Goal: Task Accomplishment & Management: Complete application form

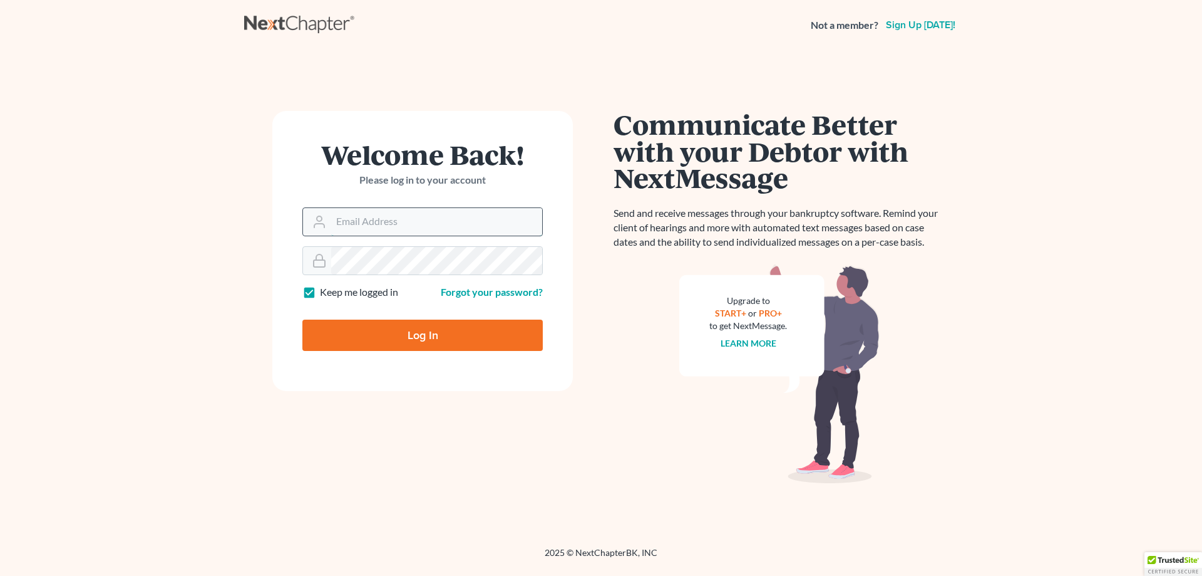
click at [403, 231] on input "Email Address" at bounding box center [436, 222] width 211 height 28
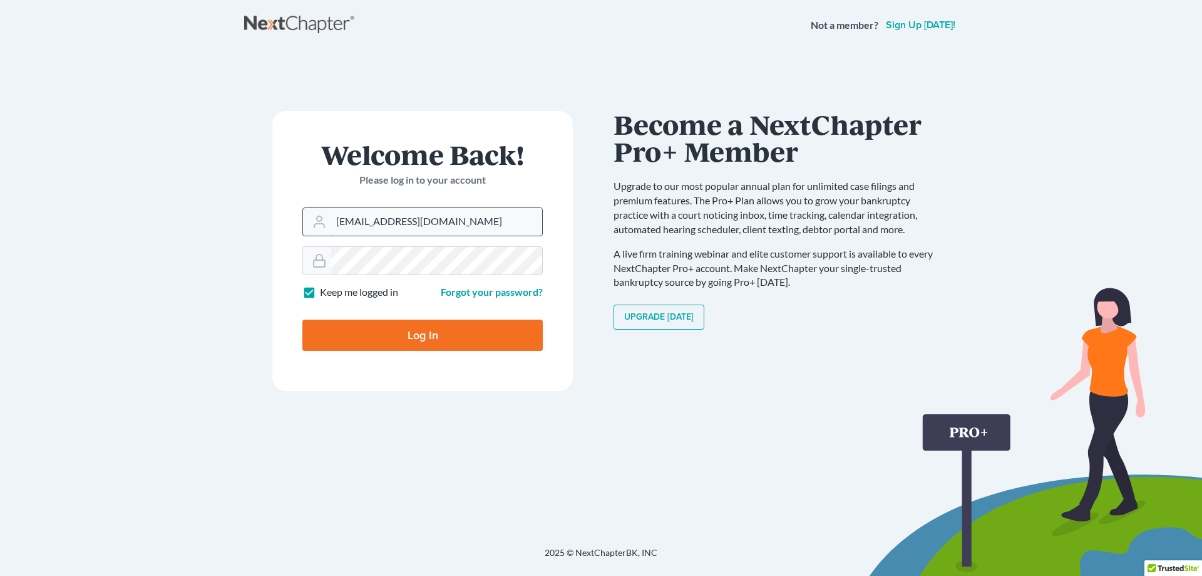
type input "[EMAIL_ADDRESS][DOMAIN_NAME]"
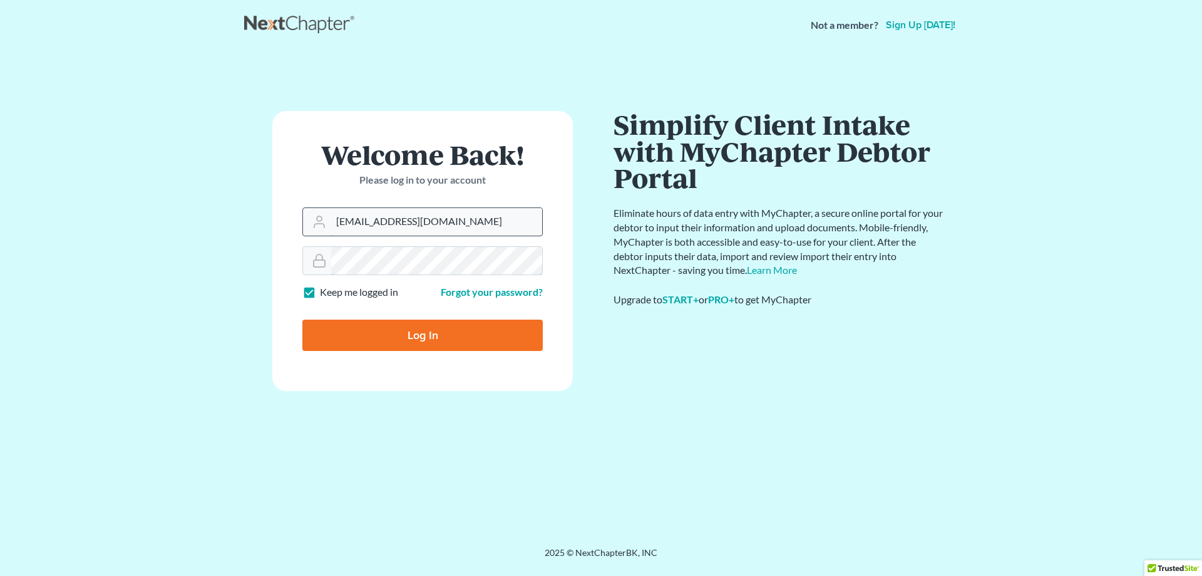
click at [302, 319] on input "Log In" at bounding box center [422, 334] width 240 height 31
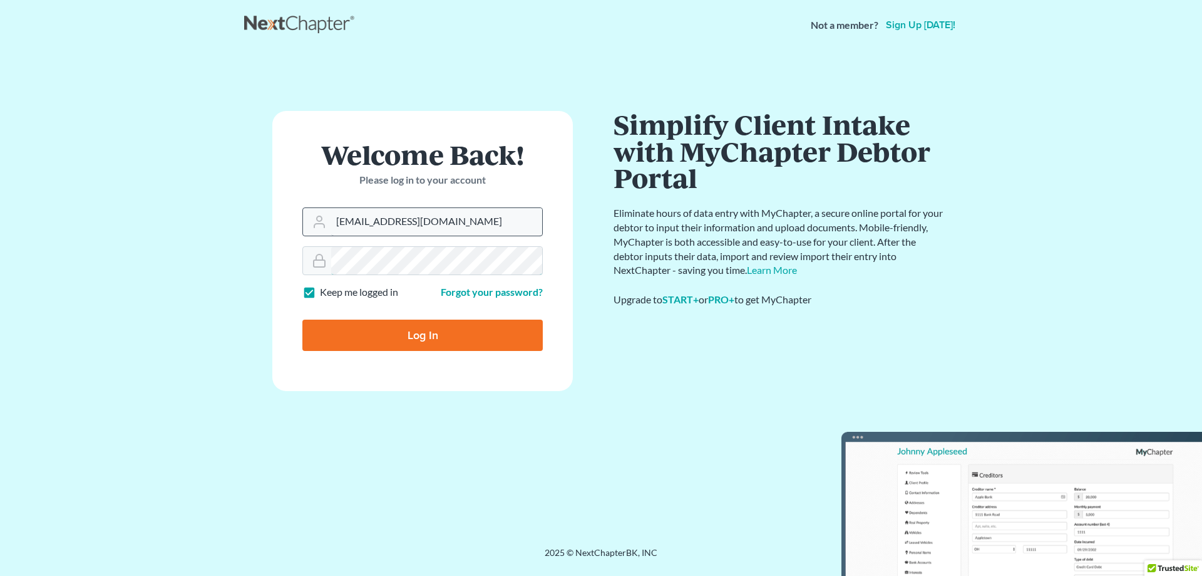
type input "Thinking..."
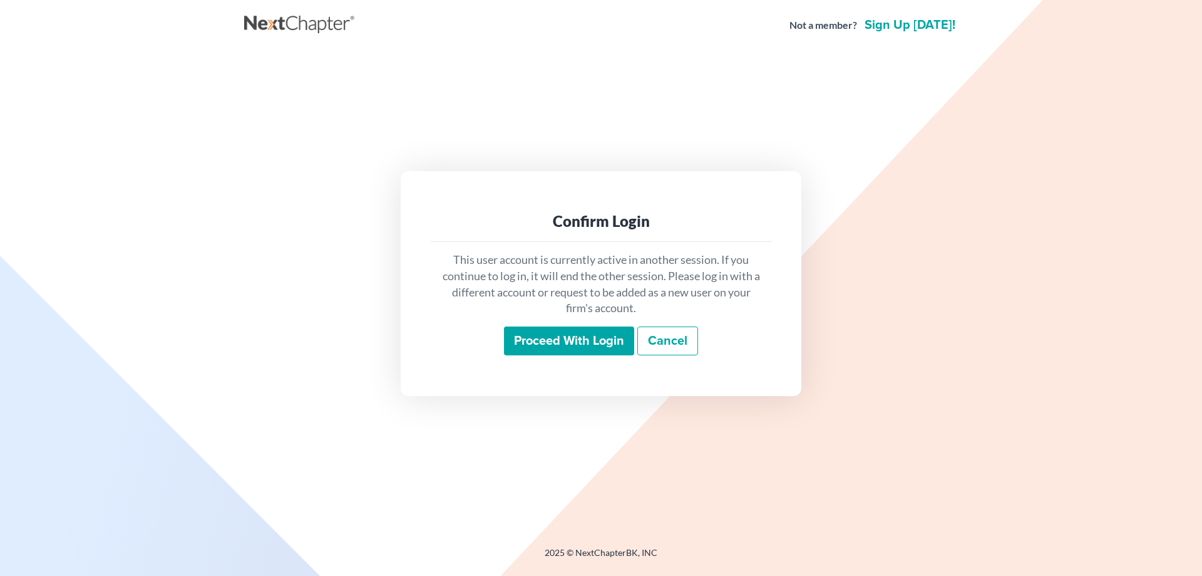
click at [587, 348] on input "Proceed with login" at bounding box center [569, 340] width 130 height 29
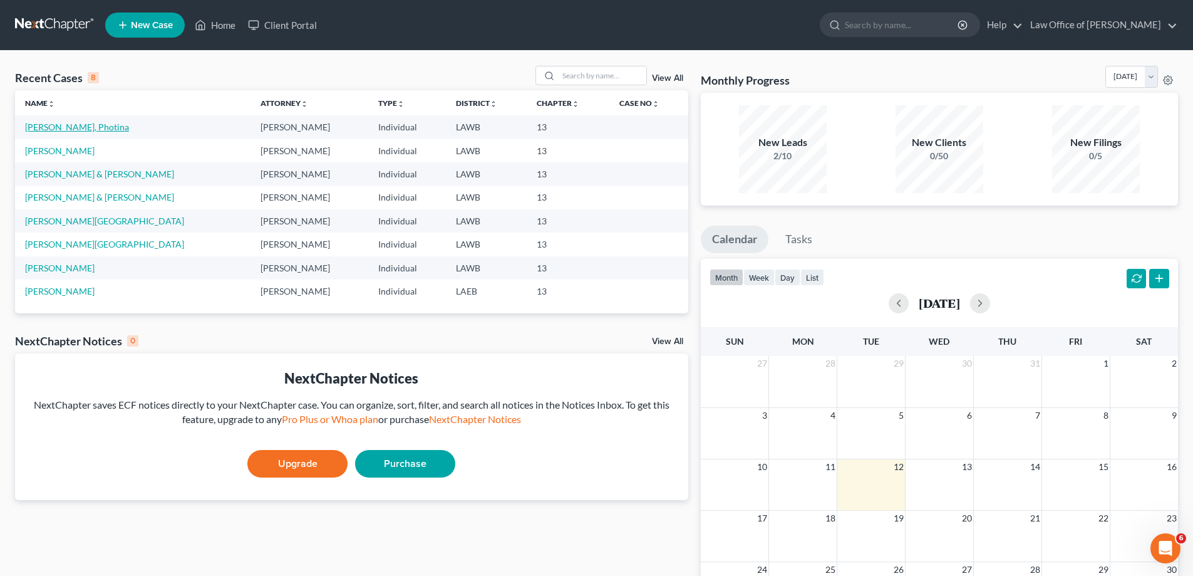
click at [58, 127] on link "[PERSON_NAME], Photina" at bounding box center [77, 126] width 104 height 11
select select "10"
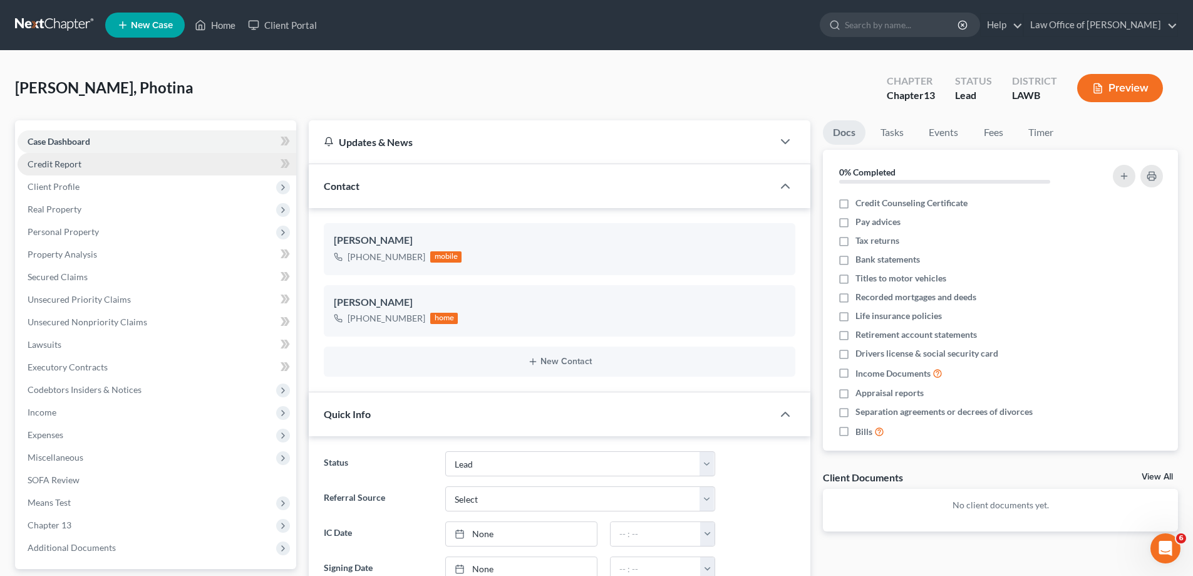
click at [247, 161] on link "Credit Report" at bounding box center [157, 164] width 279 height 23
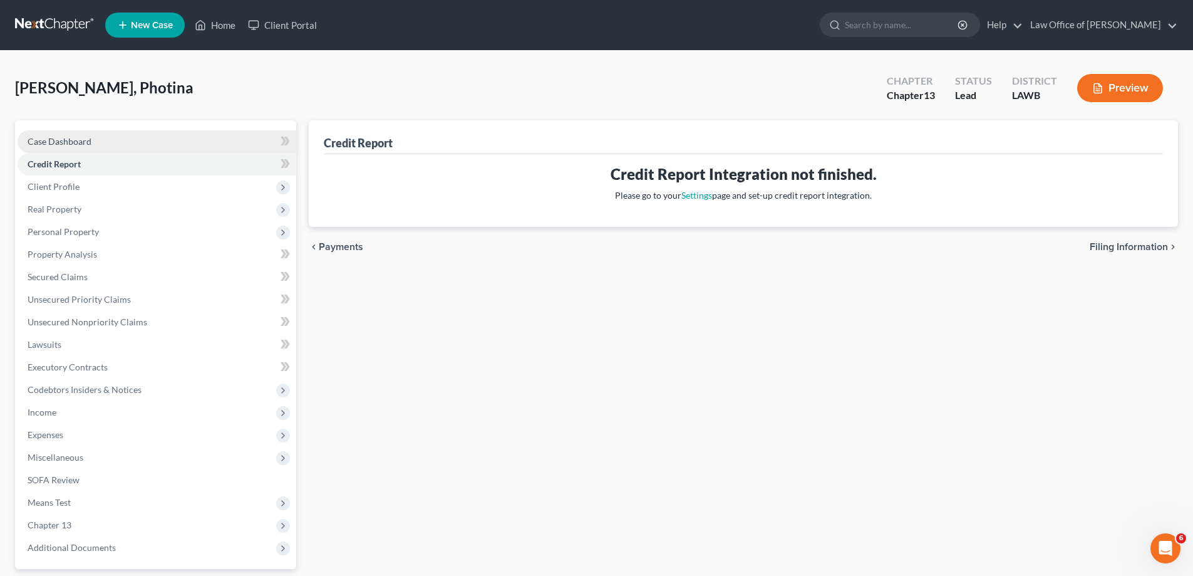
click at [252, 147] on link "Case Dashboard" at bounding box center [157, 141] width 279 height 23
select select "10"
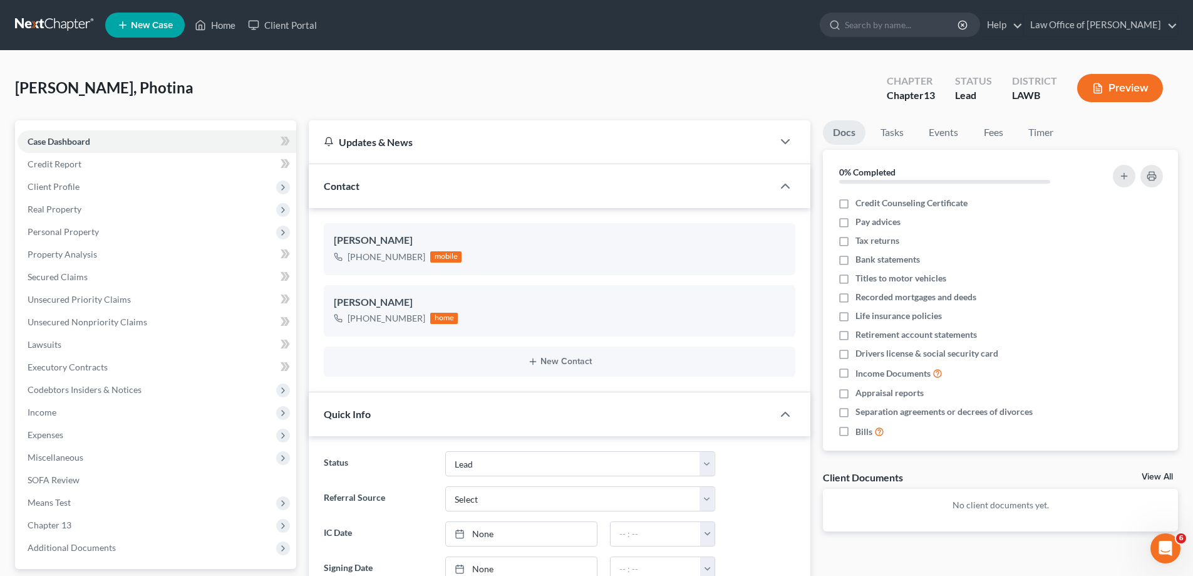
click at [139, 23] on span "New Case" at bounding box center [152, 25] width 42 height 9
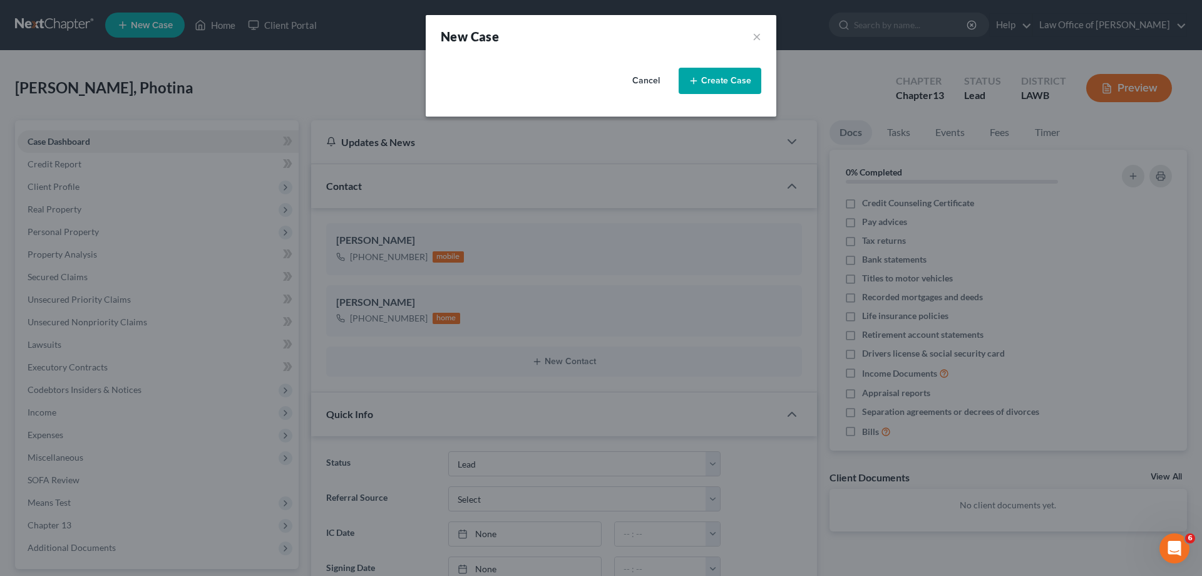
select select "34"
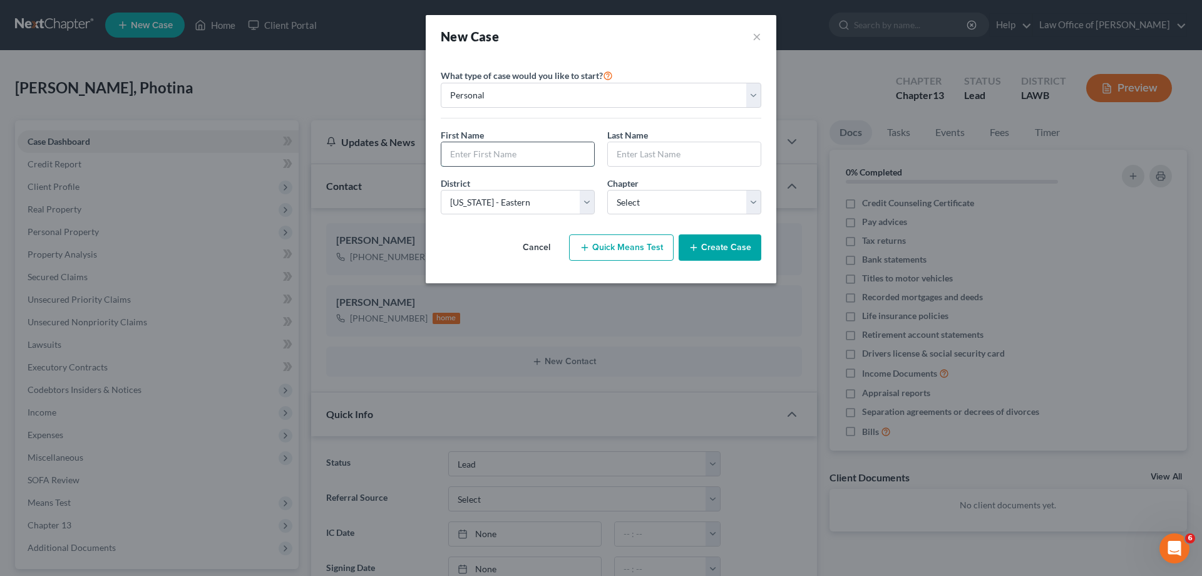
click at [505, 153] on input "text" at bounding box center [518, 154] width 153 height 24
type input "Dakota"
type input "[PERSON_NAME]"
click at [566, 210] on select "Select [US_STATE] - [GEOGRAPHIC_DATA] [US_STATE] - [GEOGRAPHIC_DATA][US_STATE] …" at bounding box center [518, 202] width 154 height 25
select select "36"
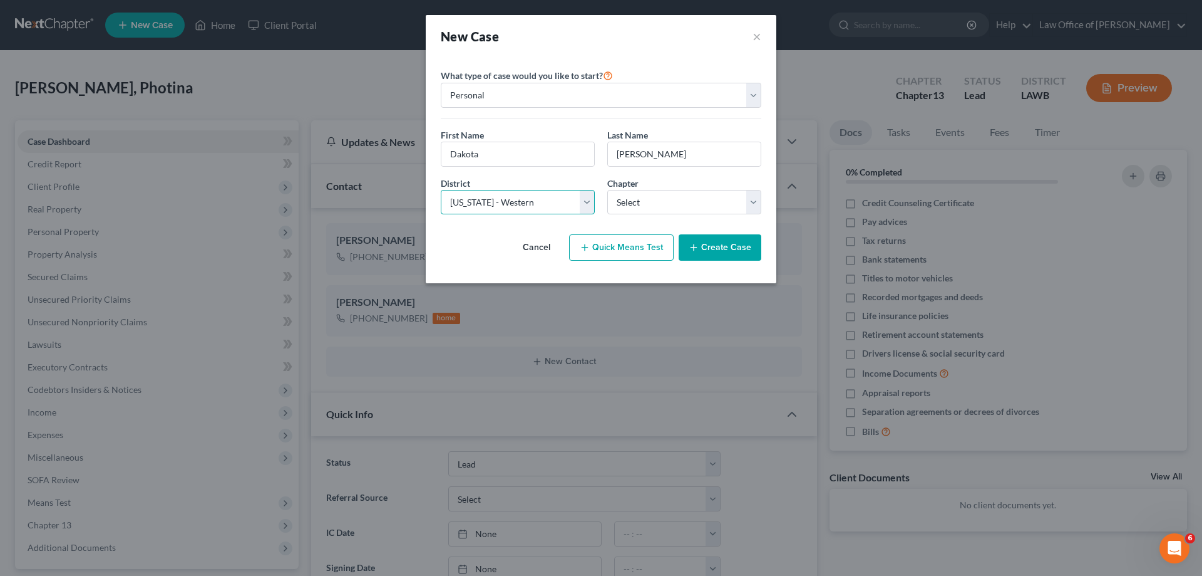
click at [441, 190] on select "Select [US_STATE] - [GEOGRAPHIC_DATA] [US_STATE] - [GEOGRAPHIC_DATA][US_STATE] …" at bounding box center [518, 202] width 154 height 25
click at [644, 204] on select "Select 7 11 12 13" at bounding box center [684, 202] width 154 height 25
select select "3"
click at [607, 190] on select "Select 7 11 12 13" at bounding box center [684, 202] width 154 height 25
click at [712, 249] on button "Create Case" at bounding box center [720, 247] width 83 height 26
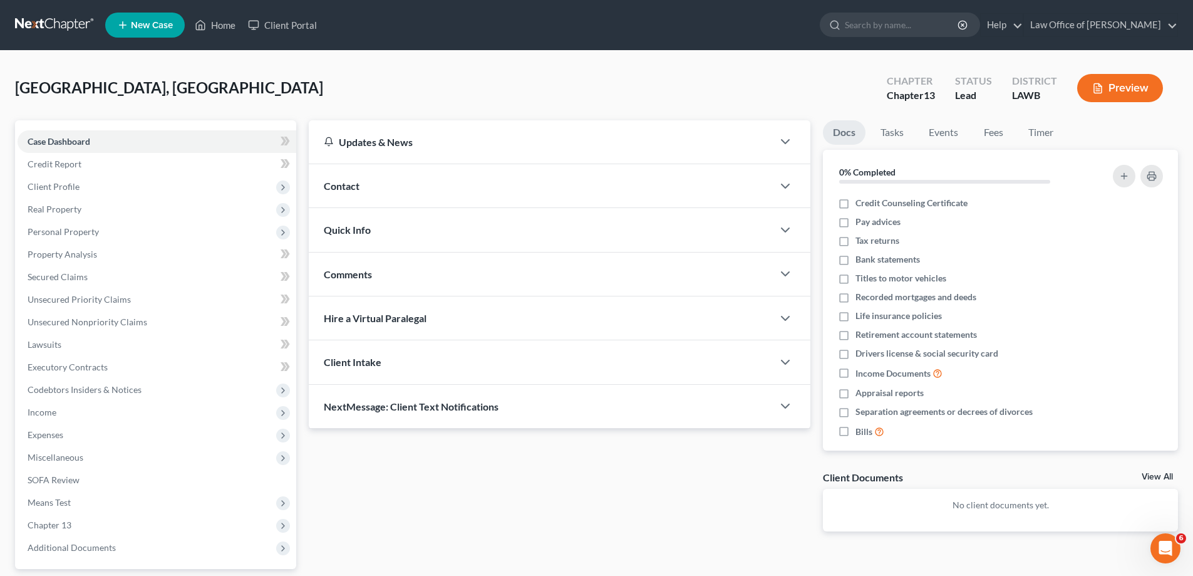
click at [398, 147] on div "Updates & News" at bounding box center [541, 141] width 434 height 13
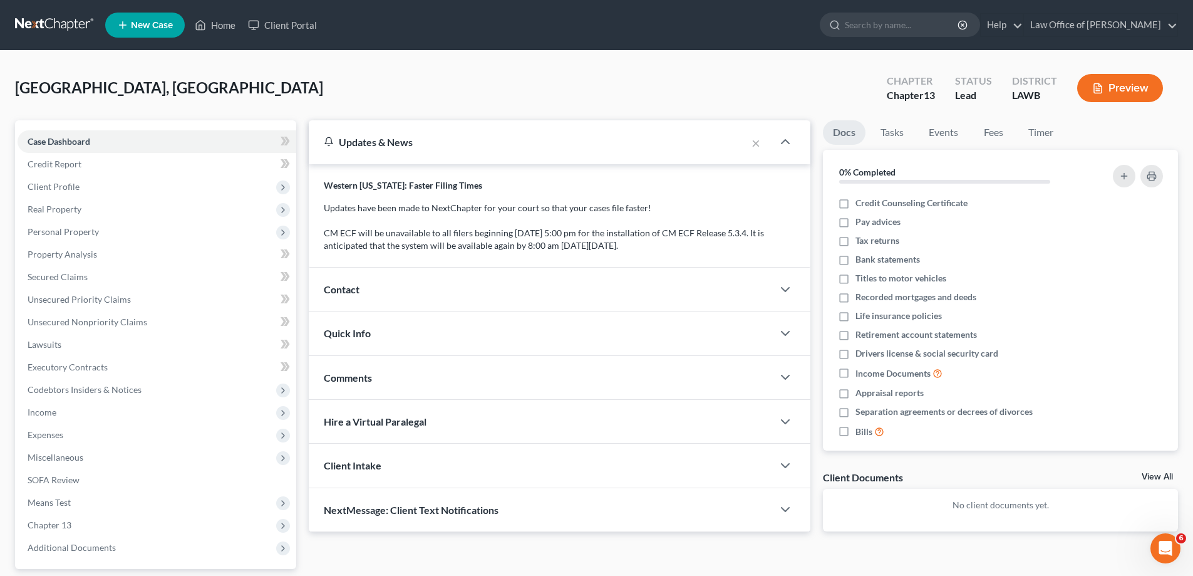
click at [405, 148] on div "Updates & News" at bounding box center [528, 141] width 408 height 13
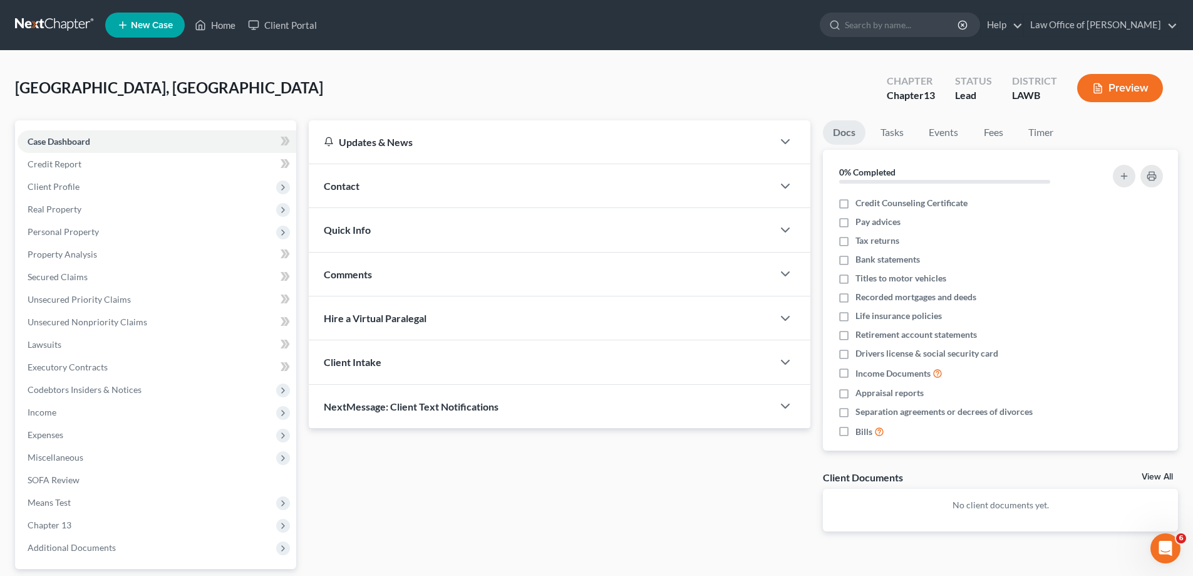
click at [412, 178] on div "Contact" at bounding box center [541, 185] width 464 height 43
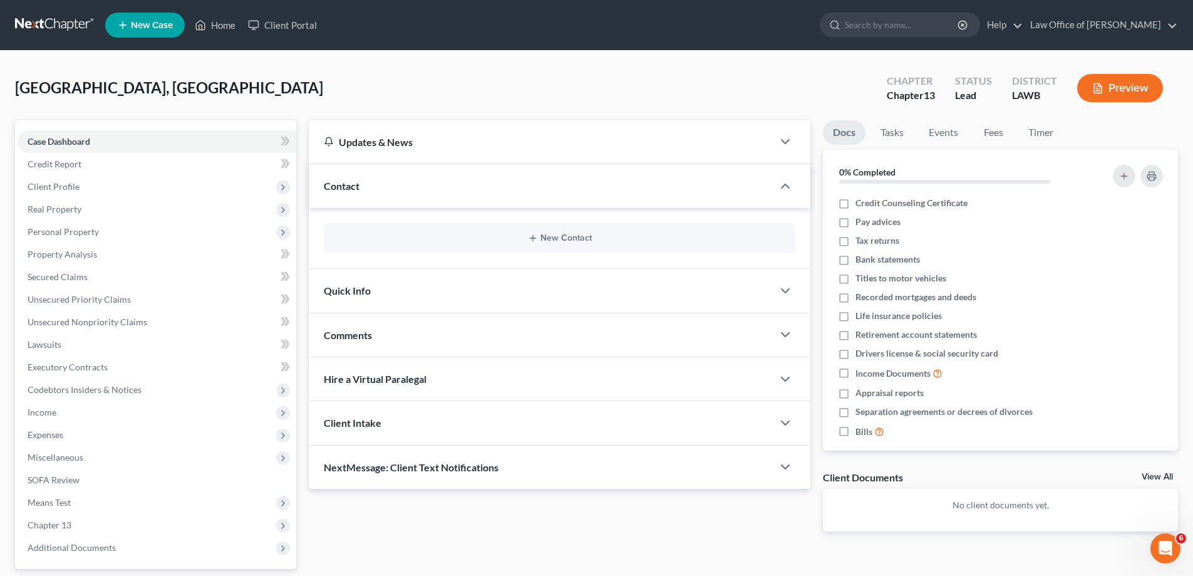
click at [444, 190] on div "Contact" at bounding box center [541, 185] width 464 height 43
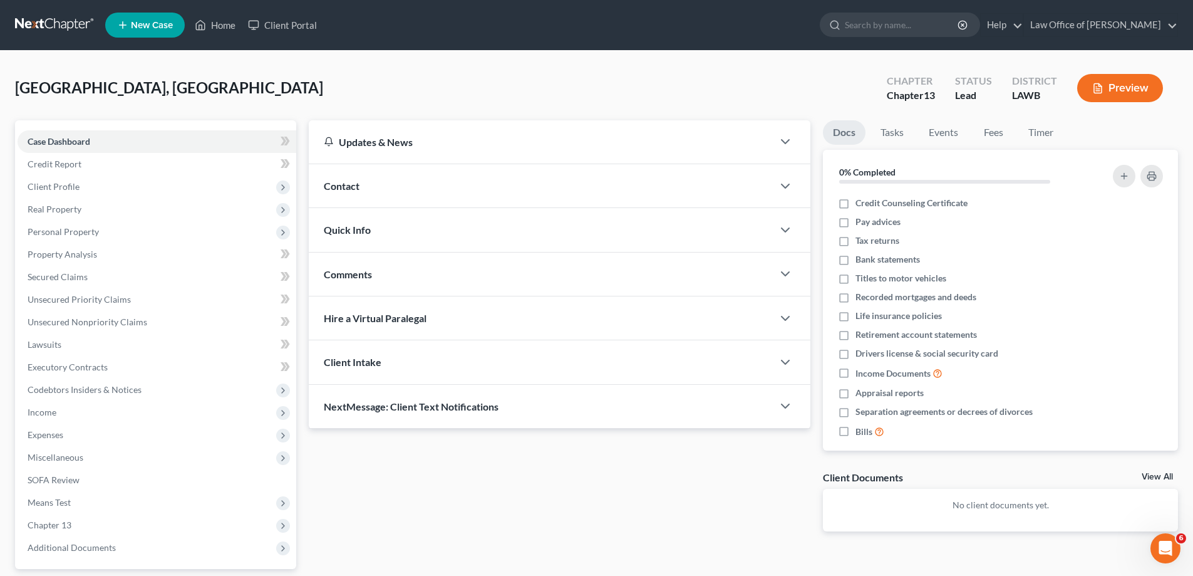
click at [397, 184] on div "Contact" at bounding box center [541, 185] width 464 height 43
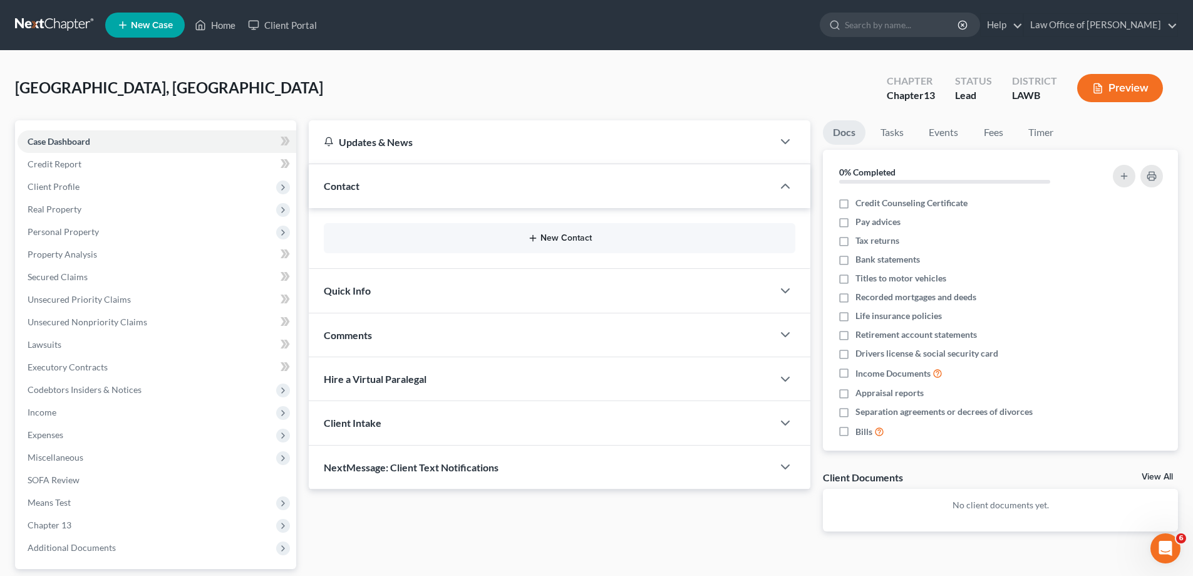
click at [485, 240] on button "New Contact" at bounding box center [560, 238] width 452 height 10
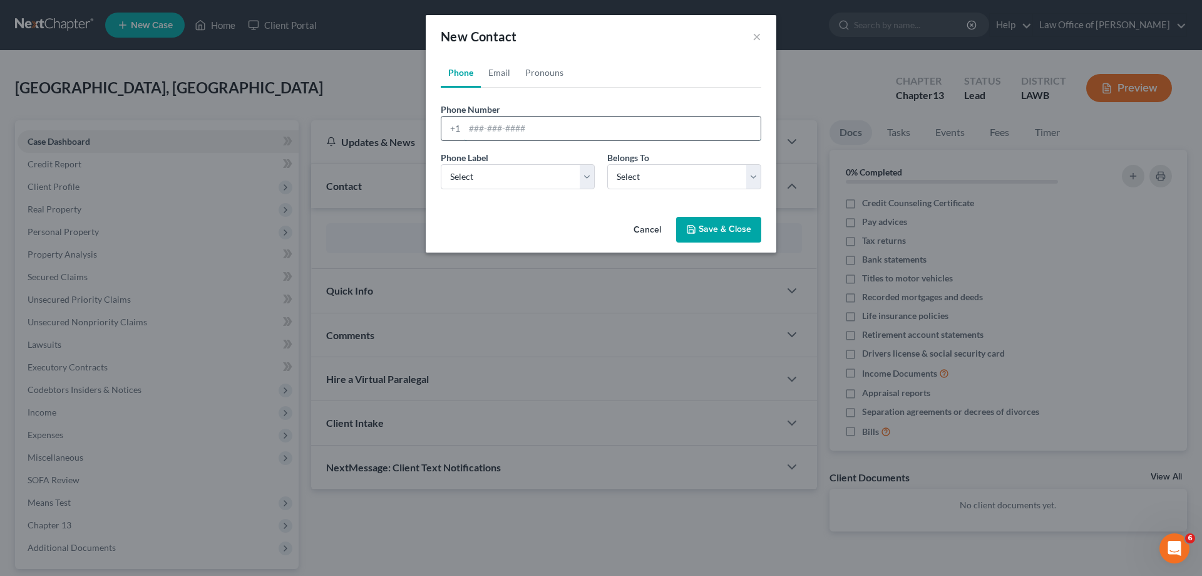
click at [552, 130] on input "tel" at bounding box center [613, 128] width 296 height 24
click at [763, 31] on div "New Contact ×" at bounding box center [601, 36] width 351 height 43
click at [754, 37] on button "×" at bounding box center [757, 36] width 9 height 15
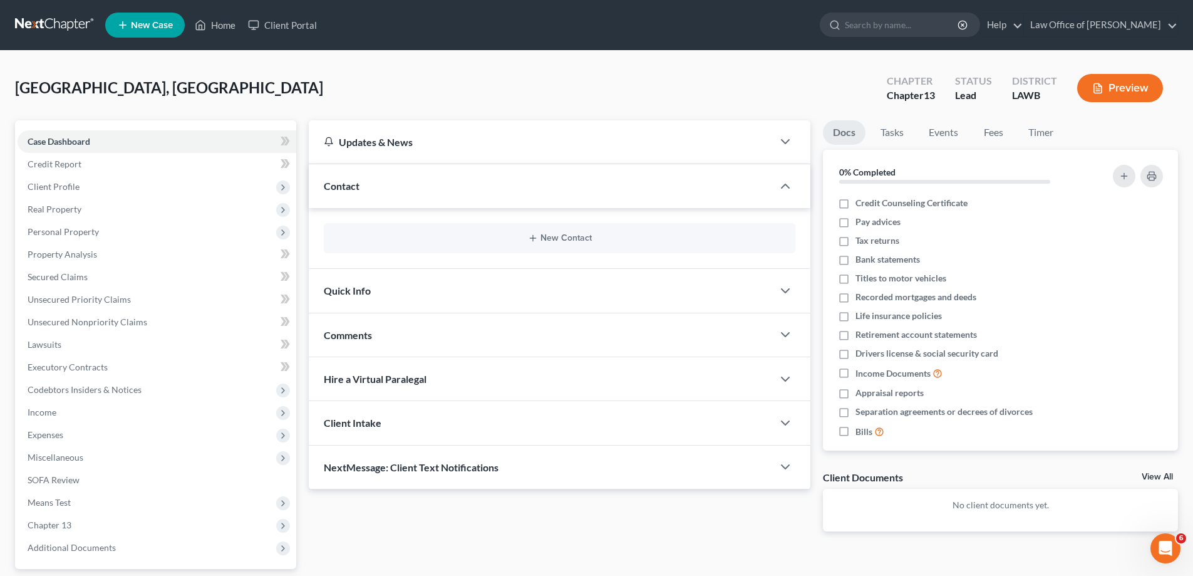
click at [502, 149] on div "Updates & News" at bounding box center [541, 141] width 464 height 43
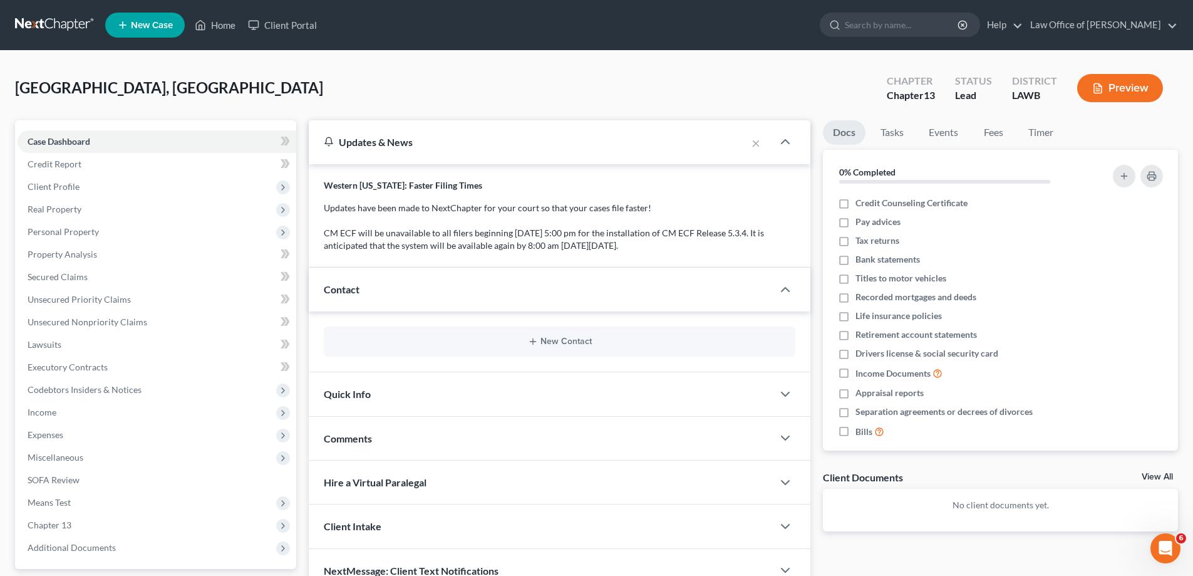
click at [504, 154] on div "Updates & News" at bounding box center [528, 141] width 438 height 43
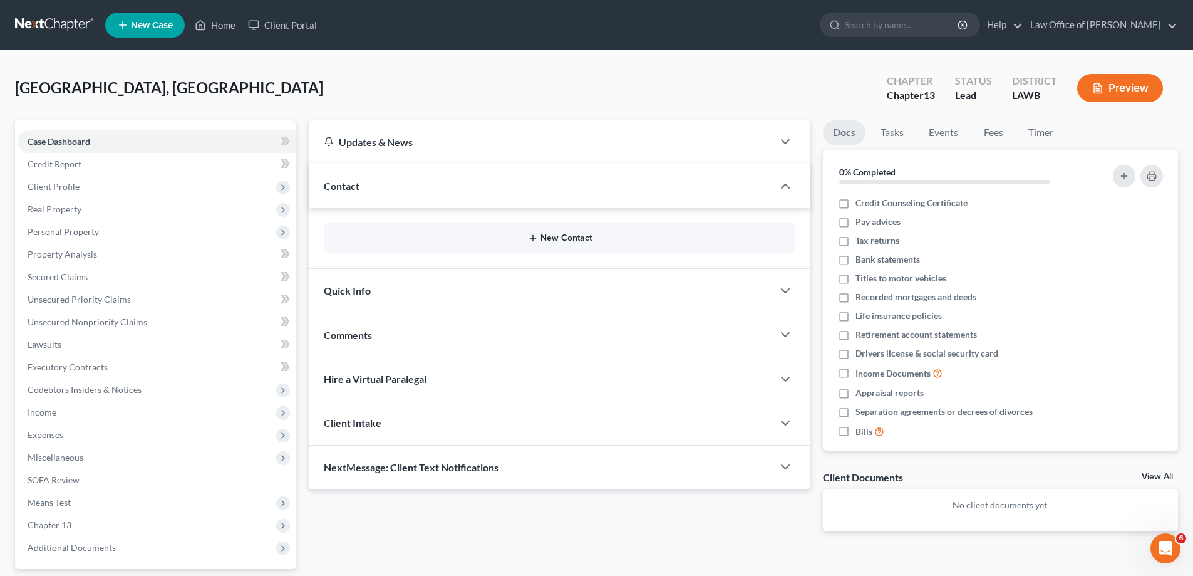
click at [497, 236] on button "New Contact" at bounding box center [560, 238] width 452 height 10
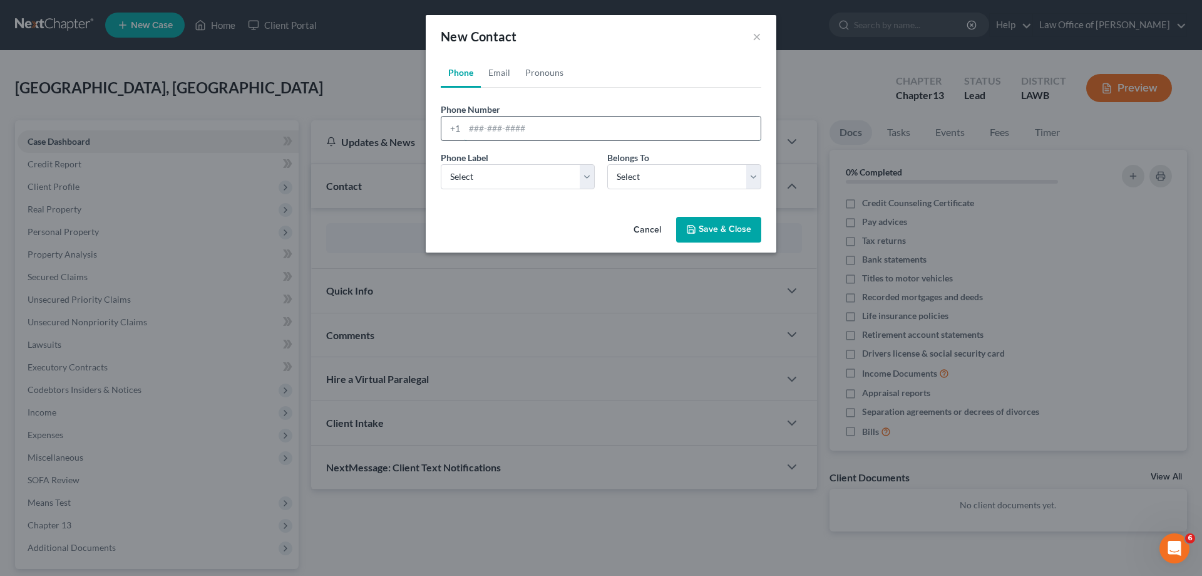
click at [522, 132] on input "tel" at bounding box center [613, 128] width 296 height 24
type input "[PHONE_NUMBER]"
click at [506, 172] on select "Select Mobile Home Work Other" at bounding box center [518, 176] width 154 height 25
select select "0"
click at [441, 164] on select "Select Mobile Home Work Other" at bounding box center [518, 176] width 154 height 25
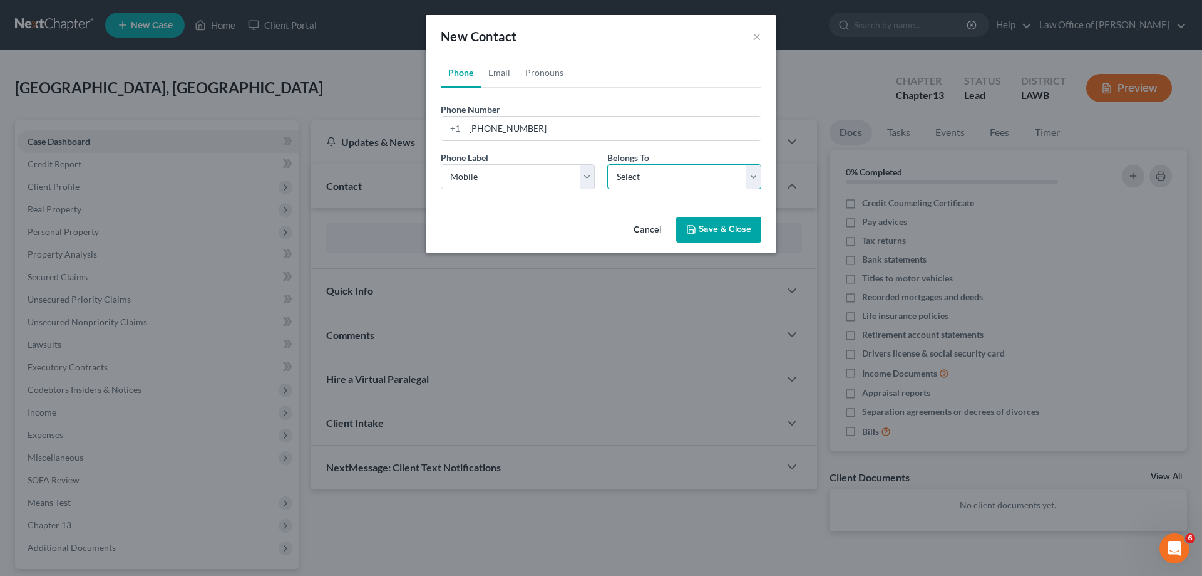
click at [629, 177] on select "Select Client Other" at bounding box center [684, 176] width 154 height 25
select select "0"
click at [607, 164] on select "Select Client Other" at bounding box center [684, 176] width 154 height 25
select select "0"
click at [511, 76] on link "Email" at bounding box center [499, 73] width 37 height 30
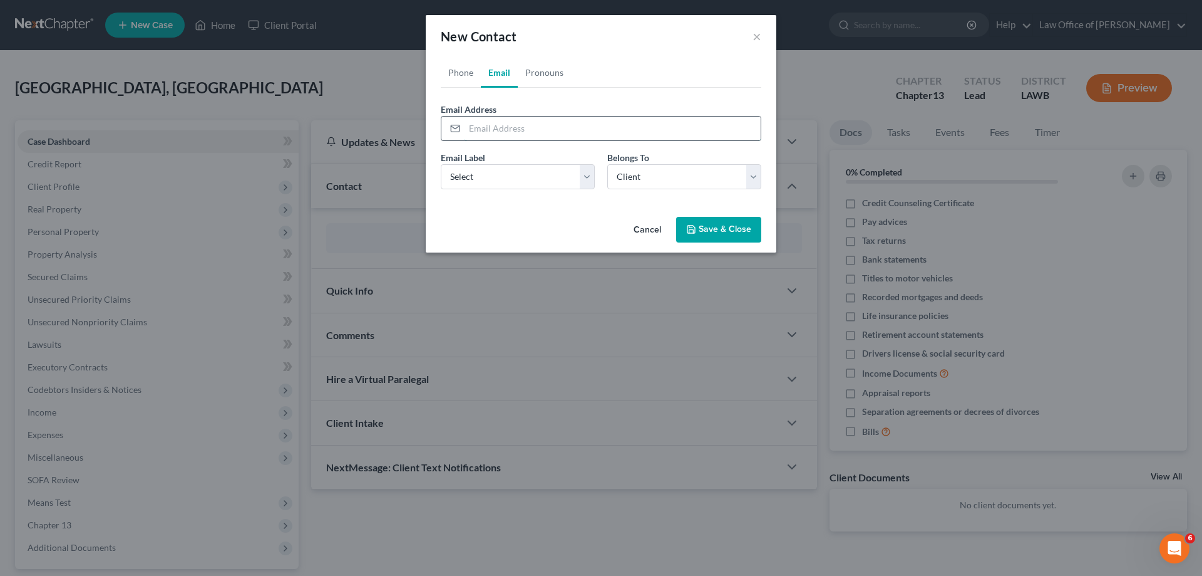
click at [525, 121] on input "email" at bounding box center [613, 128] width 296 height 24
type input "[EMAIL_ADDRESS][DOMAIN_NAME]"
click at [524, 187] on select "Select Home Work Other" at bounding box center [518, 176] width 154 height 25
select select "0"
click at [441, 164] on select "Select Home Work Other" at bounding box center [518, 176] width 154 height 25
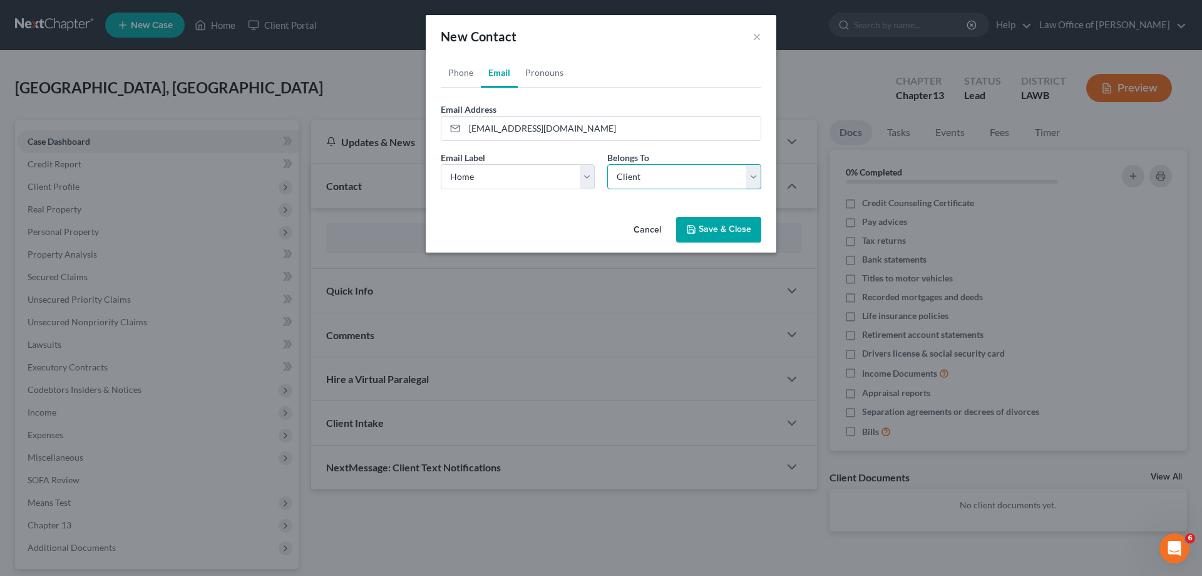
click at [624, 178] on select "Select Client Other" at bounding box center [684, 176] width 154 height 25
click at [699, 227] on button "Save & Close" at bounding box center [718, 230] width 85 height 26
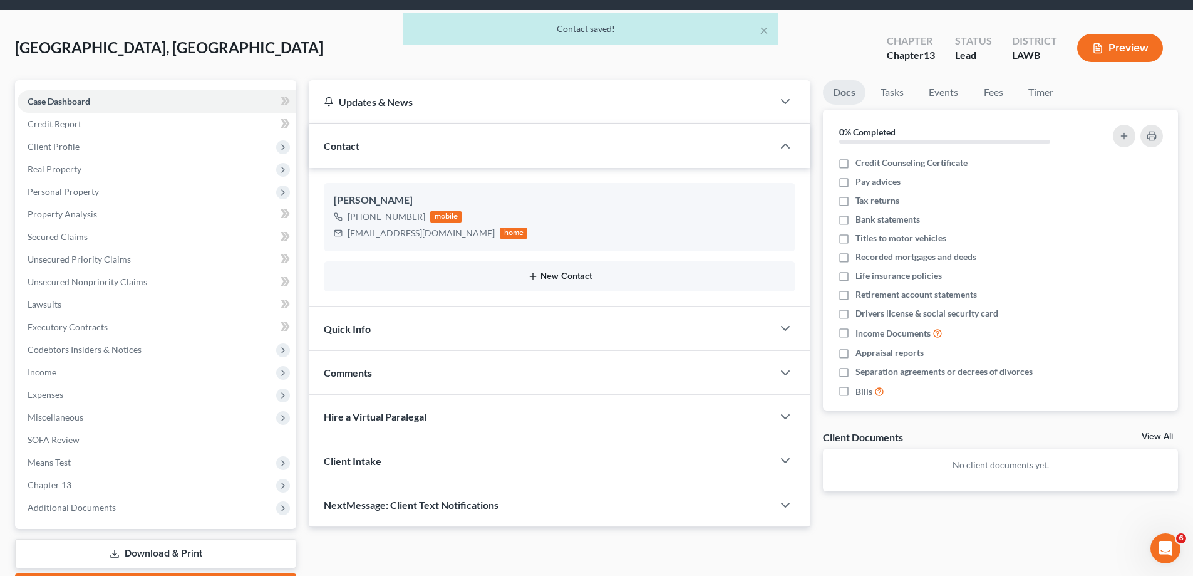
scroll to position [63, 0]
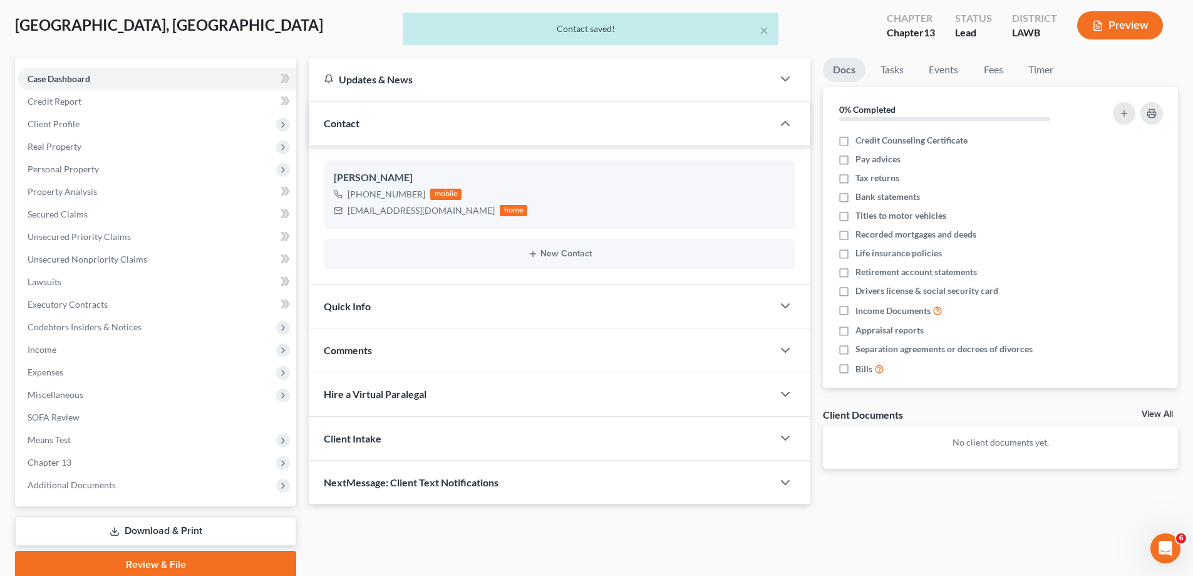
click at [489, 303] on div "Quick Info" at bounding box center [541, 305] width 464 height 43
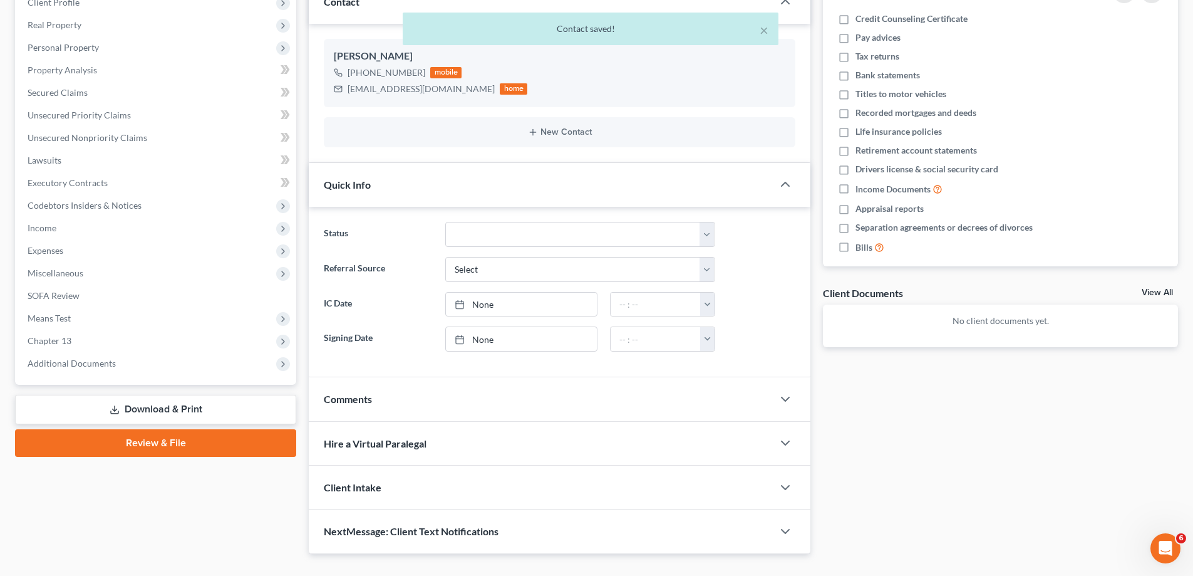
scroll to position [188, 0]
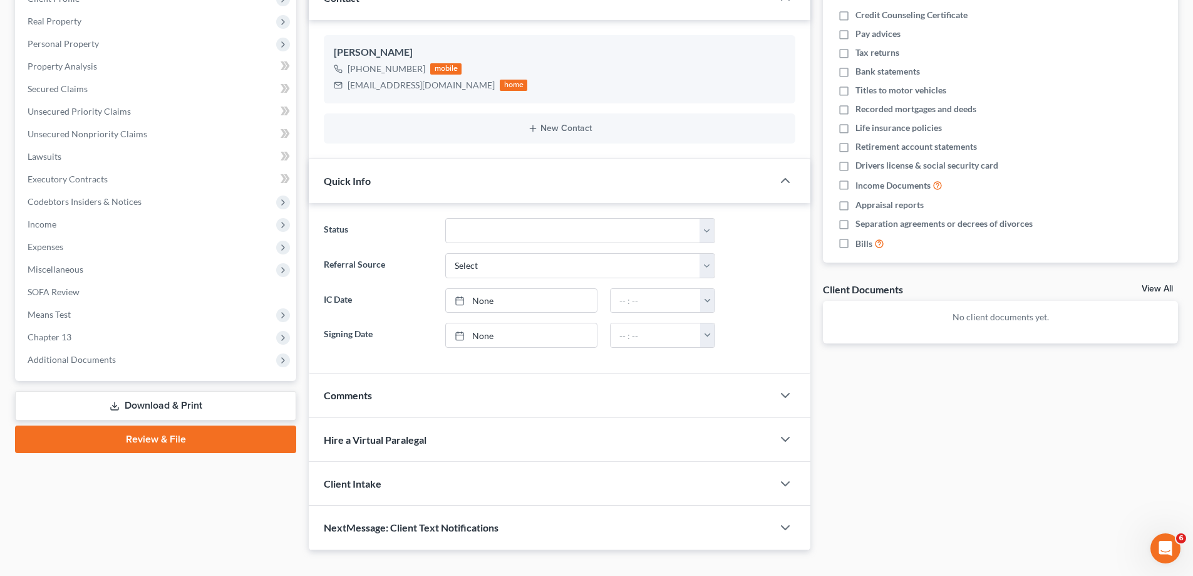
click at [762, 180] on div "Quick Info" at bounding box center [541, 180] width 464 height 43
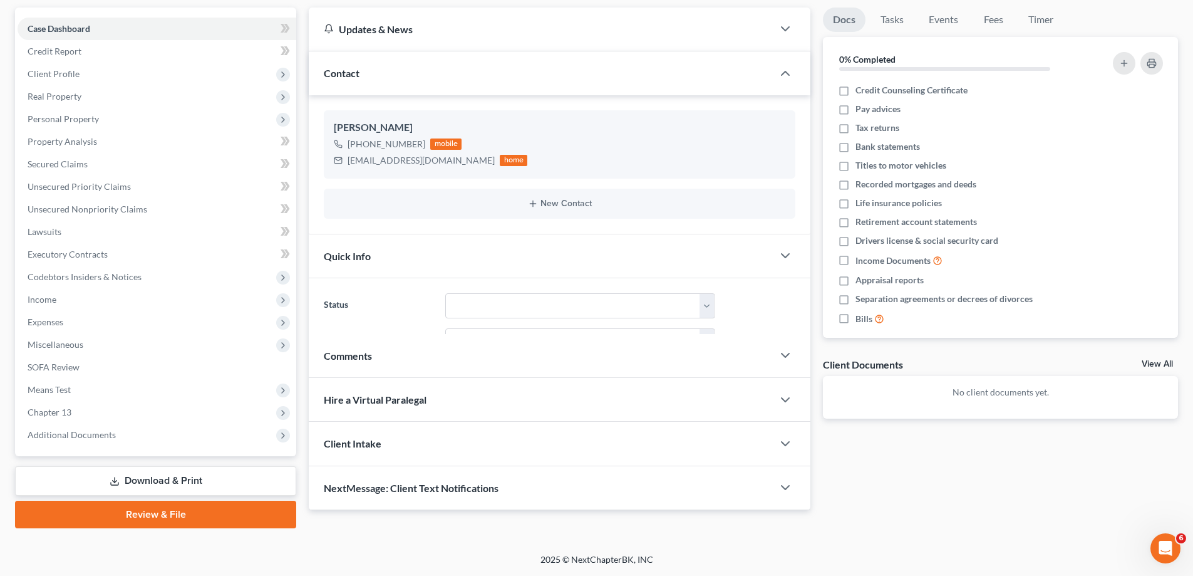
scroll to position [113, 0]
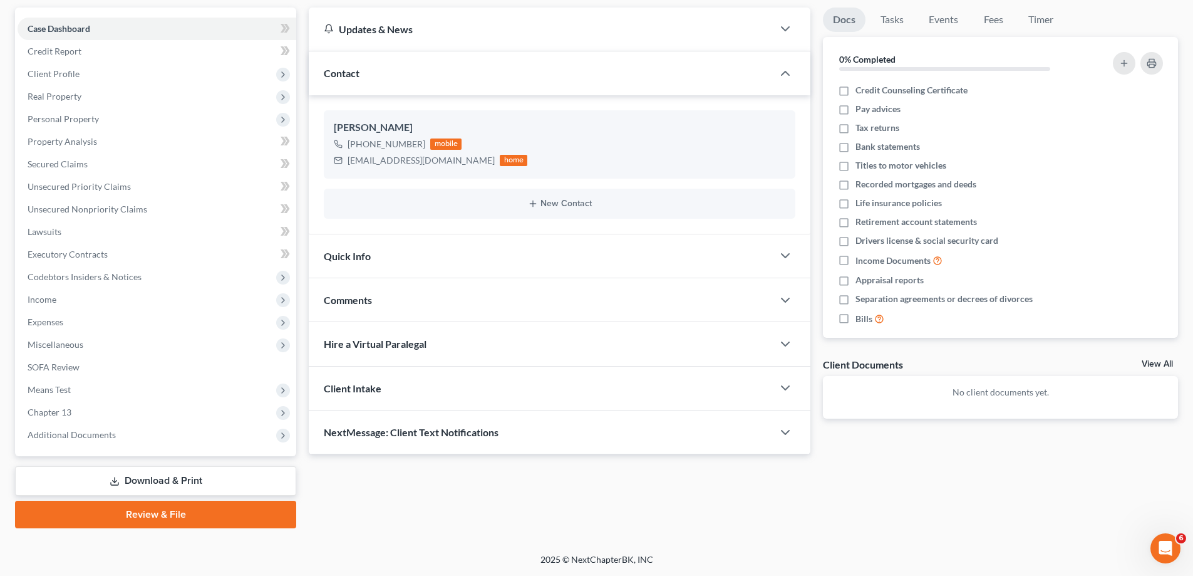
click at [471, 298] on div "Comments" at bounding box center [541, 299] width 464 height 43
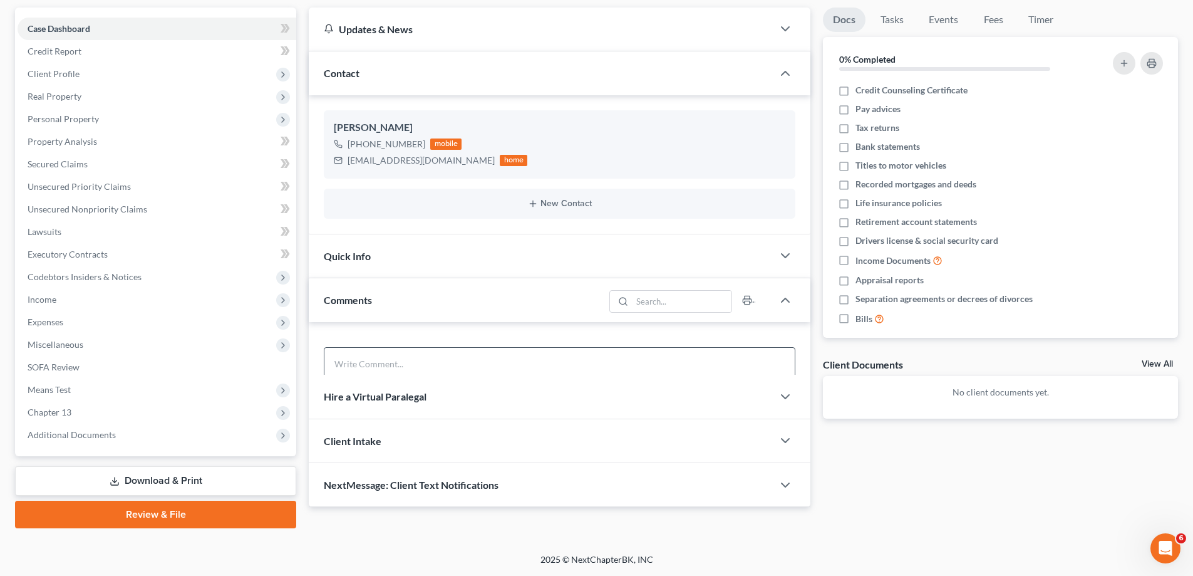
scroll to position [162, 0]
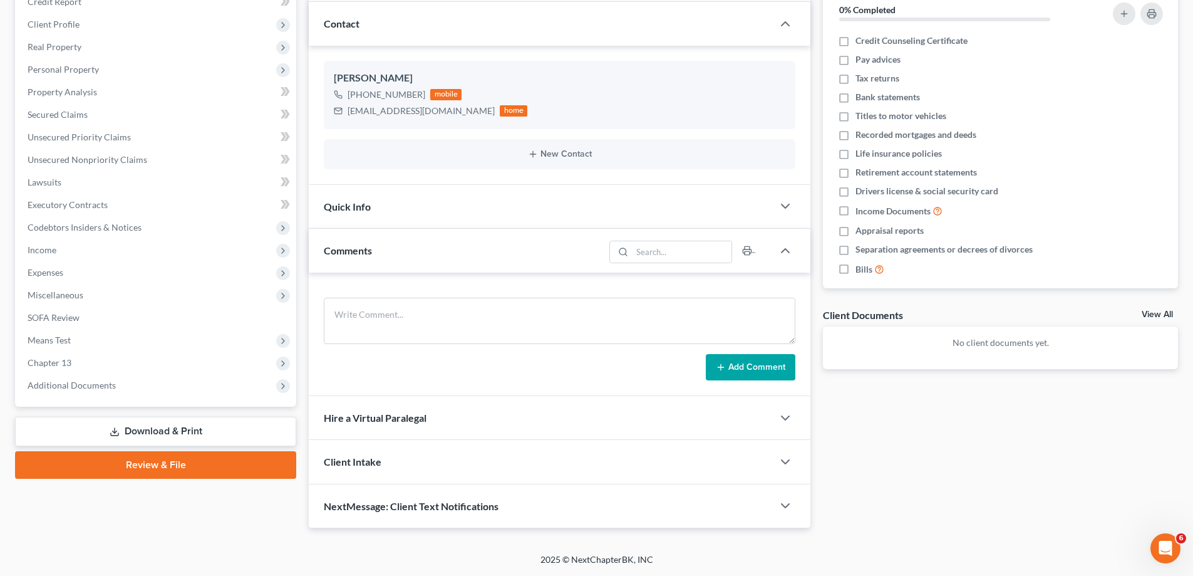
click at [481, 254] on div "Comments" at bounding box center [457, 250] width 296 height 43
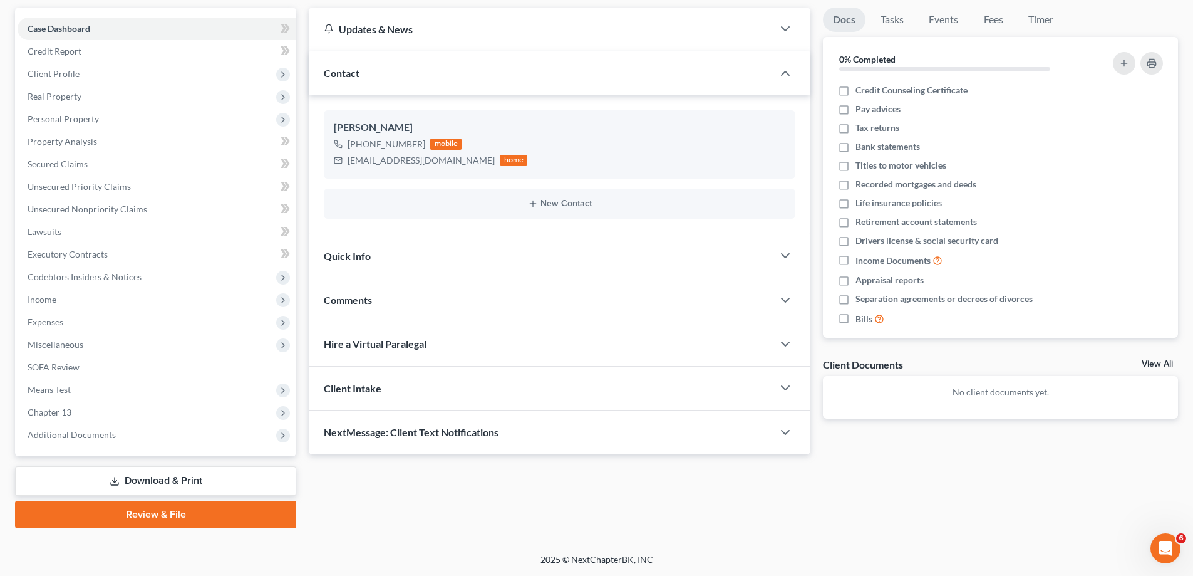
click at [440, 391] on div "Client Intake" at bounding box center [541, 387] width 464 height 43
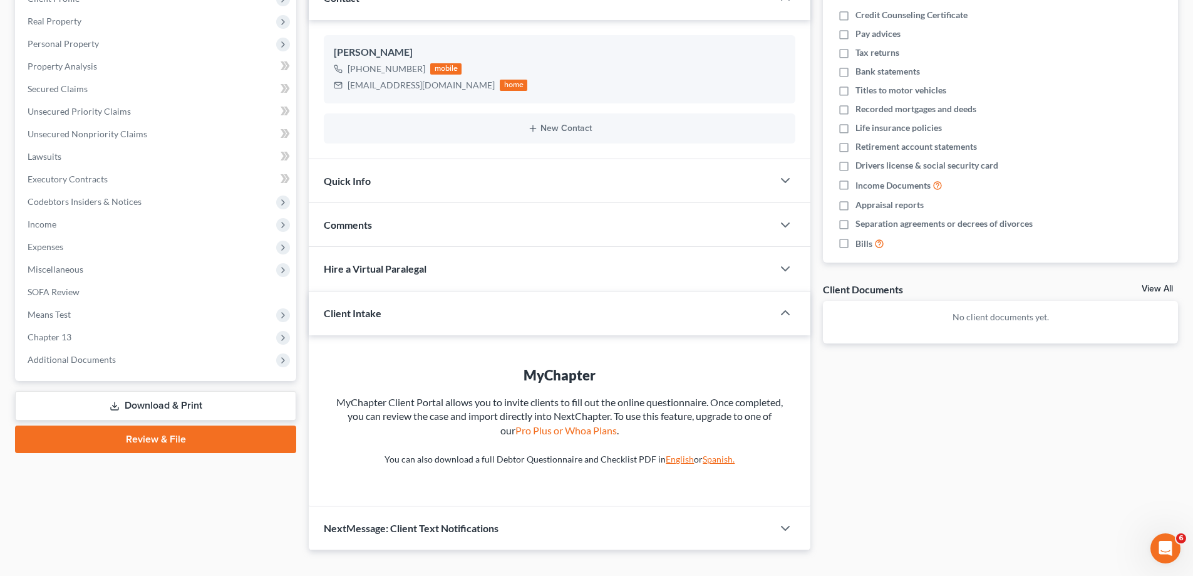
click at [448, 332] on div "Client Intake" at bounding box center [532, 312] width 447 height 43
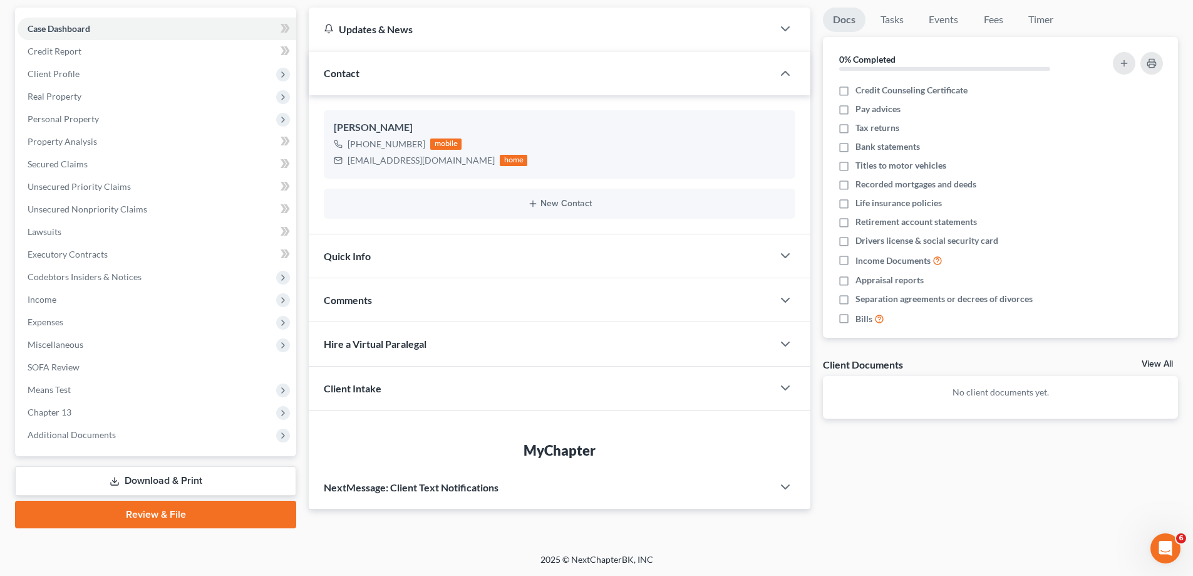
scroll to position [113, 0]
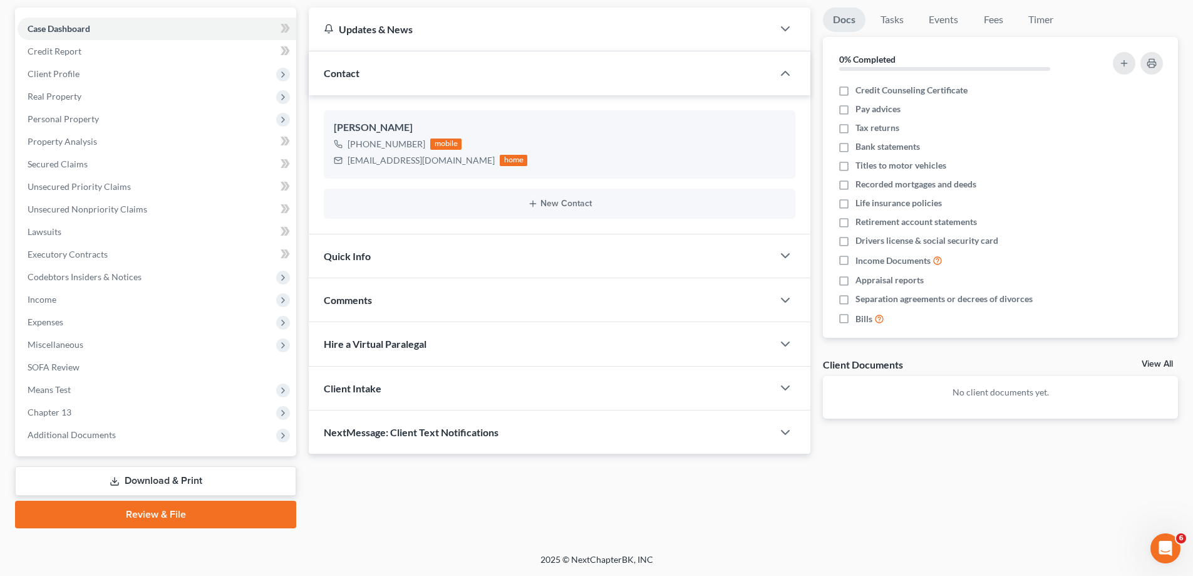
click at [433, 430] on span "NextMessage: Client Text Notifications" at bounding box center [411, 432] width 175 height 12
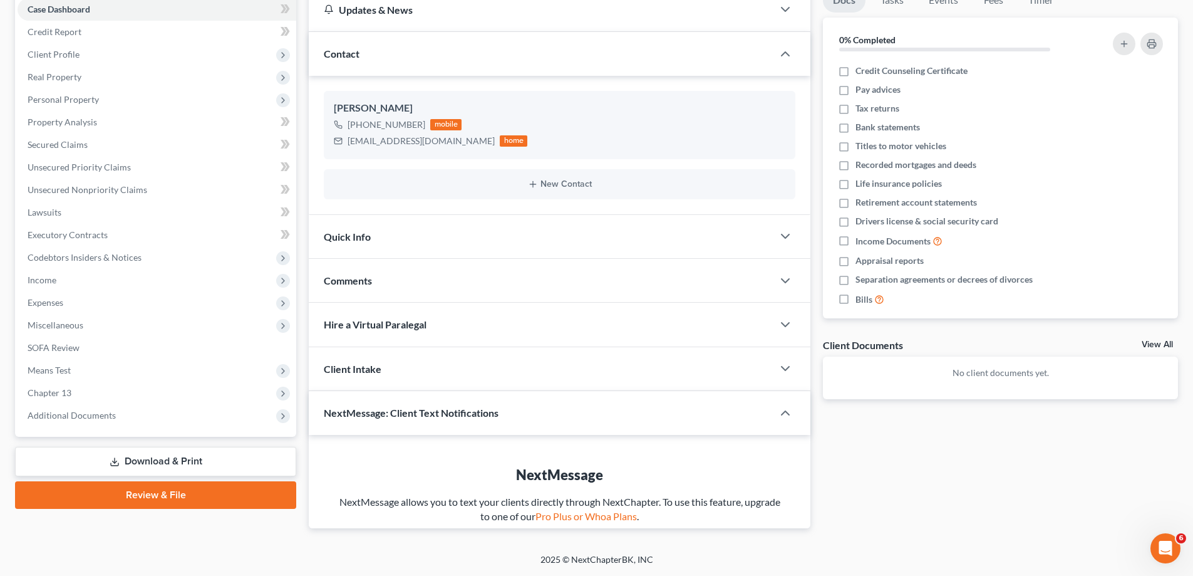
scroll to position [173, 0]
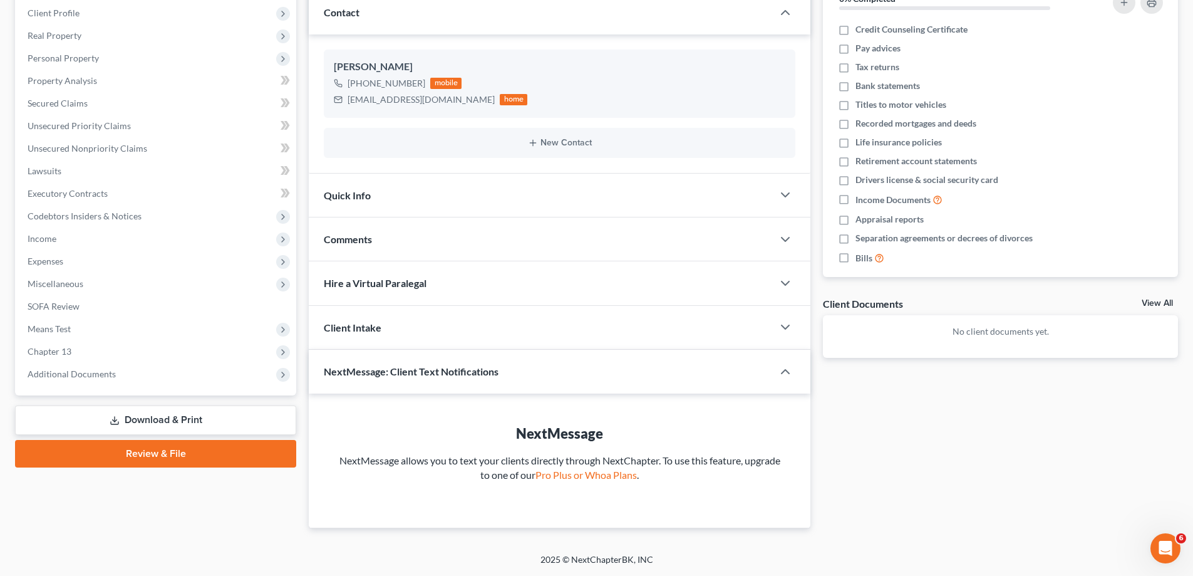
click at [440, 374] on span "NextMessage: Client Text Notifications" at bounding box center [411, 371] width 175 height 12
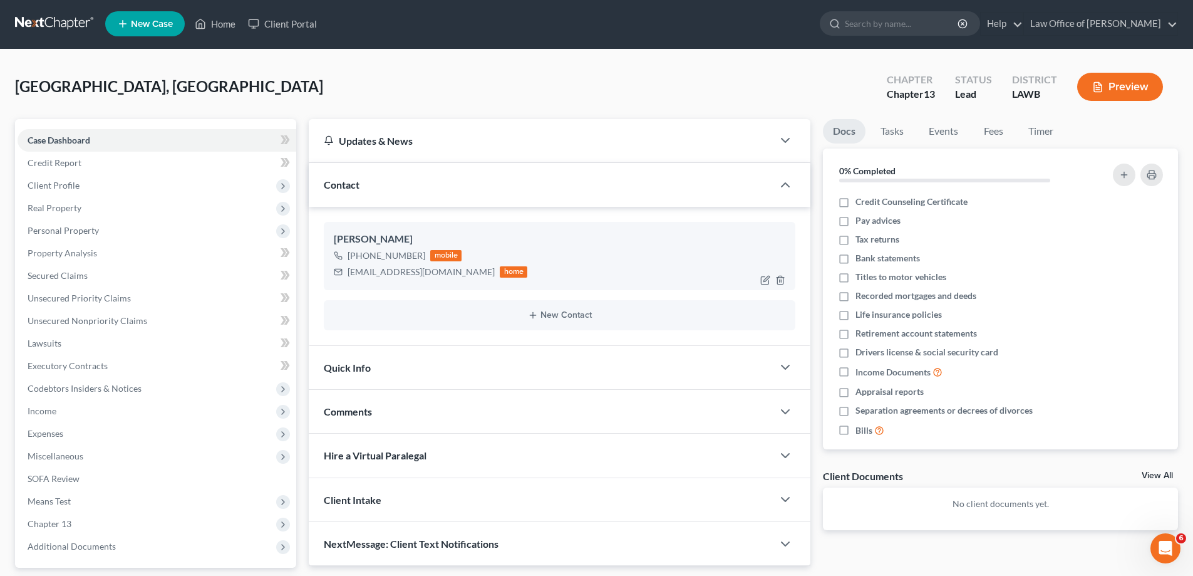
scroll to position [0, 0]
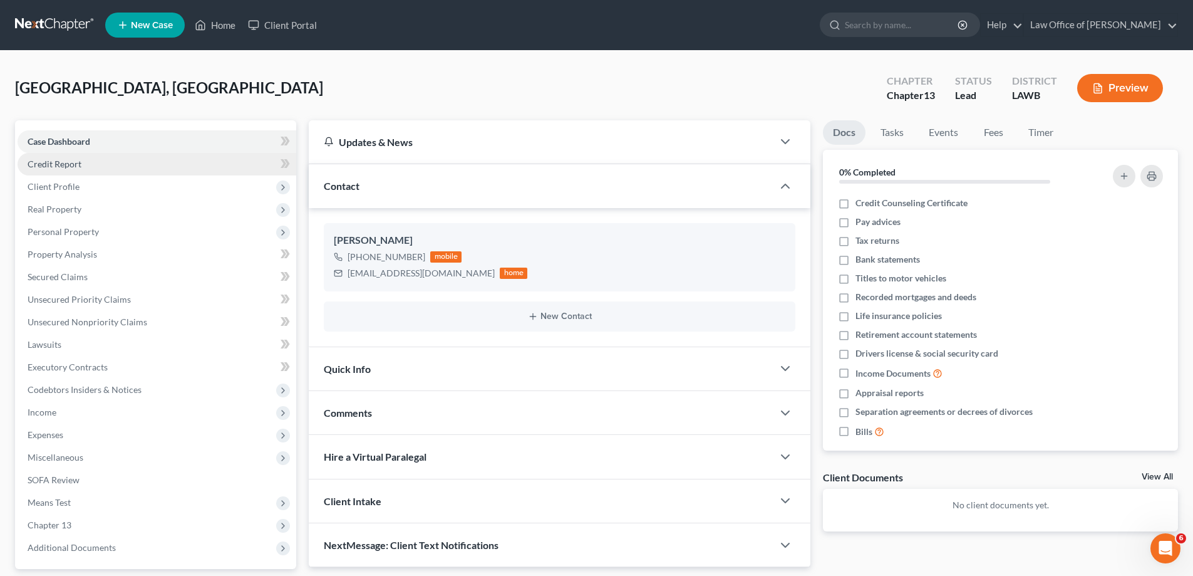
click at [153, 163] on link "Credit Report" at bounding box center [157, 164] width 279 height 23
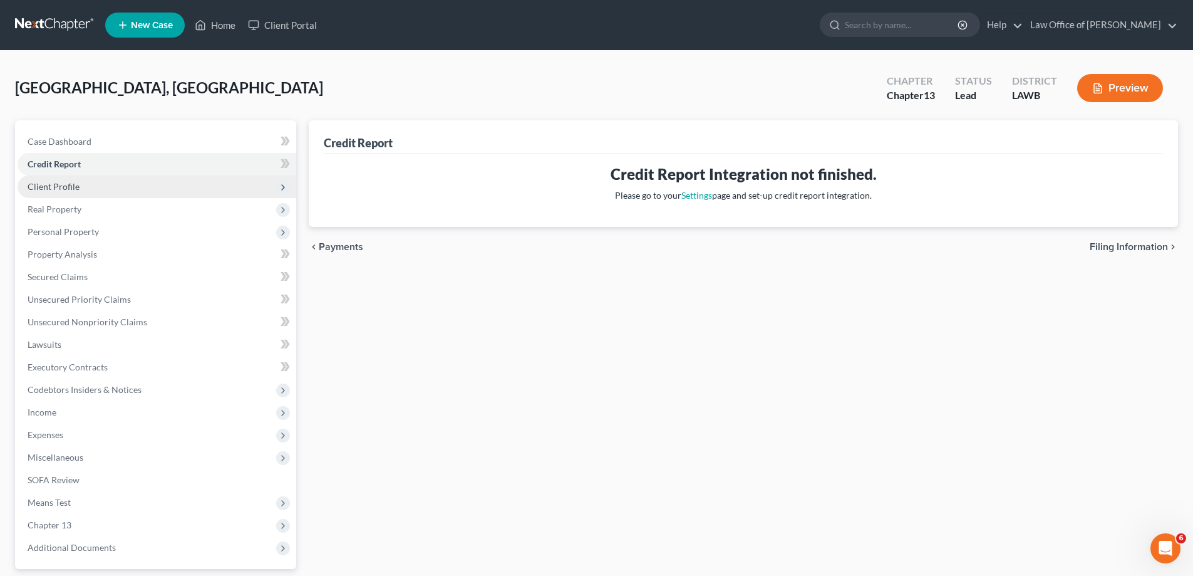
click at [118, 182] on span "Client Profile" at bounding box center [157, 186] width 279 height 23
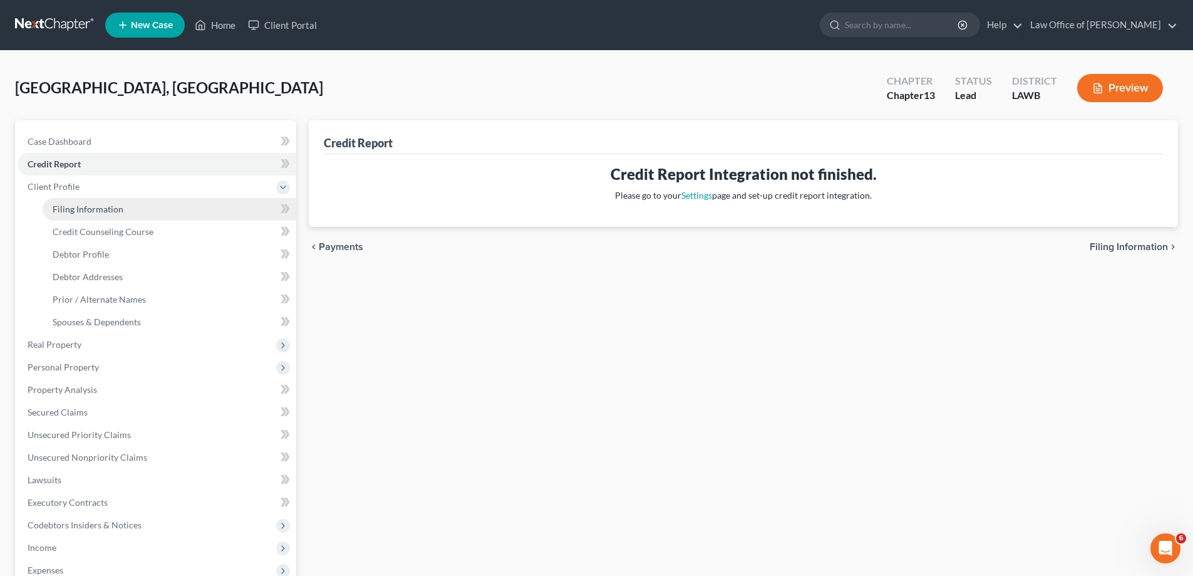
click at [132, 207] on link "Filing Information" at bounding box center [170, 209] width 254 height 23
select select "1"
select select "0"
select select "3"
select select "36"
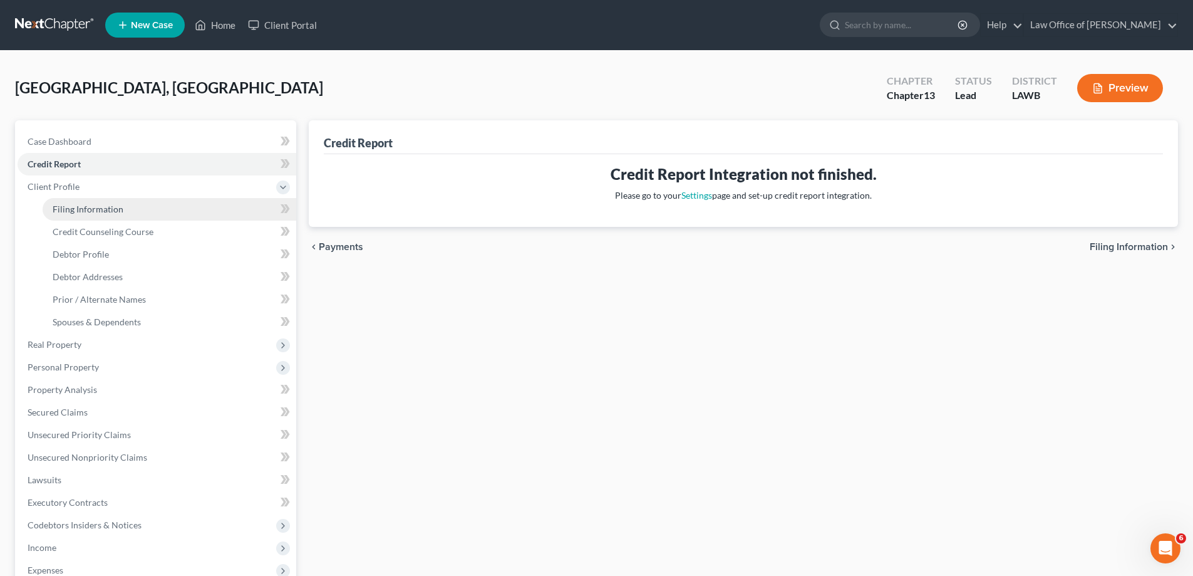
select select "0"
select select "19"
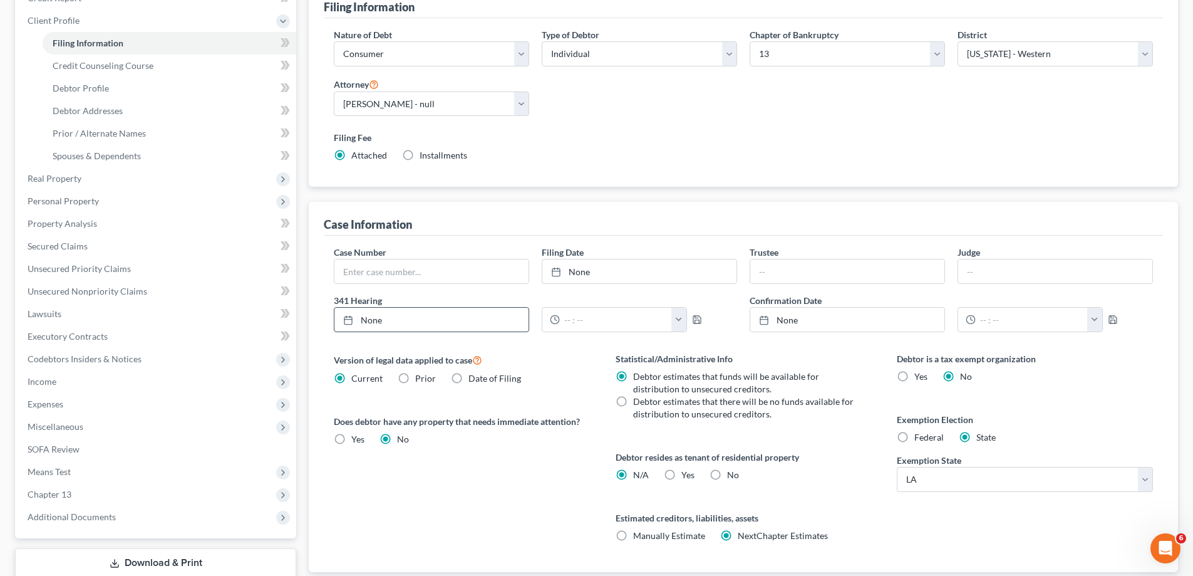
scroll to position [188, 0]
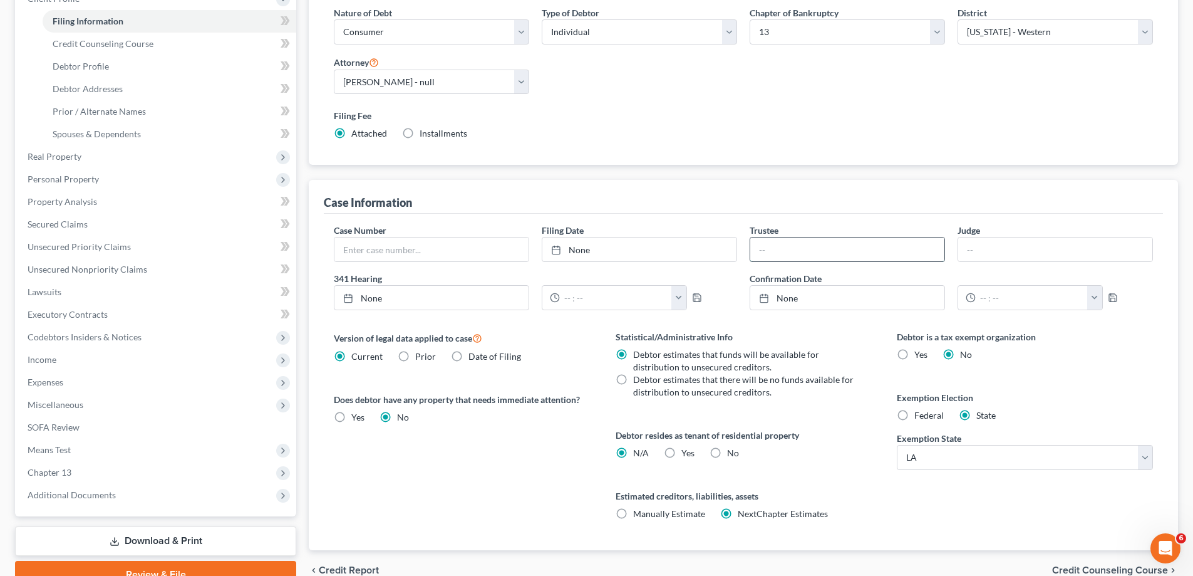
click at [830, 261] on input "text" at bounding box center [847, 249] width 194 height 24
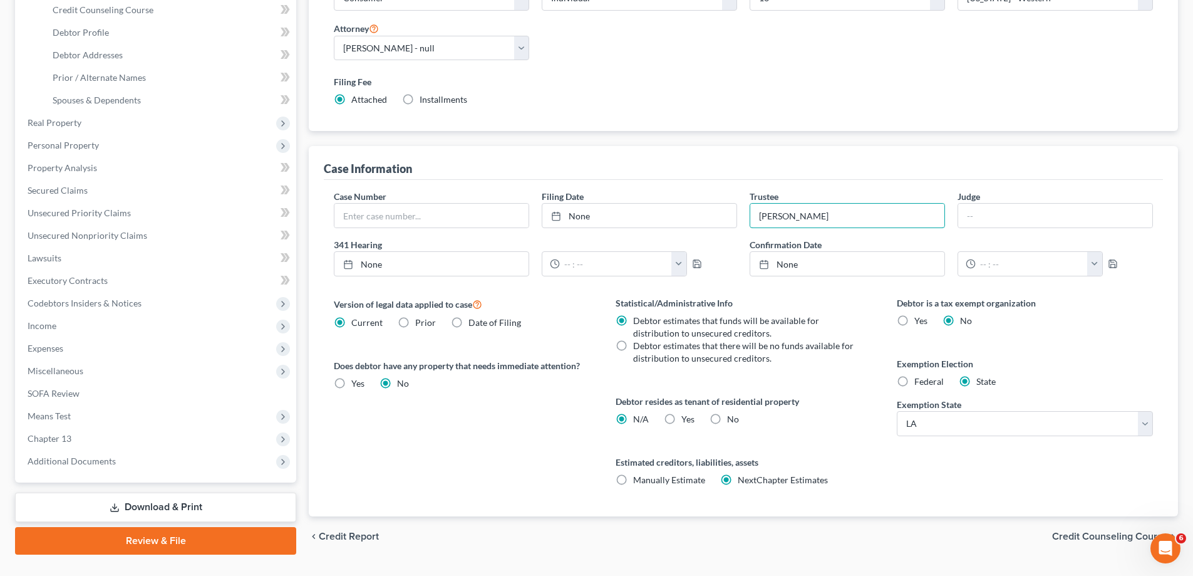
scroll to position [250, 0]
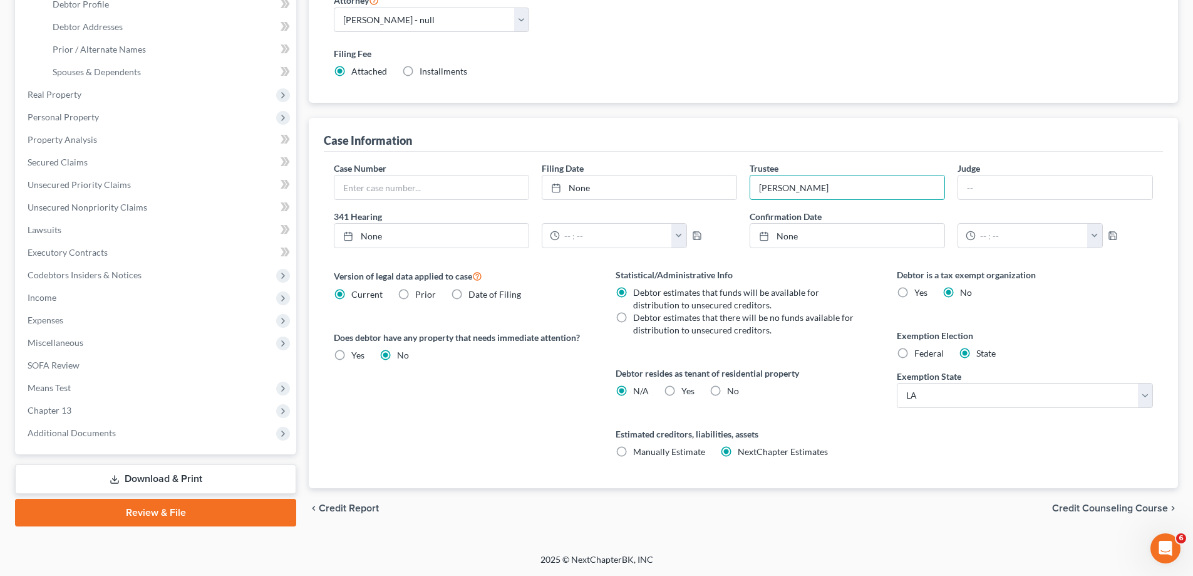
type input "[PERSON_NAME]"
click at [633, 321] on label "Debtor estimates that there will be no funds available for distribution to unse…" at bounding box center [745, 323] width 224 height 25
click at [638, 319] on input "Debtor estimates that there will be no funds available for distribution to unse…" at bounding box center [642, 315] width 8 height 8
radio input "true"
radio input "false"
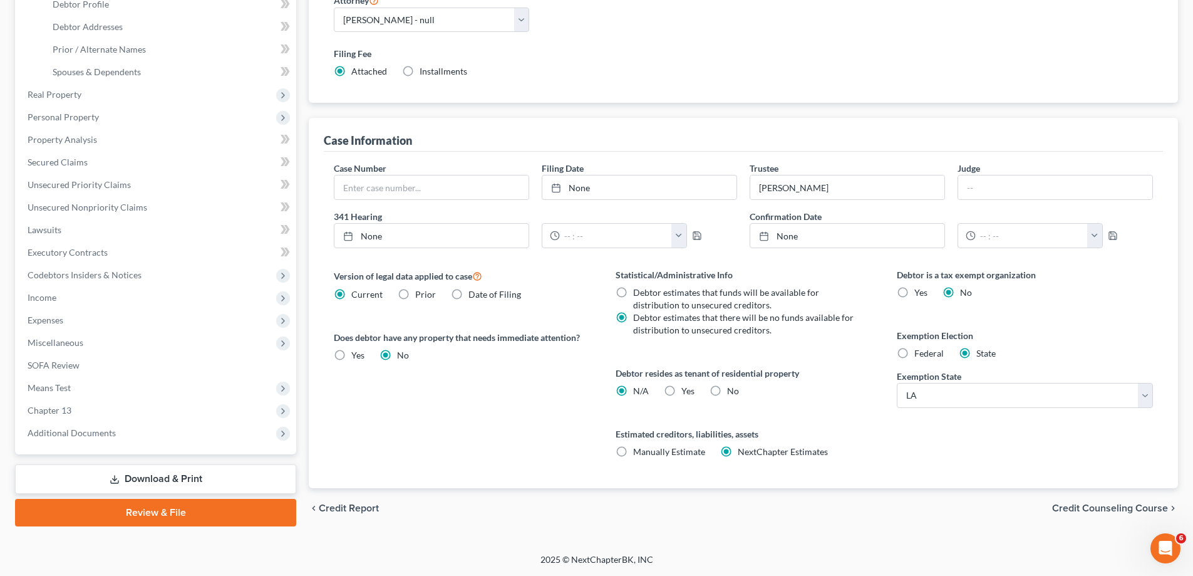
click at [1081, 512] on span "Credit Counseling Course" at bounding box center [1110, 508] width 116 height 10
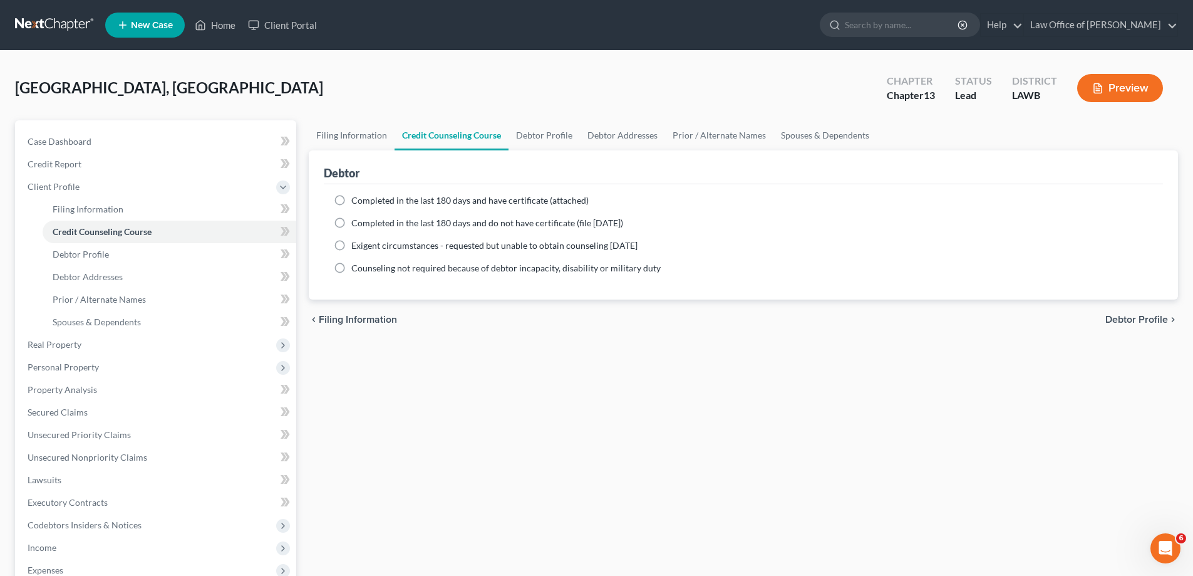
click at [376, 202] on span "Completed in the last 180 days and have certificate (attached)" at bounding box center [469, 200] width 237 height 11
click at [364, 202] on input "Completed in the last 180 days and have certificate (attached)" at bounding box center [360, 198] width 8 height 8
radio input "true"
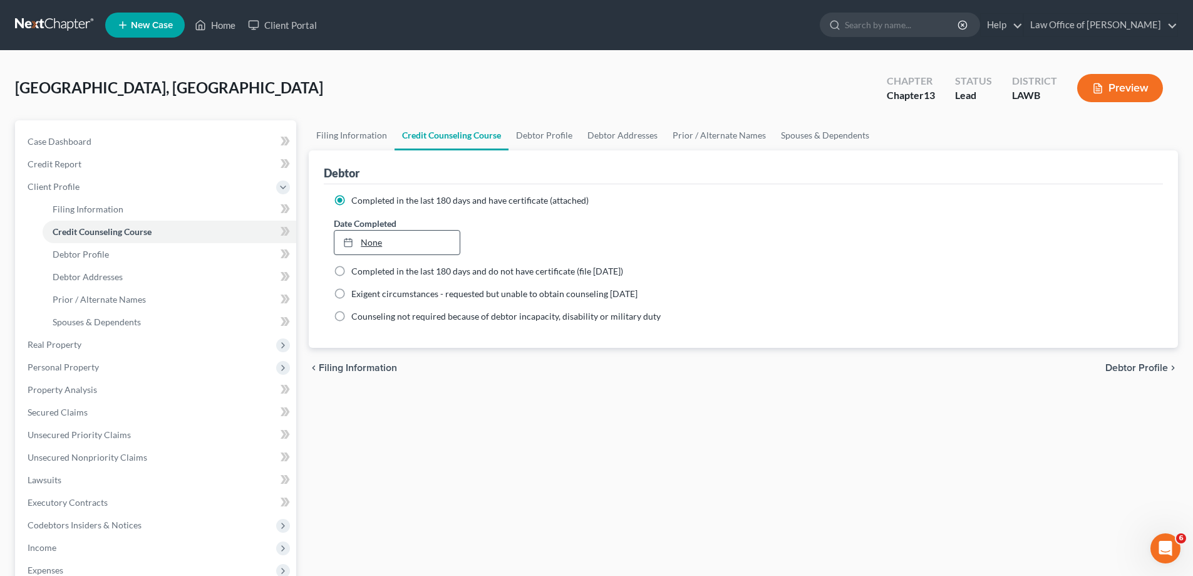
click at [390, 239] on link "None" at bounding box center [396, 242] width 125 height 24
type input "[DATE]"
click at [1137, 371] on span "Debtor Profile" at bounding box center [1136, 368] width 63 height 10
select select "0"
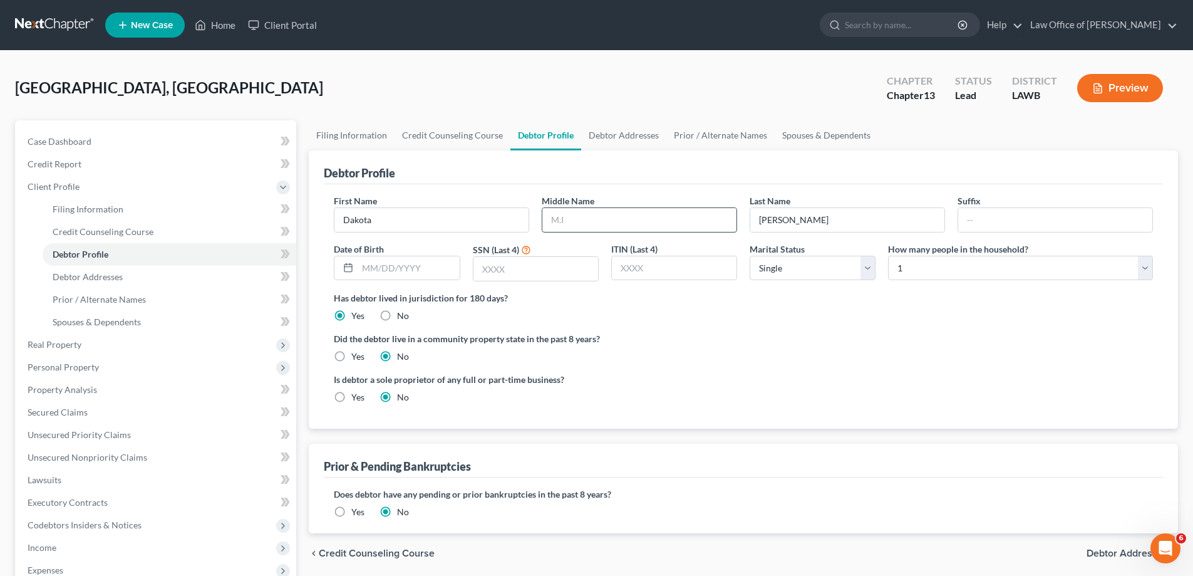
click at [629, 219] on input "text" at bounding box center [639, 220] width 194 height 24
type input "[PERSON_NAME]"
click at [448, 272] on input "text" at bounding box center [408, 268] width 101 height 24
type input "[DATE]"
type input "4462"
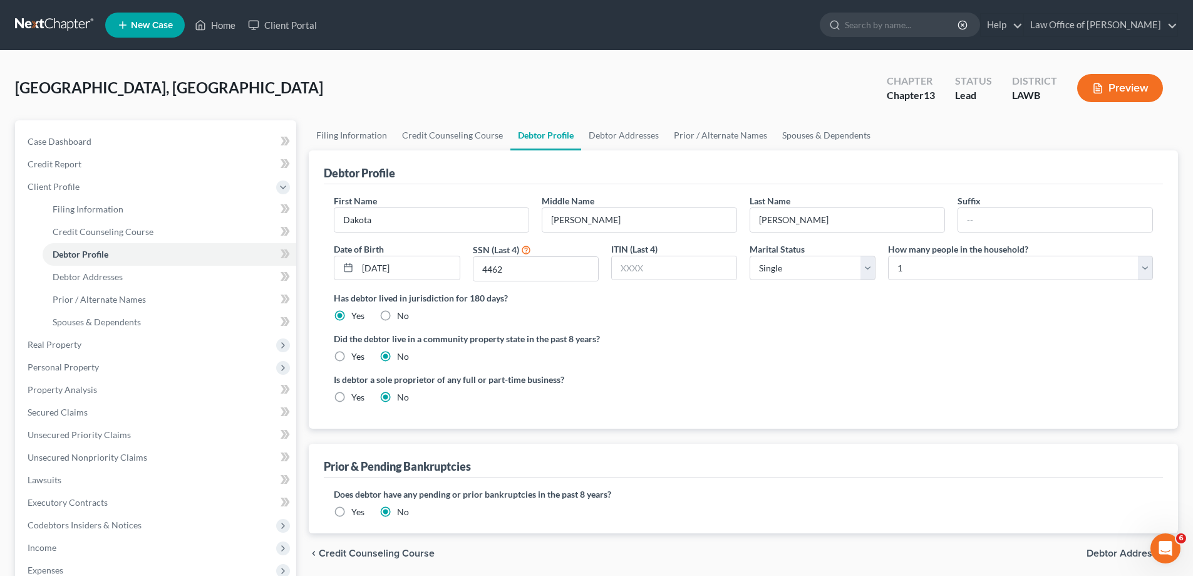
click at [351, 357] on label "Yes" at bounding box center [357, 356] width 13 height 13
click at [356, 357] on input "Yes" at bounding box center [360, 354] width 8 height 8
radio input "true"
radio input "false"
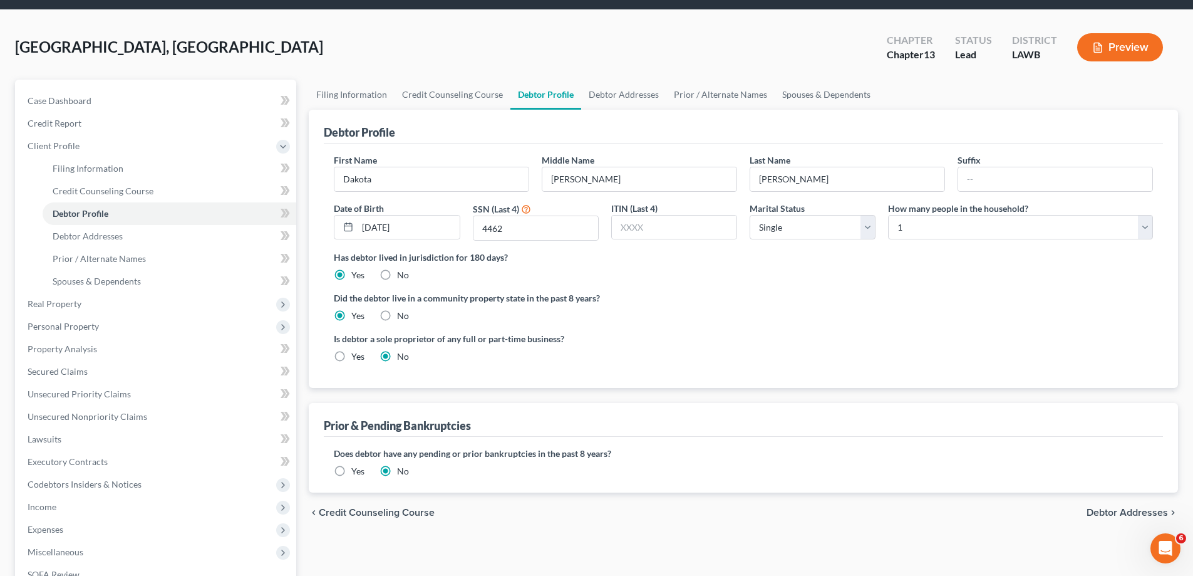
scroll to position [63, 0]
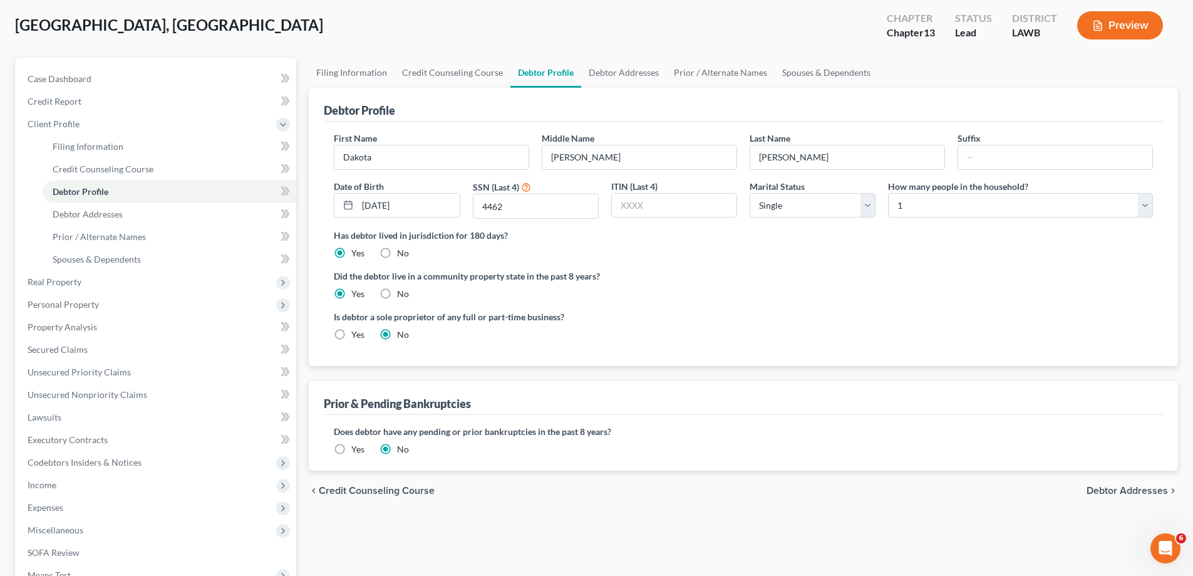
click at [351, 450] on label "Yes" at bounding box center [357, 449] width 13 height 13
click at [356, 450] on input "Yes" at bounding box center [360, 447] width 8 height 8
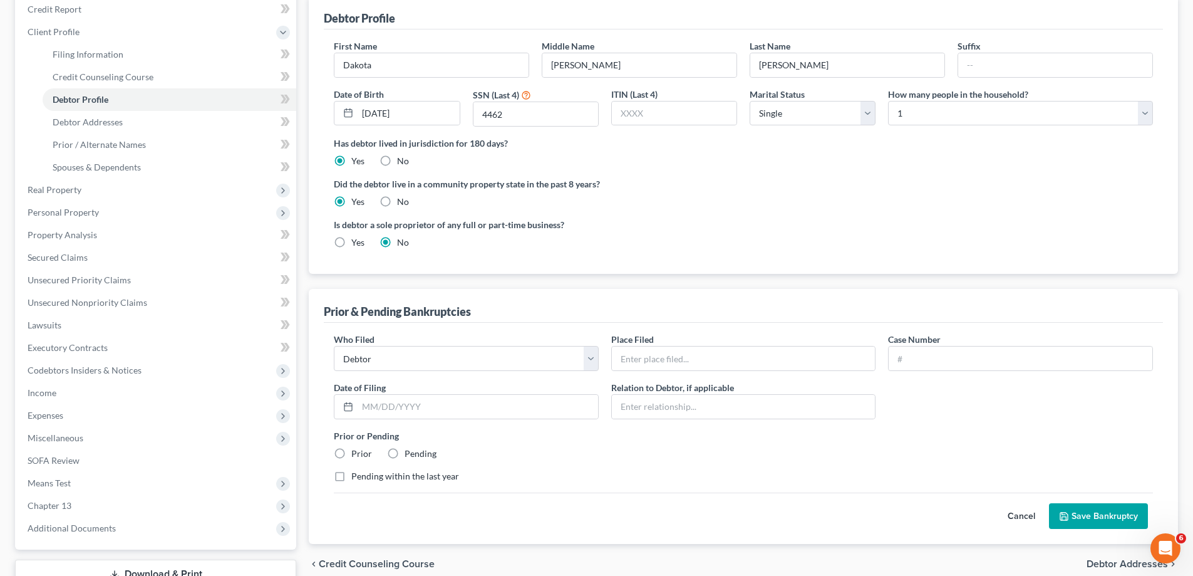
scroll to position [188, 0]
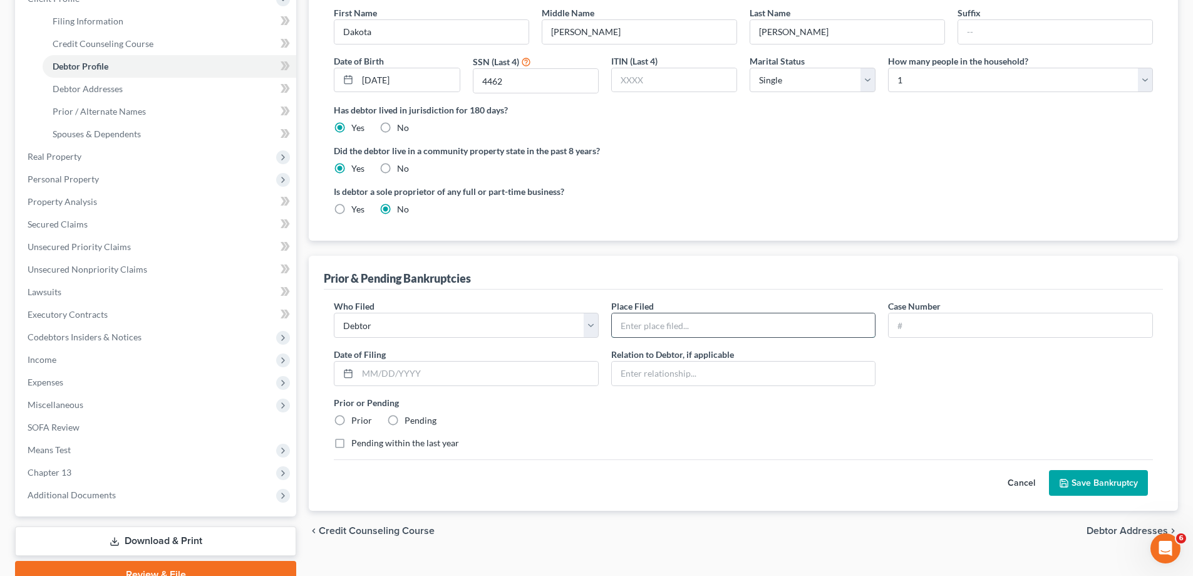
click at [755, 329] on input "text" at bounding box center [744, 325] width 264 height 24
type input "Western District of [US_STATE]"
type input "24-30709"
click at [528, 368] on input "text" at bounding box center [478, 373] width 240 height 24
type input "[DATE]"
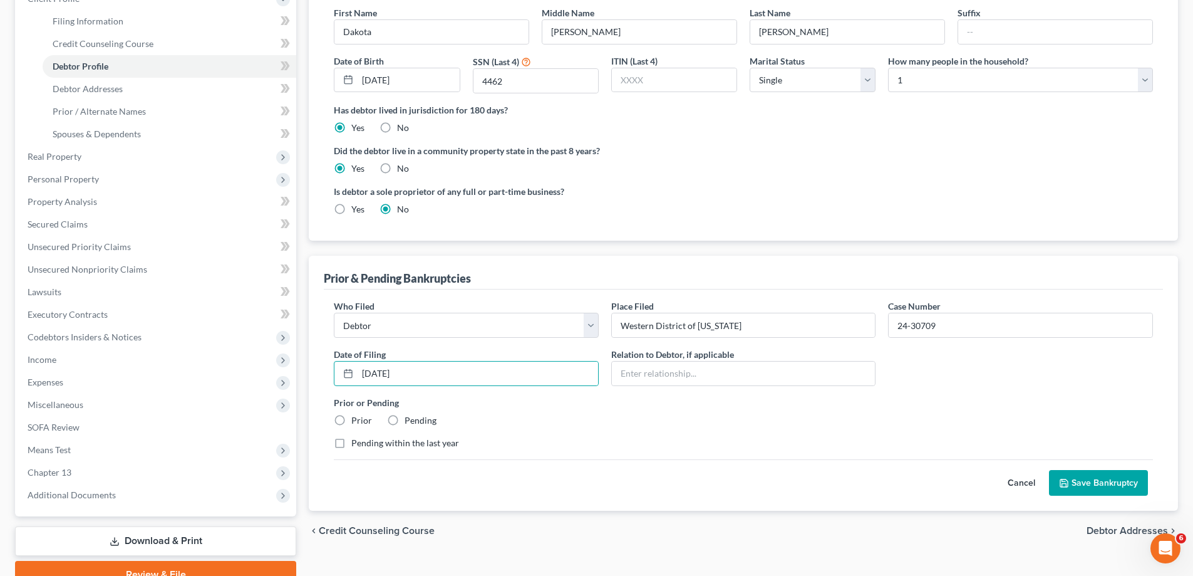
click at [362, 420] on label "Prior" at bounding box center [361, 420] width 21 height 13
click at [362, 420] on input "Prior" at bounding box center [360, 418] width 8 height 8
radio input "true"
click at [1081, 482] on button "Save Bankruptcy" at bounding box center [1098, 483] width 99 height 26
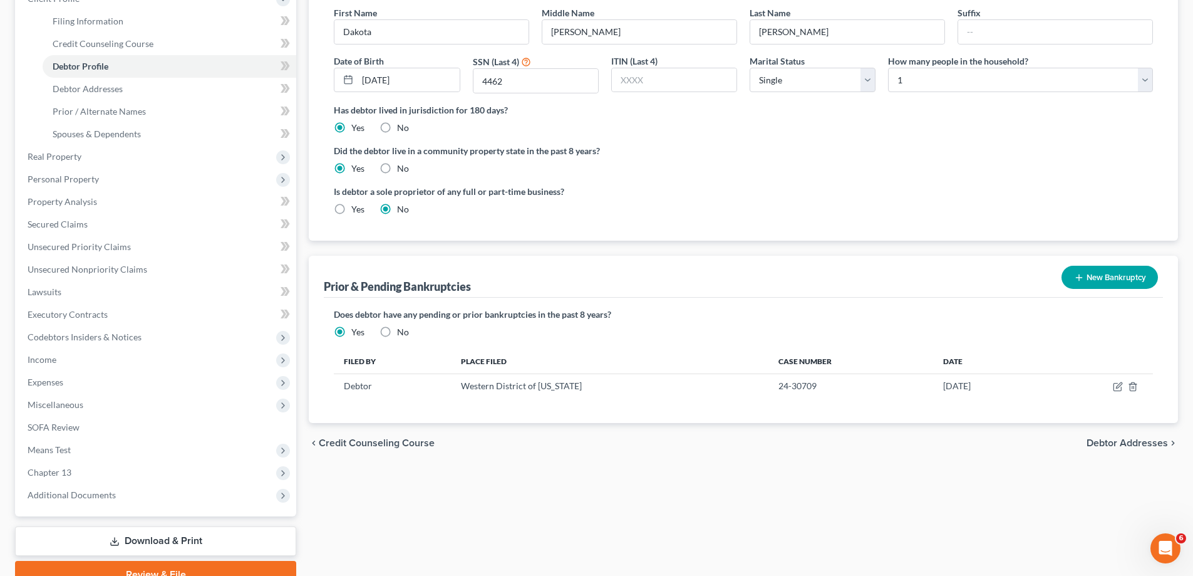
click at [1125, 442] on span "Debtor Addresses" at bounding box center [1127, 443] width 81 height 10
select select "0"
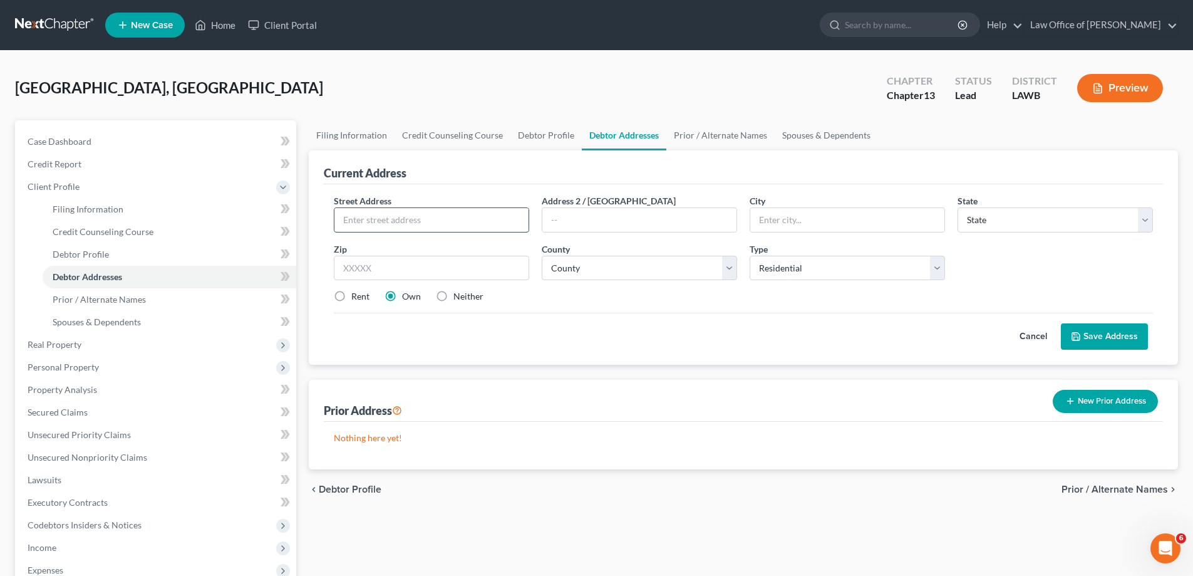
click at [471, 229] on input "text" at bounding box center [431, 220] width 194 height 24
type input "[STREET_ADDRESS]"
type input "o"
type input "[GEOGRAPHIC_DATA]"
select select "19"
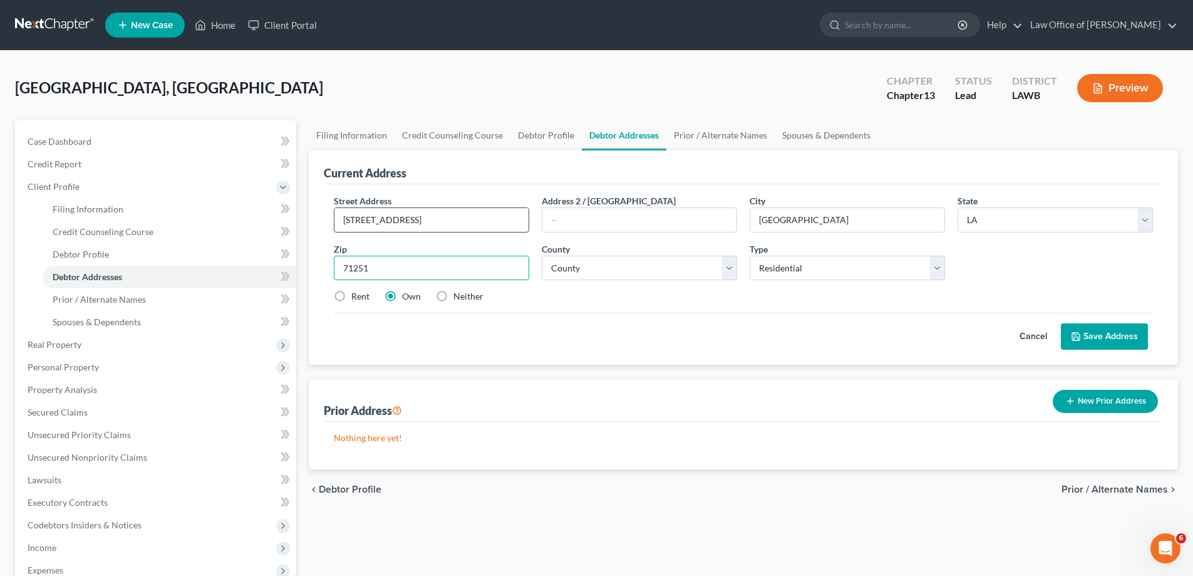
type input "71251"
click at [351, 295] on label "Rent" at bounding box center [360, 296] width 18 height 13
click at [356, 295] on input "Rent" at bounding box center [360, 294] width 8 height 8
radio input "true"
click at [1110, 337] on button "Save Address" at bounding box center [1104, 336] width 87 height 26
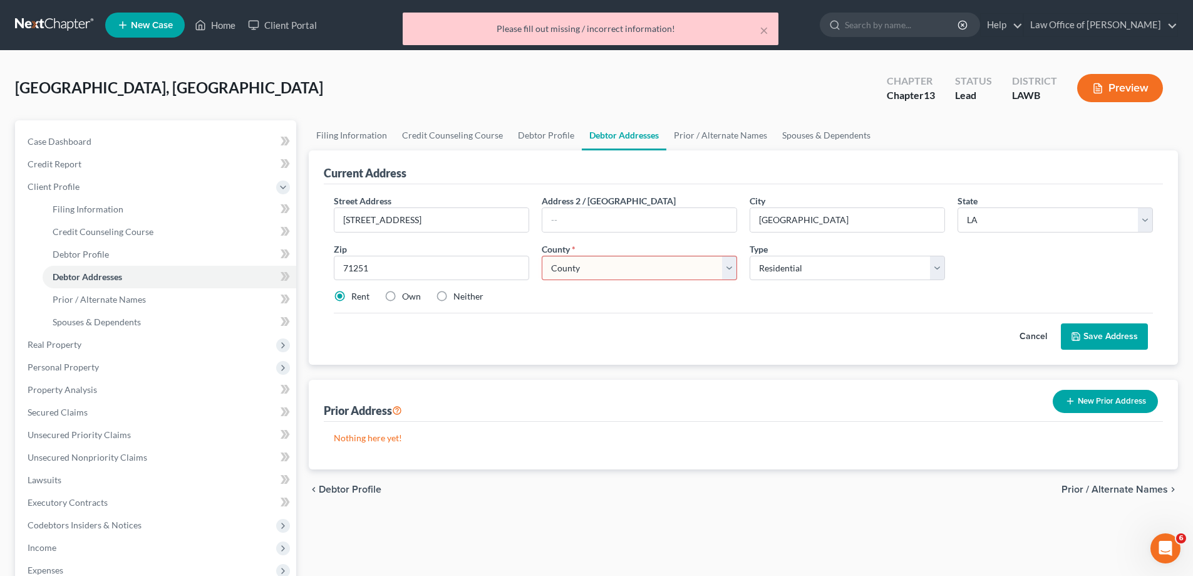
click at [643, 262] on select "County Acadia [PERSON_NAME] [DATE] Assumption Avoyelles [GEOGRAPHIC_DATA] Bienv…" at bounding box center [639, 268] width 195 height 25
select select "24"
click at [542, 256] on select "County Acadia [PERSON_NAME] [DATE] Assumption Avoyelles [GEOGRAPHIC_DATA] Bienv…" at bounding box center [639, 268] width 195 height 25
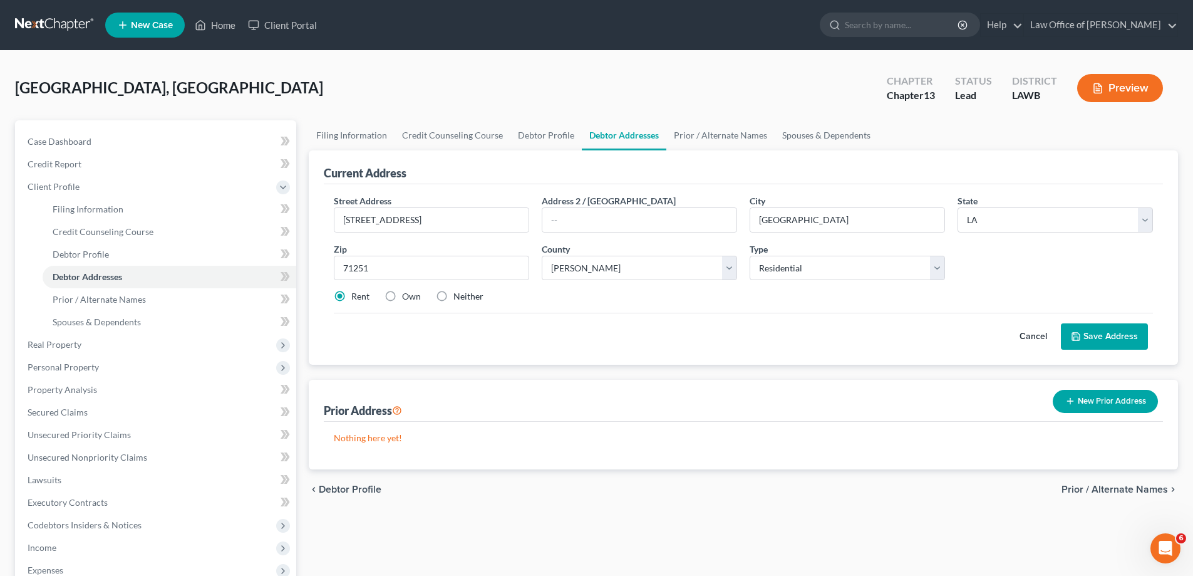
click at [1075, 326] on button "Save Address" at bounding box center [1104, 336] width 87 height 26
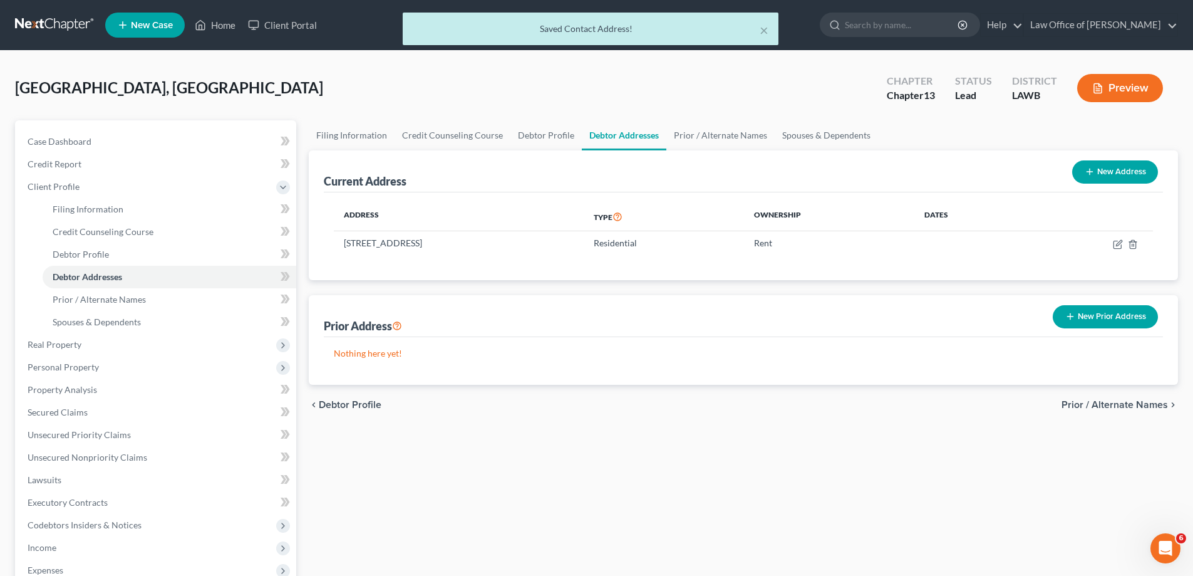
click at [1070, 313] on icon "button" at bounding box center [1070, 316] width 10 height 10
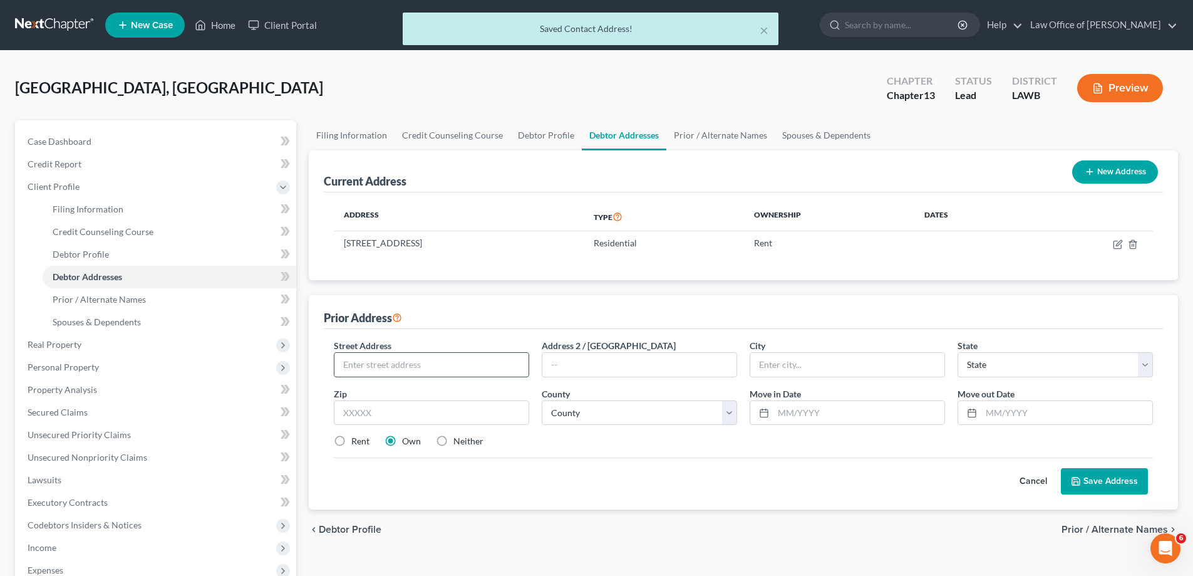
click at [481, 373] on input "text" at bounding box center [431, 365] width 194 height 24
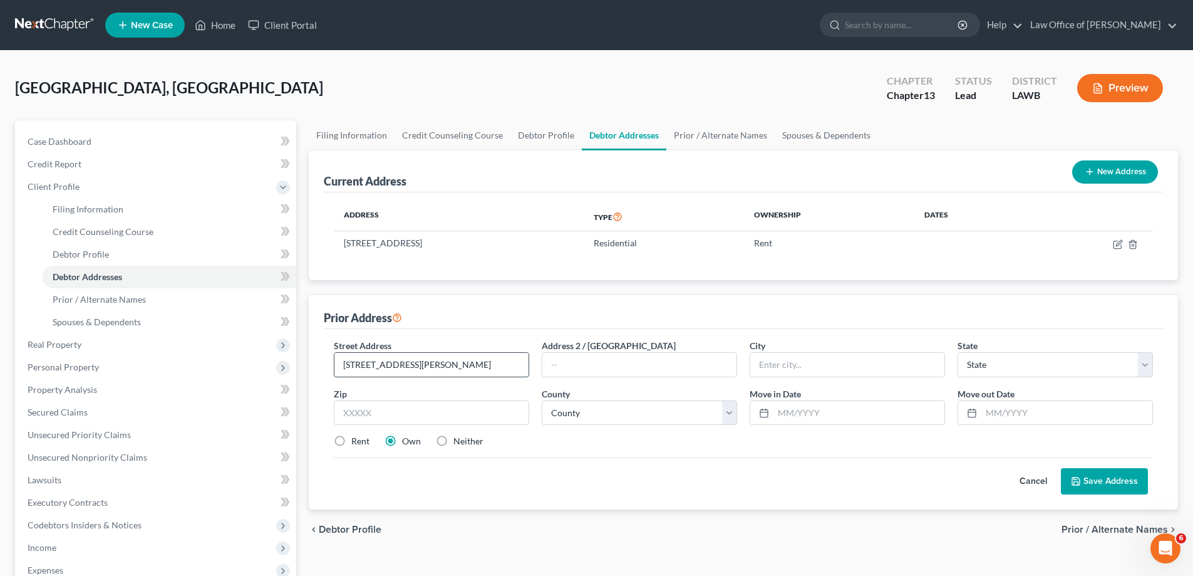
type input "[STREET_ADDRESS][PERSON_NAME]"
type input "[GEOGRAPHIC_DATA]"
select select "19"
type input "71251"
select select "24"
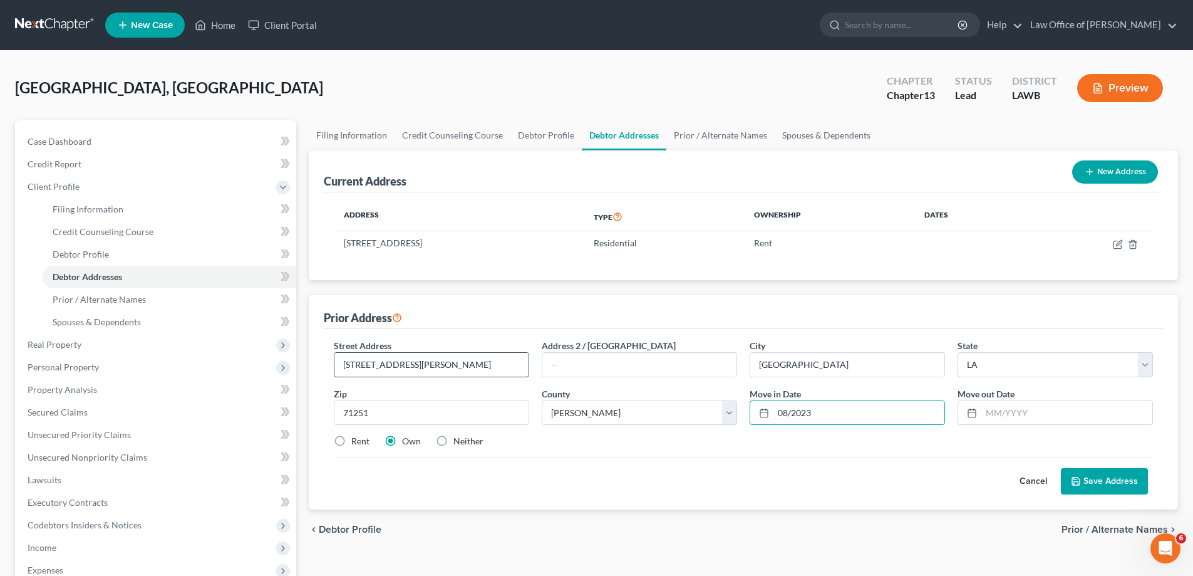
type input "08/2023"
type input "06/2025"
click at [461, 444] on label "Neither" at bounding box center [468, 441] width 30 height 13
click at [461, 443] on input "Neither" at bounding box center [462, 439] width 8 height 8
radio input "true"
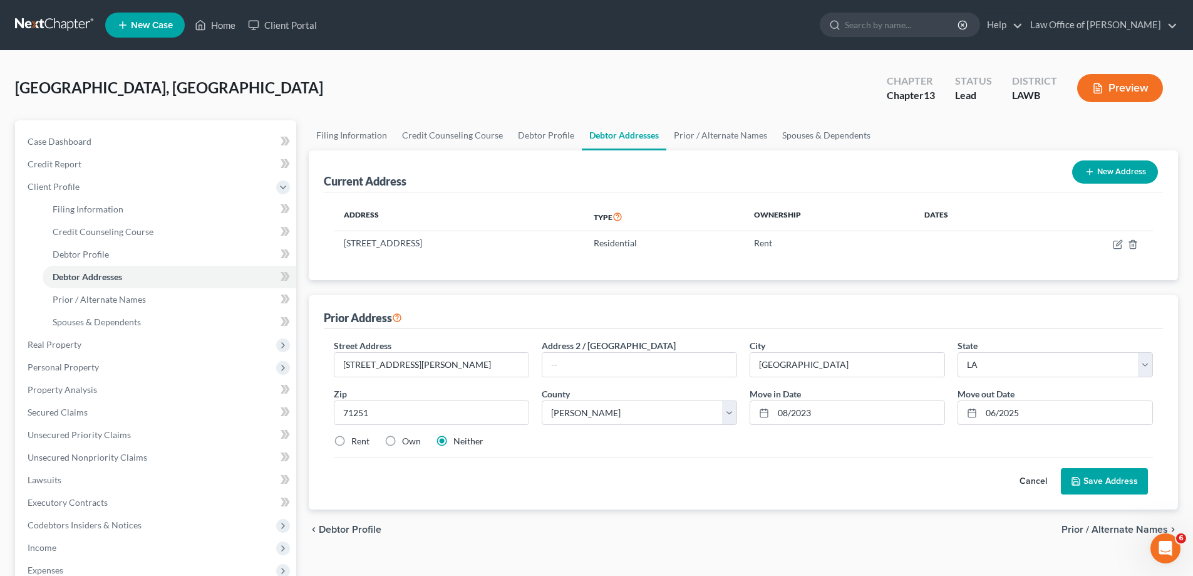
click at [1109, 479] on button "Save Address" at bounding box center [1104, 481] width 87 height 26
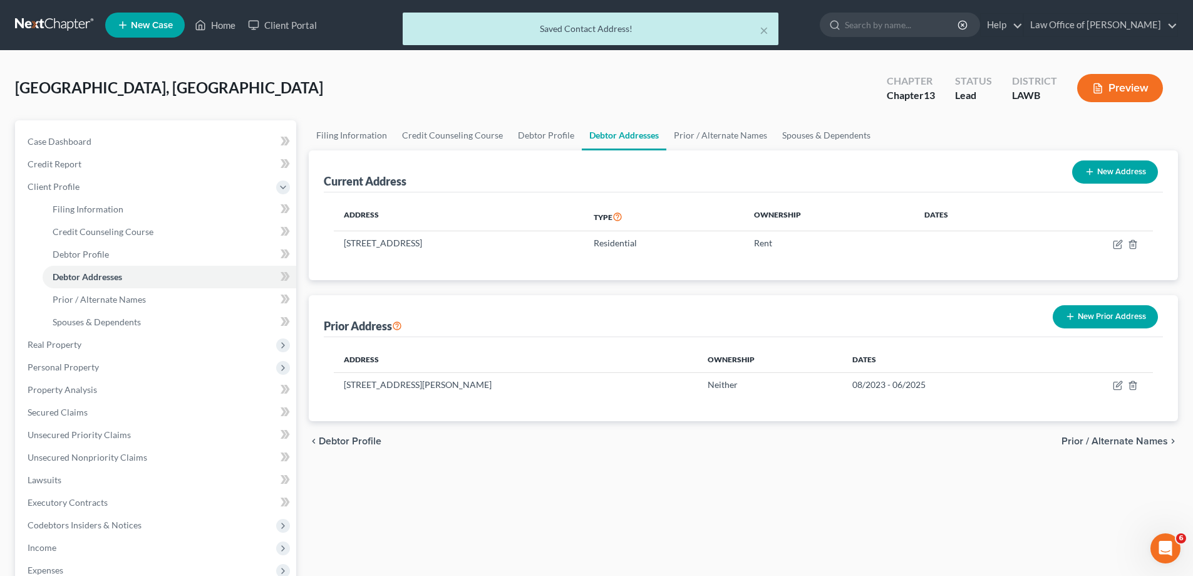
click at [1097, 440] on span "Prior / Alternate Names" at bounding box center [1115, 441] width 106 height 10
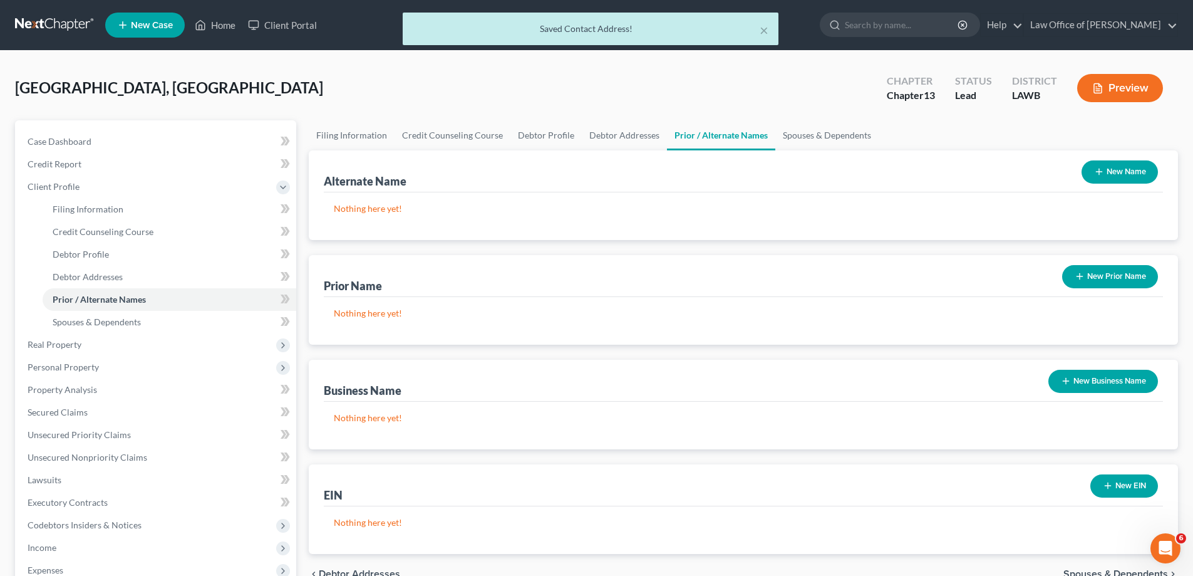
click at [1108, 177] on button "New Name" at bounding box center [1120, 171] width 76 height 23
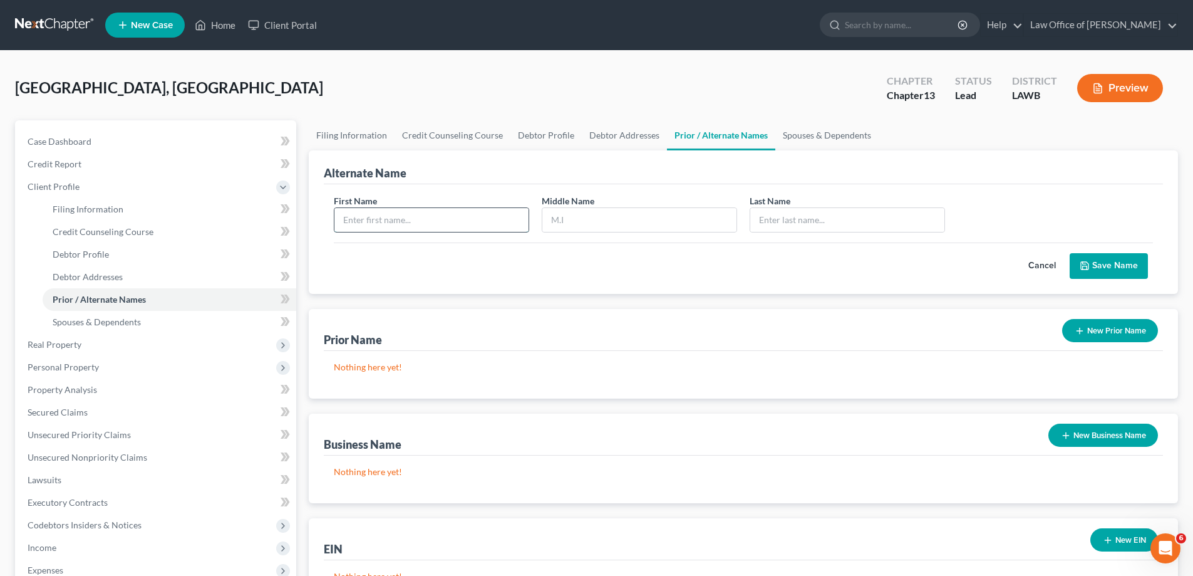
click at [383, 216] on input "text" at bounding box center [431, 220] width 194 height 24
type input "Dakota"
type input "M."
type input "S"
type input "[PERSON_NAME]"
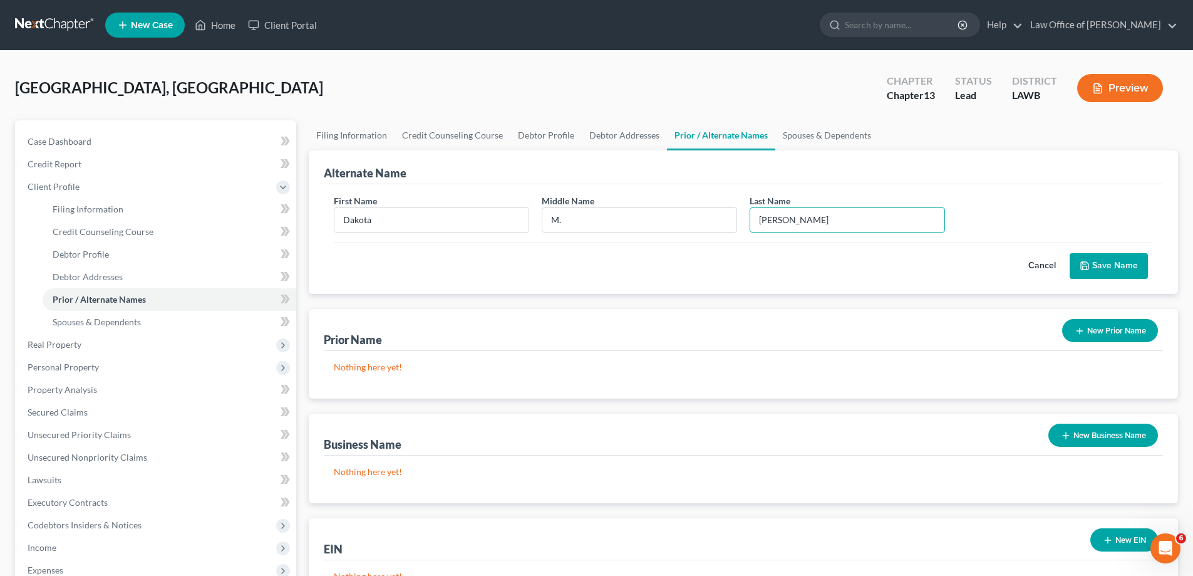
click at [1098, 266] on button "Save Name" at bounding box center [1109, 266] width 78 height 26
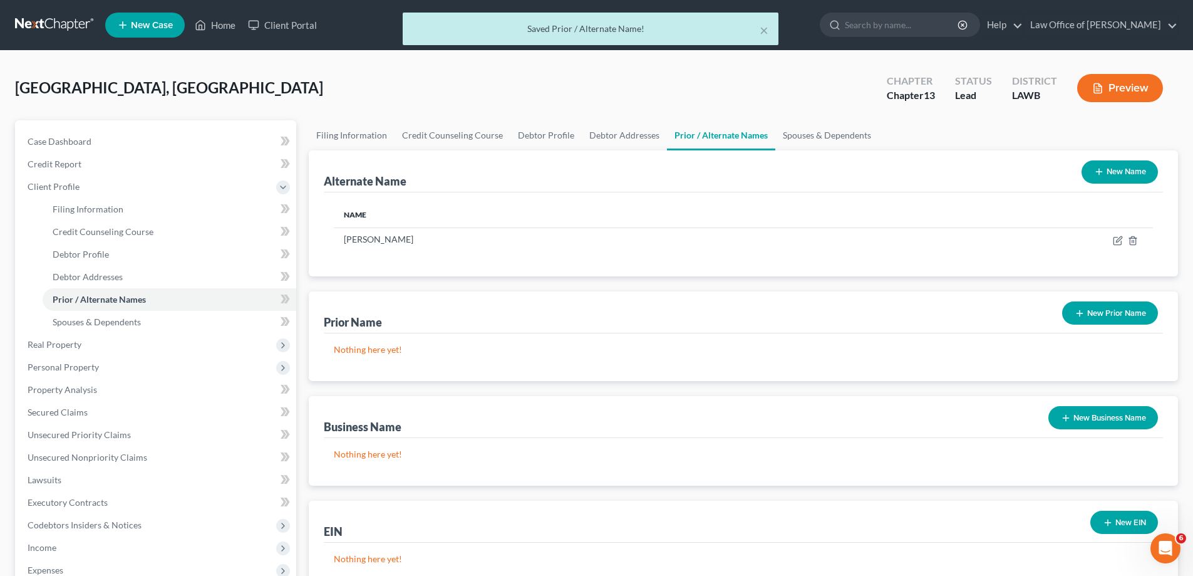
click at [1114, 176] on button "New Name" at bounding box center [1120, 171] width 76 height 23
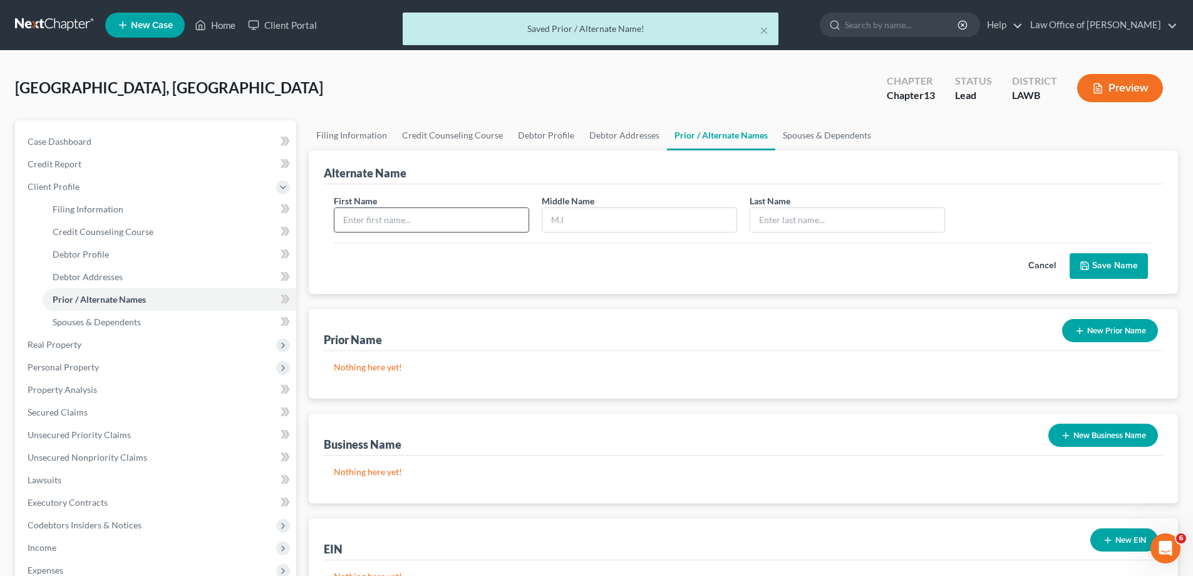
click at [478, 219] on input "text" at bounding box center [431, 220] width 194 height 24
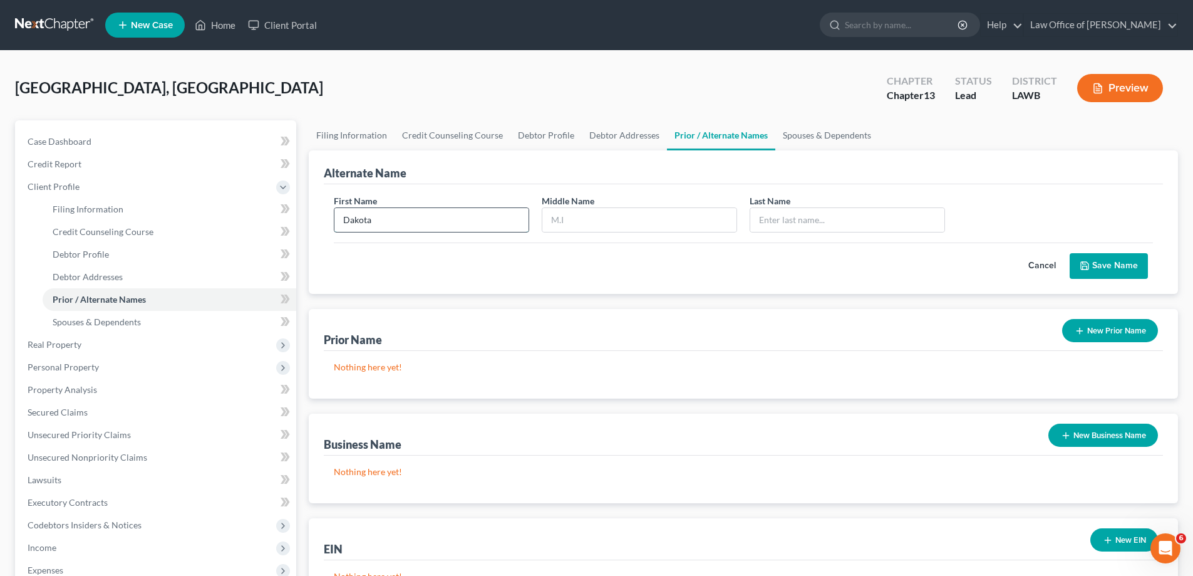
type input "Dakota"
type input "[PERSON_NAME]"
click at [1103, 260] on button "Save Name" at bounding box center [1109, 266] width 78 height 26
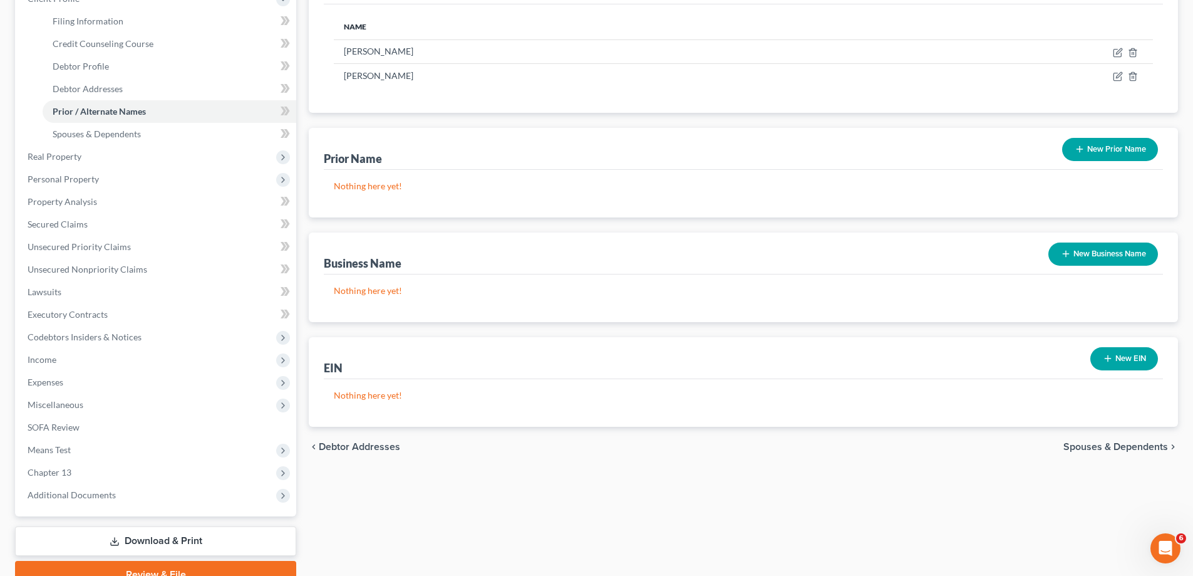
scroll to position [248, 0]
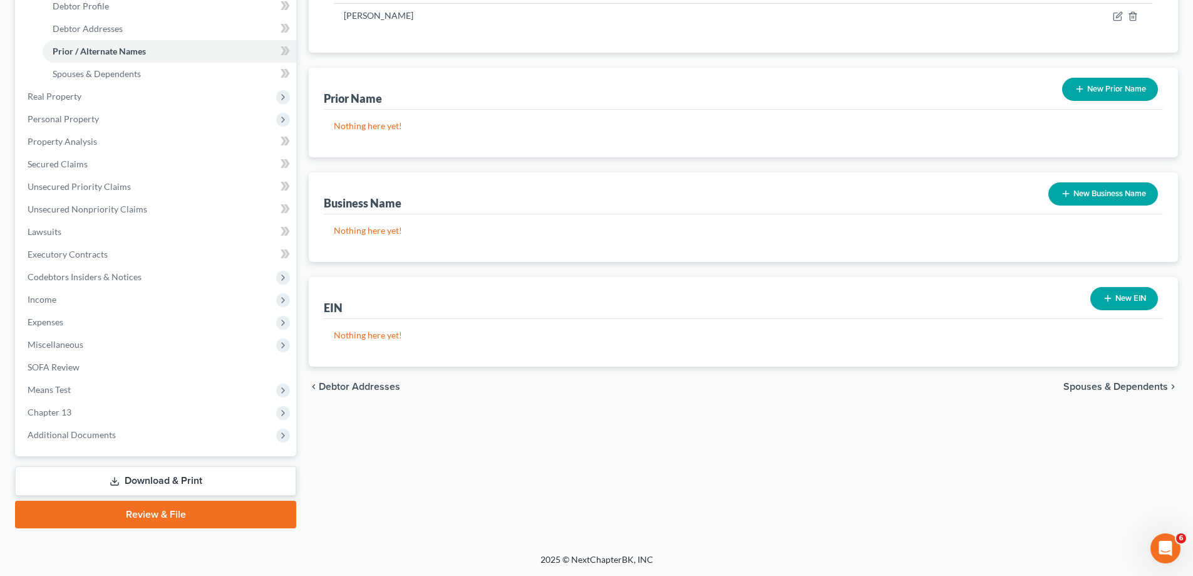
click at [1125, 390] on span "Spouses & Dependents" at bounding box center [1115, 386] width 105 height 10
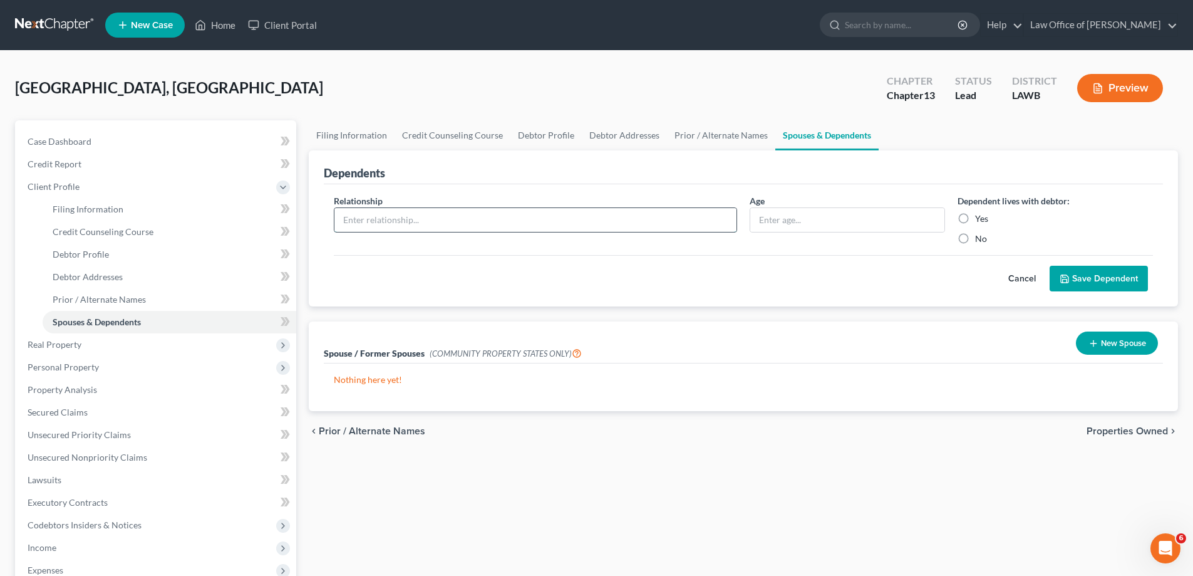
click at [478, 226] on input "text" at bounding box center [535, 220] width 402 height 24
click at [1015, 278] on button "Cancel" at bounding box center [1022, 278] width 55 height 25
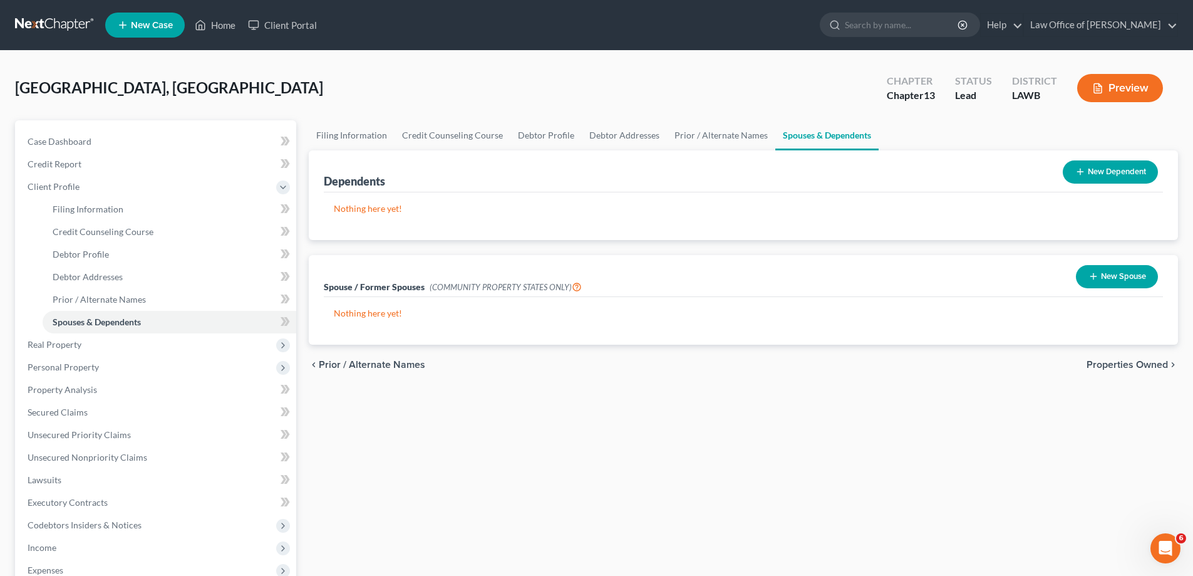
click at [1105, 276] on button "New Spouse" at bounding box center [1117, 276] width 82 height 23
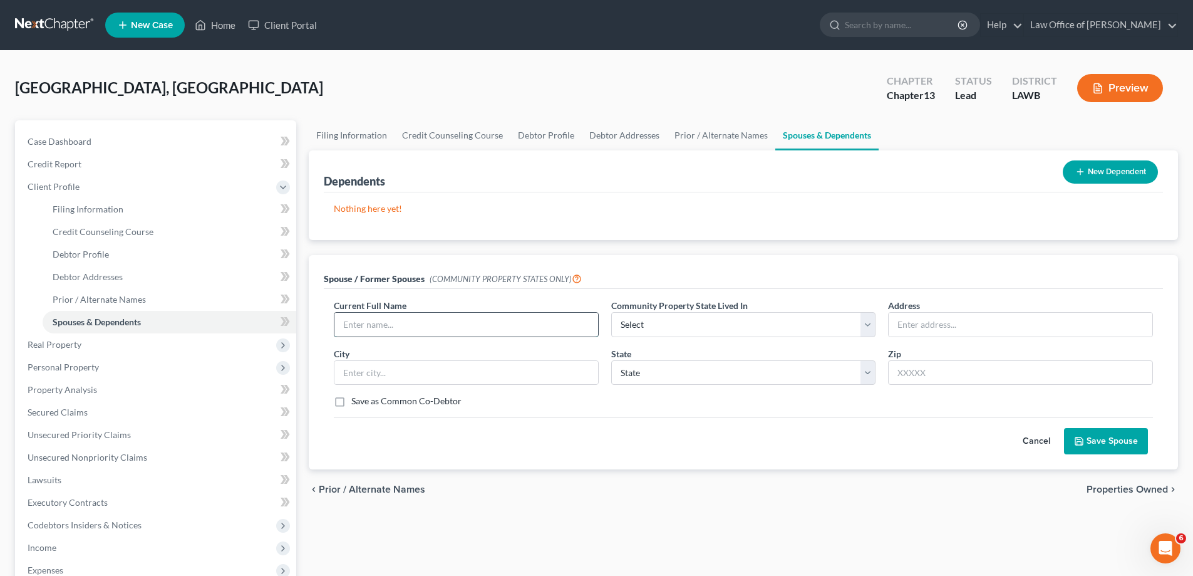
click at [514, 324] on input "text" at bounding box center [466, 325] width 264 height 24
type input "[PERSON_NAME]"
click at [694, 327] on select "Select AZ CA GU ID LA NV NM PR [GEOGRAPHIC_DATA] [GEOGRAPHIC_DATA] [GEOGRAPHIC_…" at bounding box center [743, 324] width 265 height 25
click at [688, 328] on select "Select AZ CA GU ID LA NV NM PR [GEOGRAPHIC_DATA] [GEOGRAPHIC_DATA] [GEOGRAPHIC_…" at bounding box center [743, 324] width 265 height 25
select select "4"
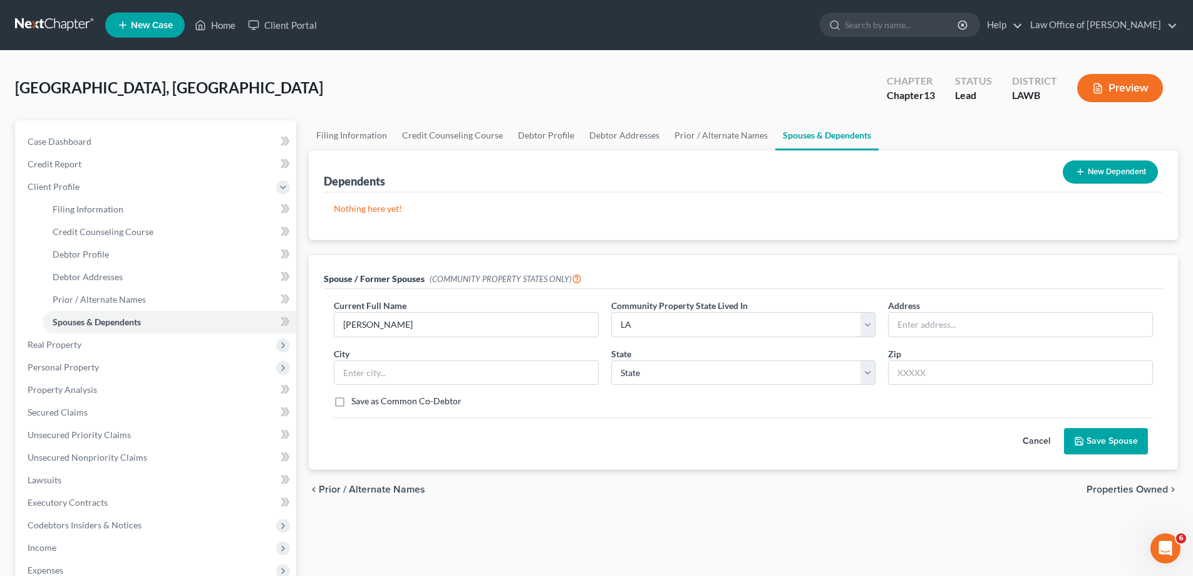
click at [1107, 445] on button "Save Spouse" at bounding box center [1106, 441] width 84 height 26
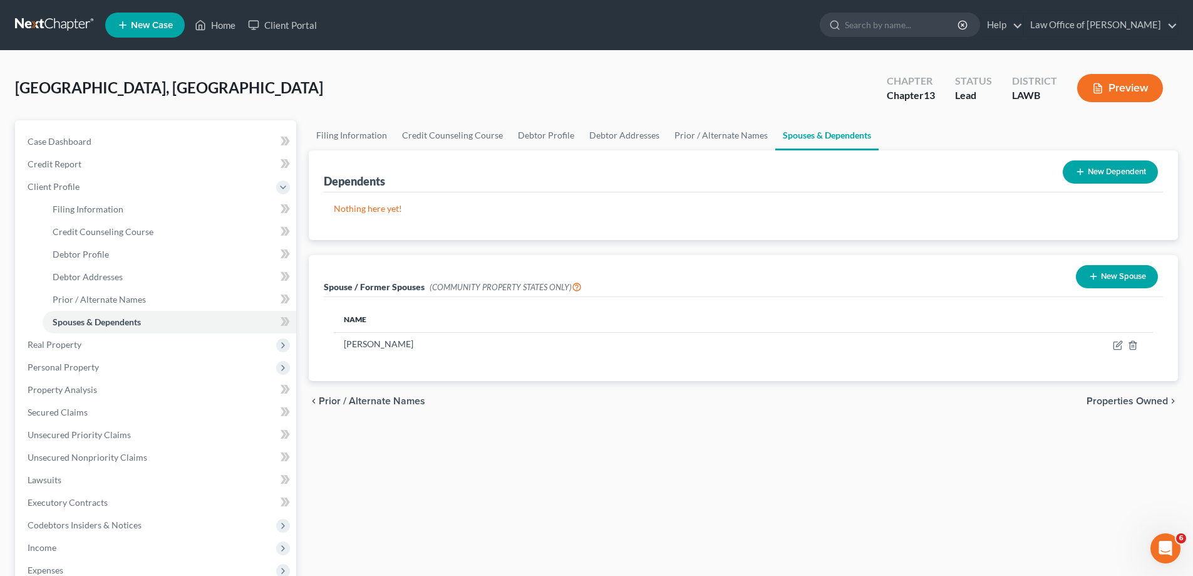
click at [1130, 402] on span "Properties Owned" at bounding box center [1127, 401] width 81 height 10
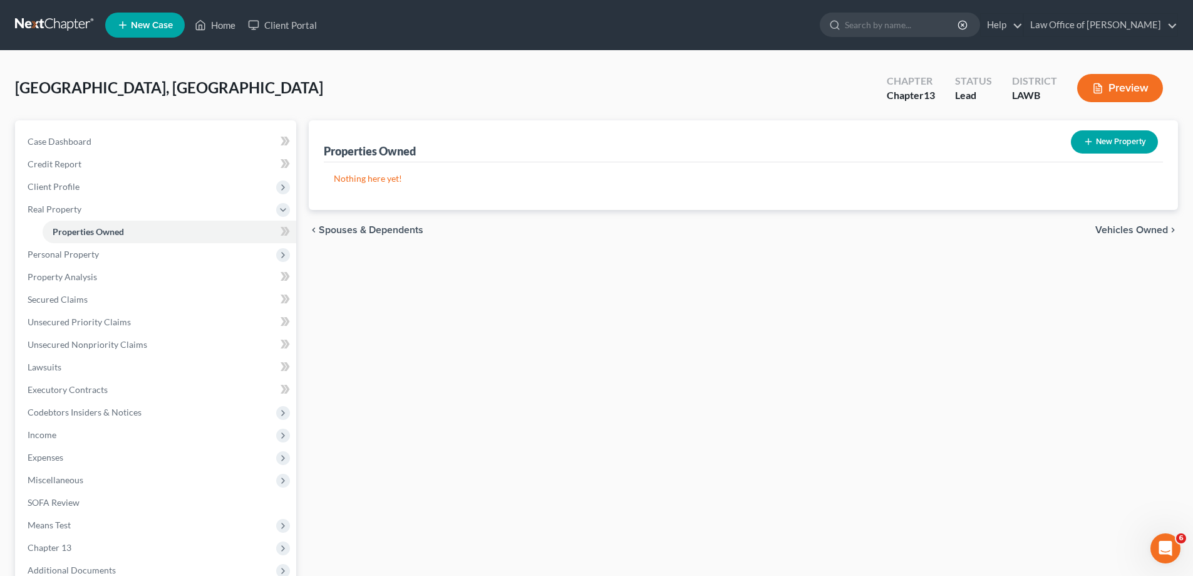
click at [1100, 138] on button "New Property" at bounding box center [1114, 141] width 87 height 23
select select "19"
select select "24"
select select "0"
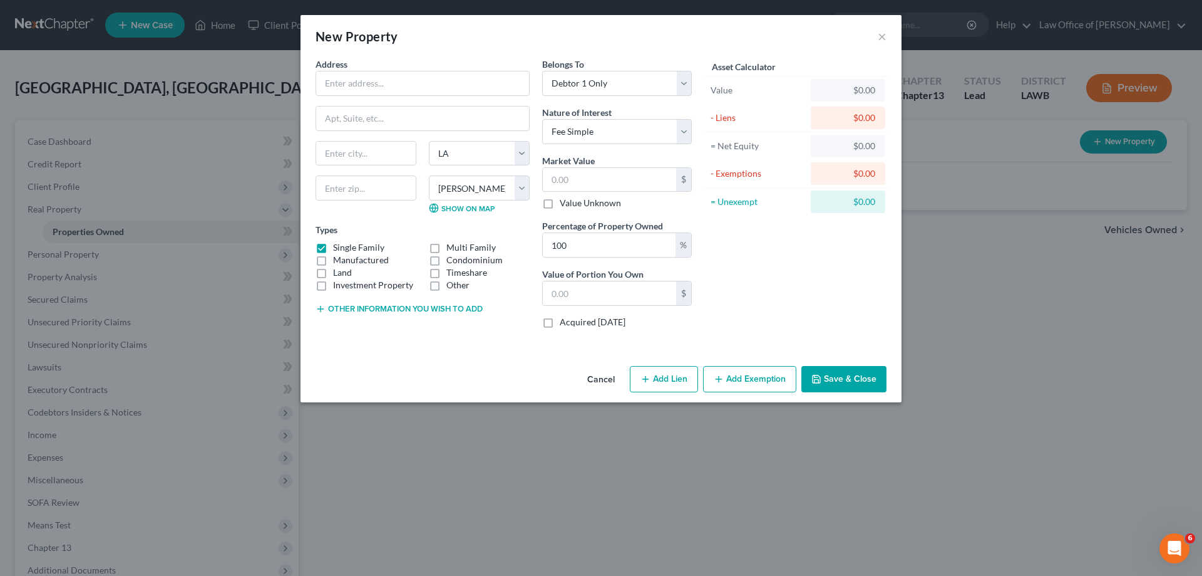
click at [606, 377] on button "Cancel" at bounding box center [601, 379] width 48 height 25
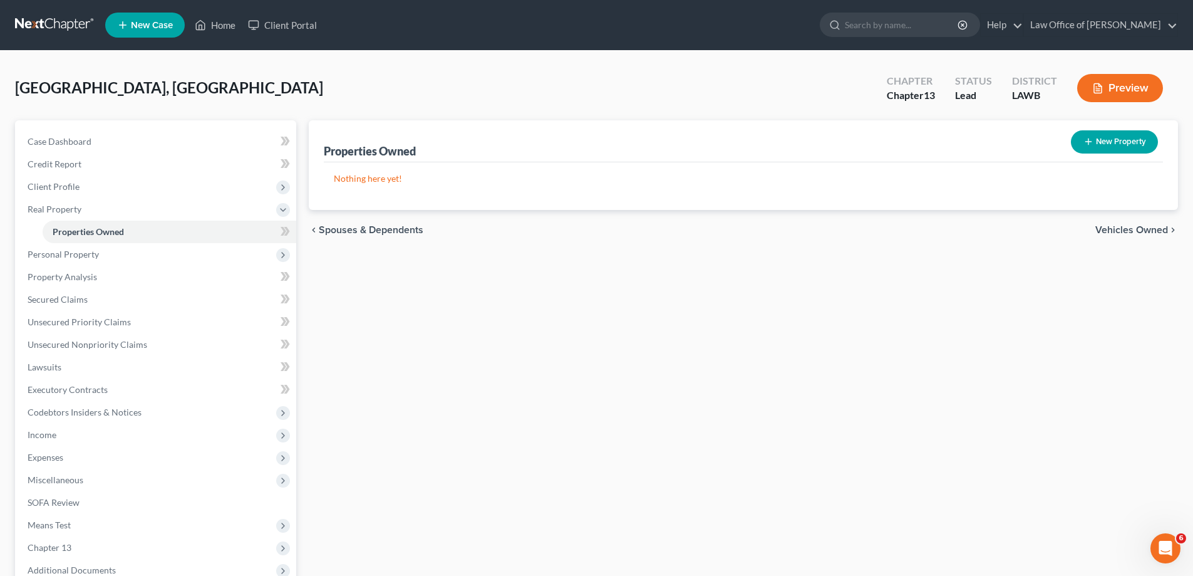
click at [1116, 226] on span "Vehicles Owned" at bounding box center [1131, 230] width 73 height 10
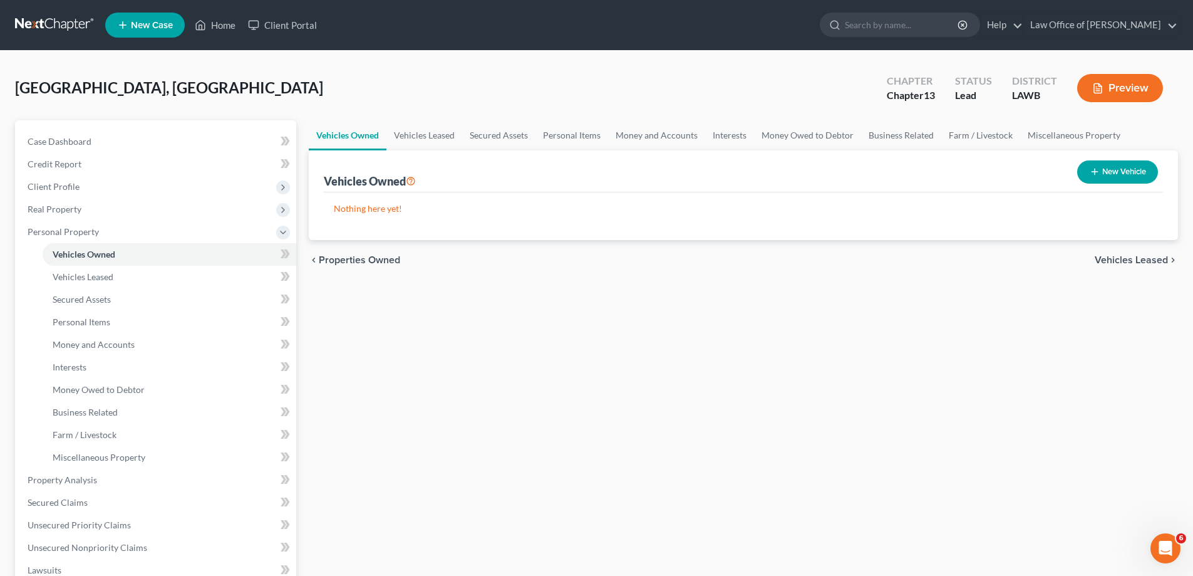
click at [1106, 259] on span "Vehicles Leased" at bounding box center [1131, 260] width 73 height 10
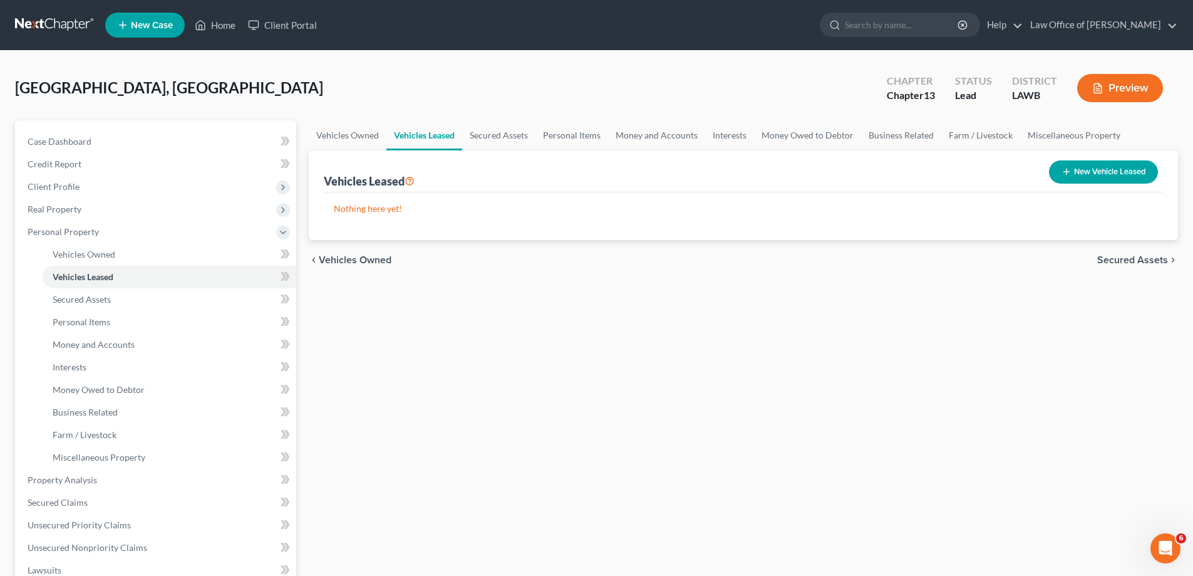
click at [1107, 256] on span "Secured Assets" at bounding box center [1132, 260] width 71 height 10
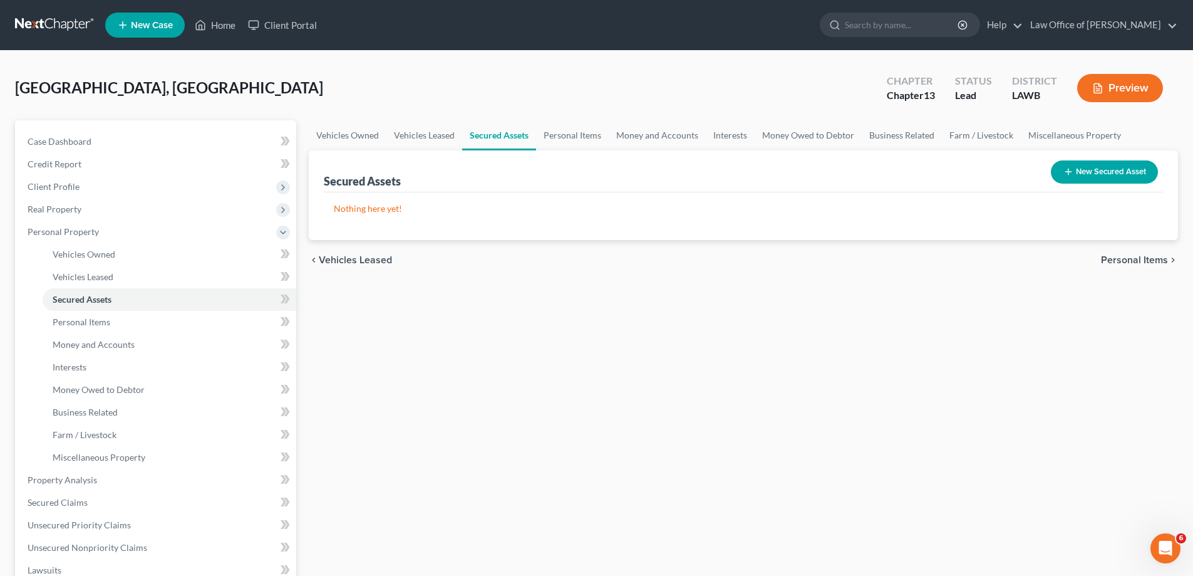
click at [1115, 258] on span "Personal Items" at bounding box center [1134, 260] width 67 height 10
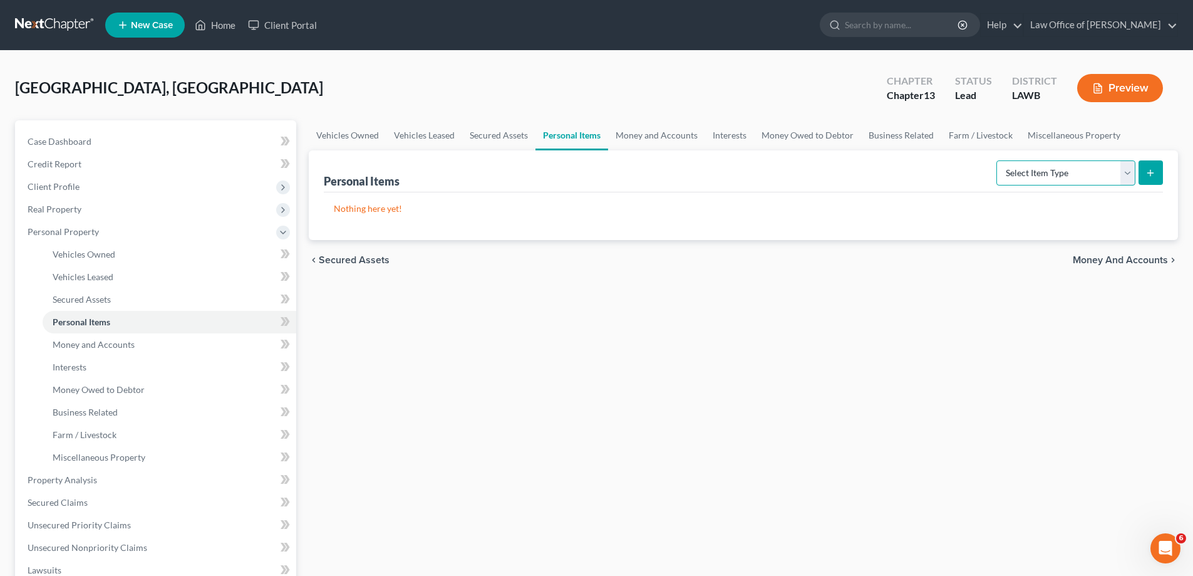
click at [1026, 182] on select "Select Item Type Clothing Collectibles Of Value Electronics Firearms Household …" at bounding box center [1065, 172] width 139 height 25
select select "household_goods"
click at [998, 160] on select "Select Item Type Clothing Collectibles Of Value Electronics Firearms Household …" at bounding box center [1065, 172] width 139 height 25
click at [1145, 173] on button "submit" at bounding box center [1151, 172] width 24 height 24
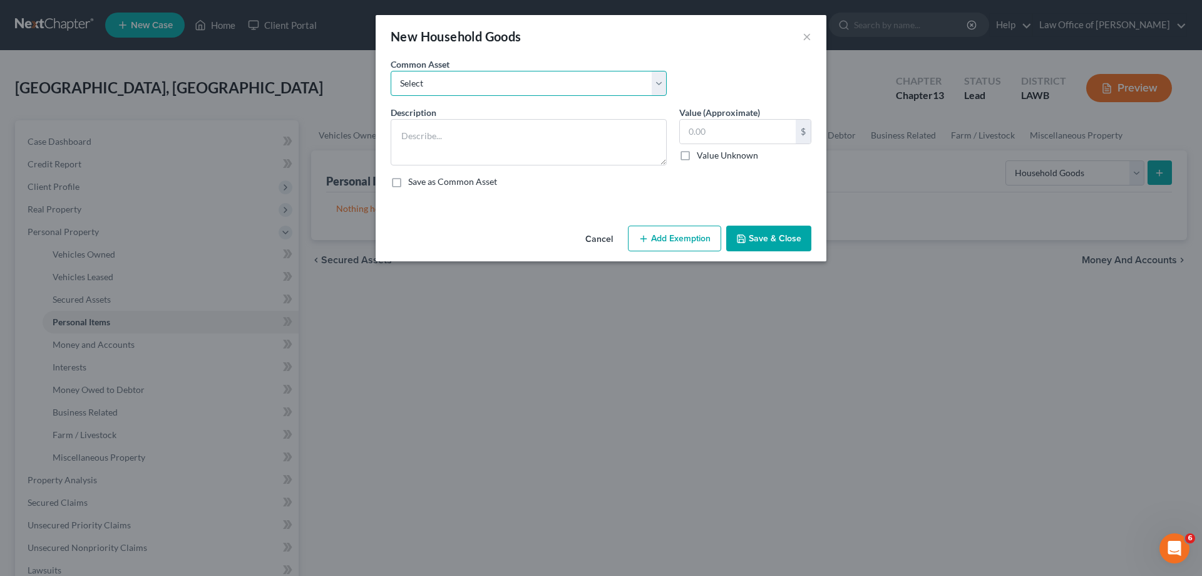
click at [443, 87] on select "Select Household goods" at bounding box center [529, 83] width 276 height 25
select select "0"
click at [391, 71] on select "Select Household goods" at bounding box center [529, 83] width 276 height 25
type textarea "Household goods"
type input "2,100.00"
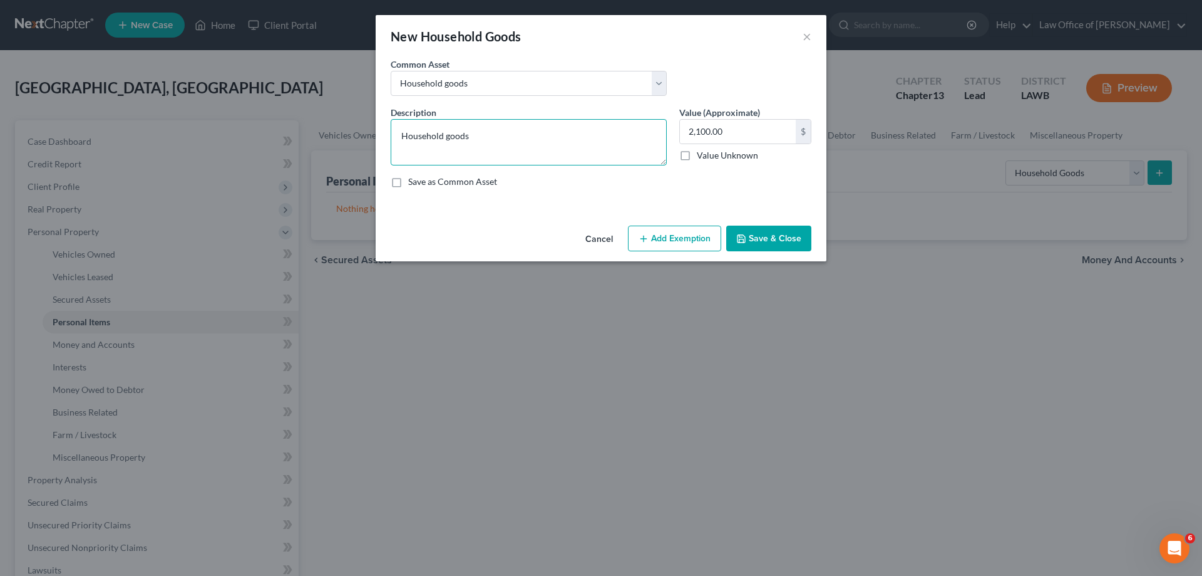
click at [447, 137] on textarea "Household goods" at bounding box center [529, 142] width 276 height 46
drag, startPoint x: 505, startPoint y: 142, endPoint x: 386, endPoint y: 135, distance: 119.2
click at [385, 136] on div "Description * Household goods" at bounding box center [529, 135] width 289 height 59
type textarea "Household Furniture"
type input "1,000.00"
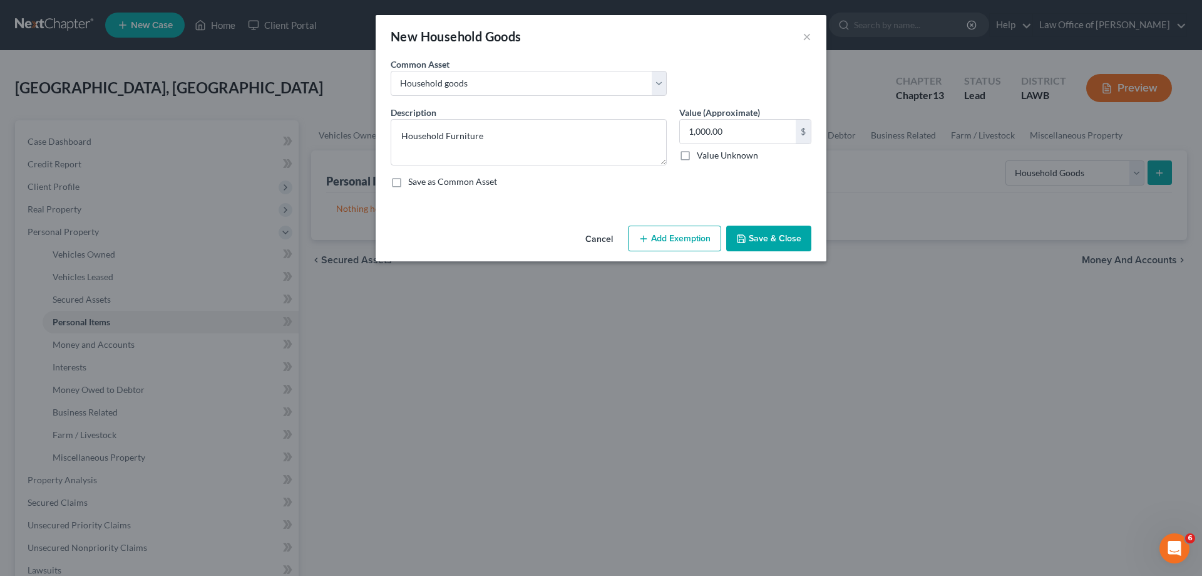
click at [700, 232] on button "Add Exemption" at bounding box center [674, 238] width 93 height 26
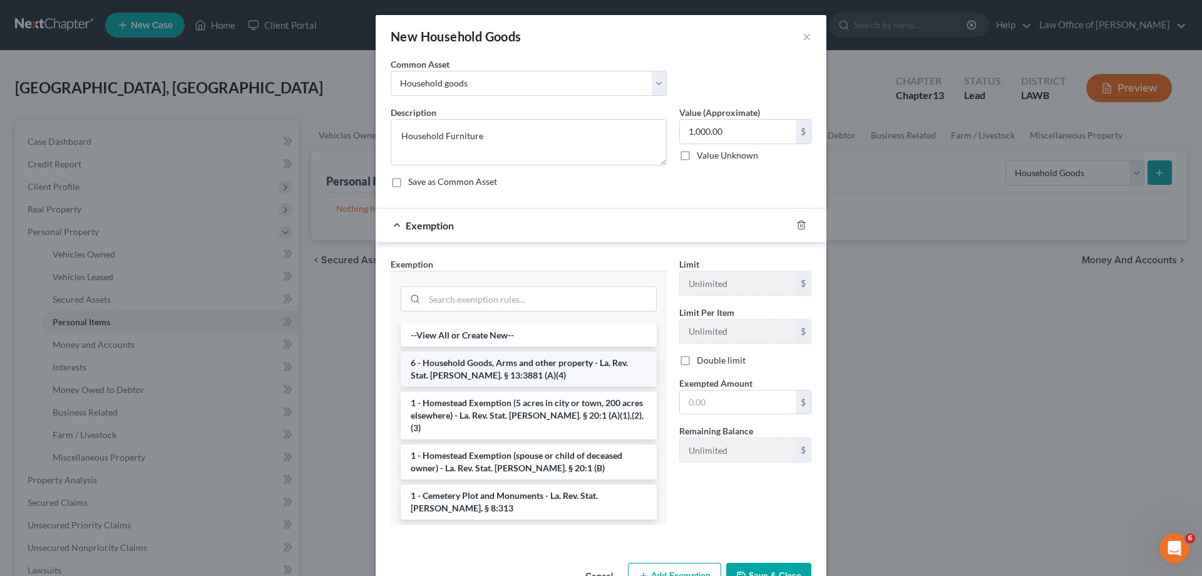
click at [557, 364] on li "6 - Household Goods, Arms and other property - La. Rev. Stat. [PERSON_NAME]. § …" at bounding box center [529, 368] width 256 height 35
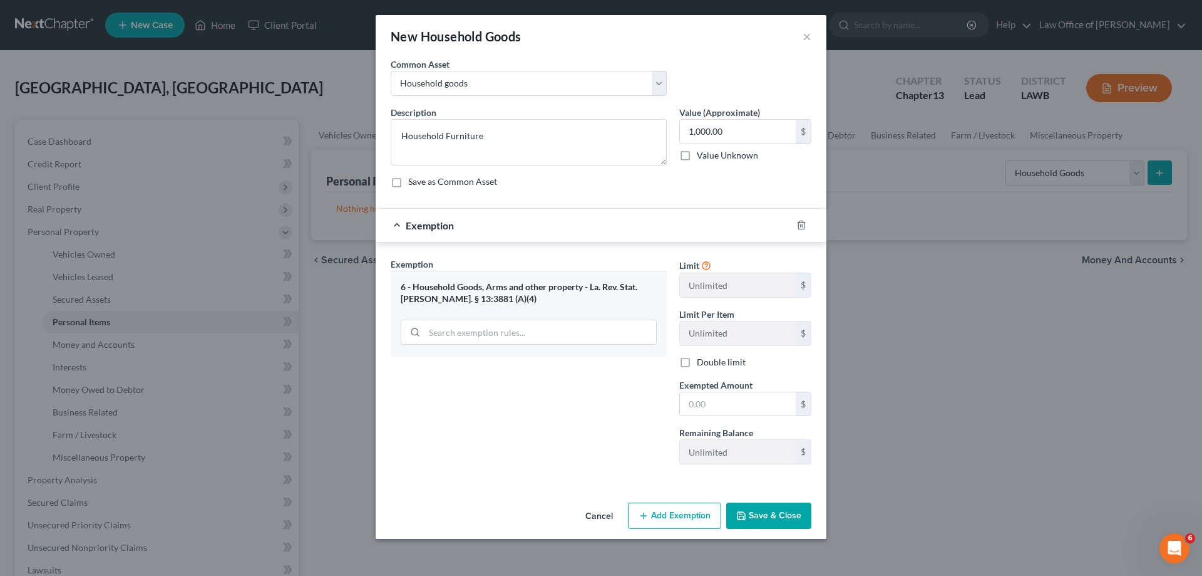
click at [774, 517] on button "Save & Close" at bounding box center [768, 515] width 85 height 26
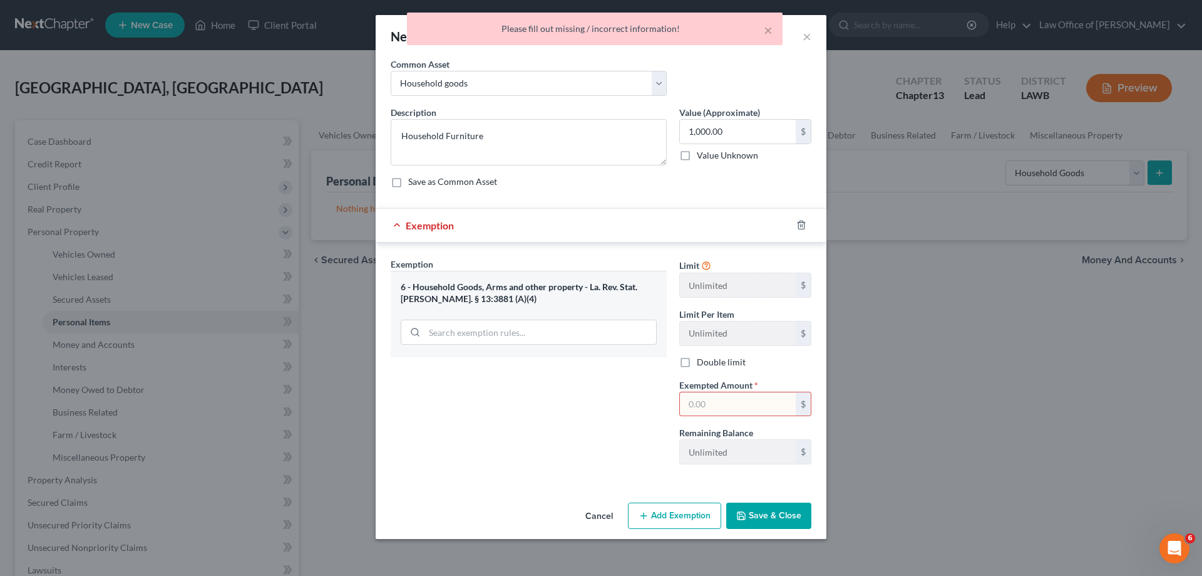
click at [716, 401] on input "text" at bounding box center [738, 404] width 116 height 24
type input "1,000.00"
click at [754, 512] on button "Save & Close" at bounding box center [768, 515] width 85 height 26
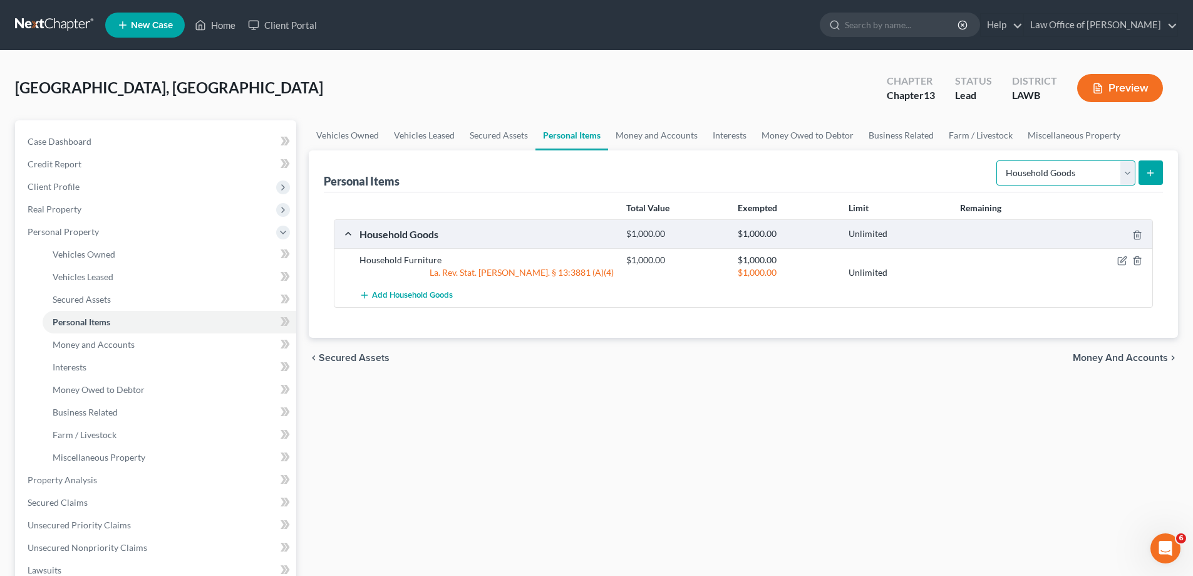
click at [1099, 172] on select "Select Item Type Clothing Collectibles Of Value Electronics Firearms Household …" at bounding box center [1065, 172] width 139 height 25
click at [998, 160] on select "Select Item Type Clothing Collectibles Of Value Electronics Firearms Household …" at bounding box center [1065, 172] width 139 height 25
click at [432, 300] on span "Add Household Goods" at bounding box center [412, 296] width 81 height 10
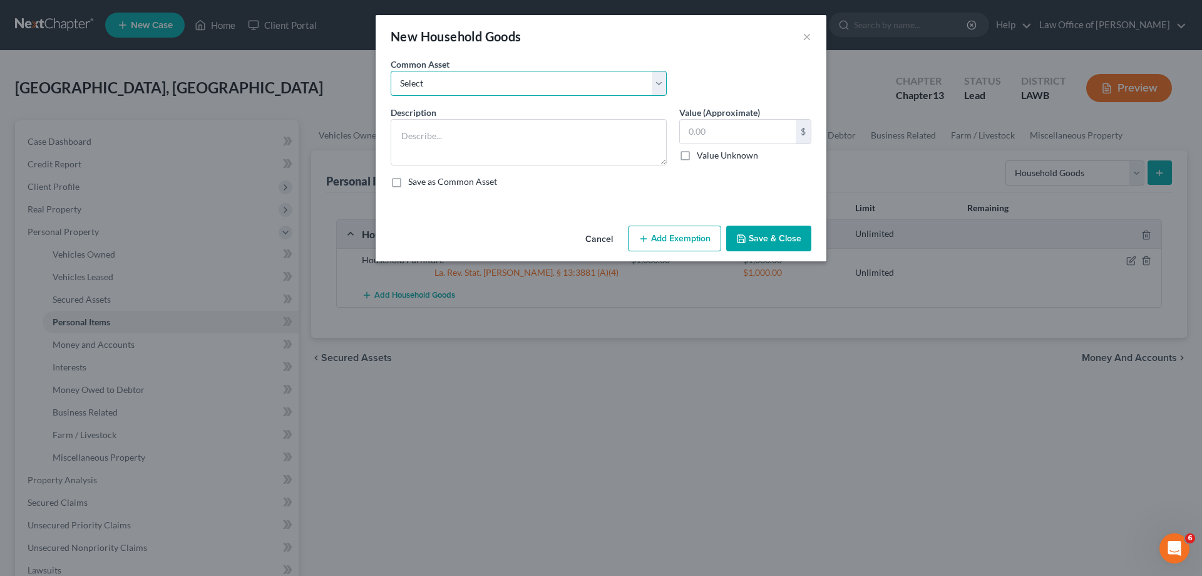
click at [411, 75] on select "Select Household goods" at bounding box center [529, 83] width 276 height 25
select select "0"
click at [391, 71] on select "Select Household goods" at bounding box center [529, 83] width 276 height 25
type textarea "Household goods"
type input "2,100.00"
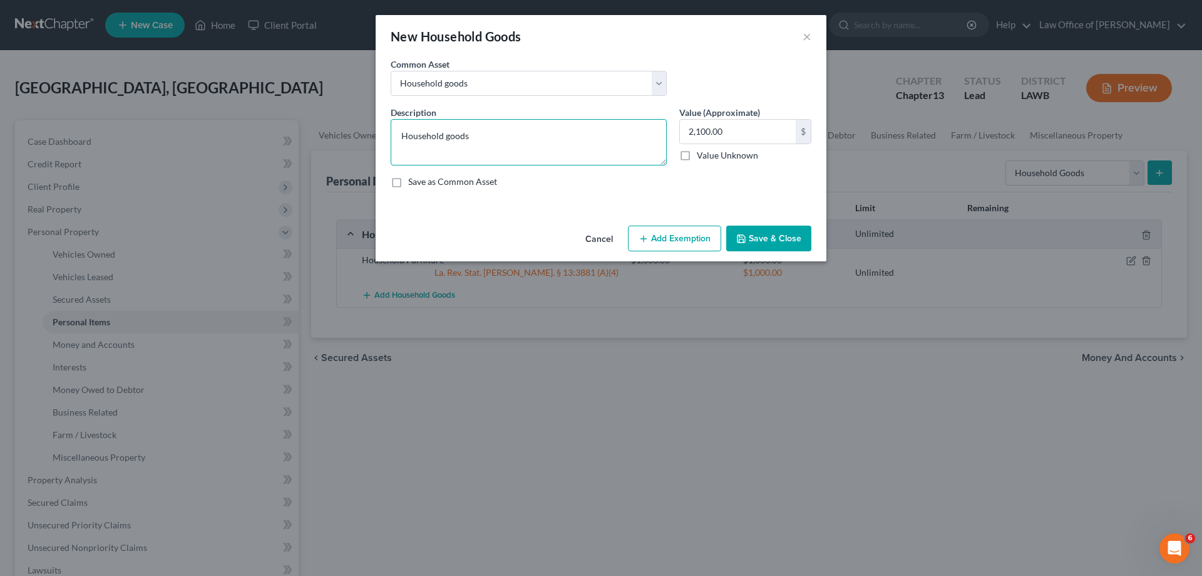
click at [438, 132] on textarea "Household goods" at bounding box center [529, 142] width 276 height 46
drag, startPoint x: 472, startPoint y: 132, endPoint x: 364, endPoint y: 132, distance: 107.7
click at [364, 132] on div "New Household Goods × An exemption set must first be selected from the Filing I…" at bounding box center [601, 288] width 1202 height 576
type textarea "Kitchen Appliances"
type input "500.00"
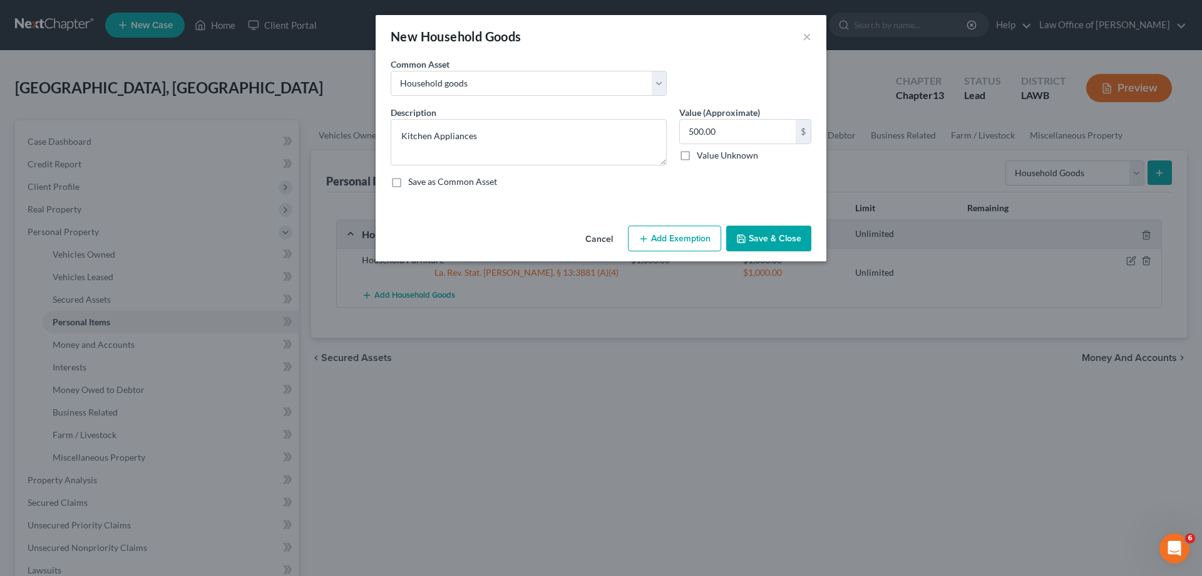
click at [671, 234] on button "Add Exemption" at bounding box center [674, 238] width 93 height 26
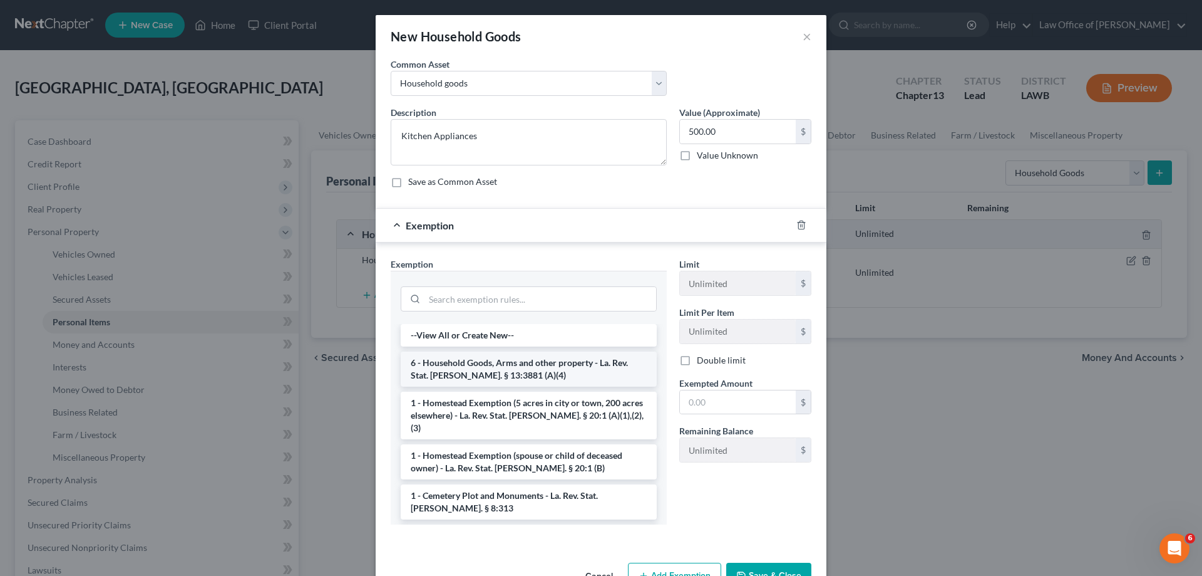
click at [545, 361] on li "6 - Household Goods, Arms and other property - La. Rev. Stat. [PERSON_NAME]. § …" at bounding box center [529, 368] width 256 height 35
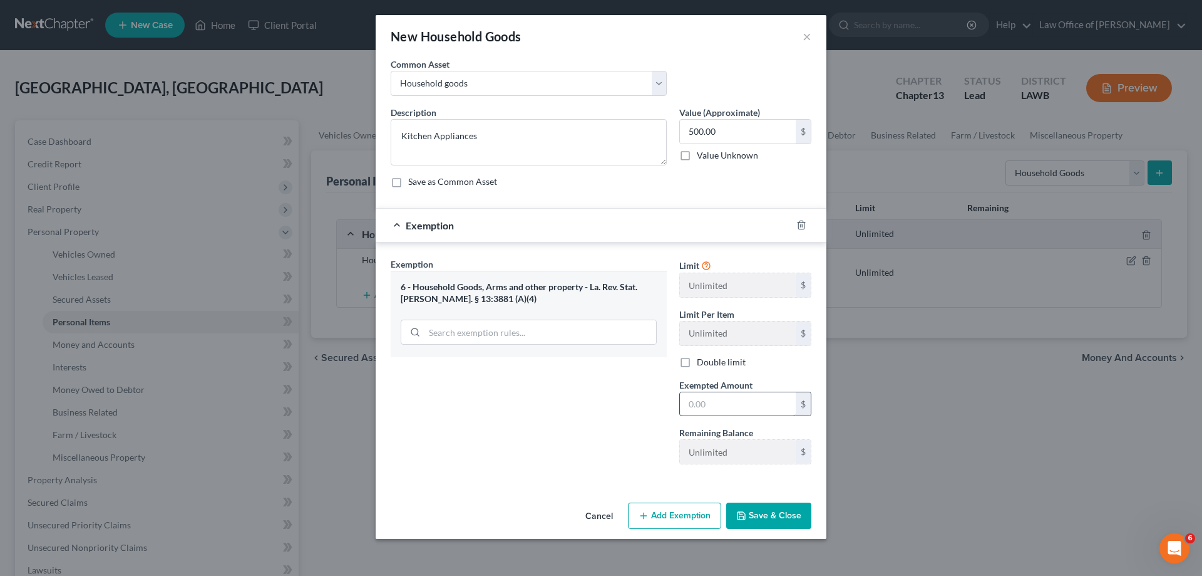
click at [713, 396] on input "text" at bounding box center [738, 404] width 116 height 24
type input "500.00"
click at [758, 518] on button "Save & Close" at bounding box center [768, 515] width 85 height 26
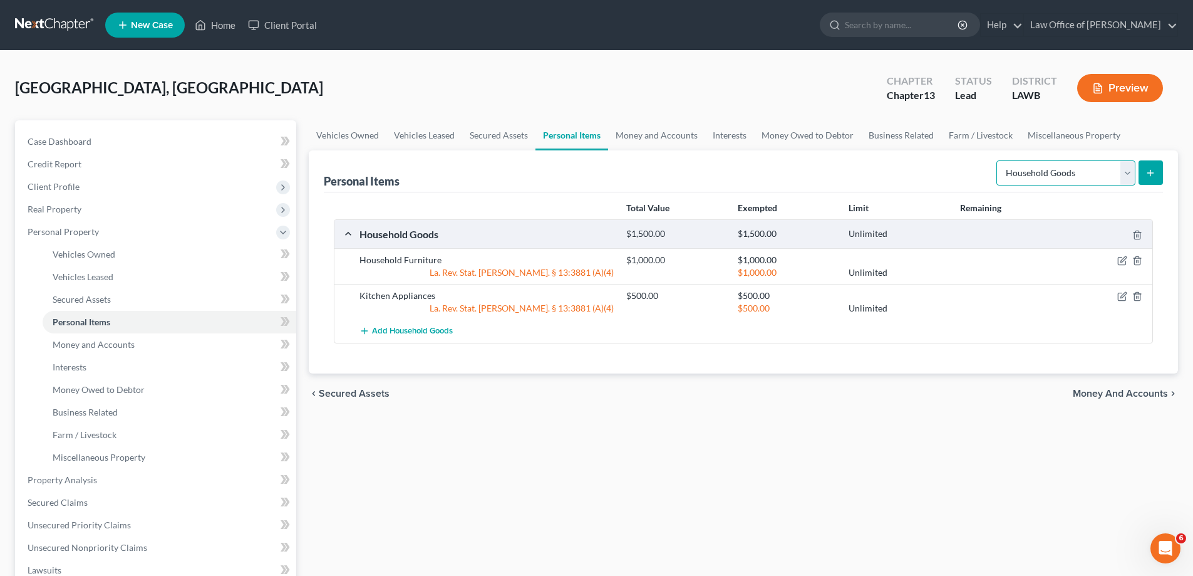
click at [1047, 168] on select "Select Item Type Clothing Collectibles Of Value Electronics Firearms Household …" at bounding box center [1065, 172] width 139 height 25
select select "electronics"
click at [998, 160] on select "Select Item Type Clothing Collectibles Of Value Electronics Firearms Household …" at bounding box center [1065, 172] width 139 height 25
click at [1156, 175] on button "submit" at bounding box center [1151, 172] width 24 height 24
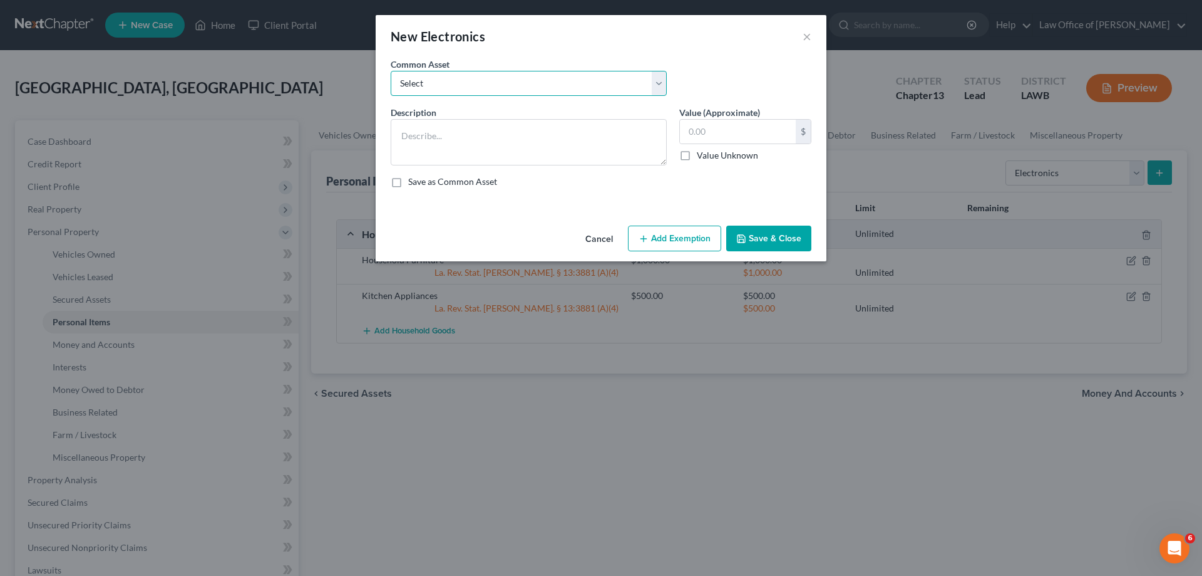
click at [492, 87] on select "Select Electronics" at bounding box center [529, 83] width 276 height 25
select select "0"
click at [391, 71] on select "Select Electronics" at bounding box center [529, 83] width 276 height 25
type textarea "Electronics"
type input "200.00"
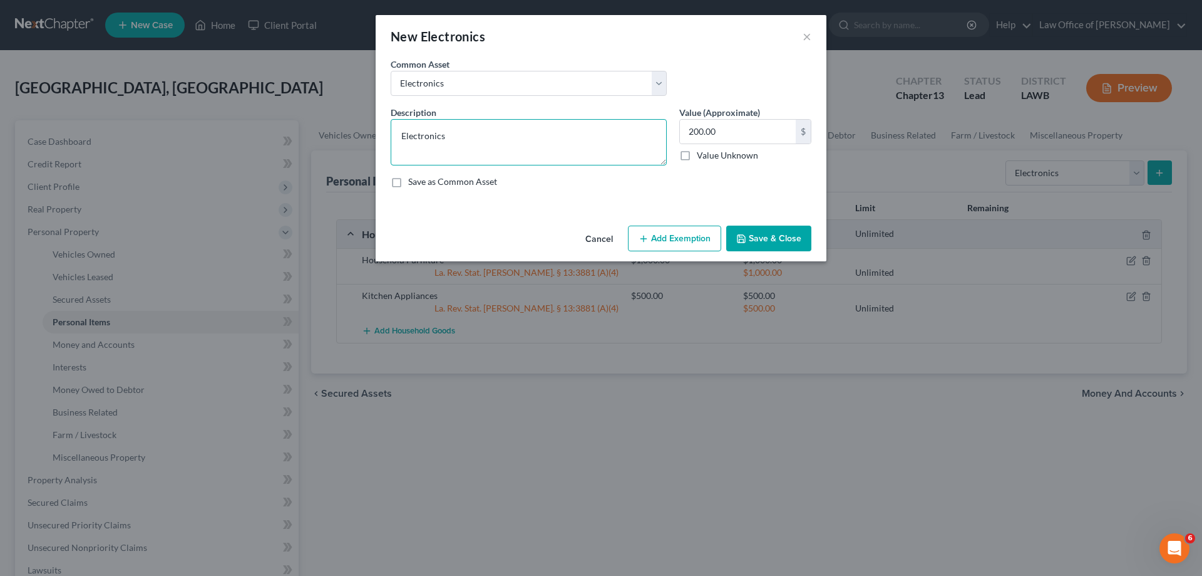
drag, startPoint x: 503, startPoint y: 145, endPoint x: 440, endPoint y: 140, distance: 63.4
click at [440, 140] on textarea "Electronics" at bounding box center [529, 142] width 276 height 46
type textarea "Electronics"
type input "500.00"
click at [678, 231] on button "Add Exemption" at bounding box center [674, 238] width 93 height 26
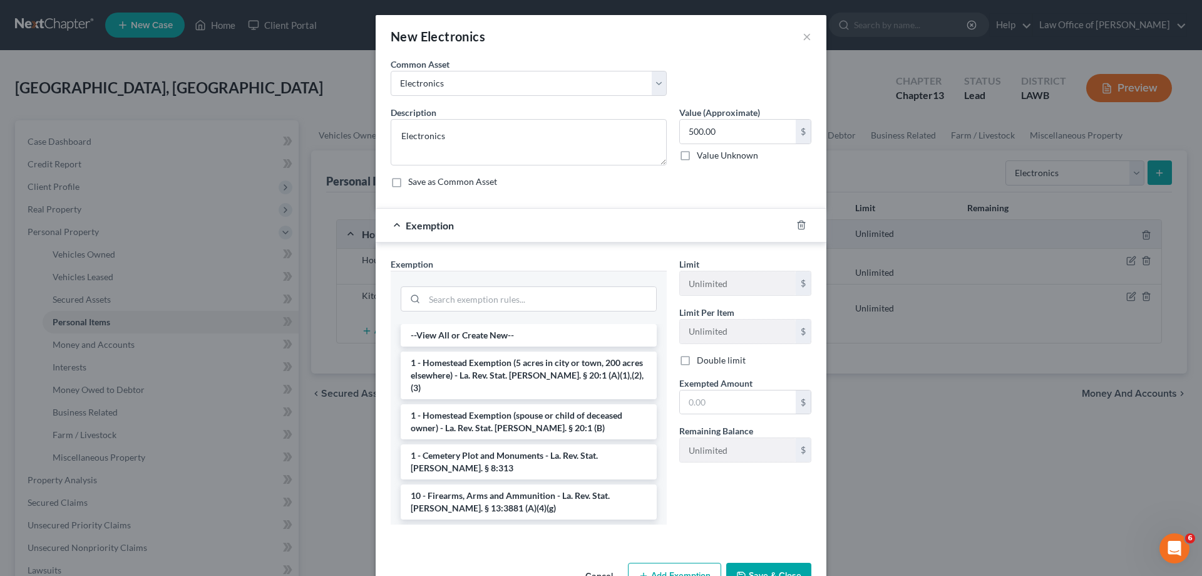
click at [540, 373] on li "1 - Homestead Exemption (5 acres in city or town, 200 acres elsewhere) - La. Re…" at bounding box center [529, 375] width 256 height 48
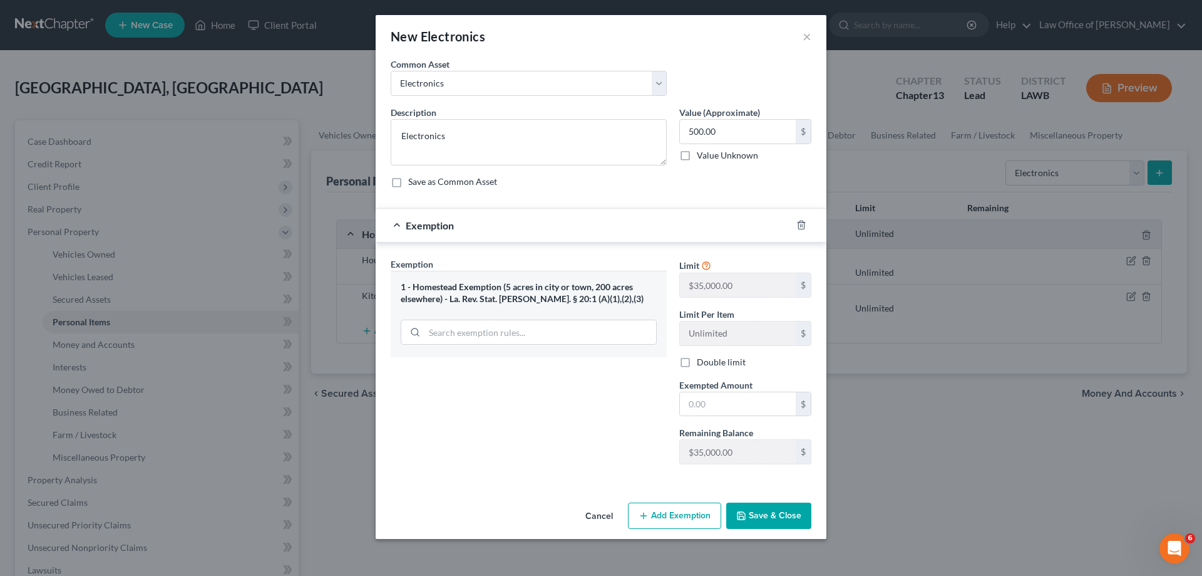
click at [490, 287] on div "1 - Homestead Exemption (5 acres in city or town, 200 acres elsewhere) - La. Re…" at bounding box center [529, 292] width 256 height 23
click at [619, 294] on div "1 - Homestead Exemption (5 acres in city or town, 200 acres elsewhere) - La. Re…" at bounding box center [529, 292] width 256 height 23
click at [798, 227] on icon "button" at bounding box center [801, 225] width 6 height 8
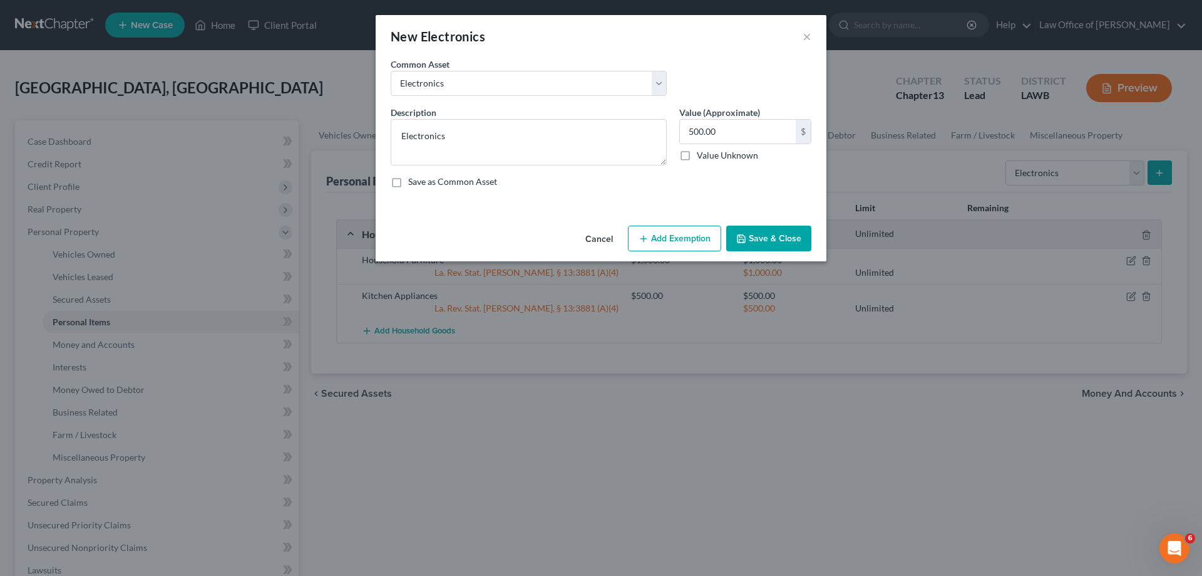
click at [648, 240] on icon "button" at bounding box center [644, 239] width 10 height 10
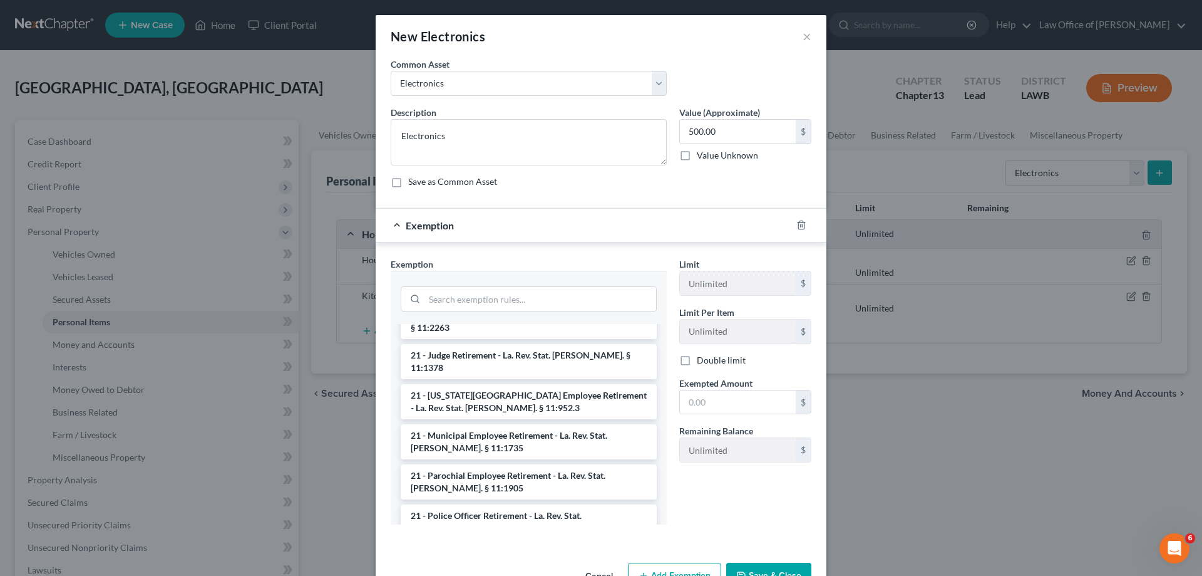
scroll to position [564, 0]
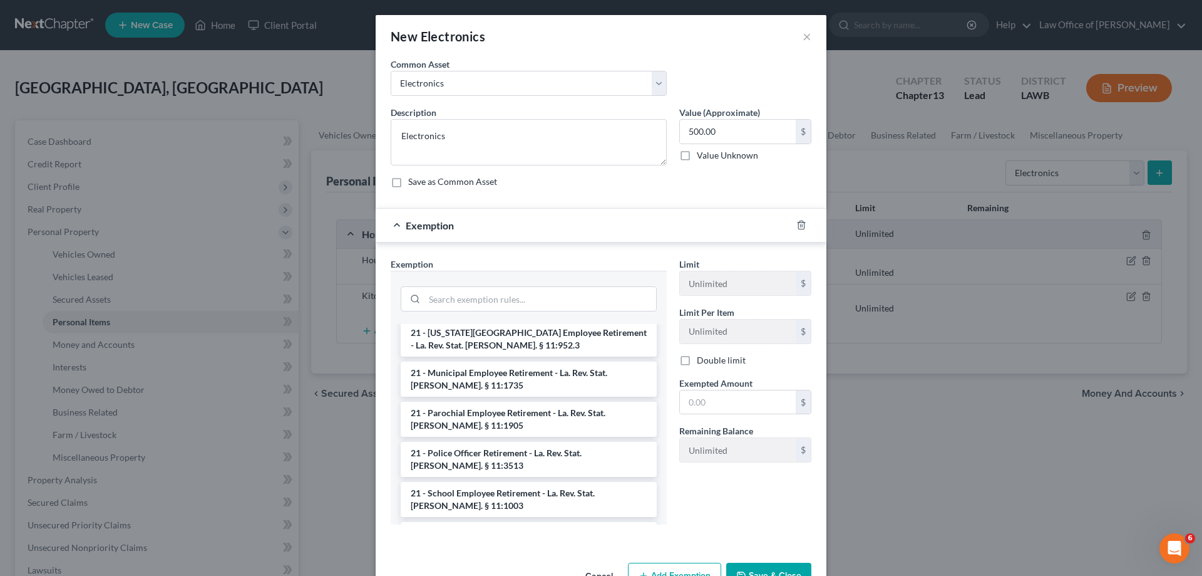
drag, startPoint x: 607, startPoint y: 39, endPoint x: 668, endPoint y: 85, distance: 76.4
click at [667, 85] on div "New Electronics × An exemption set must first be selected from the Filing Infor…" at bounding box center [601, 306] width 451 height 583
click at [589, 85] on select "Select Electronics" at bounding box center [529, 83] width 276 height 25
select select
click at [391, 71] on select "Select Electronics" at bounding box center [529, 83] width 276 height 25
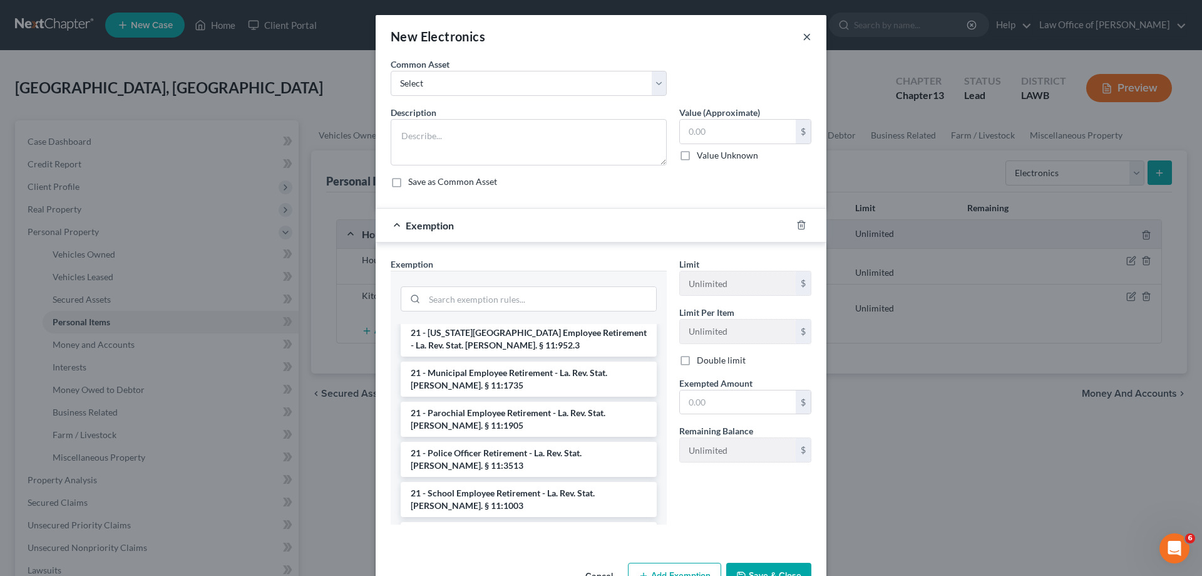
click at [803, 40] on button "×" at bounding box center [807, 36] width 9 height 15
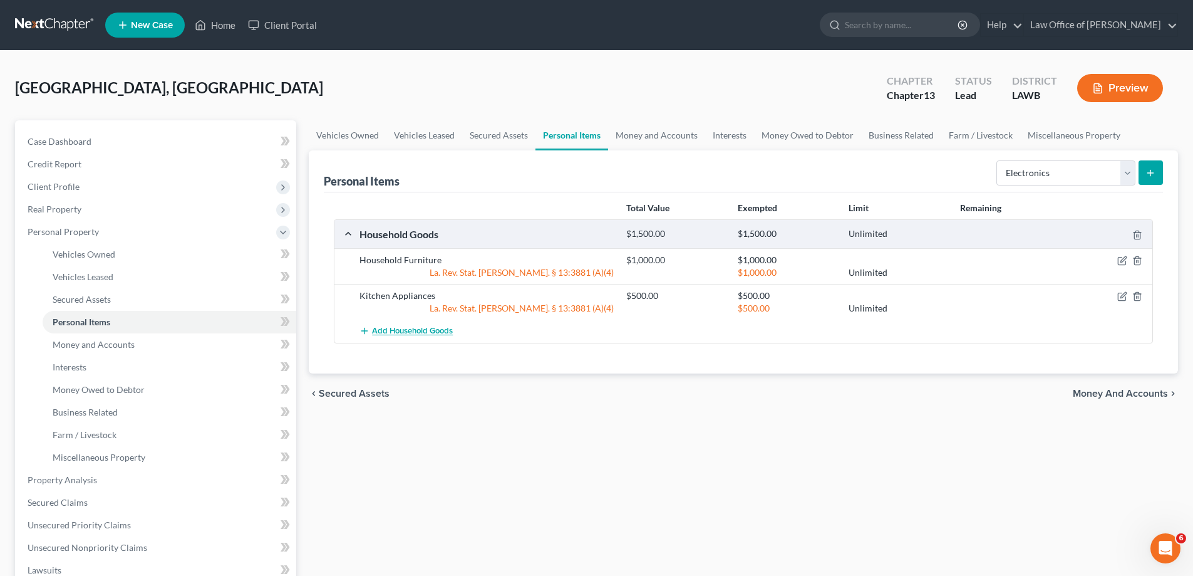
click at [443, 331] on span "Add Household Goods" at bounding box center [412, 331] width 81 height 10
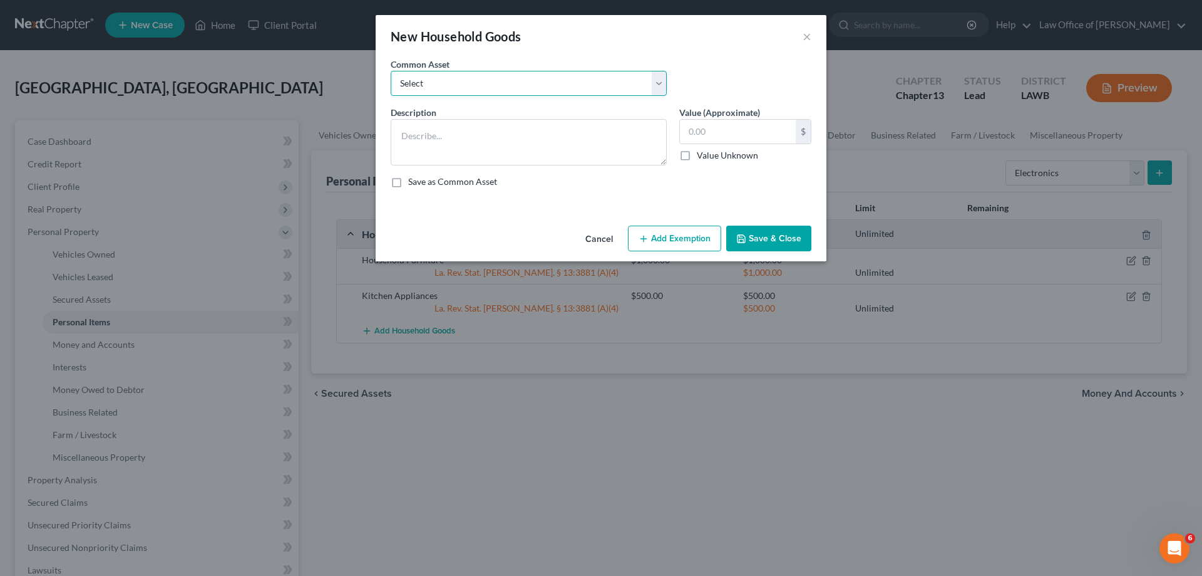
drag, startPoint x: 448, startPoint y: 71, endPoint x: 449, endPoint y: 80, distance: 8.9
click at [448, 75] on select "Select Household goods" at bounding box center [529, 83] width 276 height 25
select select "0"
click at [391, 71] on select "Select Household goods" at bounding box center [529, 83] width 276 height 25
type textarea "Household goods"
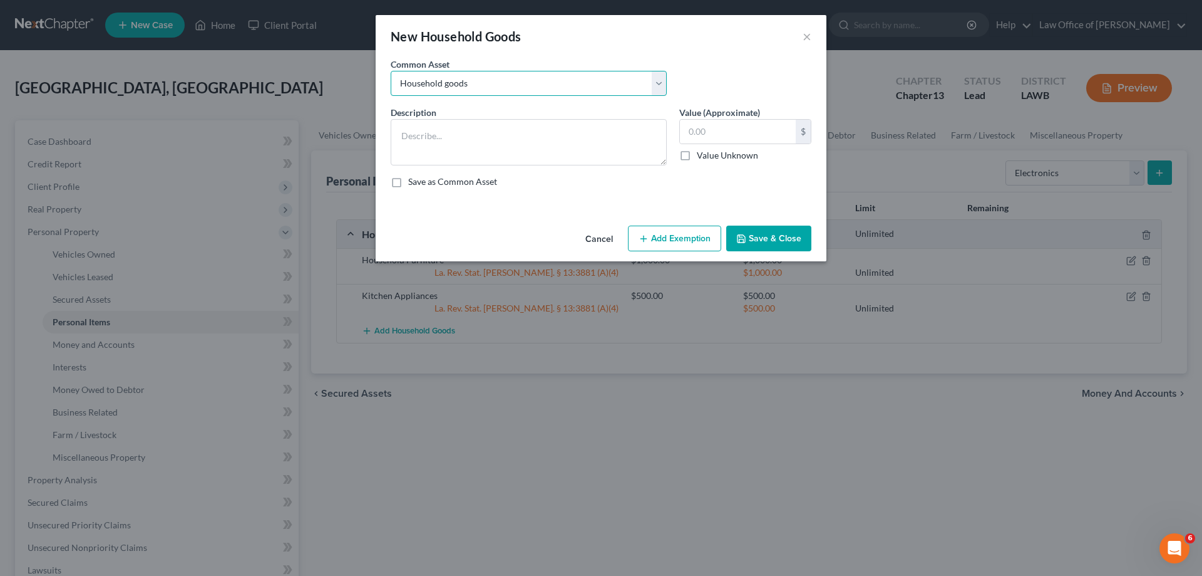
type input "2,100.00"
click at [433, 137] on textarea "Household goods" at bounding box center [529, 142] width 276 height 46
drag, startPoint x: 554, startPoint y: 151, endPoint x: 300, endPoint y: 148, distance: 253.7
click at [297, 153] on div "New Household Goods × An exemption set must first be selected from the Filing I…" at bounding box center [601, 288] width 1202 height 576
type textarea "Electronics"
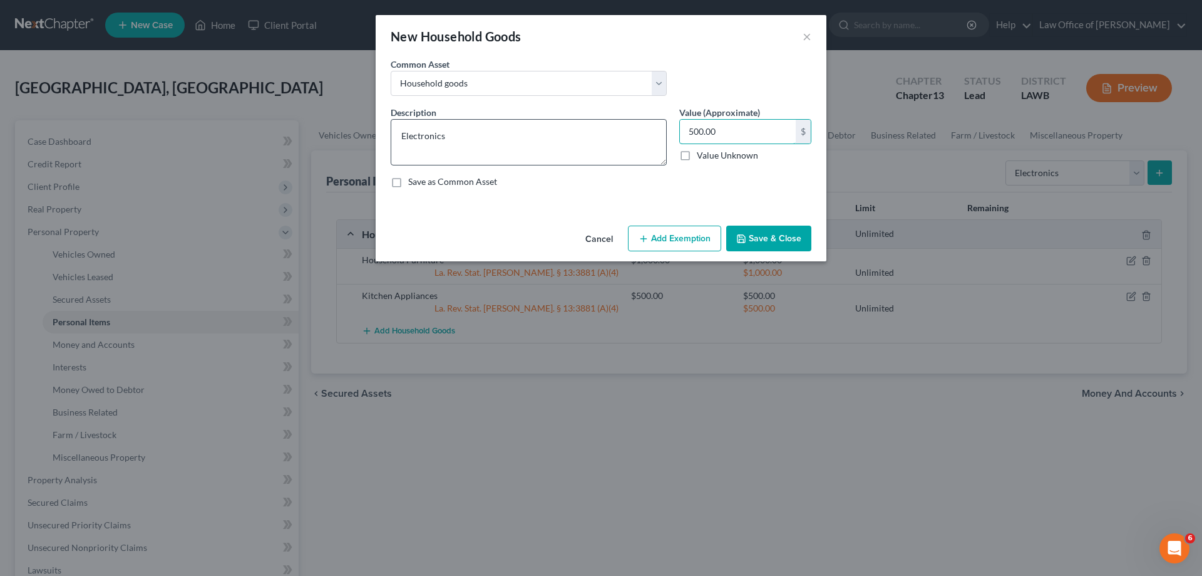
type input "500.00"
click at [656, 233] on button "Add Exemption" at bounding box center [674, 238] width 93 height 26
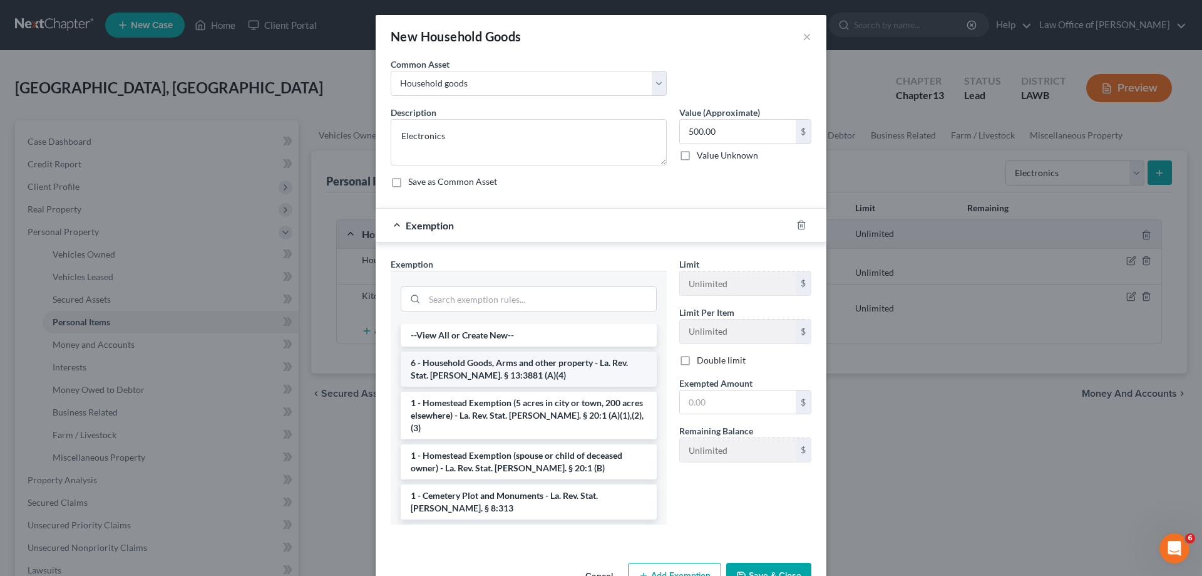
click at [502, 360] on li "6 - Household Goods, Arms and other property - La. Rev. Stat. [PERSON_NAME]. § …" at bounding box center [529, 368] width 256 height 35
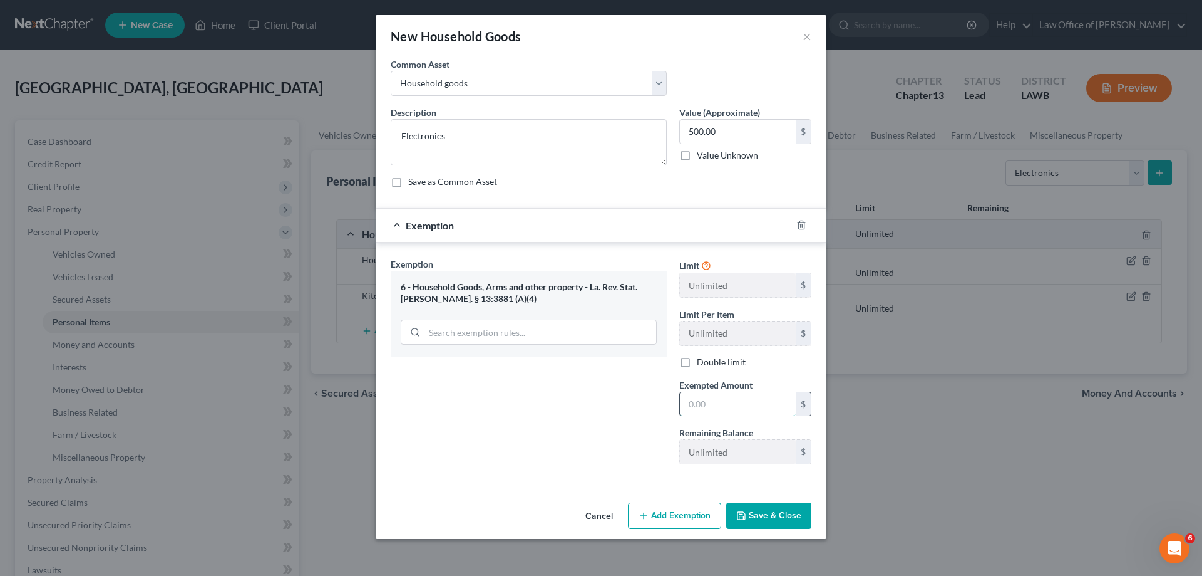
click at [748, 406] on input "text" at bounding box center [738, 404] width 116 height 24
type input "500.00"
click at [757, 511] on button "Save & Close" at bounding box center [768, 515] width 85 height 26
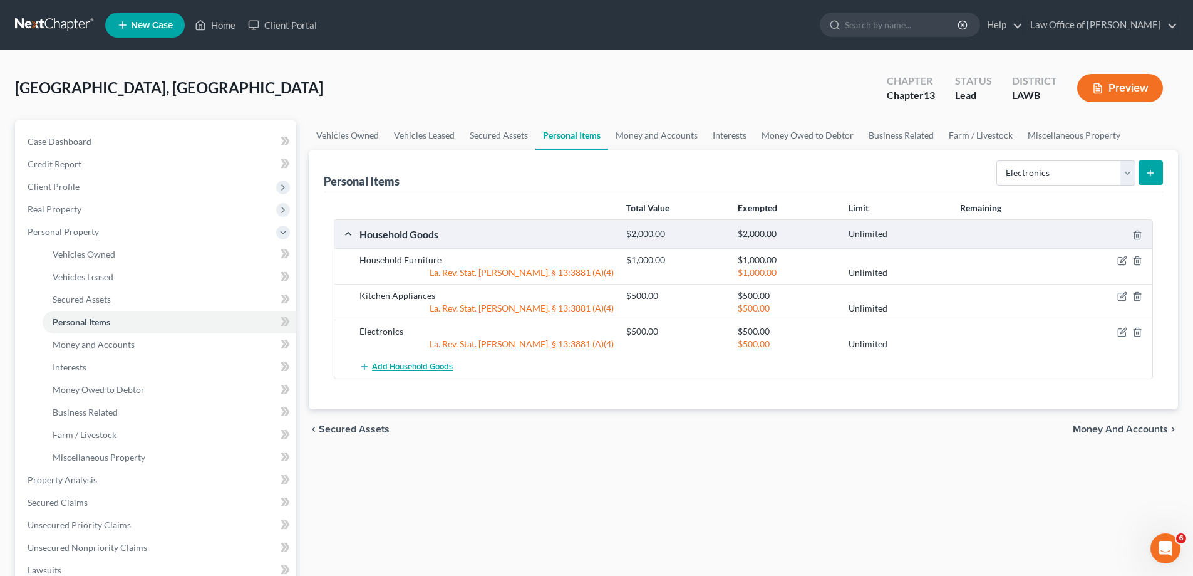
click at [425, 363] on span "Add Household Goods" at bounding box center [412, 367] width 81 height 10
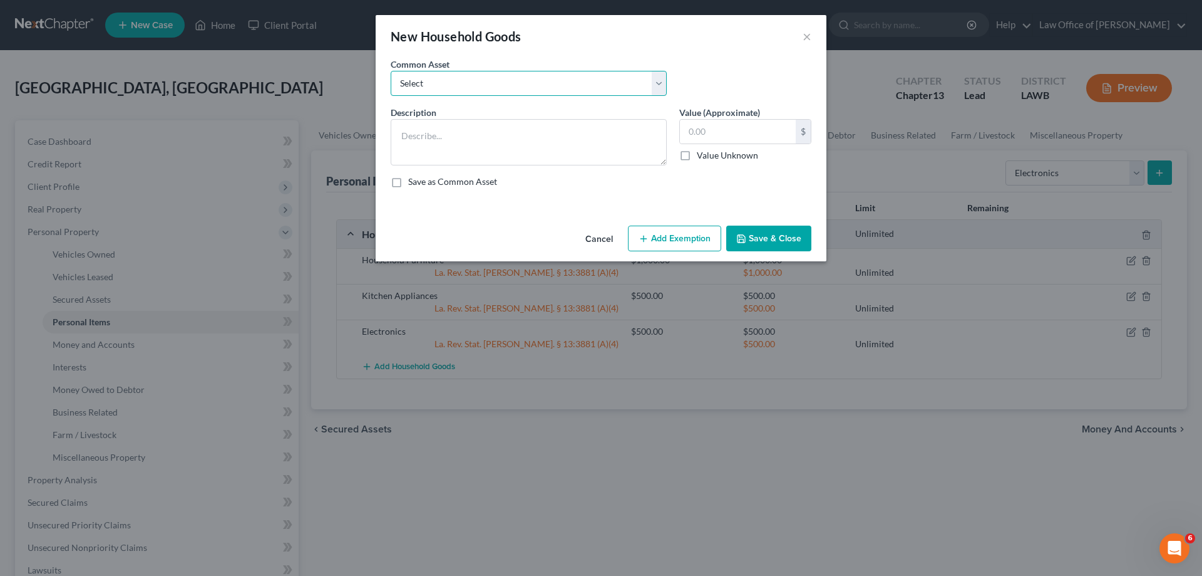
click at [473, 81] on select "Select Household goods" at bounding box center [529, 83] width 276 height 25
select select "0"
click at [391, 71] on select "Select Household goods" at bounding box center [529, 83] width 276 height 25
type textarea "Household goods"
type input "2,100.00"
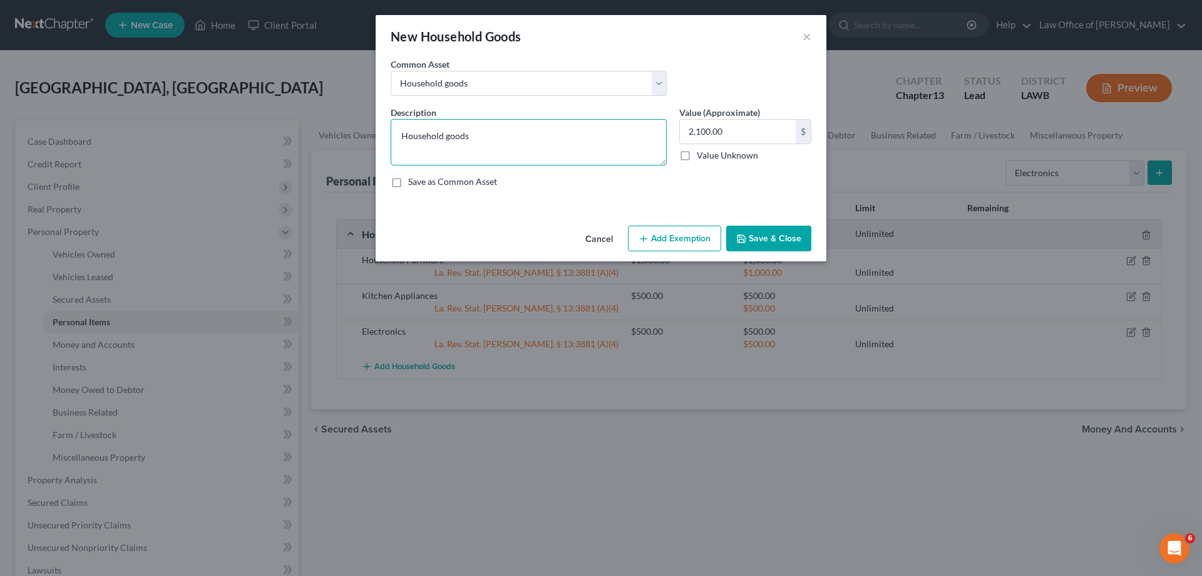
drag, startPoint x: 477, startPoint y: 132, endPoint x: 366, endPoint y: 138, distance: 111.0
click at [366, 138] on div "New Household Goods × An exemption set must first be selected from the Filing I…" at bounding box center [601, 288] width 1202 height 576
click at [607, 239] on button "Cancel" at bounding box center [600, 239] width 48 height 25
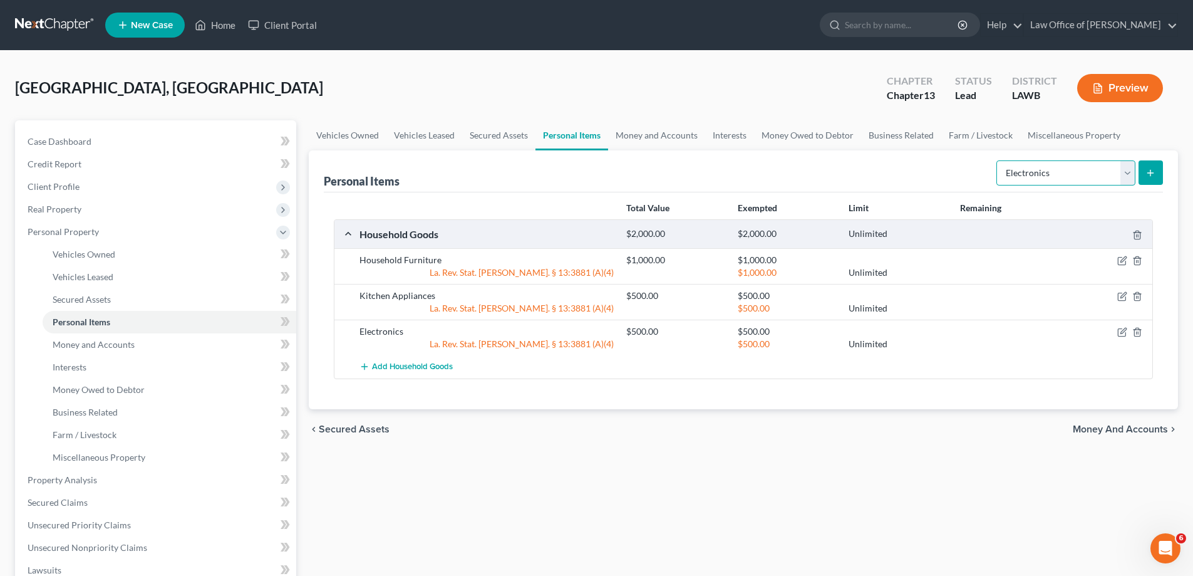
click at [1036, 179] on select "Select Item Type Clothing Collectibles Of Value Electronics Firearms Household …" at bounding box center [1065, 172] width 139 height 25
select select "clothing"
click at [998, 160] on select "Select Item Type Clothing Collectibles Of Value Electronics Firearms Household …" at bounding box center [1065, 172] width 139 height 25
click at [1149, 174] on icon "submit" at bounding box center [1150, 173] width 10 height 10
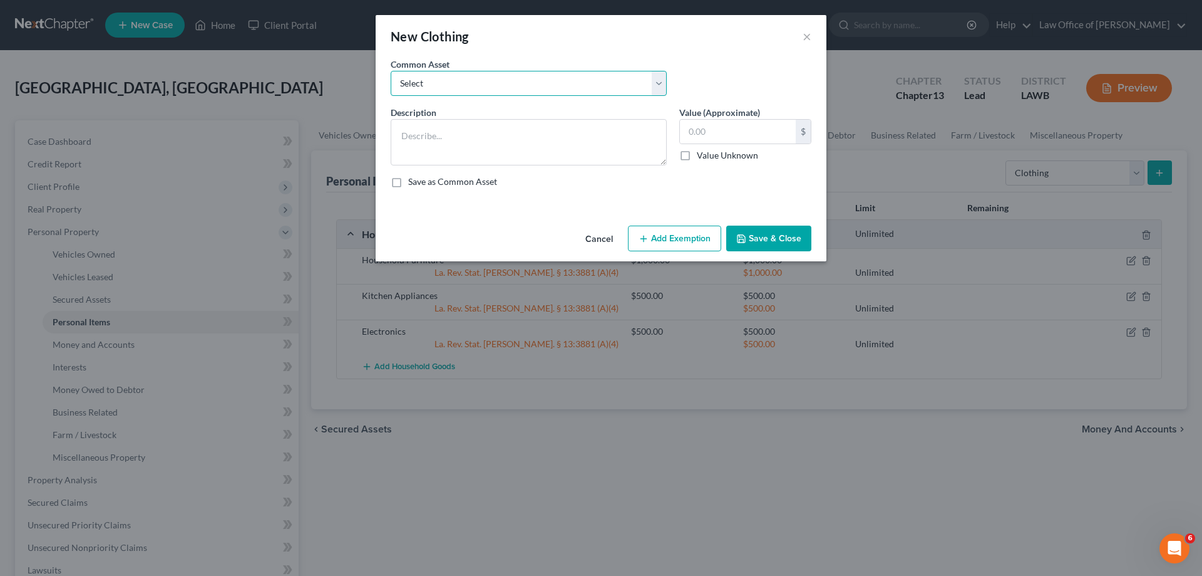
click at [488, 91] on select "Select Clothing Clothing" at bounding box center [529, 83] width 276 height 25
select select "0"
click at [391, 71] on select "Select Clothing Clothing" at bounding box center [529, 83] width 276 height 25
type textarea "Clothing"
click at [467, 129] on textarea "Clothing" at bounding box center [529, 142] width 276 height 46
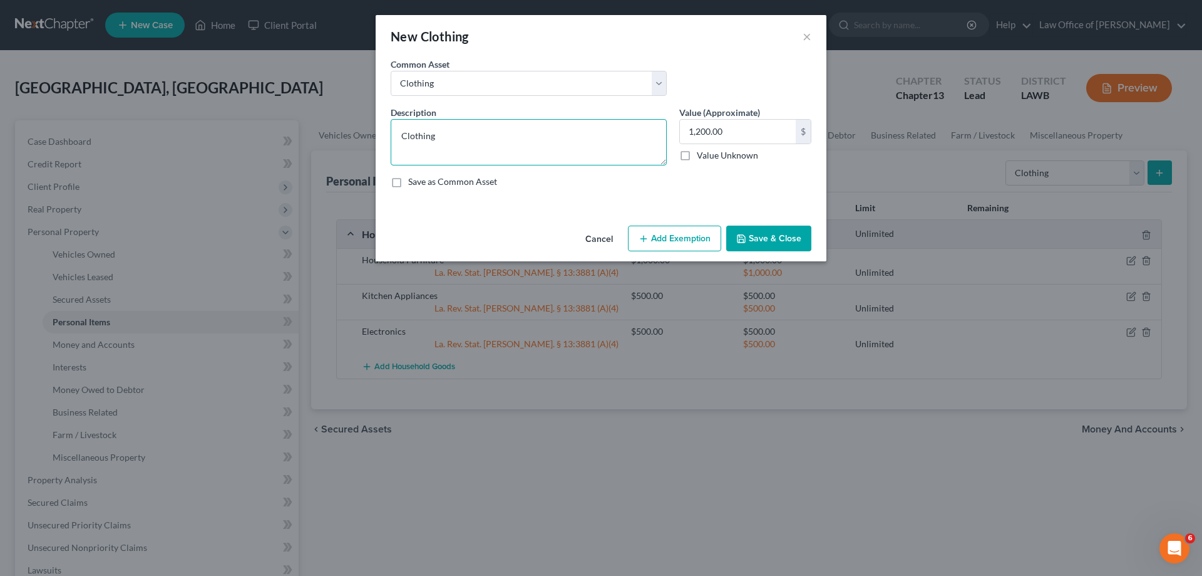
drag, startPoint x: 467, startPoint y: 129, endPoint x: 408, endPoint y: 139, distance: 59.1
click at [408, 139] on textarea "Clothing" at bounding box center [529, 142] width 276 height 46
type input "1,000.00"
click at [641, 236] on icon "button" at bounding box center [644, 239] width 10 height 10
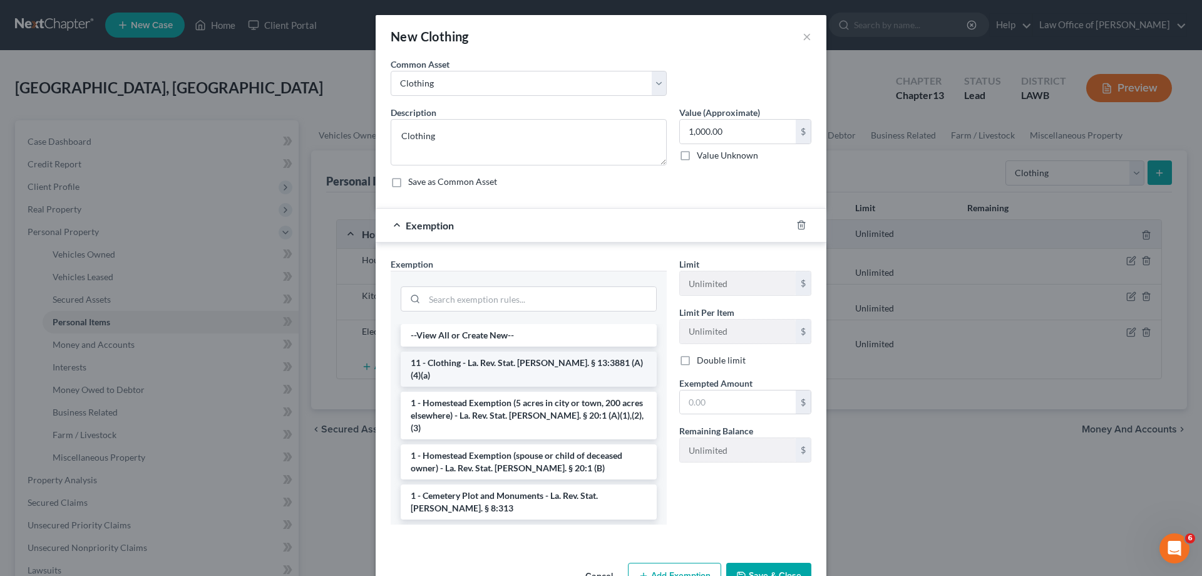
click at [578, 359] on li "11 - Clothing - La. Rev. Stat. [PERSON_NAME]. § 13:3881 (A)(4)(a)" at bounding box center [529, 368] width 256 height 35
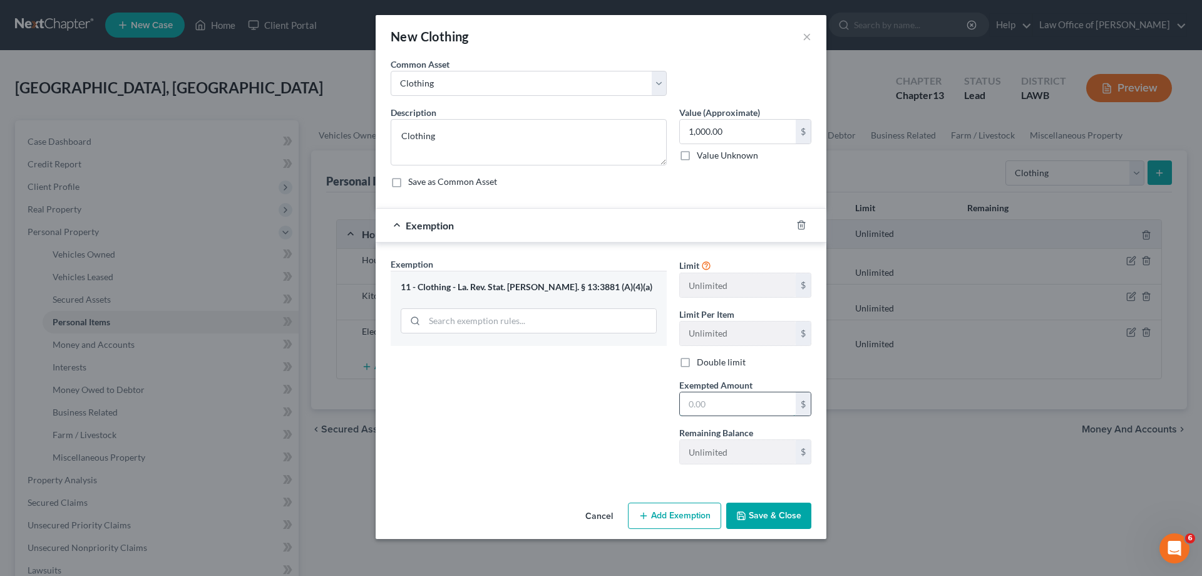
click at [738, 406] on input "text" at bounding box center [738, 404] width 116 height 24
type input "1,000.00"
click at [762, 524] on button "Save & Close" at bounding box center [768, 515] width 85 height 26
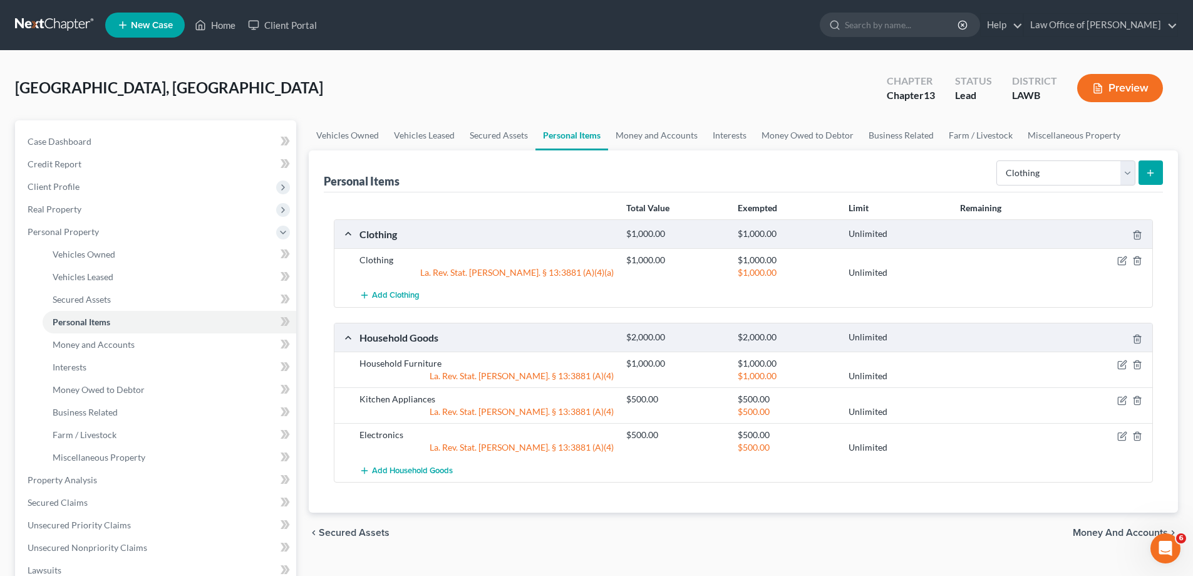
click at [1113, 529] on span "Money and Accounts" at bounding box center [1120, 532] width 95 height 10
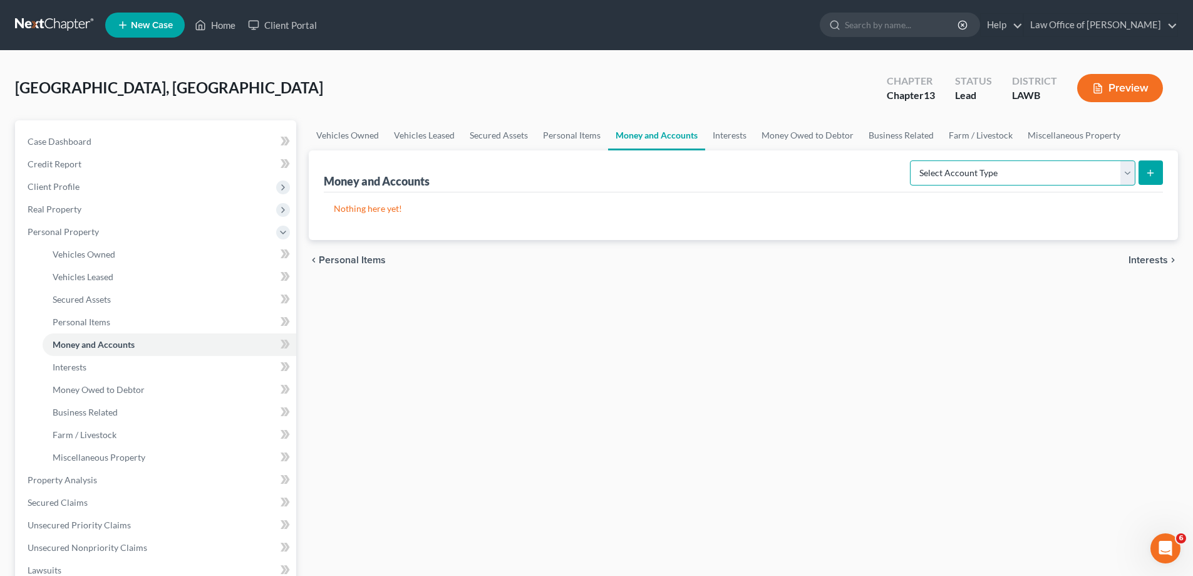
click at [1010, 172] on select "Select Account Type Brokerage Cash on Hand Certificates of Deposit Checking Acc…" at bounding box center [1022, 172] width 225 height 25
click at [1145, 167] on button "submit" at bounding box center [1151, 172] width 24 height 24
click at [1074, 170] on select "Select Account Type Brokerage Cash on Hand Certificates of Deposit Checking Acc…" at bounding box center [1022, 172] width 225 height 25
select select "checking"
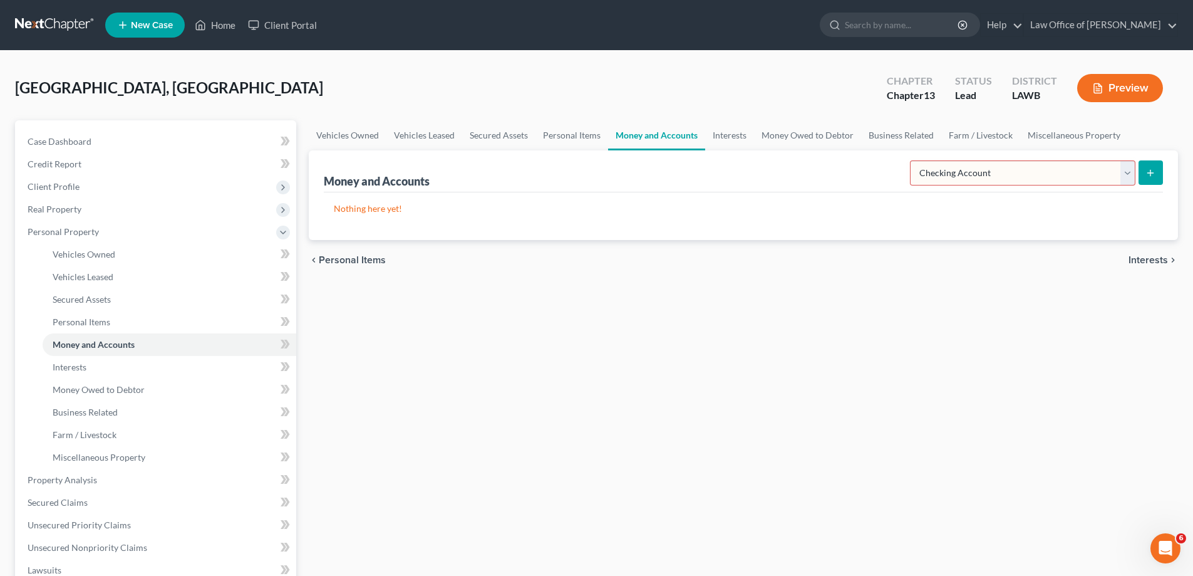
click at [912, 160] on select "Select Account Type Brokerage Cash on Hand Certificates of Deposit Checking Acc…" at bounding box center [1022, 172] width 225 height 25
click at [1126, 171] on select "Select Account Type Brokerage Cash on Hand Certificates of Deposit Checking Acc…" at bounding box center [1022, 172] width 225 height 25
click at [1146, 170] on icon "submit" at bounding box center [1150, 173] width 10 height 10
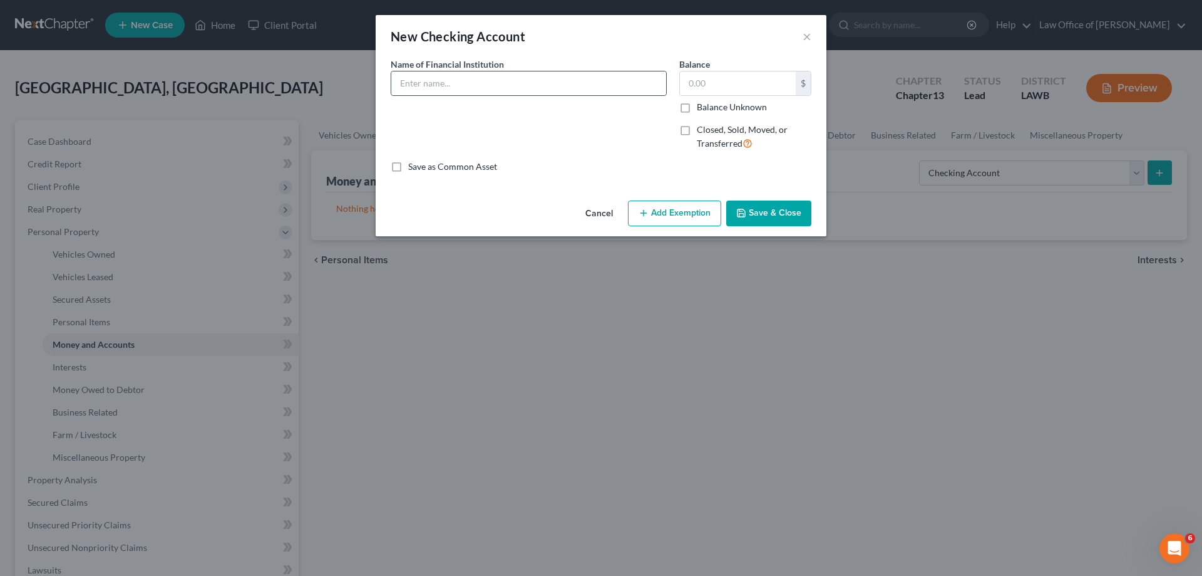
click at [472, 71] on div at bounding box center [529, 83] width 276 height 25
click at [473, 74] on input "text" at bounding box center [528, 83] width 275 height 24
type input "Jonesboro State Bank"
click at [697, 107] on label "Balance Unknown" at bounding box center [732, 107] width 70 height 13
click at [702, 107] on input "Balance Unknown" at bounding box center [706, 105] width 8 height 8
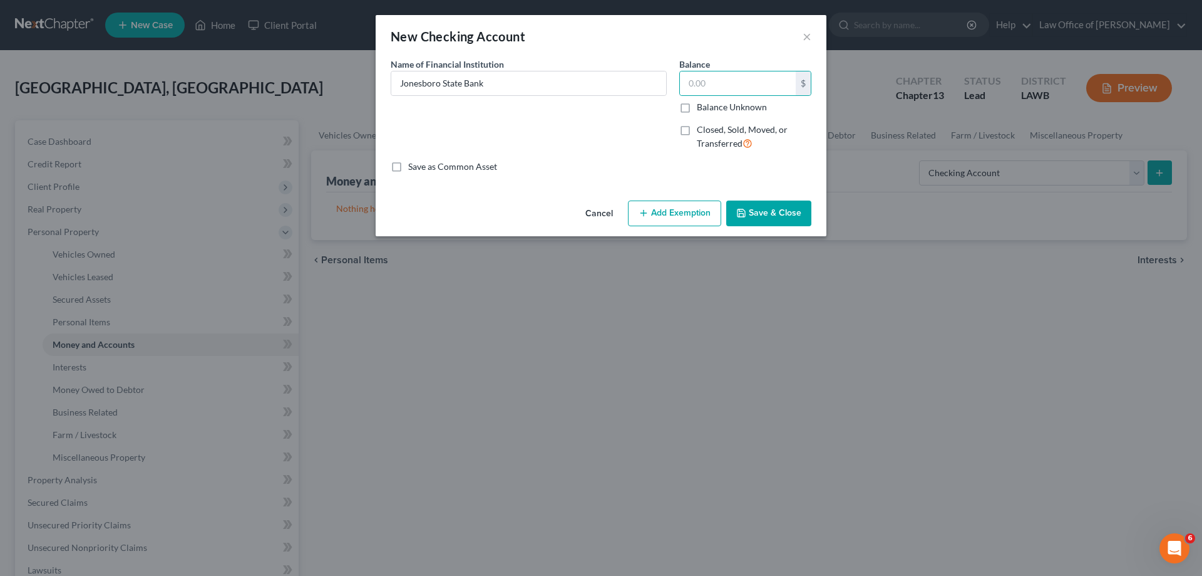
checkbox input "true"
type input "0.00"
click at [756, 216] on button "Save & Close" at bounding box center [768, 213] width 85 height 26
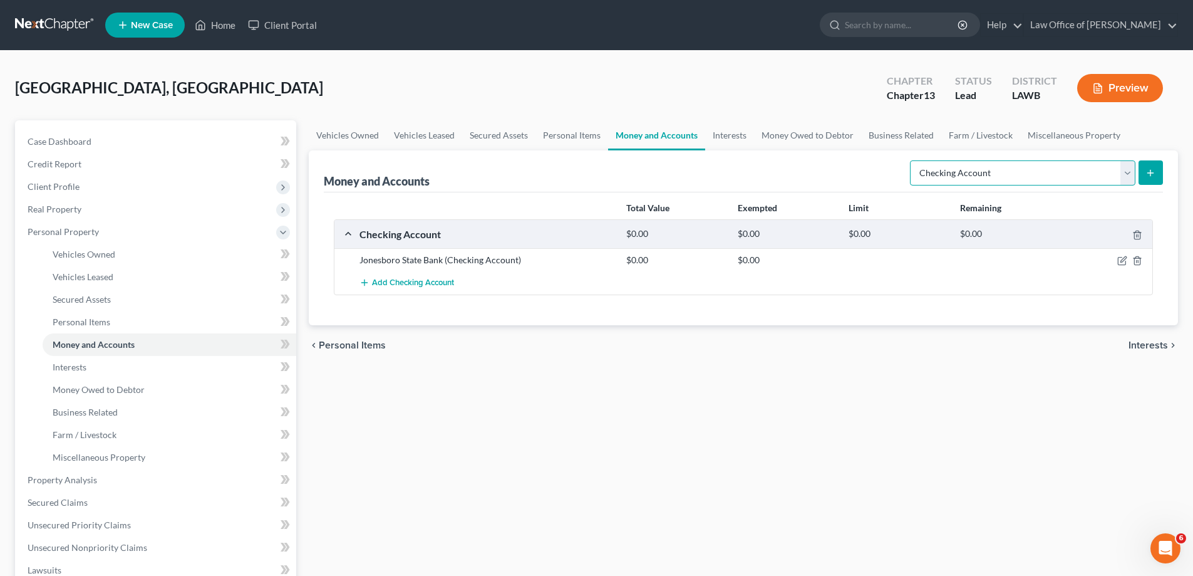
click at [924, 171] on select "Select Account Type Brokerage Cash on Hand Certificates of Deposit Checking Acc…" at bounding box center [1022, 172] width 225 height 25
select select "savings"
click at [912, 160] on select "Select Account Type Brokerage Cash on Hand Certificates of Deposit Checking Acc…" at bounding box center [1022, 172] width 225 height 25
click at [1143, 167] on button "submit" at bounding box center [1151, 172] width 24 height 24
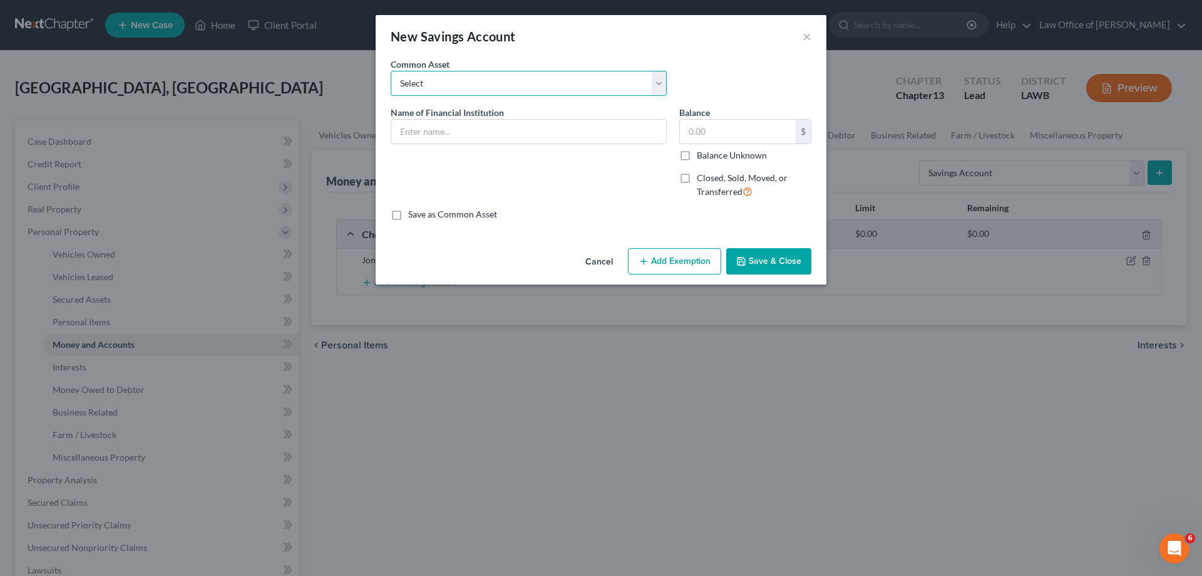
click at [525, 83] on select "Select [PERSON_NAME] State Bank" at bounding box center [529, 83] width 276 height 25
click at [526, 88] on select "Select [PERSON_NAME] State Bank" at bounding box center [529, 83] width 276 height 25
click at [507, 125] on input "text" at bounding box center [528, 132] width 275 height 24
type input "Jonesboro State Bank"
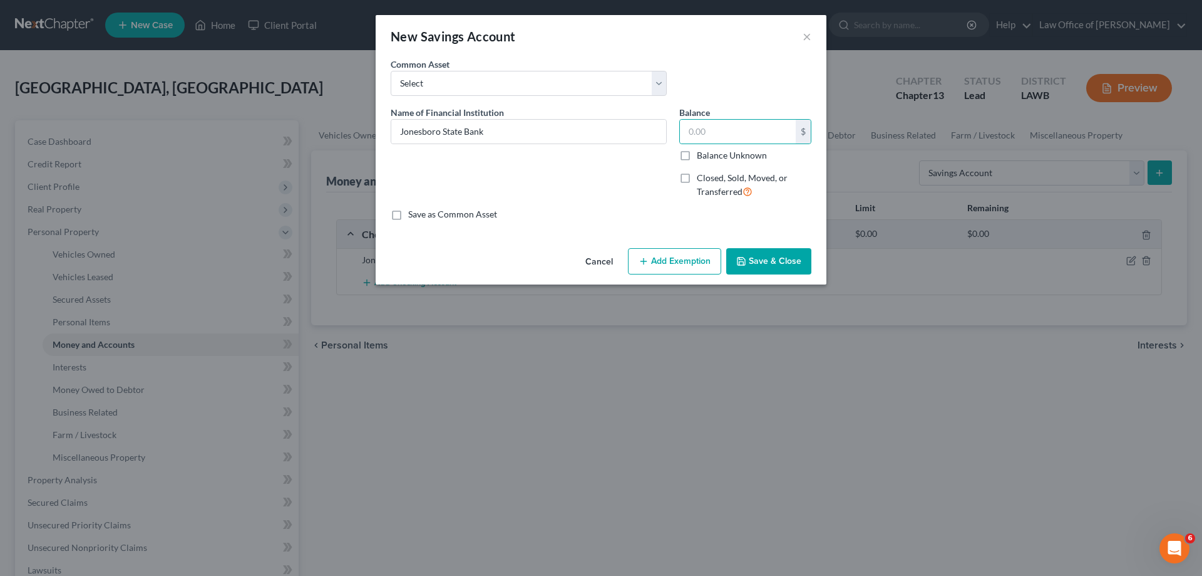
click at [726, 155] on label "Balance Unknown" at bounding box center [732, 155] width 70 height 13
click at [710, 155] on input "Balance Unknown" at bounding box center [706, 153] width 8 height 8
checkbox input "true"
type input "0.00"
click at [775, 261] on button "Save & Close" at bounding box center [768, 261] width 85 height 26
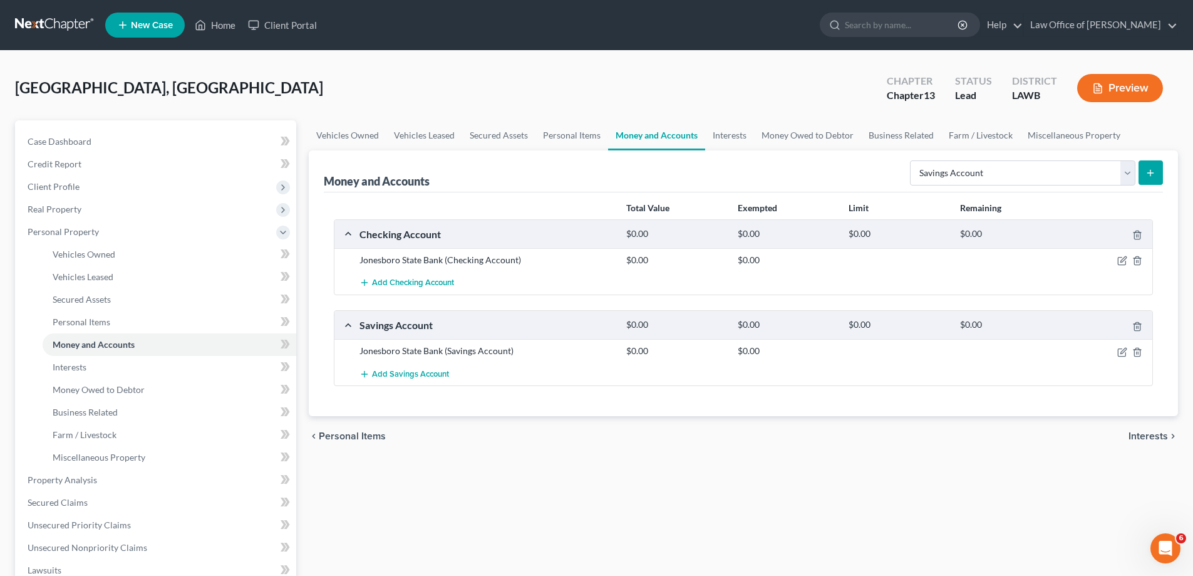
click at [1149, 436] on span "Interests" at bounding box center [1148, 436] width 39 height 10
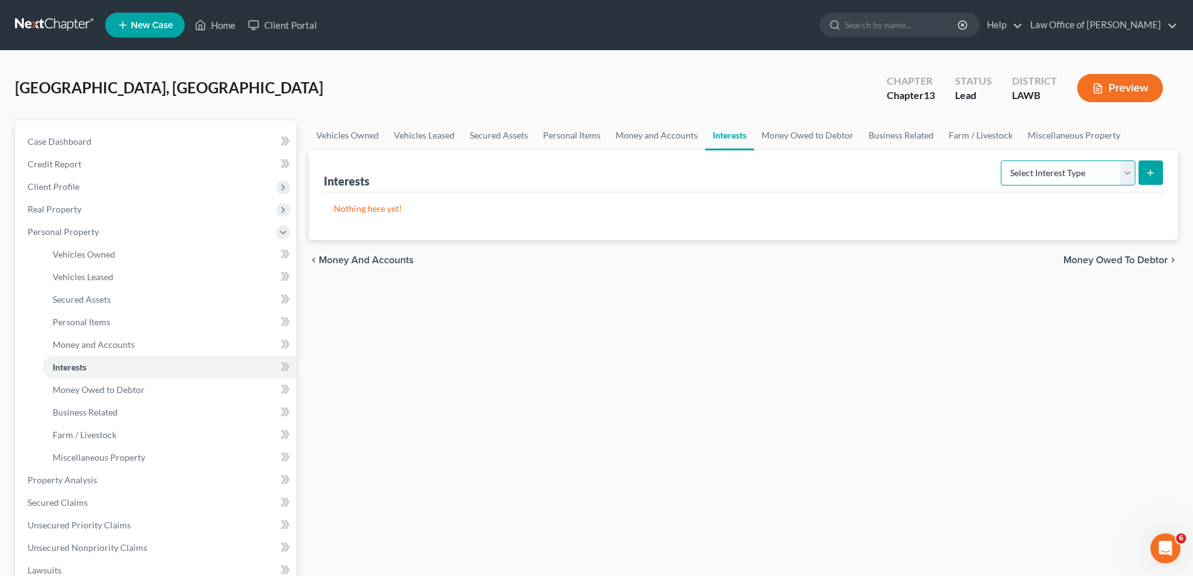
click at [1070, 179] on select "Select Interest Type 401K Annuity Bond Education IRA Government Bond Government…" at bounding box center [1068, 172] width 135 height 25
select select "term_life_insurance"
click at [1002, 160] on select "Select Interest Type 401K Annuity Bond Education IRA Government Bond Government…" at bounding box center [1068, 172] width 135 height 25
click at [1052, 180] on select "Select Interest Type 401K Annuity Bond Education IRA Government Bond Government…" at bounding box center [1068, 172] width 135 height 25
click at [1002, 160] on select "Select Interest Type 401K Annuity Bond Education IRA Government Bond Government…" at bounding box center [1068, 172] width 135 height 25
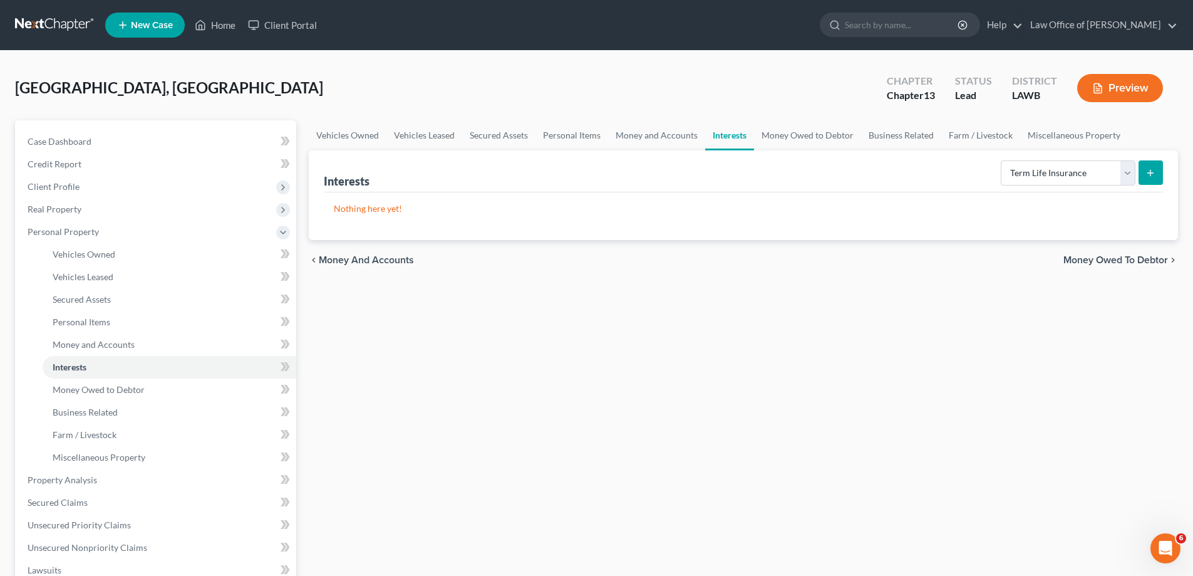
click at [1152, 178] on button "submit" at bounding box center [1151, 172] width 24 height 24
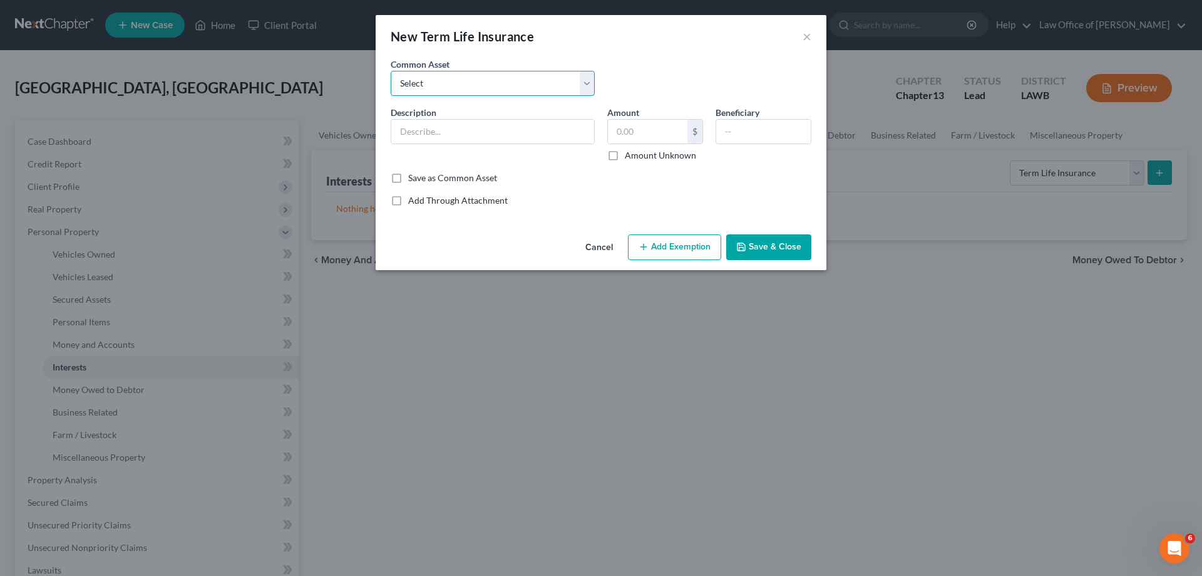
click at [458, 79] on select "Select Thru Employer" at bounding box center [493, 83] width 204 height 25
click at [443, 130] on input "text" at bounding box center [492, 132] width 203 height 24
type input "L"
type input "$100,000 Life Insurance Policy"
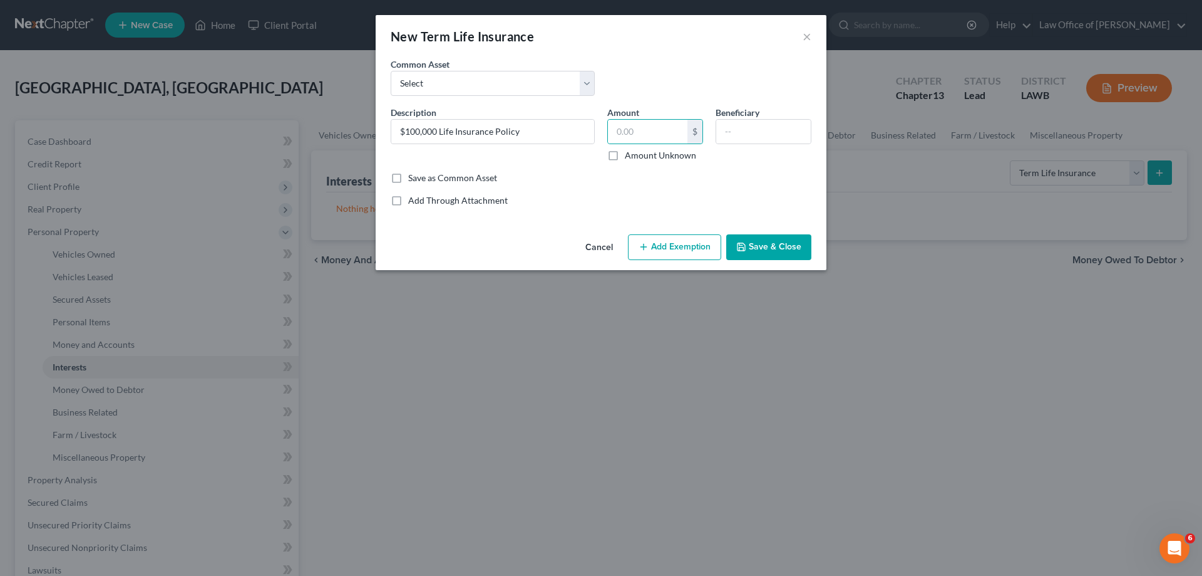
click at [692, 153] on label "Amount Unknown" at bounding box center [660, 155] width 71 height 13
click at [638, 153] on input "Amount Unknown" at bounding box center [634, 153] width 8 height 8
checkbox input "true"
click at [740, 125] on input "text" at bounding box center [763, 132] width 95 height 24
type input "Mother"
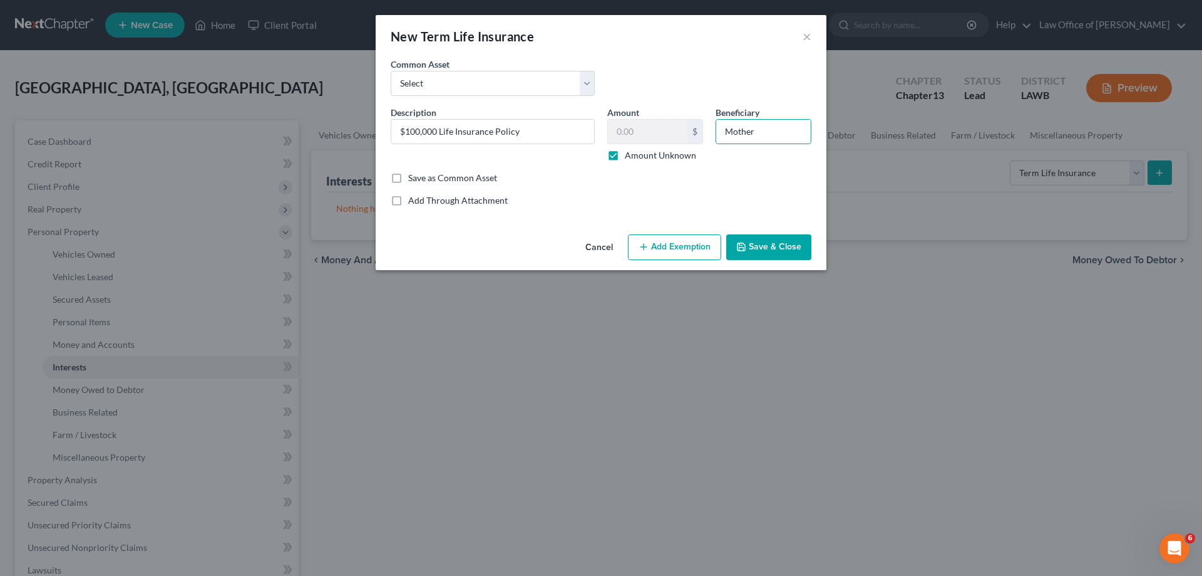
click at [673, 247] on button "Add Exemption" at bounding box center [674, 247] width 93 height 26
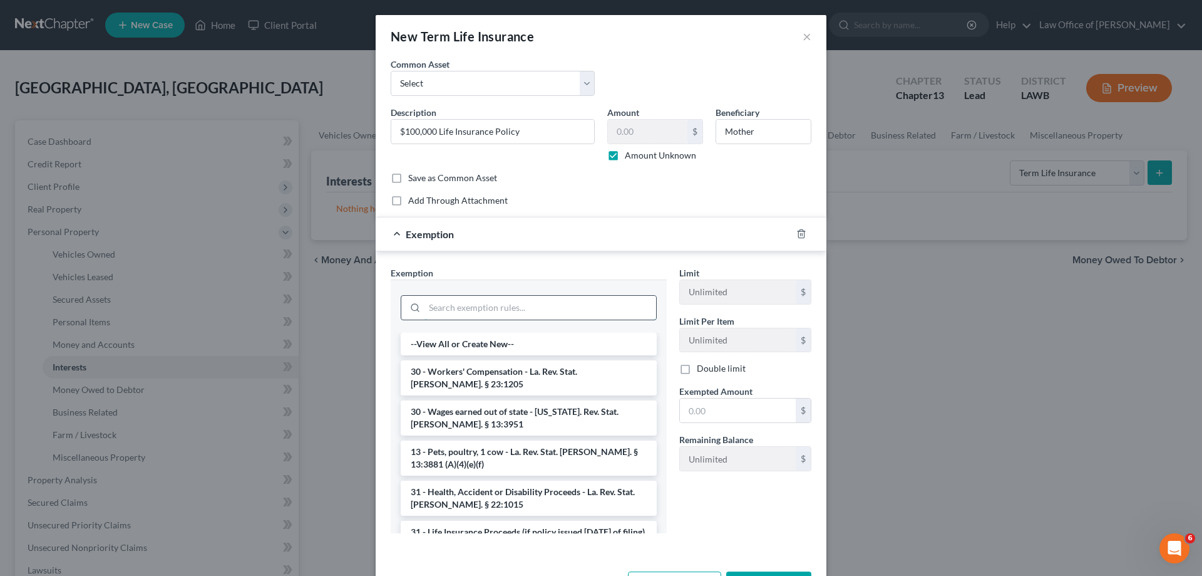
click at [573, 307] on input "search" at bounding box center [541, 308] width 232 height 24
click at [515, 345] on li "--View All or Create New--" at bounding box center [529, 344] width 256 height 23
select select "20"
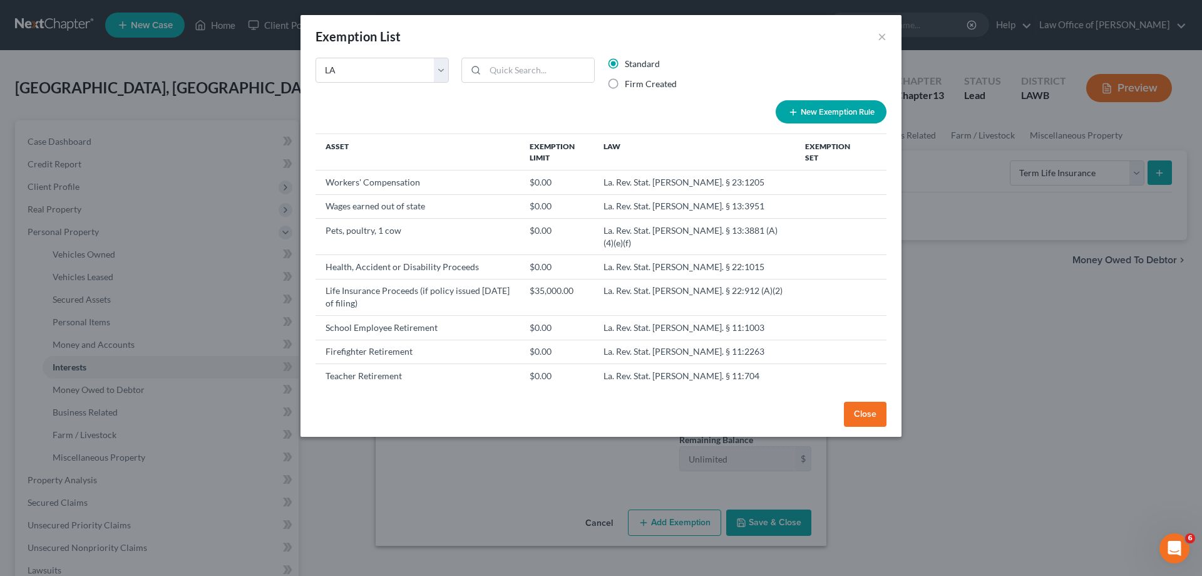
click at [809, 111] on button "New Exemption Rule" at bounding box center [831, 111] width 111 height 23
select select "20"
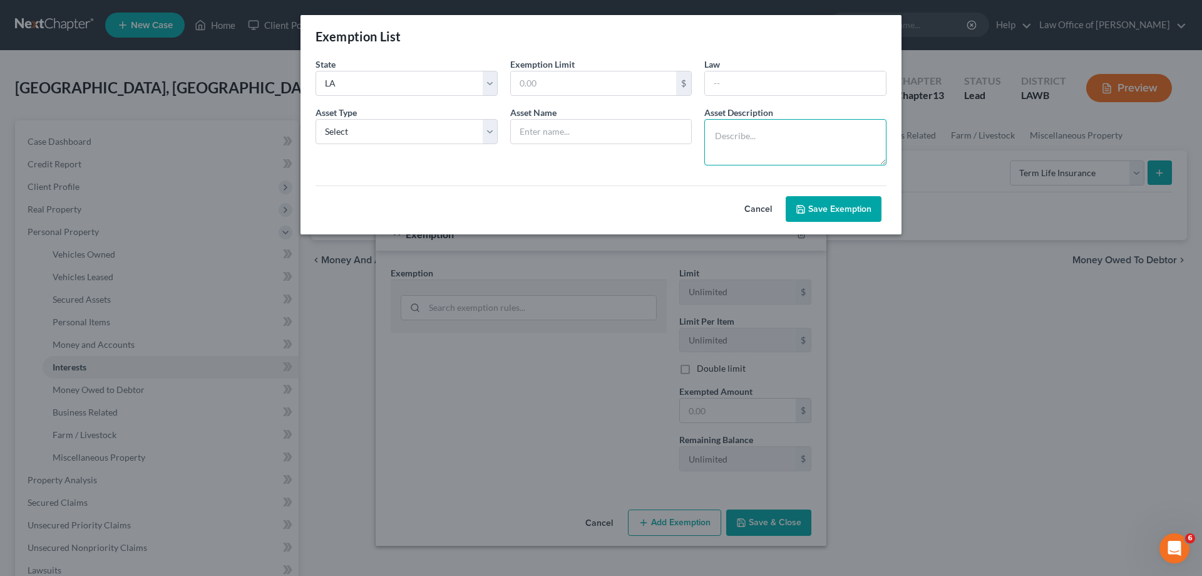
click at [766, 143] on textarea at bounding box center [796, 142] width 182 height 46
click at [754, 211] on button "Cancel" at bounding box center [758, 209] width 55 height 25
select select "20"
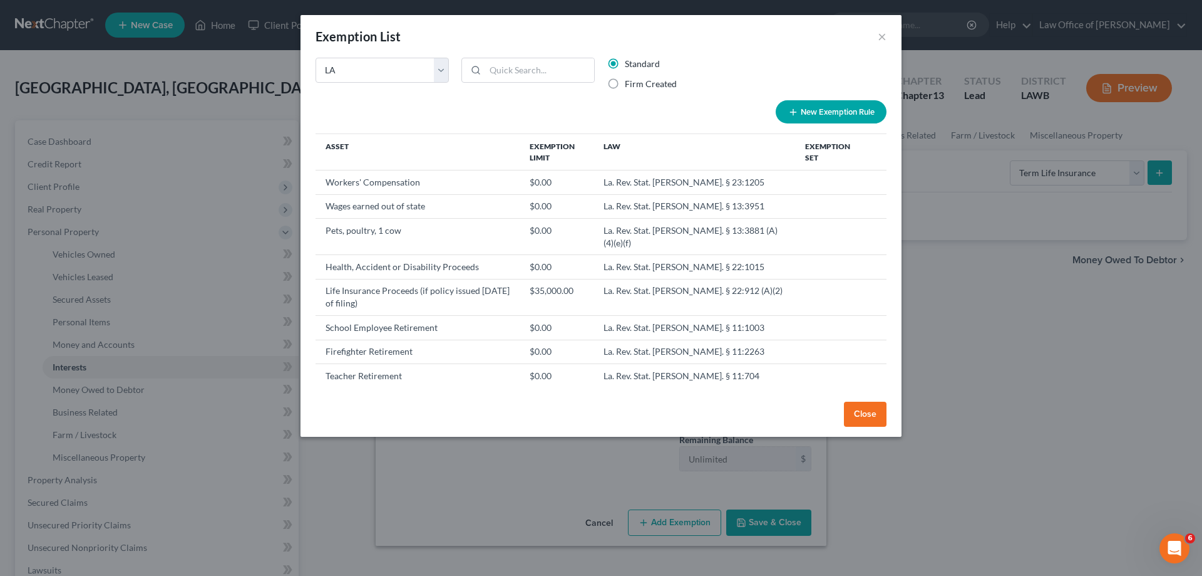
click at [643, 86] on label "Firm Created" at bounding box center [651, 84] width 52 height 13
click at [638, 86] on input "Firm Created" at bounding box center [634, 82] width 8 height 8
radio input "true"
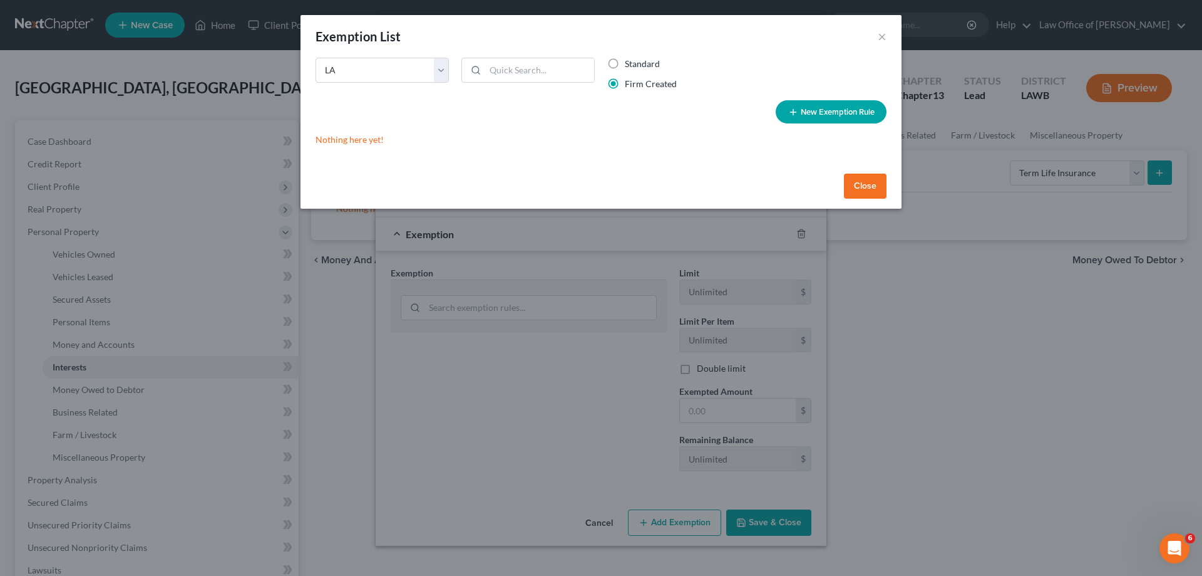
click at [854, 185] on button "Close" at bounding box center [865, 185] width 43 height 25
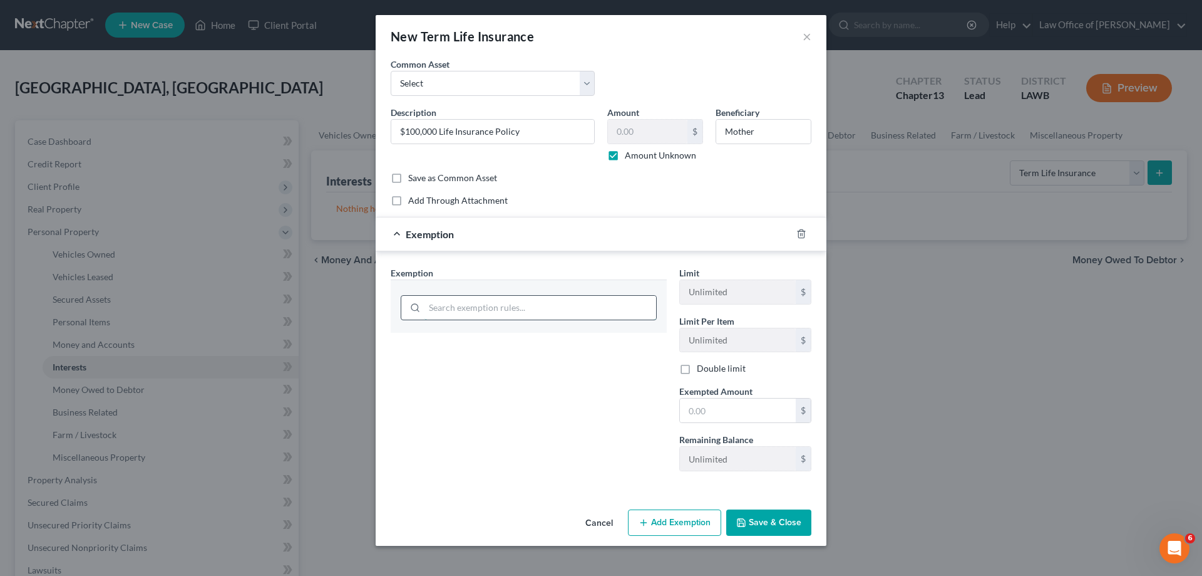
click at [540, 311] on input "search" at bounding box center [541, 308] width 232 height 24
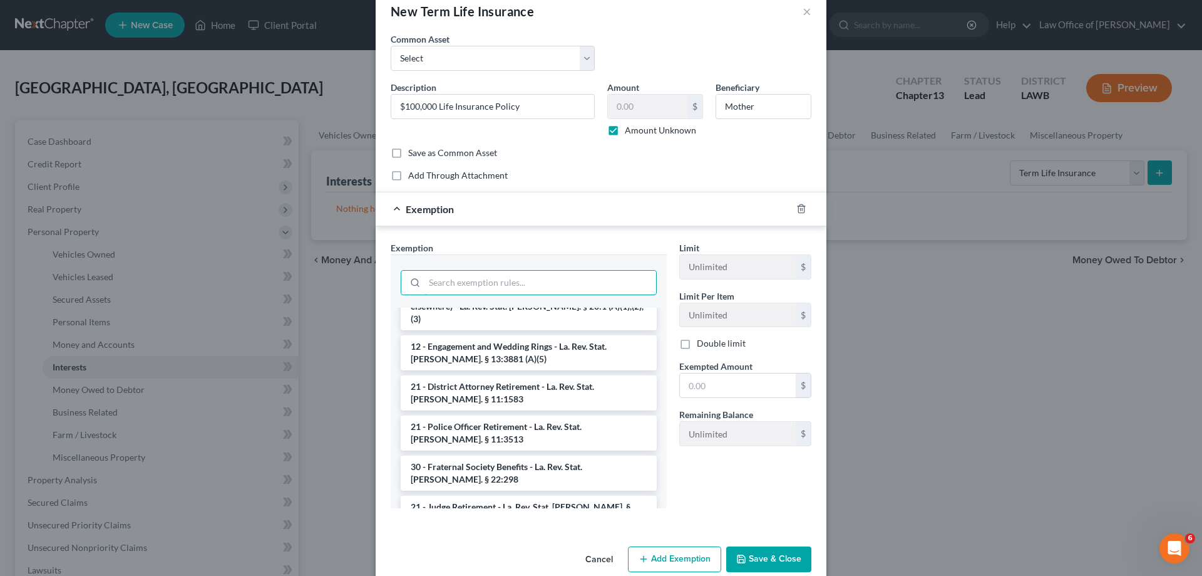
scroll to position [46, 0]
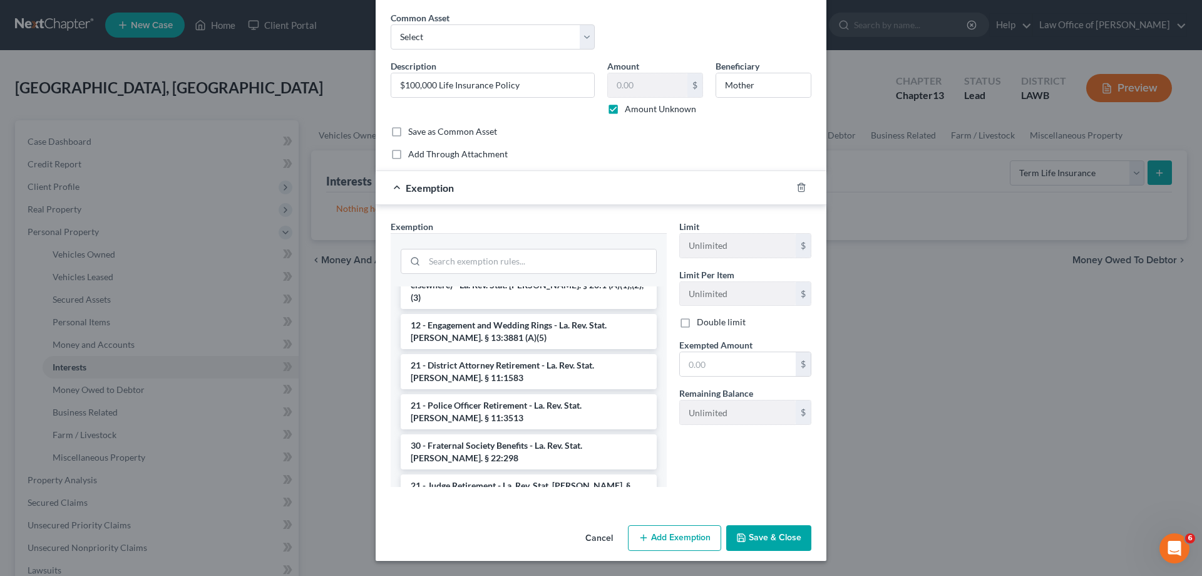
click at [599, 542] on button "Cancel" at bounding box center [600, 538] width 48 height 25
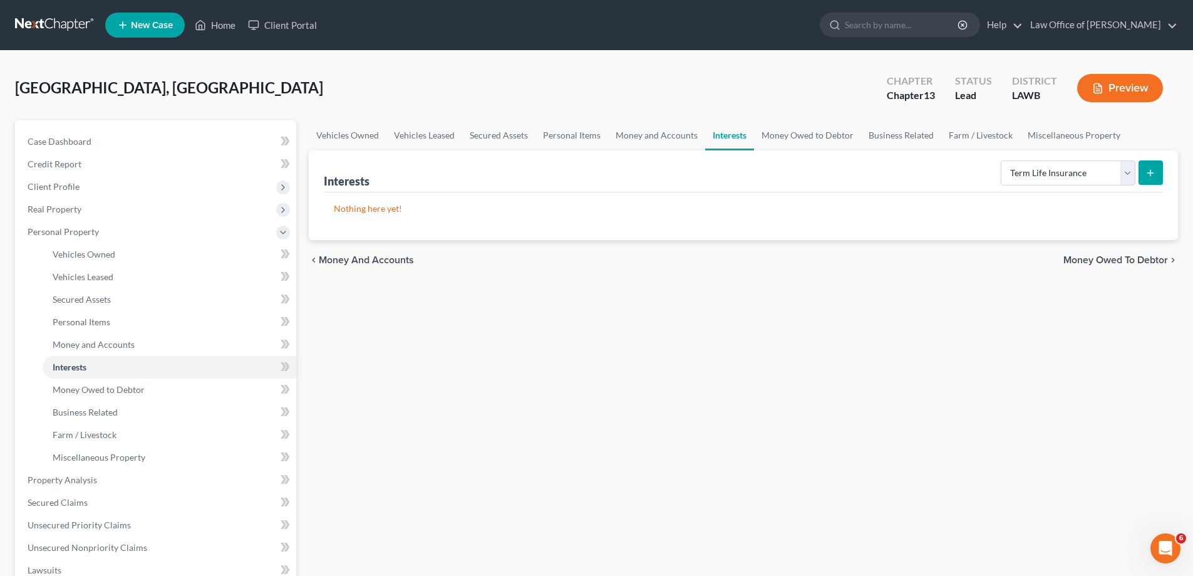
click at [1155, 170] on icon "submit" at bounding box center [1150, 173] width 10 height 10
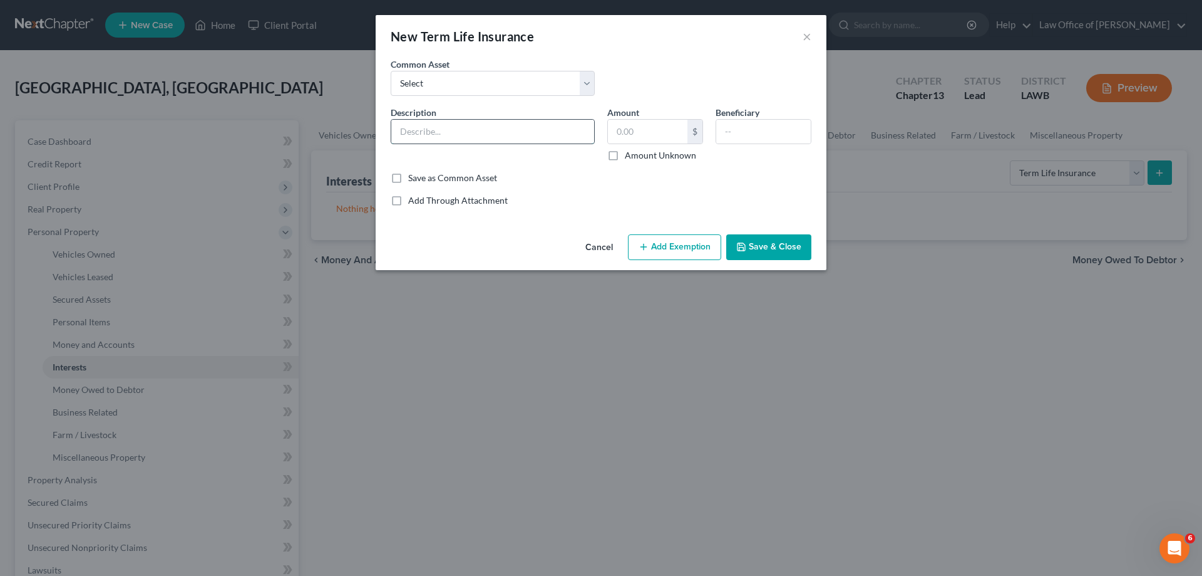
click at [469, 130] on input "text" at bounding box center [492, 132] width 203 height 24
type input "$100,000 Life Insurance Policy"
click at [629, 153] on label "Amount Unknown" at bounding box center [660, 155] width 71 height 13
click at [630, 153] on input "Amount Unknown" at bounding box center [634, 153] width 8 height 8
checkbox input "true"
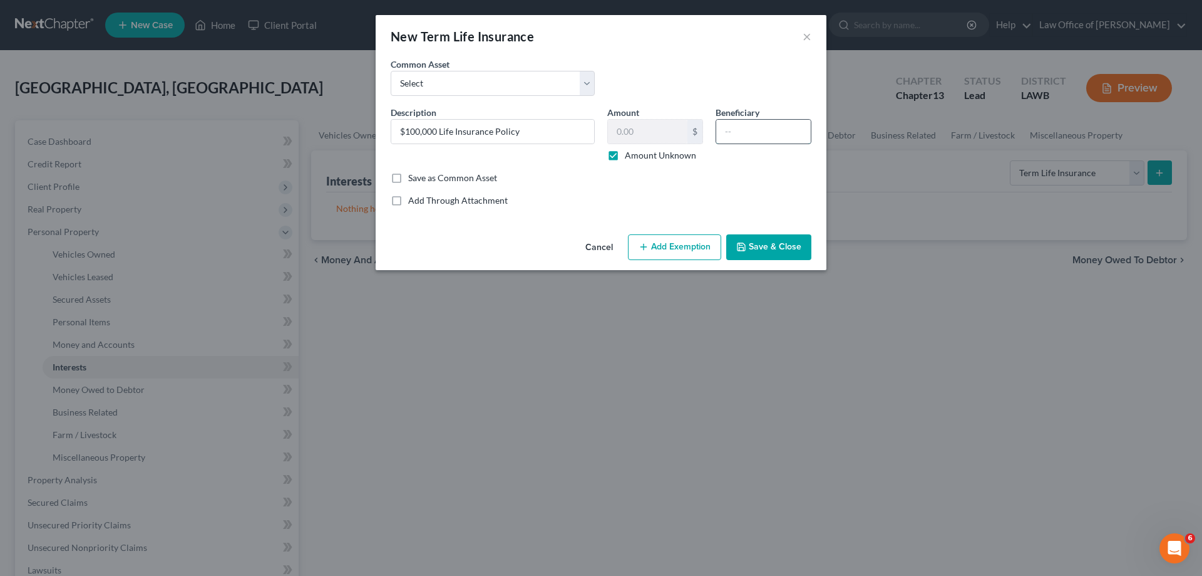
click at [773, 133] on input "text" at bounding box center [763, 132] width 95 height 24
type input "Mother"
click at [703, 237] on button "Add Exemption" at bounding box center [674, 247] width 93 height 26
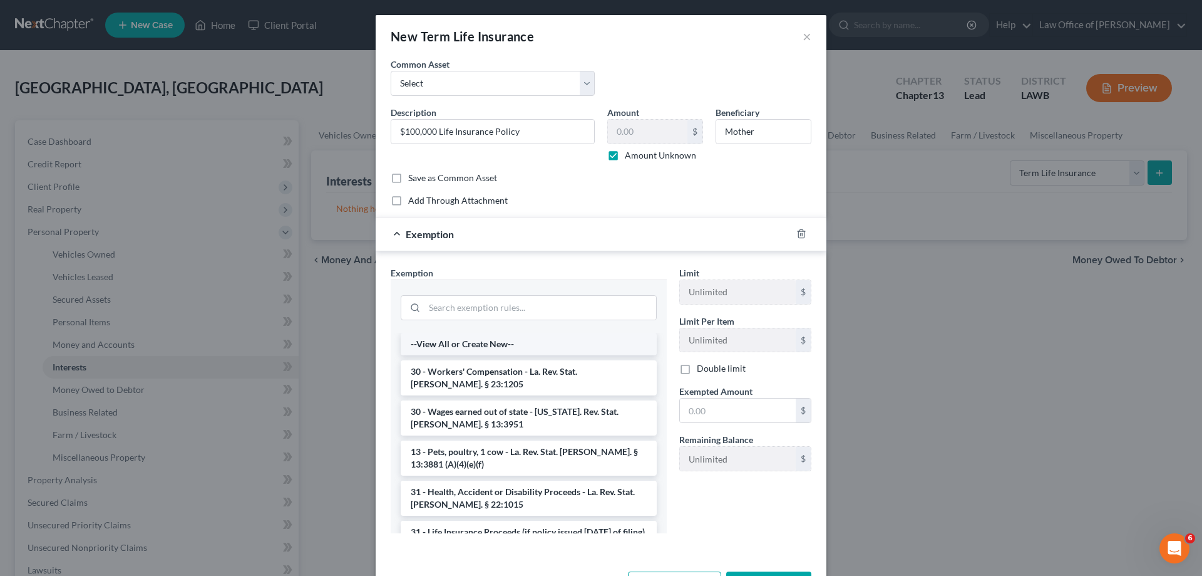
click at [549, 343] on li "--View All or Create New--" at bounding box center [529, 344] width 256 height 23
select select "20"
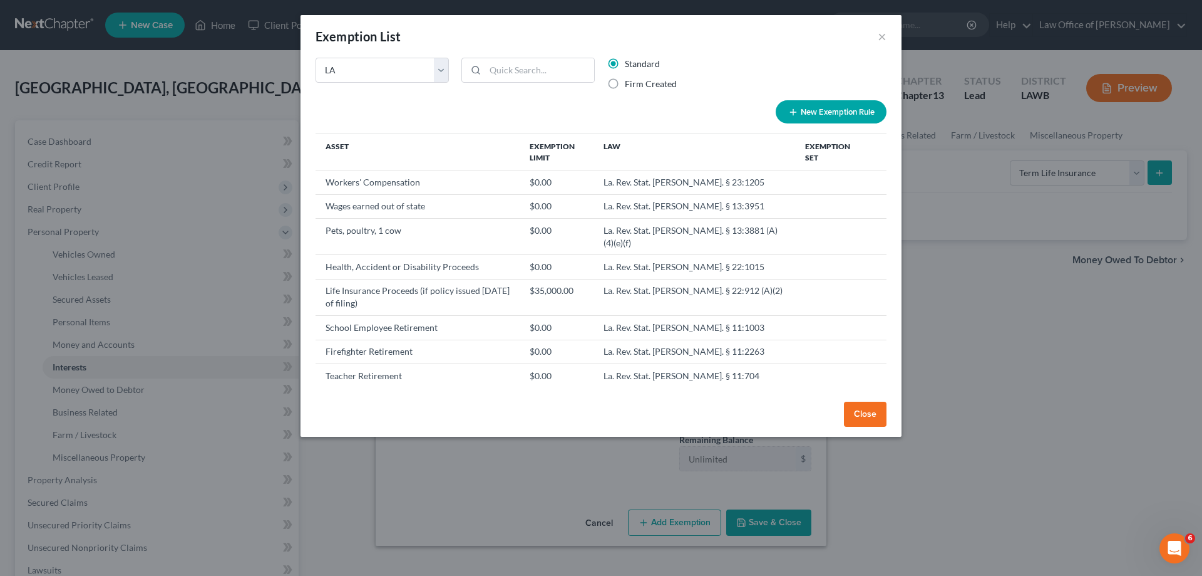
click at [835, 115] on button "New Exemption Rule" at bounding box center [831, 111] width 111 height 23
select select "20"
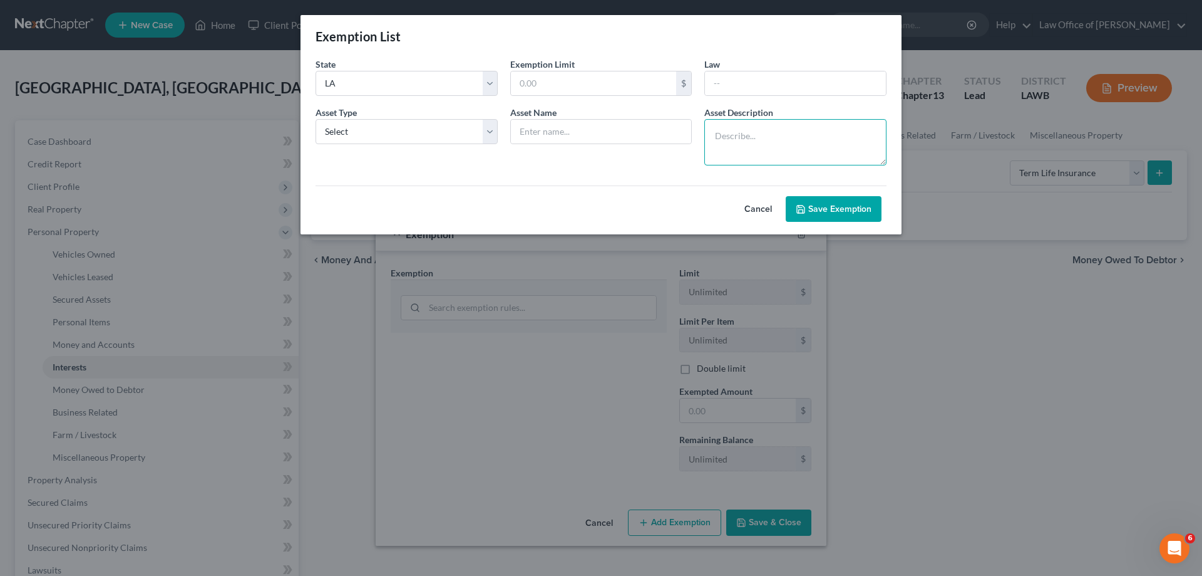
click at [779, 135] on textarea at bounding box center [796, 142] width 182 height 46
paste textarea "R.S.§22:912 Exemption of proceeds;life, endowment, annuity"
click at [851, 134] on textarea "R.S.§22:912 Exemption of proceeds;life, endowment, annuity" at bounding box center [796, 142] width 182 height 46
type textarea "R.S.§22:912 Exemption of proceeds; life, endowment, annuity"
click at [591, 134] on input "text" at bounding box center [601, 132] width 181 height 24
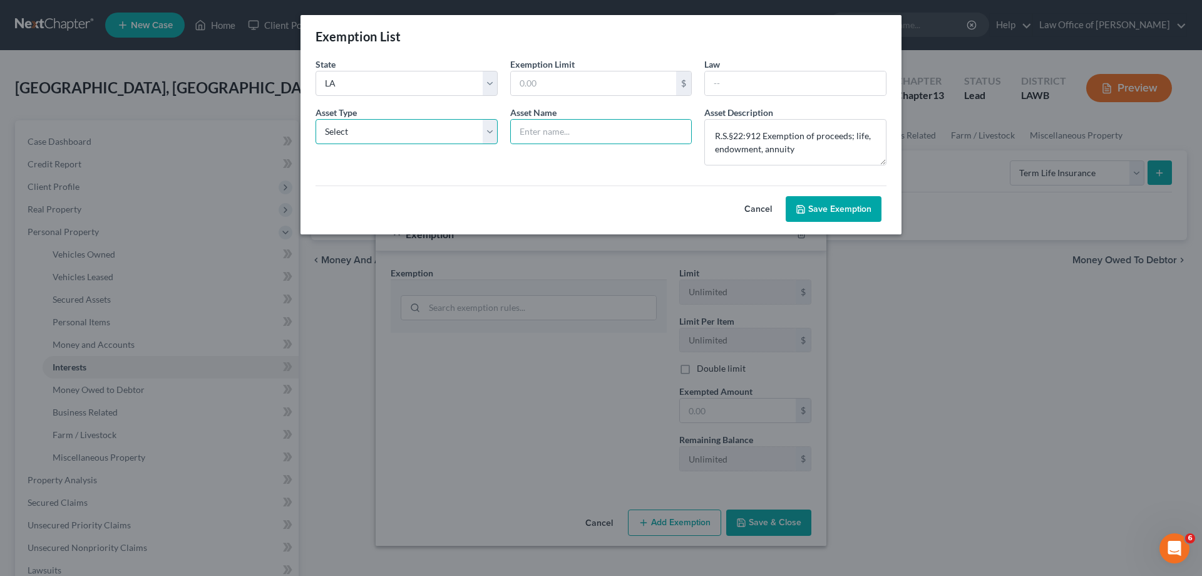
click at [486, 126] on select "Select Homestead Other" at bounding box center [407, 131] width 182 height 25
select select "1"
click at [316, 119] on select "Select Homestead Other" at bounding box center [407, 131] width 182 height 25
click at [536, 138] on input "text" at bounding box center [601, 132] width 181 height 24
type input "Life Insurance Policy"
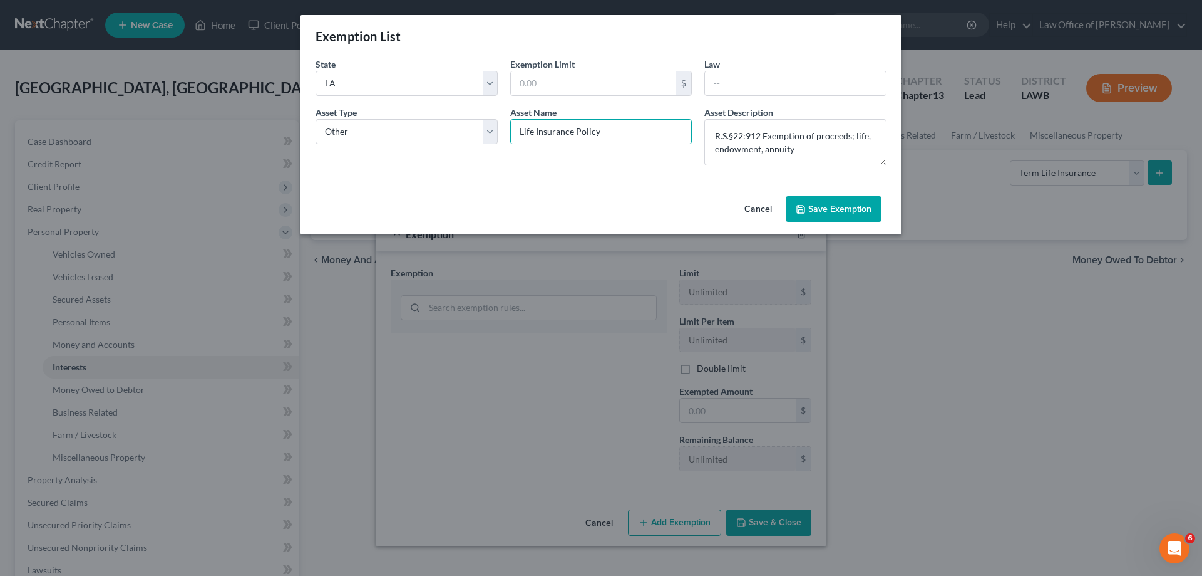
click at [810, 209] on button "Save Exemption" at bounding box center [834, 209] width 96 height 26
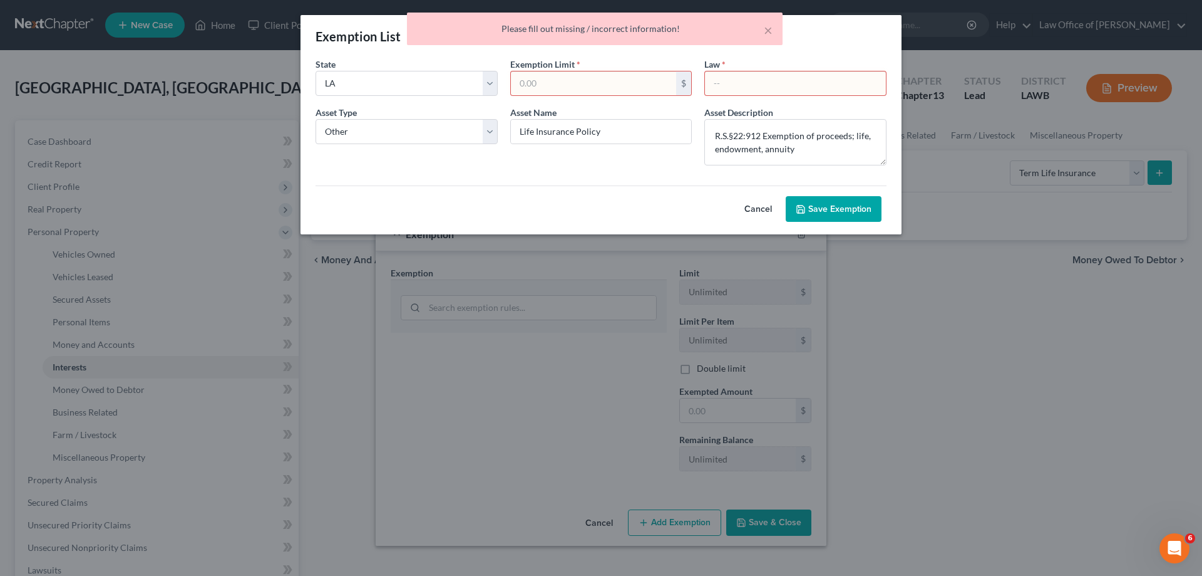
click at [641, 86] on input "text" at bounding box center [594, 83] width 166 height 24
click at [685, 86] on div "$" at bounding box center [683, 83] width 15 height 24
click at [619, 89] on input "text" at bounding box center [594, 83] width 166 height 24
type input "0"
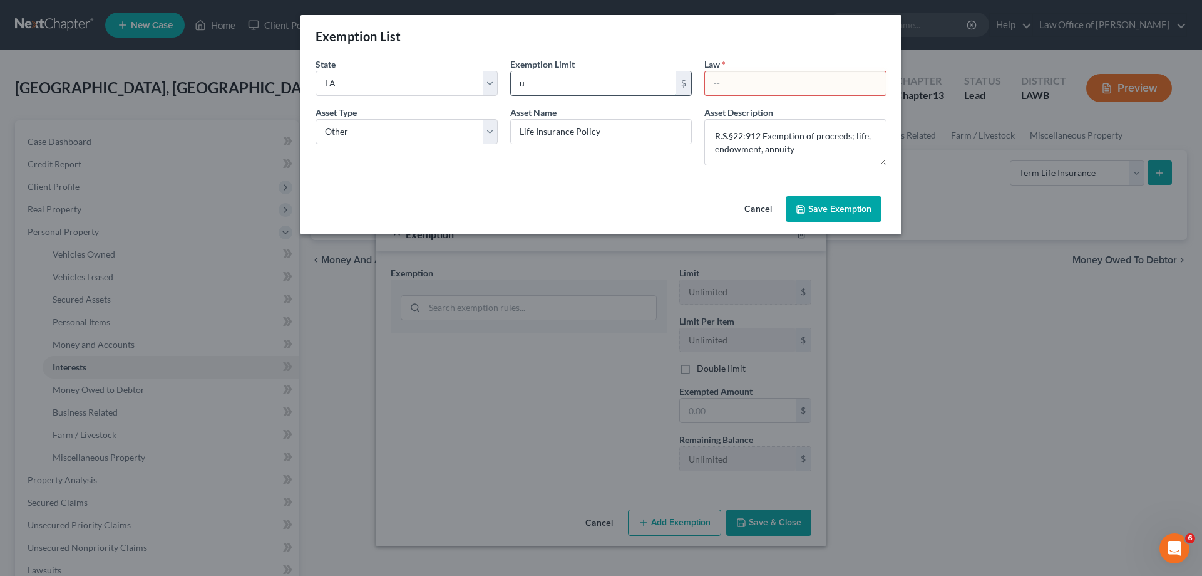
type input "0"
type input "0.00"
click at [829, 197] on button "Save Exemption" at bounding box center [834, 209] width 96 height 26
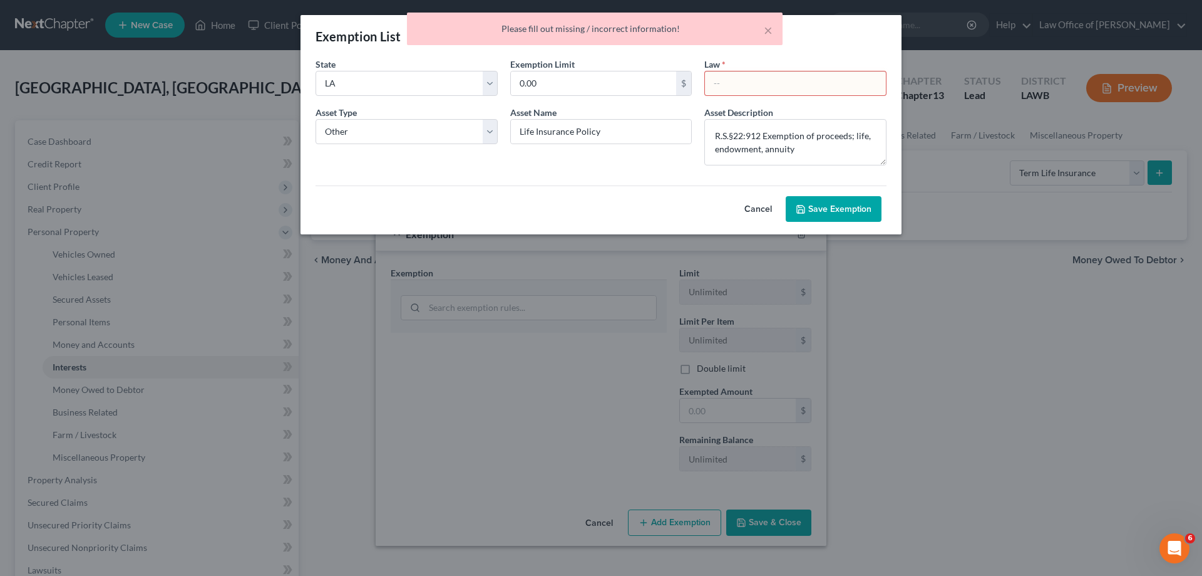
click at [816, 83] on input "text" at bounding box center [795, 83] width 181 height 24
paste input "R.S.§22:912 Exemption of proceeds;life, endowment, annuity"
type input "R.S.§22:912 Exemption of proceeds;life, endowment, annuity"
click at [840, 209] on button "Save Exemption" at bounding box center [834, 209] width 96 height 26
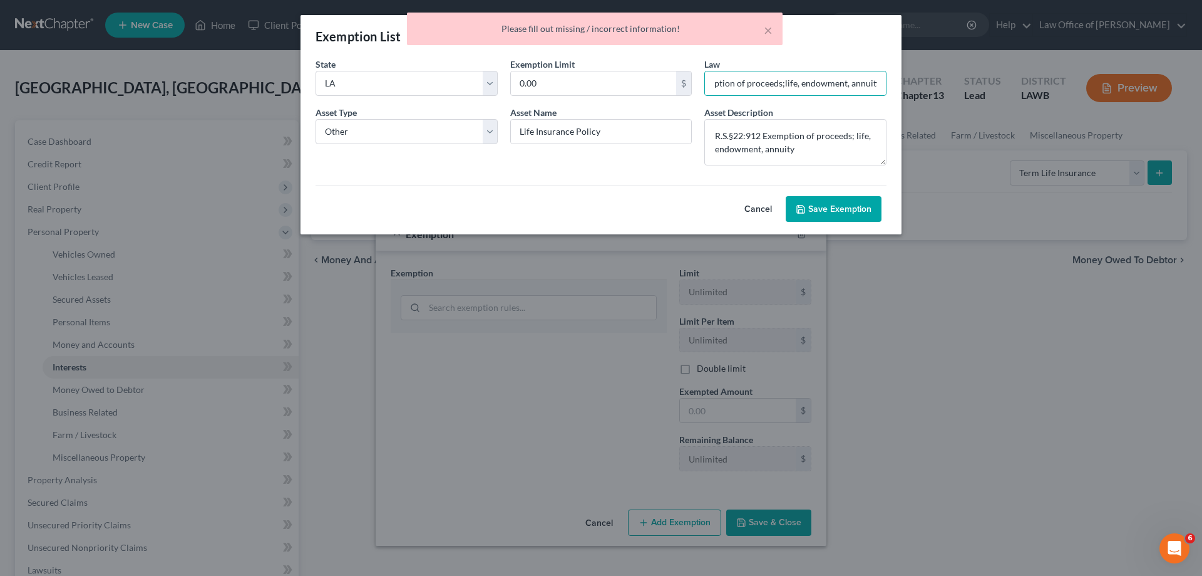
scroll to position [0, 0]
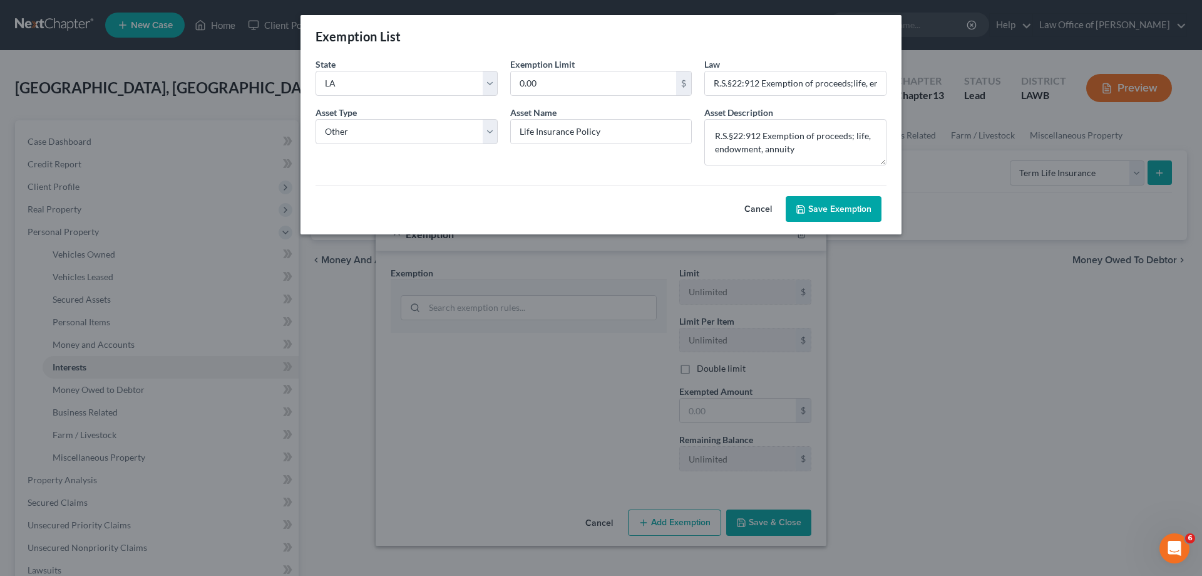
select select "20"
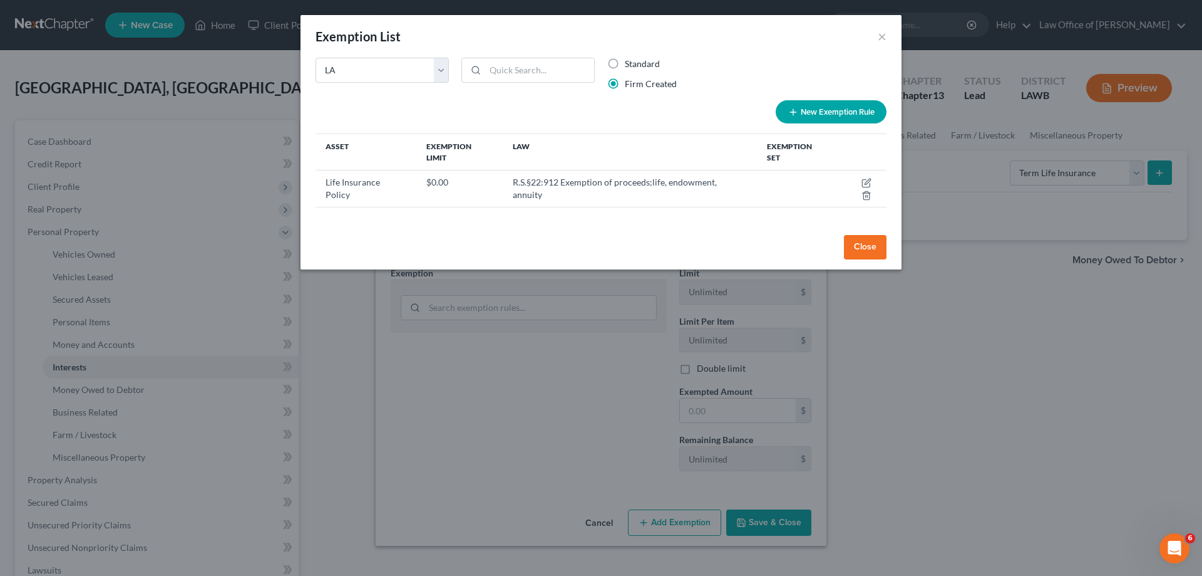
click at [865, 235] on button "Close" at bounding box center [865, 247] width 43 height 25
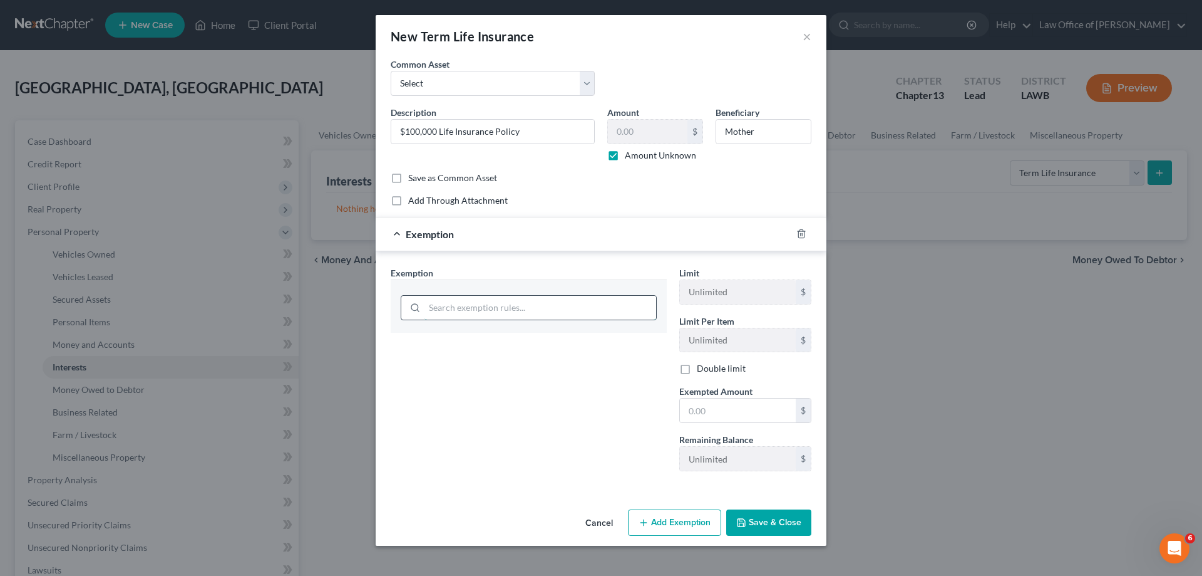
click at [528, 308] on input "search" at bounding box center [541, 308] width 232 height 24
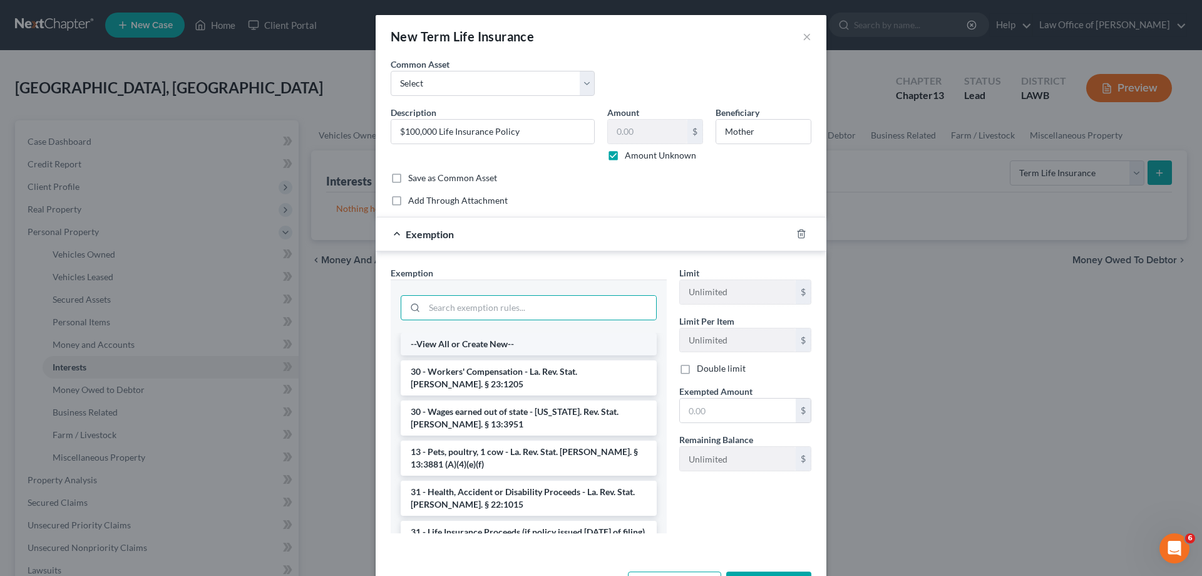
click at [529, 351] on li "--View All or Create New--" at bounding box center [529, 344] width 256 height 23
select select "20"
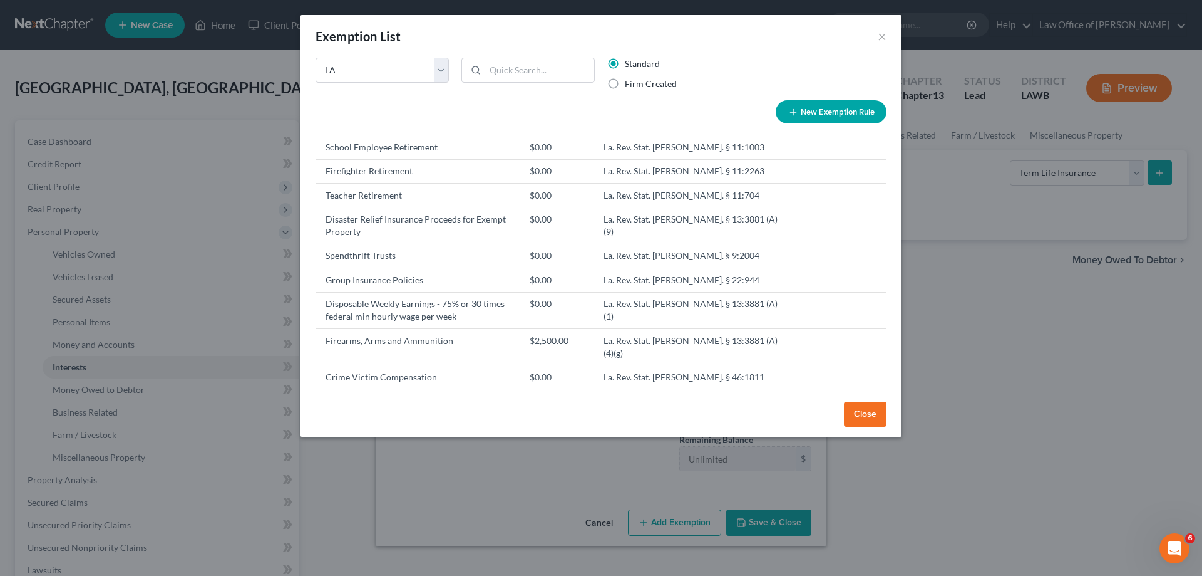
scroll to position [376, 0]
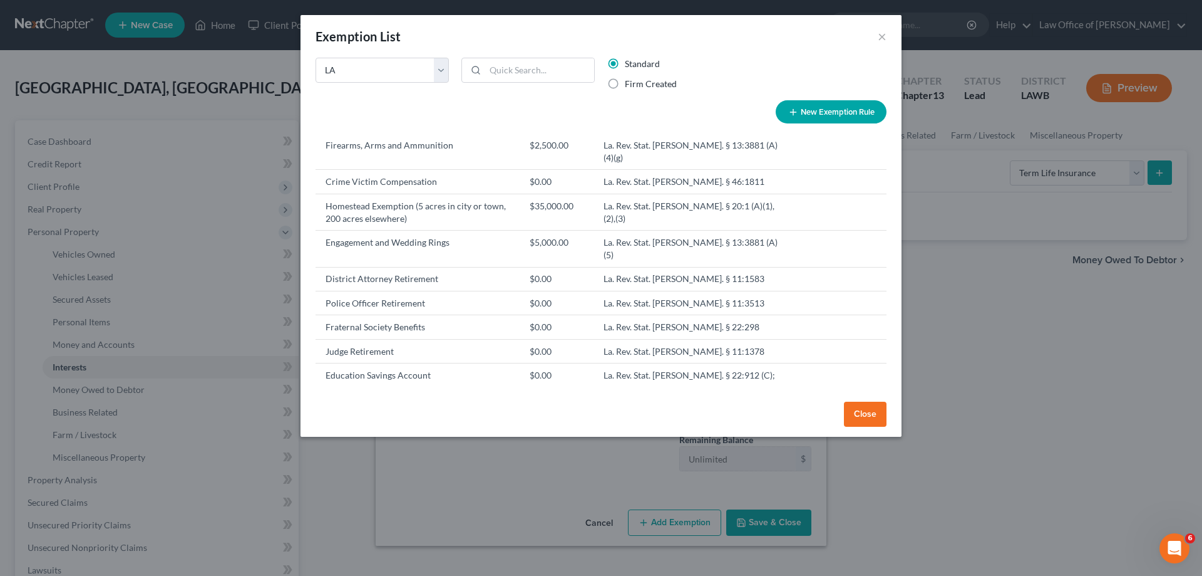
click at [661, 85] on label "Firm Created" at bounding box center [651, 84] width 52 height 13
click at [638, 85] on input "Firm Created" at bounding box center [634, 82] width 8 height 8
radio input "true"
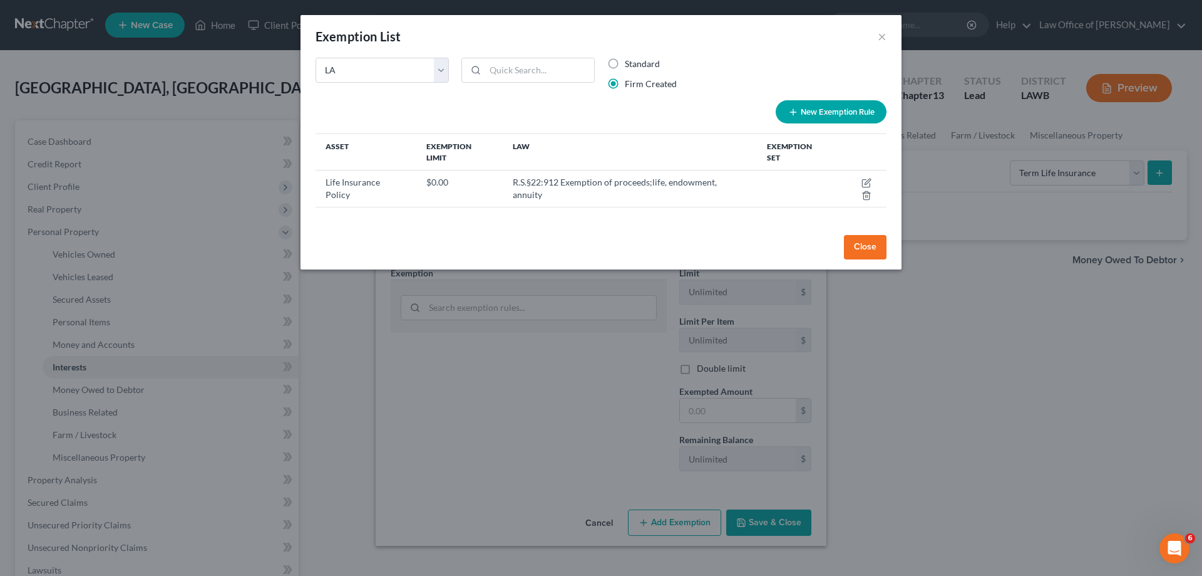
scroll to position [0, 0]
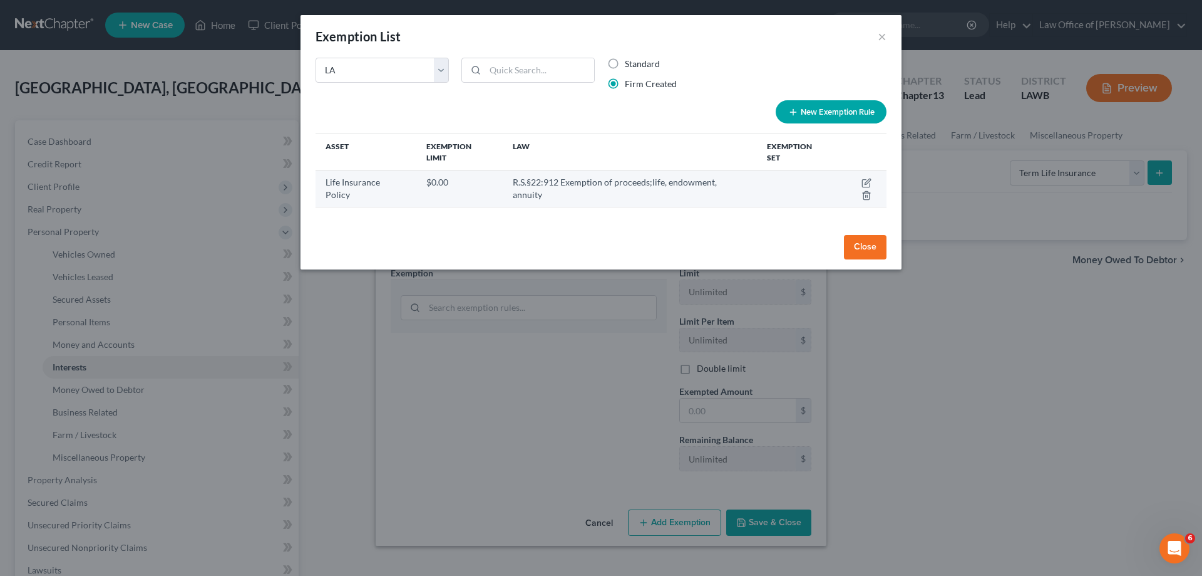
click at [542, 175] on td "R.S.§22:912 Exemption of proceeds;life, endowment, annuity" at bounding box center [630, 188] width 255 height 36
click at [443, 176] on td "$0.00" at bounding box center [459, 188] width 86 height 36
click at [770, 171] on td at bounding box center [797, 188] width 80 height 36
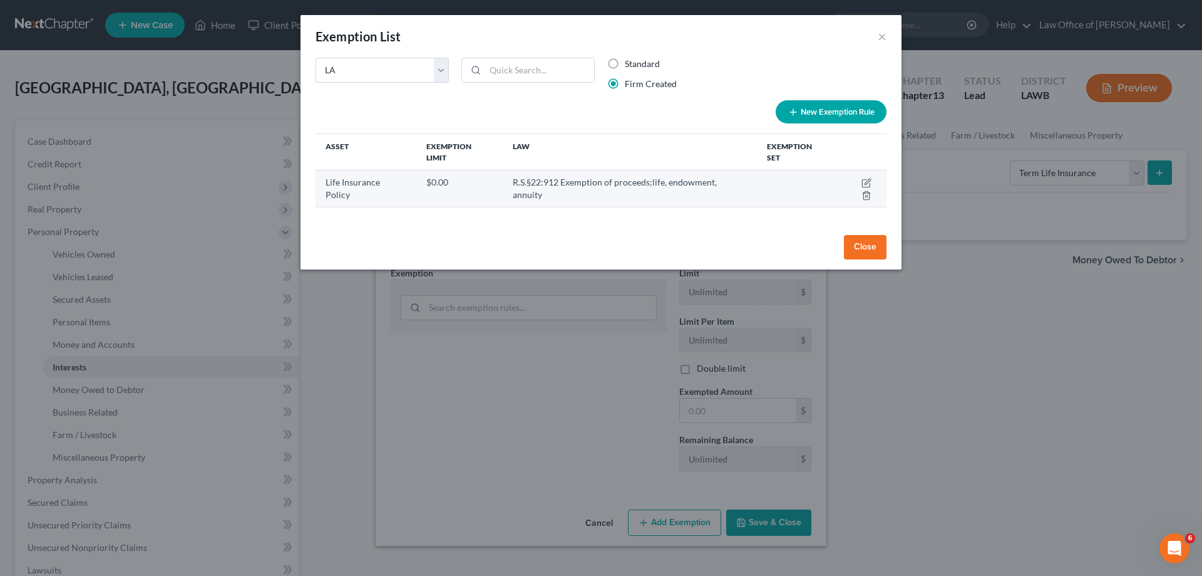
click at [363, 173] on td "Life Insurance Policy" at bounding box center [366, 188] width 101 height 36
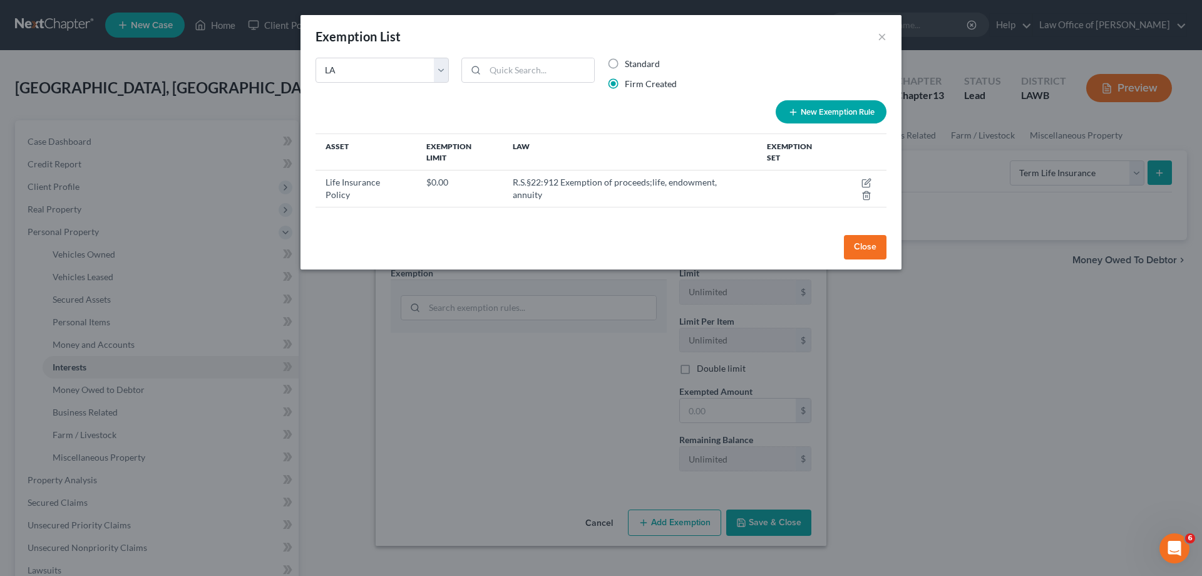
click at [857, 235] on button "Close" at bounding box center [865, 247] width 43 height 25
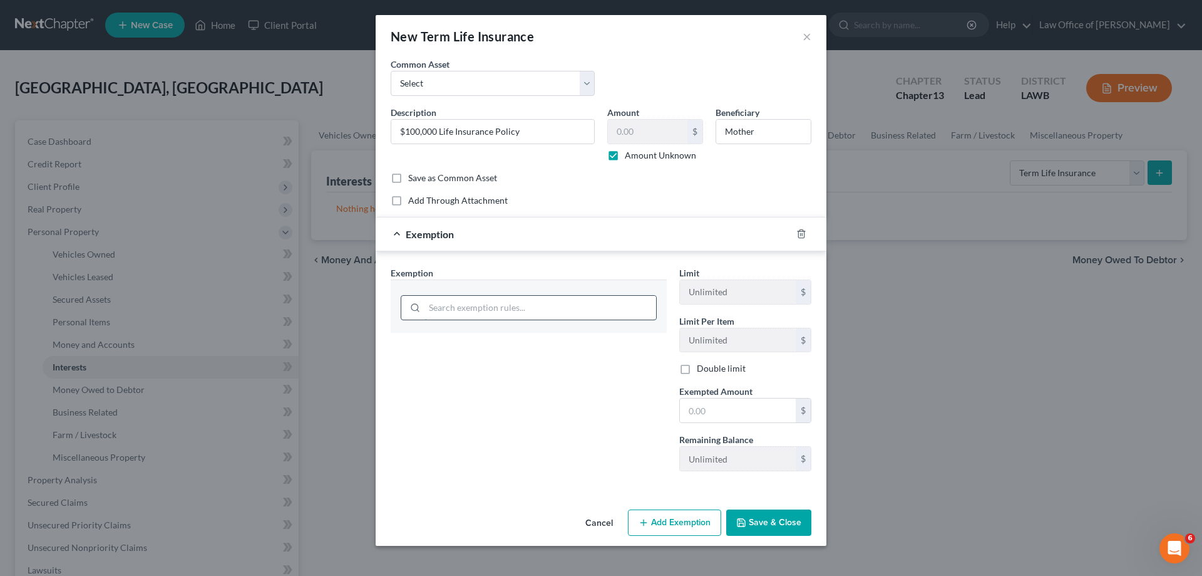
click at [517, 314] on input "search" at bounding box center [541, 308] width 232 height 24
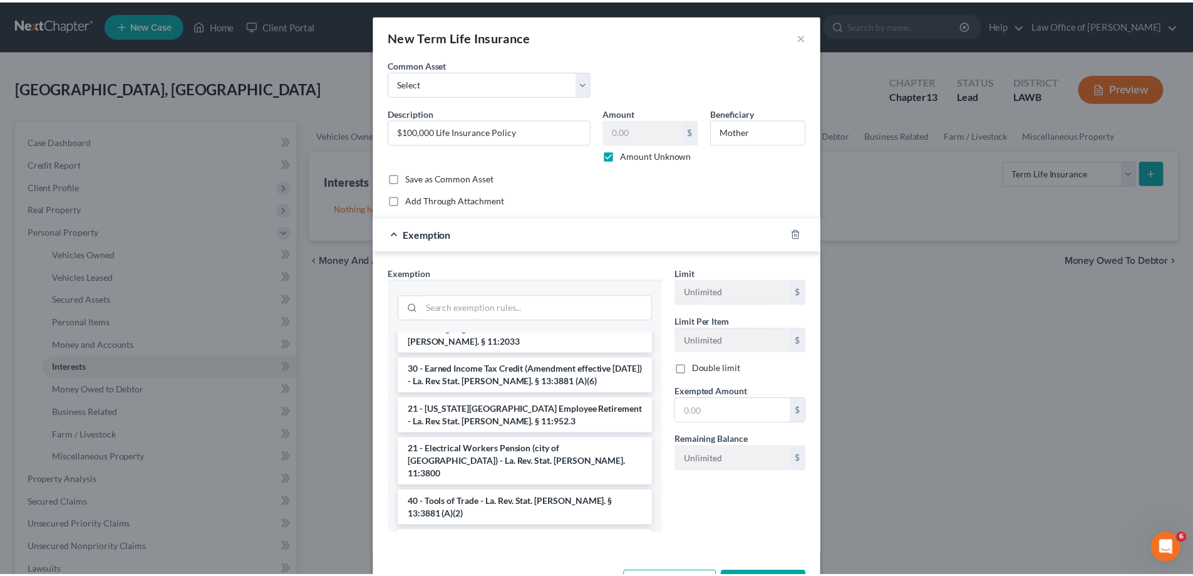
scroll to position [1726, 0]
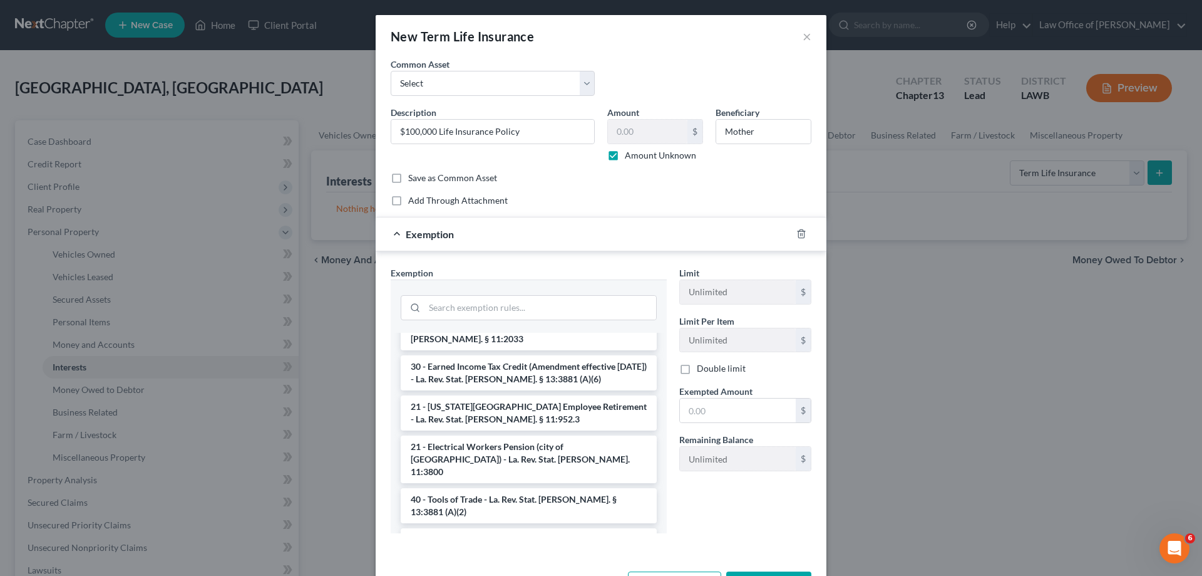
click at [519, 566] on div "Cancel Add Exemption Save & Close" at bounding box center [601, 586] width 451 height 41
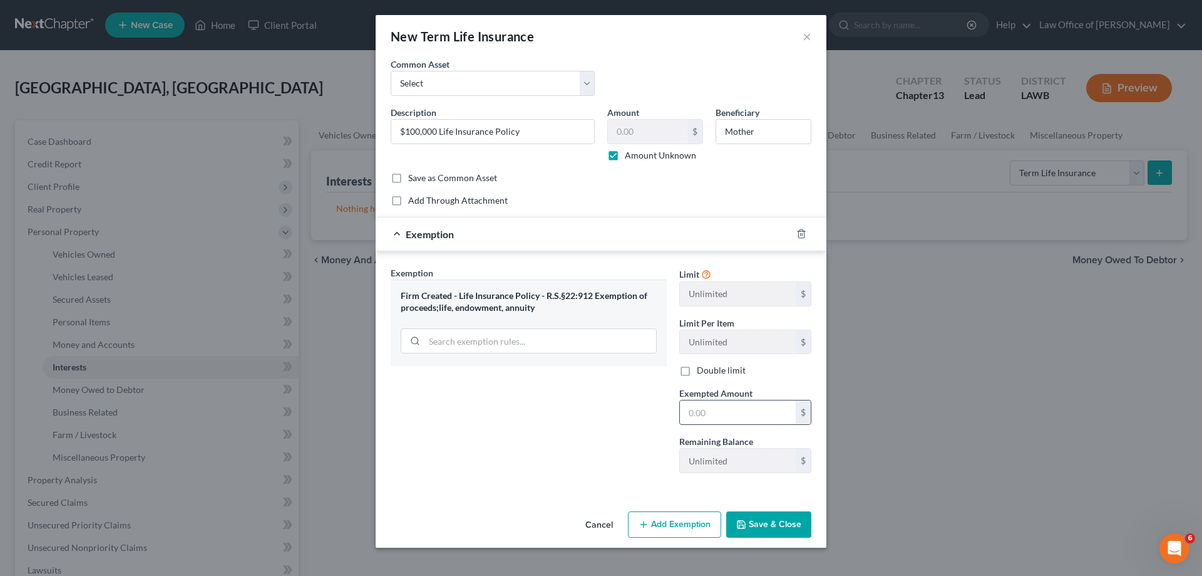
click at [712, 412] on input "text" at bounding box center [738, 412] width 116 height 24
click at [750, 520] on button "Save & Close" at bounding box center [768, 524] width 85 height 26
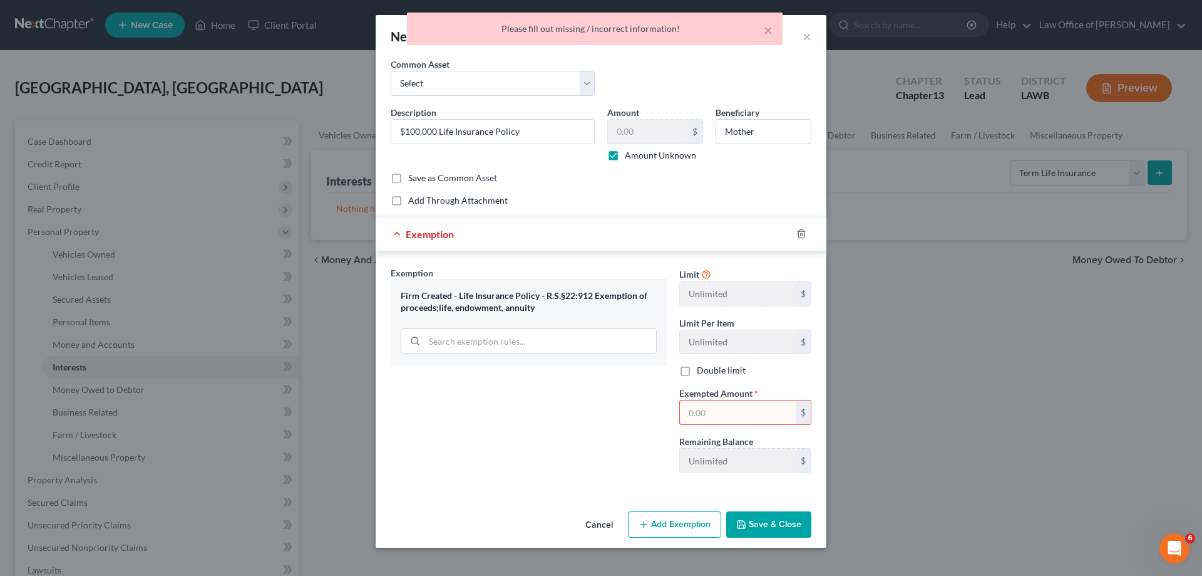
click at [723, 406] on input "text" at bounding box center [738, 412] width 116 height 24
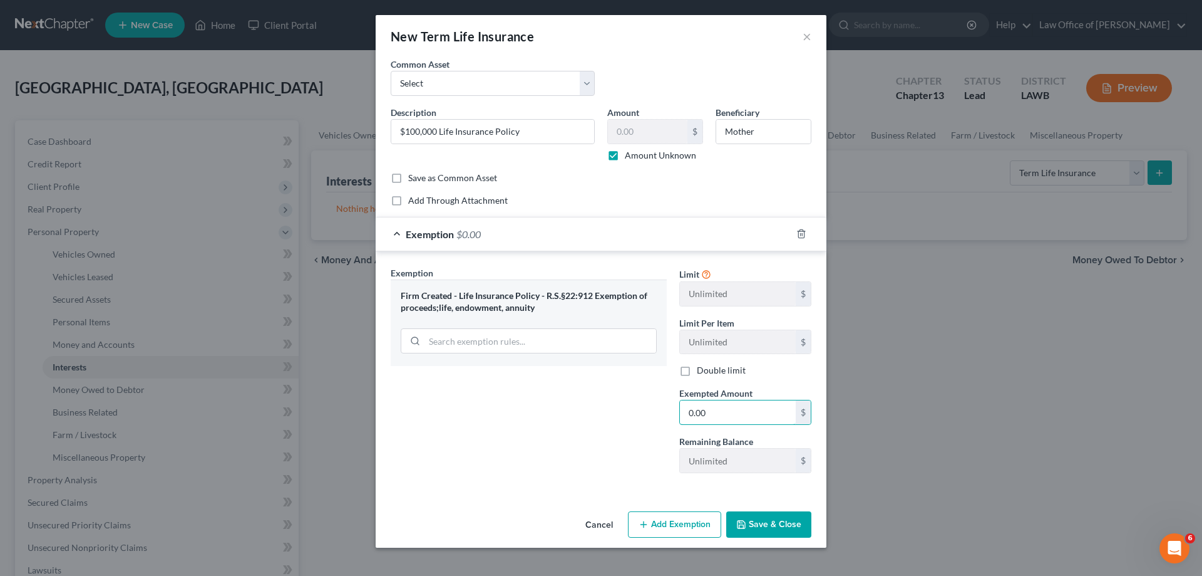
type input "0.00"
click at [590, 529] on button "Cancel" at bounding box center [600, 524] width 48 height 25
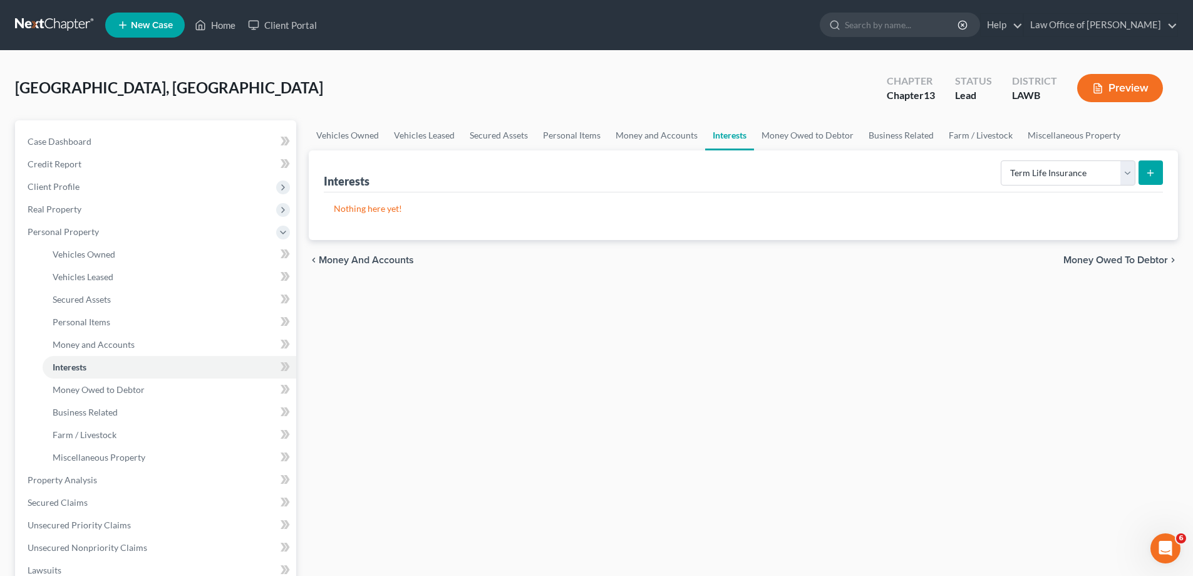
click at [1152, 175] on icon "submit" at bounding box center [1150, 173] width 10 height 10
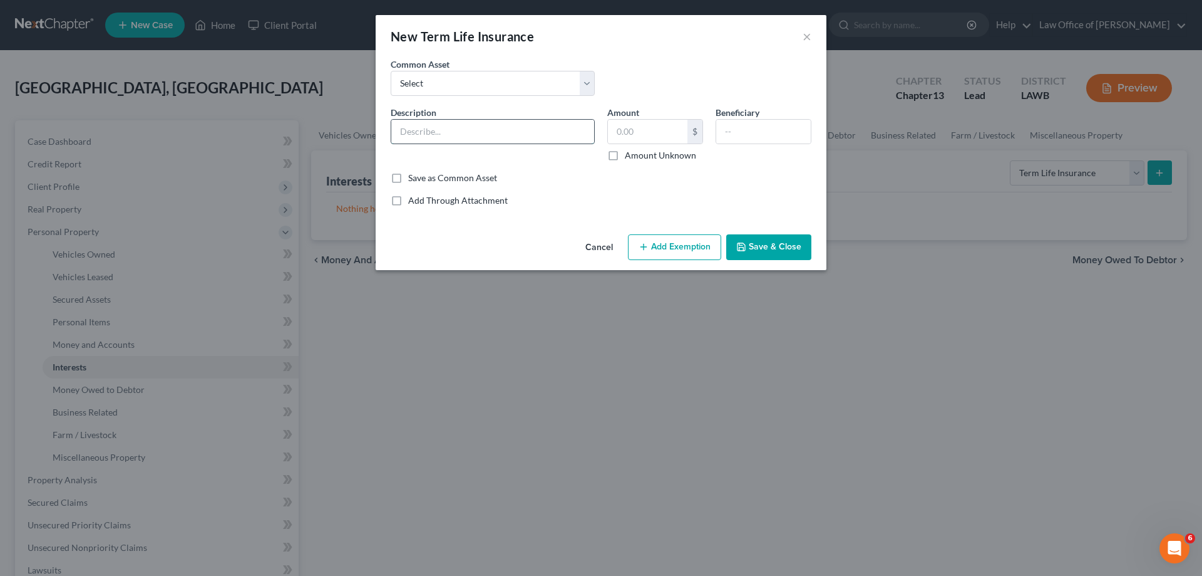
click at [463, 130] on input "text" at bounding box center [492, 132] width 203 height 24
type input "$100,000 Life Insurance Policy"
click at [625, 159] on label "Amount Unknown" at bounding box center [660, 155] width 71 height 13
click at [630, 157] on input "Amount Unknown" at bounding box center [634, 153] width 8 height 8
checkbox input "true"
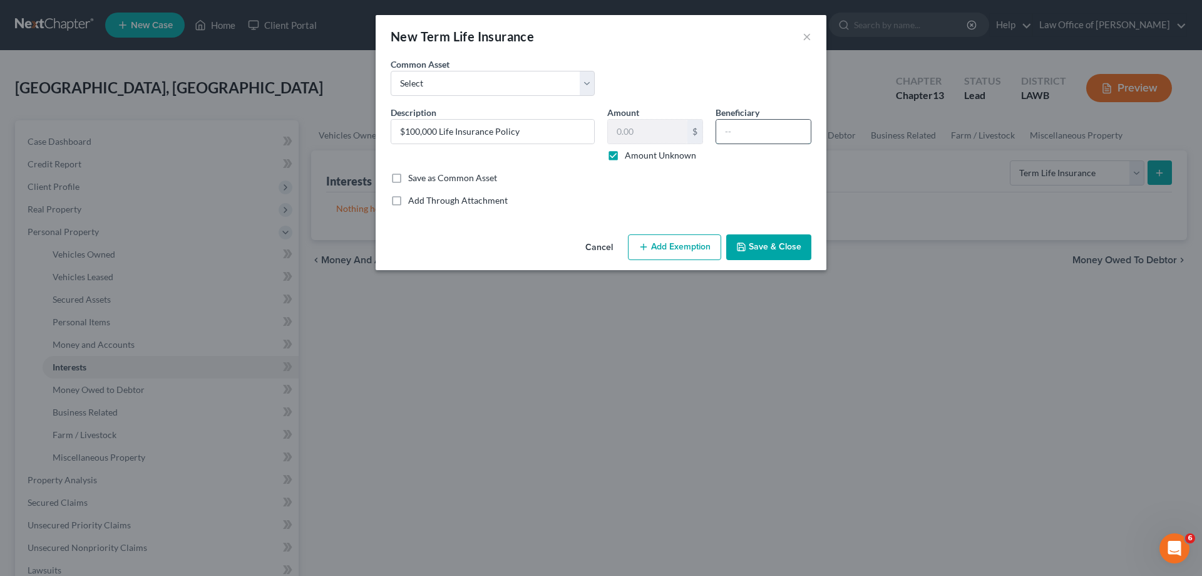
click at [728, 127] on input "text" at bounding box center [763, 132] width 95 height 24
type input "Mother"
drag, startPoint x: 762, startPoint y: 239, endPoint x: 763, endPoint y: 246, distance: 7.7
click at [762, 239] on button "Save & Close" at bounding box center [768, 247] width 85 height 26
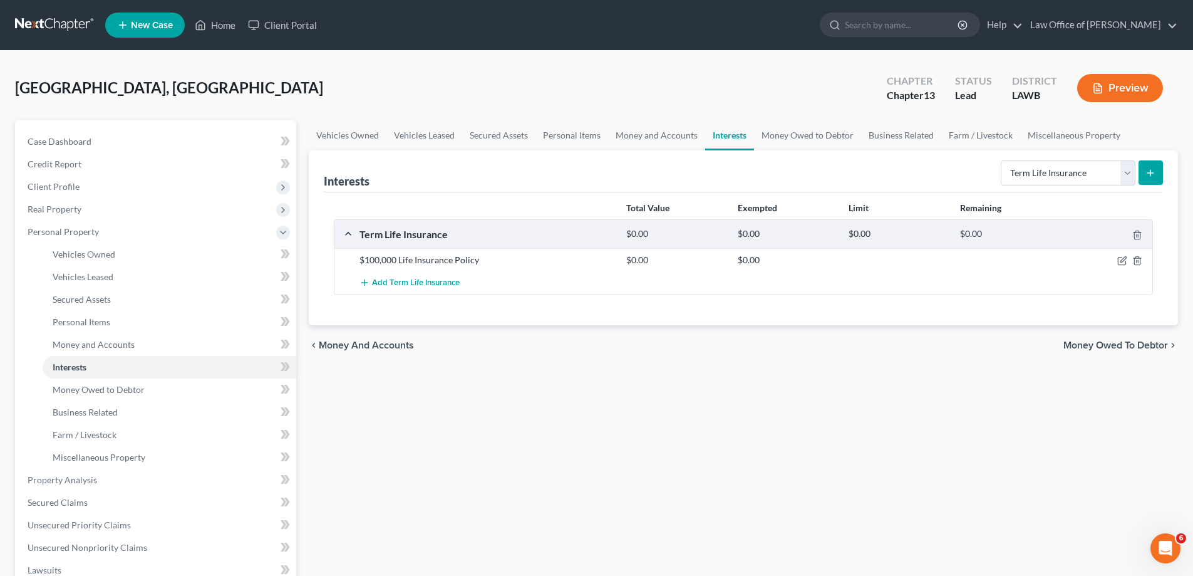
click at [1072, 345] on span "Money Owed to Debtor" at bounding box center [1115, 345] width 105 height 10
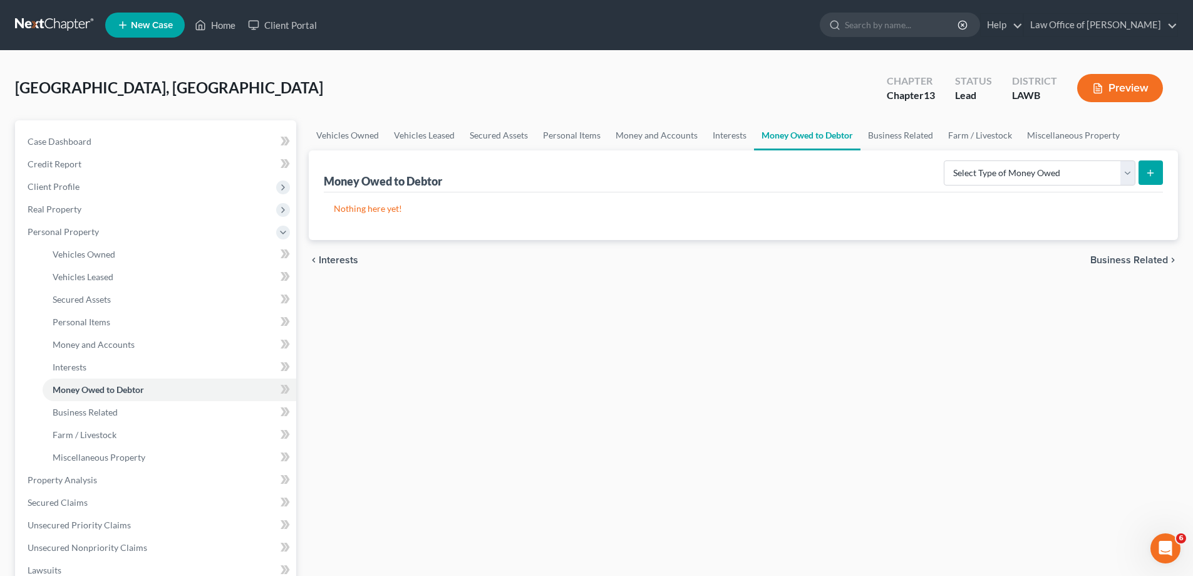
click at [1136, 257] on span "Business Related" at bounding box center [1129, 260] width 78 height 10
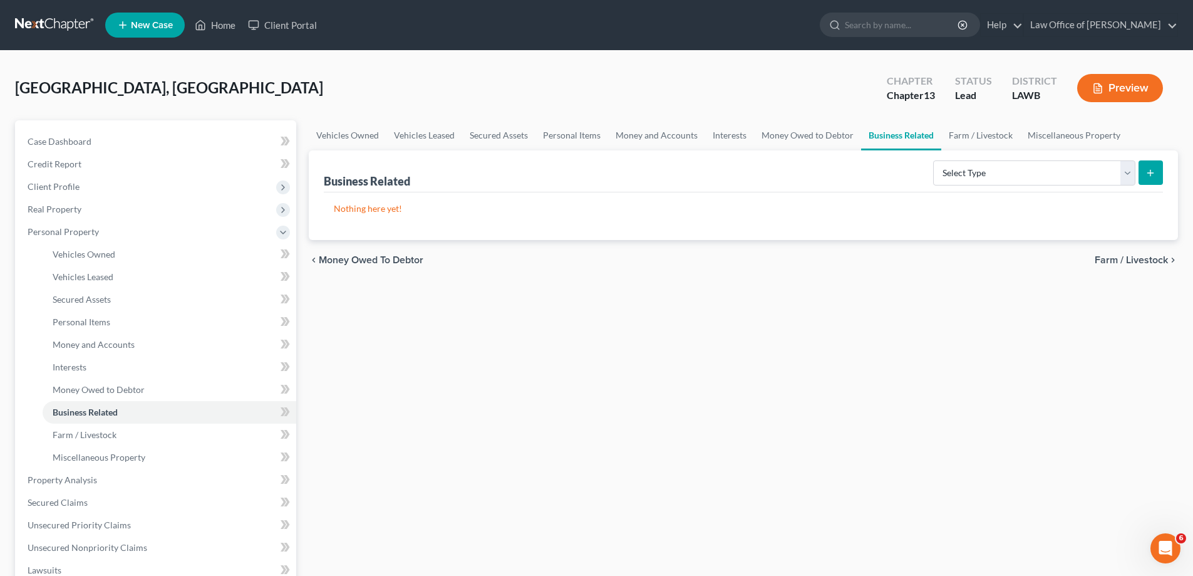
click at [1134, 258] on span "Farm / Livestock" at bounding box center [1131, 260] width 73 height 10
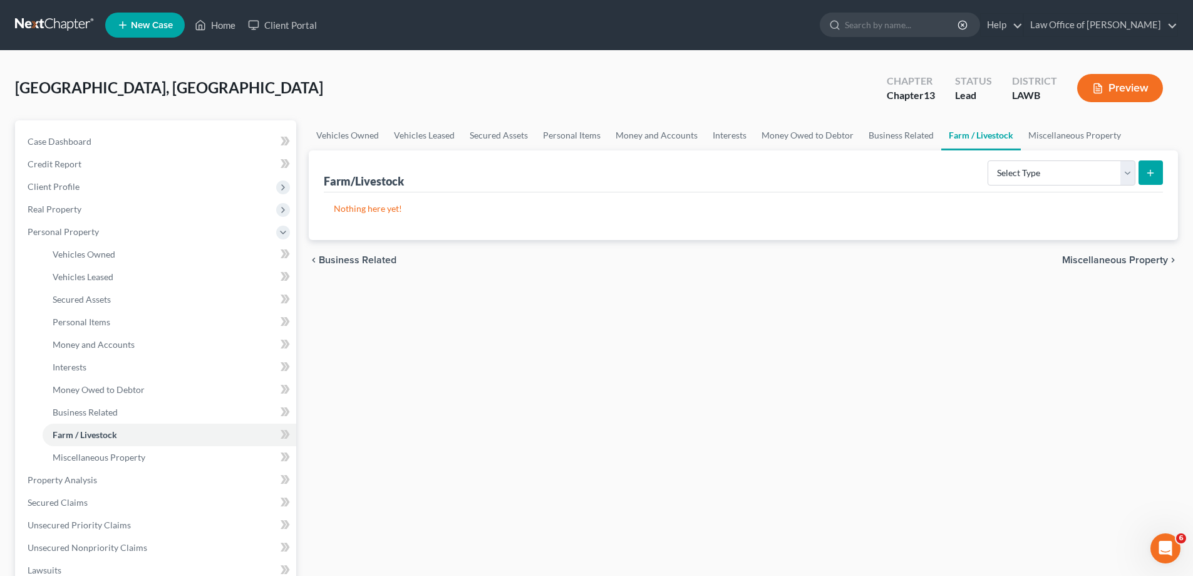
click at [1134, 258] on span "Miscellaneous Property" at bounding box center [1115, 260] width 106 height 10
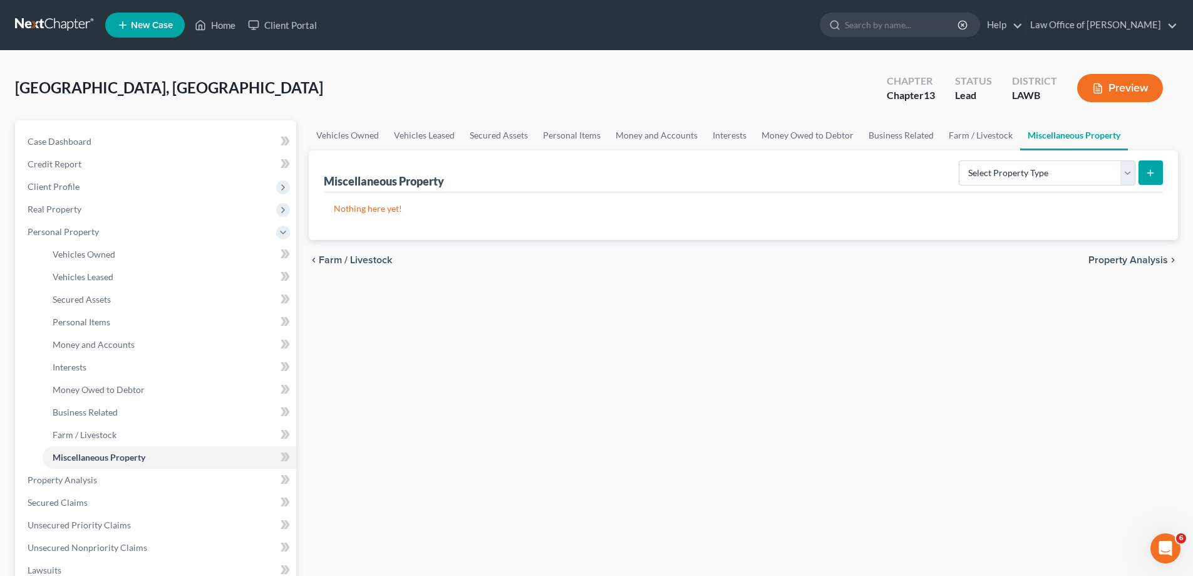
click at [1134, 258] on span "Property Analysis" at bounding box center [1128, 260] width 80 height 10
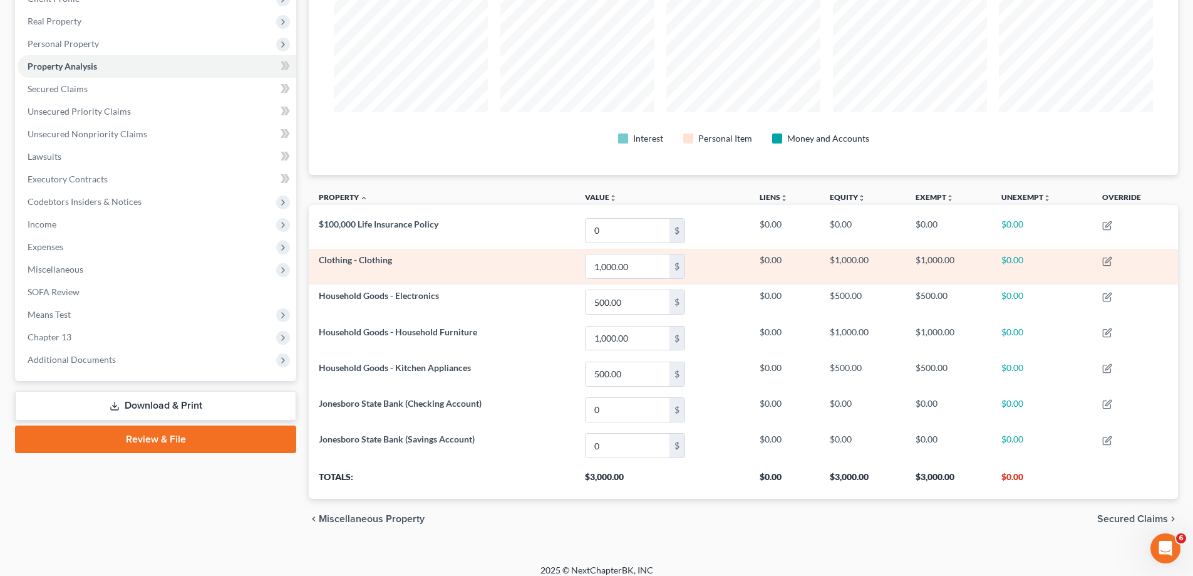
scroll to position [199, 0]
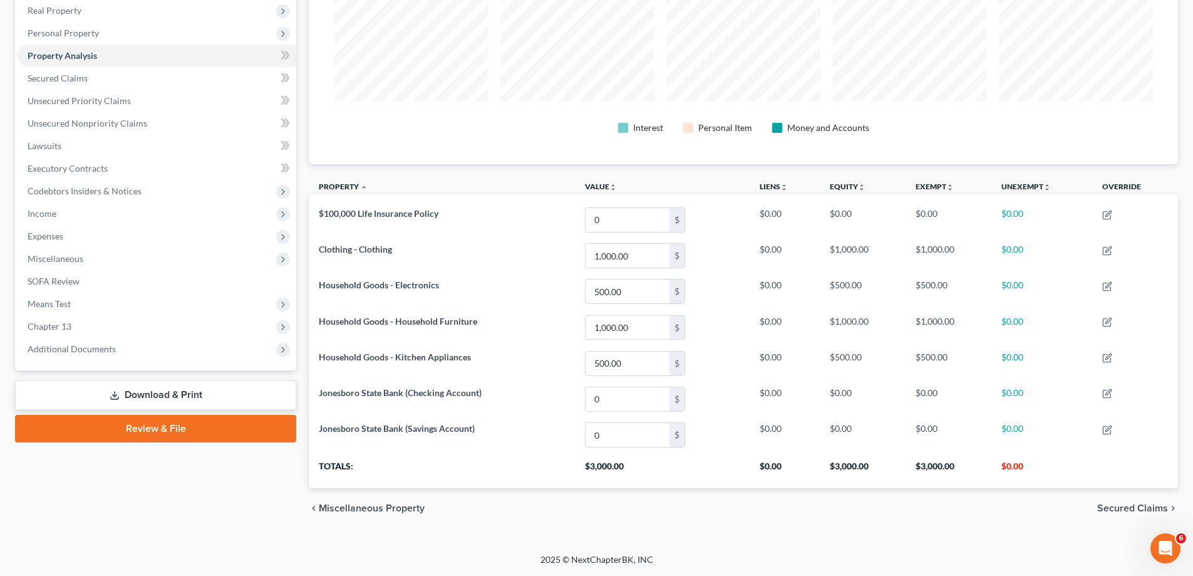
click at [1129, 510] on span "Secured Claims" at bounding box center [1132, 508] width 71 height 10
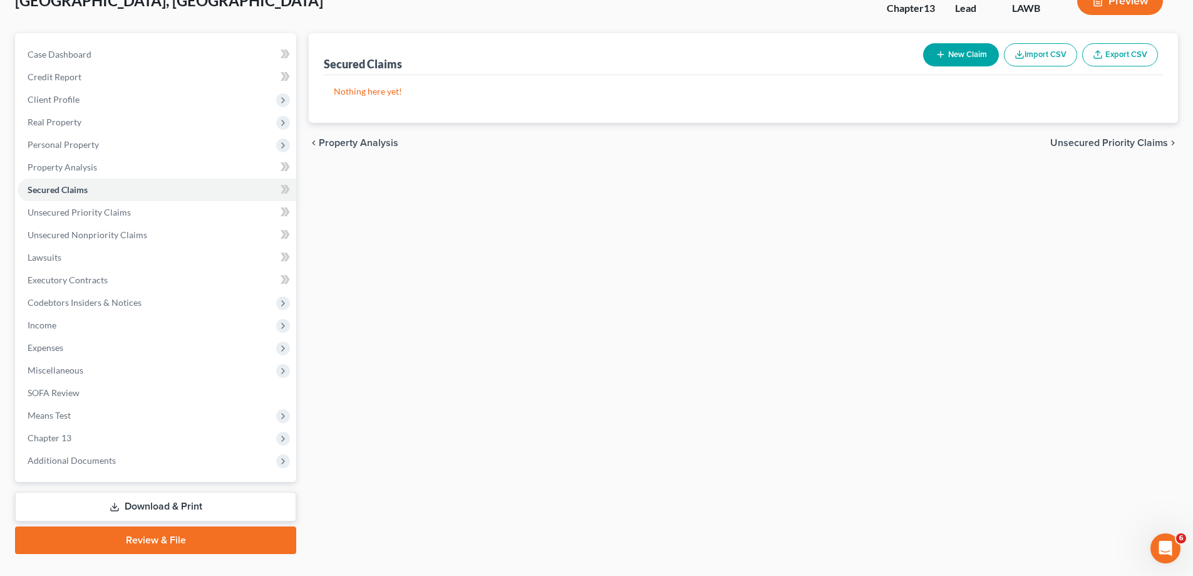
scroll to position [113, 0]
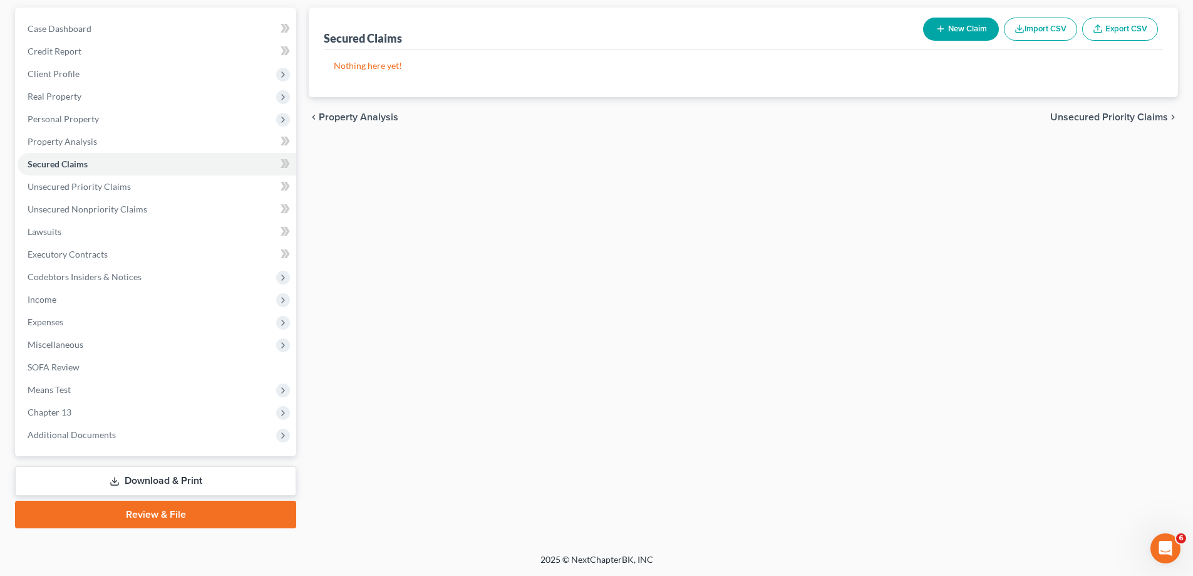
click at [1122, 116] on span "Unsecured Priority Claims" at bounding box center [1109, 117] width 118 height 10
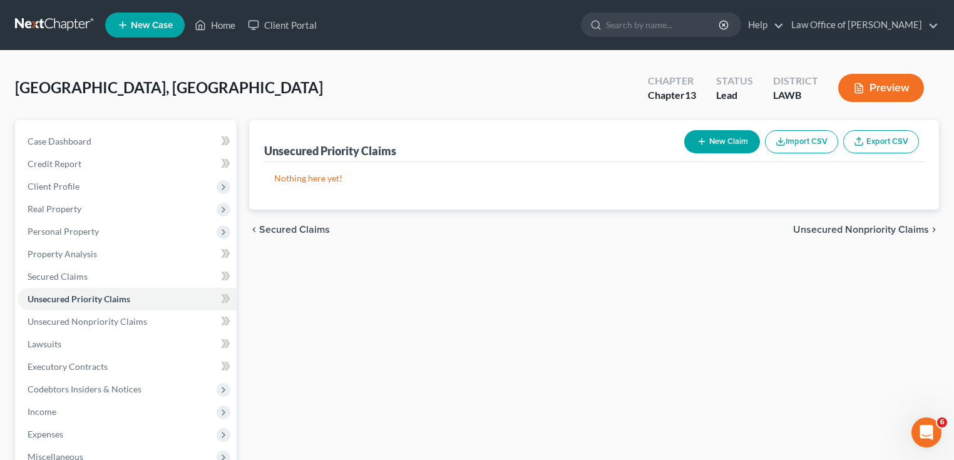
click at [720, 148] on button "New Claim" at bounding box center [723, 141] width 76 height 23
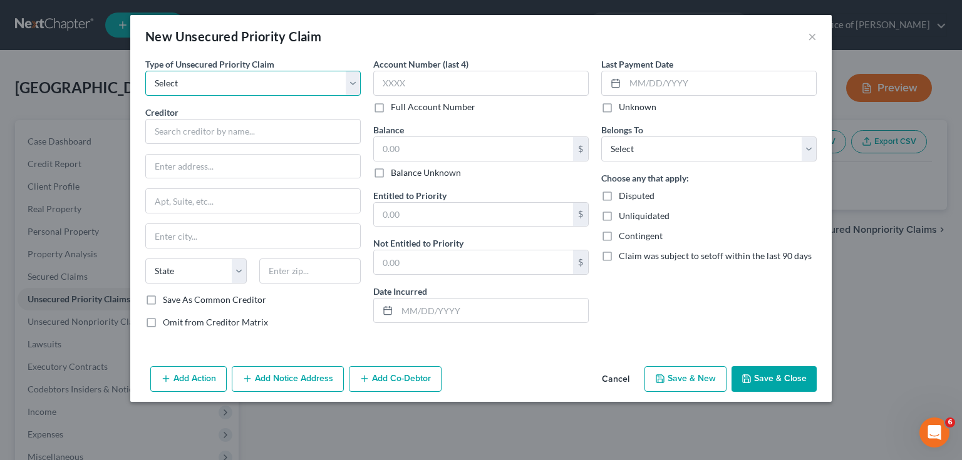
click at [183, 85] on select "Select Taxes & Other Government Units Domestic Support Obligations Extensions o…" at bounding box center [252, 83] width 215 height 25
select select "9"
click at [145, 71] on select "Select Taxes & Other Government Units Domestic Support Obligations Extensions o…" at bounding box center [252, 83] width 215 height 25
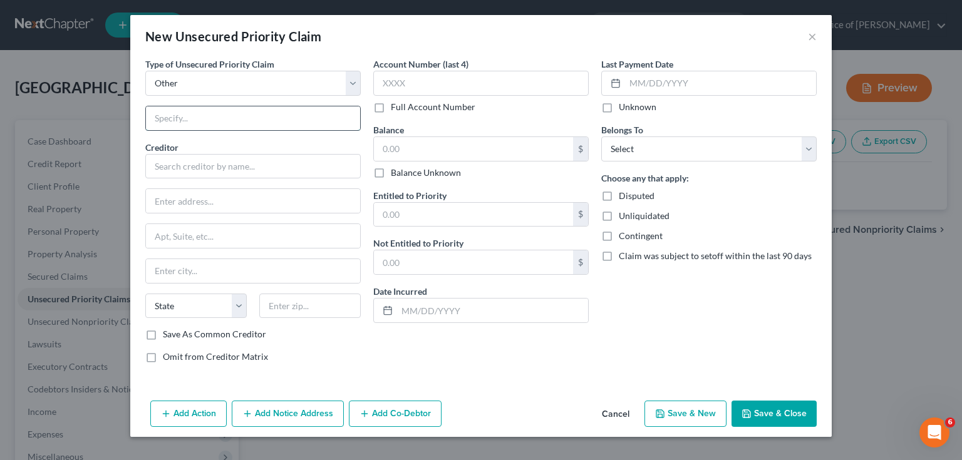
click at [197, 121] on input "text" at bounding box center [253, 118] width 214 height 24
click at [211, 83] on select "Select Taxes & Other Government Units Domestic Support Obligations Extensions o…" at bounding box center [252, 83] width 215 height 25
select select
click at [145, 71] on select "Select Taxes & Other Government Units Domestic Support Obligations Extensions o…" at bounding box center [252, 83] width 215 height 25
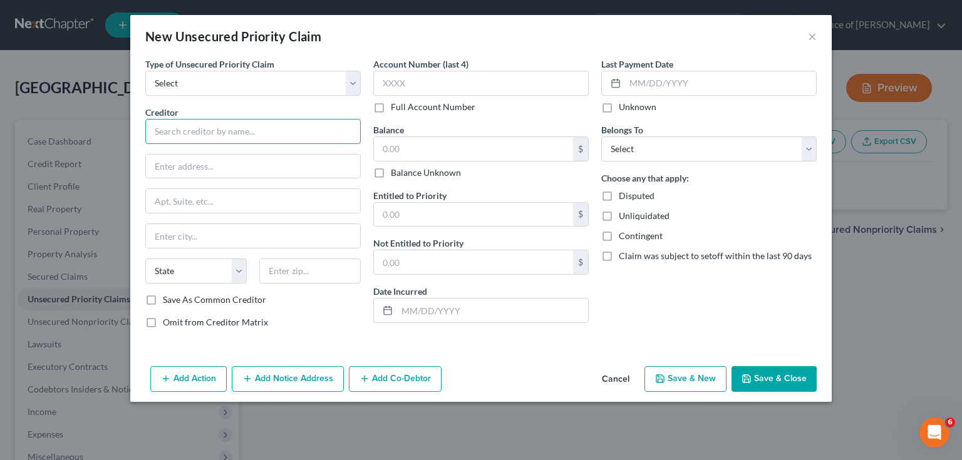
click at [215, 131] on input "text" at bounding box center [252, 131] width 215 height 25
type input "Better Finance"
click at [225, 165] on input "text" at bounding box center [253, 167] width 214 height 24
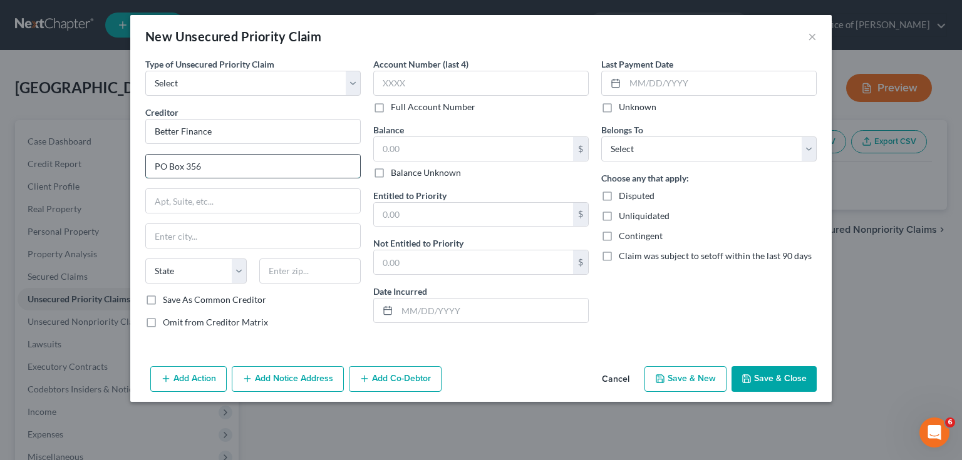
type input "PO Box 356"
type input "Coushatta"
select select "19"
type input "5"
type input "71019-0356"
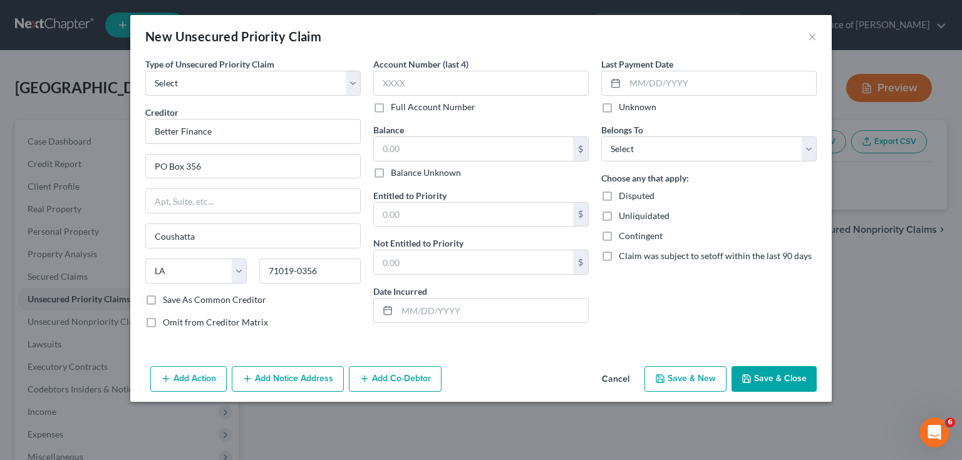
click at [163, 301] on label "Save As Common Creditor" at bounding box center [214, 300] width 103 height 13
click at [168, 301] on input "Save As Common Creditor" at bounding box center [172, 298] width 8 height 8
checkbox input "true"
click at [441, 90] on input "text" at bounding box center [480, 83] width 215 height 25
click at [437, 145] on input "text" at bounding box center [473, 149] width 199 height 24
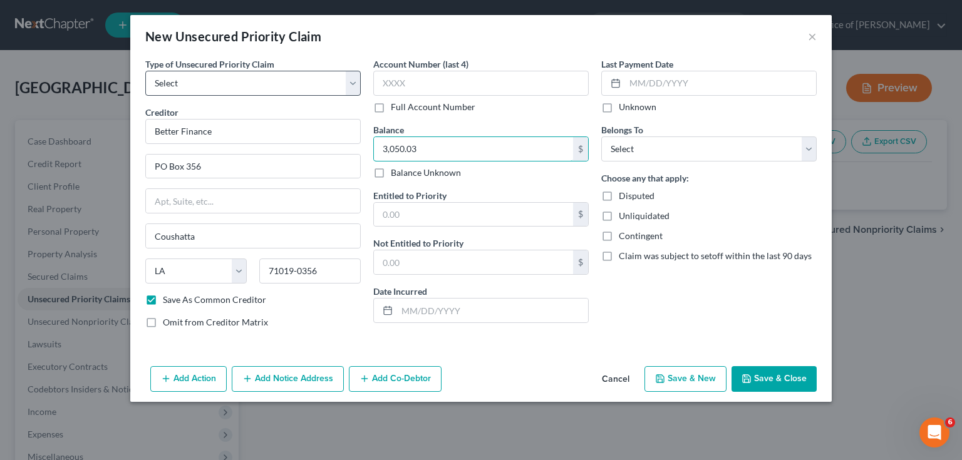
type input "3,050.03"
click at [247, 87] on select "Select Taxes & Other Government Units Domestic Support Obligations Extensions o…" at bounding box center [252, 83] width 215 height 25
select select "9"
click at [145, 71] on select "Select Taxes & Other Government Units Domestic Support Obligations Extensions o…" at bounding box center [252, 83] width 215 height 25
select select "19"
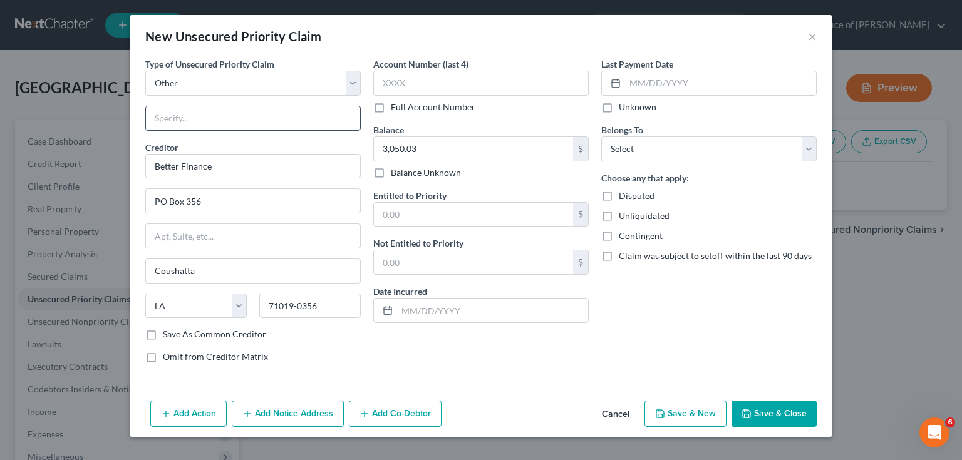
click at [172, 126] on input "text" at bounding box center [253, 118] width 214 height 24
type input "Lawsuit docket #38547"
click at [619, 107] on label "Unknown" at bounding box center [638, 107] width 38 height 13
click at [624, 107] on input "Unknown" at bounding box center [628, 105] width 8 height 8
checkbox input "true"
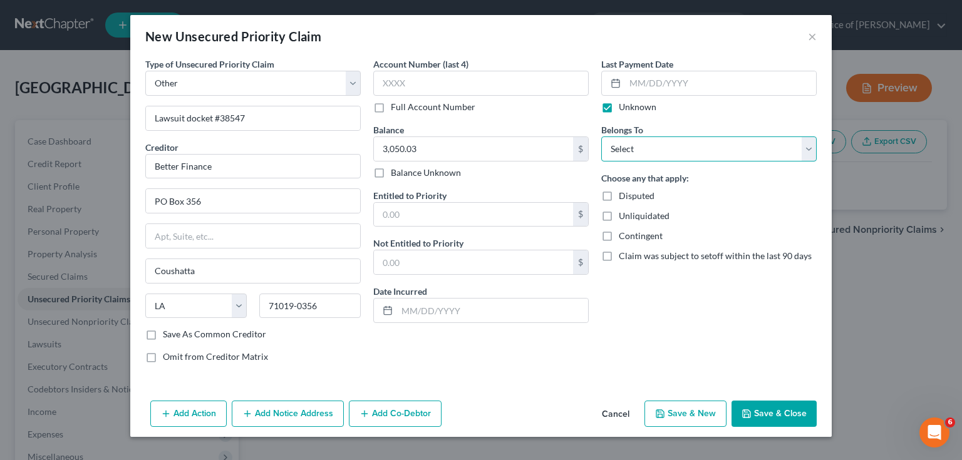
click at [639, 157] on select "Select Debtor 1 Only Debtor 2 Only Debtor 1 And Debtor 2 Only At Least One Of T…" at bounding box center [708, 149] width 215 height 25
select select "0"
click at [601, 137] on select "Select Debtor 1 Only Debtor 2 Only Debtor 1 And Debtor 2 Only At Least One Of T…" at bounding box center [708, 149] width 215 height 25
click at [699, 411] on button "Save & New" at bounding box center [685, 414] width 82 height 26
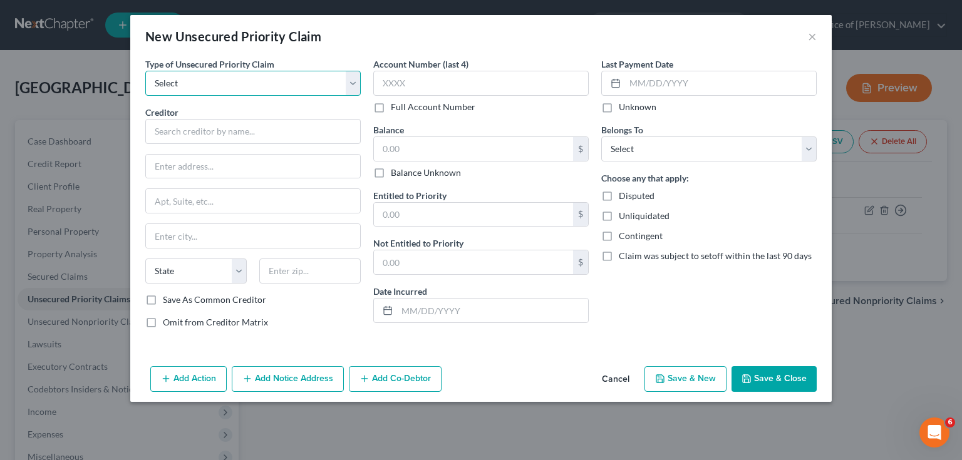
click at [250, 85] on select "Select Taxes & Other Government Units Domestic Support Obligations Extensions o…" at bounding box center [252, 83] width 215 height 25
select select "9"
click at [145, 71] on select "Select Taxes & Other Government Units Domestic Support Obligations Extensions o…" at bounding box center [252, 83] width 215 height 25
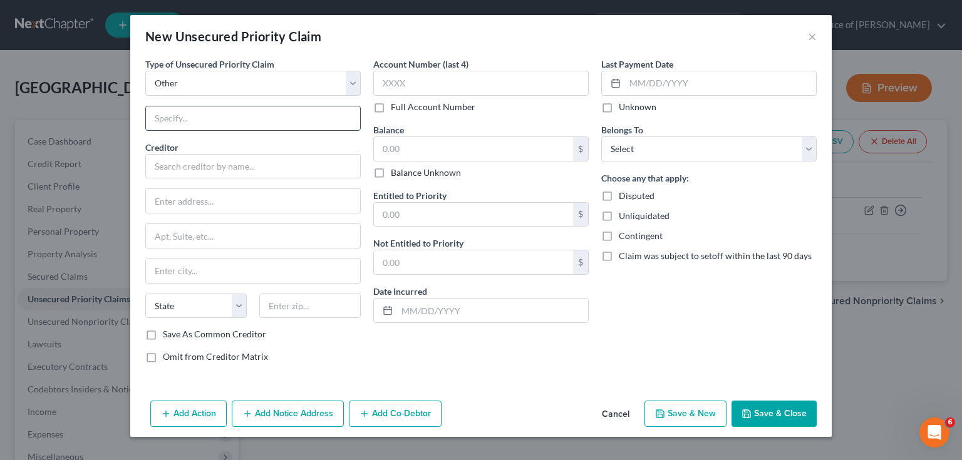
click at [182, 120] on input "text" at bounding box center [253, 118] width 214 height 24
type input "Debt listed in prev bk 24-30709"
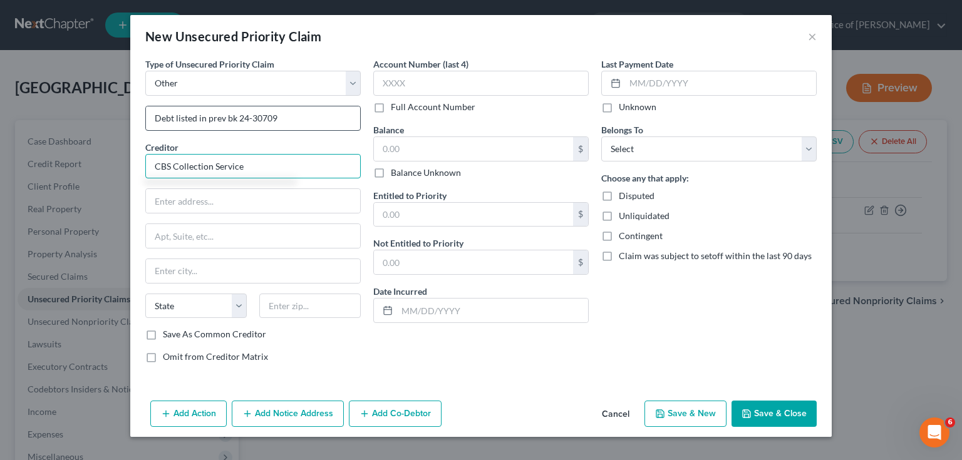
type input "CBS Collection Service"
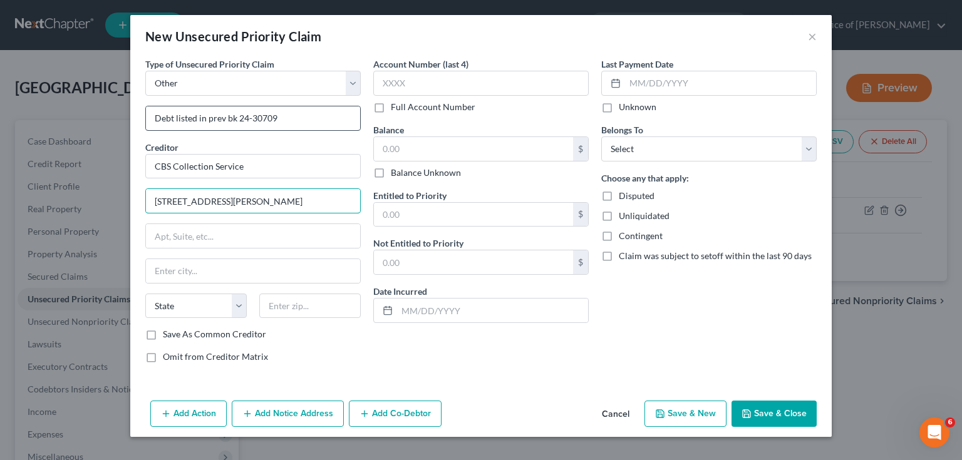
type input "[STREET_ADDRESS][PERSON_NAME]"
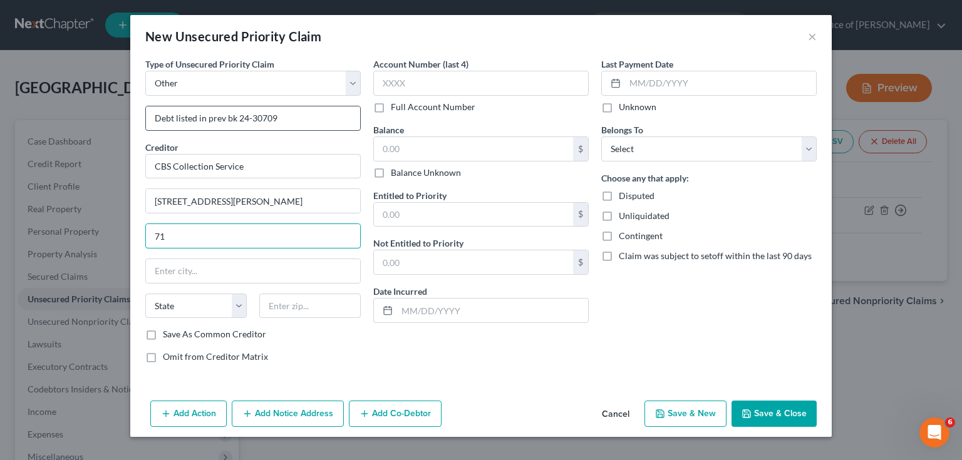
type input "7"
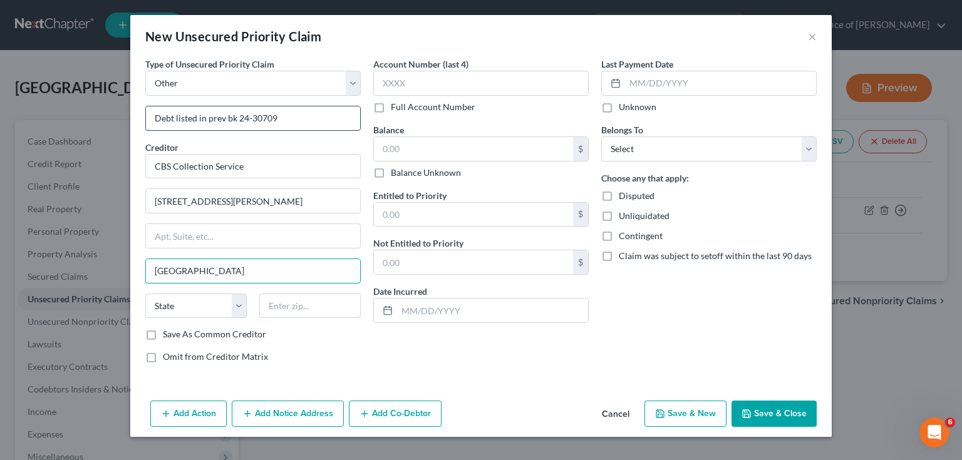
type input "[GEOGRAPHIC_DATA]"
select select "19"
type input "71301"
click at [163, 333] on label "Save As Common Creditor" at bounding box center [214, 334] width 103 height 13
click at [168, 333] on input "Save As Common Creditor" at bounding box center [172, 332] width 8 height 8
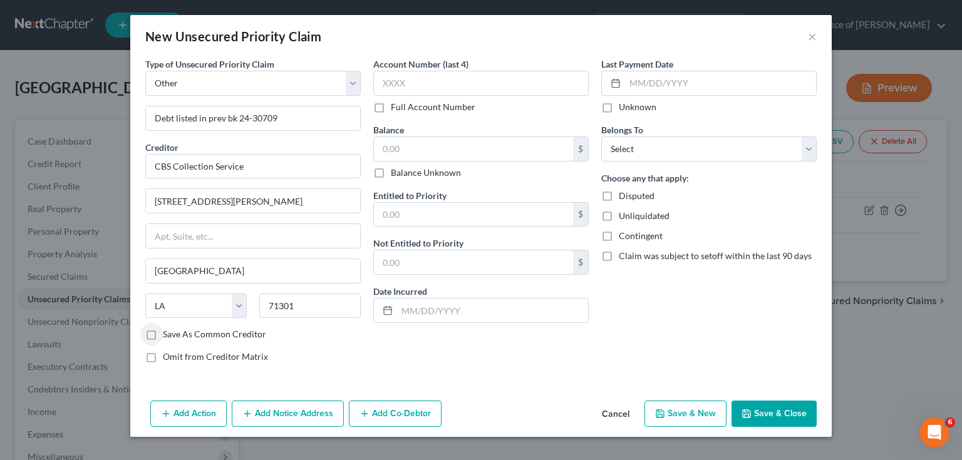
checkbox input "true"
click at [403, 137] on input "text" at bounding box center [473, 149] width 199 height 24
type input "2,110.00"
click at [642, 110] on label "Unknown" at bounding box center [638, 107] width 38 height 13
click at [632, 109] on input "Unknown" at bounding box center [628, 105] width 8 height 8
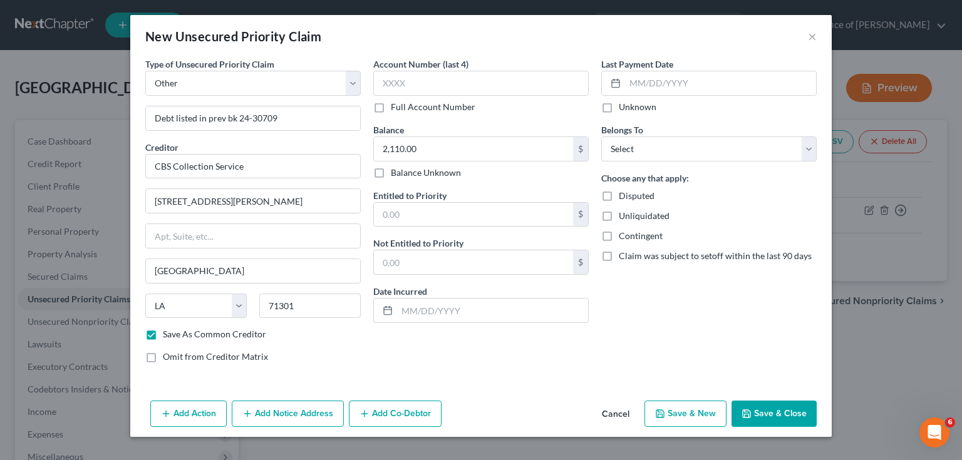
checkbox input "true"
click at [645, 148] on select "Select Debtor 1 Only Debtor 2 Only Debtor 1 And Debtor 2 Only At Least One Of T…" at bounding box center [708, 149] width 215 height 25
select select "0"
click at [601, 137] on select "Select Debtor 1 Only Debtor 2 Only Debtor 1 And Debtor 2 Only At Least One Of T…" at bounding box center [708, 149] width 215 height 25
click at [703, 416] on button "Save & New" at bounding box center [685, 414] width 82 height 26
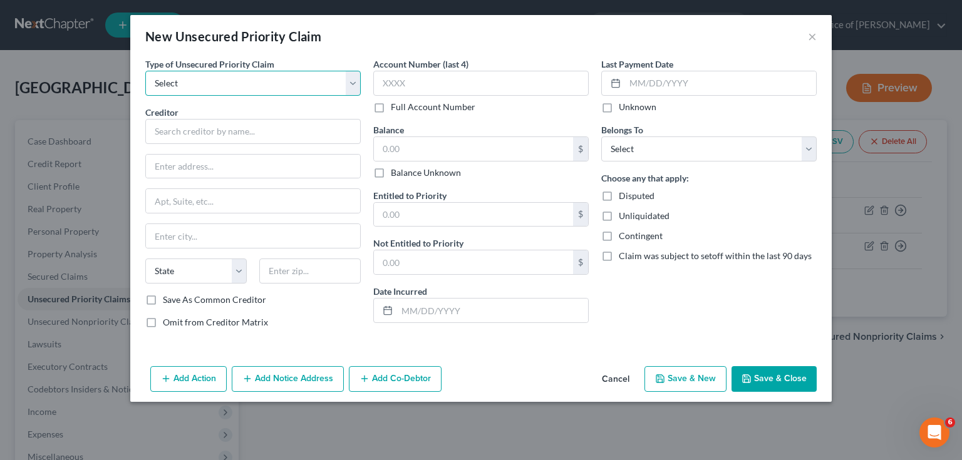
click at [208, 80] on select "Select Taxes & Other Government Units Domestic Support Obligations Extensions o…" at bounding box center [252, 83] width 215 height 25
select select "9"
click at [145, 71] on select "Select Taxes & Other Government Units Domestic Support Obligations Extensions o…" at bounding box center [252, 83] width 215 height 25
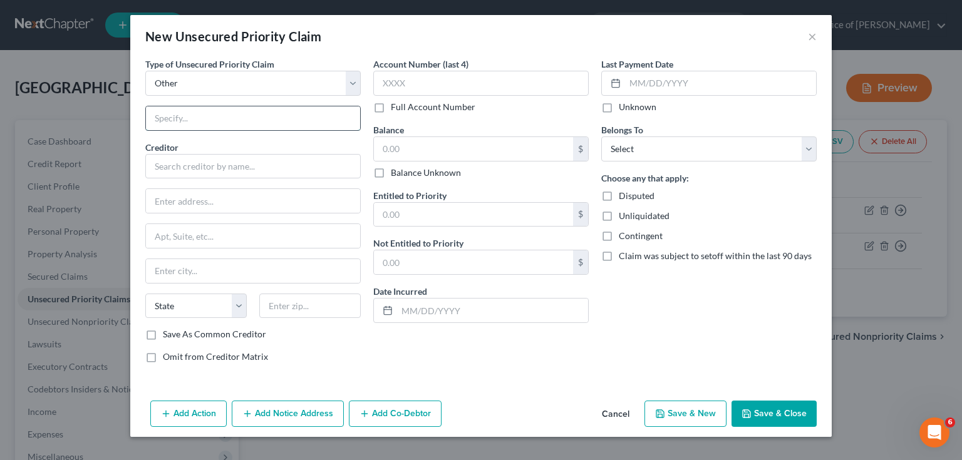
click at [187, 116] on input "text" at bounding box center [253, 118] width 214 height 24
click at [213, 116] on input "text" at bounding box center [253, 118] width 214 height 24
type input "Debt listed in prev bk 24-30709"
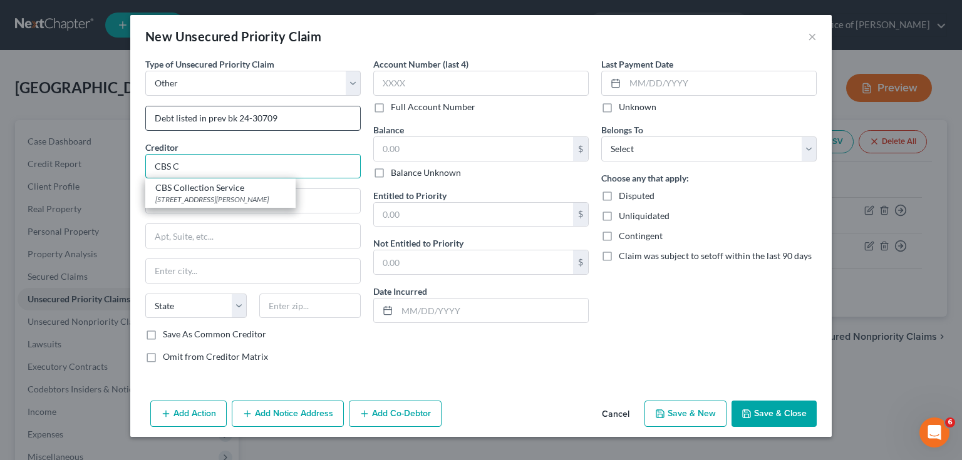
type input "CBS Collection Service"
type input "[STREET_ADDRESS][PERSON_NAME]"
type input "[GEOGRAPHIC_DATA]"
select select "19"
type input "71301"
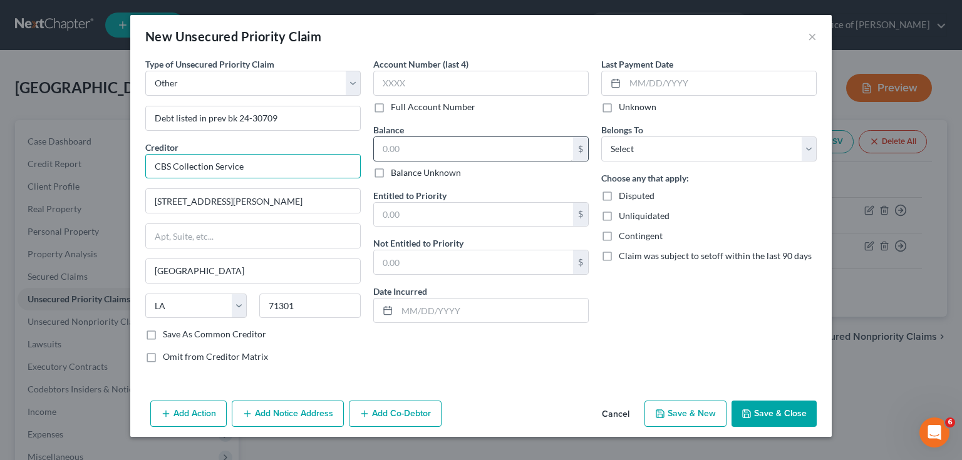
type input "CBS Collection Service"
click at [410, 150] on input "text" at bounding box center [473, 149] width 199 height 24
type input "640.00"
click at [644, 107] on label "Unknown" at bounding box center [638, 107] width 38 height 13
click at [632, 107] on input "Unknown" at bounding box center [628, 105] width 8 height 8
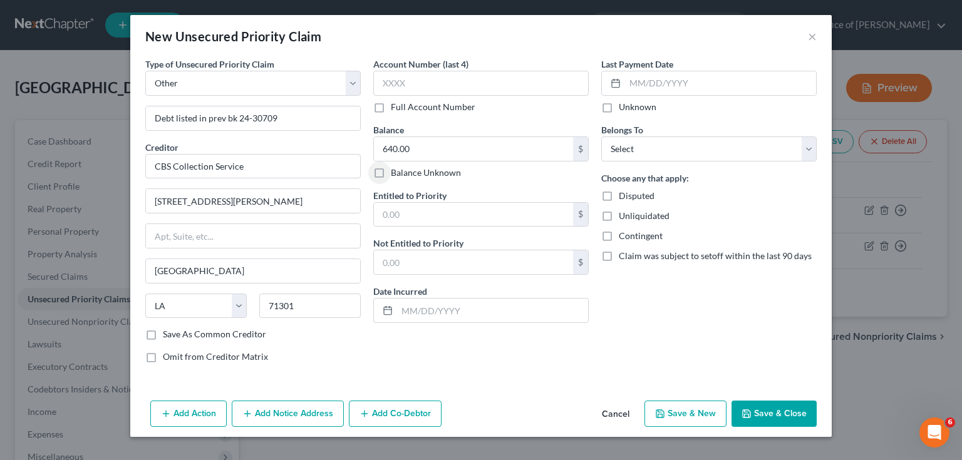
checkbox input "true"
drag, startPoint x: 636, startPoint y: 153, endPoint x: 636, endPoint y: 160, distance: 6.9
click at [636, 153] on select "Select Debtor 1 Only Debtor 2 Only Debtor 1 And Debtor 2 Only At Least One Of T…" at bounding box center [708, 149] width 215 height 25
click at [601, 137] on select "Select Debtor 1 Only Debtor 2 Only Debtor 1 And Debtor 2 Only At Least One Of T…" at bounding box center [708, 149] width 215 height 25
drag, startPoint x: 640, startPoint y: 152, endPoint x: 640, endPoint y: 159, distance: 6.9
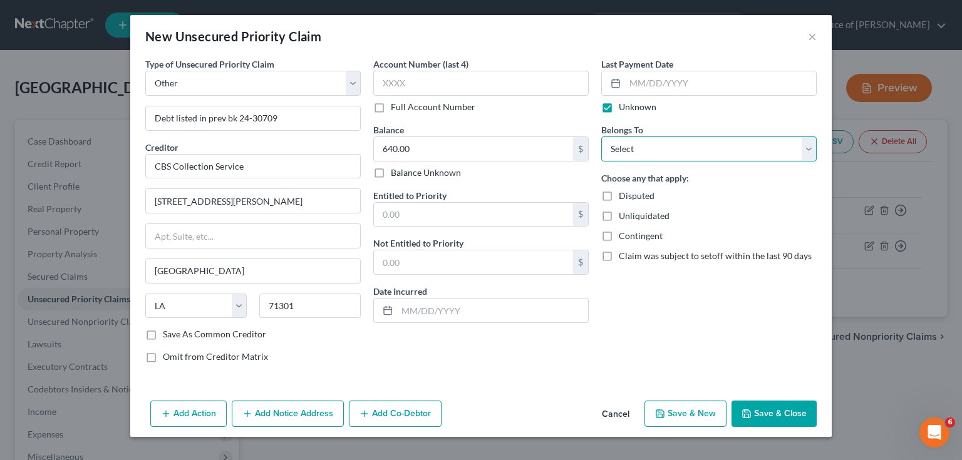
click at [640, 156] on select "Select Debtor 1 Only Debtor 2 Only Debtor 1 And Debtor 2 Only At Least One Of T…" at bounding box center [708, 149] width 215 height 25
select select "0"
click at [601, 137] on select "Select Debtor 1 Only Debtor 2 Only Debtor 1 And Debtor 2 Only At Least One Of T…" at bounding box center [708, 149] width 215 height 25
click at [714, 408] on button "Save & New" at bounding box center [685, 414] width 82 height 26
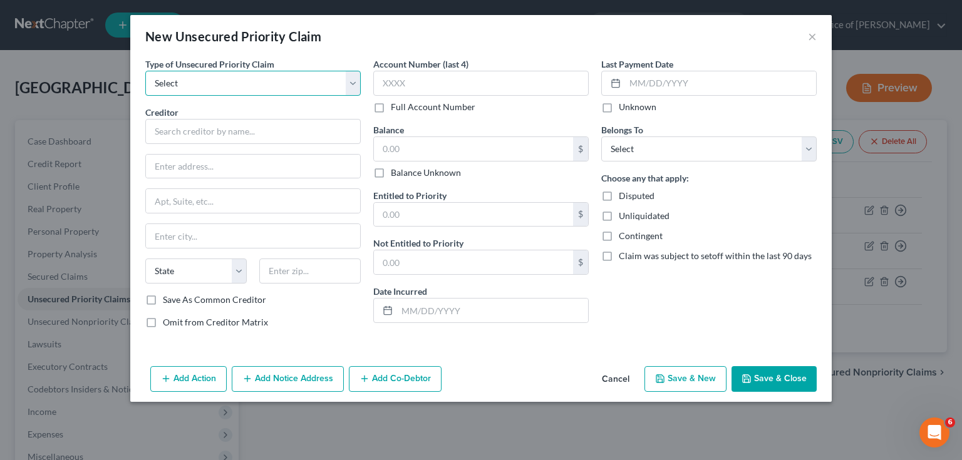
click at [235, 90] on select "Select Taxes & Other Government Units Domestic Support Obligations Extensions o…" at bounding box center [252, 83] width 215 height 25
select select "9"
click at [145, 71] on select "Select Taxes & Other Government Units Domestic Support Obligations Extensions o…" at bounding box center [252, 83] width 215 height 25
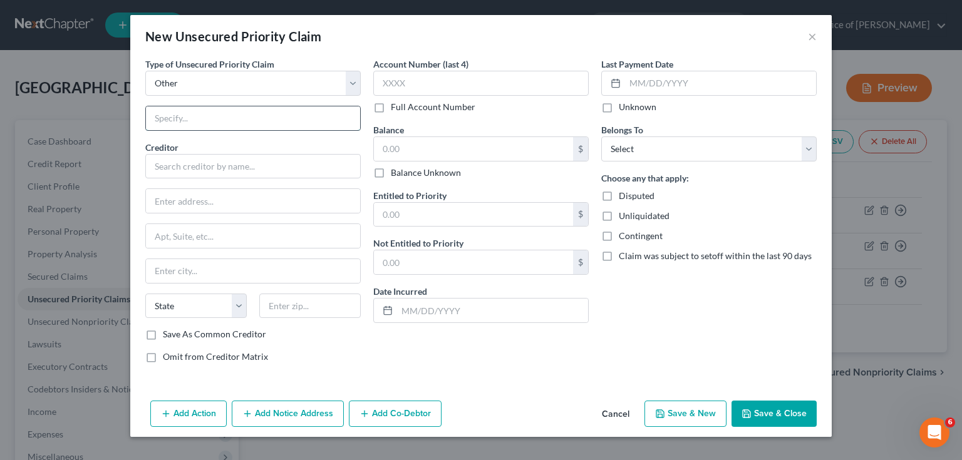
click at [191, 115] on input "text" at bounding box center [253, 118] width 214 height 24
type input "Debt listed in prev bk 24-30709"
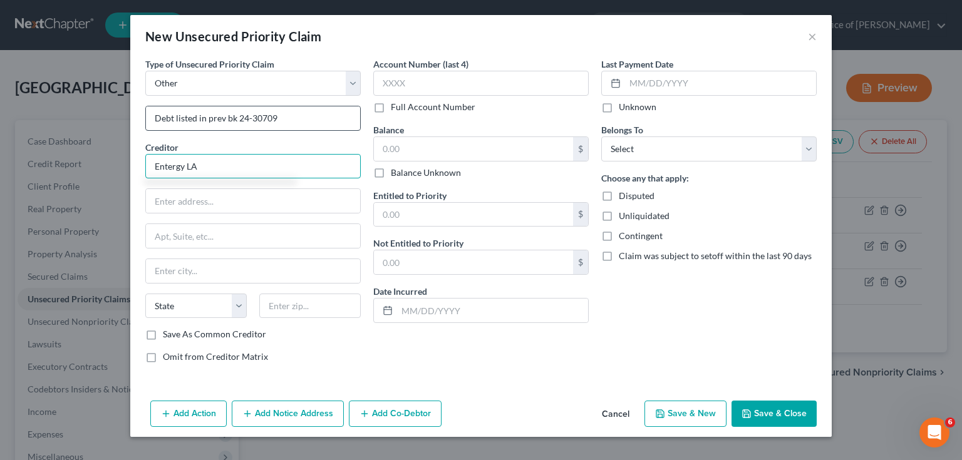
type input "Entergy LA"
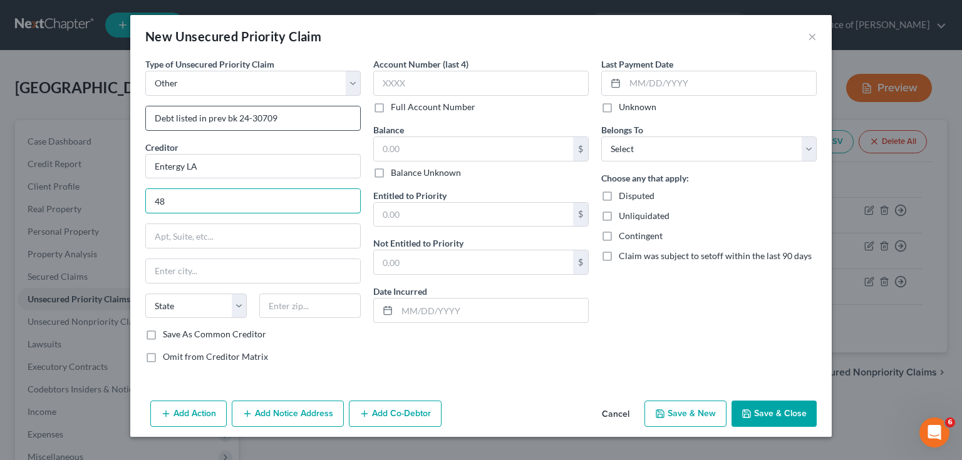
type input "4"
type input "L-JEF-359"
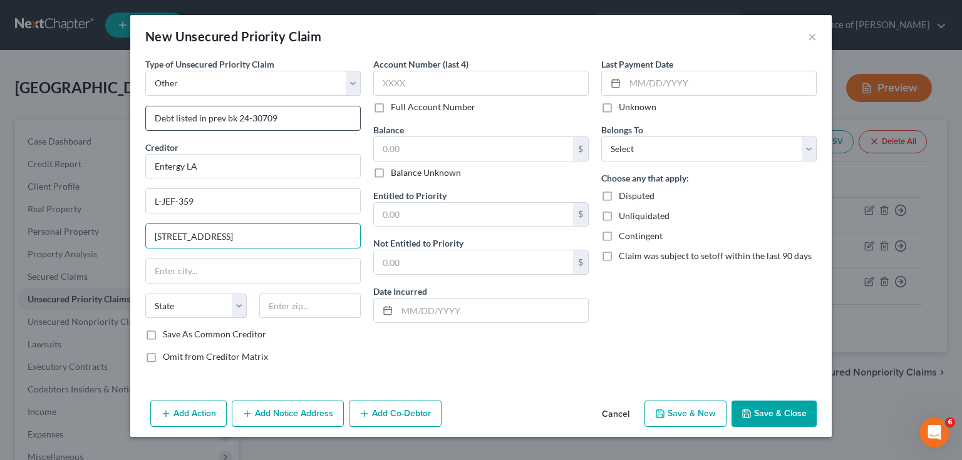
type input "[STREET_ADDRESS]"
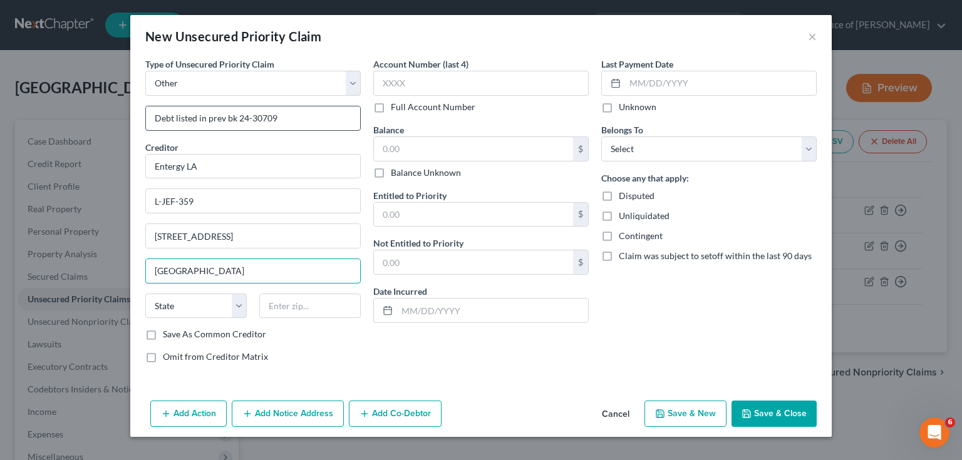
type input "[GEOGRAPHIC_DATA]"
select select "19"
type input "70121"
click at [200, 337] on label "Save As Common Creditor" at bounding box center [214, 334] width 103 height 13
click at [176, 336] on input "Save As Common Creditor" at bounding box center [172, 332] width 8 height 8
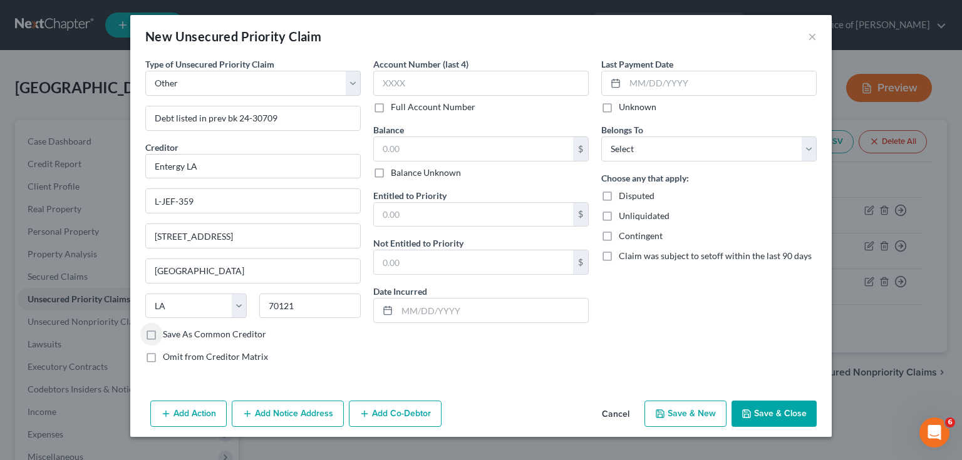
checkbox input "true"
click at [410, 140] on input "text" at bounding box center [473, 149] width 199 height 24
type input "530.00"
click at [630, 105] on label "Unknown" at bounding box center [638, 107] width 38 height 13
click at [630, 105] on input "Unknown" at bounding box center [628, 105] width 8 height 8
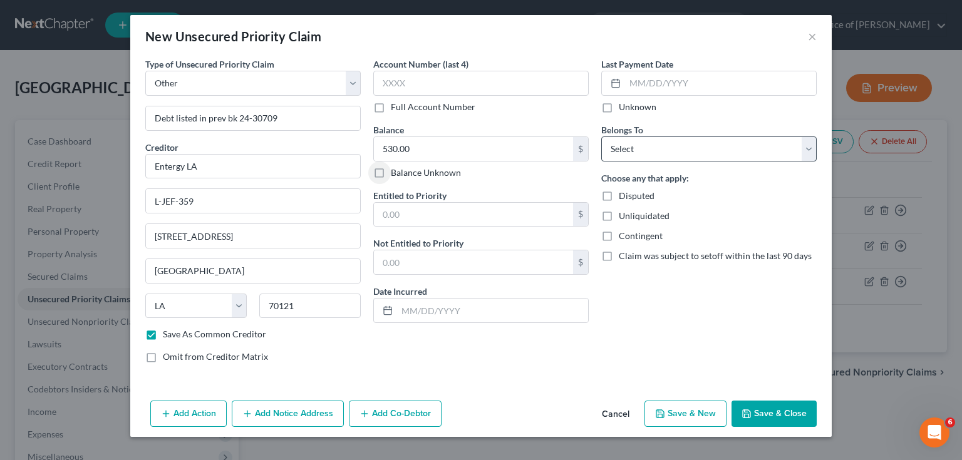
checkbox input "true"
click at [635, 153] on select "Select Debtor 1 Only Debtor 2 Only Debtor 1 And Debtor 2 Only At Least One Of T…" at bounding box center [708, 149] width 215 height 25
select select "0"
click at [601, 137] on select "Select Debtor 1 Only Debtor 2 Only Debtor 1 And Debtor 2 Only At Least One Of T…" at bounding box center [708, 149] width 215 height 25
click at [687, 409] on button "Save & New" at bounding box center [685, 414] width 82 height 26
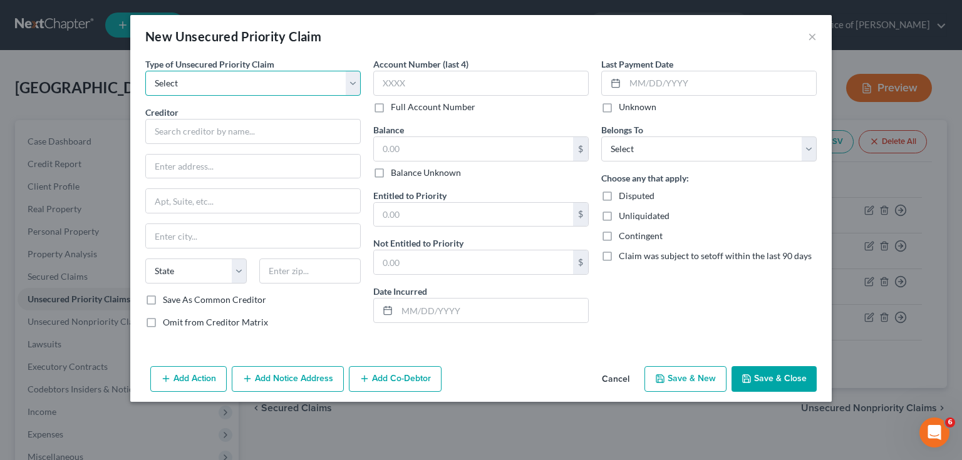
click at [209, 88] on select "Select Taxes & Other Government Units Domestic Support Obligations Extensions o…" at bounding box center [252, 83] width 215 height 25
select select "9"
click at [145, 71] on select "Select Taxes & Other Government Units Domestic Support Obligations Extensions o…" at bounding box center [252, 83] width 215 height 25
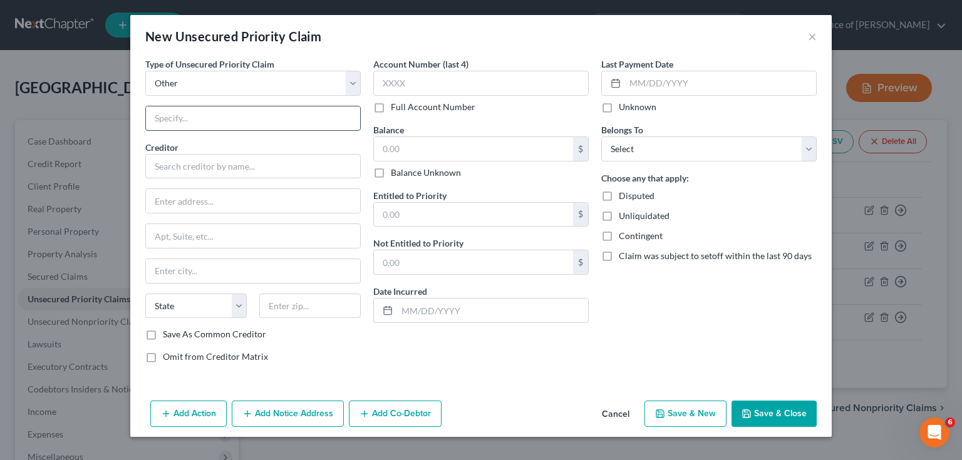
click at [170, 120] on input "text" at bounding box center [253, 118] width 214 height 24
type input "Debt listed in prev bk 24-30709"
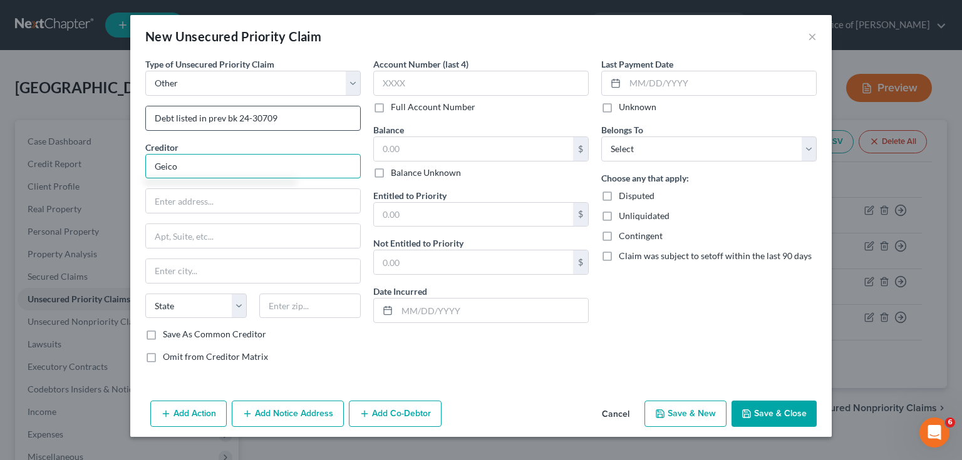
type input "Geico"
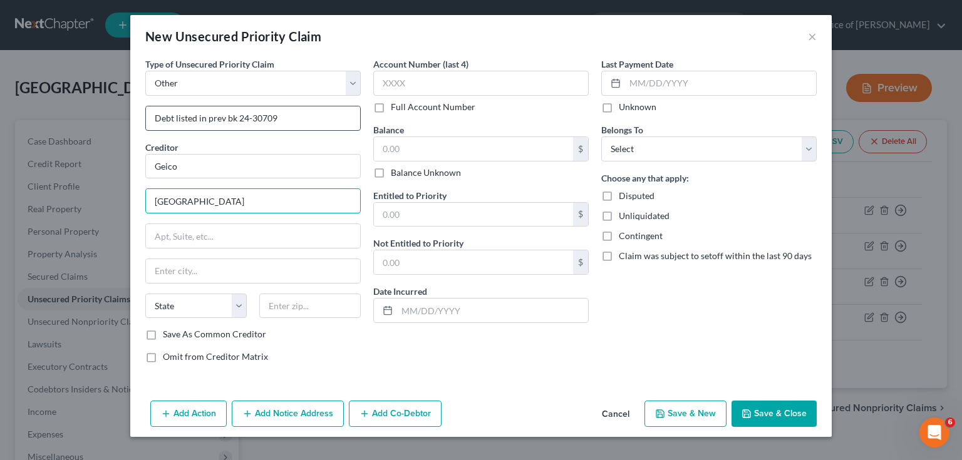
type input "[GEOGRAPHIC_DATA]"
type input "Bethesda"
select select "21"
type input "20811-0001"
click at [191, 331] on label "Save As Common Creditor" at bounding box center [214, 334] width 103 height 13
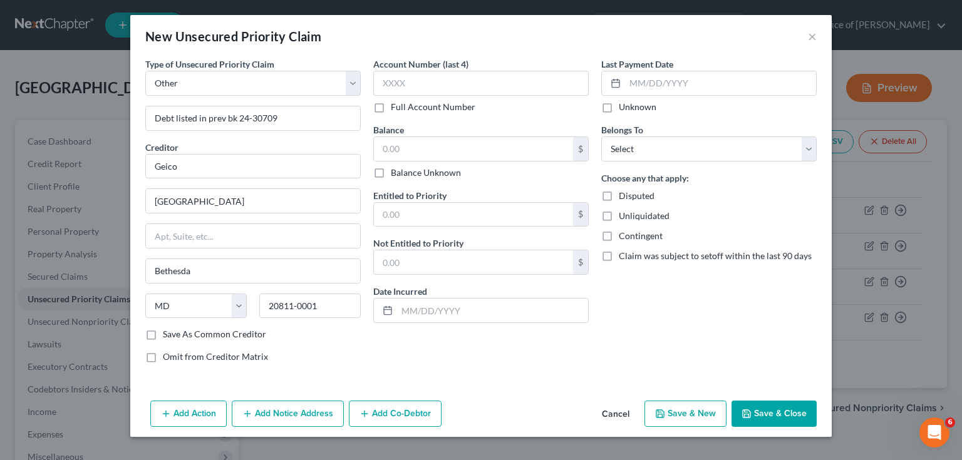
click at [176, 331] on input "Save As Common Creditor" at bounding box center [172, 332] width 8 height 8
checkbox input "true"
click at [410, 138] on input "text" at bounding box center [473, 149] width 199 height 24
click at [652, 108] on label "Unknown" at bounding box center [638, 107] width 38 height 13
click at [632, 108] on input "Unknown" at bounding box center [628, 105] width 8 height 8
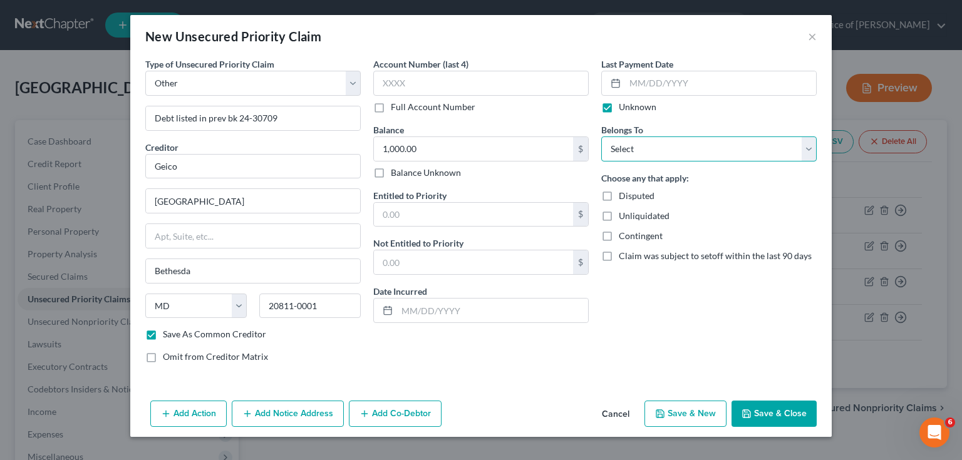
click at [648, 153] on select "Select Debtor 1 Only Debtor 2 Only Debtor 1 And Debtor 2 Only At Least One Of T…" at bounding box center [708, 149] width 215 height 25
click at [601, 137] on select "Select Debtor 1 Only Debtor 2 Only Debtor 1 And Debtor 2 Only At Least One Of T…" at bounding box center [708, 149] width 215 height 25
click at [695, 411] on button "Save & New" at bounding box center [685, 414] width 82 height 26
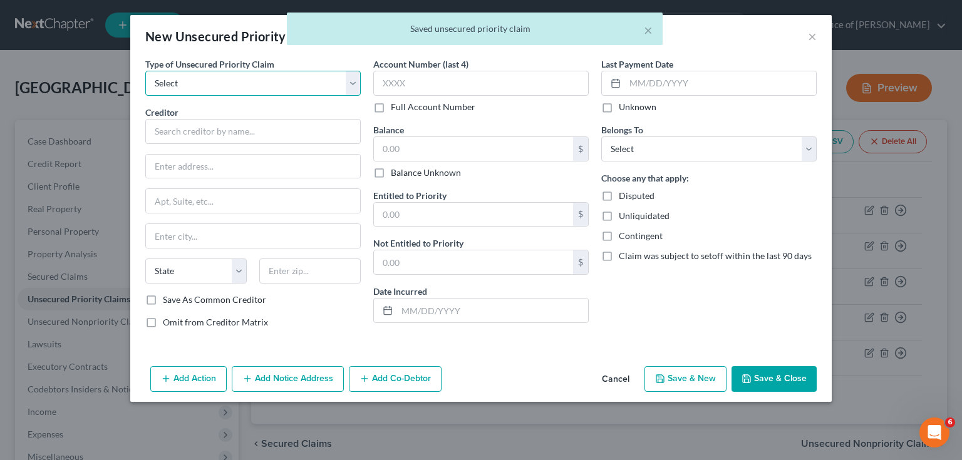
click at [205, 82] on select "Select Taxes & Other Government Units Domestic Support Obligations Extensions o…" at bounding box center [252, 83] width 215 height 25
click at [145, 71] on select "Select Taxes & Other Government Units Domestic Support Obligations Extensions o…" at bounding box center [252, 83] width 215 height 25
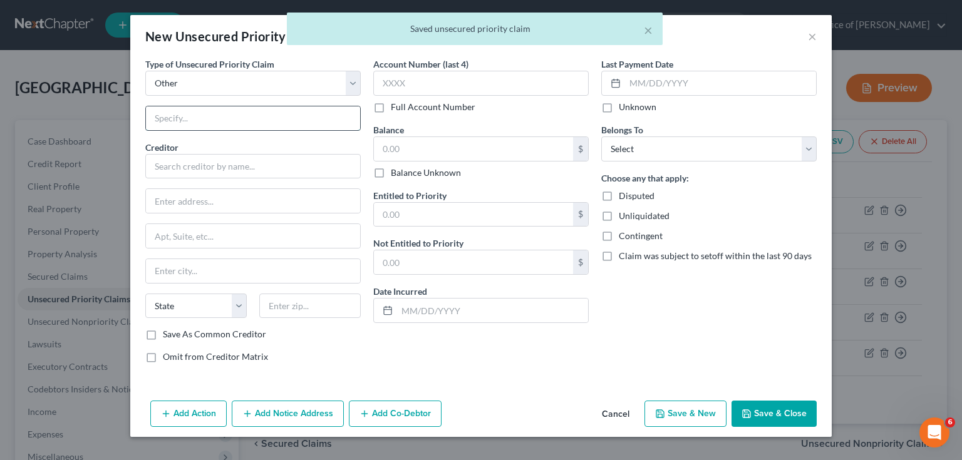
click at [212, 125] on input "text" at bounding box center [253, 118] width 214 height 24
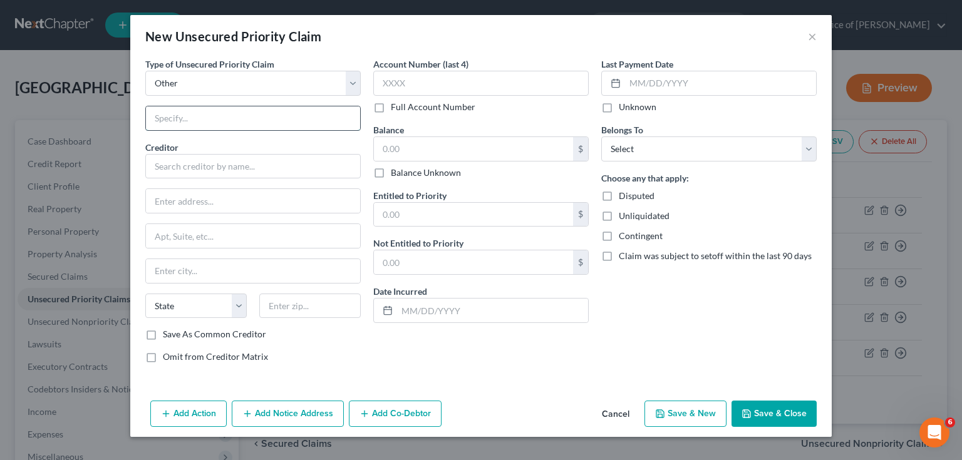
click at [215, 111] on input "text" at bounding box center [253, 118] width 214 height 24
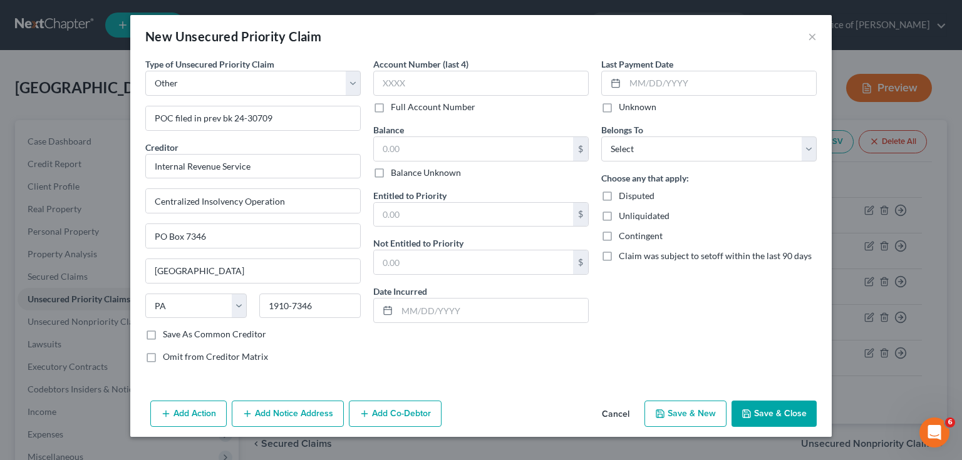
drag, startPoint x: 182, startPoint y: 328, endPoint x: 188, endPoint y: 332, distance: 7.3
click at [182, 330] on label "Save As Common Creditor" at bounding box center [214, 334] width 103 height 13
click at [176, 330] on input "Save As Common Creditor" at bounding box center [172, 332] width 8 height 8
click at [439, 145] on input "text" at bounding box center [473, 149] width 199 height 24
click at [651, 107] on label "Unknown" at bounding box center [638, 107] width 38 height 13
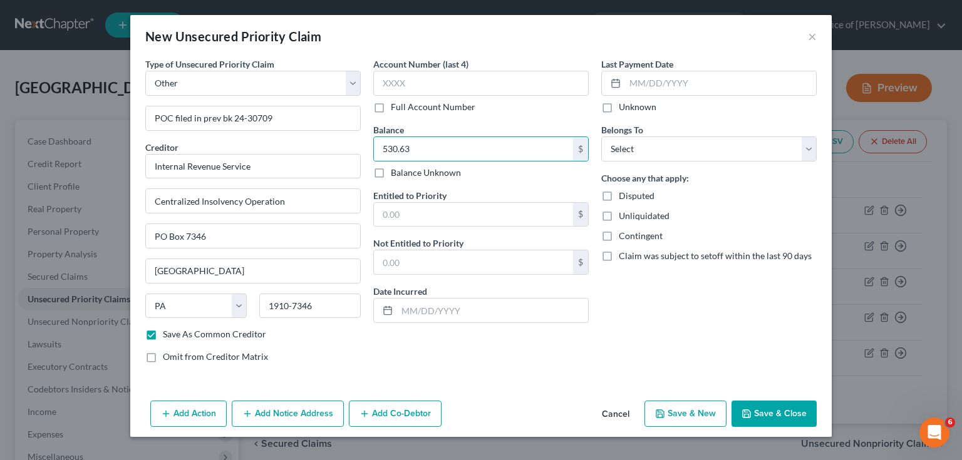
click at [632, 107] on input "Unknown" at bounding box center [628, 105] width 8 height 8
click at [641, 153] on select "Select Debtor 1 Only Debtor 2 Only Debtor 1 And Debtor 2 Only At Least One Of T…" at bounding box center [708, 149] width 215 height 25
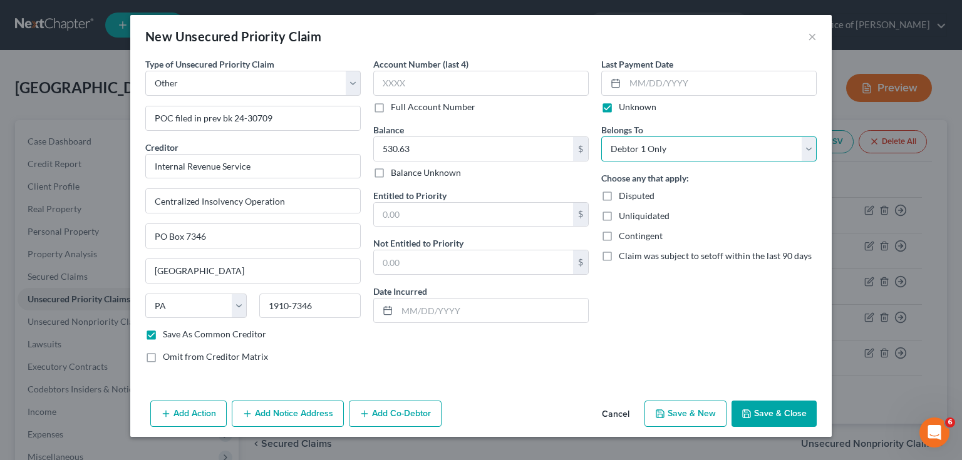
click at [601, 137] on select "Select Debtor 1 Only Debtor 2 Only Debtor 1 And Debtor 2 Only At Least One Of T…" at bounding box center [708, 149] width 215 height 25
click at [679, 408] on button "Save & New" at bounding box center [685, 414] width 82 height 26
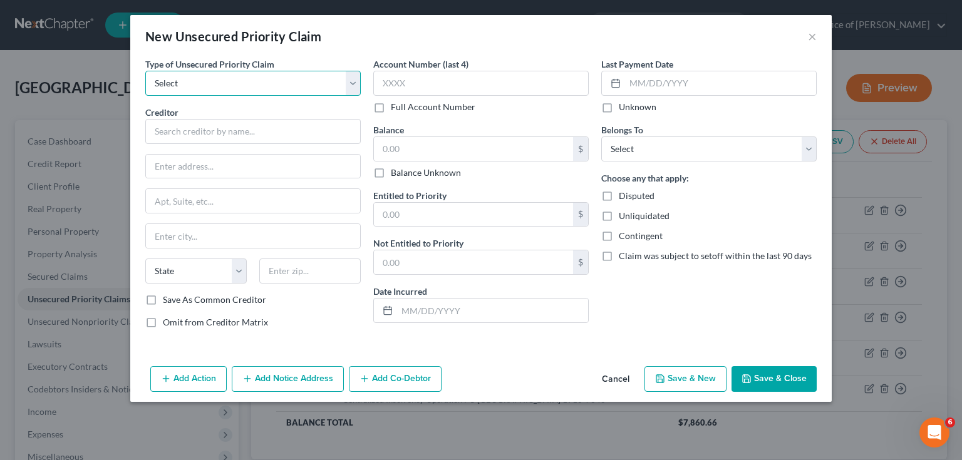
click at [204, 85] on select "Select Taxes & Other Government Units Domestic Support Obligations Extensions o…" at bounding box center [252, 83] width 215 height 25
click at [145, 71] on select "Select Taxes & Other Government Units Domestic Support Obligations Extensions o…" at bounding box center [252, 83] width 215 height 25
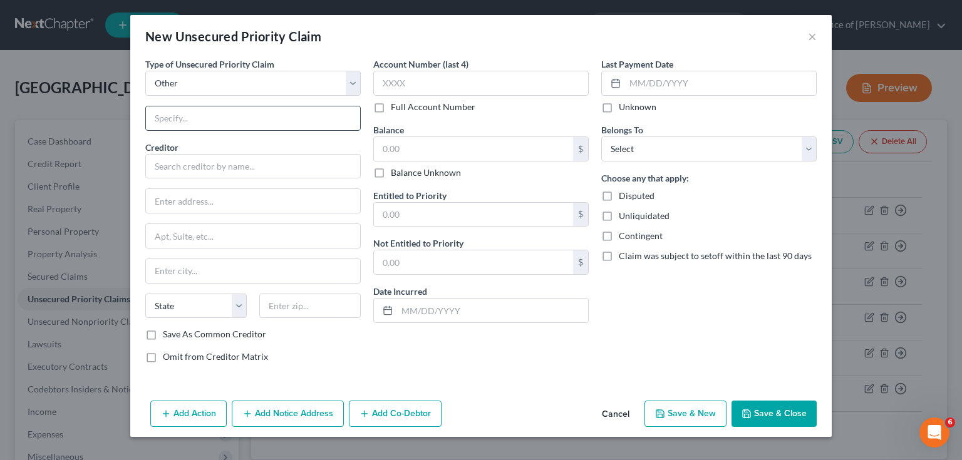
click at [199, 118] on input "text" at bounding box center [253, 118] width 214 height 24
click at [212, 336] on label "Save As Common Creditor" at bounding box center [214, 334] width 103 height 13
click at [176, 336] on input "Save As Common Creditor" at bounding box center [172, 332] width 8 height 8
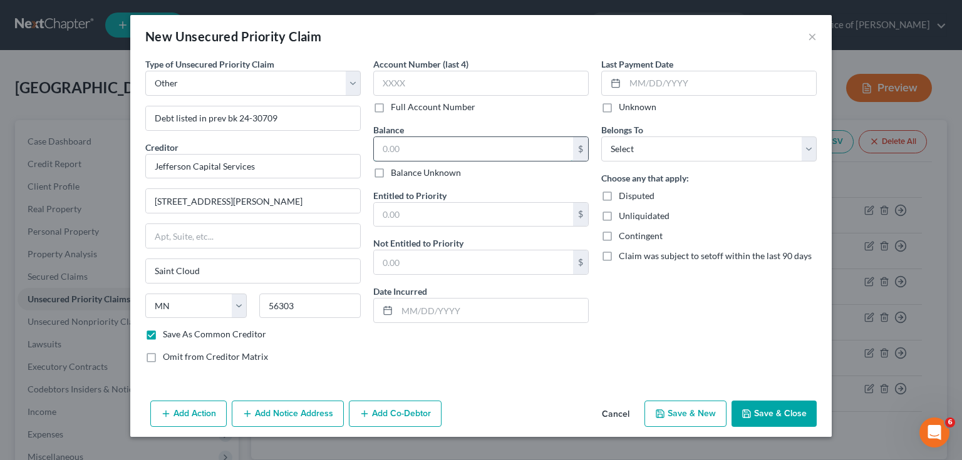
click at [456, 153] on input "text" at bounding box center [473, 149] width 199 height 24
click at [641, 110] on label "Unknown" at bounding box center [638, 107] width 38 height 13
click at [632, 109] on input "Unknown" at bounding box center [628, 105] width 8 height 8
drag, startPoint x: 638, startPoint y: 147, endPoint x: 638, endPoint y: 158, distance: 11.3
click at [638, 147] on select "Select Debtor 1 Only Debtor 2 Only Debtor 1 And Debtor 2 Only At Least One Of T…" at bounding box center [708, 149] width 215 height 25
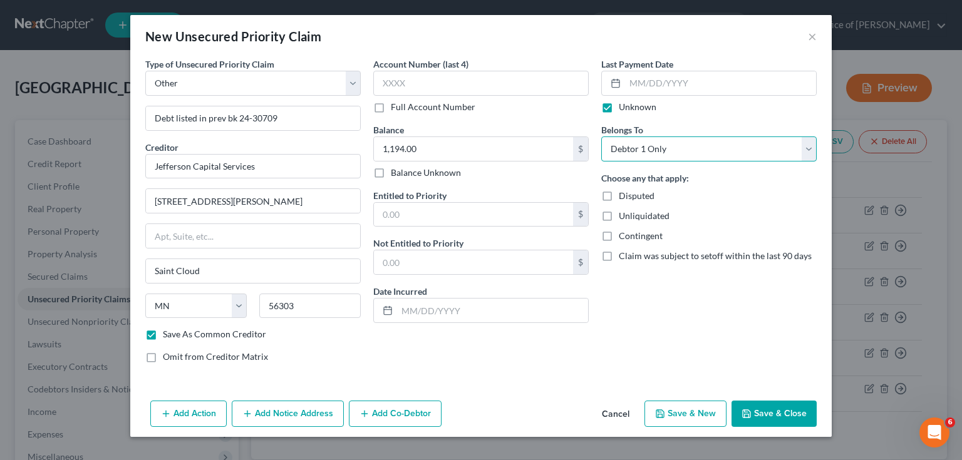
click at [601, 137] on select "Select Debtor 1 Only Debtor 2 Only Debtor 1 And Debtor 2 Only At Least One Of T…" at bounding box center [708, 149] width 215 height 25
click at [697, 406] on button "Save & New" at bounding box center [685, 414] width 82 height 26
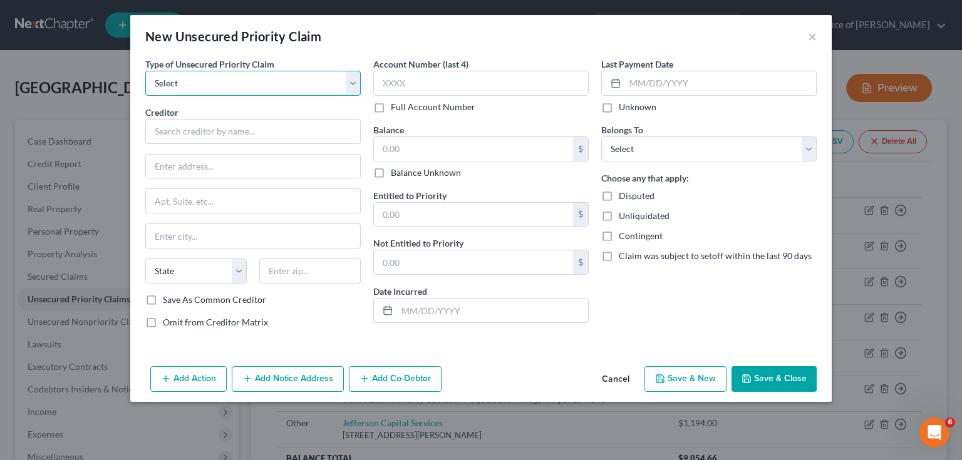
click at [245, 92] on select "Select Taxes & Other Government Units Domestic Support Obligations Extensions o…" at bounding box center [252, 83] width 215 height 25
click at [145, 71] on select "Select Taxes & Other Government Units Domestic Support Obligations Extensions o…" at bounding box center [252, 83] width 215 height 25
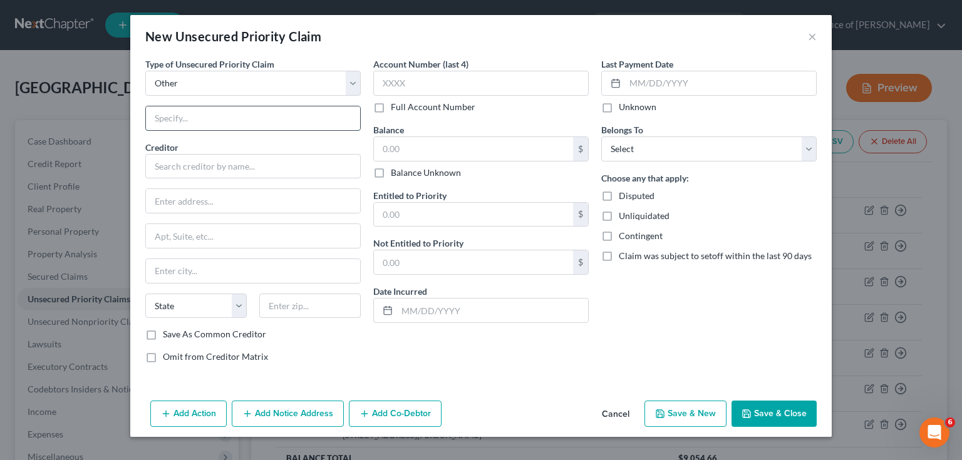
click at [189, 123] on input "text" at bounding box center [253, 118] width 214 height 24
click at [194, 332] on label "Save As Common Creditor" at bounding box center [214, 334] width 103 height 13
click at [176, 332] on input "Save As Common Creditor" at bounding box center [172, 332] width 8 height 8
click at [401, 154] on input "text" at bounding box center [473, 149] width 199 height 24
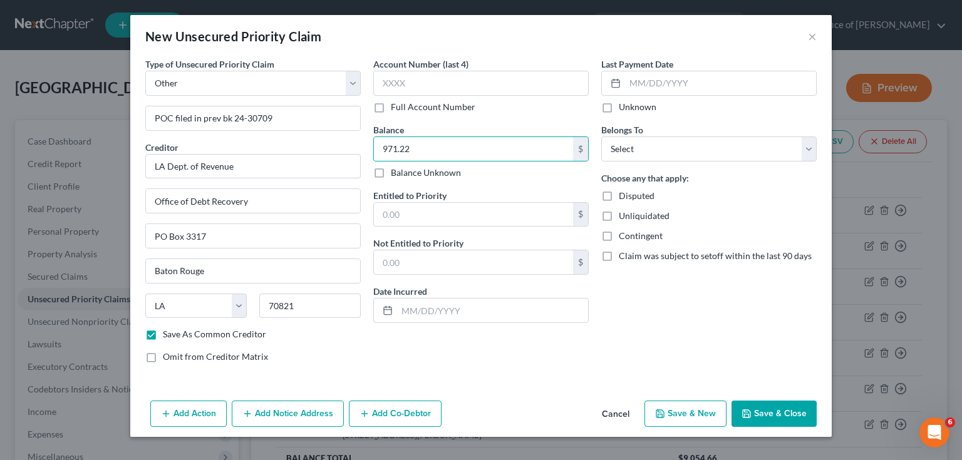
click at [641, 110] on label "Unknown" at bounding box center [638, 107] width 38 height 13
click at [632, 109] on input "Unknown" at bounding box center [628, 105] width 8 height 8
drag, startPoint x: 641, startPoint y: 142, endPoint x: 639, endPoint y: 153, distance: 11.3
click at [641, 142] on select "Select Debtor 1 Only Debtor 2 Only Debtor 1 And Debtor 2 Only At Least One Of T…" at bounding box center [708, 149] width 215 height 25
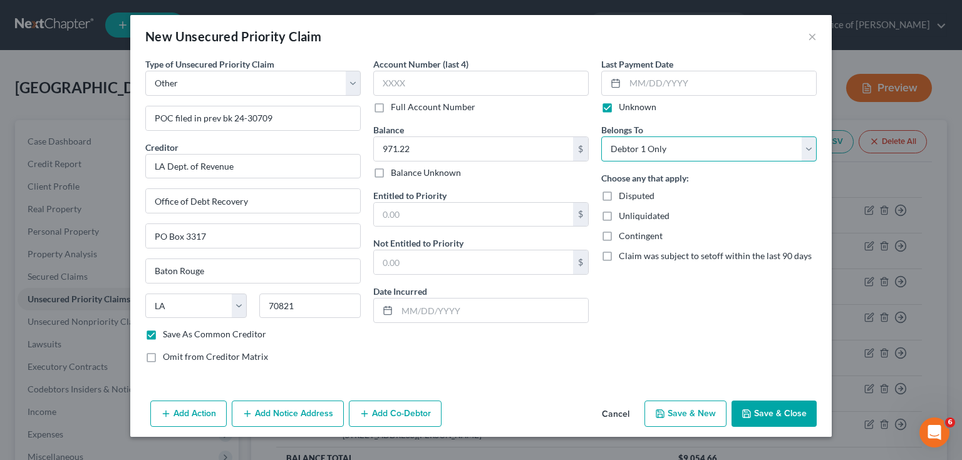
click at [601, 137] on select "Select Debtor 1 Only Debtor 2 Only Debtor 1 And Debtor 2 Only At Least One Of T…" at bounding box center [708, 149] width 215 height 25
click at [709, 411] on button "Save & New" at bounding box center [685, 414] width 82 height 26
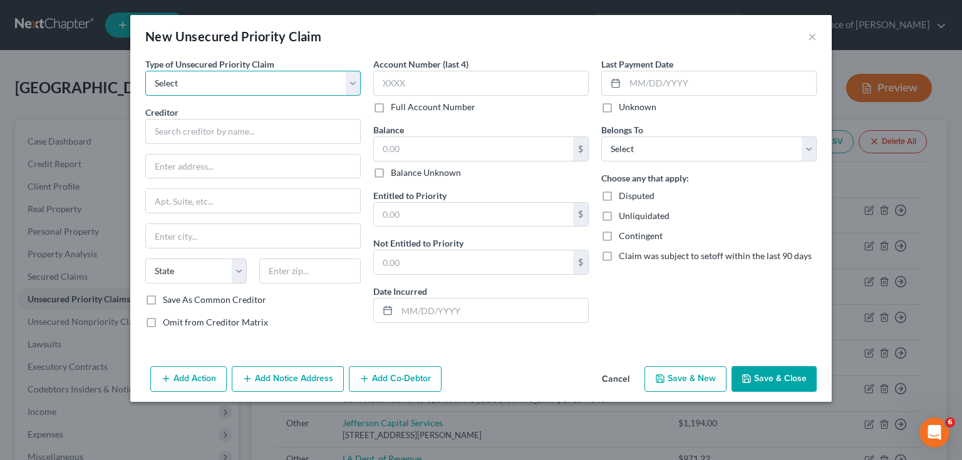
click at [244, 88] on select "Select Taxes & Other Government Units Domestic Support Obligations Extensions o…" at bounding box center [252, 83] width 215 height 25
click at [145, 71] on select "Select Taxes & Other Government Units Domestic Support Obligations Extensions o…" at bounding box center [252, 83] width 215 height 25
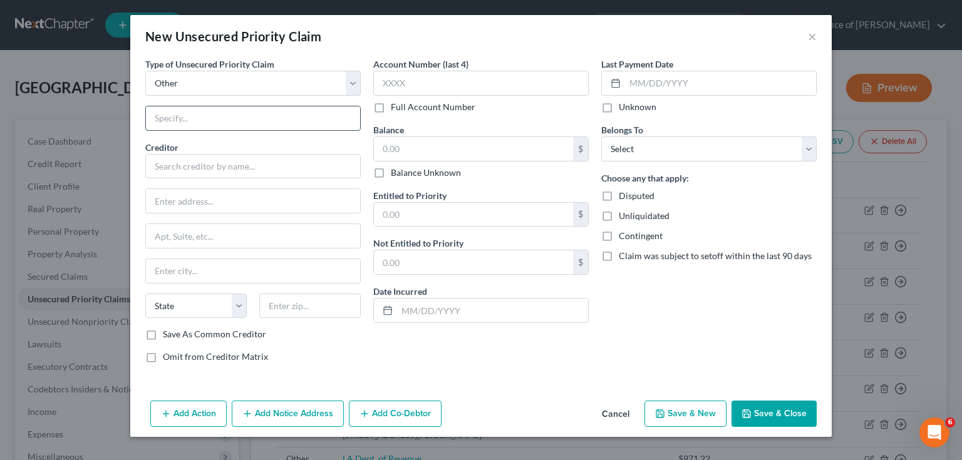
click at [199, 124] on input "text" at bounding box center [253, 118] width 214 height 24
click at [213, 334] on label "Save As Common Creditor" at bounding box center [214, 334] width 103 height 13
click at [176, 334] on input "Save As Common Creditor" at bounding box center [172, 332] width 8 height 8
click at [440, 147] on input "text" at bounding box center [473, 149] width 199 height 24
click at [634, 109] on label "Unknown" at bounding box center [638, 107] width 38 height 13
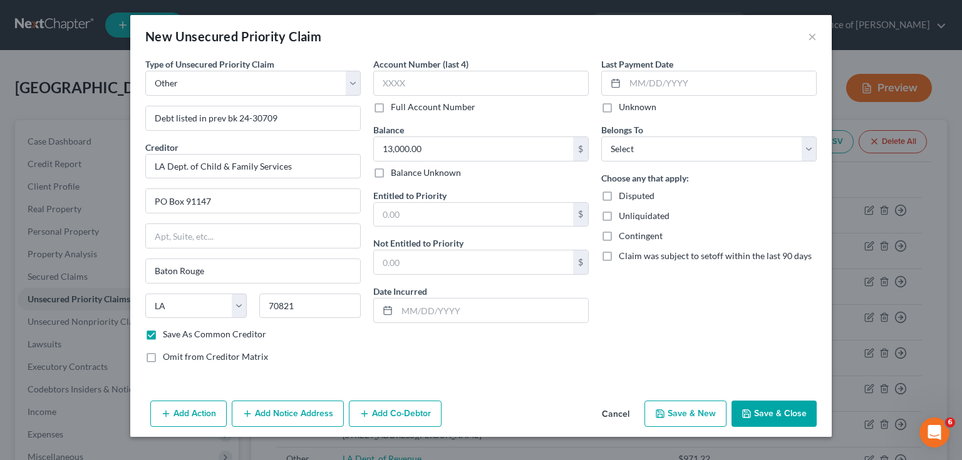
click at [632, 109] on input "Unknown" at bounding box center [628, 105] width 8 height 8
click at [629, 148] on select "Select Debtor 1 Only Debtor 2 Only Debtor 1 And Debtor 2 Only At Least One Of T…" at bounding box center [708, 149] width 215 height 25
click at [601, 137] on select "Select Debtor 1 Only Debtor 2 Only Debtor 1 And Debtor 2 Only At Least One Of T…" at bounding box center [708, 149] width 215 height 25
click at [698, 413] on button "Save & New" at bounding box center [685, 414] width 82 height 26
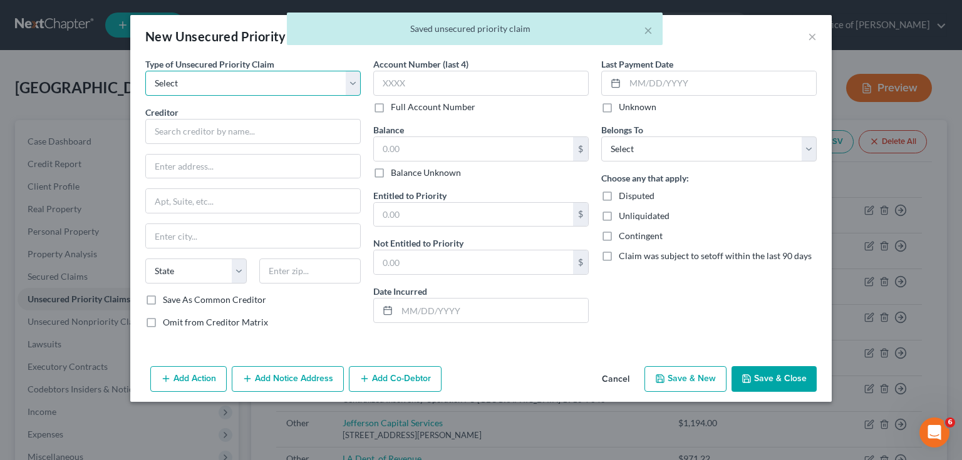
click at [256, 85] on select "Select Taxes & Other Government Units Domestic Support Obligations Extensions o…" at bounding box center [252, 83] width 215 height 25
click at [145, 71] on select "Select Taxes & Other Government Units Domestic Support Obligations Extensions o…" at bounding box center [252, 83] width 215 height 25
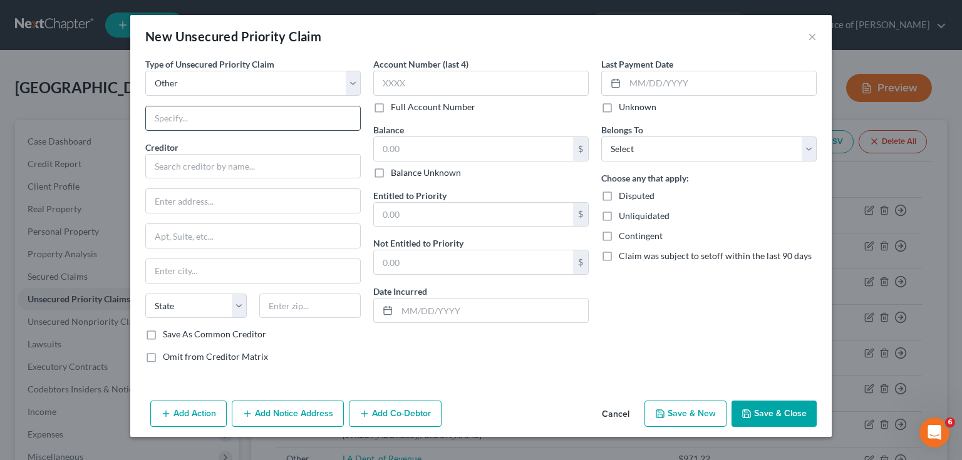
click at [191, 123] on input "text" at bounding box center [253, 118] width 214 height 24
click at [262, 336] on label "Save As Common Creditor" at bounding box center [214, 334] width 103 height 13
click at [176, 336] on input "Save As Common Creditor" at bounding box center [172, 332] width 8 height 8
click at [408, 143] on input "text" at bounding box center [473, 149] width 199 height 24
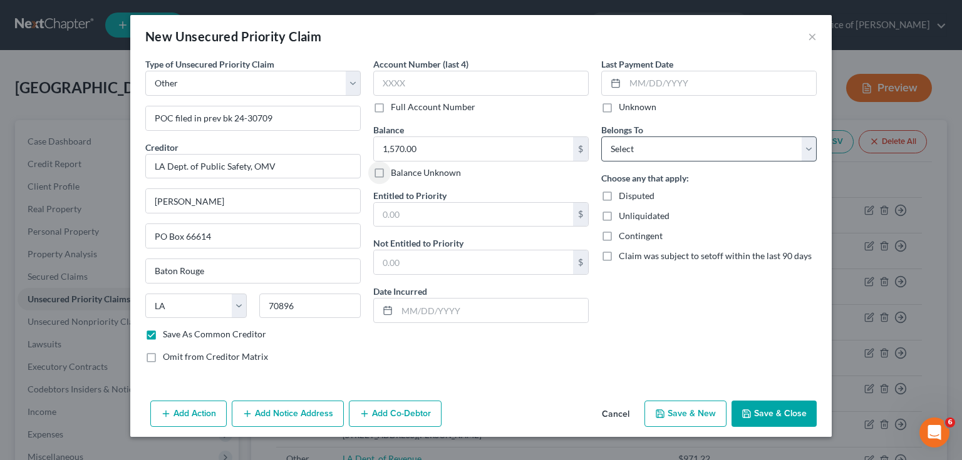
click at [626, 111] on label "Unknown" at bounding box center [638, 107] width 38 height 13
click at [626, 109] on input "Unknown" at bounding box center [628, 105] width 8 height 8
click at [626, 142] on select "Select Debtor 1 Only Debtor 2 Only Debtor 1 And Debtor 2 Only At Least One Of T…" at bounding box center [708, 149] width 215 height 25
click at [601, 137] on select "Select Debtor 1 Only Debtor 2 Only Debtor 1 And Debtor 2 Only At Least One Of T…" at bounding box center [708, 149] width 215 height 25
click at [682, 408] on button "Save & New" at bounding box center [685, 414] width 82 height 26
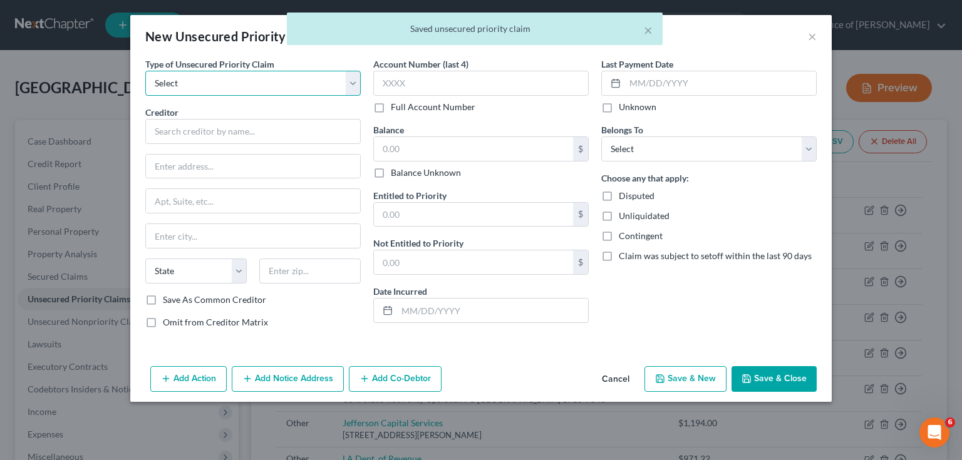
click at [243, 83] on select "Select Taxes & Other Government Units Domestic Support Obligations Extensions o…" at bounding box center [252, 83] width 215 height 25
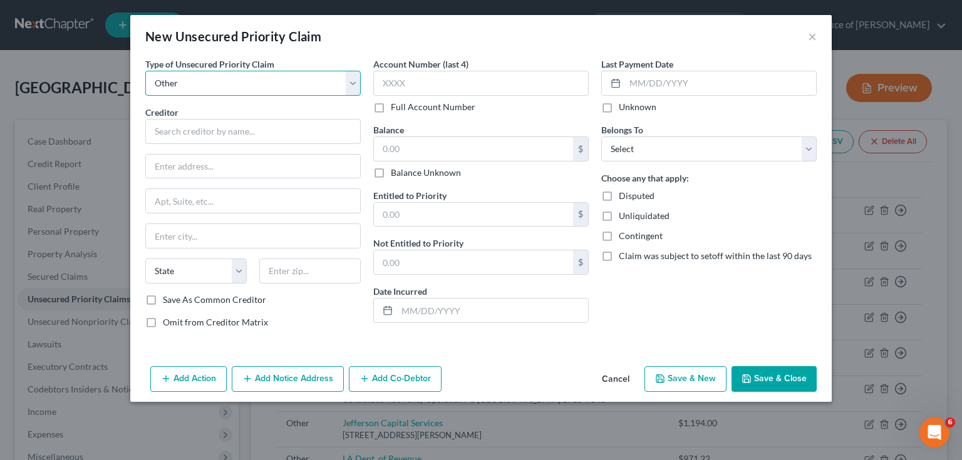
click at [145, 71] on select "Select Taxes & Other Government Units Domestic Support Obligations Extensions o…" at bounding box center [252, 83] width 215 height 25
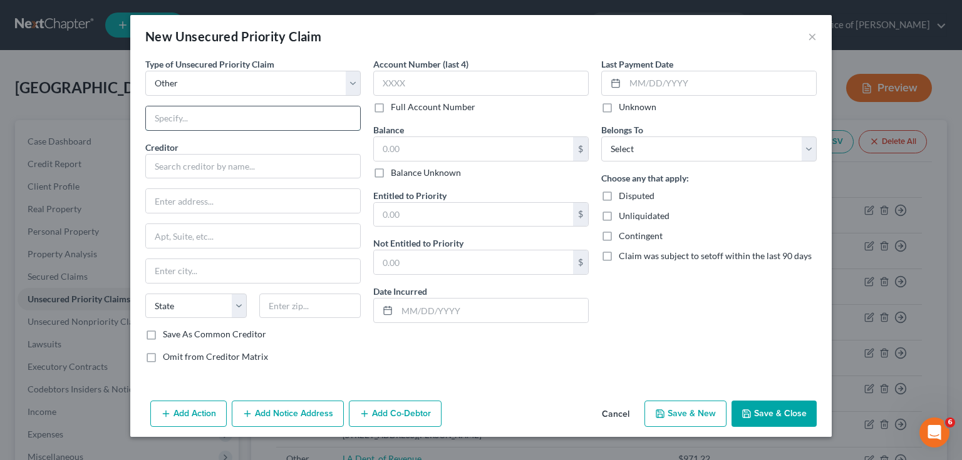
click at [218, 116] on input "text" at bounding box center [253, 118] width 214 height 24
click at [199, 333] on label "Save As Common Creditor" at bounding box center [214, 334] width 103 height 13
click at [176, 333] on input "Save As Common Creditor" at bounding box center [172, 332] width 8 height 8
click at [457, 152] on input "text" at bounding box center [473, 149] width 199 height 24
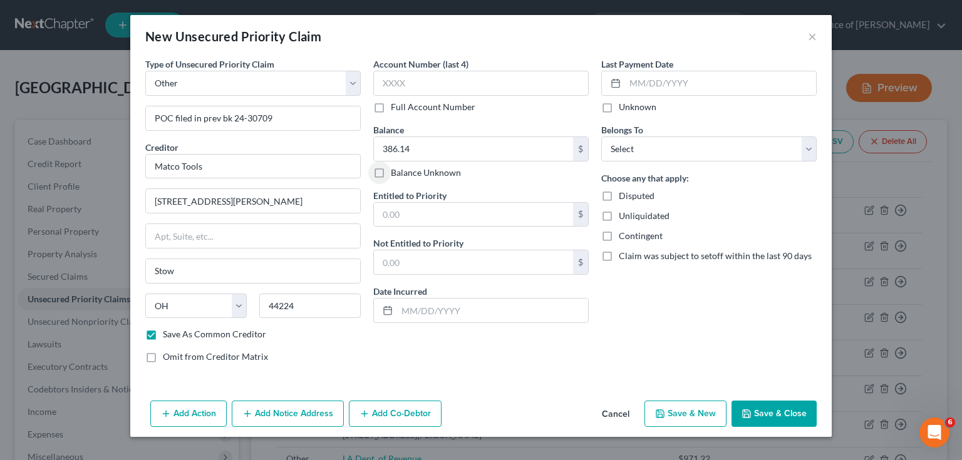
click at [640, 113] on div "Last Payment Date Unknown Belongs To * Select Debtor 1 Only Debtor 2 Only Debto…" at bounding box center [709, 216] width 228 height 316
click at [639, 111] on label "Unknown" at bounding box center [638, 107] width 38 height 13
click at [632, 109] on input "Unknown" at bounding box center [628, 105] width 8 height 8
click at [641, 154] on select "Select Debtor 1 Only Debtor 2 Only Debtor 1 And Debtor 2 Only At Least One Of T…" at bounding box center [708, 149] width 215 height 25
click at [601, 137] on select "Select Debtor 1 Only Debtor 2 Only Debtor 1 And Debtor 2 Only At Least One Of T…" at bounding box center [708, 149] width 215 height 25
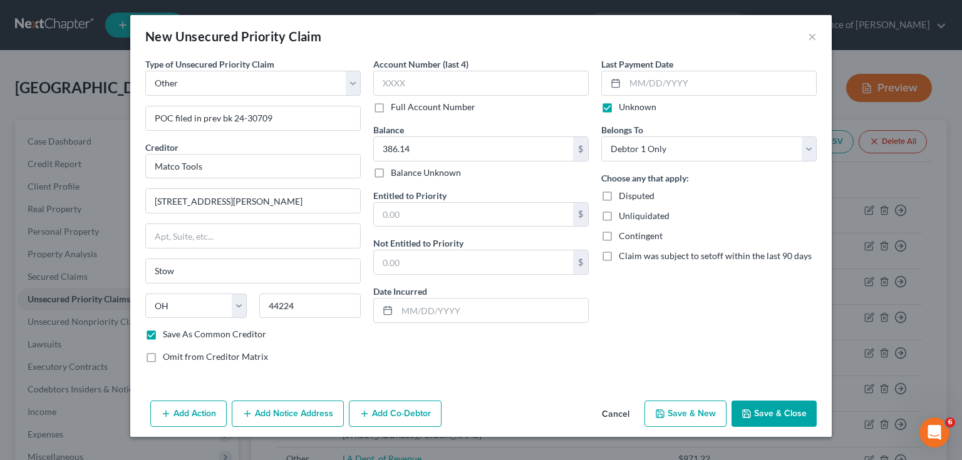
click at [683, 408] on button "Save & New" at bounding box center [685, 414] width 82 height 26
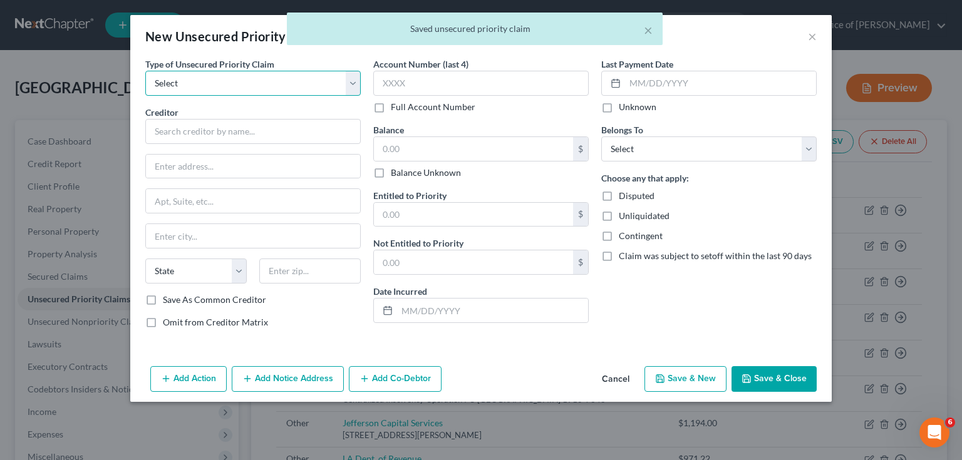
click at [202, 91] on select "Select Taxes & Other Government Units Domestic Support Obligations Extensions o…" at bounding box center [252, 83] width 215 height 25
click at [145, 71] on select "Select Taxes & Other Government Units Domestic Support Obligations Extensions o…" at bounding box center [252, 83] width 215 height 25
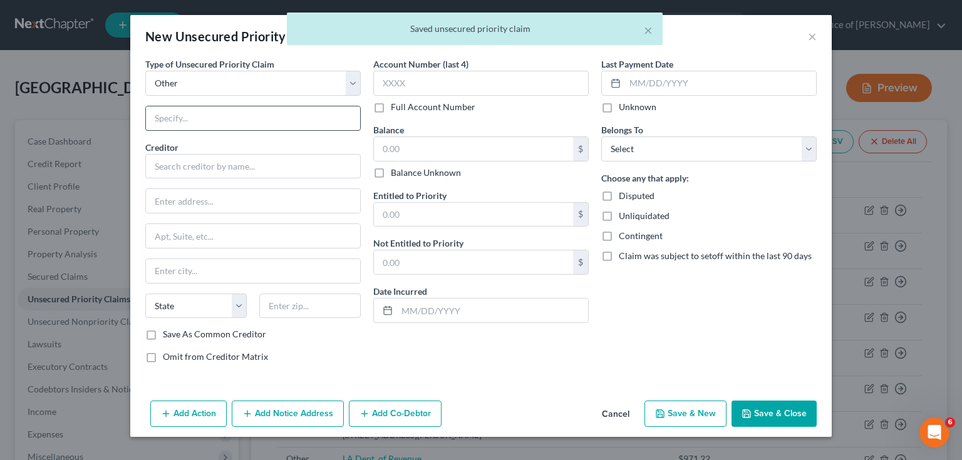
click at [199, 120] on input "text" at bounding box center [253, 118] width 214 height 24
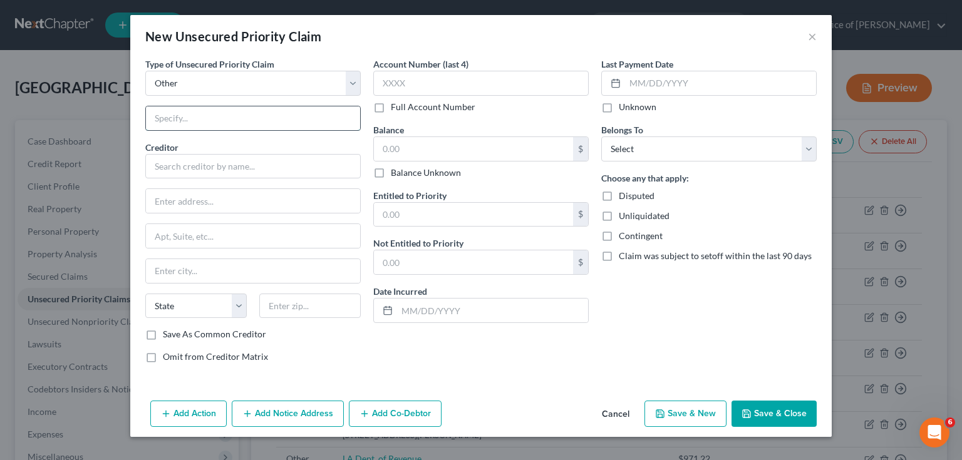
click at [178, 115] on input "text" at bounding box center [253, 118] width 214 height 24
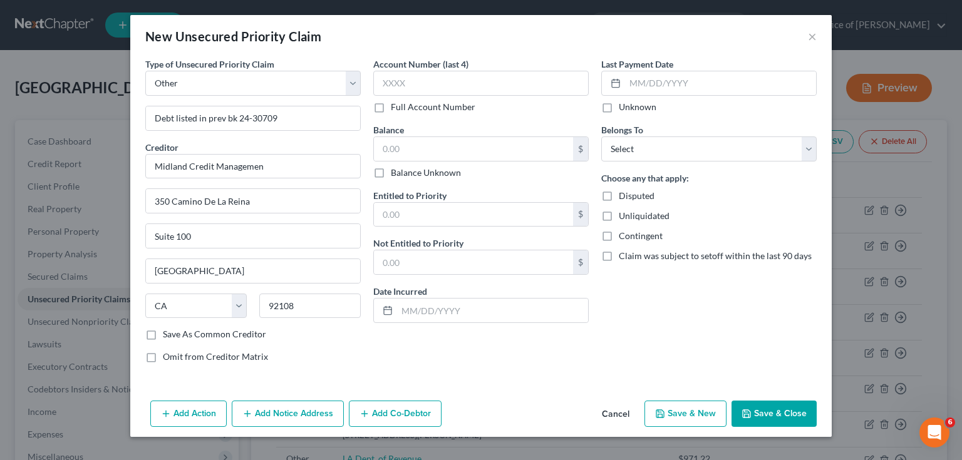
click at [204, 328] on label "Save As Common Creditor" at bounding box center [214, 334] width 103 height 13
click at [176, 328] on input "Save As Common Creditor" at bounding box center [172, 332] width 8 height 8
click at [396, 148] on input "text" at bounding box center [473, 149] width 199 height 24
click at [619, 110] on label "Unknown" at bounding box center [638, 107] width 38 height 13
click at [624, 109] on input "Unknown" at bounding box center [628, 105] width 8 height 8
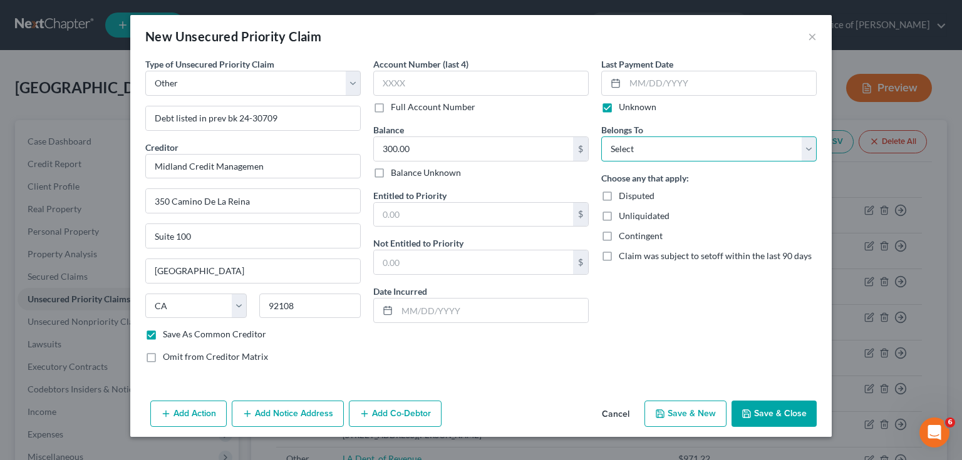
drag, startPoint x: 640, startPoint y: 152, endPoint x: 641, endPoint y: 159, distance: 7.5
click at [640, 152] on select "Select Debtor 1 Only Debtor 2 Only Debtor 1 And Debtor 2 Only At Least One Of T…" at bounding box center [708, 149] width 215 height 25
click at [601, 137] on select "Select Debtor 1 Only Debtor 2 Only Debtor 1 And Debtor 2 Only At Least One Of T…" at bounding box center [708, 149] width 215 height 25
click at [683, 418] on button "Save & New" at bounding box center [685, 414] width 82 height 26
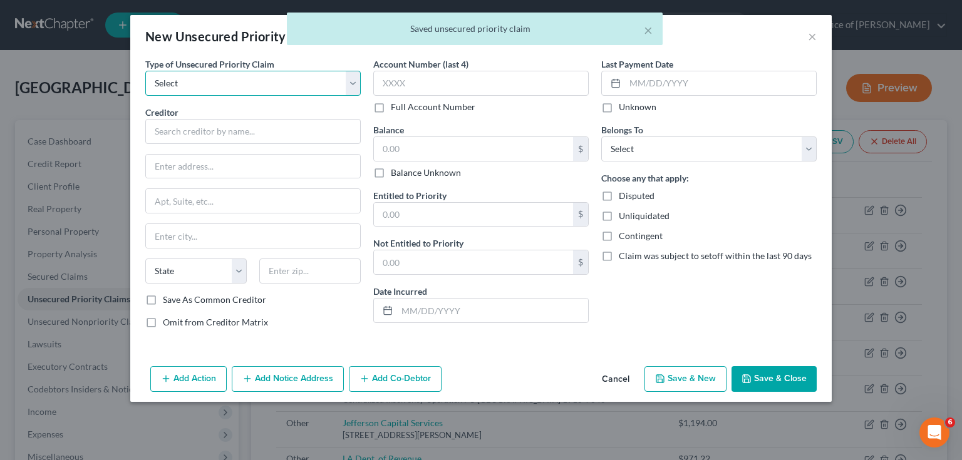
click at [286, 93] on select "Select Taxes & Other Government Units Domestic Support Obligations Extensions o…" at bounding box center [252, 83] width 215 height 25
click at [145, 71] on select "Select Taxes & Other Government Units Domestic Support Obligations Extensions o…" at bounding box center [252, 83] width 215 height 25
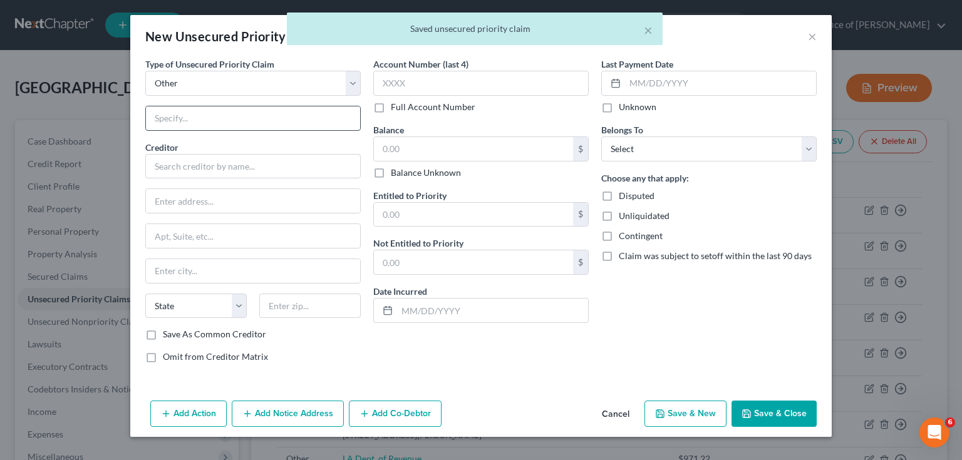
click at [210, 123] on input "text" at bounding box center [253, 118] width 214 height 24
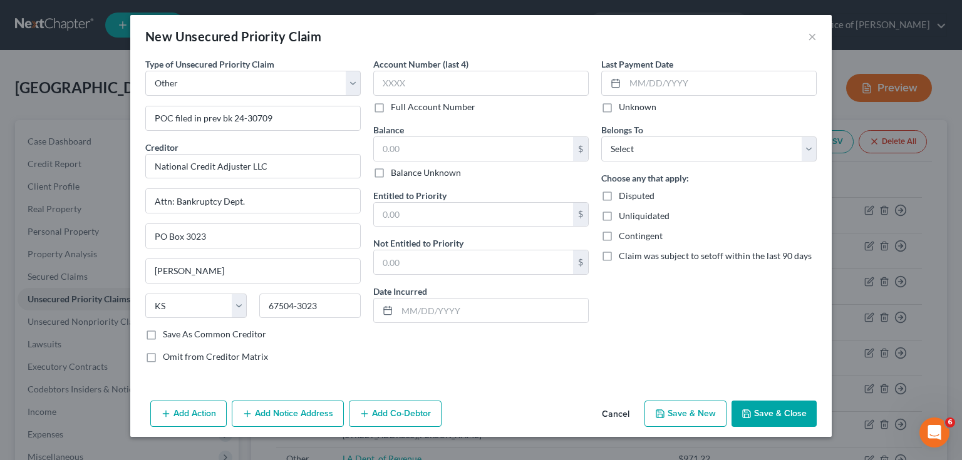
click at [193, 331] on label "Save As Common Creditor" at bounding box center [214, 334] width 103 height 13
click at [176, 331] on input "Save As Common Creditor" at bounding box center [172, 332] width 8 height 8
click at [424, 151] on input "text" at bounding box center [473, 149] width 199 height 24
click at [616, 110] on div "Unknown" at bounding box center [708, 107] width 215 height 13
click at [619, 106] on label "Unknown" at bounding box center [638, 107] width 38 height 13
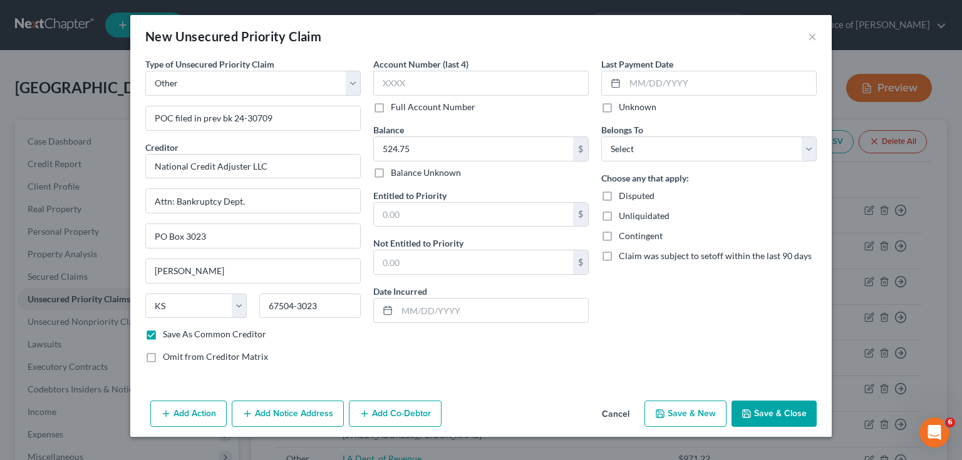
click at [624, 106] on input "Unknown" at bounding box center [628, 105] width 8 height 8
click at [626, 149] on select "Select Debtor 1 Only Debtor 2 Only Debtor 1 And Debtor 2 Only At Least One Of T…" at bounding box center [708, 149] width 215 height 25
click at [601, 137] on select "Select Debtor 1 Only Debtor 2 Only Debtor 1 And Debtor 2 Only At Least One Of T…" at bounding box center [708, 149] width 215 height 25
click at [678, 411] on button "Save & New" at bounding box center [685, 414] width 82 height 26
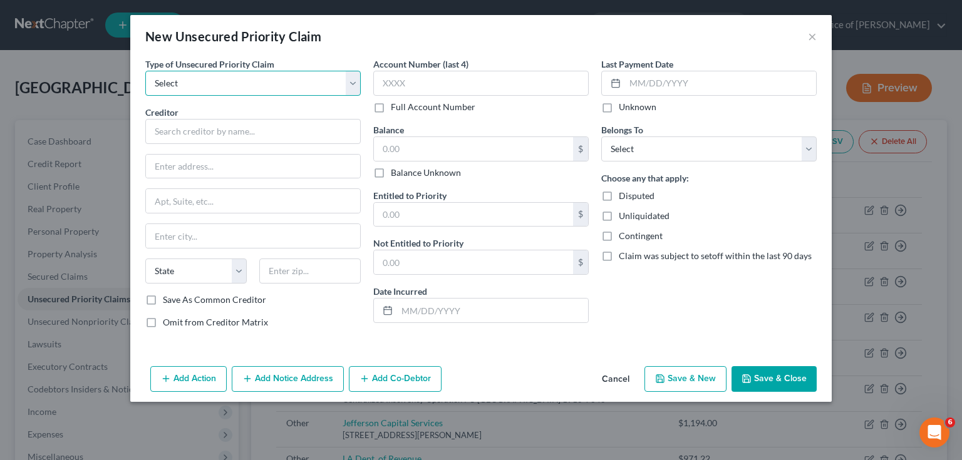
click at [251, 83] on select "Select Taxes & Other Government Units Domestic Support Obligations Extensions o…" at bounding box center [252, 83] width 215 height 25
click at [145, 71] on select "Select Taxes & Other Government Units Domestic Support Obligations Extensions o…" at bounding box center [252, 83] width 215 height 25
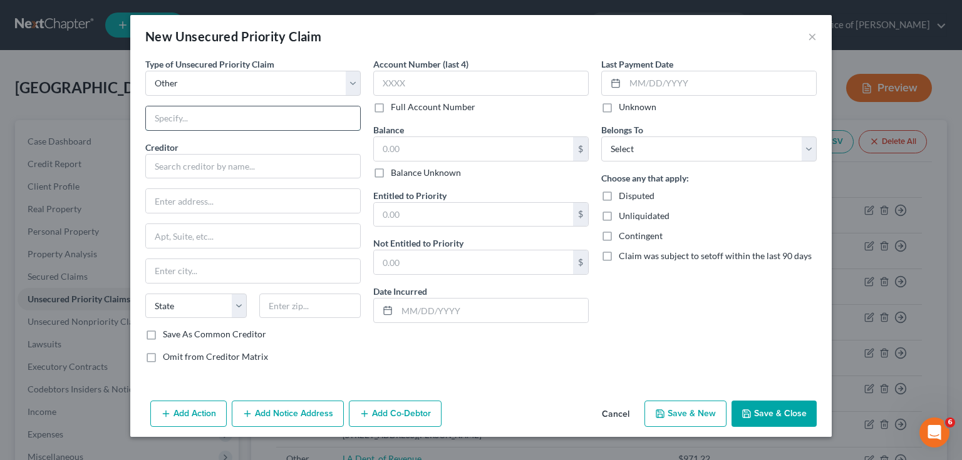
click at [182, 123] on input "text" at bounding box center [253, 118] width 214 height 24
click at [190, 332] on label "Save As Common Creditor" at bounding box center [214, 334] width 103 height 13
click at [176, 332] on input "Save As Common Creditor" at bounding box center [172, 332] width 8 height 8
click at [416, 143] on input "text" at bounding box center [473, 149] width 199 height 24
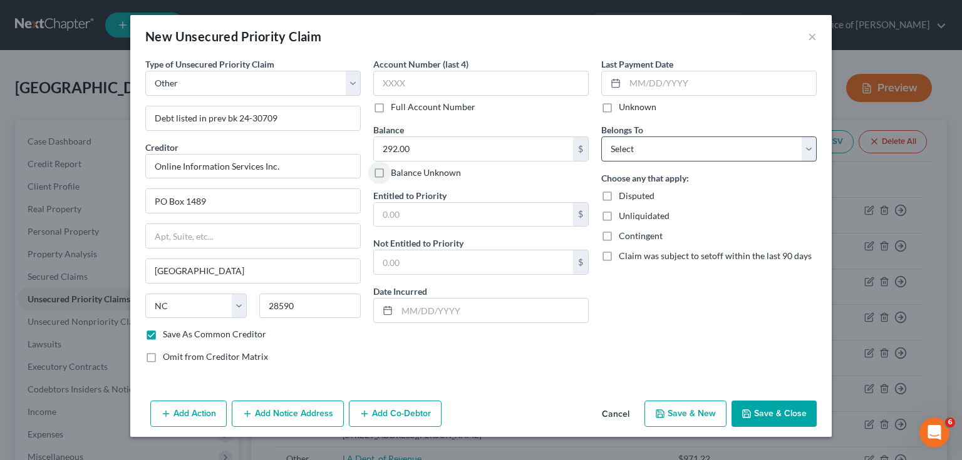
drag, startPoint x: 624, startPoint y: 110, endPoint x: 638, endPoint y: 157, distance: 48.9
click at [623, 113] on label "Unknown" at bounding box center [638, 107] width 38 height 13
click at [624, 109] on input "Unknown" at bounding box center [628, 105] width 8 height 8
click at [638, 148] on select "Select Debtor 1 Only Debtor 2 Only Debtor 1 And Debtor 2 Only At Least One Of T…" at bounding box center [708, 149] width 215 height 25
click at [601, 137] on select "Select Debtor 1 Only Debtor 2 Only Debtor 1 And Debtor 2 Only At Least One Of T…" at bounding box center [708, 149] width 215 height 25
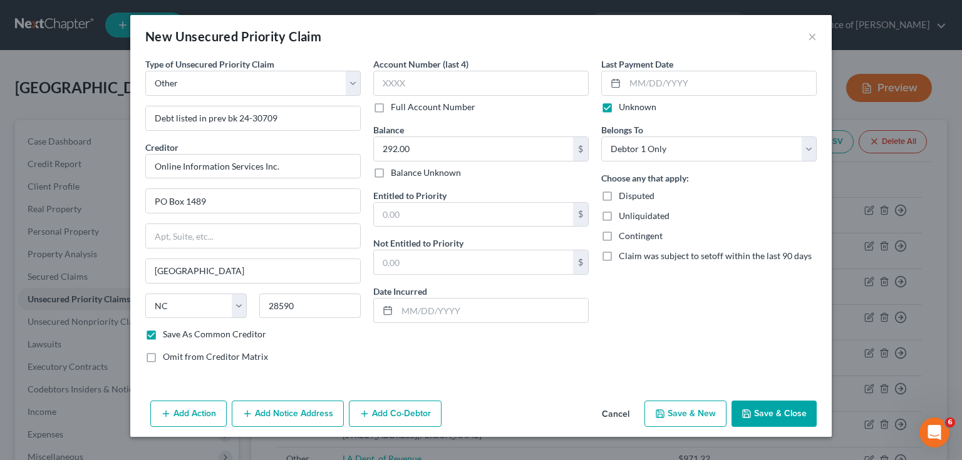
click at [669, 411] on button "Save & New" at bounding box center [685, 414] width 82 height 26
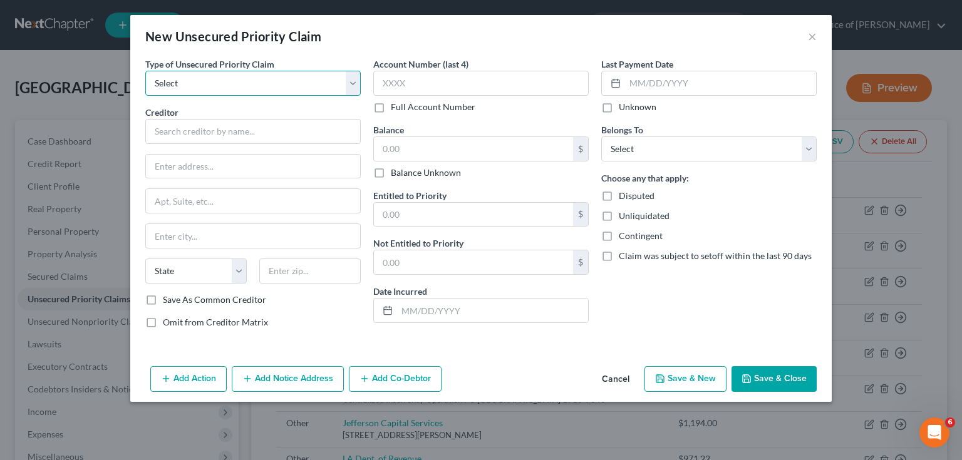
click at [206, 88] on select "Select Taxes & Other Government Units Domestic Support Obligations Extensions o…" at bounding box center [252, 83] width 215 height 25
click at [145, 71] on select "Select Taxes & Other Government Units Domestic Support Obligations Extensions o…" at bounding box center [252, 83] width 215 height 25
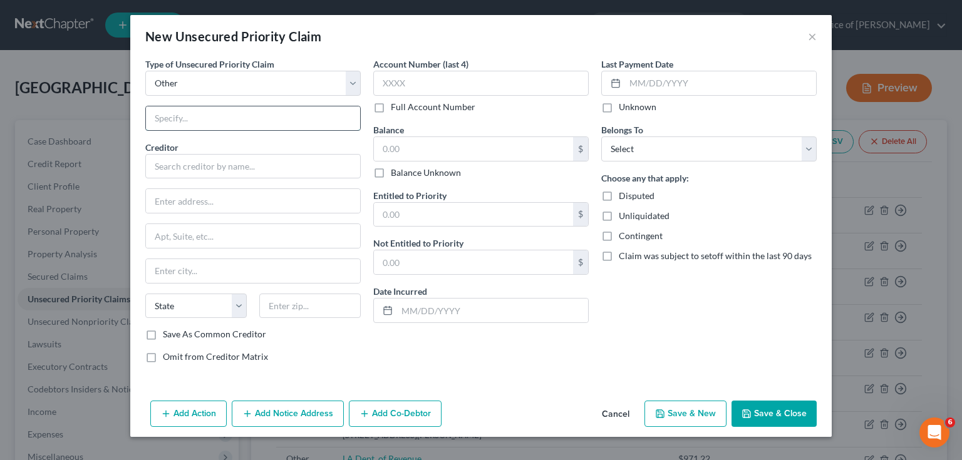
click at [211, 123] on input "text" at bounding box center [253, 118] width 214 height 24
click at [414, 145] on input "text" at bounding box center [473, 149] width 199 height 24
click at [651, 108] on label "Unknown" at bounding box center [638, 107] width 38 height 13
click at [632, 108] on input "Unknown" at bounding box center [628, 105] width 8 height 8
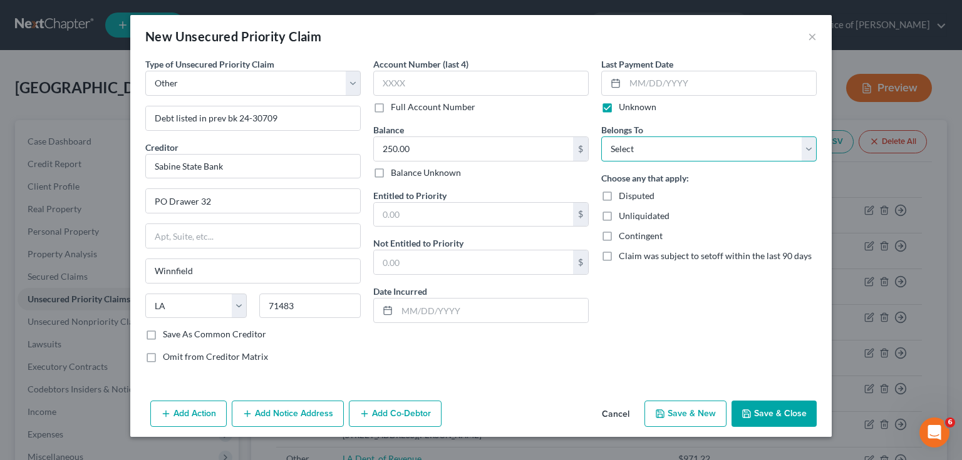
click at [643, 152] on select "Select Debtor 1 Only Debtor 2 Only Debtor 1 And Debtor 2 Only At Least One Of T…" at bounding box center [708, 149] width 215 height 25
click at [601, 137] on select "Select Debtor 1 Only Debtor 2 Only Debtor 1 And Debtor 2 Only At Least One Of T…" at bounding box center [708, 149] width 215 height 25
click at [680, 420] on button "Save & New" at bounding box center [685, 414] width 82 height 26
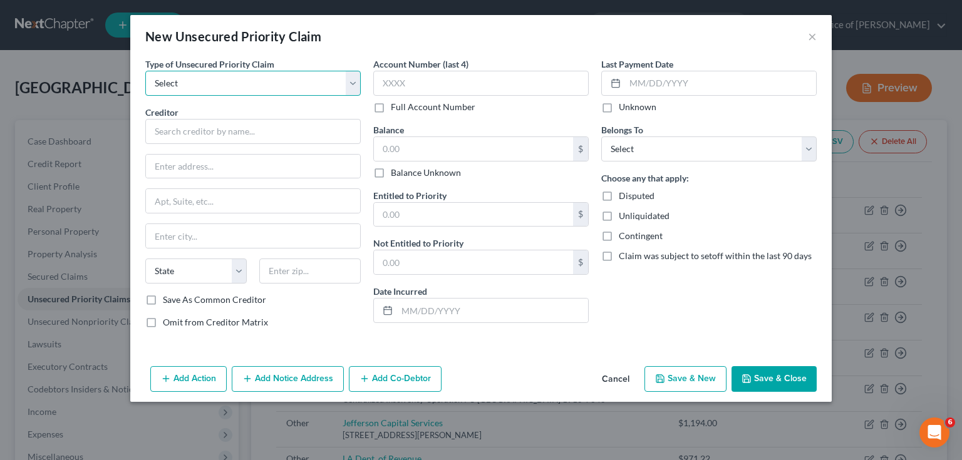
click at [283, 88] on select "Select Taxes & Other Government Units Domestic Support Obligations Extensions o…" at bounding box center [252, 83] width 215 height 25
click at [145, 71] on select "Select Taxes & Other Government Units Domestic Support Obligations Extensions o…" at bounding box center [252, 83] width 215 height 25
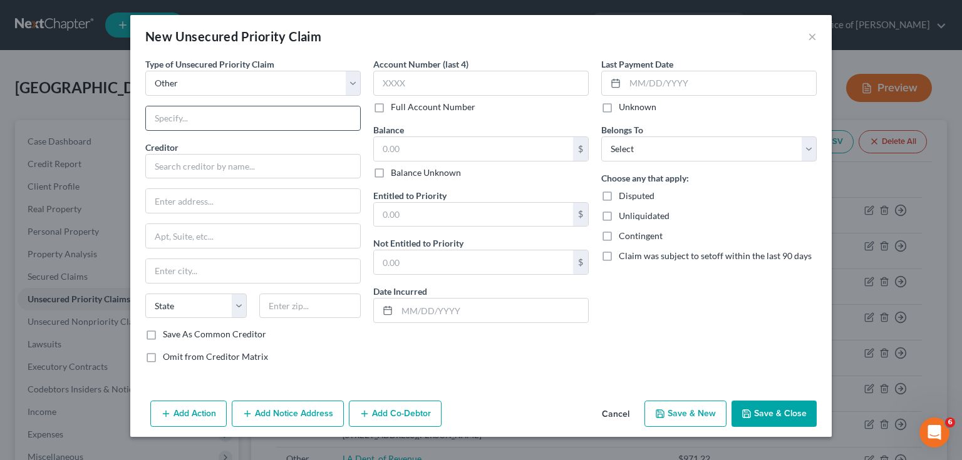
click at [195, 125] on input "text" at bounding box center [253, 118] width 214 height 24
click at [253, 334] on label "Save As Common Creditor" at bounding box center [214, 334] width 103 height 13
click at [176, 334] on input "Save As Common Creditor" at bounding box center [172, 332] width 8 height 8
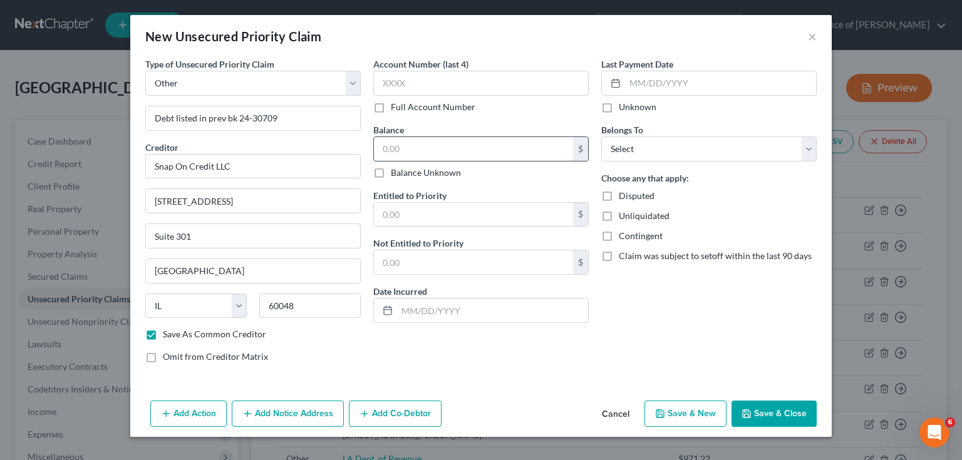
click at [423, 146] on input "text" at bounding box center [473, 149] width 199 height 24
click at [647, 106] on label "Unknown" at bounding box center [638, 107] width 38 height 13
click at [632, 106] on input "Unknown" at bounding box center [628, 105] width 8 height 8
click at [639, 152] on select "Select Debtor 1 Only Debtor 2 Only Debtor 1 And Debtor 2 Only At Least One Of T…" at bounding box center [708, 149] width 215 height 25
click at [601, 137] on select "Select Debtor 1 Only Debtor 2 Only Debtor 1 And Debtor 2 Only At Least One Of T…" at bounding box center [708, 149] width 215 height 25
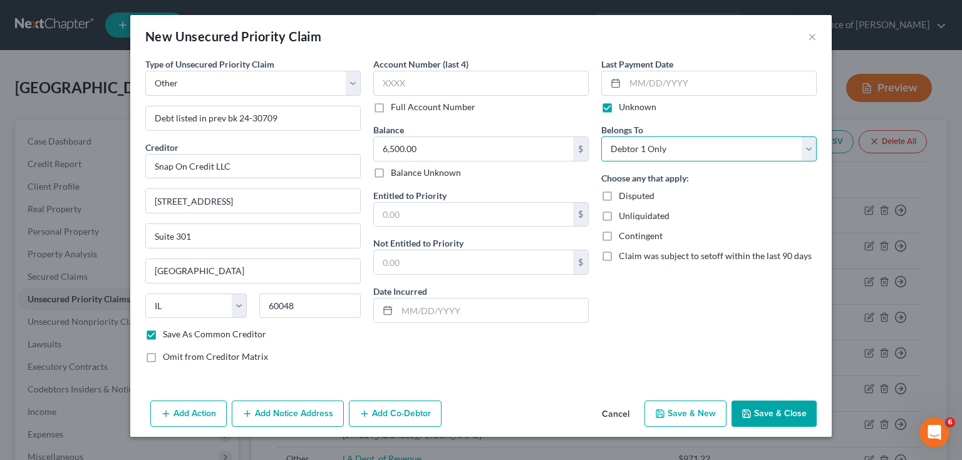
click at [691, 419] on button "Save & New" at bounding box center [685, 414] width 82 height 26
click select "Select Taxes & Other Government Units Domestic Support Obligations Extensions o…"
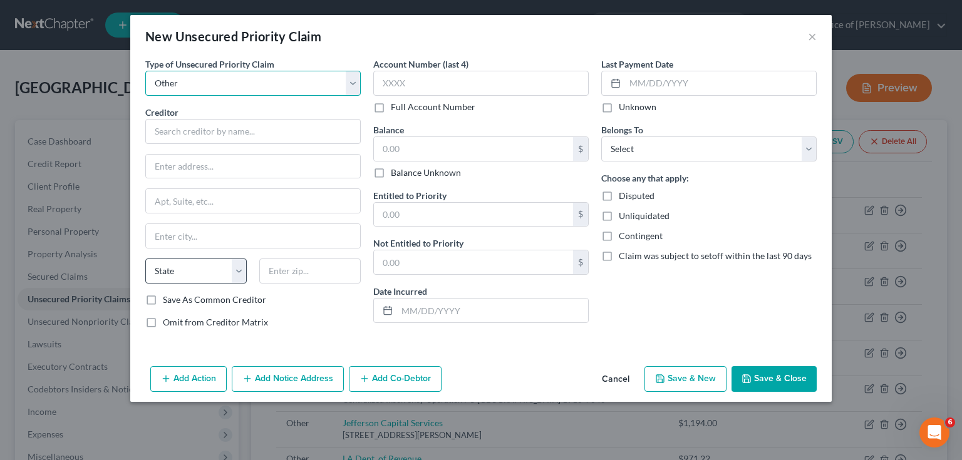
click at [145, 71] on select "Select Taxes & Other Government Units Domestic Support Obligations Extensions o…" at bounding box center [252, 83] width 215 height 25
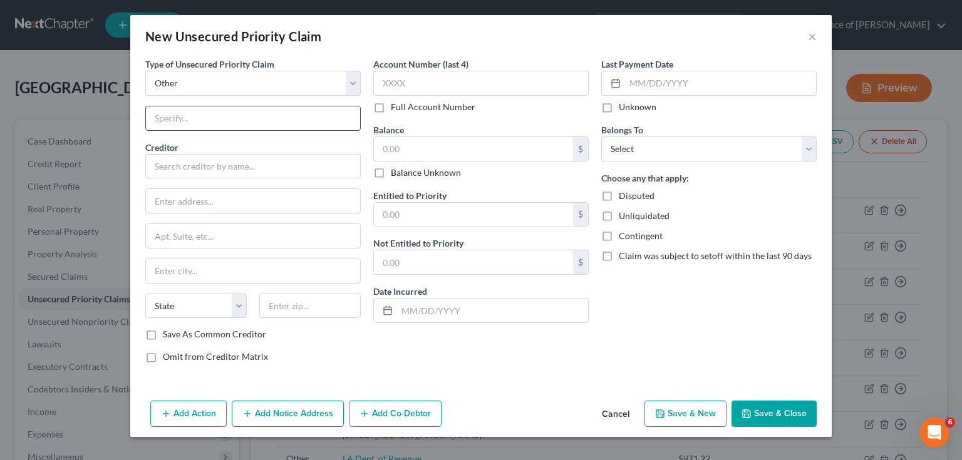
click at [207, 120] on input "text" at bounding box center [253, 118] width 214 height 24
click at [214, 331] on label "Save As Common Creditor" at bounding box center [214, 334] width 103 height 13
click at [176, 331] on input "Save As Common Creditor" at bounding box center [172, 332] width 8 height 8
click at [432, 143] on input "text" at bounding box center [473, 149] width 199 height 24
click at [619, 108] on label "Unknown" at bounding box center [638, 107] width 38 height 13
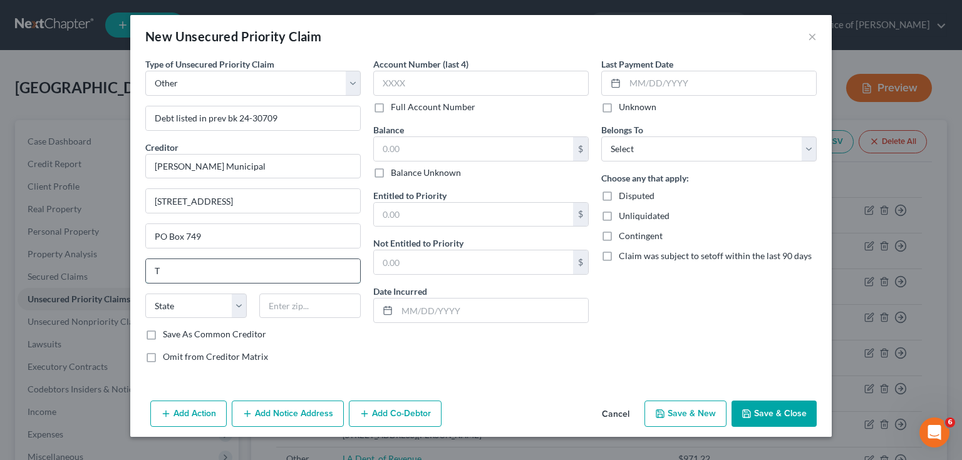
click at [624, 108] on input "Unknown" at bounding box center [628, 105] width 8 height 8
click at [624, 152] on select "Select Debtor 1 Only Debtor 2 Only Debtor 1 And Debtor 2 Only At Least One Of T…" at bounding box center [708, 149] width 215 height 25
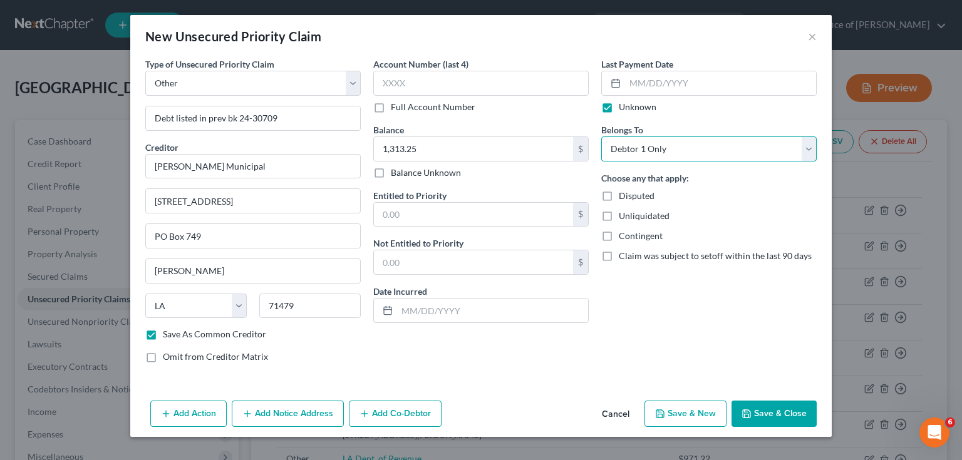
click at [601, 137] on select "Select Debtor 1 Only Debtor 2 Only Debtor 1 And Debtor 2 Only At Least One Of T…" at bounding box center [708, 149] width 215 height 25
click at [779, 406] on button "Save & Close" at bounding box center [773, 414] width 85 height 26
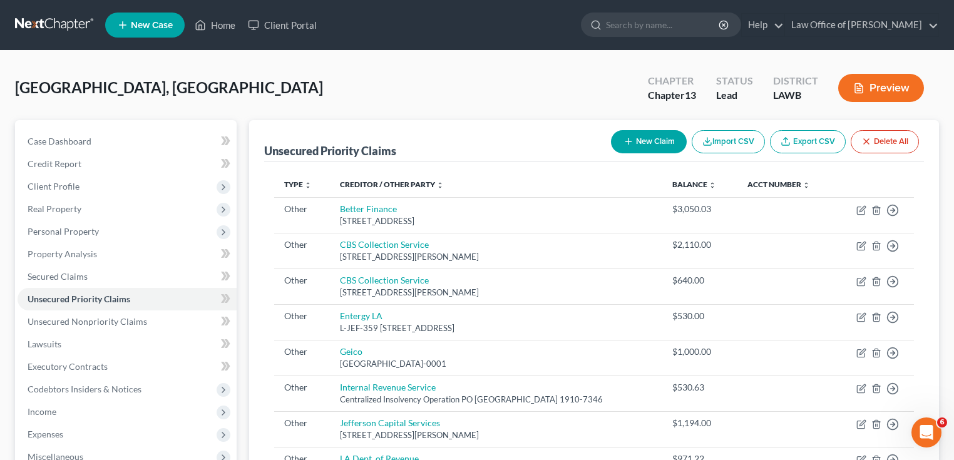
click at [650, 148] on button "New Claim" at bounding box center [649, 141] width 76 height 23
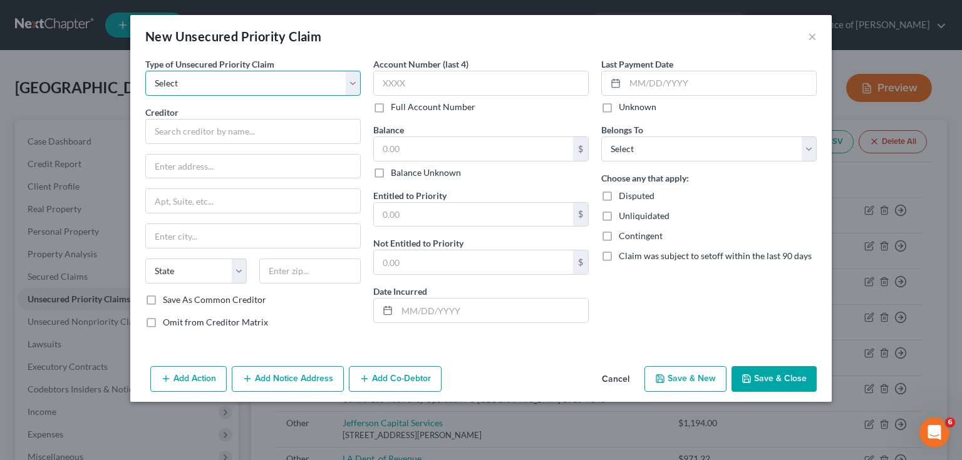
click at [242, 82] on select "Select Taxes & Other Government Units Domestic Support Obligations Extensions o…" at bounding box center [252, 83] width 215 height 25
click at [145, 71] on select "Select Taxes & Other Government Units Domestic Support Obligations Extensions o…" at bounding box center [252, 83] width 215 height 25
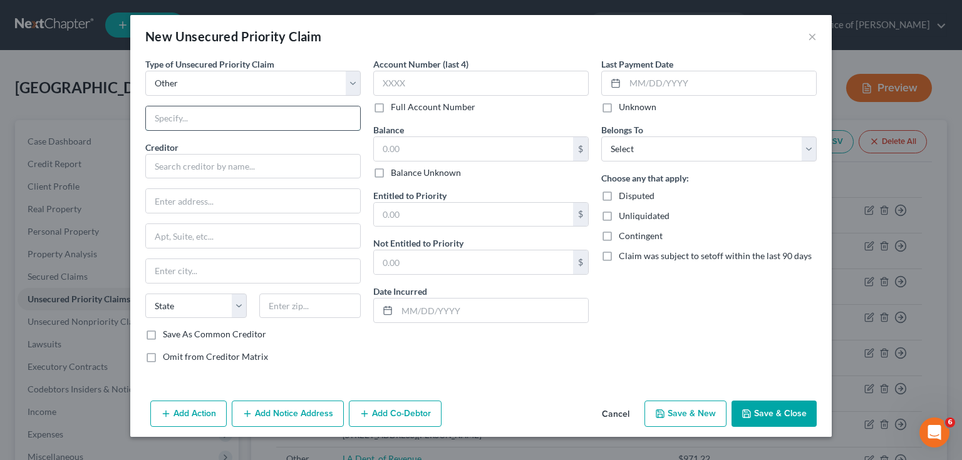
click at [190, 117] on input "text" at bounding box center [253, 118] width 214 height 24
click at [286, 163] on input "text" at bounding box center [252, 166] width 215 height 25
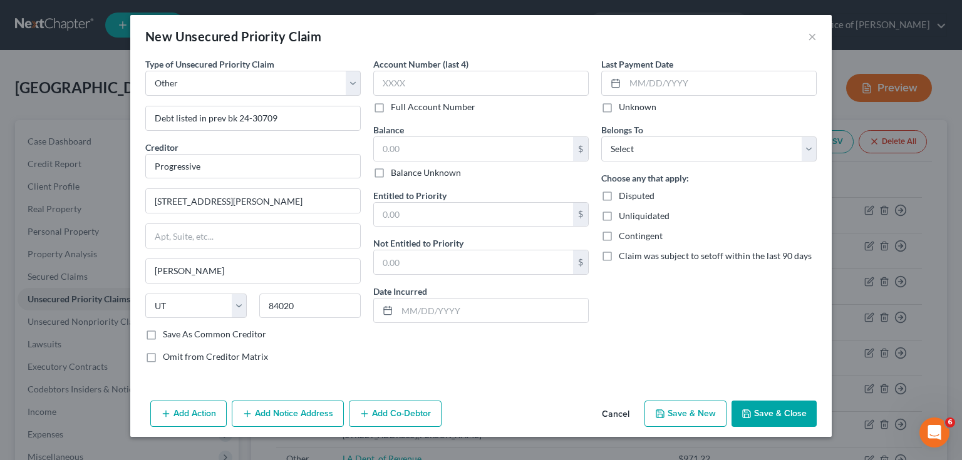
click at [256, 336] on label "Save As Common Creditor" at bounding box center [214, 334] width 103 height 13
click at [176, 336] on input "Save As Common Creditor" at bounding box center [172, 332] width 8 height 8
click at [404, 152] on input "text" at bounding box center [473, 149] width 199 height 24
click at [651, 108] on label "Unknown" at bounding box center [638, 107] width 38 height 13
click at [632, 108] on input "Unknown" at bounding box center [628, 105] width 8 height 8
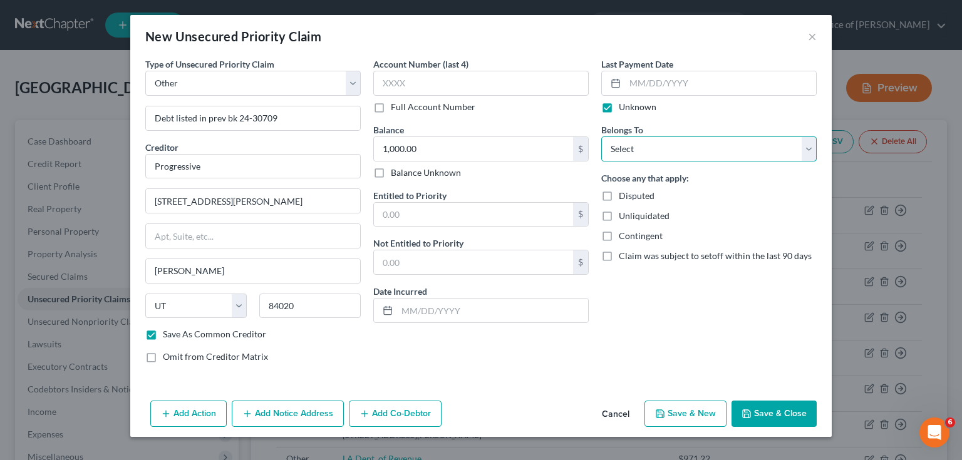
drag, startPoint x: 651, startPoint y: 145, endPoint x: 645, endPoint y: 151, distance: 8.0
click at [651, 145] on select "Select Debtor 1 Only Debtor 2 Only Debtor 1 And Debtor 2 Only At Least One Of T…" at bounding box center [708, 149] width 215 height 25
click at [601, 137] on select "Select Debtor 1 Only Debtor 2 Only Debtor 1 And Debtor 2 Only At Least One Of T…" at bounding box center [708, 149] width 215 height 25
click at [745, 415] on polyline "button" at bounding box center [747, 416] width 4 height 3
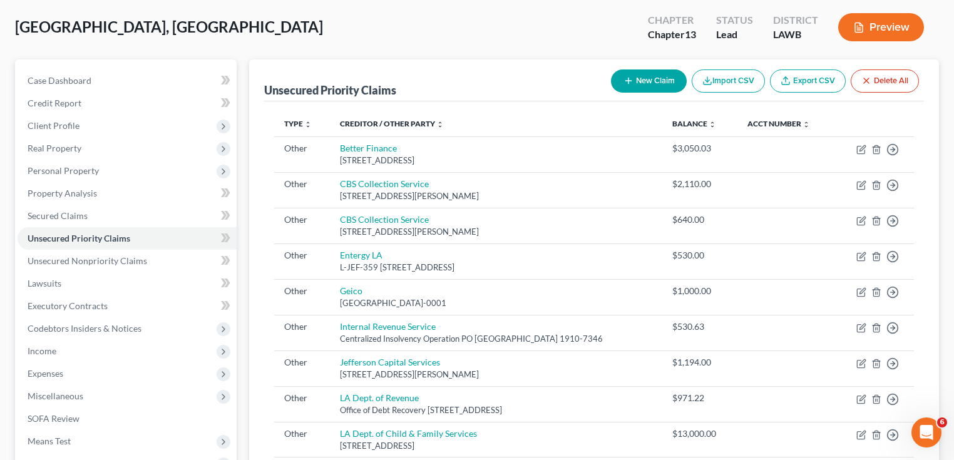
scroll to position [11, 0]
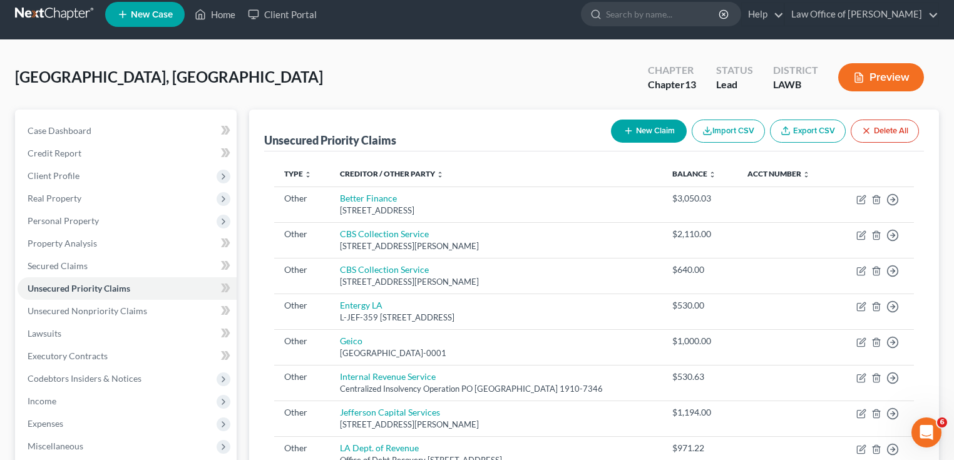
click at [870, 133] on icon "button" at bounding box center [867, 131] width 10 height 10
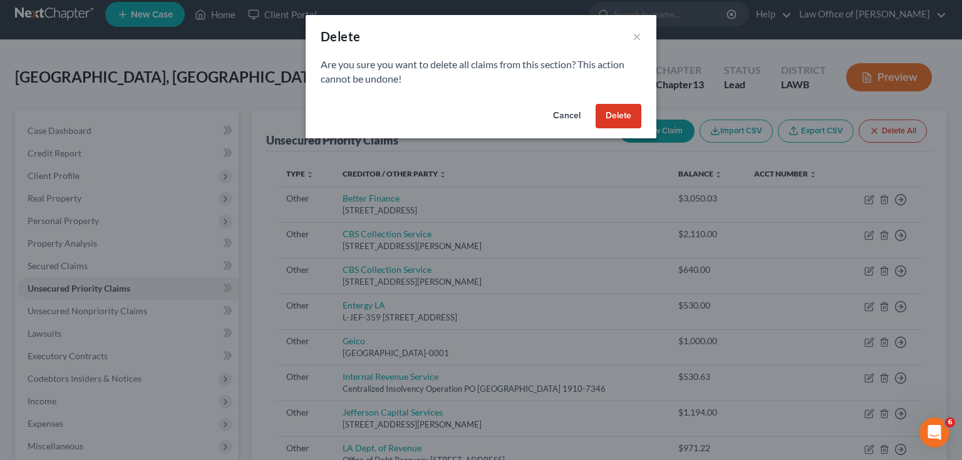
click at [604, 112] on button "Delete" at bounding box center [619, 116] width 46 height 25
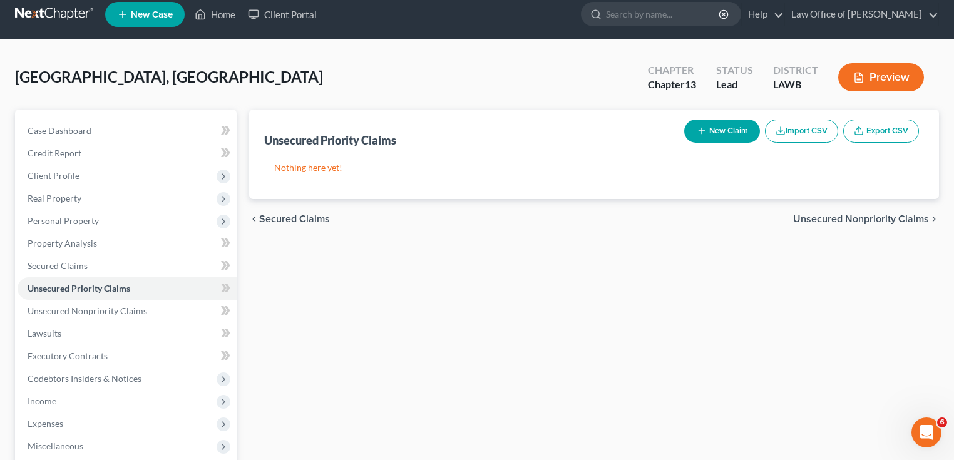
click at [835, 218] on span "Unsecured Nonpriority Claims" at bounding box center [861, 219] width 136 height 10
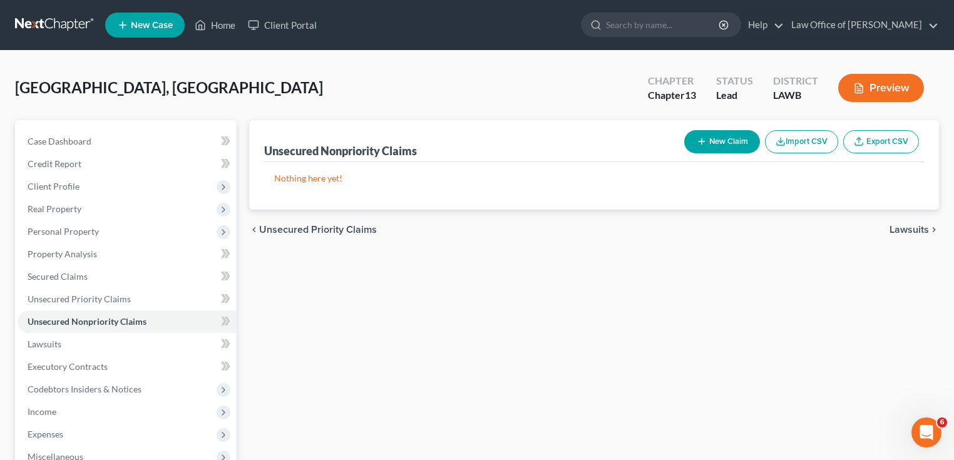
click at [715, 140] on button "New Claim" at bounding box center [723, 141] width 76 height 23
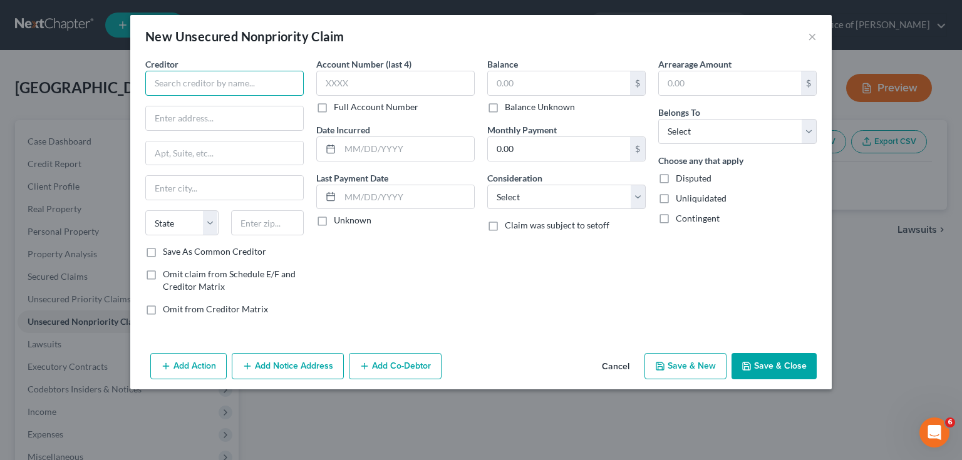
click at [234, 83] on input "text" at bounding box center [224, 83] width 158 height 25
click at [238, 248] on label "Save As Common Creditor" at bounding box center [214, 251] width 103 height 13
click at [176, 248] on input "Save As Common Creditor" at bounding box center [172, 249] width 8 height 8
click at [366, 221] on label "Unknown" at bounding box center [353, 220] width 38 height 13
click at [347, 221] on input "Unknown" at bounding box center [343, 218] width 8 height 8
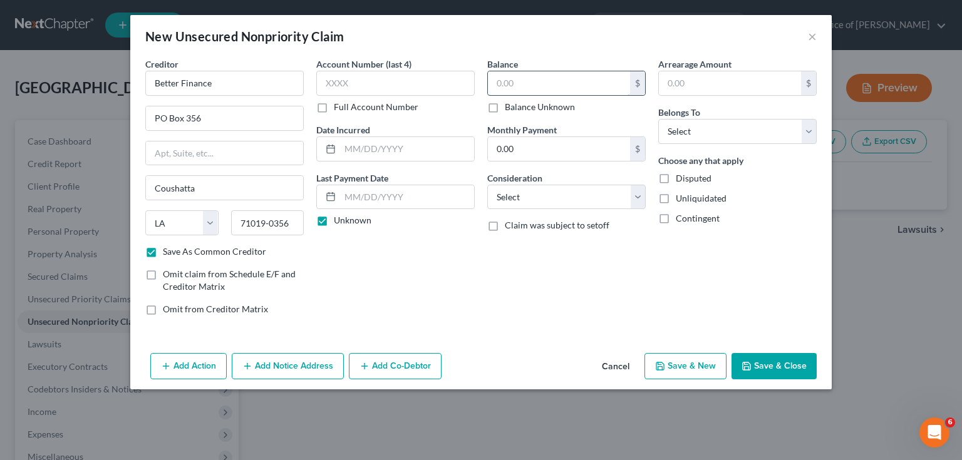
click at [557, 80] on input "text" at bounding box center [559, 83] width 142 height 24
click at [541, 198] on select "Select Cable / Satellite Services Collection Agency Credit Card Debt Debt Couns…" at bounding box center [566, 197] width 158 height 25
click at [535, 199] on select "Select Cable / Satellite Services Collection Agency Credit Card Debt Debt Couns…" at bounding box center [566, 197] width 158 height 25
click at [601, 195] on select "Select Cable / Satellite Services Collection Agency Credit Card Debt Debt Couns…" at bounding box center [566, 197] width 158 height 25
click at [531, 190] on select "Select Cable / Satellite Services Collection Agency Credit Card Debt Debt Couns…" at bounding box center [566, 197] width 158 height 25
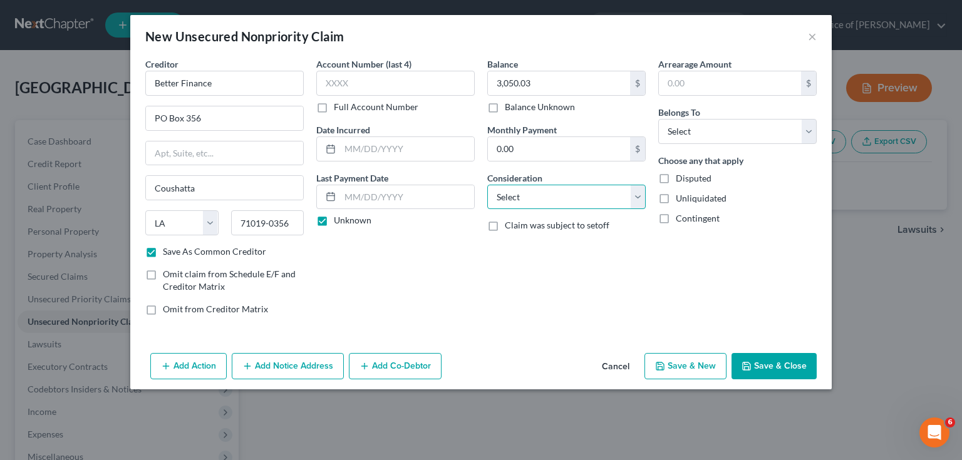
click at [556, 193] on select "Select Cable / Satellite Services Collection Agency Credit Card Debt Debt Couns…" at bounding box center [566, 197] width 158 height 25
click at [601, 200] on select "Select Cable / Satellite Services Collection Agency Credit Card Debt Debt Couns…" at bounding box center [566, 197] width 158 height 25
click at [487, 185] on select "Select Cable / Satellite Services Collection Agency Credit Card Debt Debt Couns…" at bounding box center [566, 197] width 158 height 25
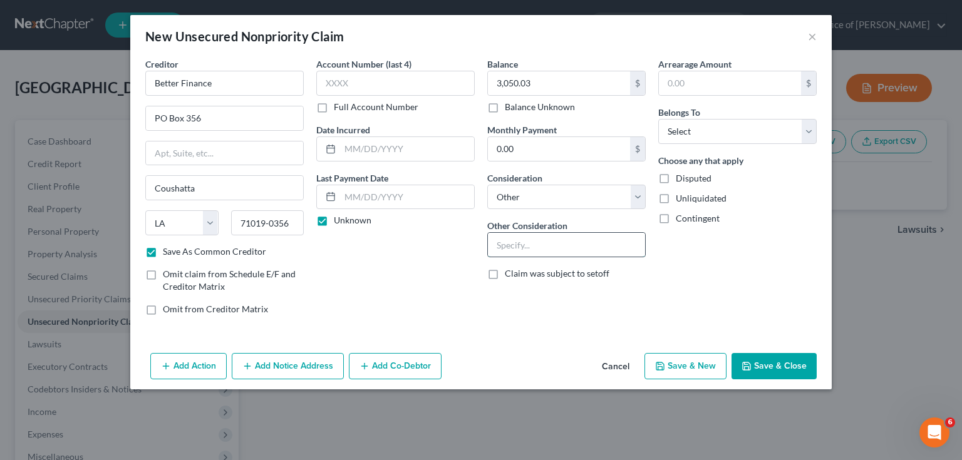
click at [537, 245] on input "text" at bounding box center [566, 245] width 157 height 24
click at [706, 129] on select "Select Debtor 1 Only Debtor 2 Only Debtor 1 And Debtor 2 Only At Least One Of T…" at bounding box center [737, 131] width 158 height 25
click at [658, 119] on select "Select Debtor 1 Only Debtor 2 Only Debtor 1 And Debtor 2 Only At Least One Of T…" at bounding box center [737, 131] width 158 height 25
click at [696, 367] on button "Save & New" at bounding box center [685, 366] width 82 height 26
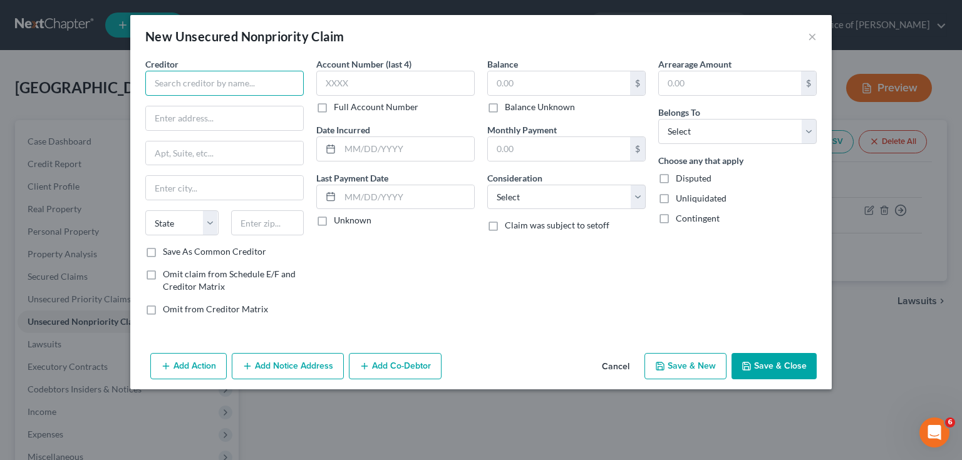
click at [237, 87] on input "text" at bounding box center [224, 83] width 158 height 25
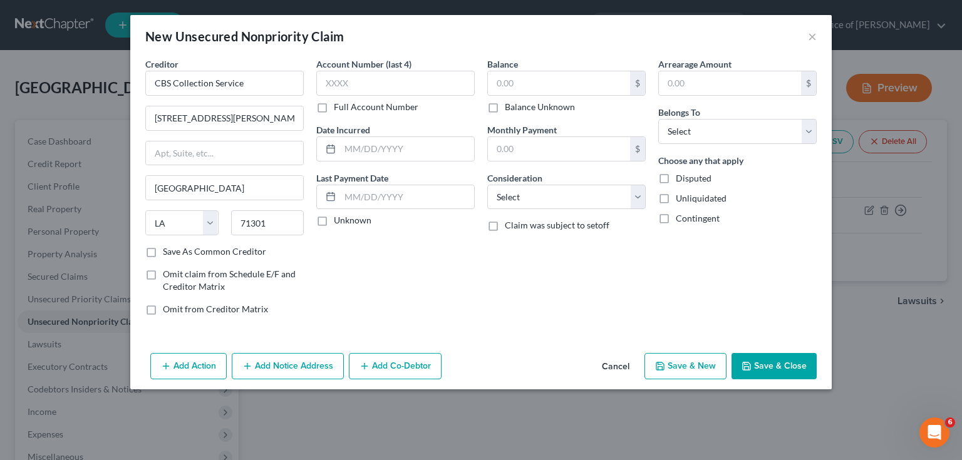
click at [359, 219] on label "Unknown" at bounding box center [353, 220] width 38 height 13
click at [347, 219] on input "Unknown" at bounding box center [343, 218] width 8 height 8
click at [542, 81] on input "text" at bounding box center [559, 83] width 142 height 24
click at [571, 199] on select "Select Cable / Satellite Services Collection Agency Credit Card Debt Debt Couns…" at bounding box center [566, 197] width 158 height 25
click at [487, 185] on select "Select Cable / Satellite Services Collection Agency Credit Card Debt Debt Couns…" at bounding box center [566, 197] width 158 height 25
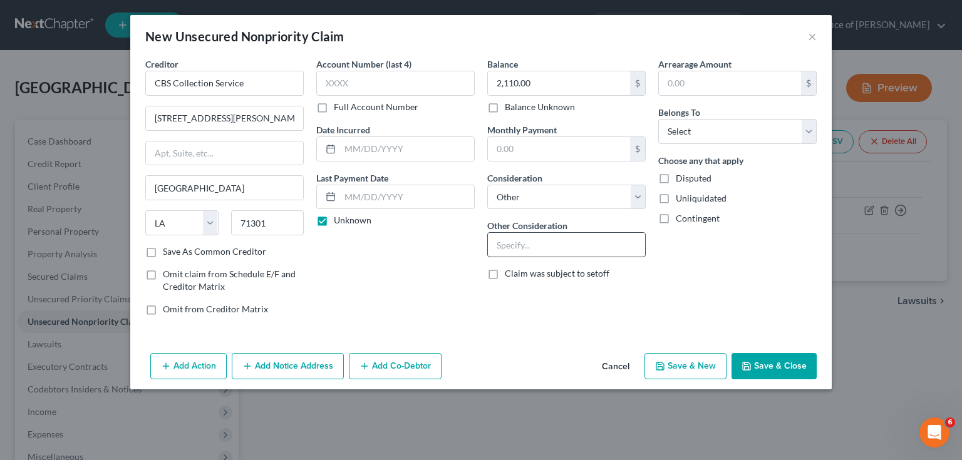
click at [550, 240] on input "text" at bounding box center [566, 245] width 157 height 24
click at [721, 81] on input "text" at bounding box center [730, 83] width 142 height 24
click at [703, 371] on button "Save & New" at bounding box center [685, 366] width 82 height 26
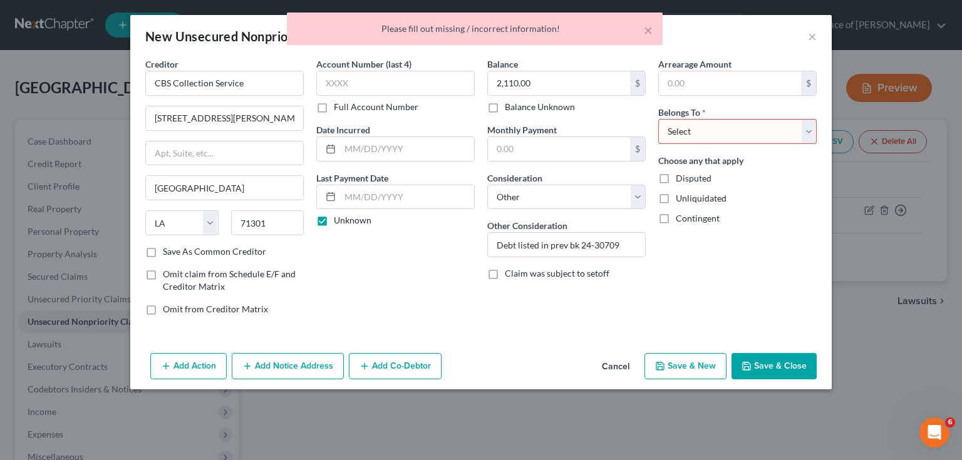
click at [754, 128] on select "Select Debtor 1 Only Debtor 2 Only Debtor 1 And Debtor 2 Only At Least One Of T…" at bounding box center [737, 131] width 158 height 25
click at [658, 119] on select "Select Debtor 1 Only Debtor 2 Only Debtor 1 And Debtor 2 Only At Least One Of T…" at bounding box center [737, 131] width 158 height 25
click at [671, 362] on button "Save & New" at bounding box center [685, 366] width 82 height 26
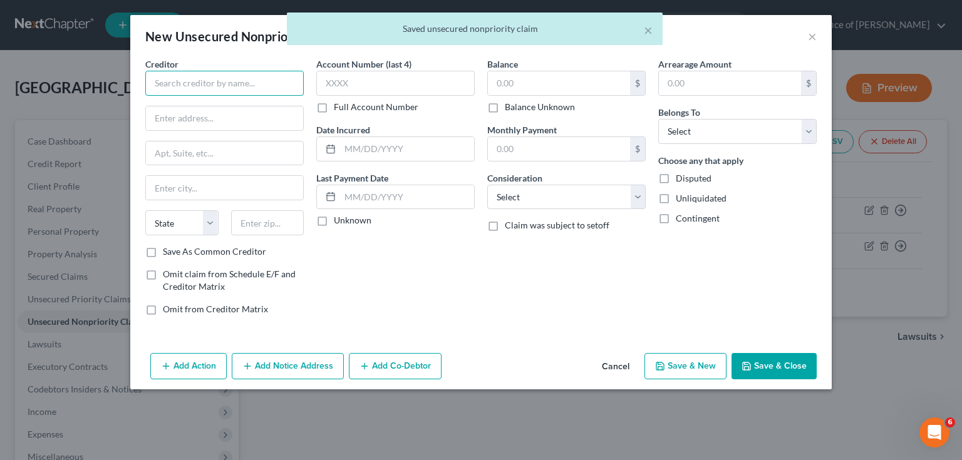
click at [232, 86] on input "text" at bounding box center [224, 83] width 158 height 25
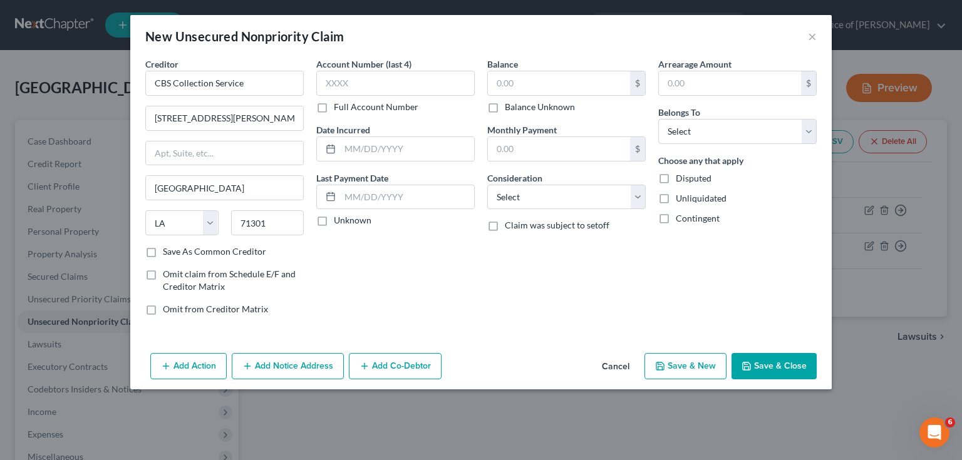
click at [371, 223] on div "Unknown" at bounding box center [395, 220] width 158 height 13
click at [334, 217] on label "Unknown" at bounding box center [353, 220] width 38 height 13
click at [339, 217] on input "Unknown" at bounding box center [343, 218] width 8 height 8
click at [518, 84] on input "text" at bounding box center [559, 83] width 142 height 24
drag, startPoint x: 618, startPoint y: 190, endPoint x: 611, endPoint y: 205, distance: 16.5
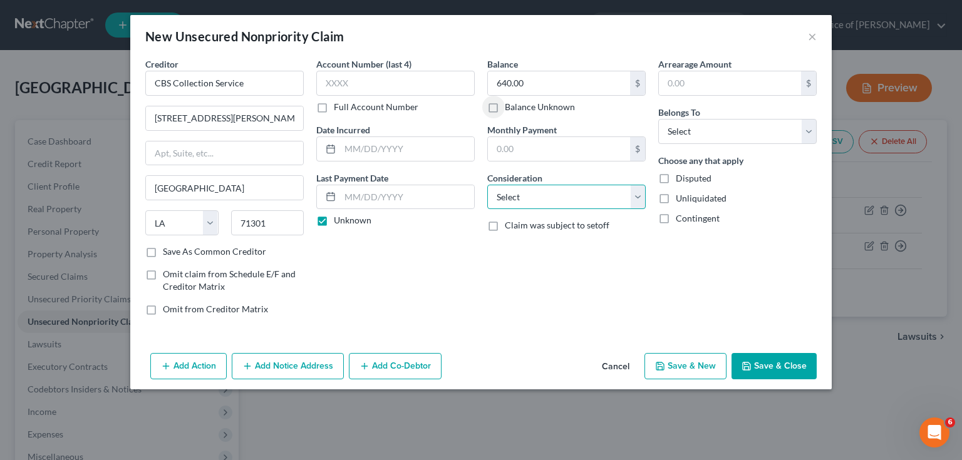
click at [618, 190] on select "Select Cable / Satellite Services Collection Agency Credit Card Debt Debt Couns…" at bounding box center [566, 197] width 158 height 25
click at [487, 185] on select "Select Cable / Satellite Services Collection Agency Credit Card Debt Debt Couns…" at bounding box center [566, 197] width 158 height 25
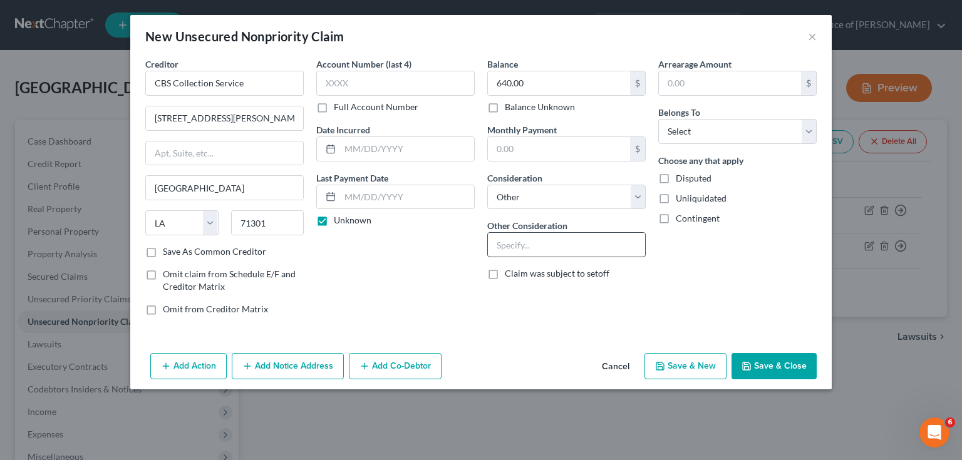
click at [531, 245] on input "text" at bounding box center [566, 245] width 157 height 24
drag, startPoint x: 703, startPoint y: 137, endPoint x: 702, endPoint y: 143, distance: 6.4
click at [703, 136] on select "Select Debtor 1 Only Debtor 2 Only Debtor 1 And Debtor 2 Only At Least One Of T…" at bounding box center [737, 131] width 158 height 25
click at [658, 119] on select "Select Debtor 1 Only Debtor 2 Only Debtor 1 And Debtor 2 Only At Least One Of T…" at bounding box center [737, 131] width 158 height 25
click at [691, 371] on button "Save & New" at bounding box center [685, 366] width 82 height 26
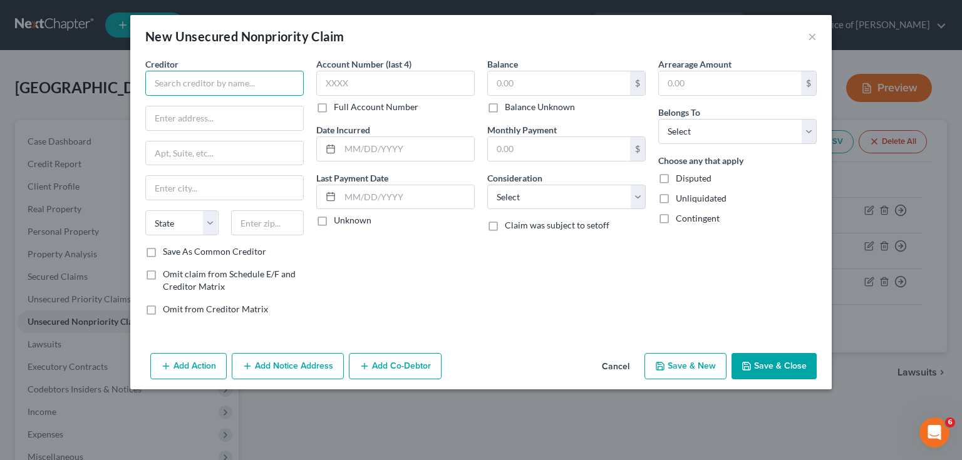
click at [207, 79] on input "text" at bounding box center [224, 83] width 158 height 25
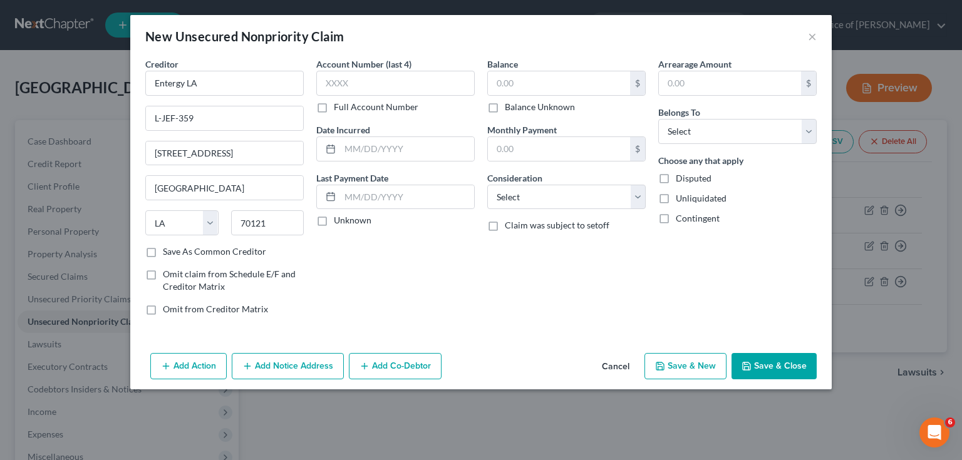
click at [334, 221] on label "Unknown" at bounding box center [353, 220] width 38 height 13
click at [339, 221] on input "Unknown" at bounding box center [343, 218] width 8 height 8
click at [556, 83] on input "text" at bounding box center [559, 83] width 142 height 24
click at [691, 128] on select "Select Debtor 1 Only Debtor 2 Only Debtor 1 And Debtor 2 Only At Least One Of T…" at bounding box center [737, 131] width 158 height 25
click at [658, 119] on select "Select Debtor 1 Only Debtor 2 Only Debtor 1 And Debtor 2 Only At Least One Of T…" at bounding box center [737, 131] width 158 height 25
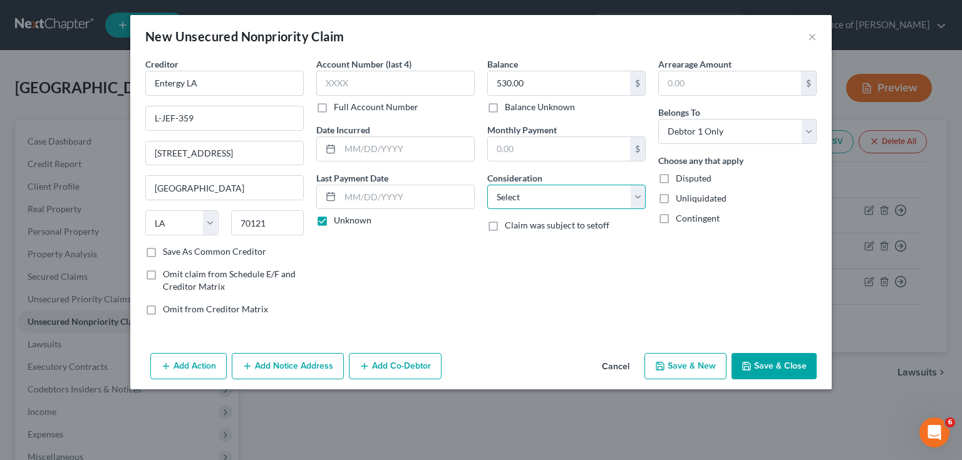
drag, startPoint x: 561, startPoint y: 200, endPoint x: 562, endPoint y: 207, distance: 7.0
click at [561, 200] on select "Select Cable / Satellite Services Collection Agency Credit Card Debt Debt Couns…" at bounding box center [566, 197] width 158 height 25
click at [487, 185] on select "Select Cable / Satellite Services Collection Agency Credit Card Debt Debt Couns…" at bounding box center [566, 197] width 158 height 25
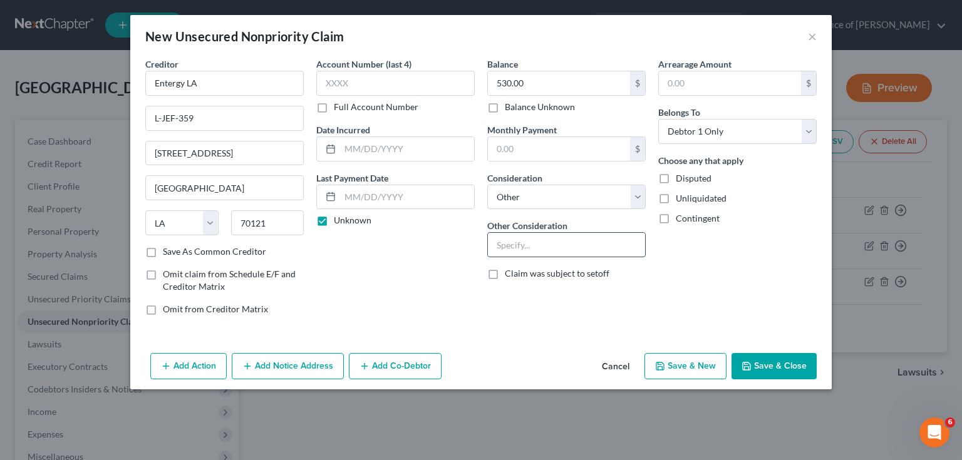
click at [547, 245] on input "text" at bounding box center [566, 245] width 157 height 24
drag, startPoint x: 624, startPoint y: 240, endPoint x: 485, endPoint y: 256, distance: 140.5
click at [485, 256] on div "Balance 530.00 $ Balance Unknown Balance Undetermined 530.00 $ Balance Unknown …" at bounding box center [566, 192] width 171 height 268
click at [688, 367] on button "Save & New" at bounding box center [685, 366] width 82 height 26
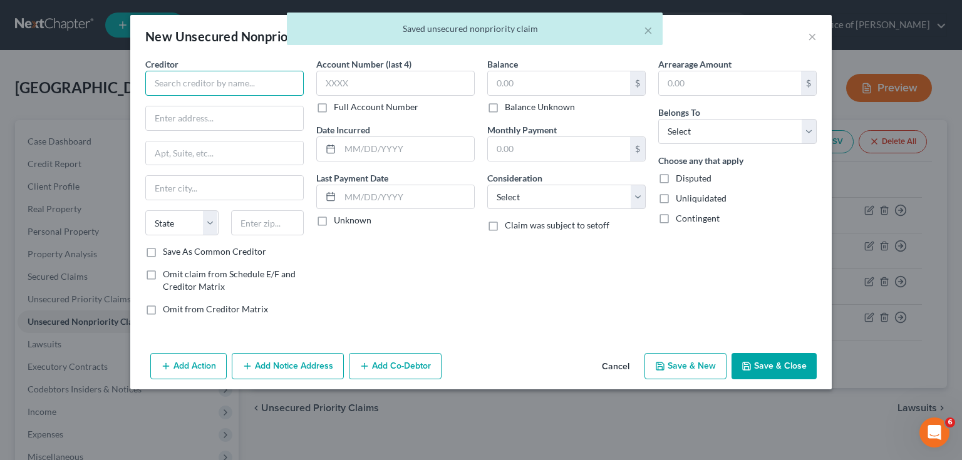
click at [229, 91] on input "text" at bounding box center [224, 83] width 158 height 25
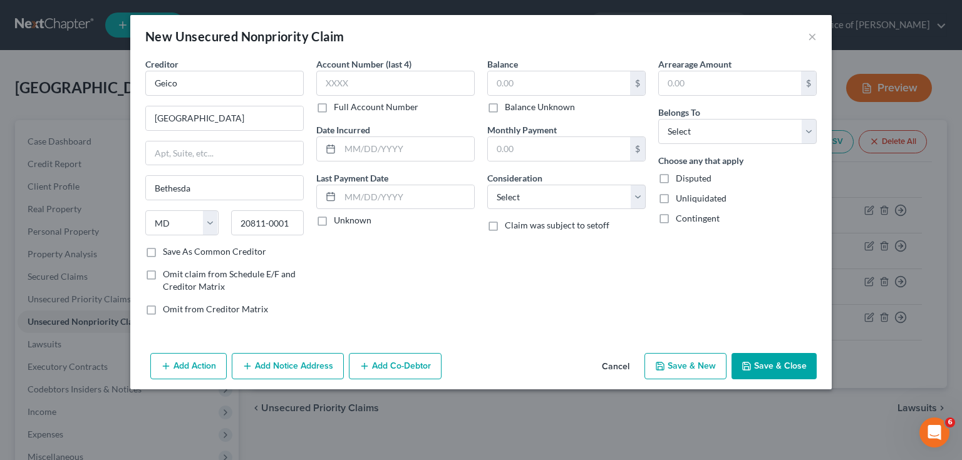
click at [334, 220] on label "Unknown" at bounding box center [353, 220] width 38 height 13
click at [339, 220] on input "Unknown" at bounding box center [343, 218] width 8 height 8
click at [517, 81] on input "text" at bounding box center [559, 83] width 142 height 24
click at [563, 205] on select "Select Cable / Satellite Services Collection Agency Credit Card Debt Debt Couns…" at bounding box center [566, 197] width 158 height 25
click at [487, 185] on select "Select Cable / Satellite Services Collection Agency Credit Card Debt Debt Couns…" at bounding box center [566, 197] width 158 height 25
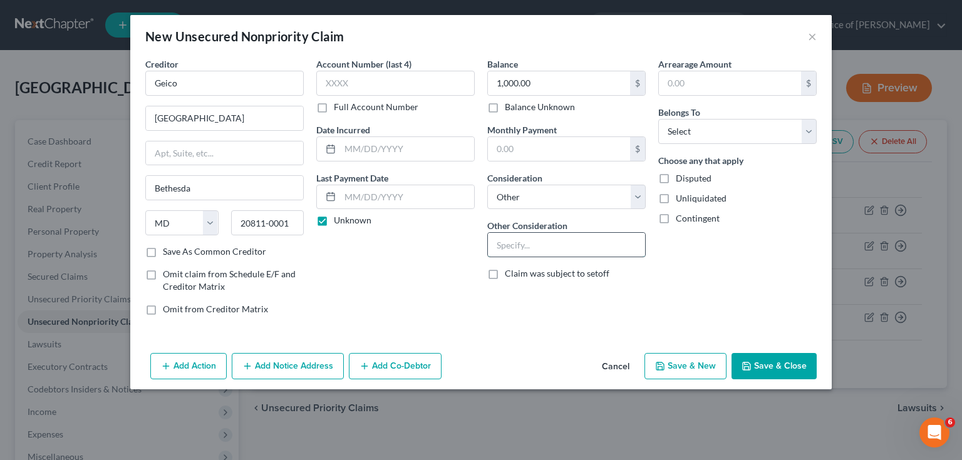
click at [530, 246] on input "text" at bounding box center [566, 245] width 157 height 24
paste input "Debt listed in prev bk 24-30709"
click at [678, 133] on select "Select Debtor 1 Only Debtor 2 Only Debtor 1 And Debtor 2 Only At Least One Of T…" at bounding box center [737, 131] width 158 height 25
click at [658, 119] on select "Select Debtor 1 Only Debtor 2 Only Debtor 1 And Debtor 2 Only At Least One Of T…" at bounding box center [737, 131] width 158 height 25
click at [686, 370] on button "Save & New" at bounding box center [685, 366] width 82 height 26
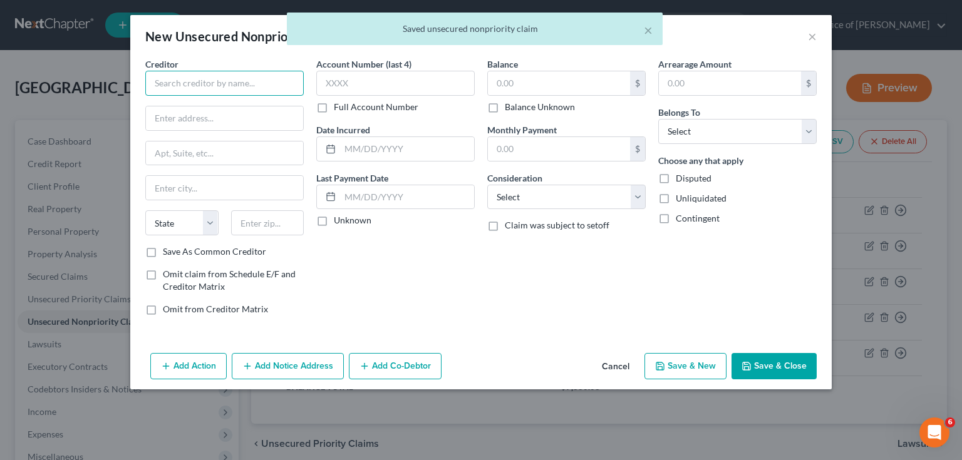
click at [244, 84] on input "text" at bounding box center [224, 83] width 158 height 25
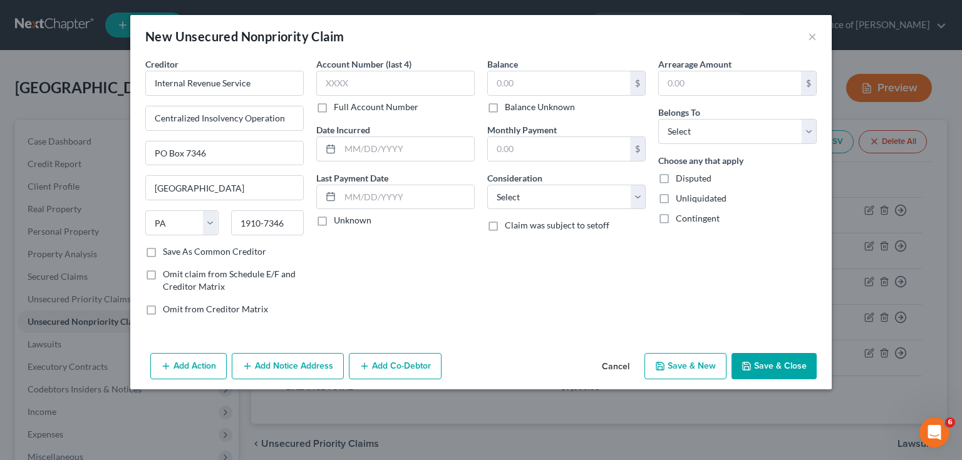
click at [334, 222] on label "Unknown" at bounding box center [353, 220] width 38 height 13
click at [339, 222] on input "Unknown" at bounding box center [343, 218] width 8 height 8
click at [540, 147] on input "text" at bounding box center [559, 149] width 142 height 24
drag, startPoint x: 531, startPoint y: 198, endPoint x: 527, endPoint y: 205, distance: 8.7
click at [531, 198] on select "Select Cable / Satellite Services Collection Agency Credit Card Debt Debt Couns…" at bounding box center [566, 197] width 158 height 25
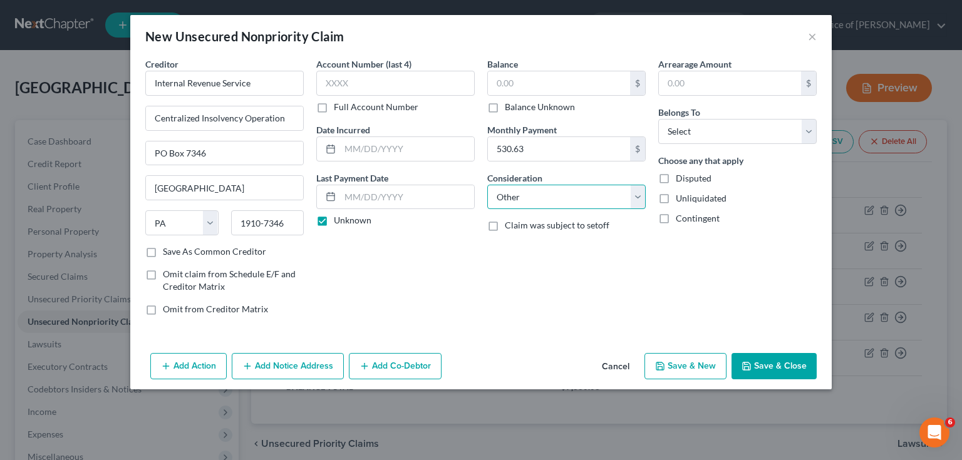
click at [487, 185] on select "Select Cable / Satellite Services Collection Agency Credit Card Debt Debt Couns…" at bounding box center [566, 197] width 158 height 25
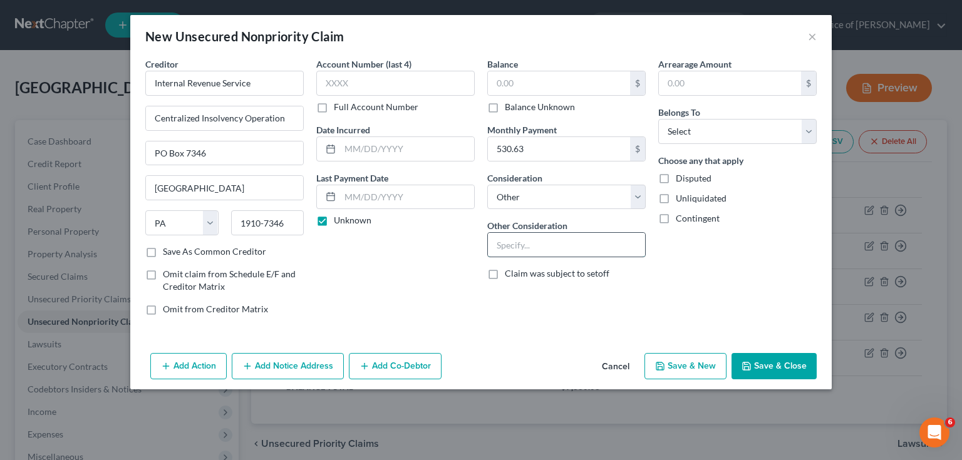
click at [542, 245] on input "text" at bounding box center [566, 245] width 157 height 24
paste input "Debt listed in prev bk 24-30709"
drag, startPoint x: 536, startPoint y: 245, endPoint x: 438, endPoint y: 239, distance: 98.6
click at [453, 247] on div "Creditor * Internal Revenue Service Centralized Insolvency Operation PO Box 734…" at bounding box center [481, 192] width 684 height 268
drag, startPoint x: 676, startPoint y: 135, endPoint x: 676, endPoint y: 142, distance: 6.9
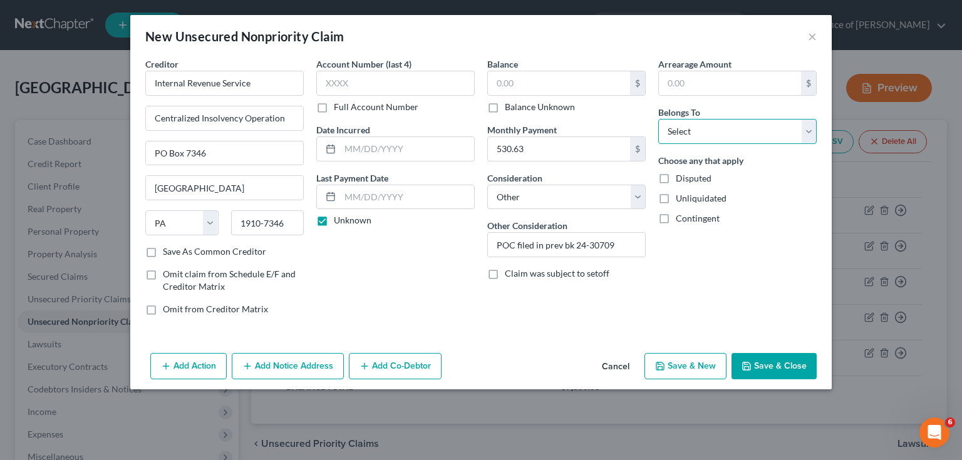
click at [676, 135] on select "Select Debtor 1 Only Debtor 2 Only Debtor 1 And Debtor 2 Only At Least One Of T…" at bounding box center [737, 131] width 158 height 25
click at [658, 119] on select "Select Debtor 1 Only Debtor 2 Only Debtor 1 And Debtor 2 Only At Least One Of T…" at bounding box center [737, 131] width 158 height 25
click at [669, 362] on button "Save & New" at bounding box center [685, 366] width 82 height 26
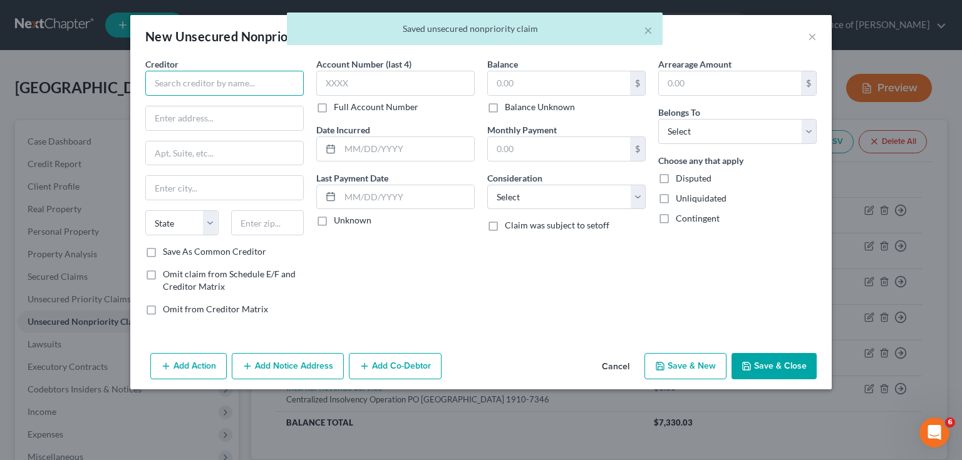
click at [172, 89] on input "text" at bounding box center [224, 83] width 158 height 25
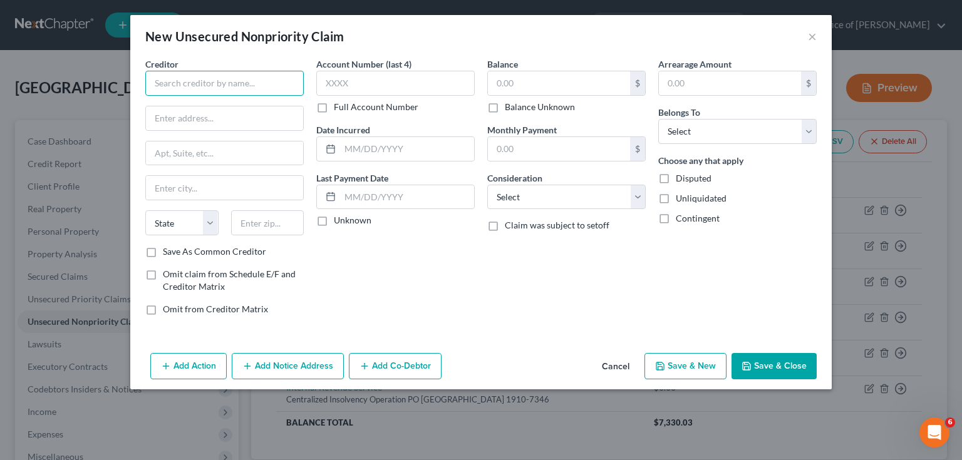
click at [245, 90] on input "text" at bounding box center [224, 83] width 158 height 25
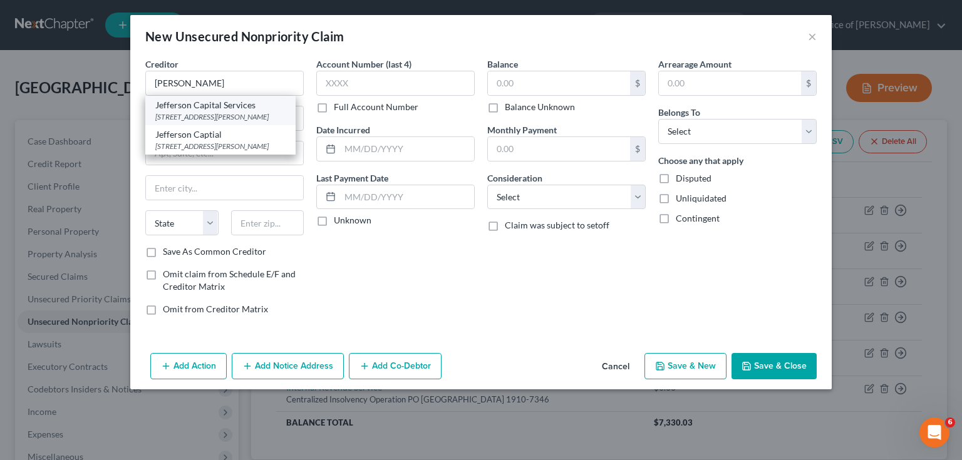
click at [242, 100] on div "Jefferson Capital Services" at bounding box center [220, 105] width 130 height 13
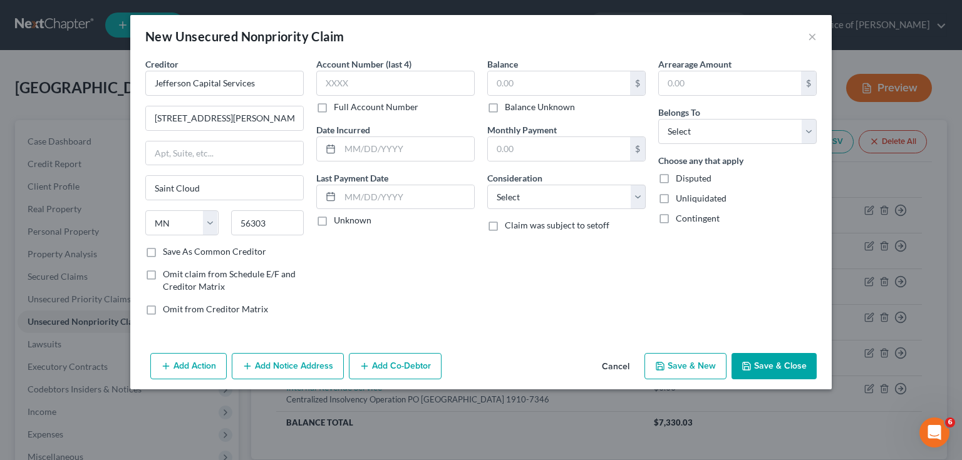
click at [356, 224] on label "Unknown" at bounding box center [353, 220] width 38 height 13
click at [347, 222] on input "Unknown" at bounding box center [343, 218] width 8 height 8
click at [515, 84] on input "text" at bounding box center [559, 83] width 142 height 24
drag, startPoint x: 704, startPoint y: 130, endPoint x: 701, endPoint y: 141, distance: 11.5
click at [704, 130] on select "Select Debtor 1 Only Debtor 2 Only Debtor 1 And Debtor 2 Only At Least One Of T…" at bounding box center [737, 131] width 158 height 25
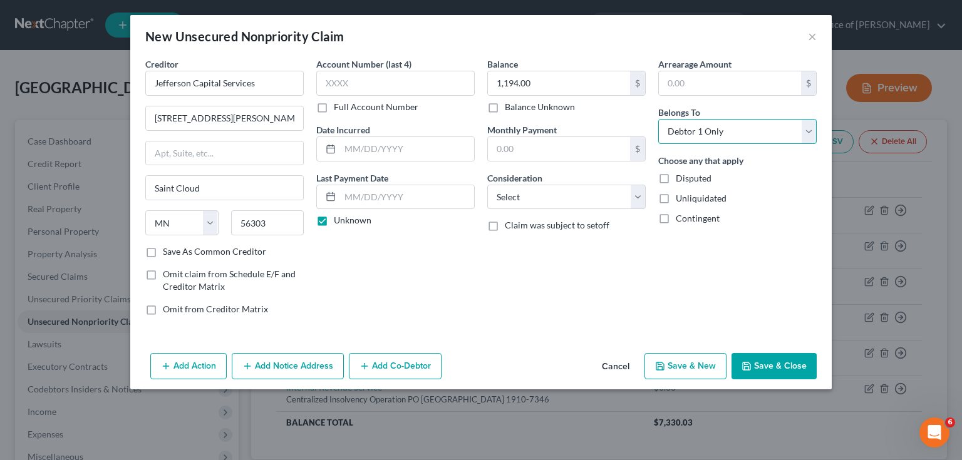
click at [658, 119] on select "Select Debtor 1 Only Debtor 2 Only Debtor 1 And Debtor 2 Only At Least One Of T…" at bounding box center [737, 131] width 158 height 25
drag, startPoint x: 567, startPoint y: 194, endPoint x: 567, endPoint y: 203, distance: 8.8
click at [567, 194] on select "Select Cable / Satellite Services Collection Agency Credit Card Debt Debt Couns…" at bounding box center [566, 197] width 158 height 25
click at [487, 185] on select "Select Cable / Satellite Services Collection Agency Credit Card Debt Debt Couns…" at bounding box center [566, 197] width 158 height 25
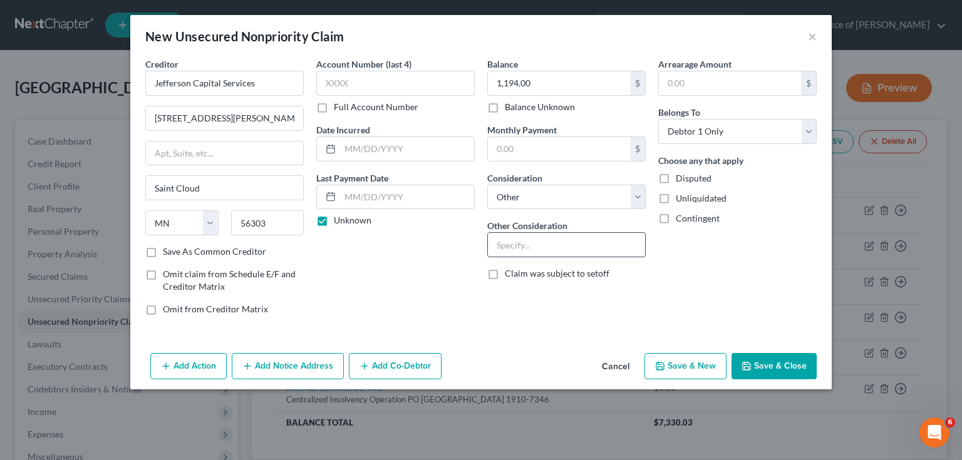
click at [517, 243] on input "text" at bounding box center [566, 245] width 157 height 24
paste input "Debt listed in prev bk 24-30709"
click at [699, 368] on button "Save & New" at bounding box center [685, 366] width 82 height 26
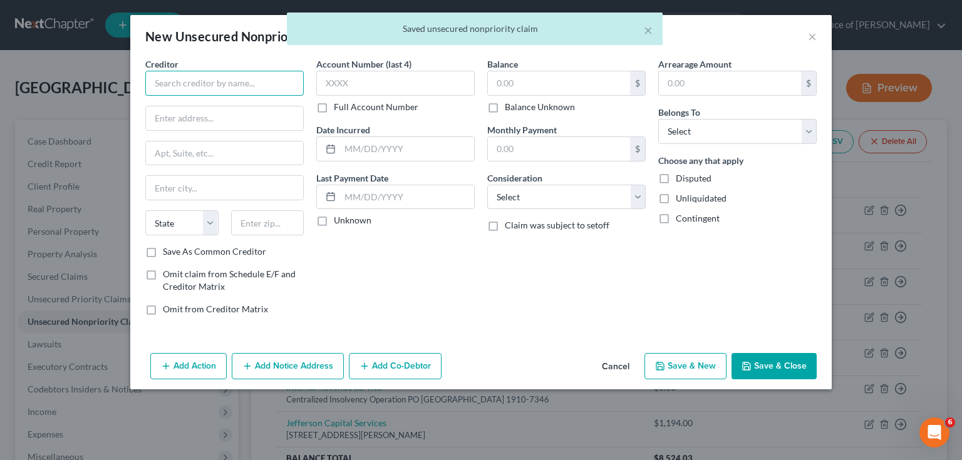
click at [249, 91] on input "text" at bounding box center [224, 83] width 158 height 25
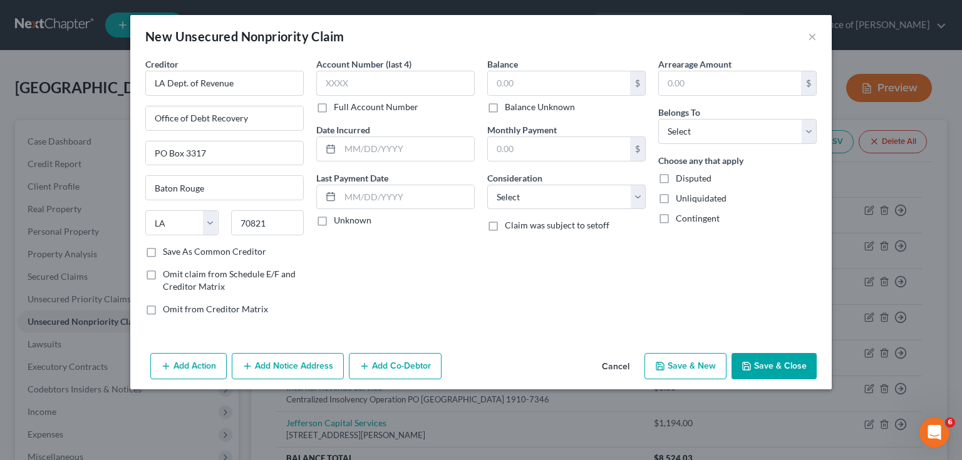
click at [343, 220] on label "Unknown" at bounding box center [353, 220] width 38 height 13
click at [343, 220] on input "Unknown" at bounding box center [343, 218] width 8 height 8
click at [510, 88] on input "text" at bounding box center [559, 83] width 142 height 24
click at [553, 200] on select "Select Cable / Satellite Services Collection Agency Credit Card Debt Debt Couns…" at bounding box center [566, 197] width 158 height 25
click at [487, 185] on select "Select Cable / Satellite Services Collection Agency Credit Card Debt Debt Couns…" at bounding box center [566, 197] width 158 height 25
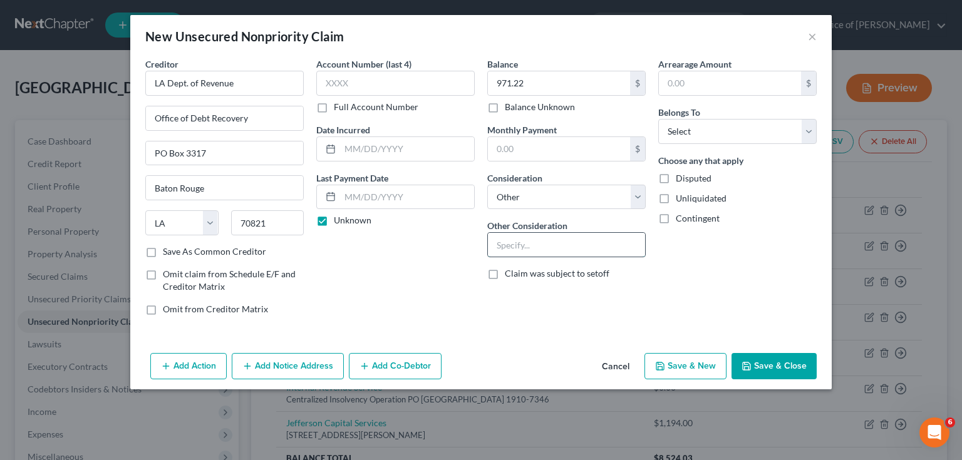
click at [526, 249] on input "text" at bounding box center [566, 245] width 157 height 24
paste input "Debt listed in prev bk 24-30709"
drag, startPoint x: 696, startPoint y: 131, endPoint x: 695, endPoint y: 138, distance: 7.1
click at [696, 131] on select "Select Debtor 1 Only Debtor 2 Only Debtor 1 And Debtor 2 Only At Least One Of T…" at bounding box center [737, 131] width 158 height 25
click at [658, 119] on select "Select Debtor 1 Only Debtor 2 Only Debtor 1 And Debtor 2 Only At Least One Of T…" at bounding box center [737, 131] width 158 height 25
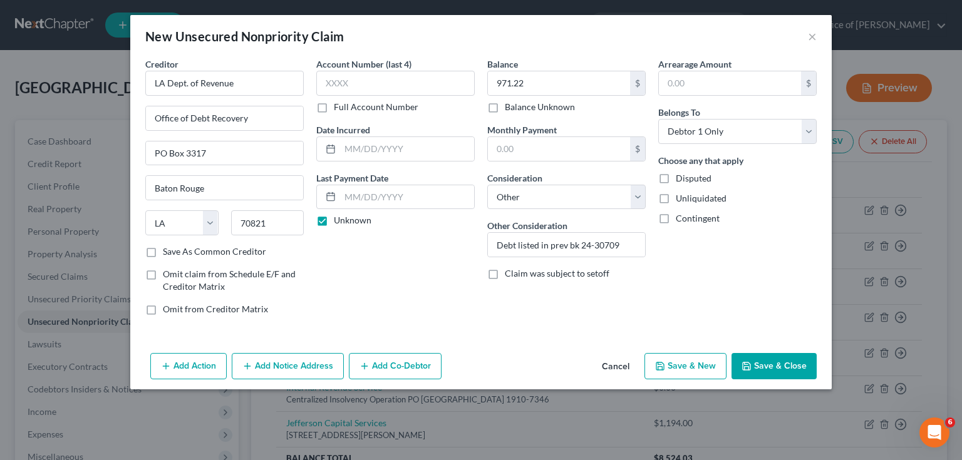
click at [683, 363] on button "Save & New" at bounding box center [685, 366] width 82 height 26
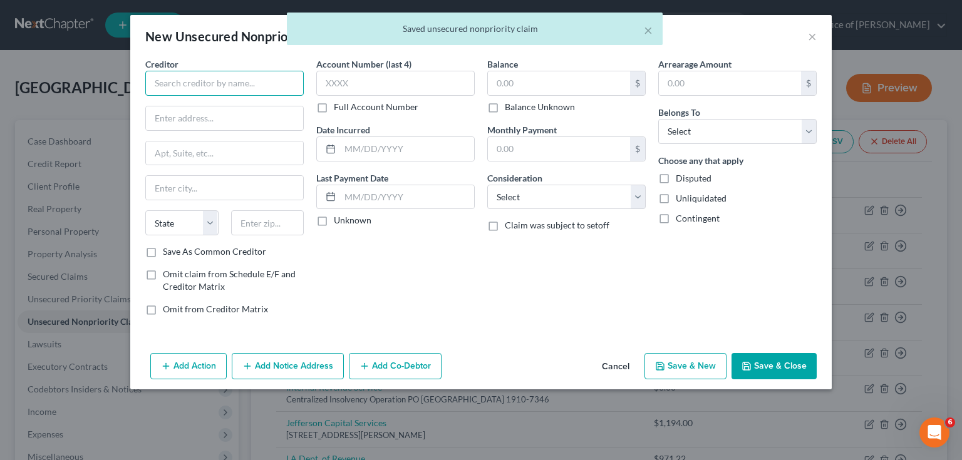
click at [186, 81] on input "text" at bounding box center [224, 83] width 158 height 25
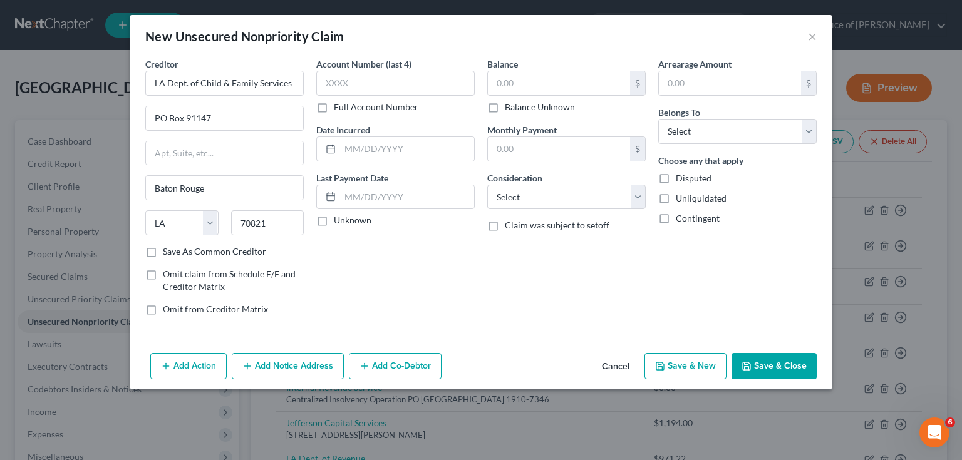
click at [334, 218] on label "Unknown" at bounding box center [353, 220] width 38 height 13
click at [339, 218] on input "Unknown" at bounding box center [343, 218] width 8 height 8
click at [521, 85] on input "text" at bounding box center [559, 83] width 142 height 24
click at [534, 204] on select "Select Cable / Satellite Services Collection Agency Credit Card Debt Debt Couns…" at bounding box center [566, 197] width 158 height 25
click at [487, 185] on select "Select Cable / Satellite Services Collection Agency Credit Card Debt Debt Couns…" at bounding box center [566, 197] width 158 height 25
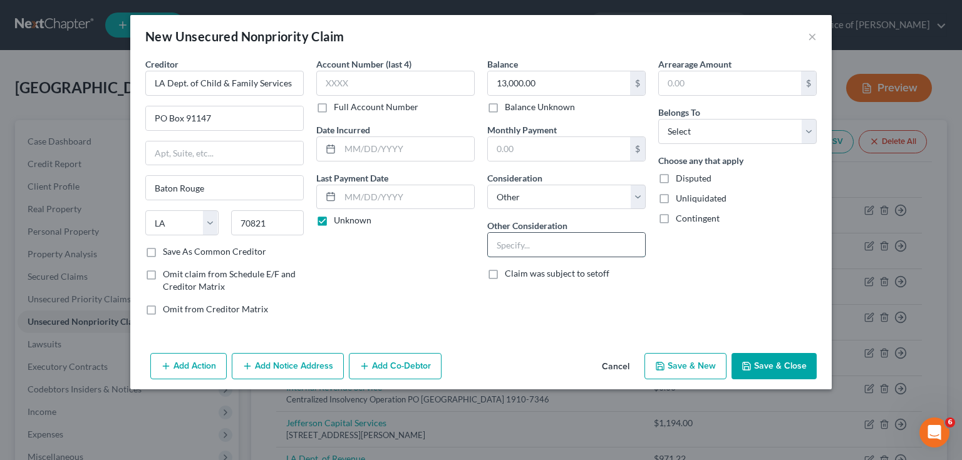
click at [517, 243] on input "text" at bounding box center [566, 245] width 157 height 24
paste input "Debt listed in prev bk 24-30709"
drag, startPoint x: 696, startPoint y: 131, endPoint x: 696, endPoint y: 142, distance: 11.3
click at [696, 131] on select "Select Debtor 1 Only Debtor 2 Only Debtor 1 And Debtor 2 Only At Least One Of T…" at bounding box center [737, 131] width 158 height 25
click at [658, 119] on select "Select Debtor 1 Only Debtor 2 Only Debtor 1 And Debtor 2 Only At Least One Of T…" at bounding box center [737, 131] width 158 height 25
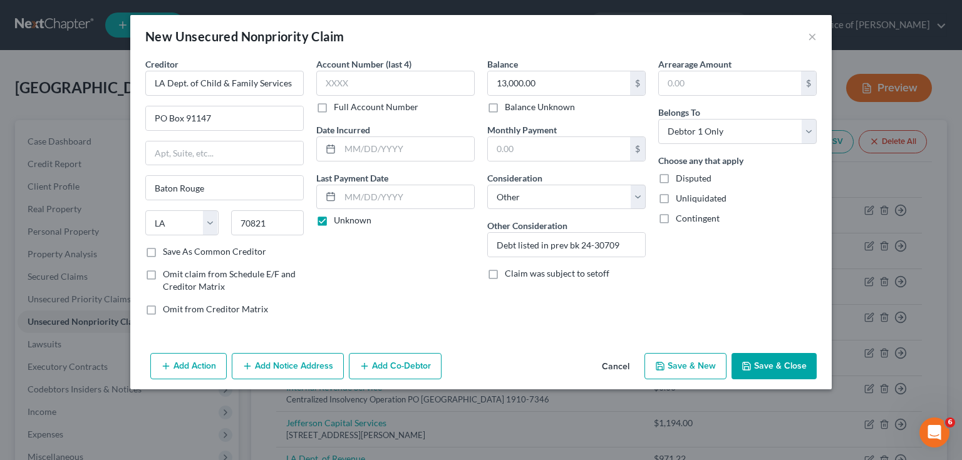
click at [701, 361] on button "Save & New" at bounding box center [685, 366] width 82 height 26
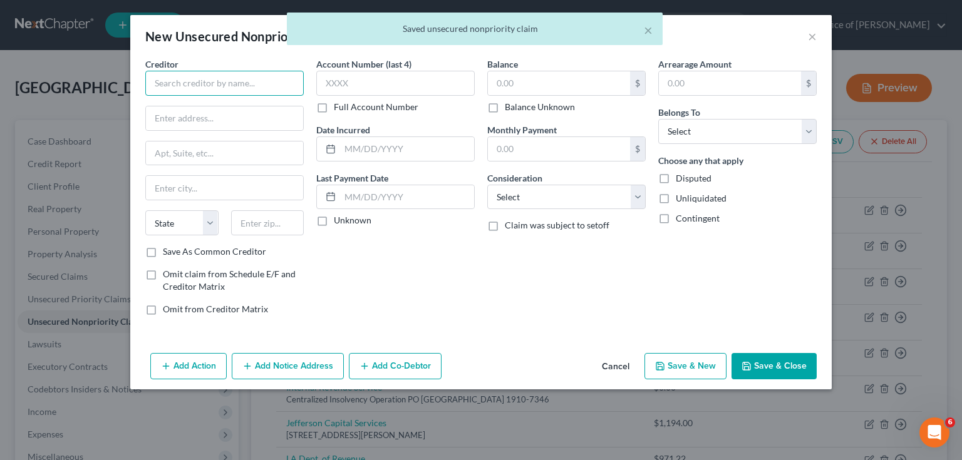
click at [202, 80] on input "text" at bounding box center [224, 83] width 158 height 25
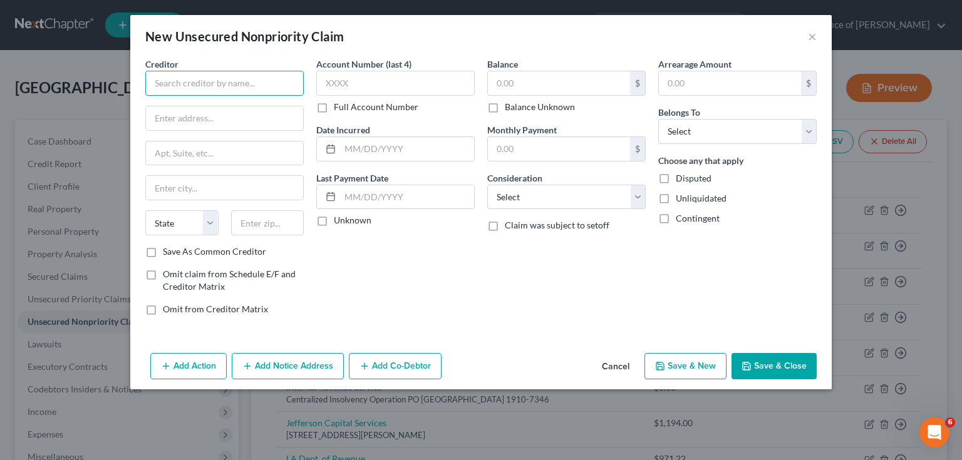
drag, startPoint x: 220, startPoint y: 91, endPoint x: 209, endPoint y: 91, distance: 11.3
click at [220, 91] on input "text" at bounding box center [224, 83] width 158 height 25
click at [334, 220] on label "Unknown" at bounding box center [353, 220] width 38 height 13
click at [339, 220] on input "Unknown" at bounding box center [343, 218] width 8 height 8
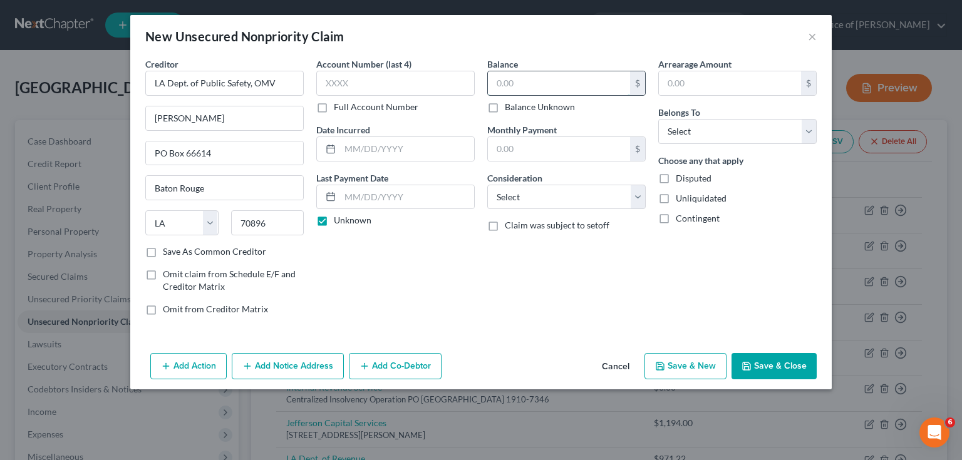
click at [534, 84] on input "text" at bounding box center [559, 83] width 142 height 24
click at [537, 203] on select "Select Cable / Satellite Services Collection Agency Credit Card Debt Debt Couns…" at bounding box center [566, 197] width 158 height 25
click at [487, 185] on select "Select Cable / Satellite Services Collection Agency Credit Card Debt Debt Couns…" at bounding box center [566, 197] width 158 height 25
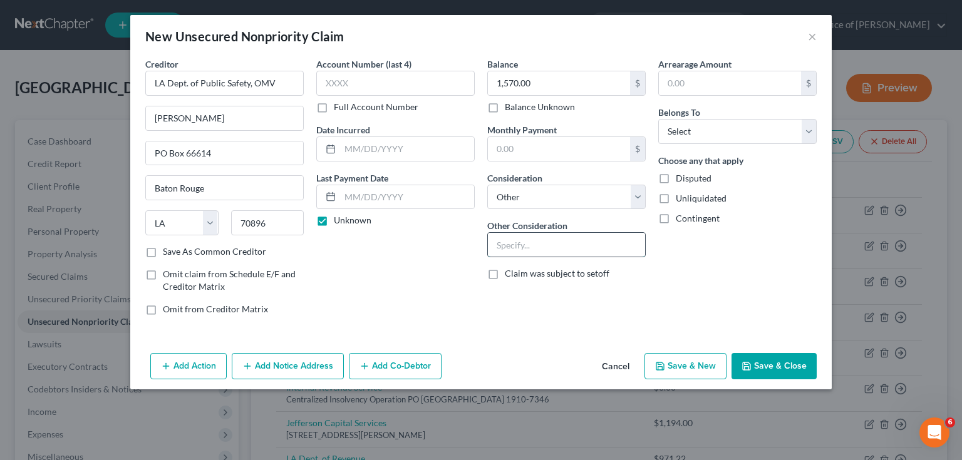
click at [556, 247] on input "text" at bounding box center [566, 245] width 157 height 24
click at [683, 123] on select "Select Debtor 1 Only Debtor 2 Only Debtor 1 And Debtor 2 Only At Least One Of T…" at bounding box center [737, 131] width 158 height 25
click at [658, 119] on select "Select Debtor 1 Only Debtor 2 Only Debtor 1 And Debtor 2 Only At Least One Of T…" at bounding box center [737, 131] width 158 height 25
click at [676, 376] on button "Save & New" at bounding box center [685, 366] width 82 height 26
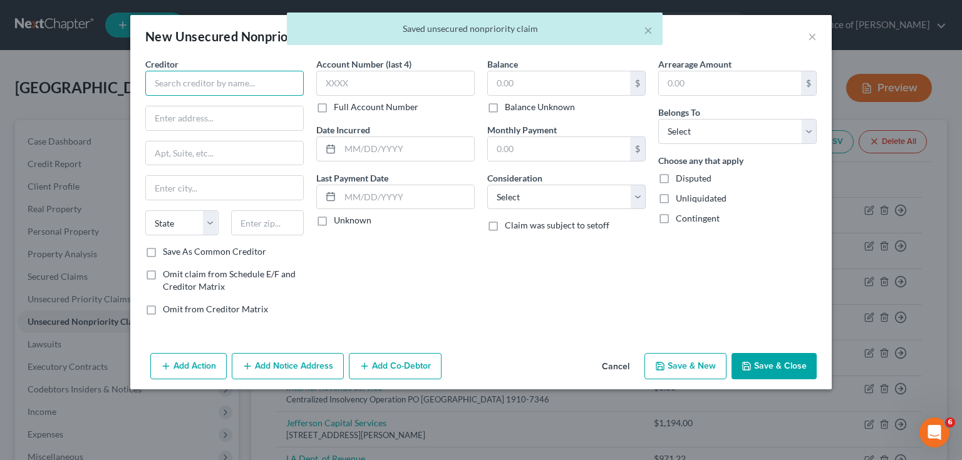
drag, startPoint x: 267, startPoint y: 79, endPoint x: 257, endPoint y: 84, distance: 11.8
click at [267, 79] on input "text" at bounding box center [224, 83] width 158 height 25
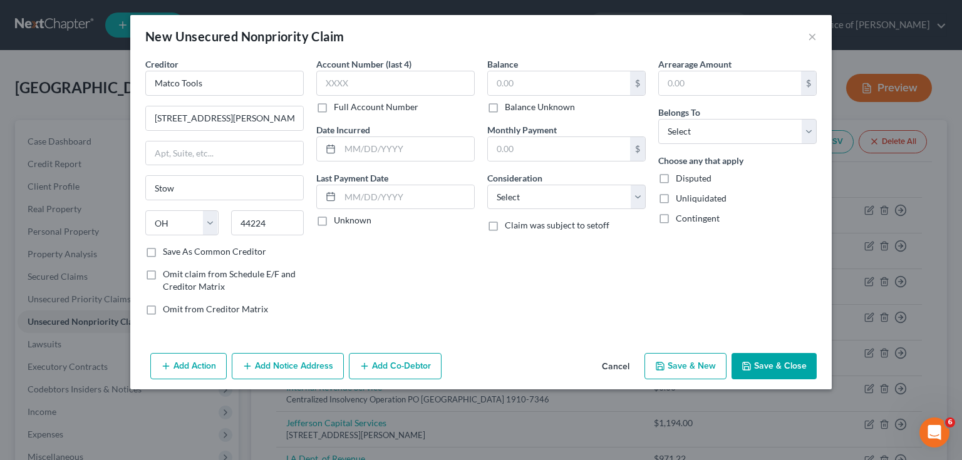
drag, startPoint x: 319, startPoint y: 220, endPoint x: 488, endPoint y: 144, distance: 186.1
click at [334, 220] on label "Unknown" at bounding box center [353, 220] width 38 height 13
click at [339, 220] on input "Unknown" at bounding box center [343, 218] width 8 height 8
click at [532, 85] on input "text" at bounding box center [559, 83] width 142 height 24
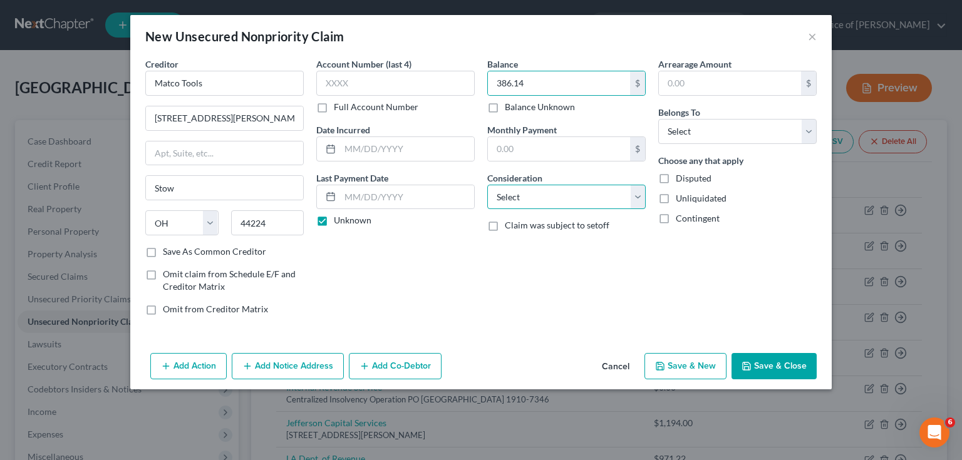
click at [515, 195] on select "Select Cable / Satellite Services Collection Agency Credit Card Debt Debt Couns…" at bounding box center [566, 197] width 158 height 25
click at [487, 185] on select "Select Cable / Satellite Services Collection Agency Credit Card Debt Debt Couns…" at bounding box center [566, 197] width 158 height 25
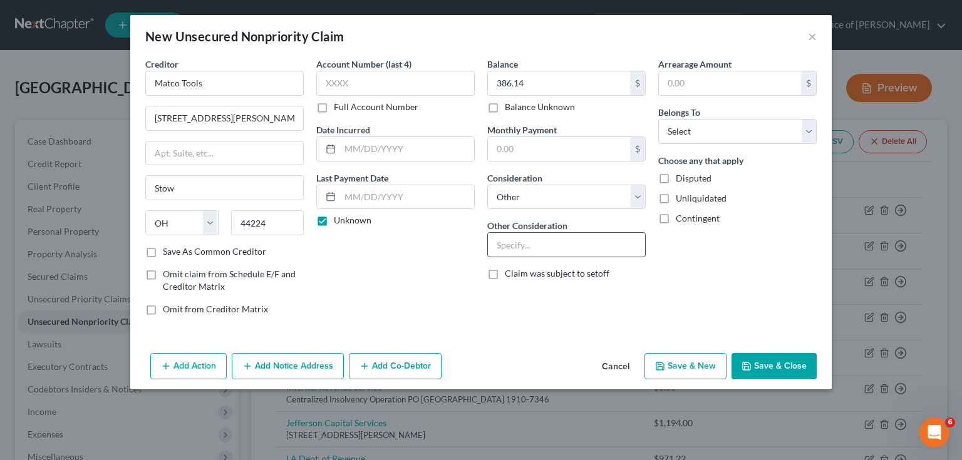
click at [524, 252] on input "text" at bounding box center [566, 245] width 157 height 24
click at [673, 142] on select "Select Debtor 1 Only Debtor 2 Only Debtor 1 And Debtor 2 Only At Least One Of T…" at bounding box center [737, 131] width 158 height 25
click at [658, 119] on select "Select Debtor 1 Only Debtor 2 Only Debtor 1 And Debtor 2 Only At Least One Of T…" at bounding box center [737, 131] width 158 height 25
click at [669, 360] on button "Save & New" at bounding box center [685, 366] width 82 height 26
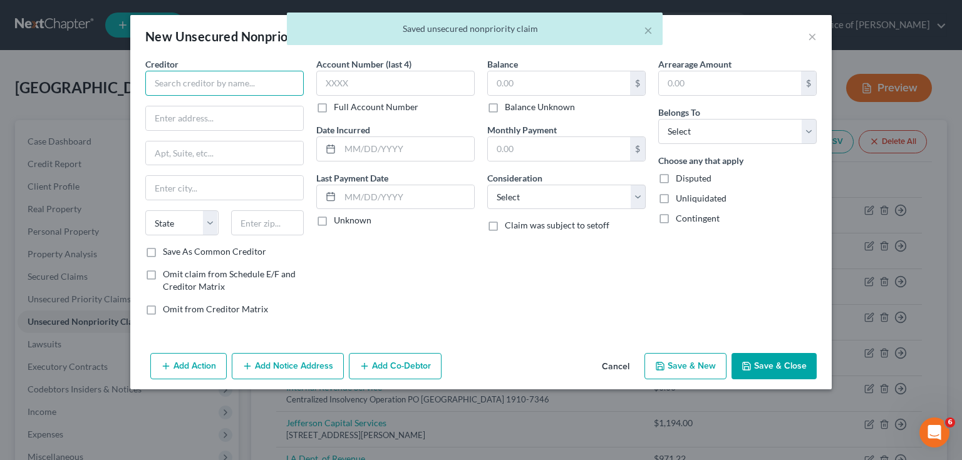
click at [204, 75] on input "text" at bounding box center [224, 83] width 158 height 25
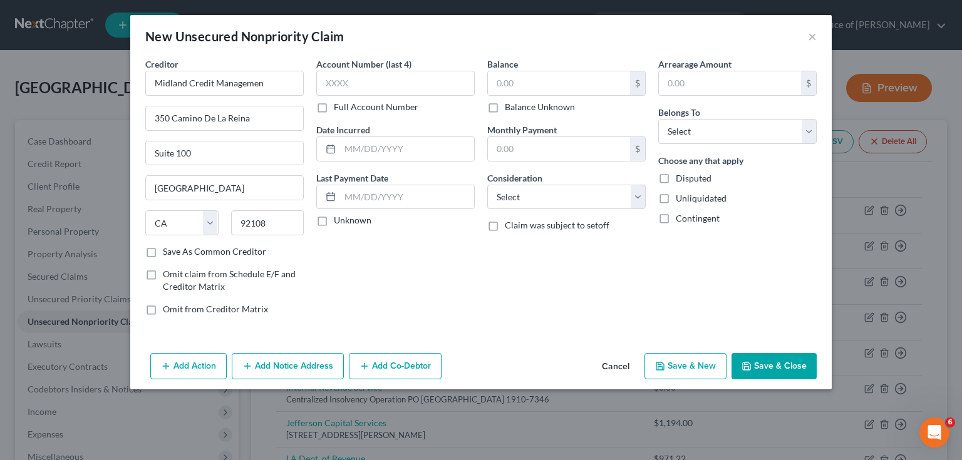
click at [334, 220] on label "Unknown" at bounding box center [353, 220] width 38 height 13
click at [339, 220] on input "Unknown" at bounding box center [343, 218] width 8 height 8
click at [554, 80] on input "text" at bounding box center [559, 83] width 142 height 24
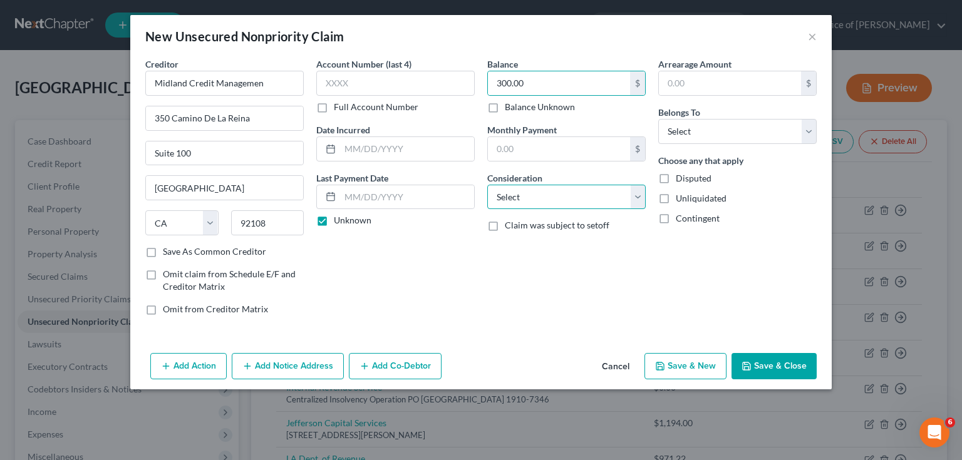
click at [527, 198] on select "Select Cable / Satellite Services Collection Agency Credit Card Debt Debt Couns…" at bounding box center [566, 197] width 158 height 25
click at [487, 185] on select "Select Cable / Satellite Services Collection Agency Credit Card Debt Debt Couns…" at bounding box center [566, 197] width 158 height 25
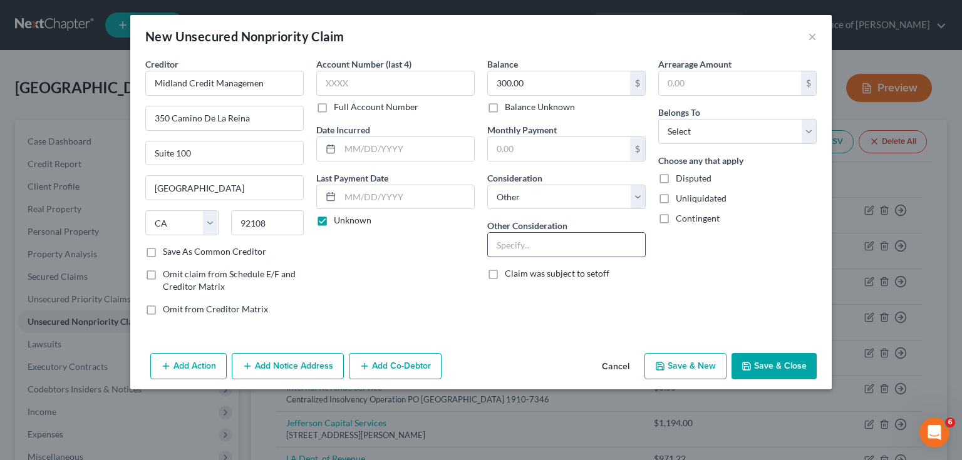
click at [534, 245] on input "text" at bounding box center [566, 245] width 157 height 24
paste input "Debt listed in prev bk 24-30709"
drag, startPoint x: 700, startPoint y: 121, endPoint x: 696, endPoint y: 140, distance: 19.0
click at [700, 121] on select "Select Debtor 1 Only Debtor 2 Only Debtor 1 And Debtor 2 Only At Least One Of T…" at bounding box center [737, 131] width 158 height 25
click at [658, 119] on select "Select Debtor 1 Only Debtor 2 Only Debtor 1 And Debtor 2 Only At Least One Of T…" at bounding box center [737, 131] width 158 height 25
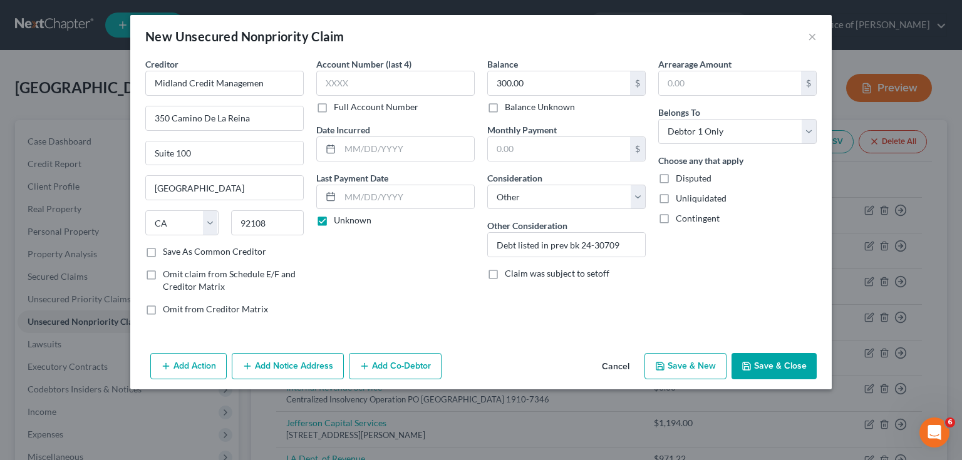
click at [697, 365] on button "Save & New" at bounding box center [685, 366] width 82 height 26
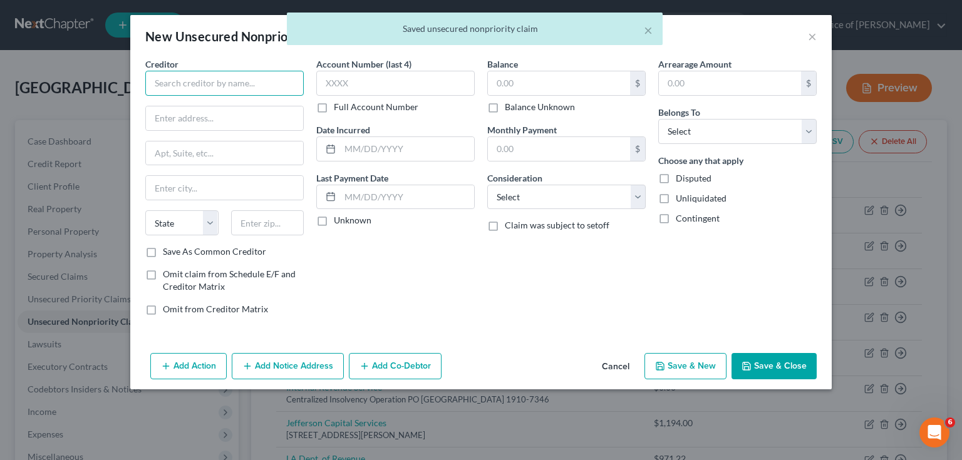
click at [219, 85] on input "text" at bounding box center [224, 83] width 158 height 25
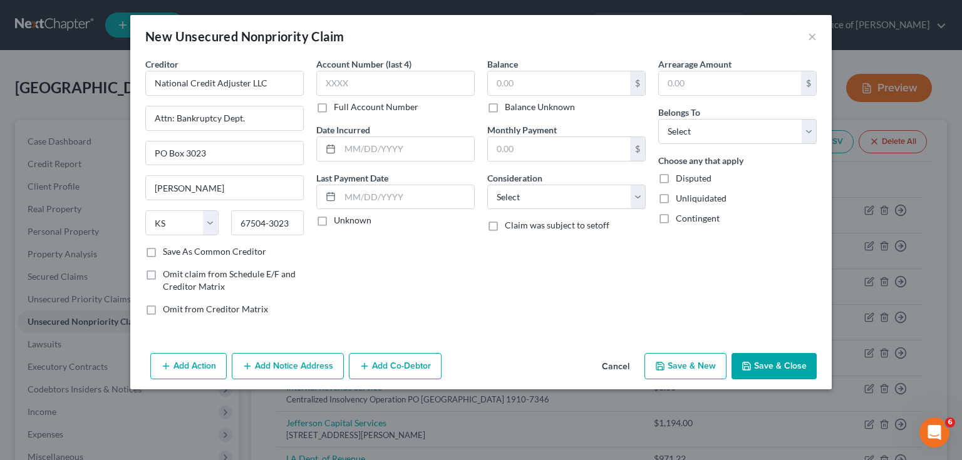
click at [334, 223] on label "Unknown" at bounding box center [353, 220] width 38 height 13
click at [339, 222] on input "Unknown" at bounding box center [343, 218] width 8 height 8
click at [525, 88] on input "text" at bounding box center [559, 83] width 142 height 24
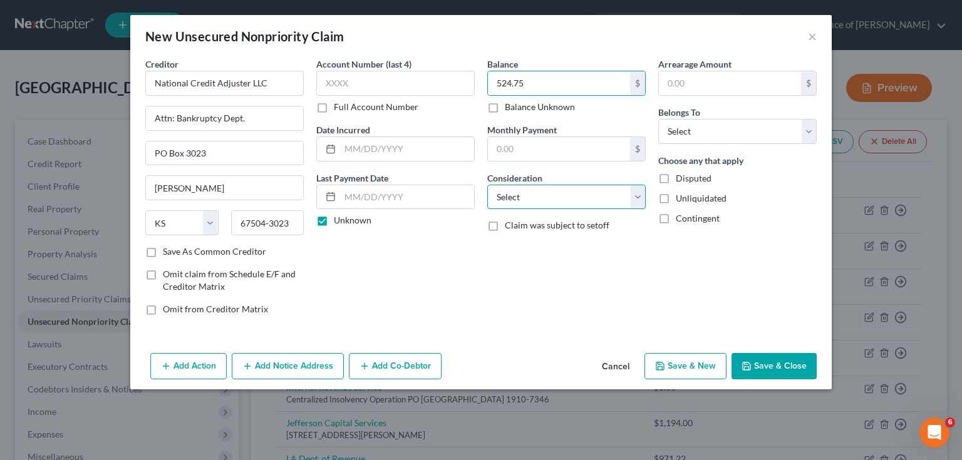
drag, startPoint x: 524, startPoint y: 197, endPoint x: 519, endPoint y: 208, distance: 11.5
click at [524, 197] on select "Select Cable / Satellite Services Collection Agency Credit Card Debt Debt Couns…" at bounding box center [566, 197] width 158 height 25
click at [487, 185] on select "Select Cable / Satellite Services Collection Agency Credit Card Debt Debt Couns…" at bounding box center [566, 197] width 158 height 25
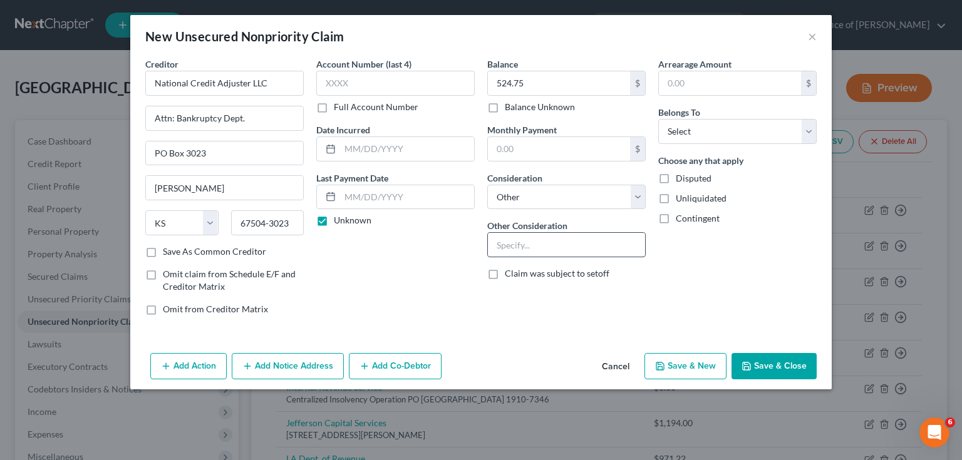
click at [518, 245] on input "text" at bounding box center [566, 245] width 157 height 24
paste input "Debt listed in prev bk 24-30709"
click at [712, 86] on input "text" at bounding box center [730, 83] width 142 height 24
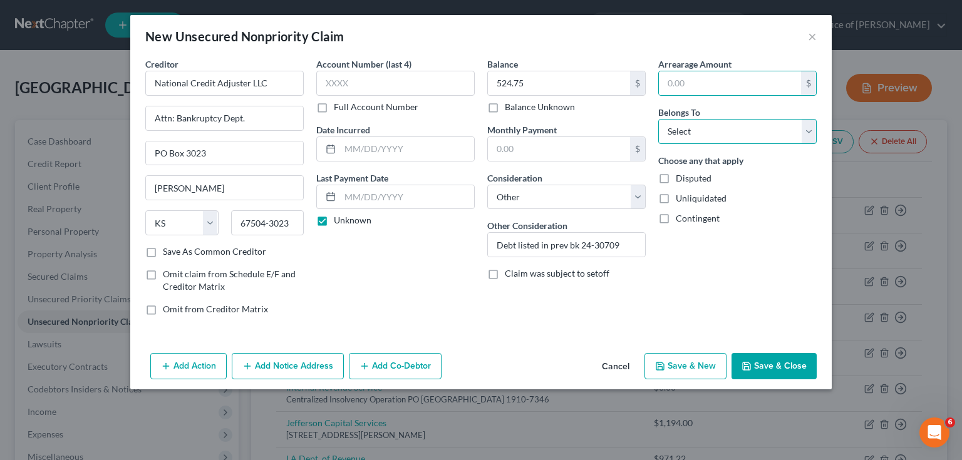
click at [710, 134] on select "Select Debtor 1 Only Debtor 2 Only Debtor 1 And Debtor 2 Only At Least One Of T…" at bounding box center [737, 131] width 158 height 25
click at [658, 119] on select "Select Debtor 1 Only Debtor 2 Only Debtor 1 And Debtor 2 Only At Least One Of T…" at bounding box center [737, 131] width 158 height 25
click at [704, 363] on button "Save & New" at bounding box center [685, 366] width 82 height 26
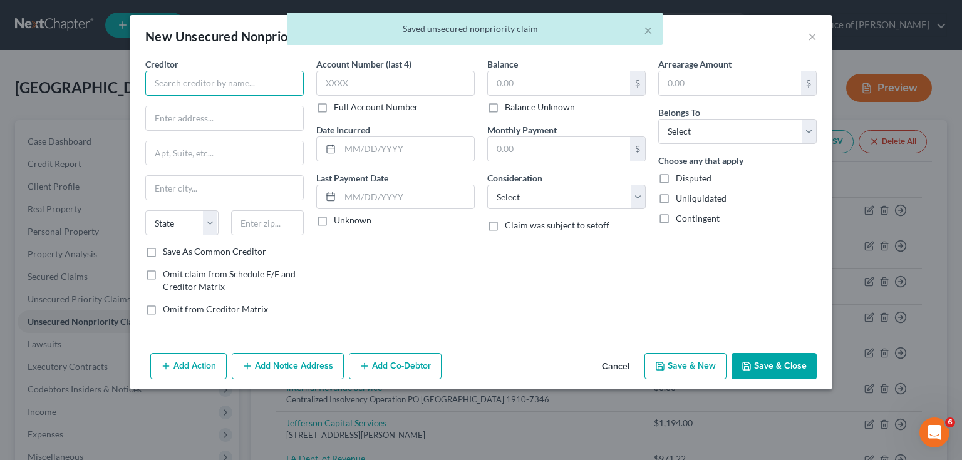
click at [208, 91] on input "text" at bounding box center [224, 83] width 158 height 25
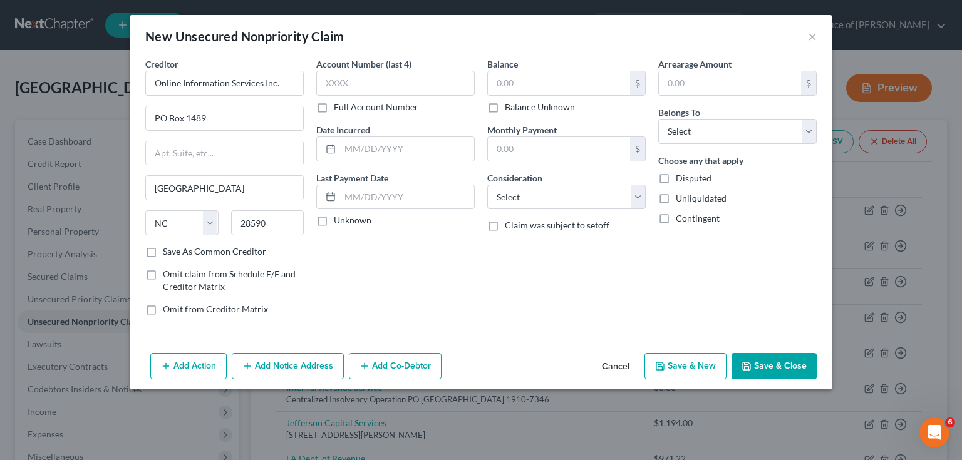
click at [334, 220] on label "Unknown" at bounding box center [353, 220] width 38 height 13
click at [339, 220] on input "Unknown" at bounding box center [343, 218] width 8 height 8
click at [513, 81] on input "text" at bounding box center [559, 83] width 142 height 24
click at [543, 204] on select "Select Cable / Satellite Services Collection Agency Credit Card Debt Debt Couns…" at bounding box center [566, 197] width 158 height 25
click at [487, 185] on select "Select Cable / Satellite Services Collection Agency Credit Card Debt Debt Couns…" at bounding box center [566, 197] width 158 height 25
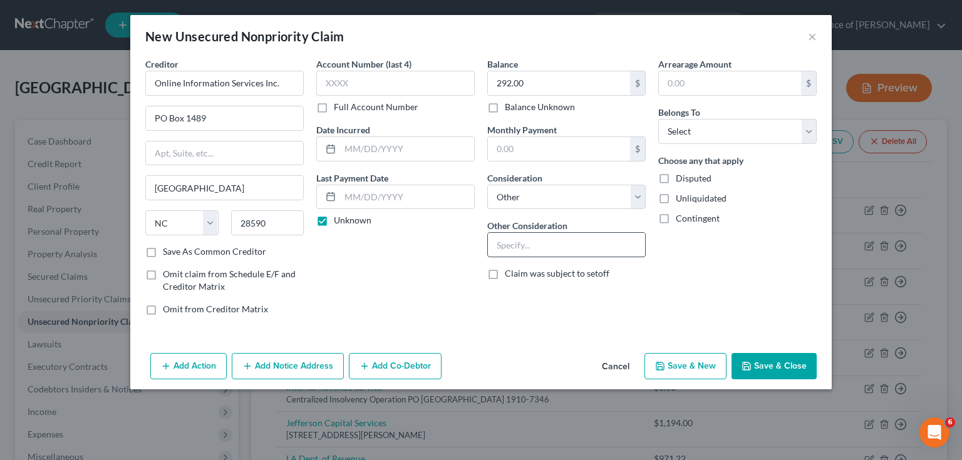
click at [536, 243] on input "text" at bounding box center [566, 245] width 157 height 24
paste input "Debt listed in prev bk 24-30709"
click at [690, 131] on select "Select Debtor 1 Only Debtor 2 Only Debtor 1 And Debtor 2 Only At Least One Of T…" at bounding box center [737, 131] width 158 height 25
click at [658, 119] on select "Select Debtor 1 Only Debtor 2 Only Debtor 1 And Debtor 2 Only At Least One Of T…" at bounding box center [737, 131] width 158 height 25
click at [704, 368] on button "Save & New" at bounding box center [685, 366] width 82 height 26
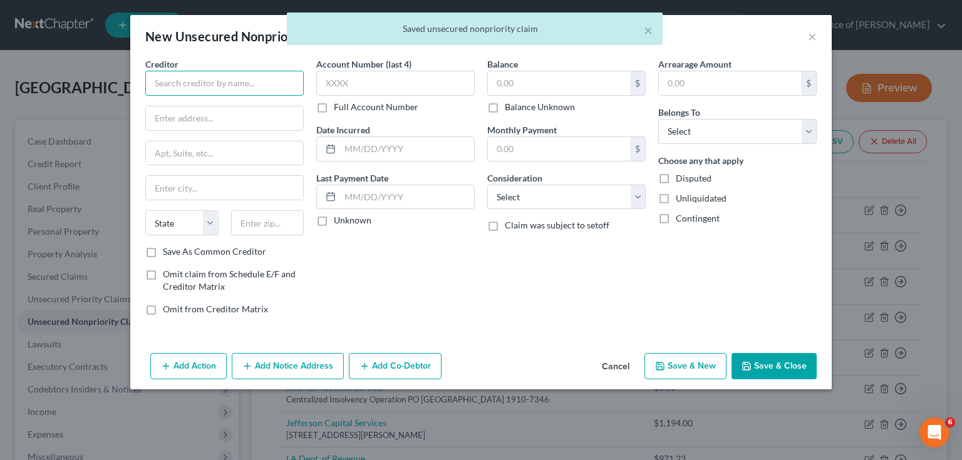
click at [269, 85] on input "text" at bounding box center [224, 83] width 158 height 25
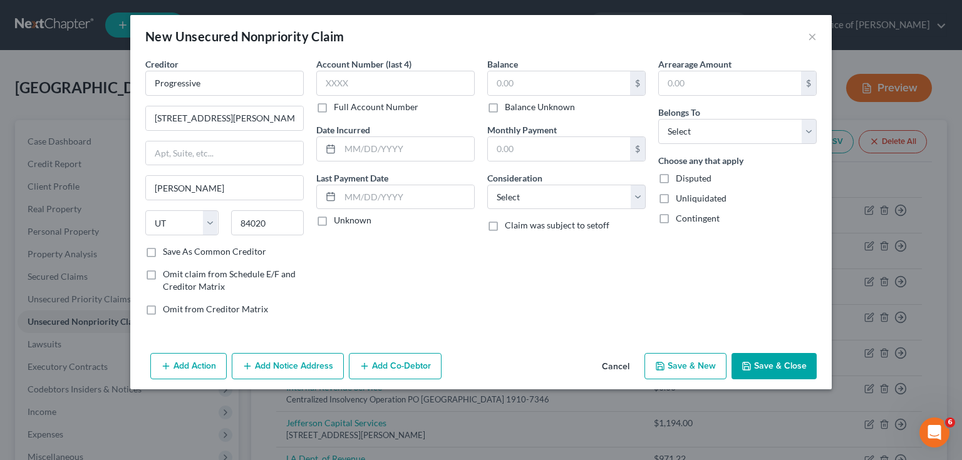
click at [334, 222] on label "Unknown" at bounding box center [353, 220] width 38 height 13
click at [339, 222] on input "Unknown" at bounding box center [343, 218] width 8 height 8
click at [518, 84] on input "text" at bounding box center [559, 83] width 142 height 24
drag, startPoint x: 533, startPoint y: 199, endPoint x: 534, endPoint y: 208, distance: 9.4
click at [533, 200] on select "Select Cable / Satellite Services Collection Agency Credit Card Debt Debt Couns…" at bounding box center [566, 197] width 158 height 25
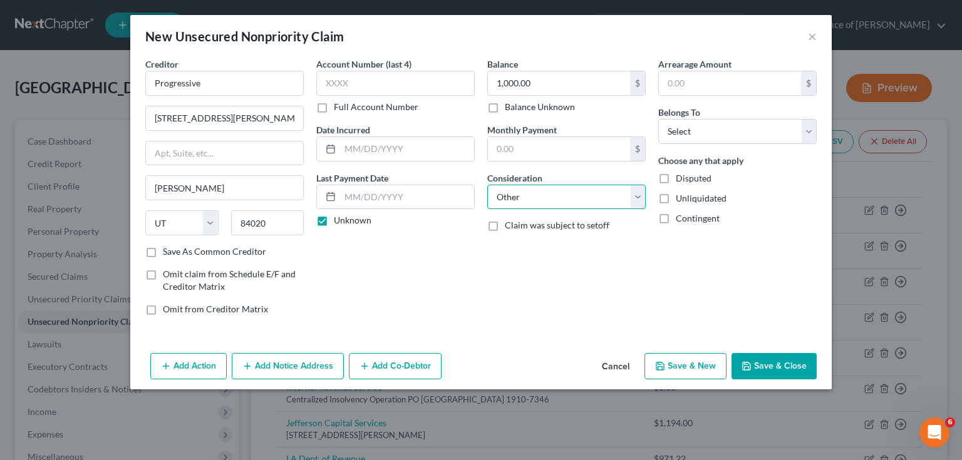
click at [487, 185] on select "Select Cable / Satellite Services Collection Agency Credit Card Debt Debt Couns…" at bounding box center [566, 197] width 158 height 25
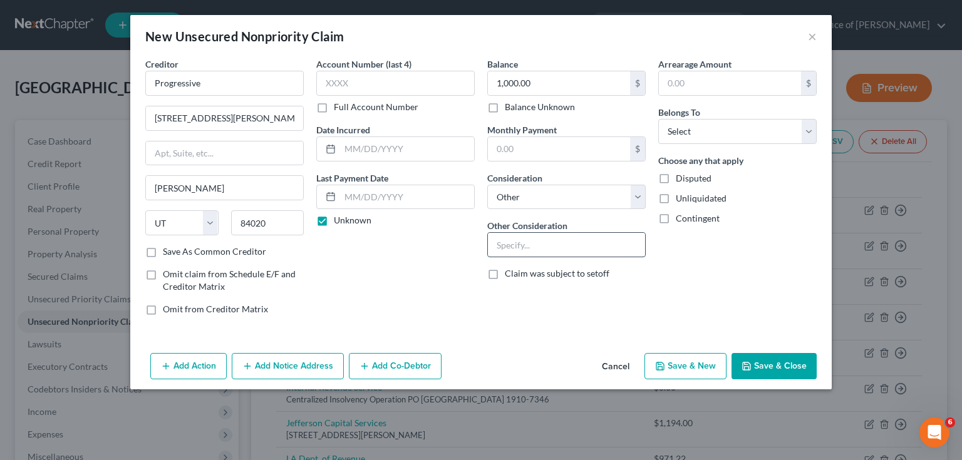
click at [541, 249] on input "text" at bounding box center [566, 245] width 157 height 24
paste input "Debt listed in prev bk 24-30709"
click at [707, 122] on select "Select Debtor 1 Only Debtor 2 Only Debtor 1 And Debtor 2 Only At Least One Of T…" at bounding box center [737, 131] width 158 height 25
click at [658, 119] on select "Select Debtor 1 Only Debtor 2 Only Debtor 1 And Debtor 2 Only At Least One Of T…" at bounding box center [737, 131] width 158 height 25
click at [684, 370] on button "Save & New" at bounding box center [685, 366] width 82 height 26
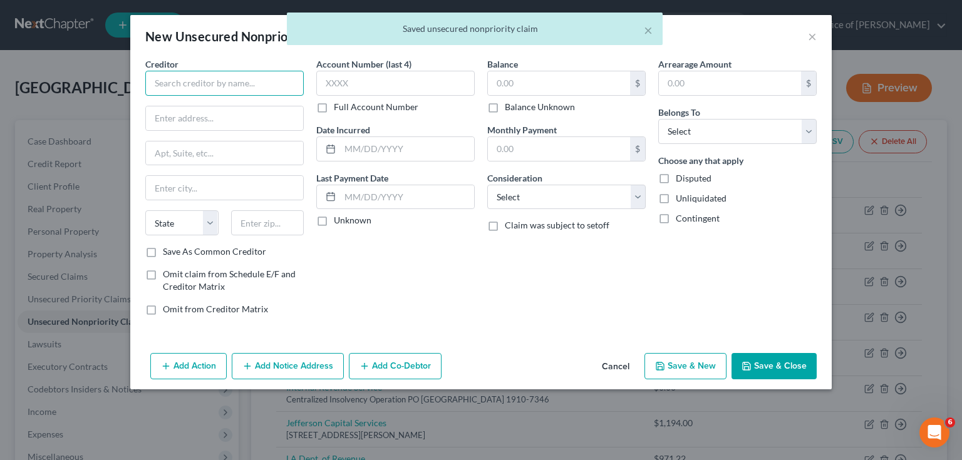
click at [277, 87] on input "text" at bounding box center [224, 83] width 158 height 25
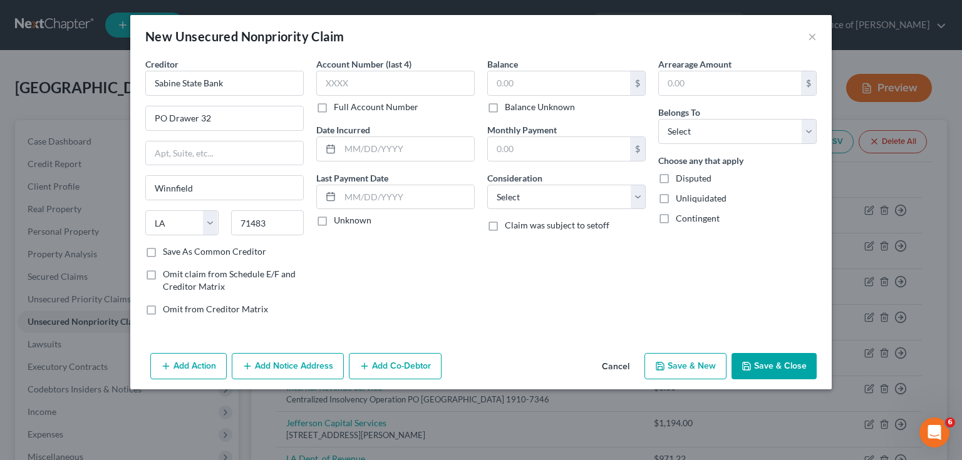
click at [163, 253] on label "Save As Common Creditor" at bounding box center [214, 251] width 103 height 13
click at [168, 253] on input "Save As Common Creditor" at bounding box center [172, 249] width 8 height 8
click at [334, 219] on label "Unknown" at bounding box center [353, 220] width 38 height 13
click at [339, 219] on input "Unknown" at bounding box center [343, 218] width 8 height 8
click at [571, 83] on input "text" at bounding box center [559, 83] width 142 height 24
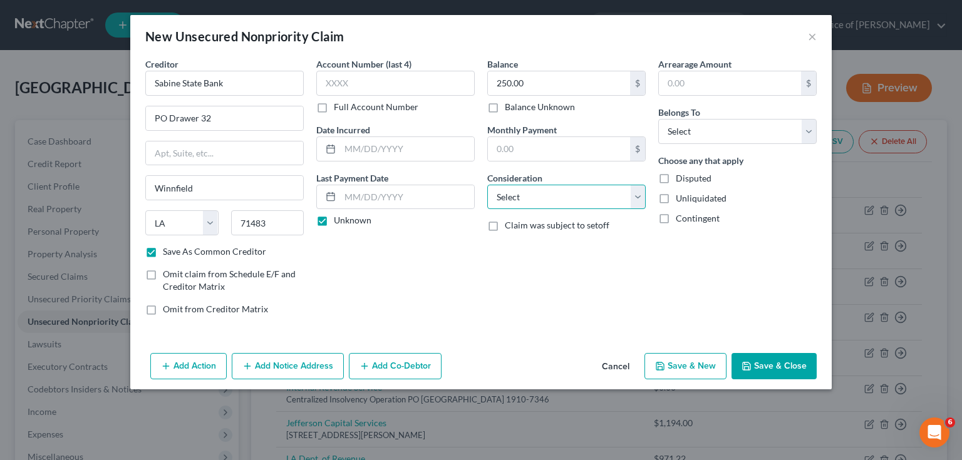
drag, startPoint x: 571, startPoint y: 196, endPoint x: 561, endPoint y: 207, distance: 14.6
click at [571, 196] on select "Select Cable / Satellite Services Collection Agency Credit Card Debt Debt Couns…" at bounding box center [566, 197] width 158 height 25
click at [487, 185] on select "Select Cable / Satellite Services Collection Agency Credit Card Debt Debt Couns…" at bounding box center [566, 197] width 158 height 25
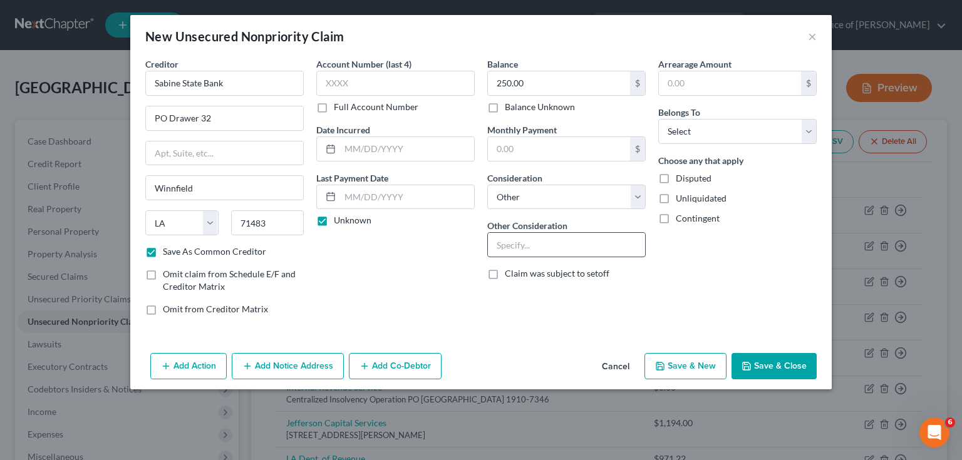
click at [529, 242] on input "text" at bounding box center [566, 245] width 157 height 24
paste input "Debt listed in prev bk 24-30709"
drag, startPoint x: 694, startPoint y: 131, endPoint x: 694, endPoint y: 142, distance: 11.3
click at [694, 131] on select "Select Debtor 1 Only Debtor 2 Only Debtor 1 And Debtor 2 Only At Least One Of T…" at bounding box center [737, 131] width 158 height 25
click at [658, 119] on select "Select Debtor 1 Only Debtor 2 Only Debtor 1 And Debtor 2 Only At Least One Of T…" at bounding box center [737, 131] width 158 height 25
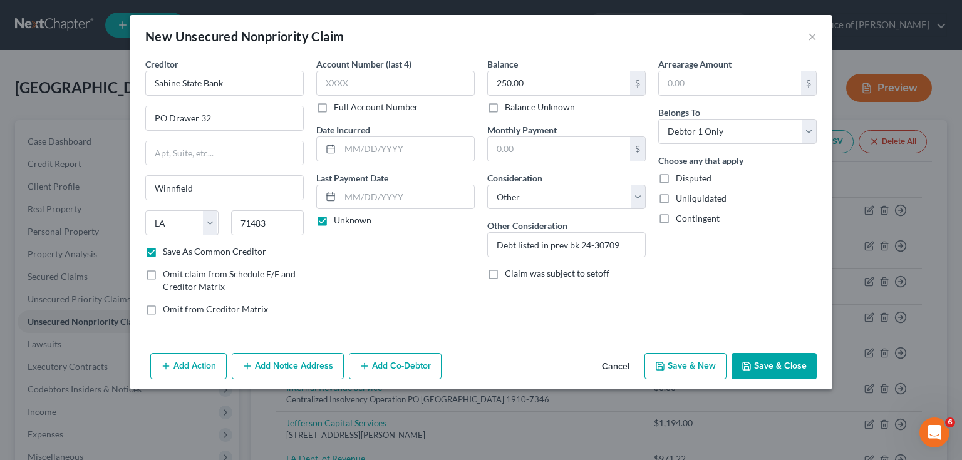
click at [690, 366] on button "Save & New" at bounding box center [685, 366] width 82 height 26
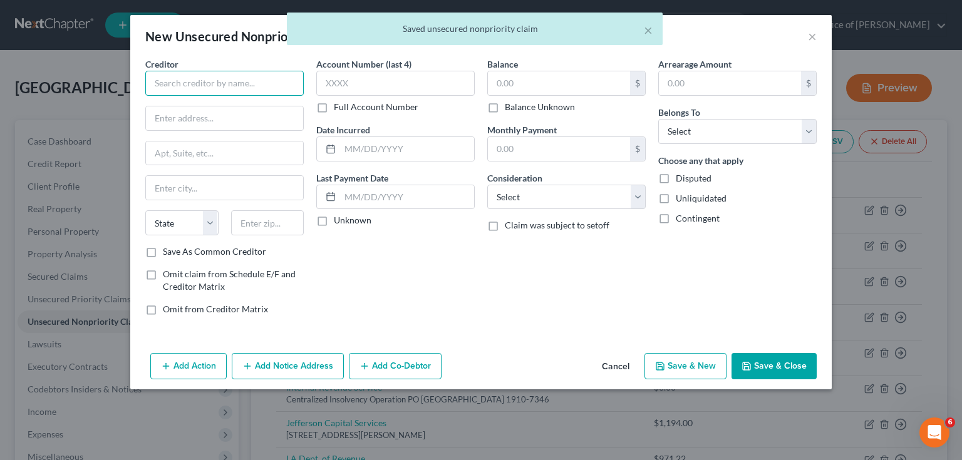
click at [219, 86] on input "text" at bounding box center [224, 83] width 158 height 25
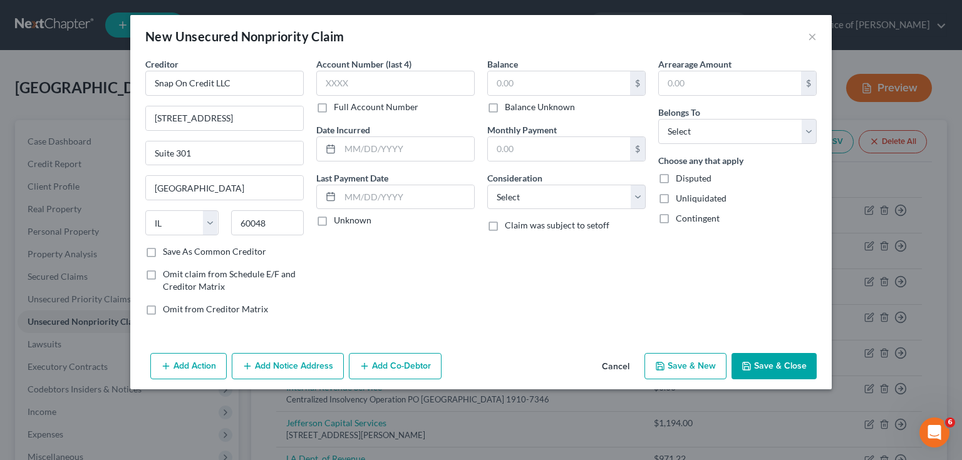
click at [334, 222] on label "Unknown" at bounding box center [353, 220] width 38 height 13
click at [339, 222] on input "Unknown" at bounding box center [343, 218] width 8 height 8
click at [500, 90] on input "text" at bounding box center [559, 83] width 142 height 24
click at [532, 199] on select "Select Cable / Satellite Services Collection Agency Credit Card Debt Debt Couns…" at bounding box center [566, 197] width 158 height 25
click at [487, 185] on select "Select Cable / Satellite Services Collection Agency Credit Card Debt Debt Couns…" at bounding box center [566, 197] width 158 height 25
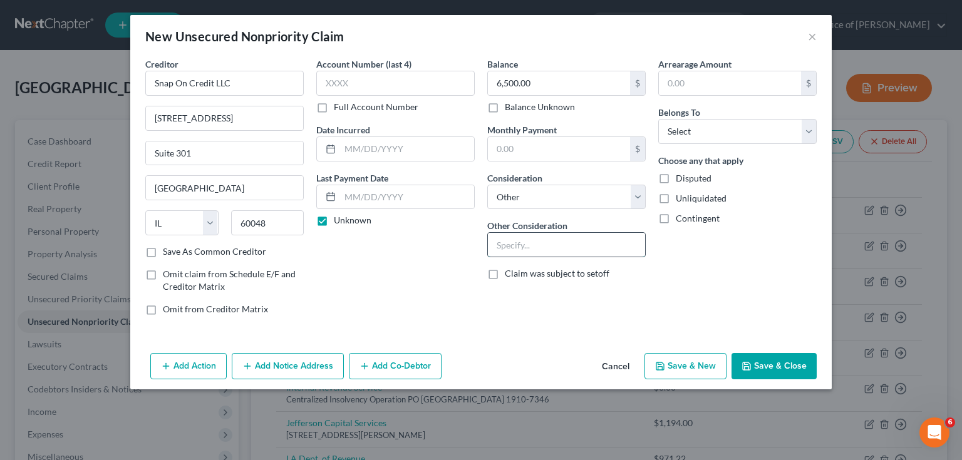
click at [525, 238] on input "text" at bounding box center [566, 245] width 157 height 24
paste input "Debt listed in prev bk 24-30709"
drag, startPoint x: 696, startPoint y: 135, endPoint x: 695, endPoint y: 142, distance: 6.5
click at [696, 135] on select "Select Debtor 1 Only Debtor 2 Only Debtor 1 And Debtor 2 Only At Least One Of T…" at bounding box center [737, 131] width 158 height 25
click at [658, 119] on select "Select Debtor 1 Only Debtor 2 Only Debtor 1 And Debtor 2 Only At Least One Of T…" at bounding box center [737, 131] width 158 height 25
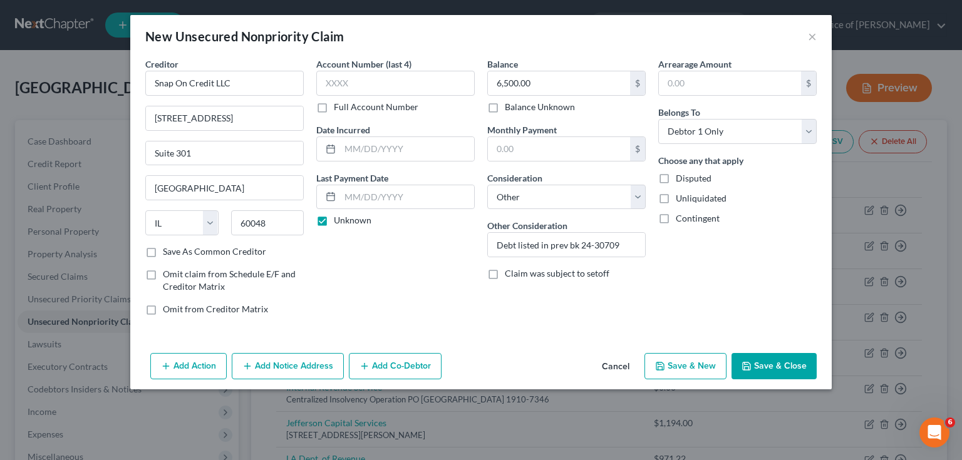
click at [689, 370] on button "Save & New" at bounding box center [685, 366] width 82 height 26
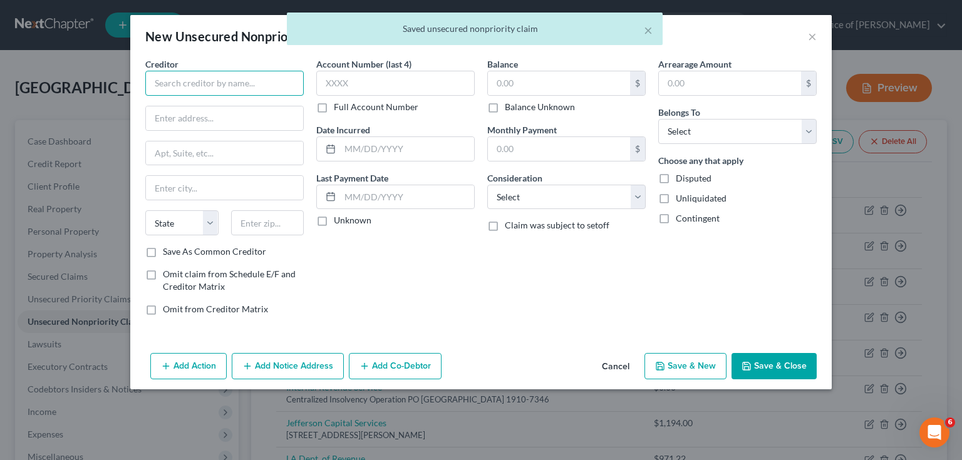
drag, startPoint x: 249, startPoint y: 86, endPoint x: 247, endPoint y: 78, distance: 9.0
click at [249, 86] on input "text" at bounding box center [224, 83] width 158 height 25
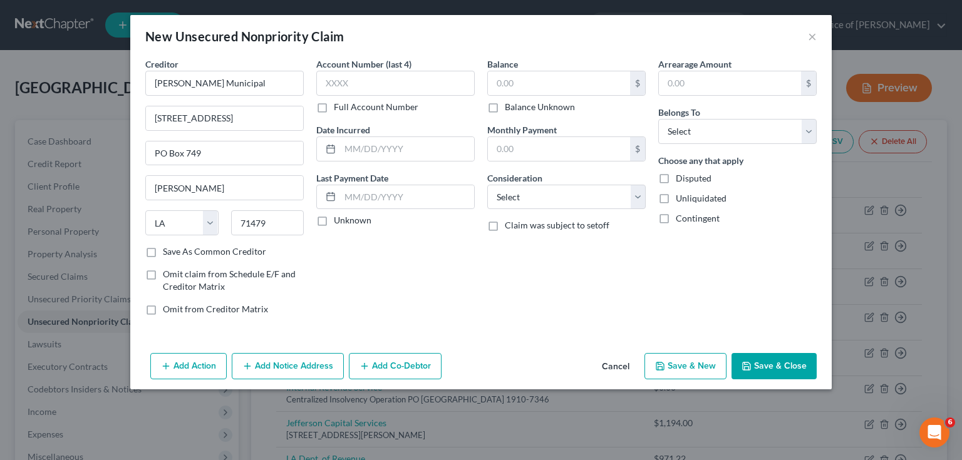
click at [334, 220] on label "Unknown" at bounding box center [353, 220] width 38 height 13
click at [339, 220] on input "Unknown" at bounding box center [343, 218] width 8 height 8
click at [545, 88] on input "text" at bounding box center [559, 83] width 142 height 24
drag, startPoint x: 519, startPoint y: 196, endPoint x: 520, endPoint y: 207, distance: 11.3
click at [519, 196] on select "Select Cable / Satellite Services Collection Agency Credit Card Debt Debt Couns…" at bounding box center [566, 197] width 158 height 25
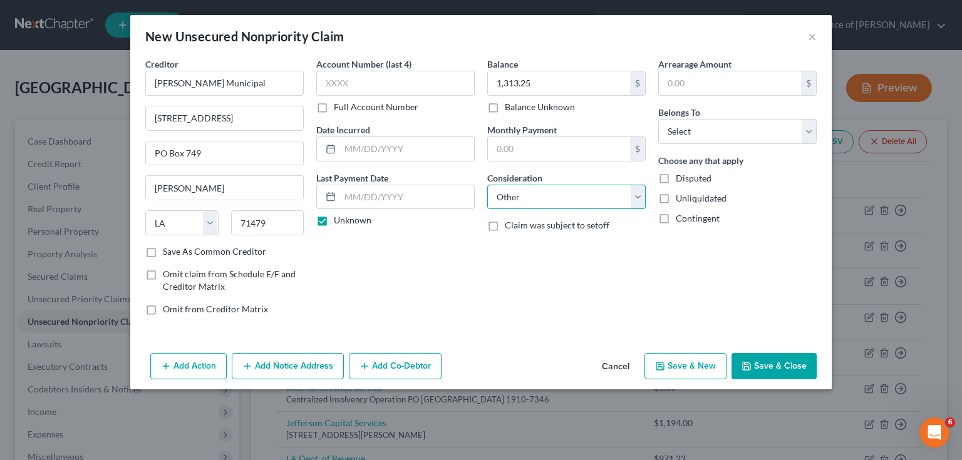
click at [487, 185] on select "Select Cable / Satellite Services Collection Agency Credit Card Debt Debt Couns…" at bounding box center [566, 197] width 158 height 25
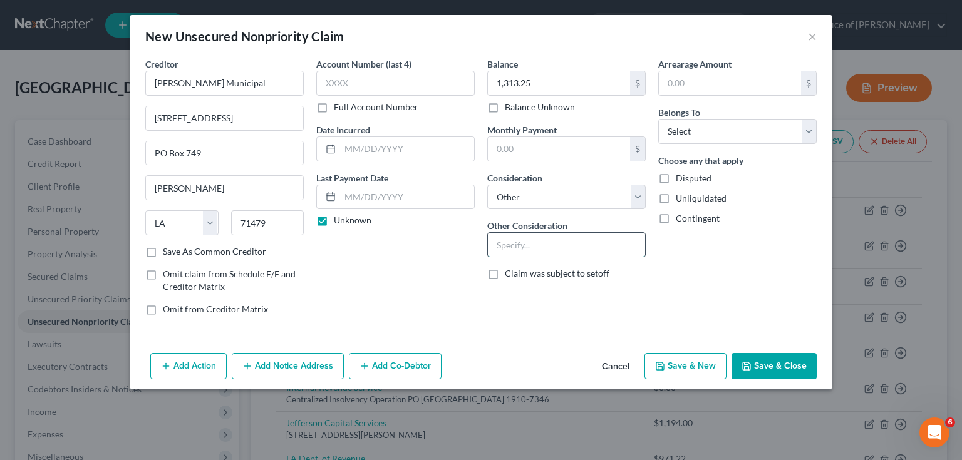
click at [522, 238] on input "text" at bounding box center [566, 245] width 157 height 24
paste input "Debt listed in prev bk 24-30709"
drag, startPoint x: 706, startPoint y: 133, endPoint x: 703, endPoint y: 142, distance: 9.3
click at [705, 133] on select "Select Debtor 1 Only Debtor 2 Only Debtor 1 And Debtor 2 Only At Least One Of T…" at bounding box center [737, 131] width 158 height 25
click at [658, 119] on select "Select Debtor 1 Only Debtor 2 Only Debtor 1 And Debtor 2 Only At Least One Of T…" at bounding box center [737, 131] width 158 height 25
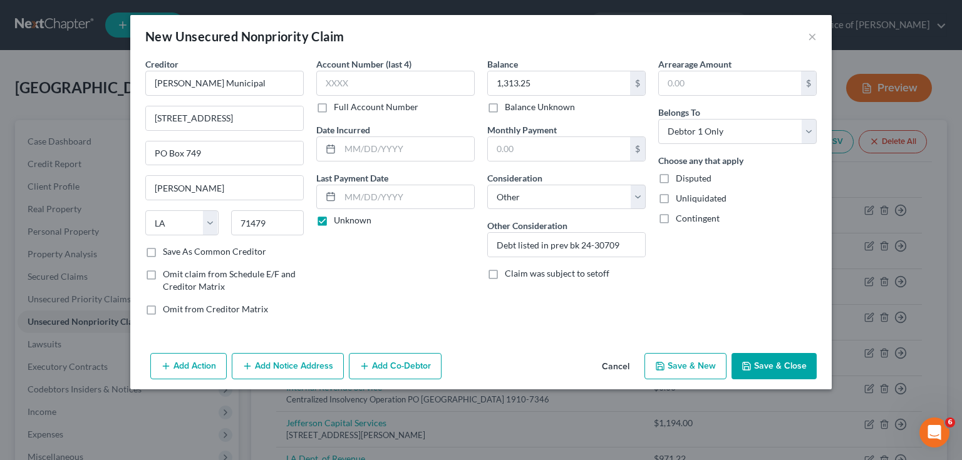
click at [753, 370] on button "Save & Close" at bounding box center [773, 366] width 85 height 26
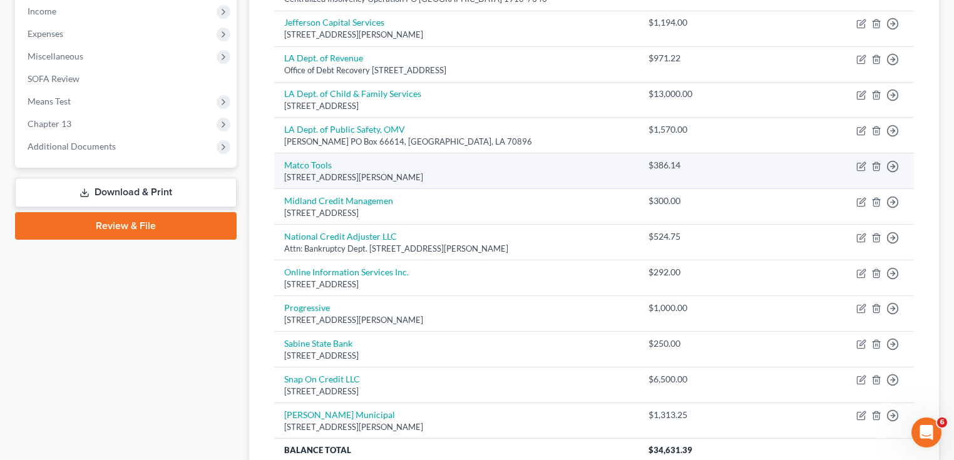
scroll to position [351, 0]
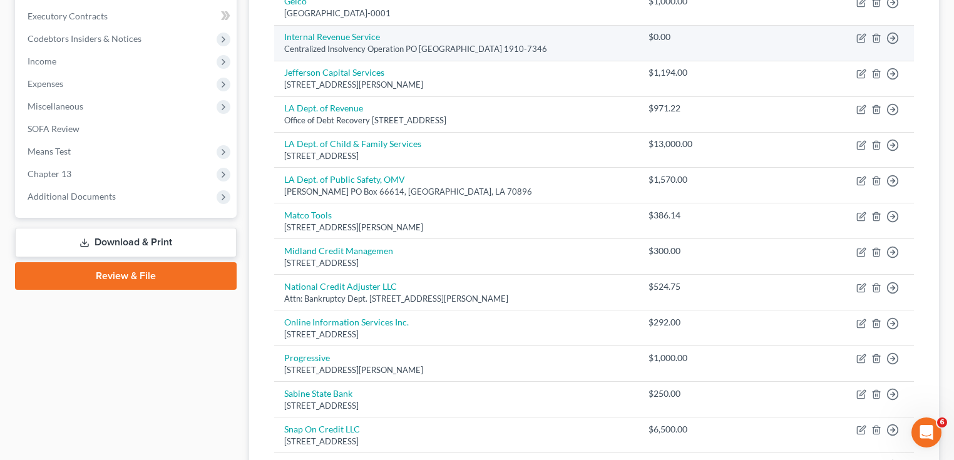
click at [491, 45] on div "Centralized Insolvency Operation PO [GEOGRAPHIC_DATA] 1910-7346" at bounding box center [456, 49] width 344 height 12
click at [863, 39] on icon "button" at bounding box center [862, 38] width 10 height 10
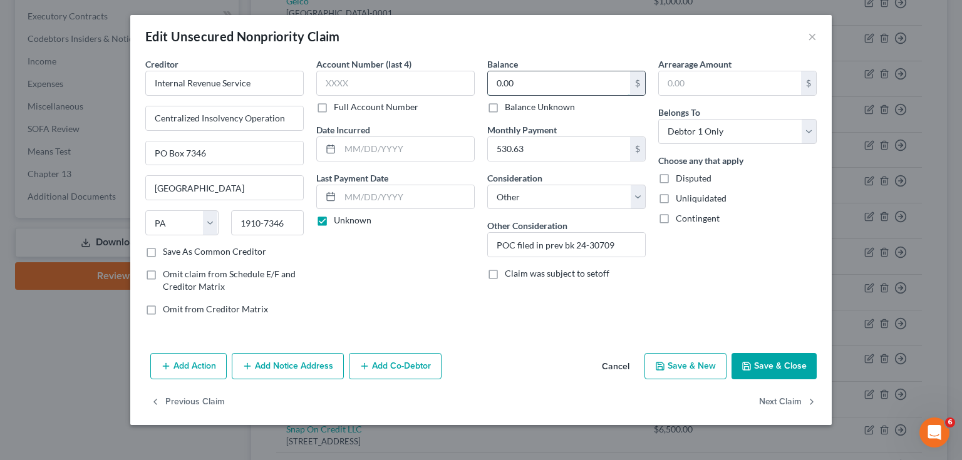
click at [561, 88] on input "0.00" at bounding box center [559, 83] width 142 height 24
click at [764, 361] on button "Save & Close" at bounding box center [773, 366] width 85 height 26
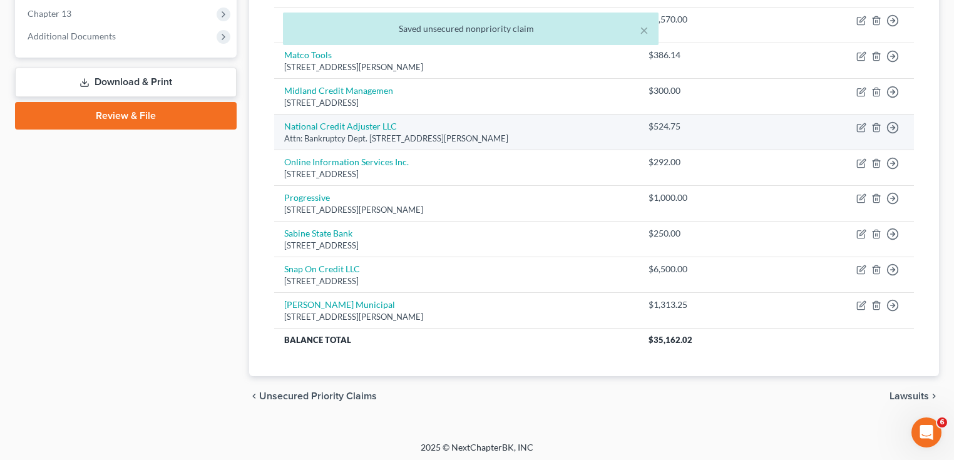
scroll to position [512, 0]
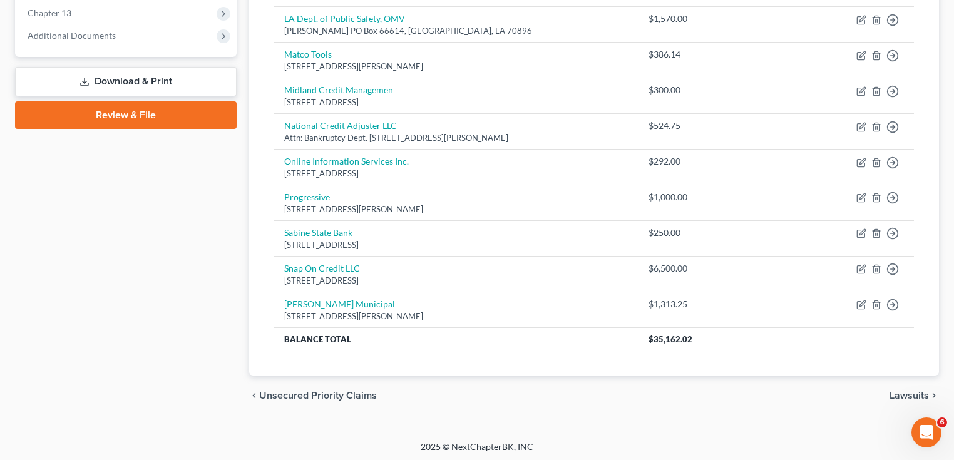
click at [897, 395] on span "Lawsuits" at bounding box center [909, 396] width 39 height 10
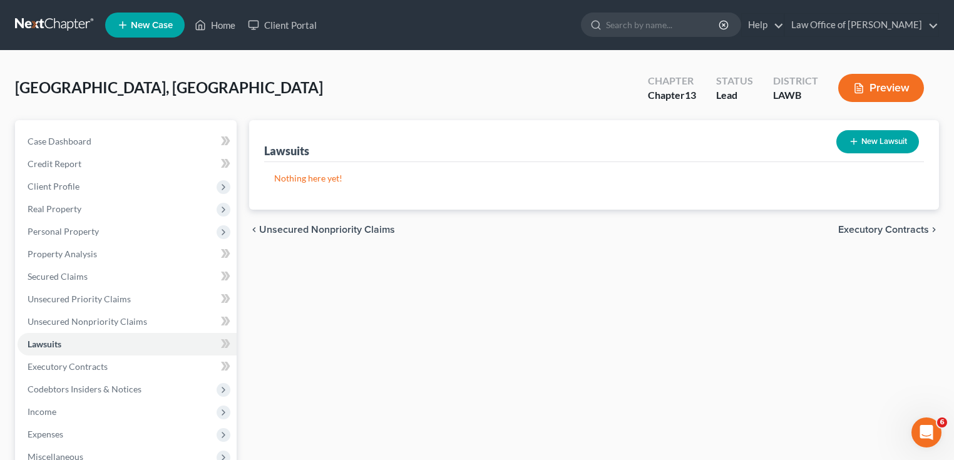
click at [842, 145] on button "New Lawsuit" at bounding box center [878, 141] width 83 height 23
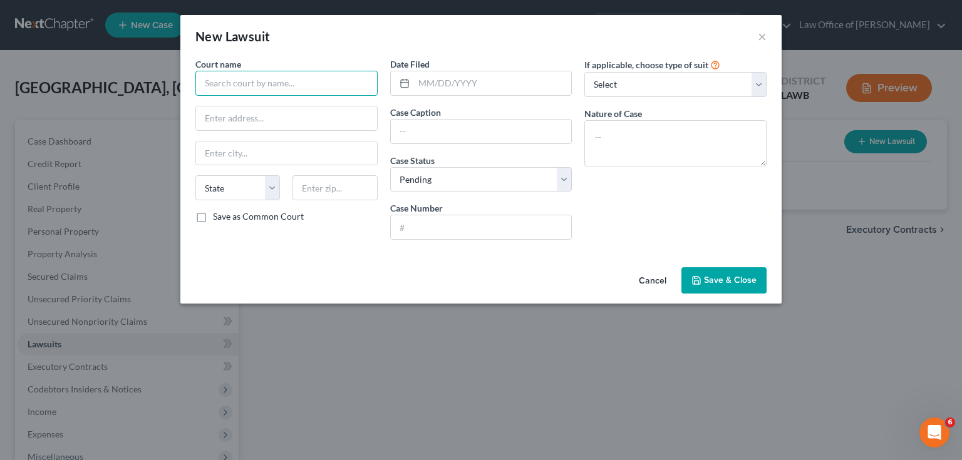
click at [321, 75] on input "text" at bounding box center [286, 83] width 182 height 25
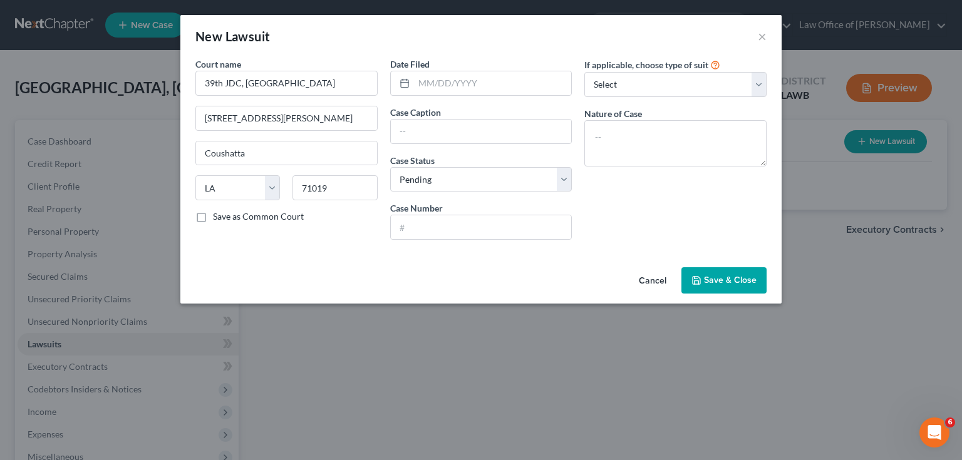
click at [213, 215] on label "Save as Common Court" at bounding box center [258, 216] width 91 height 13
click at [218, 215] on input "Save as Common Court" at bounding box center [222, 214] width 8 height 8
click at [483, 78] on input "text" at bounding box center [493, 83] width 158 height 24
click at [480, 80] on input "text" at bounding box center [493, 83] width 158 height 24
click at [462, 225] on input "text" at bounding box center [481, 227] width 181 height 24
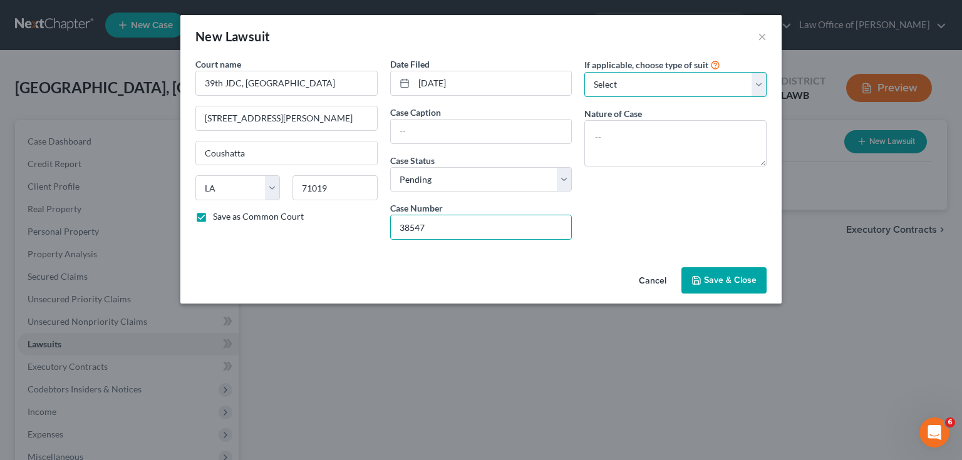
click at [628, 83] on select "Select Repossession Garnishment Foreclosure Attached, Seized, Or Levied Other" at bounding box center [675, 84] width 182 height 25
click at [584, 72] on select "Select Repossession Garnishment Foreclosure Attached, Seized, Or Levied Other" at bounding box center [675, 84] width 182 height 25
click at [626, 137] on textarea at bounding box center [675, 143] width 182 height 46
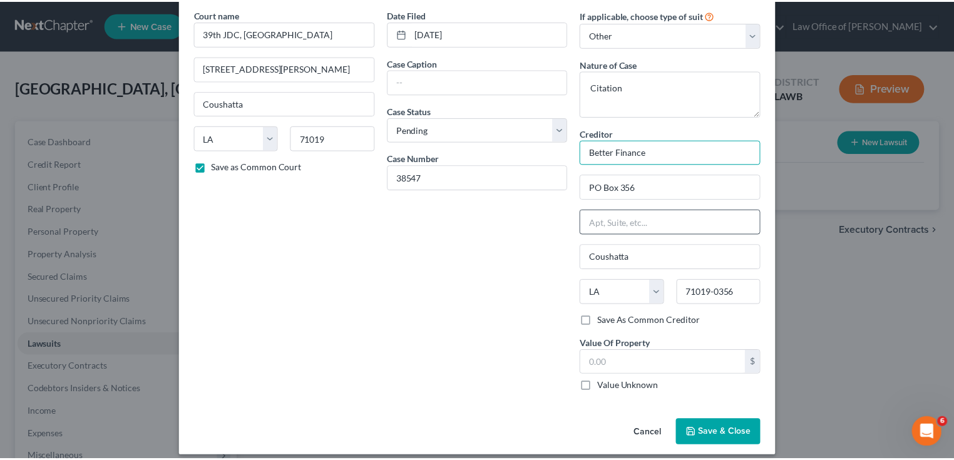
scroll to position [59, 0]
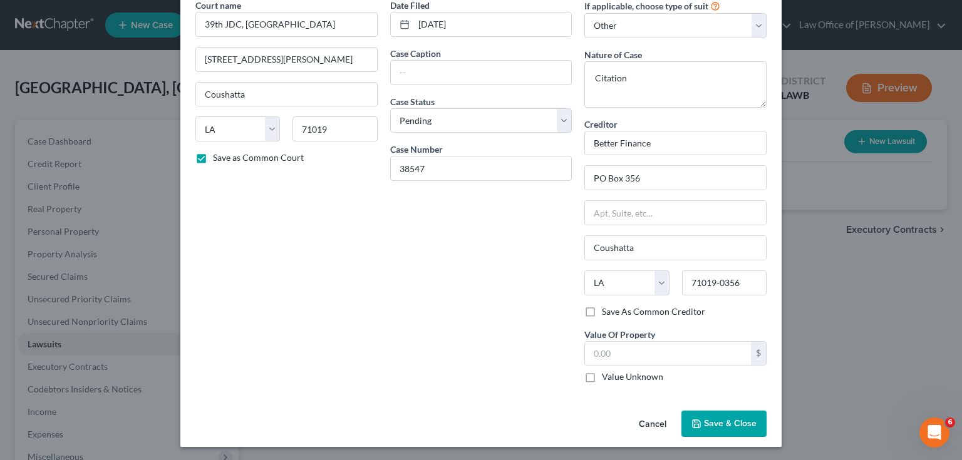
click at [602, 376] on label "Value Unknown" at bounding box center [632, 377] width 61 height 13
click at [607, 376] on input "Value Unknown" at bounding box center [611, 375] width 8 height 8
click at [726, 423] on span "Save & Close" at bounding box center [730, 423] width 53 height 11
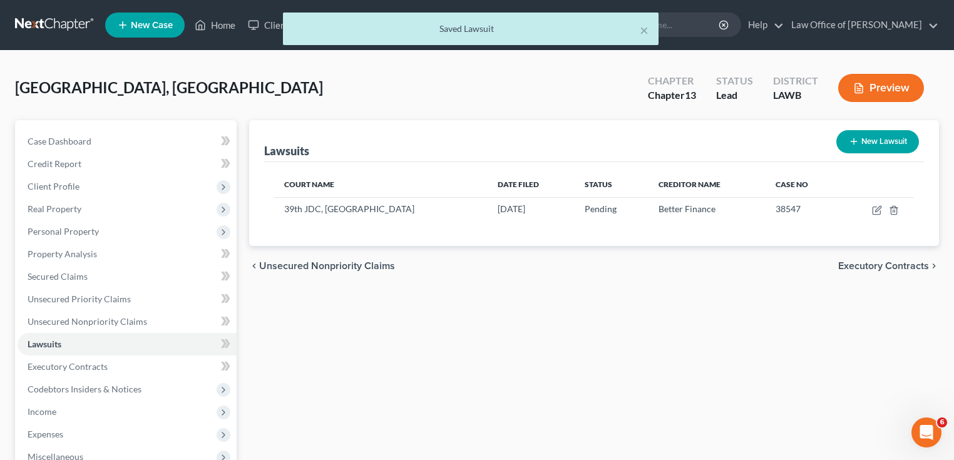
click at [873, 268] on span "Executory Contracts" at bounding box center [884, 266] width 91 height 10
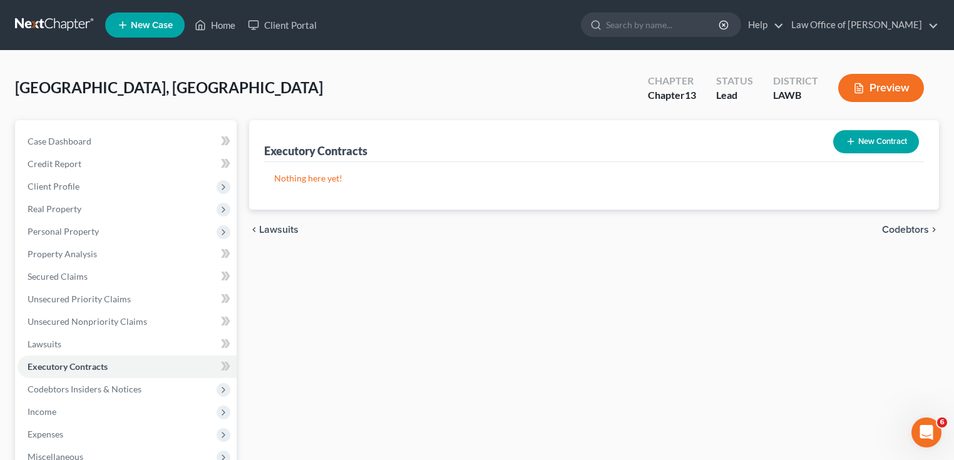
click at [897, 229] on span "Codebtors" at bounding box center [905, 230] width 47 height 10
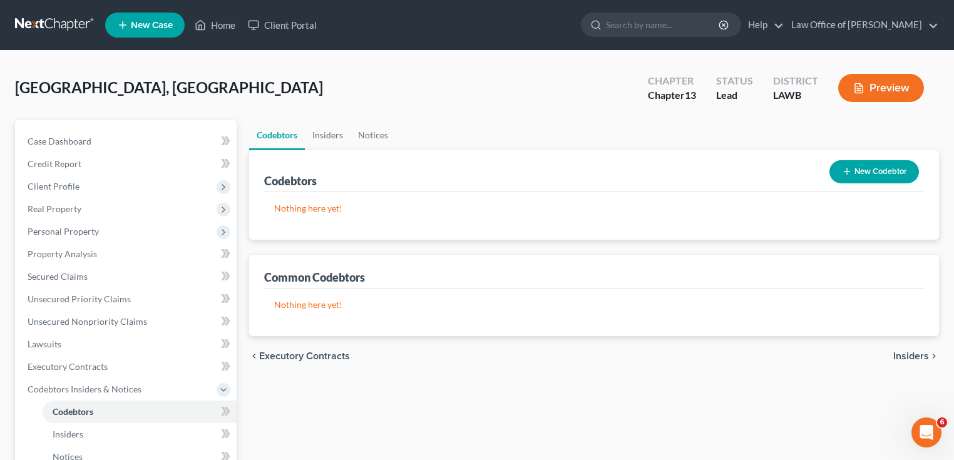
click at [864, 172] on button "New Codebtor" at bounding box center [875, 171] width 90 height 23
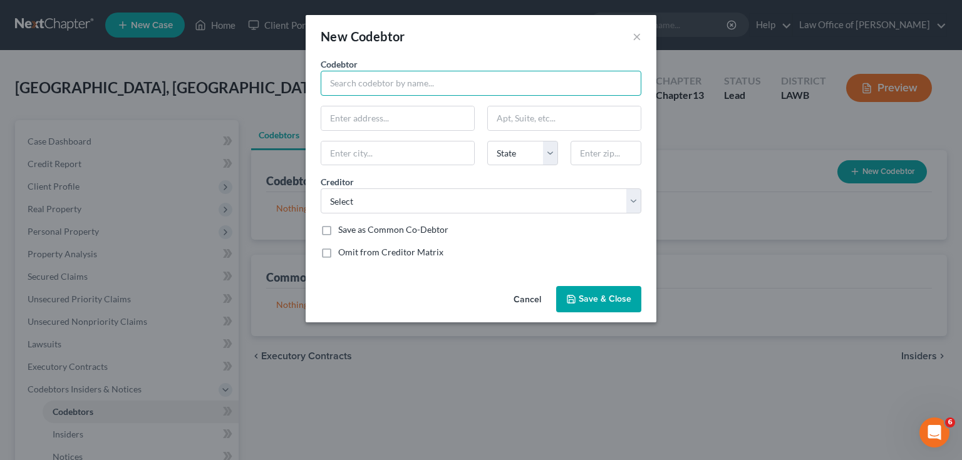
click at [416, 81] on input "text" at bounding box center [481, 83] width 321 height 25
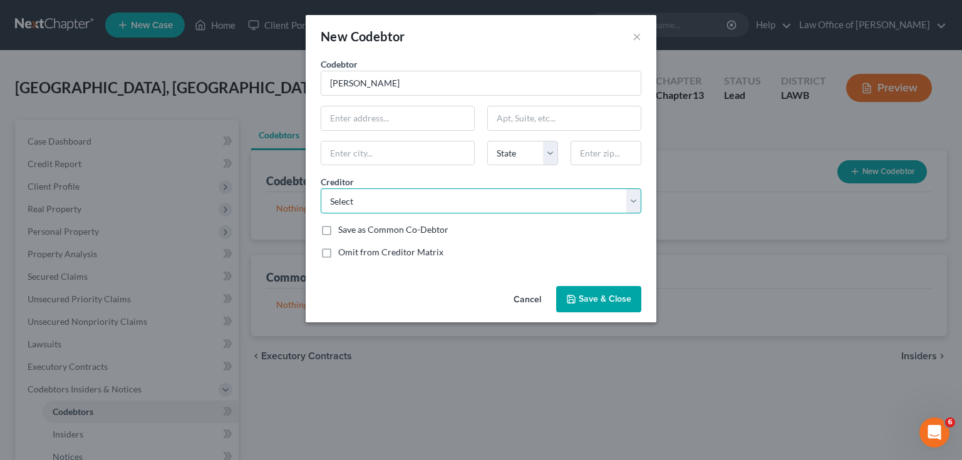
click at [410, 200] on select "Select Geico Jefferson Capital Services National Credit Adjuster LLC Sabine Sta…" at bounding box center [481, 201] width 321 height 25
click at [512, 296] on button "Cancel" at bounding box center [528, 299] width 48 height 25
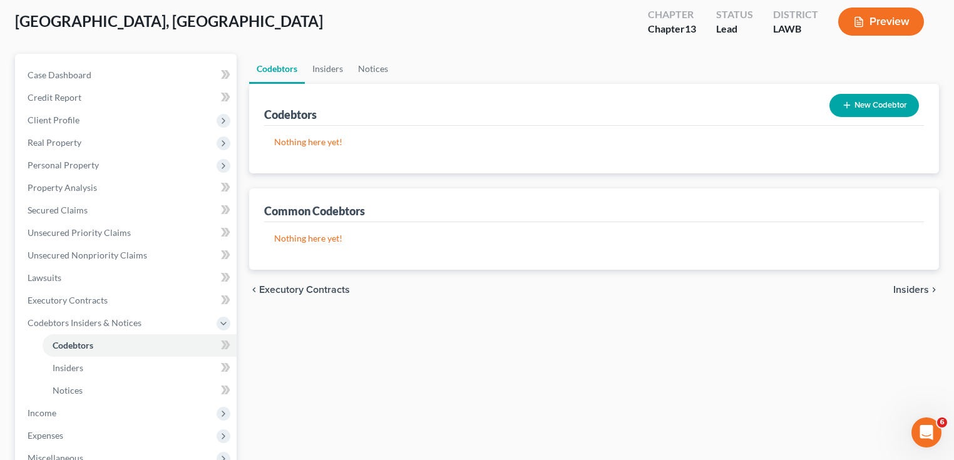
scroll to position [50, 0]
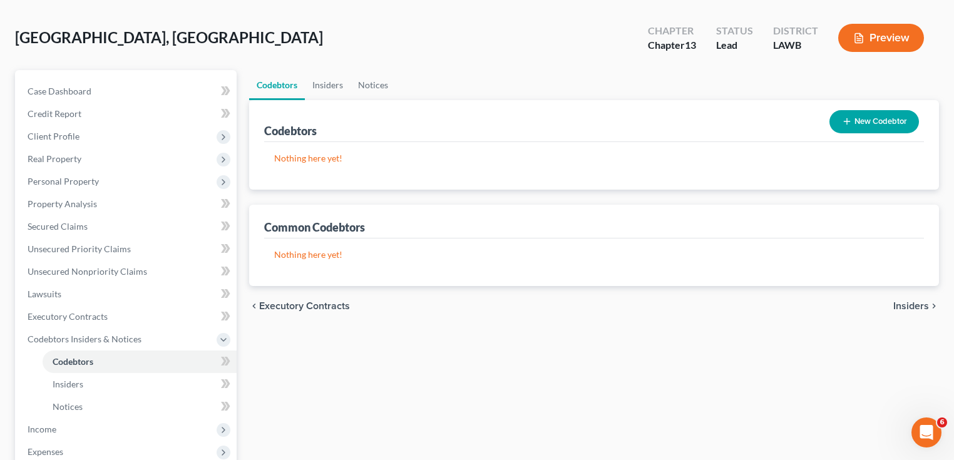
click at [899, 307] on span "Insiders" at bounding box center [912, 306] width 36 height 10
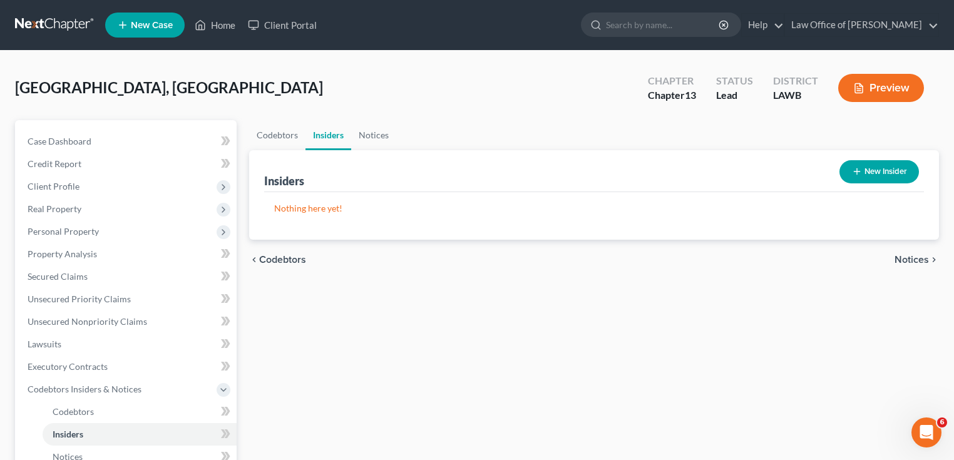
click at [904, 261] on span "Notices" at bounding box center [912, 260] width 34 height 10
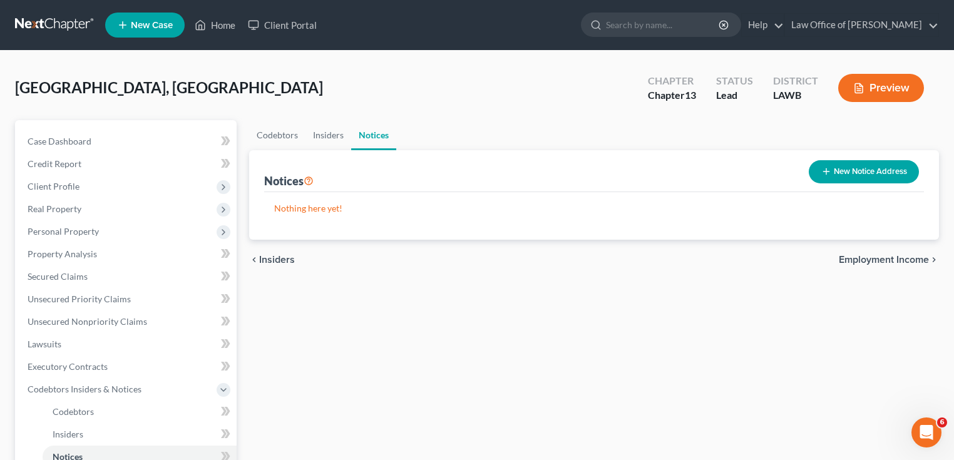
click at [914, 261] on span "Employment Income" at bounding box center [884, 260] width 90 height 10
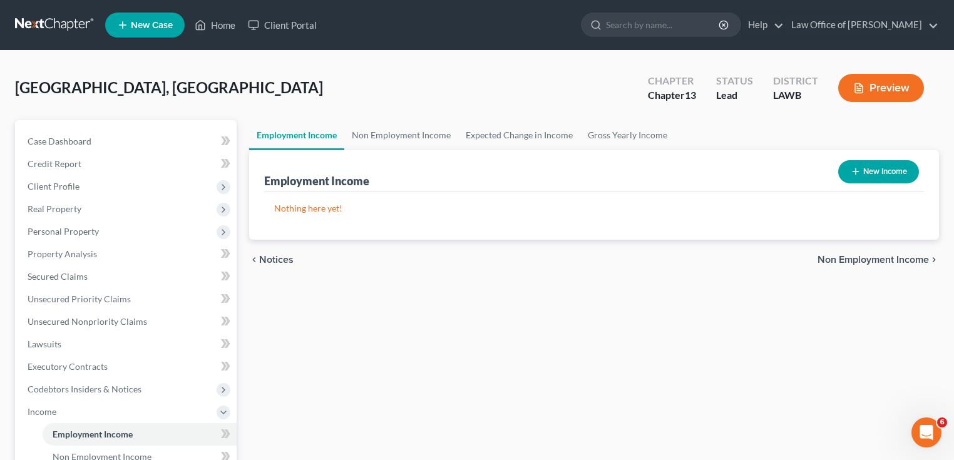
click at [847, 168] on button "New Income" at bounding box center [879, 171] width 81 height 23
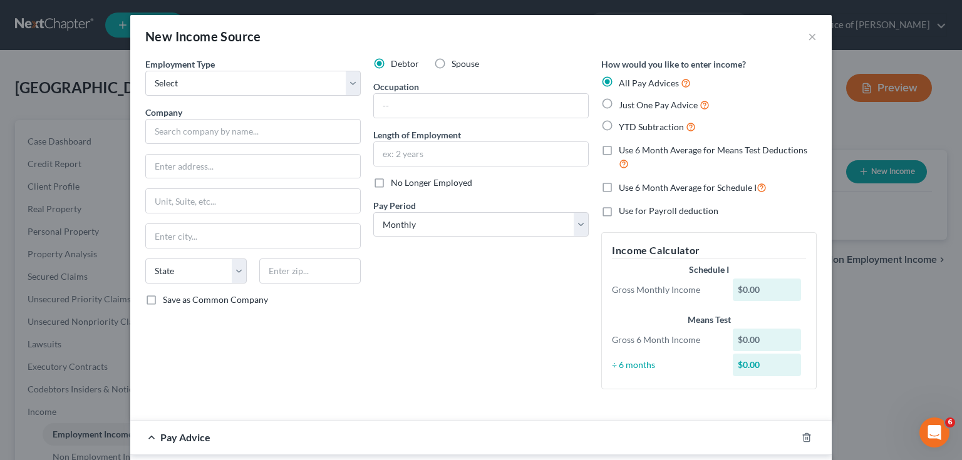
click at [619, 125] on label "YTD Subtraction" at bounding box center [657, 127] width 77 height 14
click at [624, 125] on input "YTD Subtraction" at bounding box center [628, 124] width 8 height 8
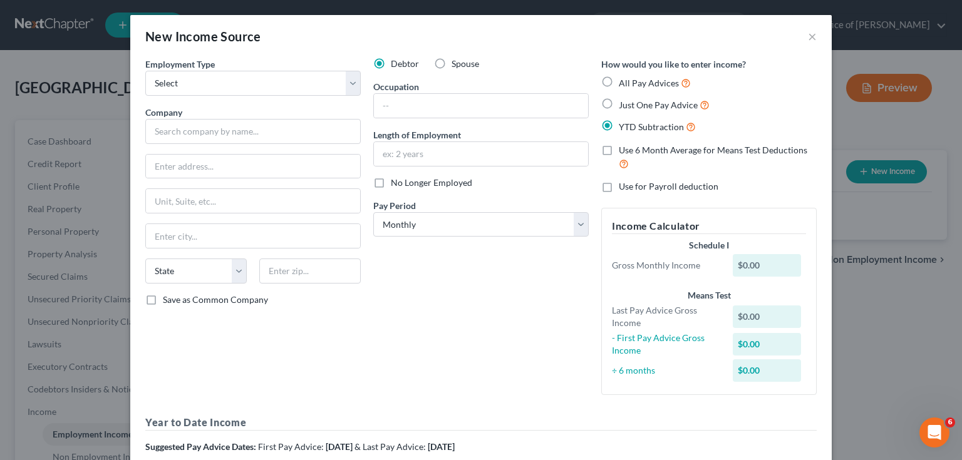
click at [619, 125] on label "YTD Subtraction" at bounding box center [657, 127] width 77 height 14
click at [624, 125] on input "YTD Subtraction" at bounding box center [628, 124] width 8 height 8
click at [619, 105] on label "Just One Pay Advice" at bounding box center [664, 105] width 91 height 14
click at [624, 105] on input "Just One Pay Advice" at bounding box center [628, 102] width 8 height 8
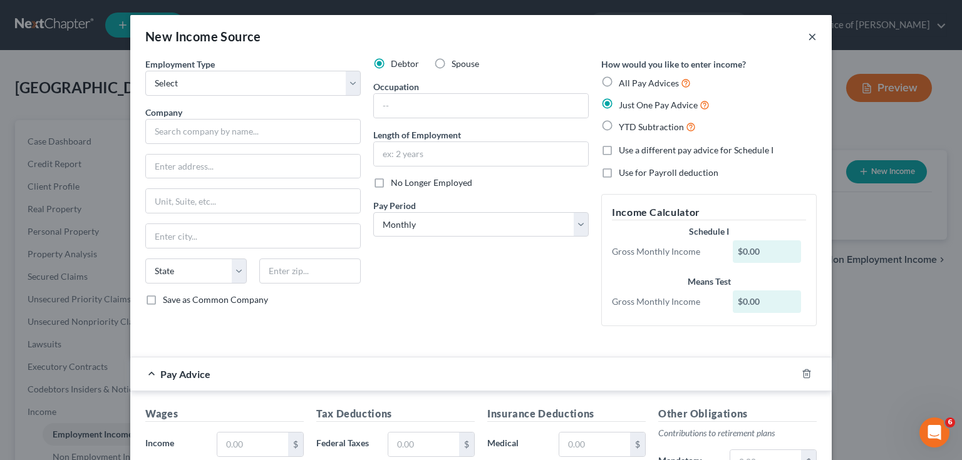
click at [808, 35] on button "×" at bounding box center [812, 36] width 9 height 15
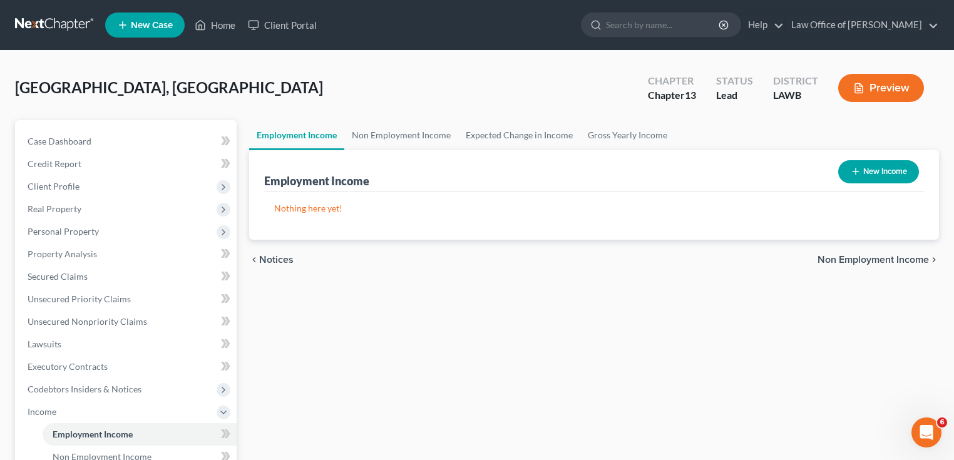
click at [892, 175] on button "New Income" at bounding box center [879, 171] width 81 height 23
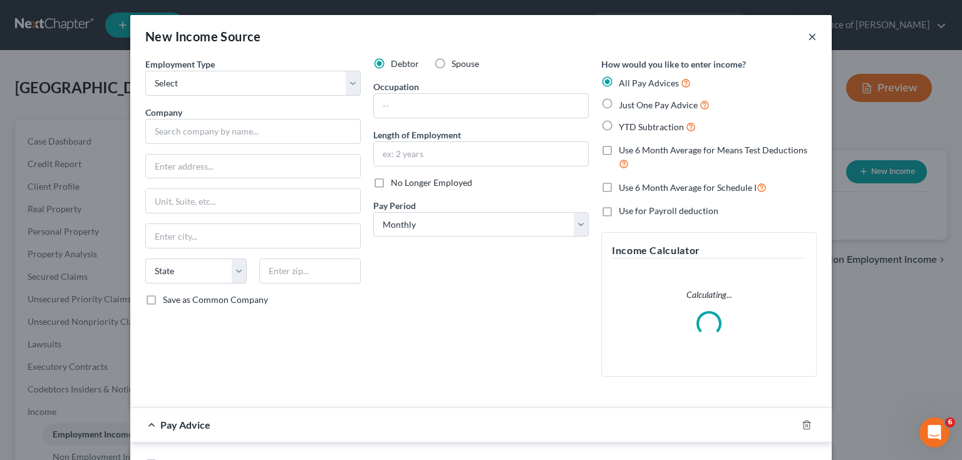
click at [808, 40] on button "×" at bounding box center [812, 36] width 9 height 15
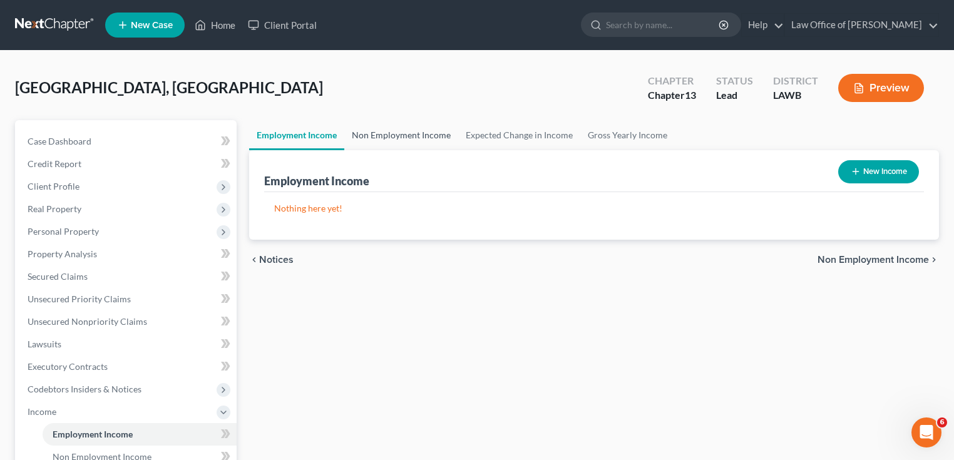
click at [432, 138] on link "Non Employment Income" at bounding box center [401, 135] width 114 height 30
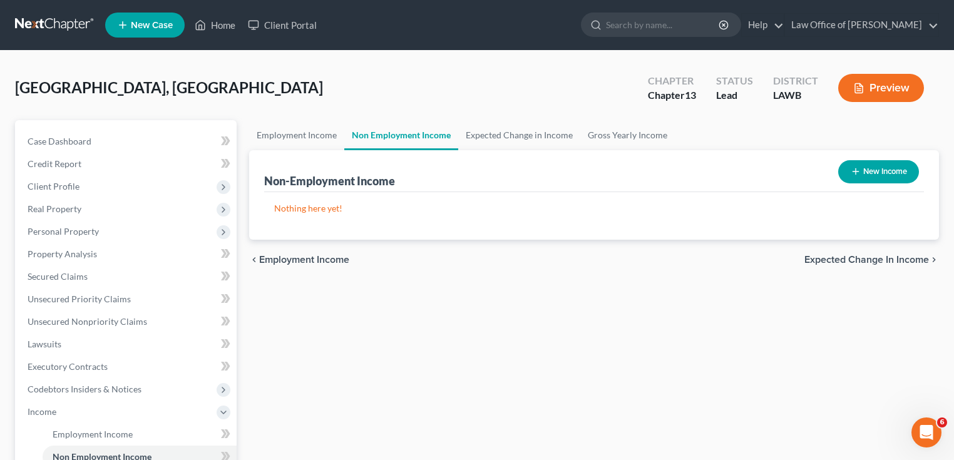
click at [864, 165] on button "New Income" at bounding box center [879, 171] width 81 height 23
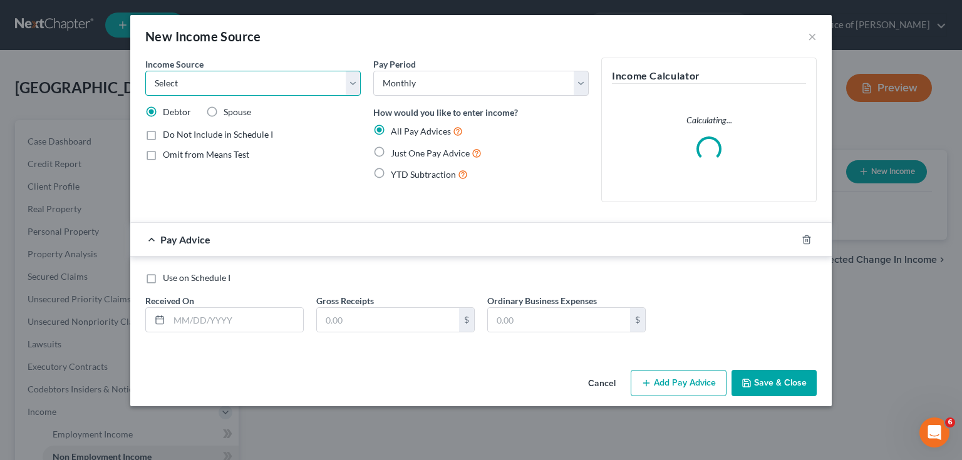
click at [276, 82] on select "Select Unemployment Disability (from employer) Pension Retirement Social Securi…" at bounding box center [252, 83] width 215 height 25
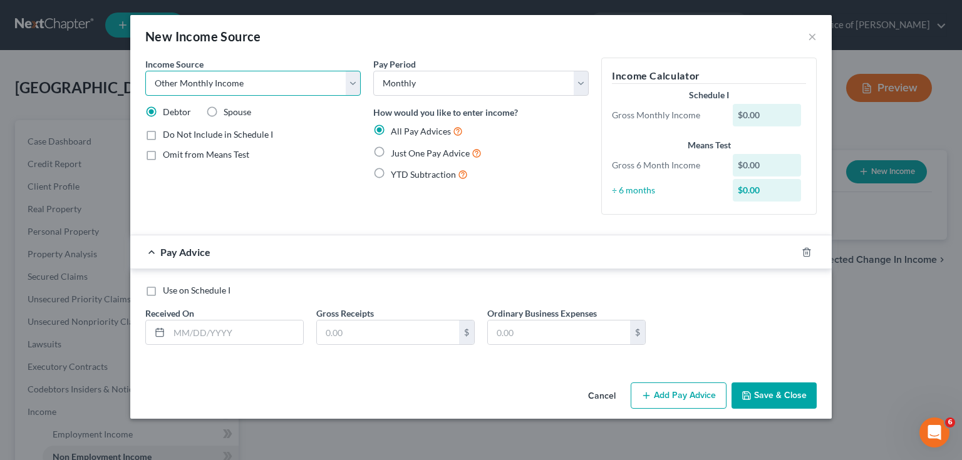
click at [145, 71] on select "Select Unemployment Disability (from employer) Pension Retirement Social Securi…" at bounding box center [252, 83] width 215 height 25
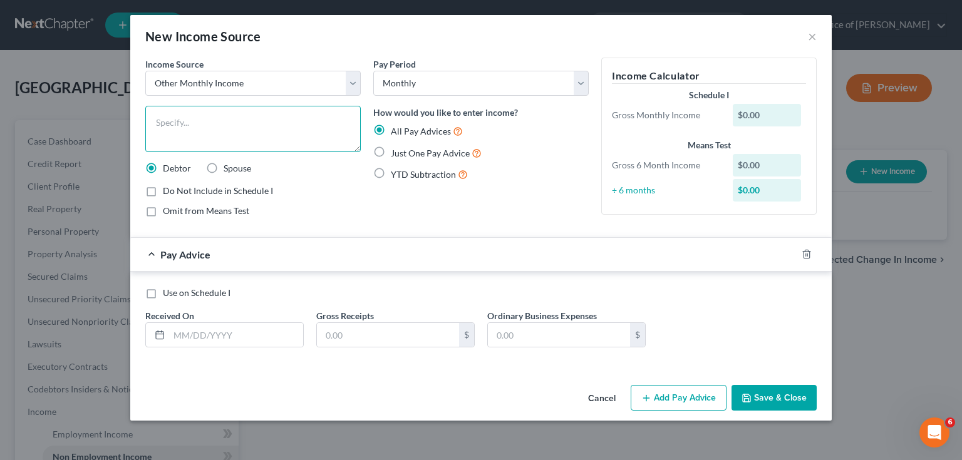
click at [247, 137] on textarea at bounding box center [252, 129] width 215 height 46
click at [780, 112] on div "$0.00" at bounding box center [767, 115] width 69 height 23
click at [242, 337] on input "text" at bounding box center [236, 335] width 134 height 24
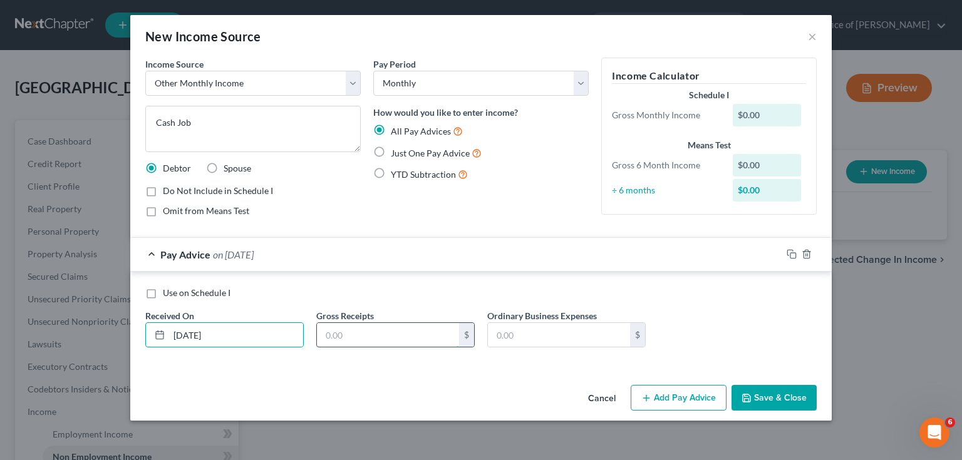
click at [403, 341] on input "text" at bounding box center [388, 335] width 142 height 24
click at [163, 293] on label "Use on Schedule I" at bounding box center [197, 293] width 68 height 13
click at [168, 293] on input "Use on Schedule I" at bounding box center [172, 291] width 8 height 8
click at [671, 400] on button "Add Pay Advice" at bounding box center [679, 398] width 96 height 26
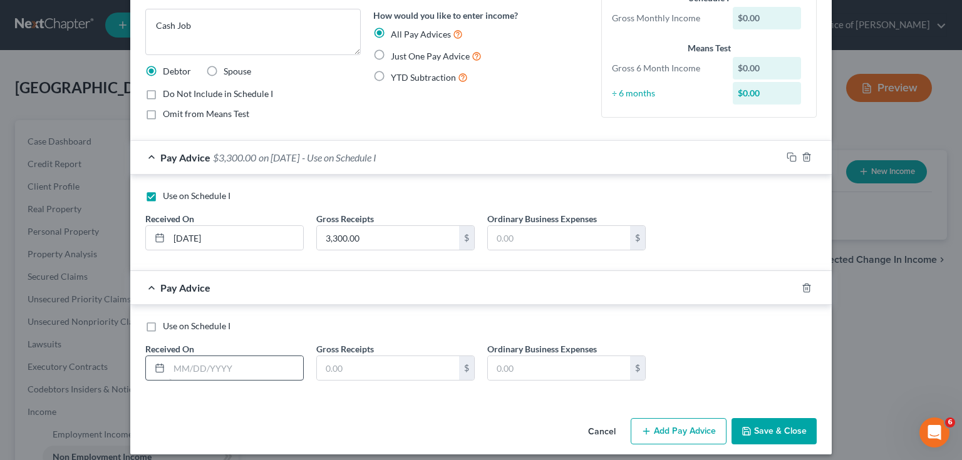
scroll to position [100, 0]
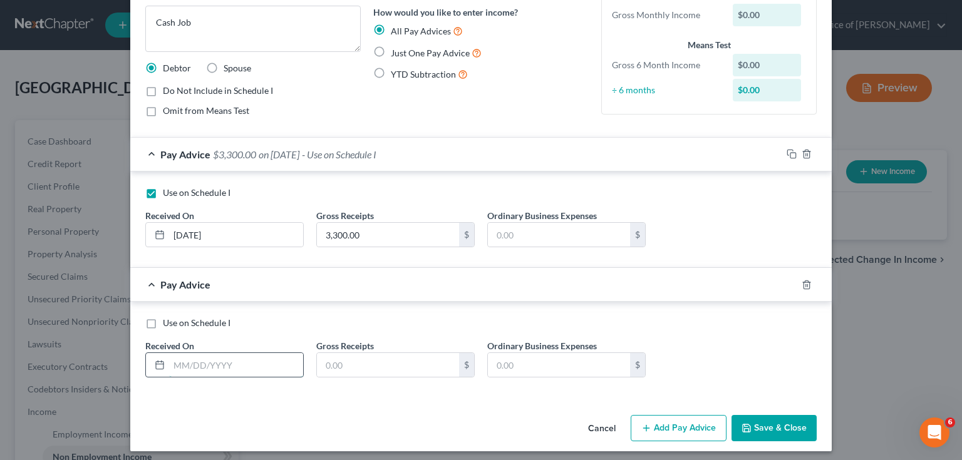
click at [225, 359] on input "text" at bounding box center [236, 365] width 134 height 24
click at [686, 432] on button "Add Pay Advice" at bounding box center [679, 428] width 96 height 26
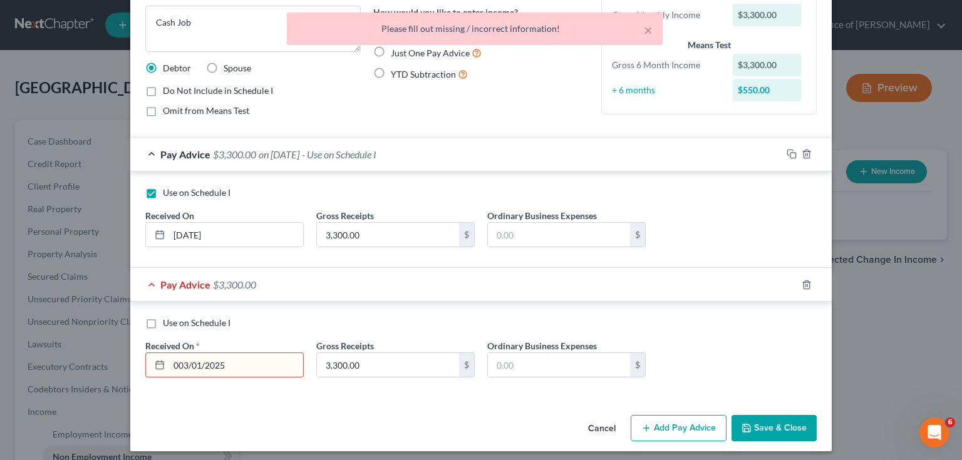
drag, startPoint x: 222, startPoint y: 361, endPoint x: 236, endPoint y: 369, distance: 16.0
click at [225, 363] on input "003/01/2025" at bounding box center [236, 365] width 134 height 24
drag, startPoint x: 233, startPoint y: 368, endPoint x: 144, endPoint y: 351, distance: 90.6
click at [225, 368] on input "003/01/2025" at bounding box center [236, 365] width 134 height 24
drag, startPoint x: 227, startPoint y: 359, endPoint x: 160, endPoint y: 367, distance: 68.1
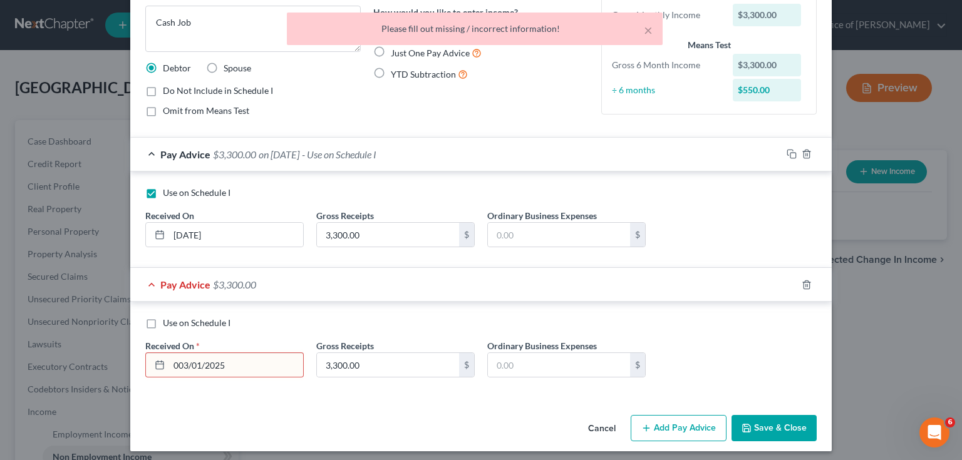
click at [160, 367] on div "003/01/2025" at bounding box center [224, 365] width 158 height 25
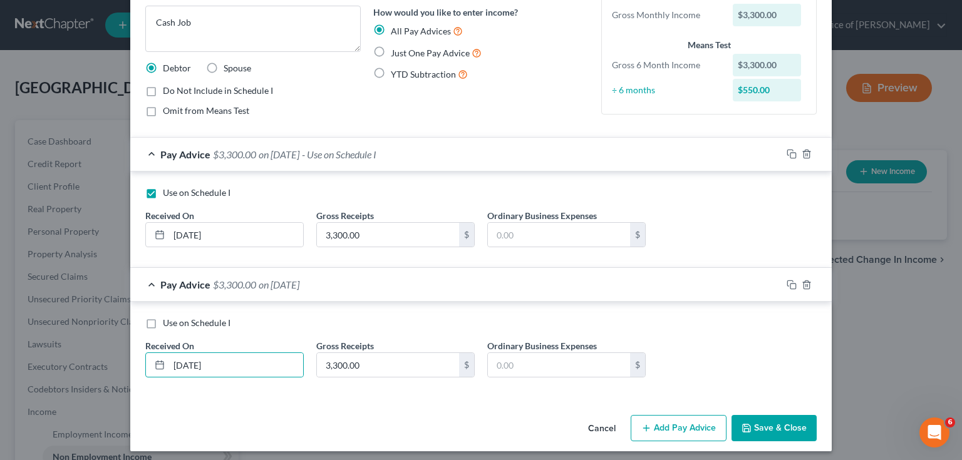
click at [681, 420] on button "Add Pay Advice" at bounding box center [679, 428] width 96 height 26
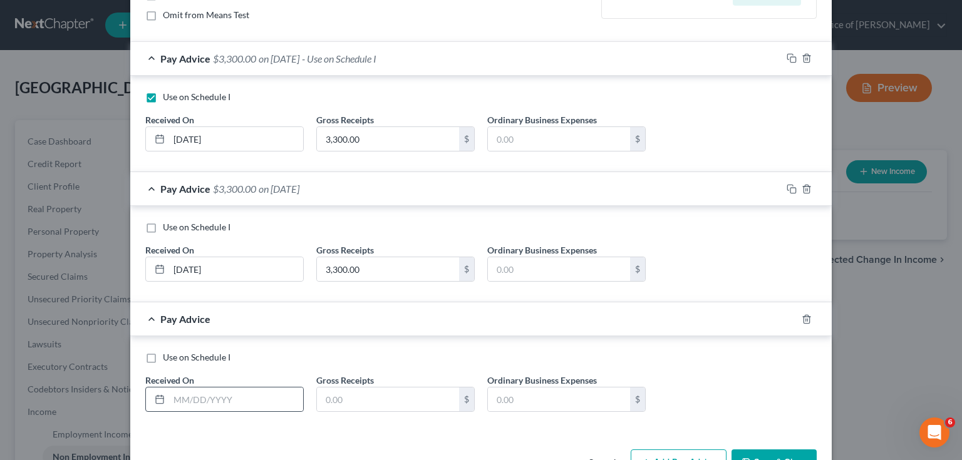
scroll to position [200, 0]
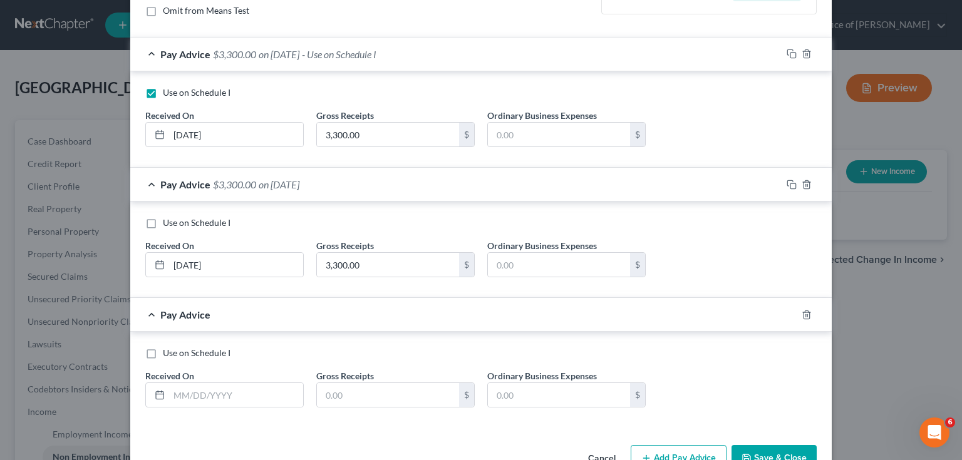
click at [163, 225] on label "Use on Schedule I" at bounding box center [197, 223] width 68 height 13
click at [168, 225] on input "Use on Schedule I" at bounding box center [172, 221] width 8 height 8
click at [163, 96] on label "Use on Schedule I" at bounding box center [197, 92] width 68 height 13
click at [168, 95] on input "Use on Schedule I" at bounding box center [172, 90] width 8 height 8
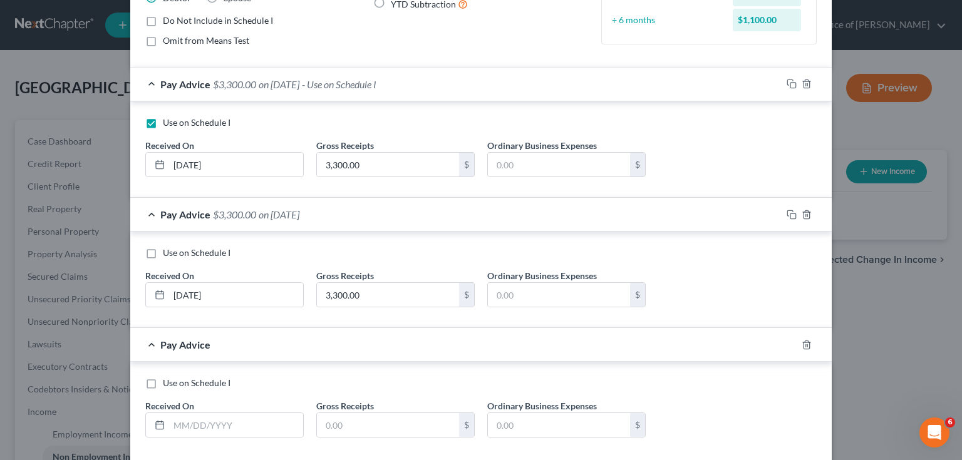
scroll to position [234, 0]
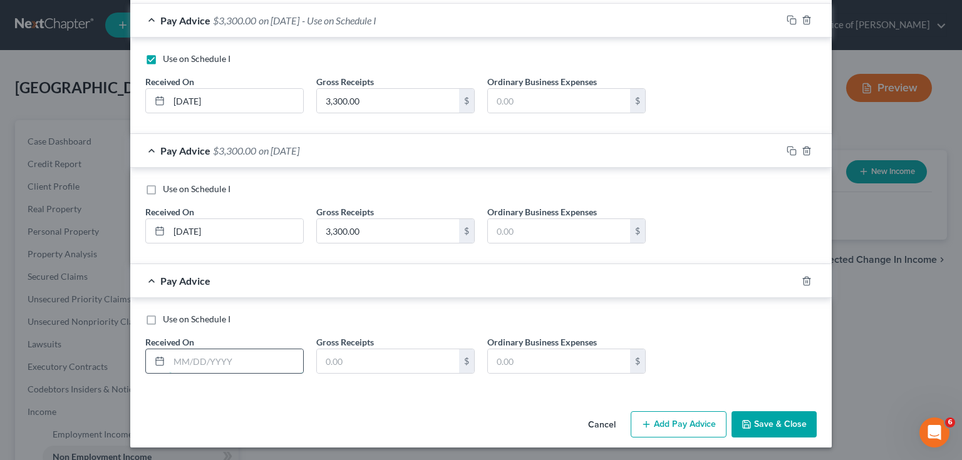
click at [224, 364] on input "text" at bounding box center [236, 361] width 134 height 24
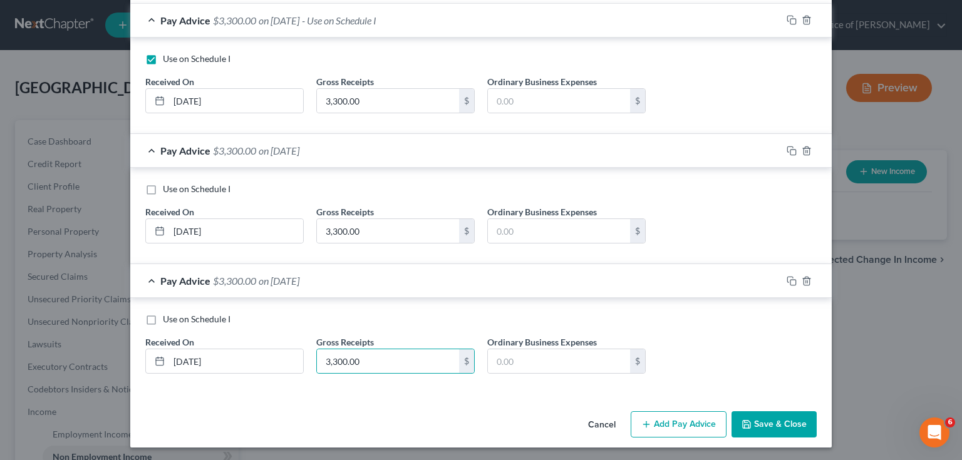
click at [670, 423] on button "Add Pay Advice" at bounding box center [679, 424] width 96 height 26
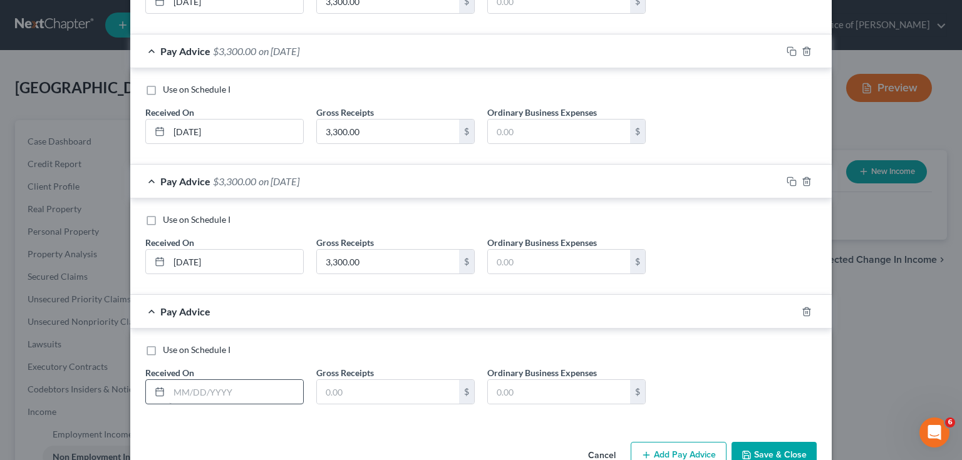
scroll to position [334, 0]
click at [247, 388] on input "text" at bounding box center [236, 392] width 134 height 24
click at [701, 455] on button "Add Pay Advice" at bounding box center [679, 455] width 96 height 26
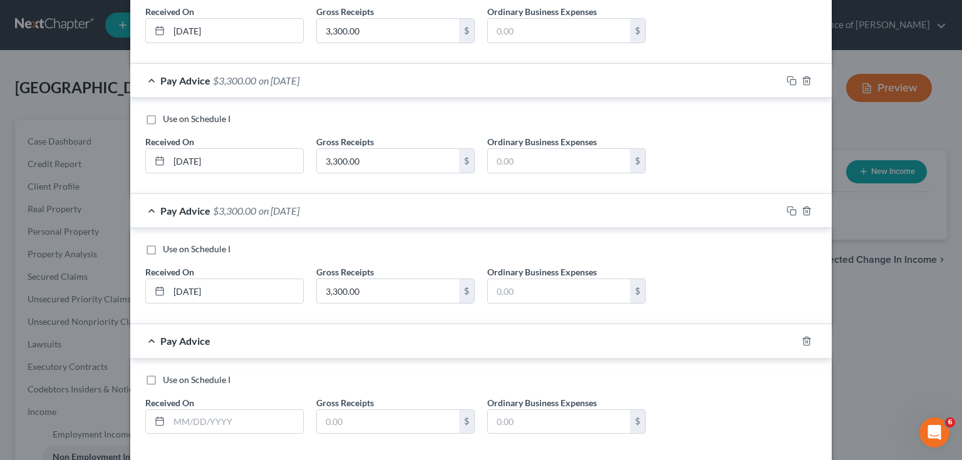
scroll to position [485, 0]
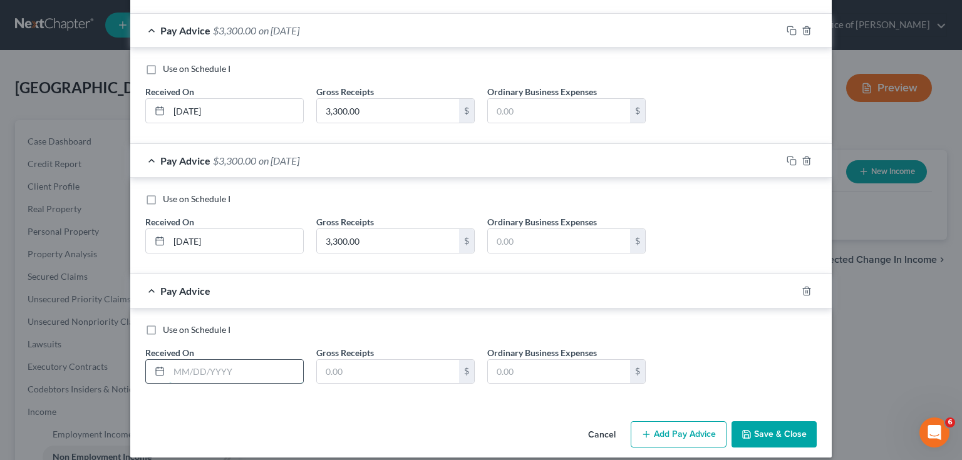
click at [228, 364] on input "text" at bounding box center [236, 372] width 134 height 24
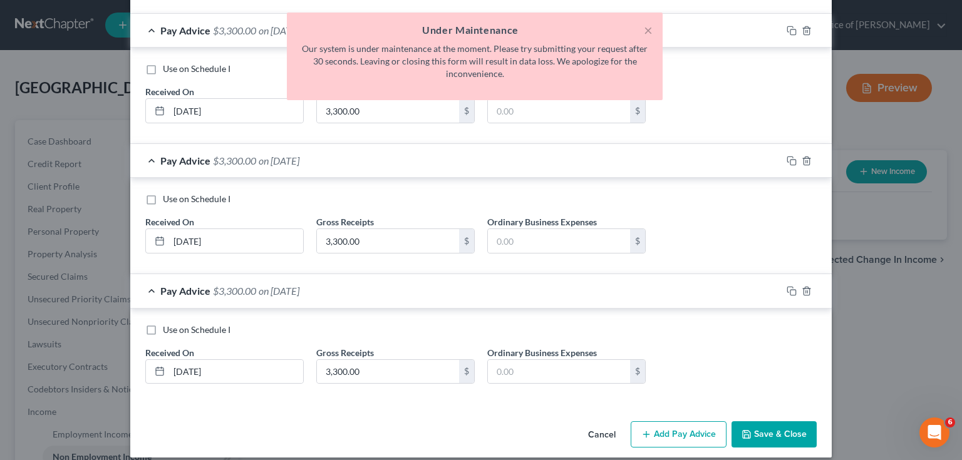
click at [660, 432] on button "Add Pay Advice" at bounding box center [679, 434] width 96 height 26
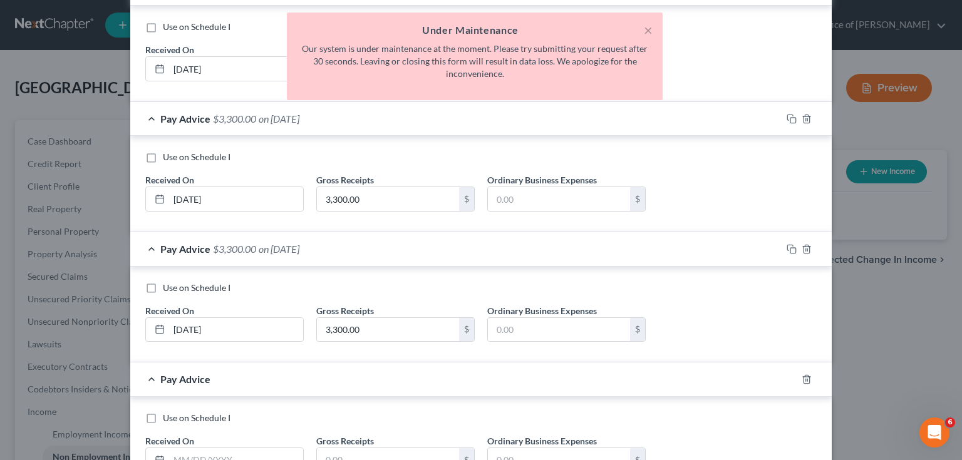
scroll to position [585, 0]
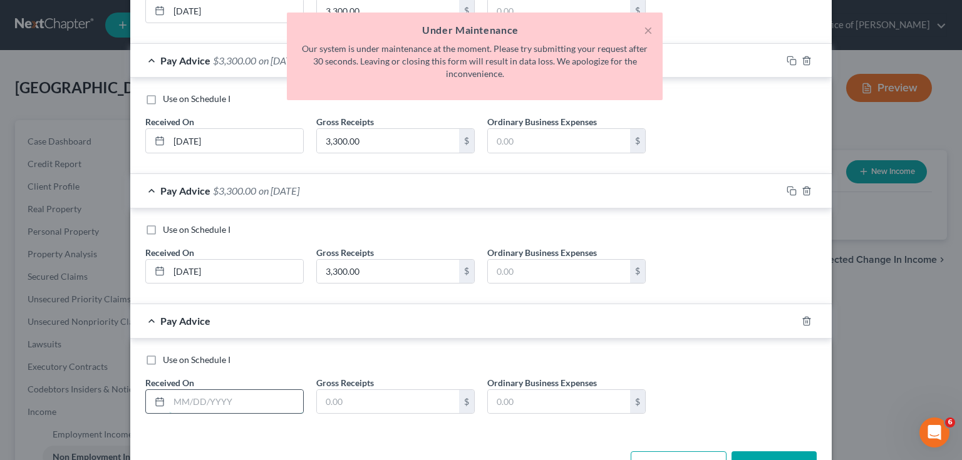
click at [216, 393] on input "text" at bounding box center [236, 402] width 134 height 24
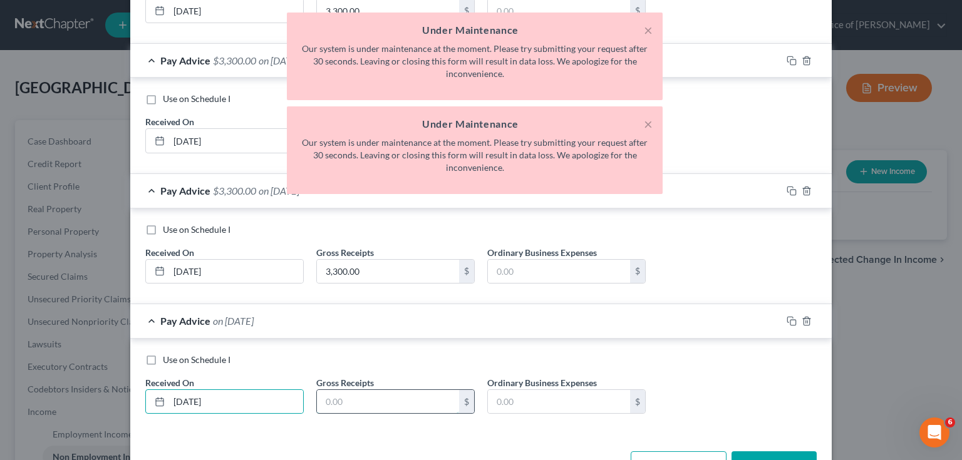
click at [359, 398] on input "text" at bounding box center [388, 402] width 142 height 24
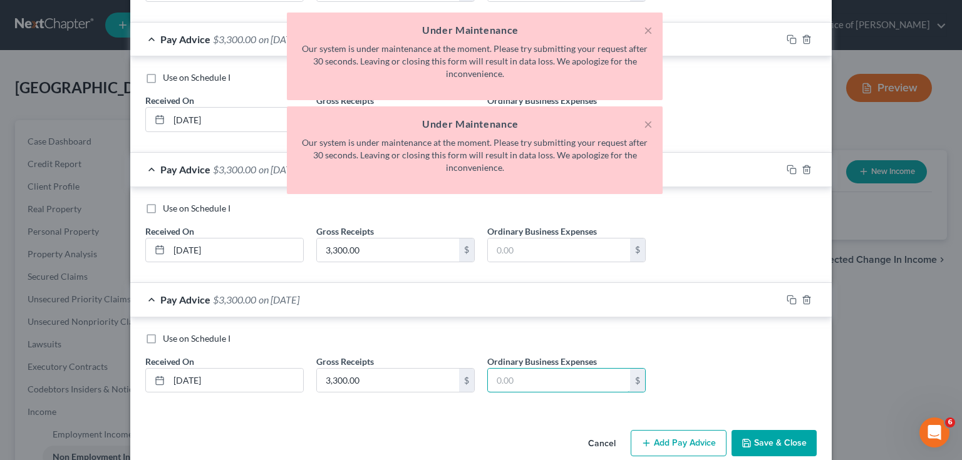
scroll to position [624, 0]
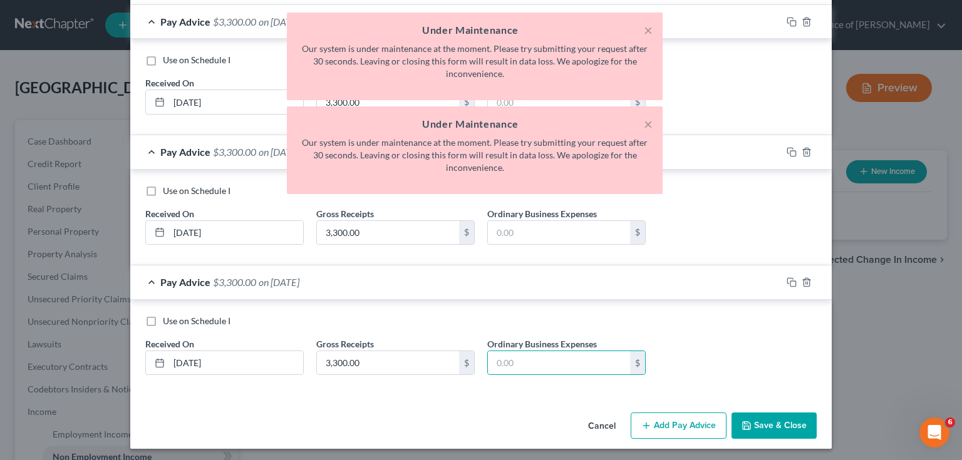
click at [761, 428] on button "Save & Close" at bounding box center [773, 426] width 85 height 26
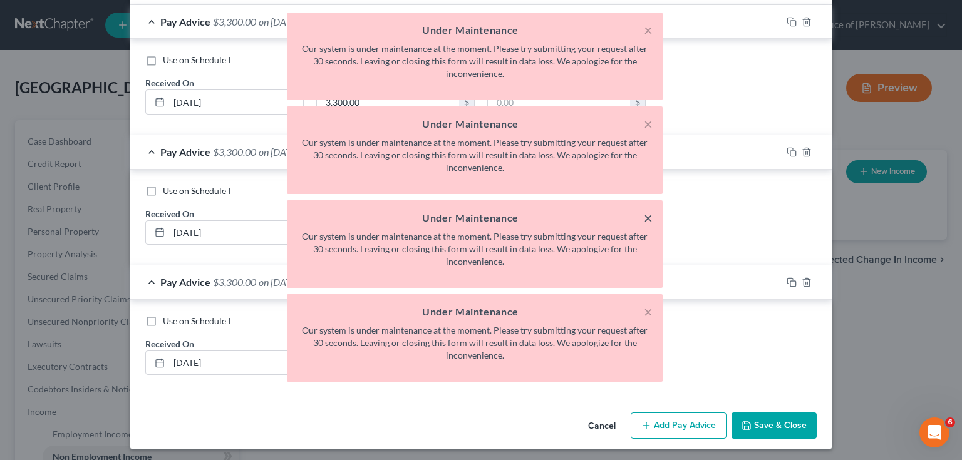
click at [651, 223] on button "×" at bounding box center [648, 217] width 9 height 15
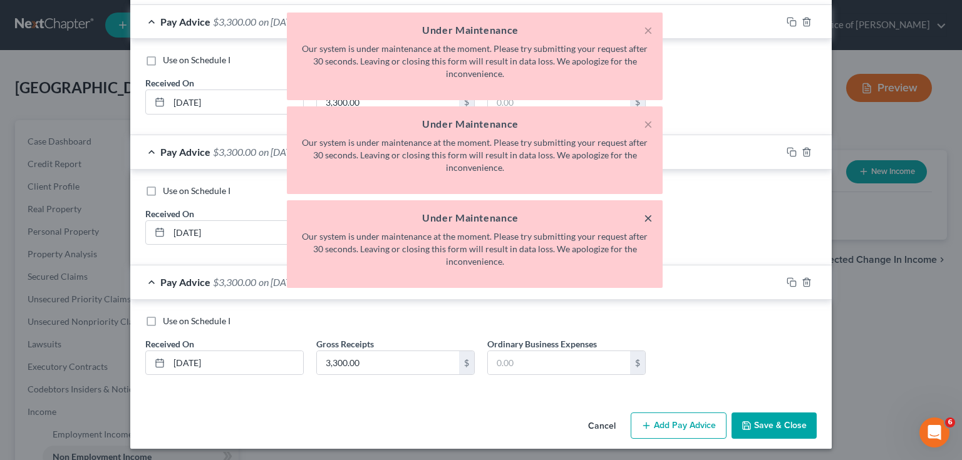
click at [652, 220] on button "×" at bounding box center [648, 217] width 9 height 15
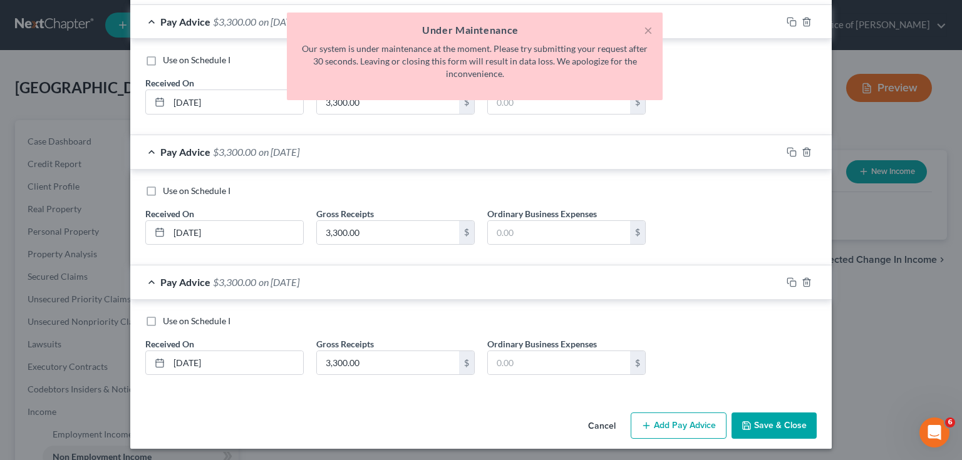
click at [650, 127] on div "Use on Schedule I Received On * [DATE] Gross Receipts 3,300.00 $ Ordinary Busin…" at bounding box center [480, 87] width 701 height 96
click at [651, 35] on button "×" at bounding box center [648, 30] width 9 height 15
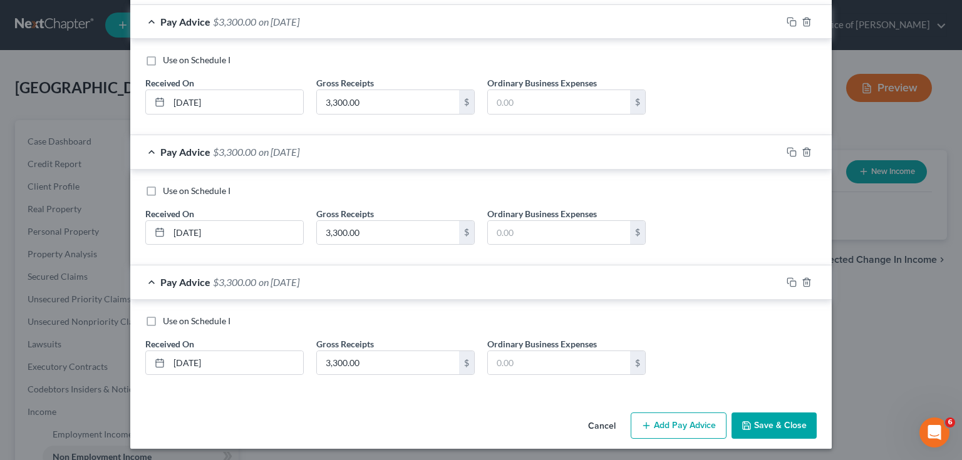
click at [754, 416] on button "Save & Close" at bounding box center [773, 426] width 85 height 26
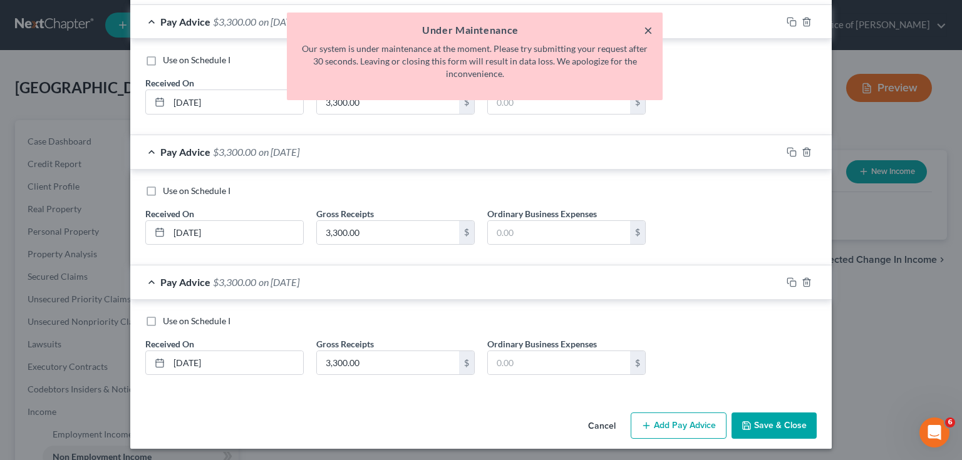
click at [649, 30] on button "×" at bounding box center [648, 30] width 9 height 15
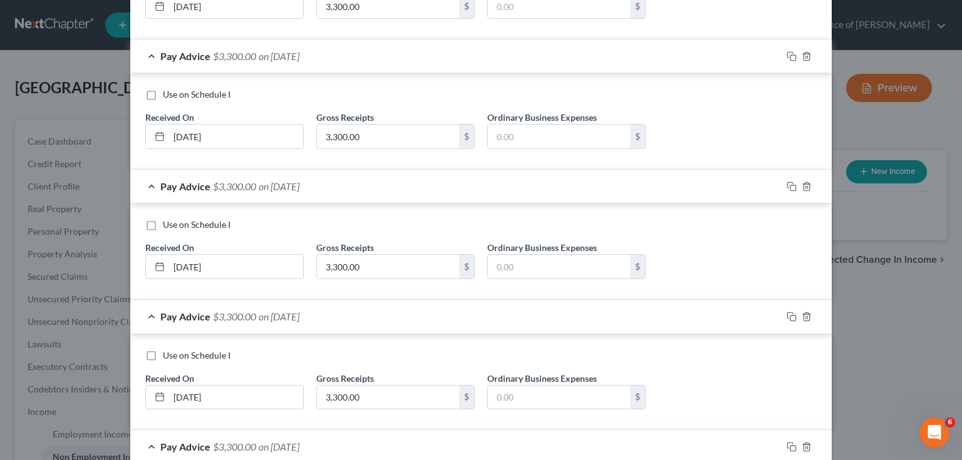
scroll to position [223, 0]
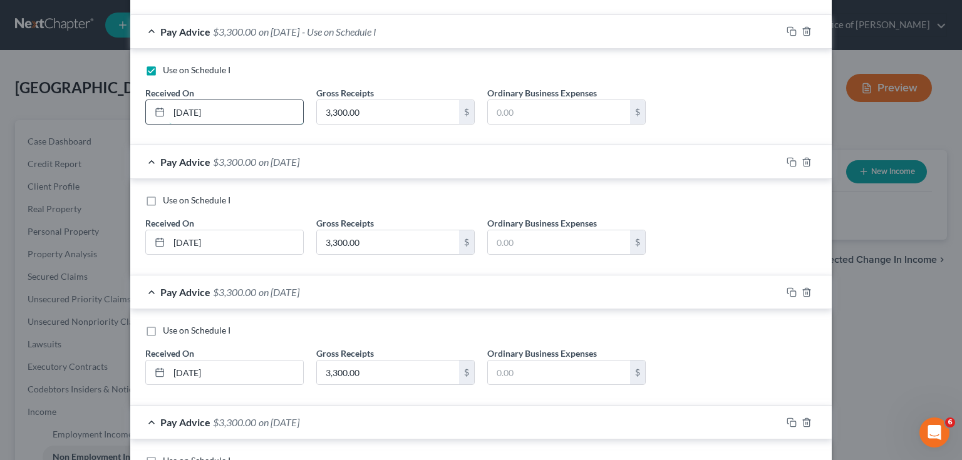
click at [232, 115] on input "[DATE]" at bounding box center [236, 112] width 134 height 24
drag, startPoint x: 232, startPoint y: 115, endPoint x: 215, endPoint y: 111, distance: 16.7
click at [220, 111] on input "[DATE]" at bounding box center [236, 112] width 134 height 24
click at [246, 108] on input "[DATE]" at bounding box center [236, 112] width 134 height 24
drag, startPoint x: 245, startPoint y: 108, endPoint x: 127, endPoint y: 103, distance: 119.1
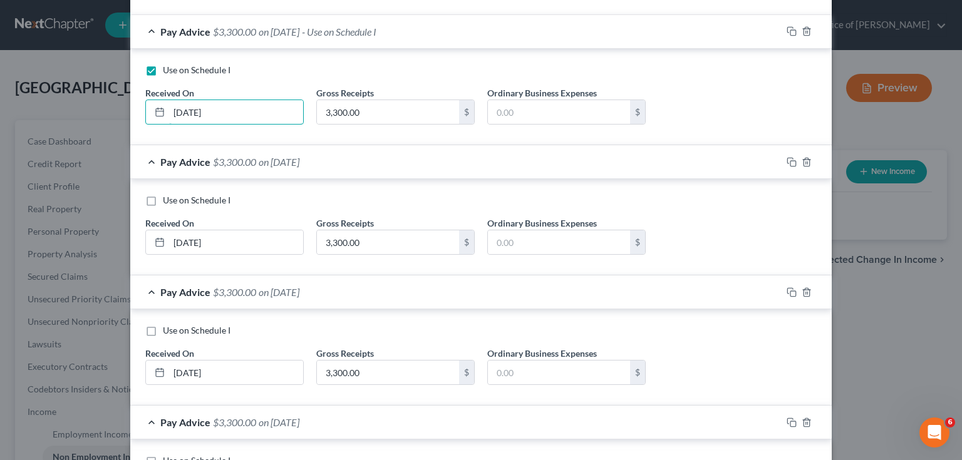
click at [106, 113] on div "New Income Source × Income Source * Select Unemployment Disability (from employ…" at bounding box center [481, 230] width 962 height 460
click at [150, 30] on div "Pay Advice $3,300.00 on [DATE] - Use on Schedule I" at bounding box center [455, 31] width 651 height 33
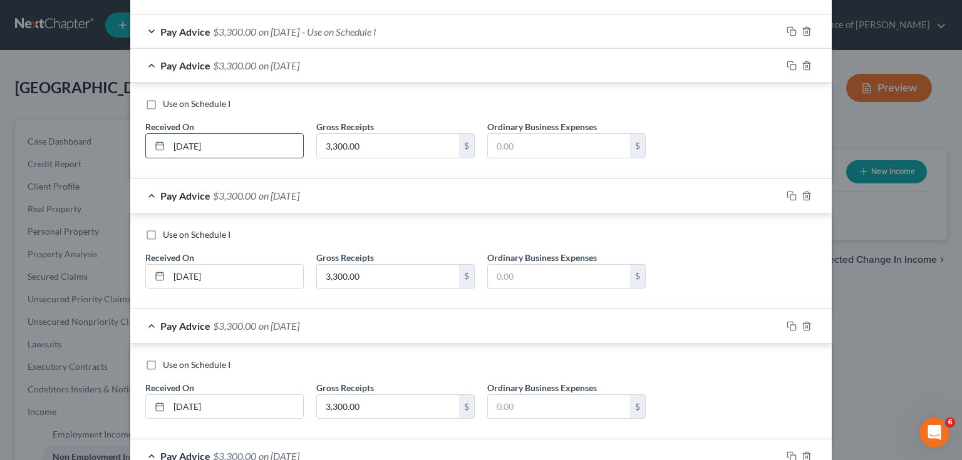
click at [233, 150] on input "[DATE]" at bounding box center [236, 146] width 134 height 24
drag, startPoint x: 240, startPoint y: 275, endPoint x: 170, endPoint y: 283, distance: 70.6
click at [173, 283] on input "[DATE]" at bounding box center [236, 277] width 134 height 24
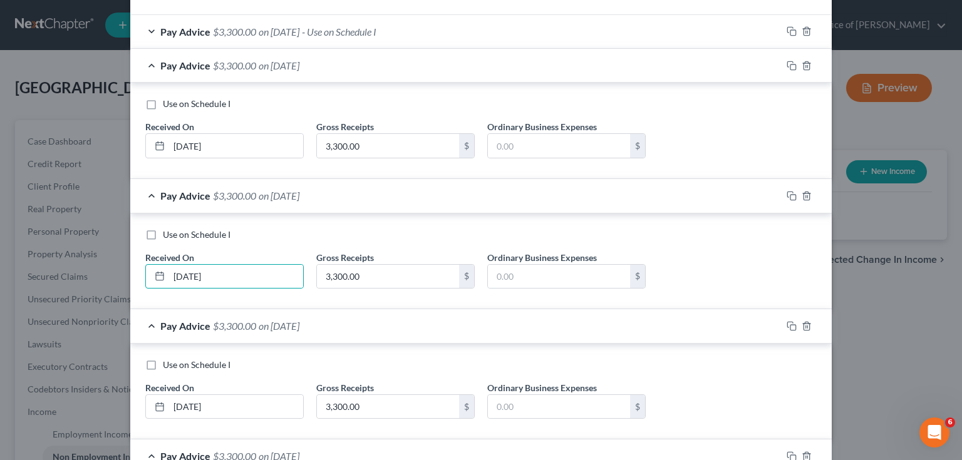
click at [147, 63] on div "Pay Advice $3,300.00 on [DATE]" at bounding box center [455, 65] width 651 height 33
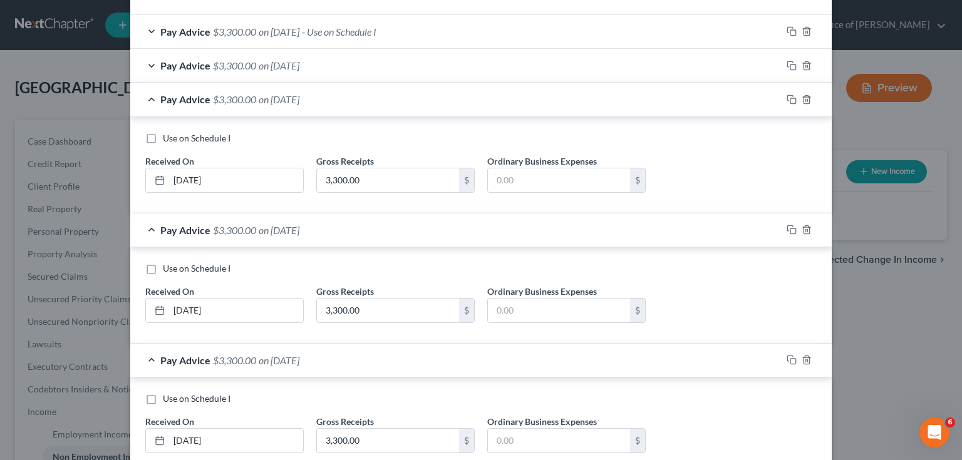
click at [145, 95] on div "Pay Advice $3,300.00 on [DATE]" at bounding box center [455, 99] width 651 height 33
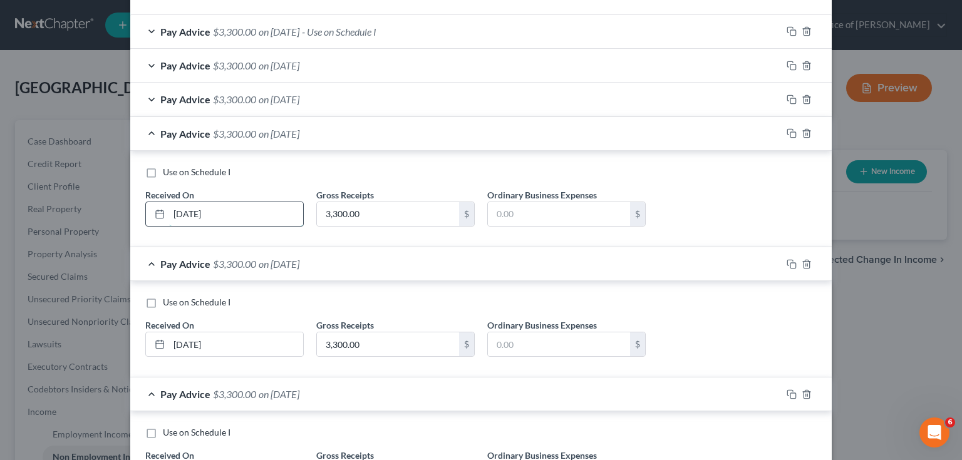
click at [225, 208] on input "[DATE]" at bounding box center [236, 214] width 134 height 24
click at [225, 209] on input "[DATE]" at bounding box center [236, 214] width 134 height 24
click at [225, 210] on input "[DATE]" at bounding box center [236, 214] width 134 height 24
click at [149, 135] on div "Pay Advice $3,300.00 on [DATE]" at bounding box center [455, 133] width 651 height 33
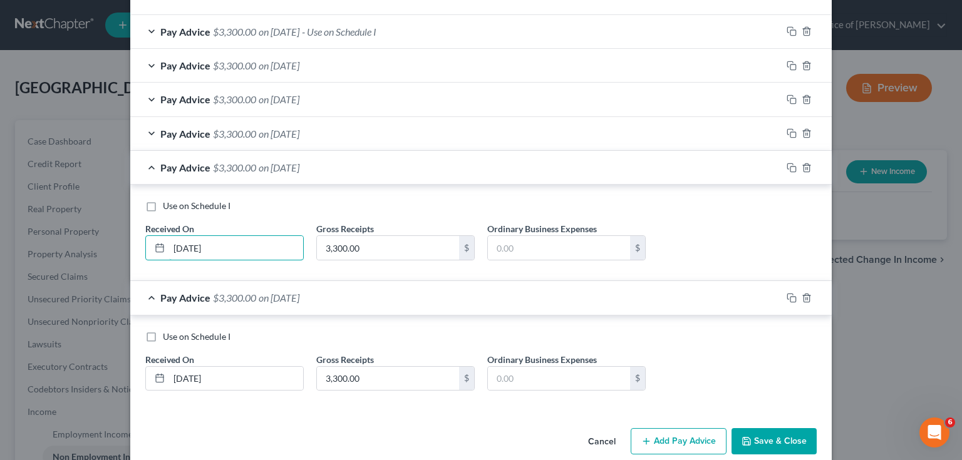
drag, startPoint x: 222, startPoint y: 248, endPoint x: 121, endPoint y: 244, distance: 100.9
click at [121, 244] on div "New Income Source × Income Source * Select Unemployment Disability (from employ…" at bounding box center [481, 230] width 962 height 460
click at [145, 163] on div "Pay Advice $3,300.00 on [DATE]" at bounding box center [455, 167] width 651 height 33
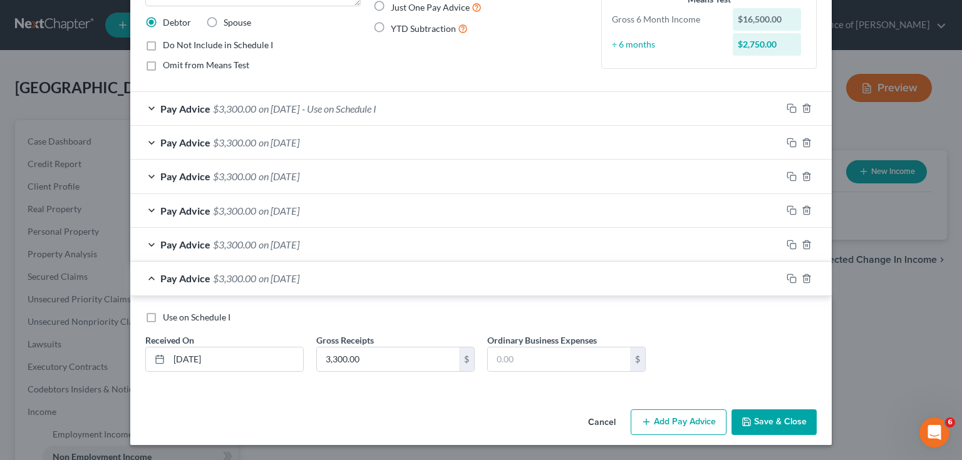
scroll to position [144, 0]
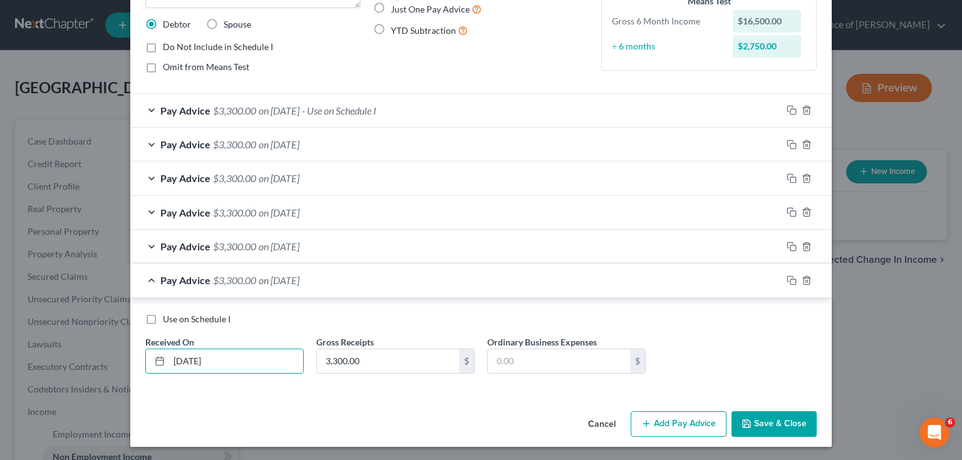
drag, startPoint x: 228, startPoint y: 365, endPoint x: 145, endPoint y: 343, distance: 85.5
click at [161, 368] on div "[DATE]" at bounding box center [224, 361] width 158 height 25
click at [148, 281] on div "Pay Advice $3,300.00 on [DATE]" at bounding box center [455, 280] width 651 height 33
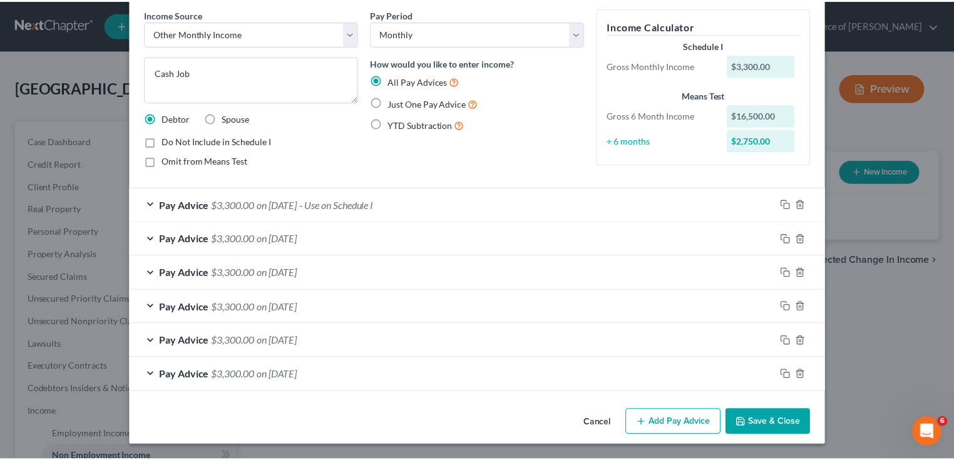
scroll to position [48, 0]
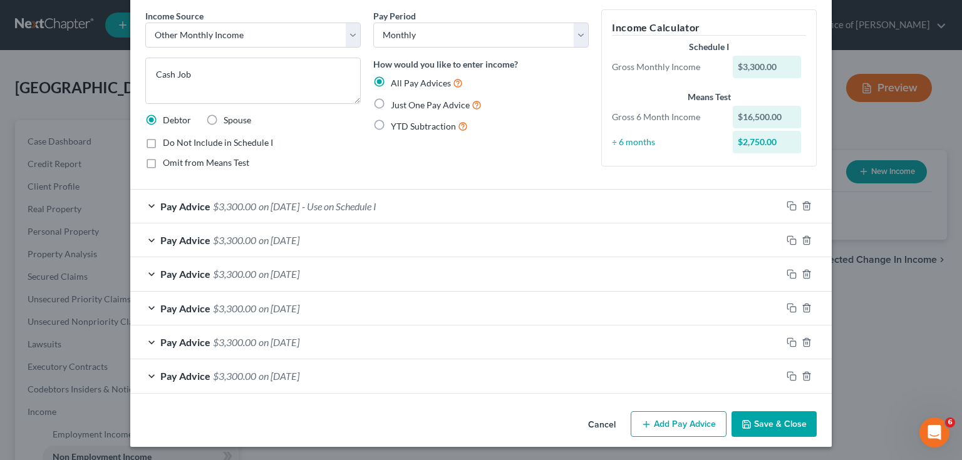
click at [768, 420] on button "Save & Close" at bounding box center [773, 424] width 85 height 26
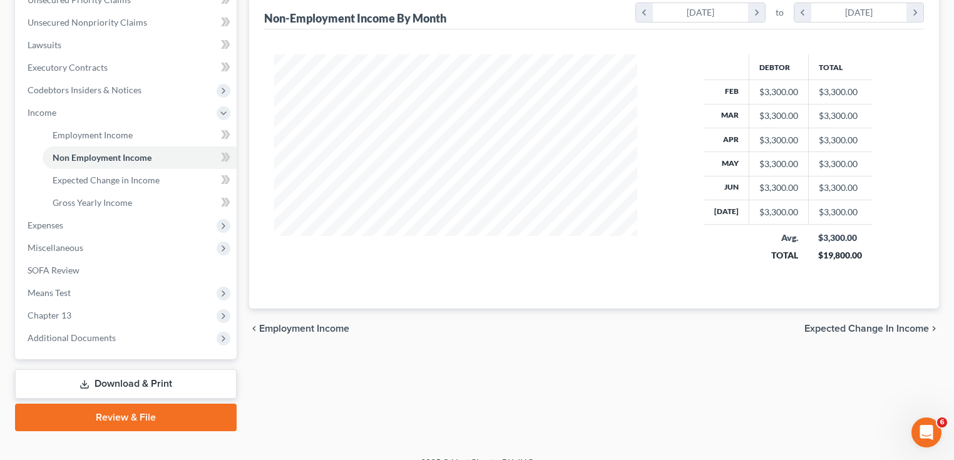
scroll to position [301, 0]
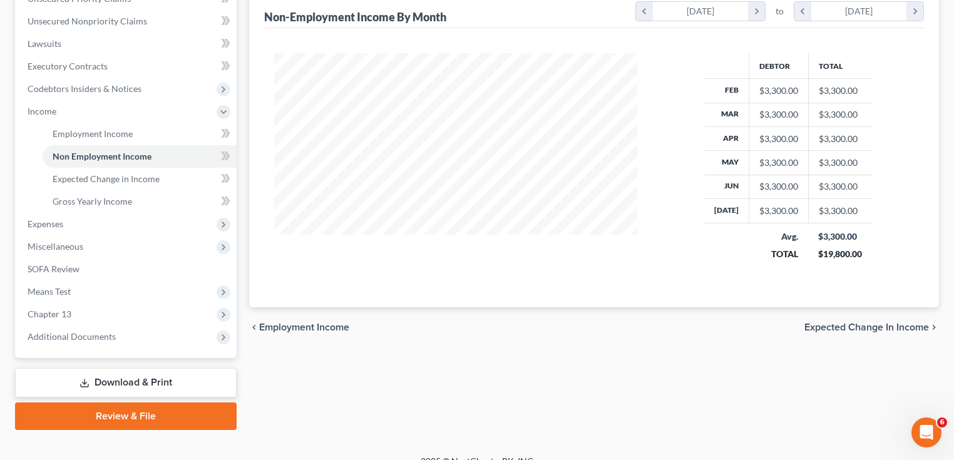
click at [875, 332] on div "chevron_left Employment Income Expected Change in Income chevron_right" at bounding box center [594, 327] width 690 height 40
click at [872, 329] on span "Expected Change in Income" at bounding box center [867, 328] width 125 height 10
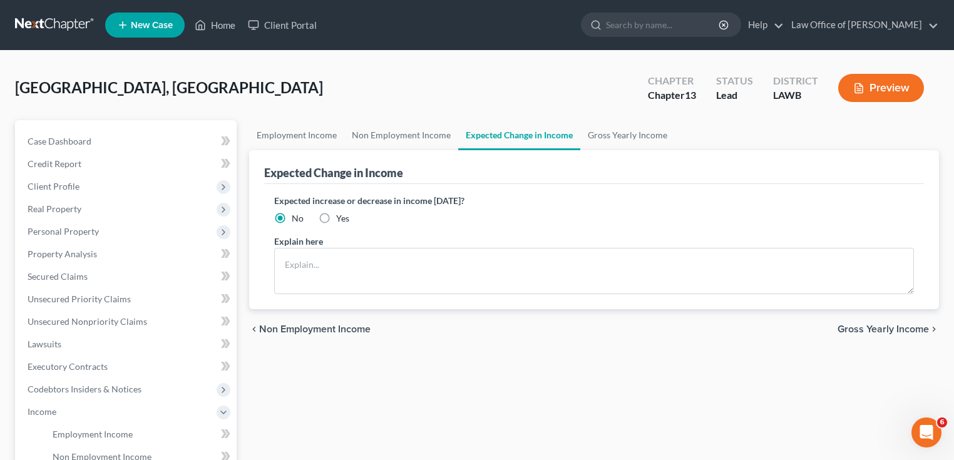
click at [860, 331] on span "Gross Yearly Income" at bounding box center [883, 329] width 91 height 10
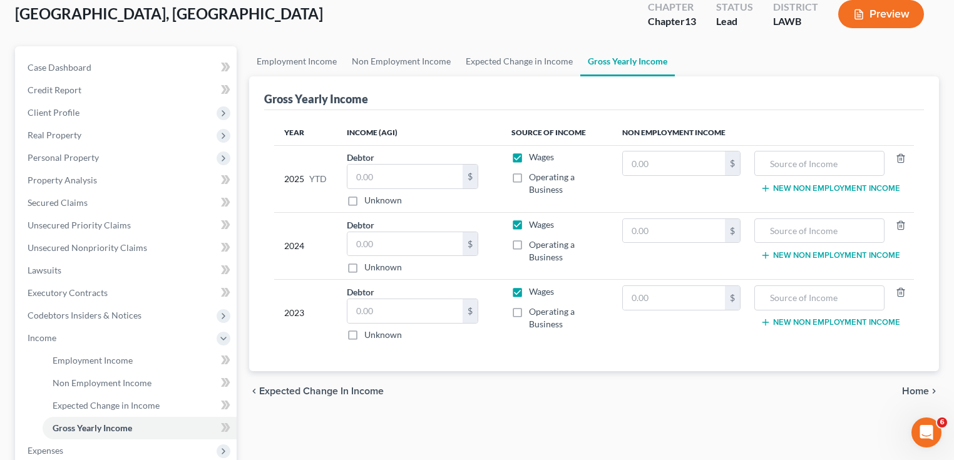
scroll to position [100, 0]
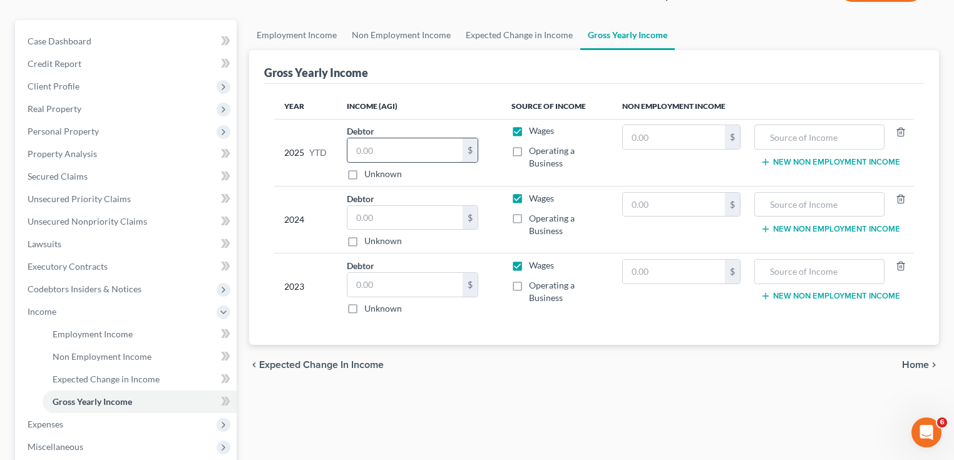
click at [410, 155] on input "text" at bounding box center [405, 150] width 115 height 24
click at [389, 219] on input "text" at bounding box center [405, 218] width 115 height 24
drag, startPoint x: 391, startPoint y: 210, endPoint x: 305, endPoint y: 220, distance: 87.0
click at [305, 220] on tr "2024 Debtor $ Unknown Balance Undetermined $ Unknown Wages Operating a Business…" at bounding box center [594, 219] width 640 height 67
drag, startPoint x: 385, startPoint y: 212, endPoint x: 336, endPoint y: 213, distance: 48.9
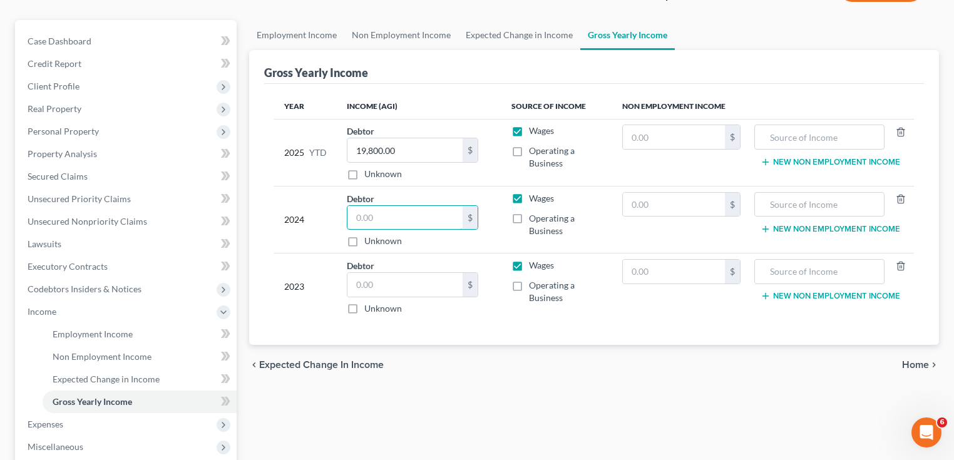
click at [336, 213] on tr "2024 Debtor $ Unknown Balance Undetermined $ Unknown Wages Operating a Business…" at bounding box center [594, 219] width 640 height 67
click at [364, 308] on label "Unknown" at bounding box center [383, 308] width 38 height 13
click at [370, 308] on input "Unknown" at bounding box center [374, 306] width 8 height 8
click at [930, 363] on icon "chevron_right" at bounding box center [934, 365] width 10 height 10
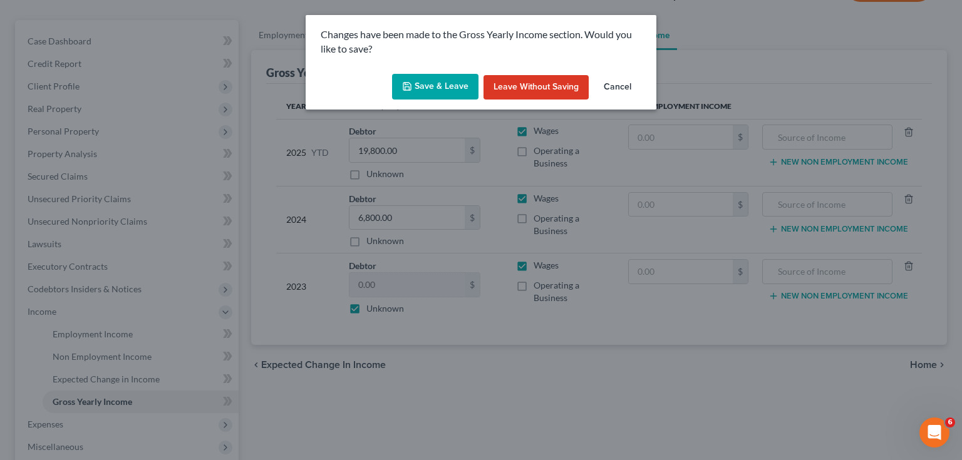
click at [465, 91] on button "Save & Leave" at bounding box center [435, 87] width 86 height 26
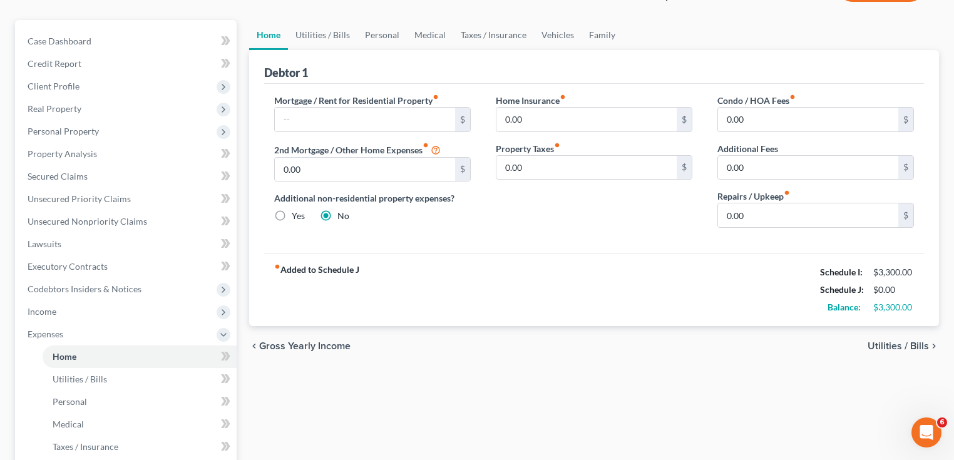
scroll to position [50, 0]
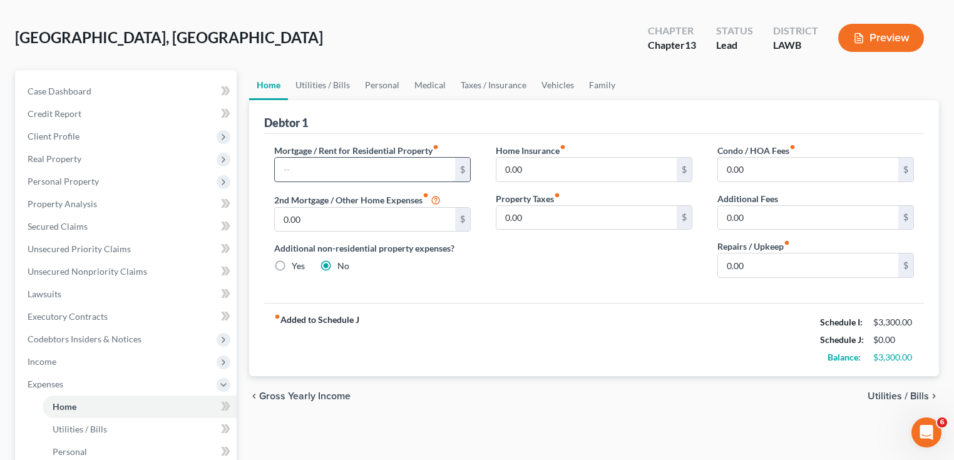
click at [297, 165] on input "text" at bounding box center [365, 170] width 180 height 24
click at [361, 175] on input "text" at bounding box center [365, 170] width 180 height 24
click at [584, 172] on input "0.00" at bounding box center [587, 170] width 180 height 24
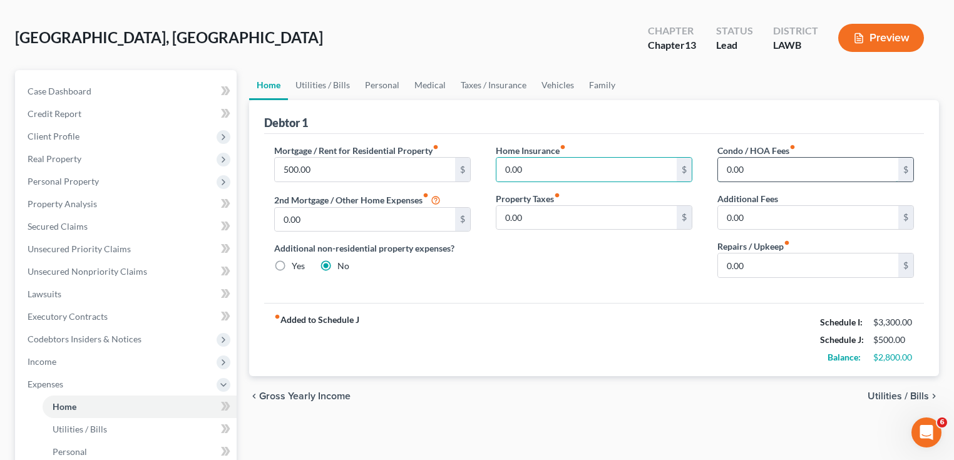
click at [765, 165] on input "0.00" at bounding box center [808, 170] width 180 height 24
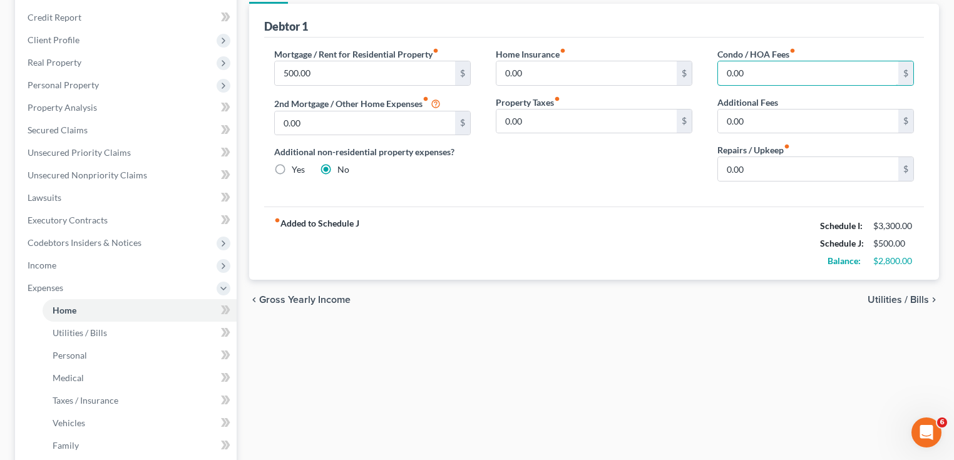
scroll to position [150, 0]
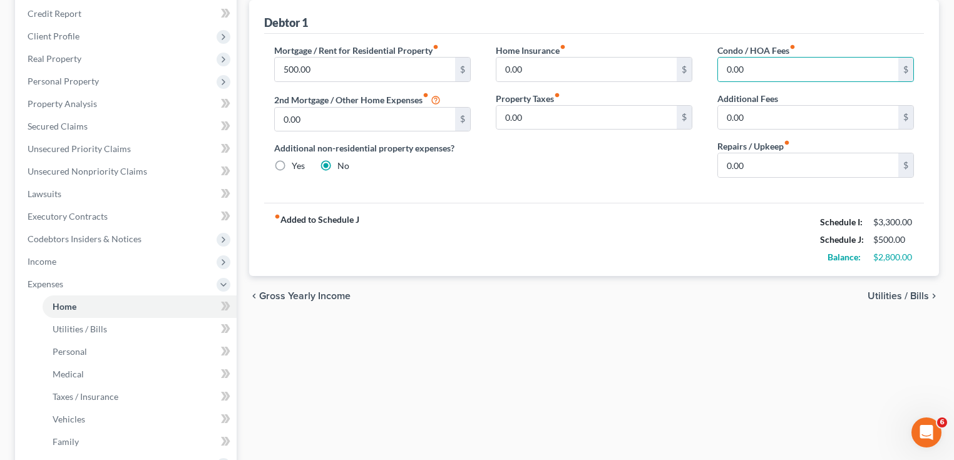
click at [916, 297] on span "Utilities / Bills" at bounding box center [898, 296] width 61 height 10
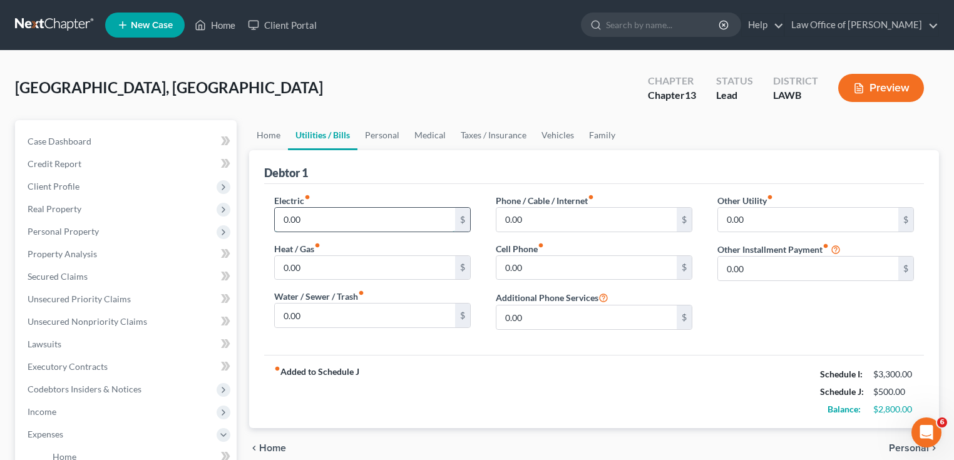
click at [362, 226] on input "0.00" at bounding box center [365, 220] width 180 height 24
click at [321, 309] on input "0.00" at bounding box center [365, 316] width 180 height 24
click at [564, 223] on input "0.00" at bounding box center [587, 220] width 180 height 24
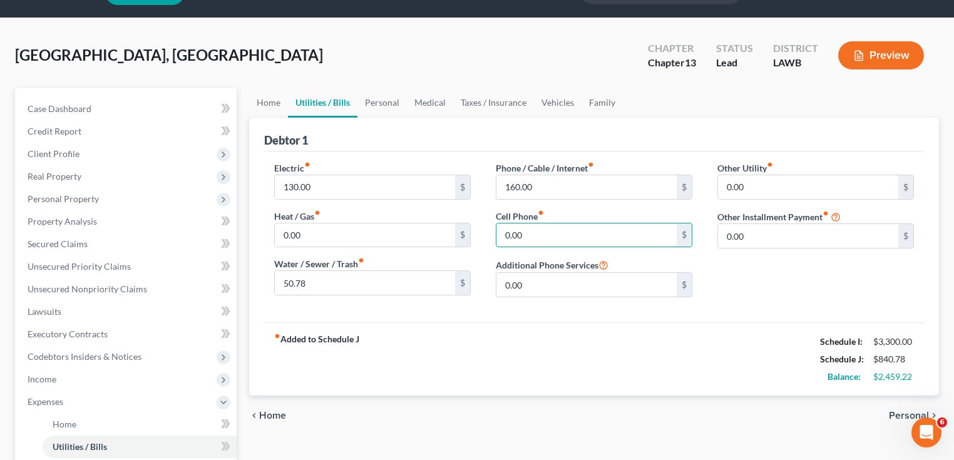
scroll to position [50, 0]
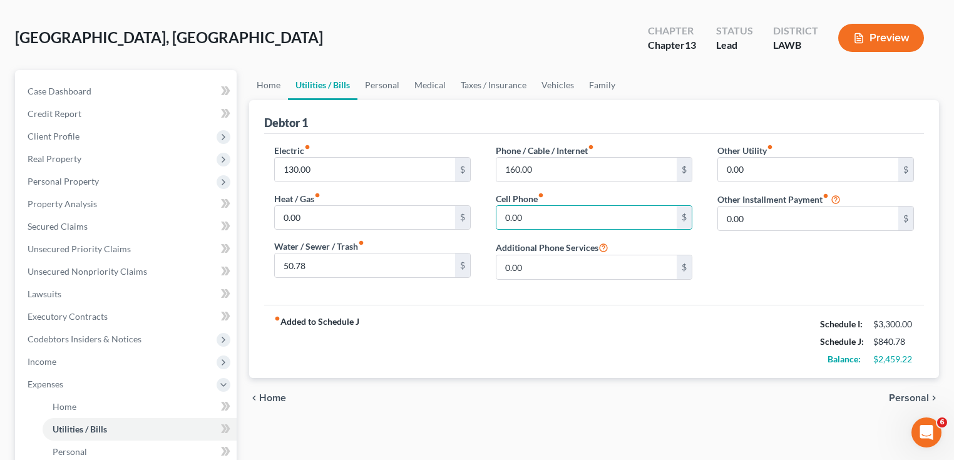
click at [920, 395] on span "Personal" at bounding box center [909, 398] width 40 height 10
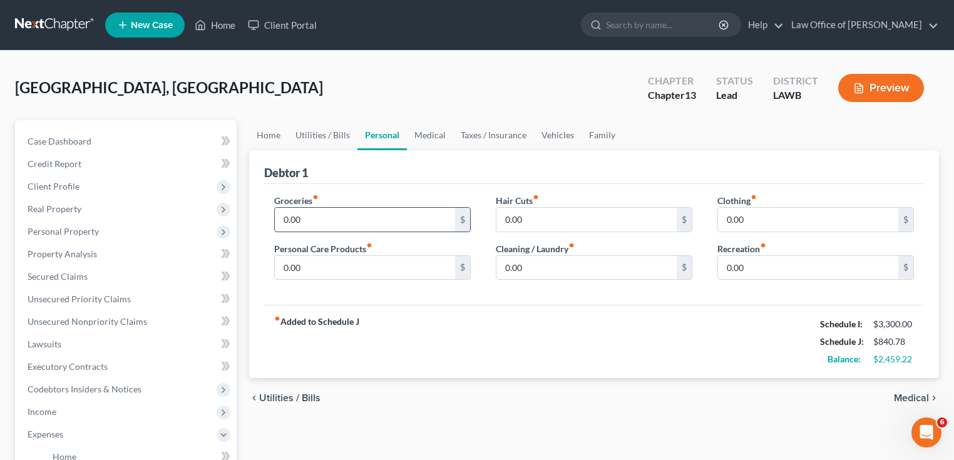
click at [348, 218] on input "0.00" at bounding box center [365, 220] width 180 height 24
click at [266, 142] on link "Home" at bounding box center [268, 135] width 39 height 30
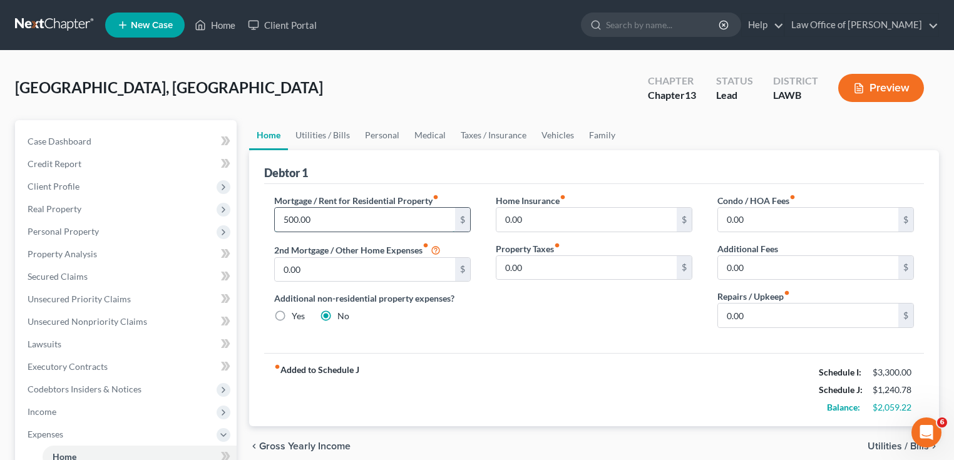
click at [353, 218] on input "500.00" at bounding box center [365, 220] width 180 height 24
click at [325, 134] on link "Utilities / Bills" at bounding box center [323, 135] width 70 height 30
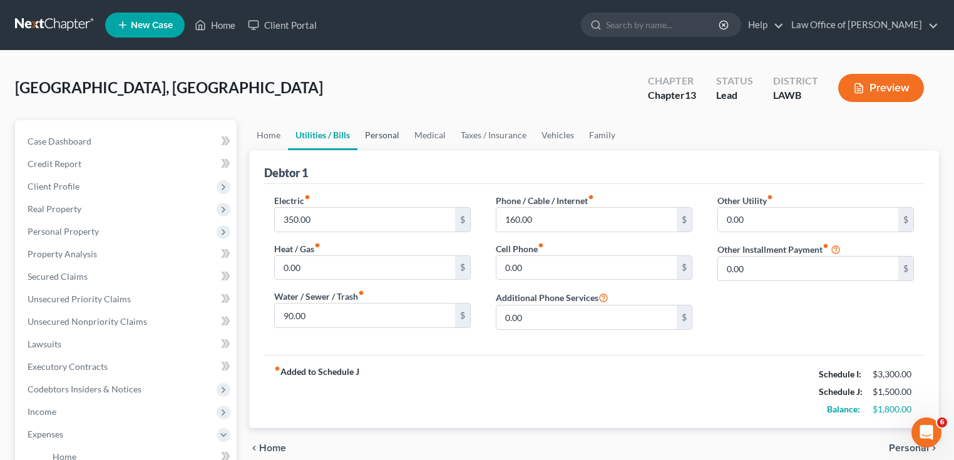
click at [373, 143] on link "Personal" at bounding box center [382, 135] width 49 height 30
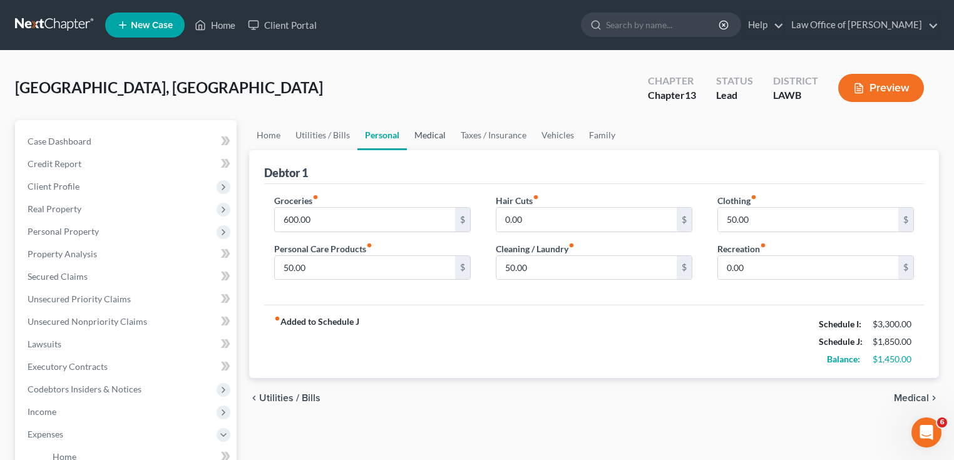
click at [439, 138] on link "Medical" at bounding box center [430, 135] width 46 height 30
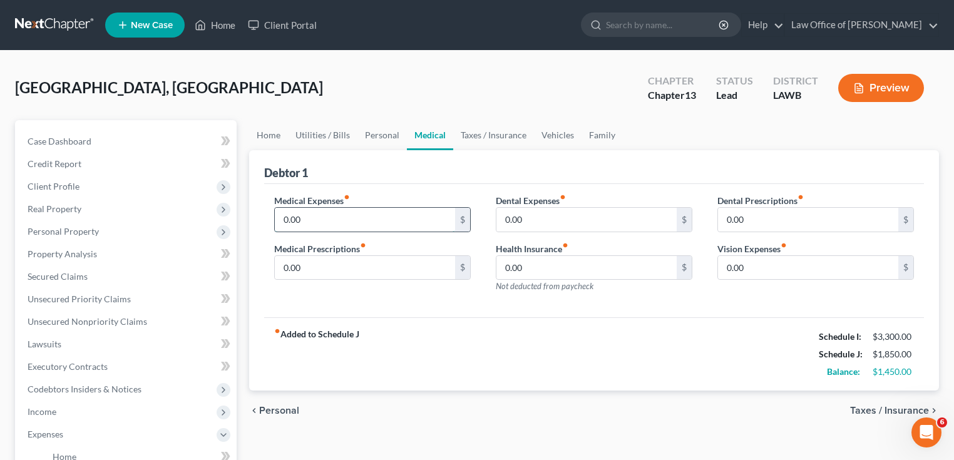
click at [354, 217] on input "0.00" at bounding box center [365, 220] width 180 height 24
click at [480, 135] on link "Taxes / Insurance" at bounding box center [493, 135] width 81 height 30
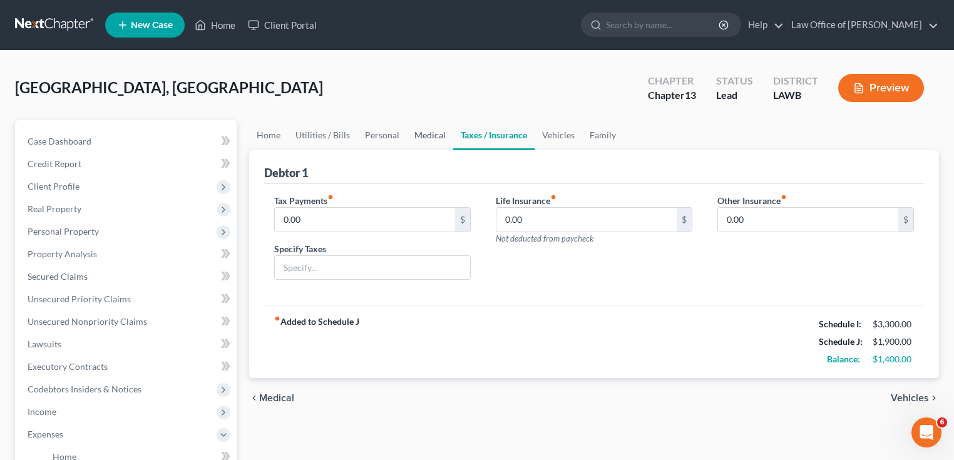
click at [443, 135] on link "Medical" at bounding box center [430, 135] width 46 height 30
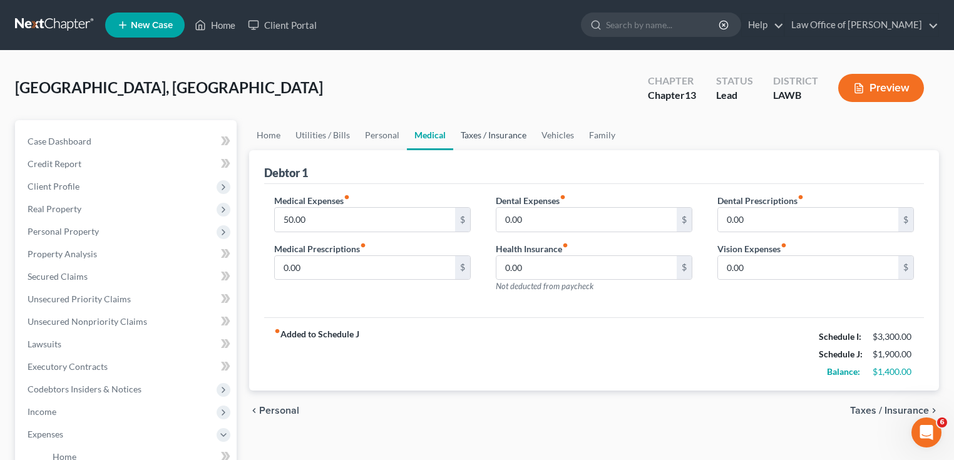
click at [499, 134] on link "Taxes / Insurance" at bounding box center [493, 135] width 81 height 30
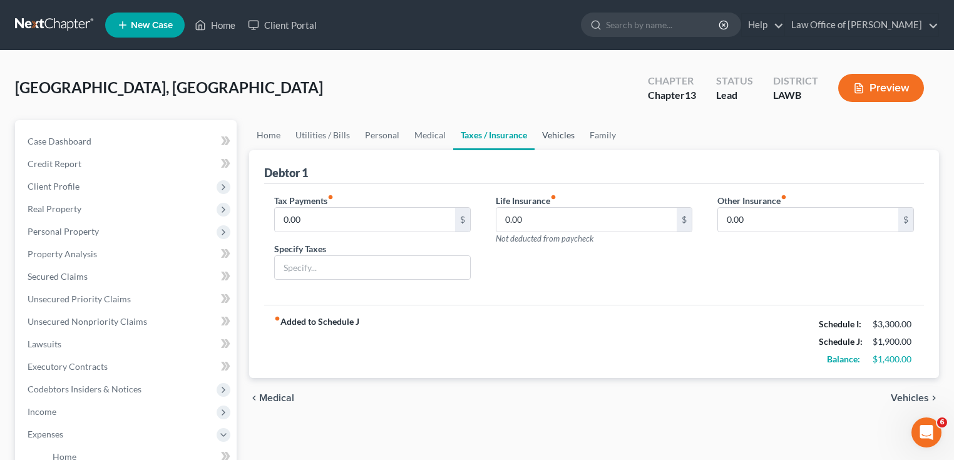
click at [541, 133] on link "Vehicles" at bounding box center [559, 135] width 48 height 30
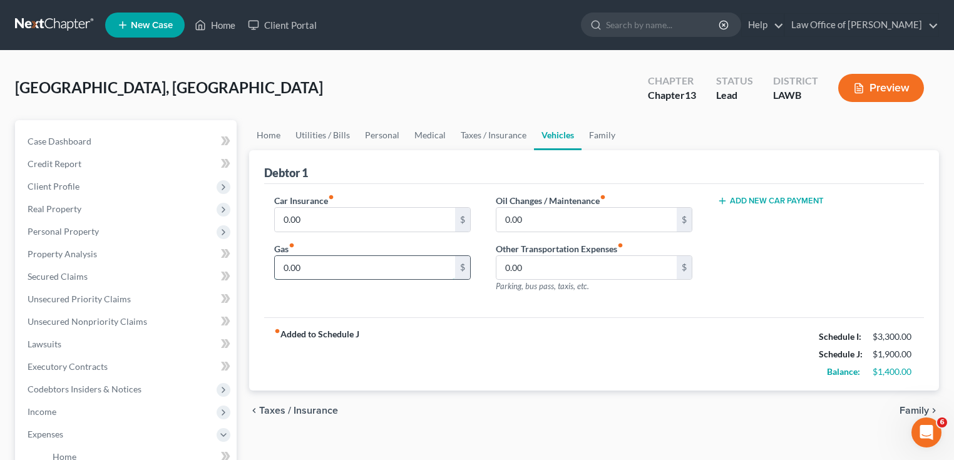
click at [324, 263] on input "0.00" at bounding box center [365, 268] width 180 height 24
click at [601, 132] on link "Family" at bounding box center [602, 135] width 41 height 30
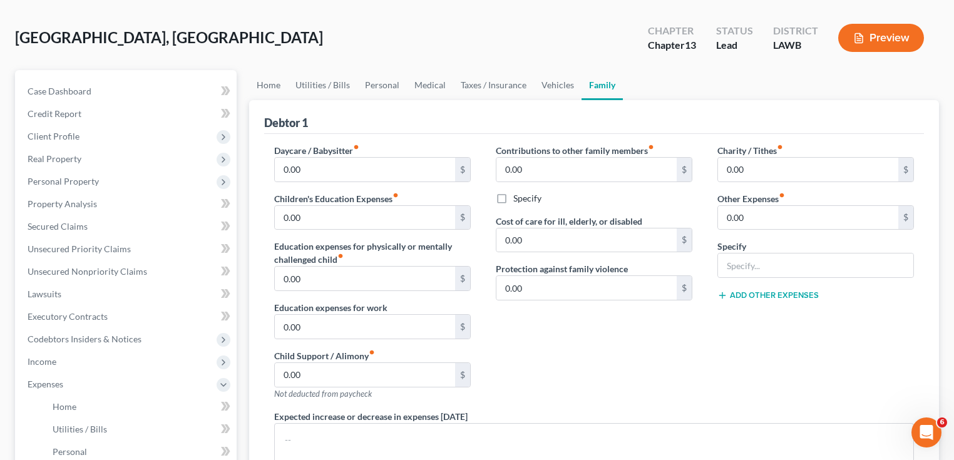
scroll to position [100, 0]
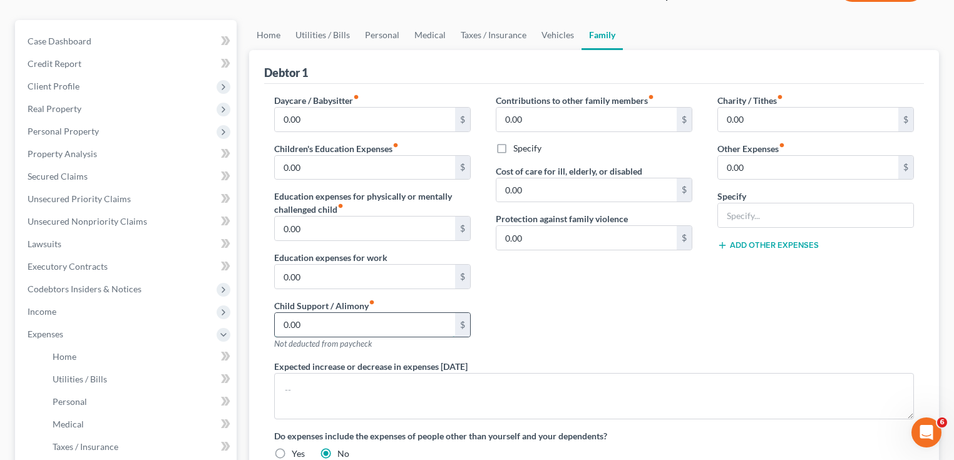
click at [363, 318] on input "0.00" at bounding box center [365, 325] width 180 height 24
click at [337, 321] on input "0.00" at bounding box center [365, 325] width 180 height 24
drag, startPoint x: 305, startPoint y: 324, endPoint x: 178, endPoint y: 321, distance: 127.2
click at [178, 321] on div "Petition Navigation Case Dashboard Payments Invoices Payments Payments Credit R…" at bounding box center [477, 359] width 937 height 678
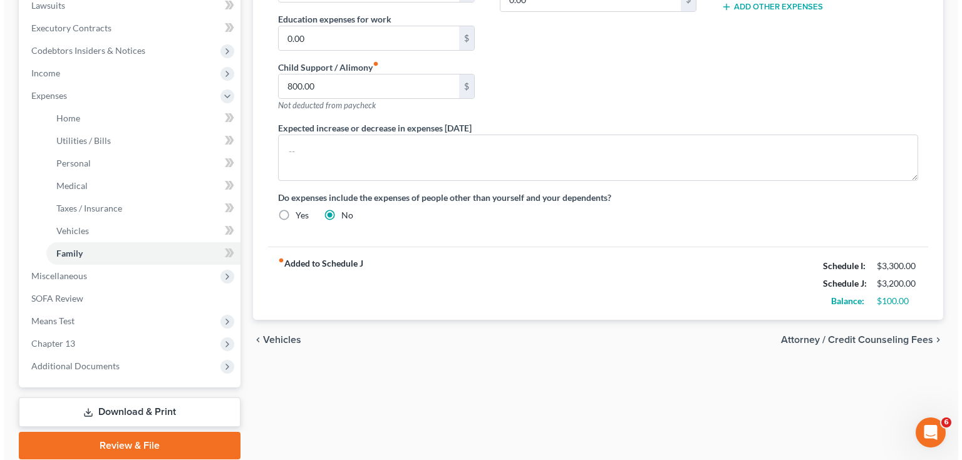
scroll to position [351, 0]
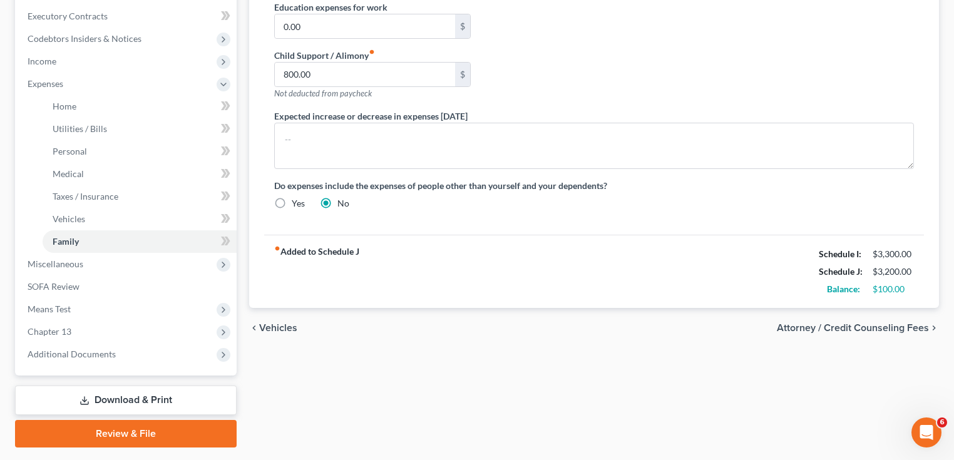
click at [844, 328] on span "Attorney / Credit Counseling Fees" at bounding box center [853, 328] width 152 height 10
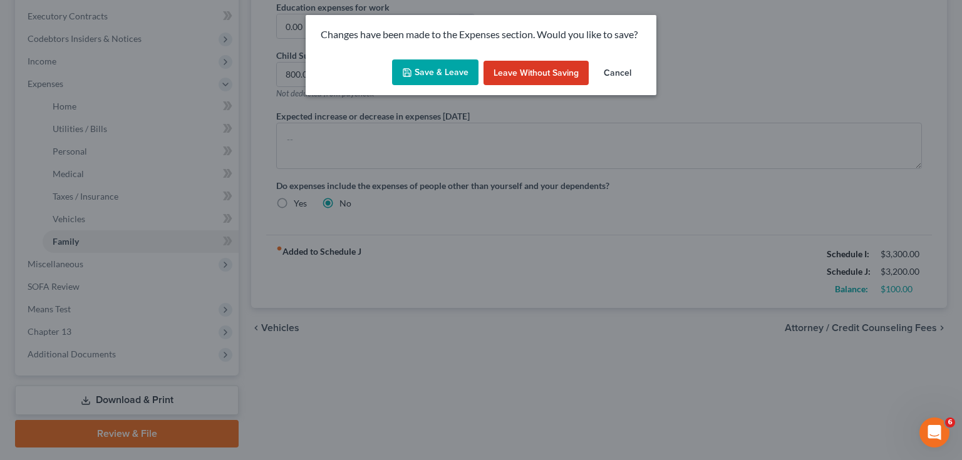
click at [438, 80] on button "Save & Leave" at bounding box center [435, 72] width 86 height 26
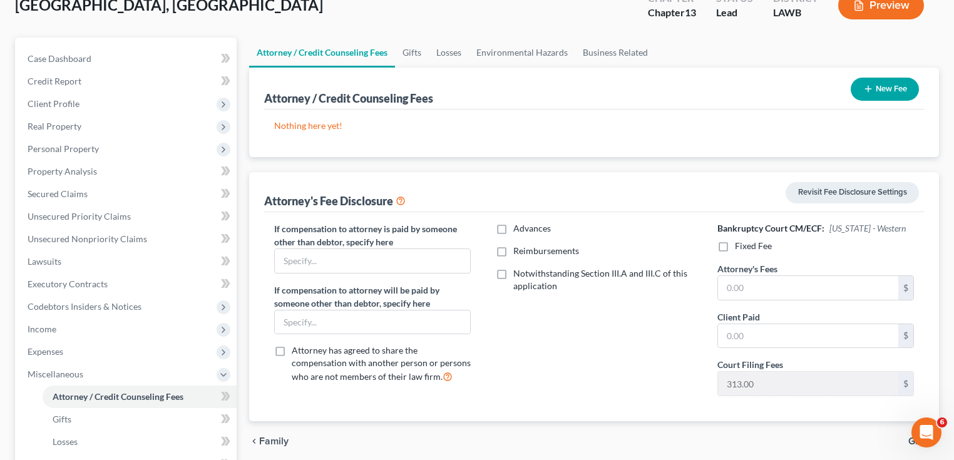
scroll to position [100, 0]
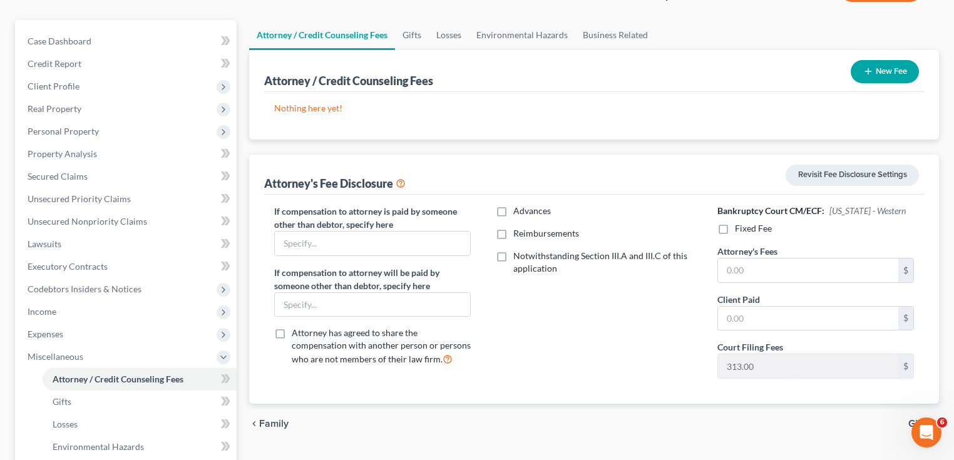
click at [735, 229] on label "Fixed Fee" at bounding box center [753, 228] width 37 height 13
click at [740, 229] on input "Fixed Fee" at bounding box center [744, 226] width 8 height 8
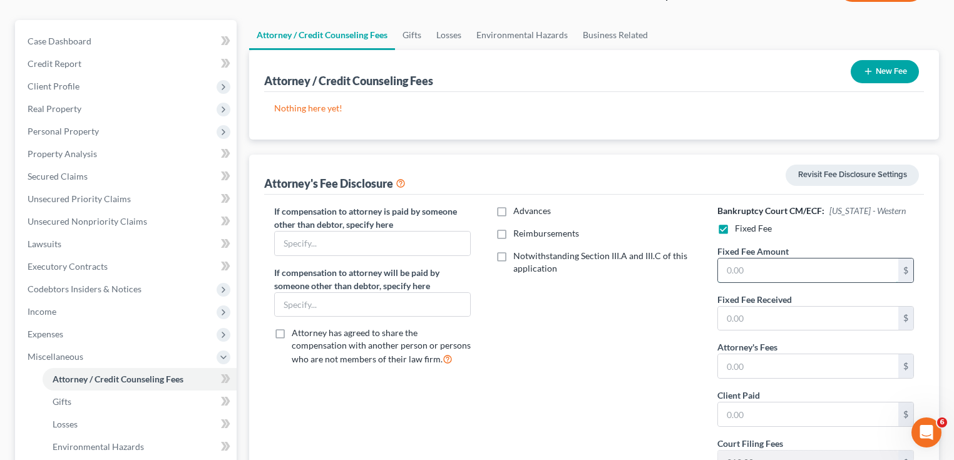
click at [755, 272] on input "text" at bounding box center [808, 271] width 180 height 24
click at [748, 274] on input "text" at bounding box center [808, 271] width 180 height 24
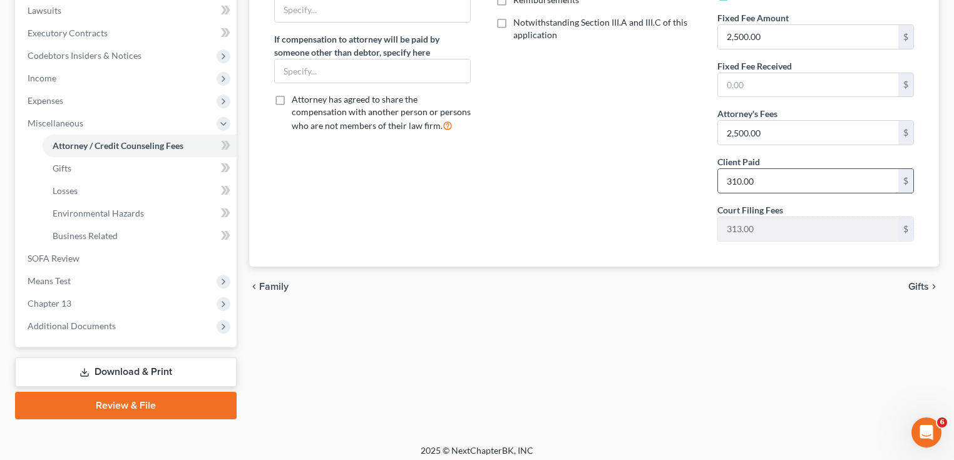
scroll to position [339, 0]
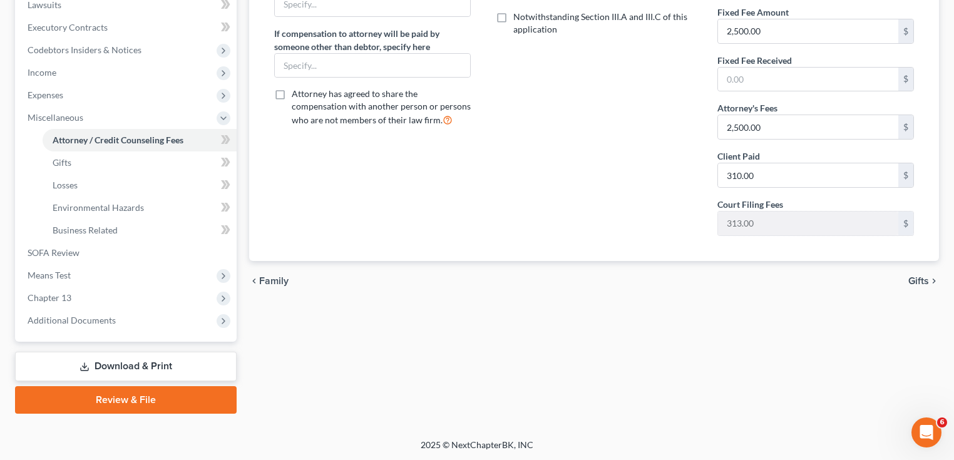
click at [918, 283] on span "Gifts" at bounding box center [919, 281] width 21 height 10
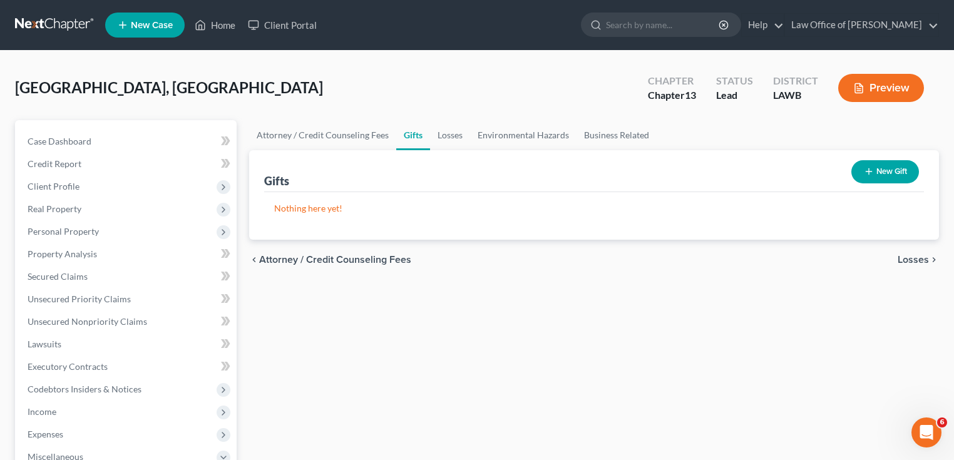
click at [904, 256] on span "Losses" at bounding box center [913, 260] width 31 height 10
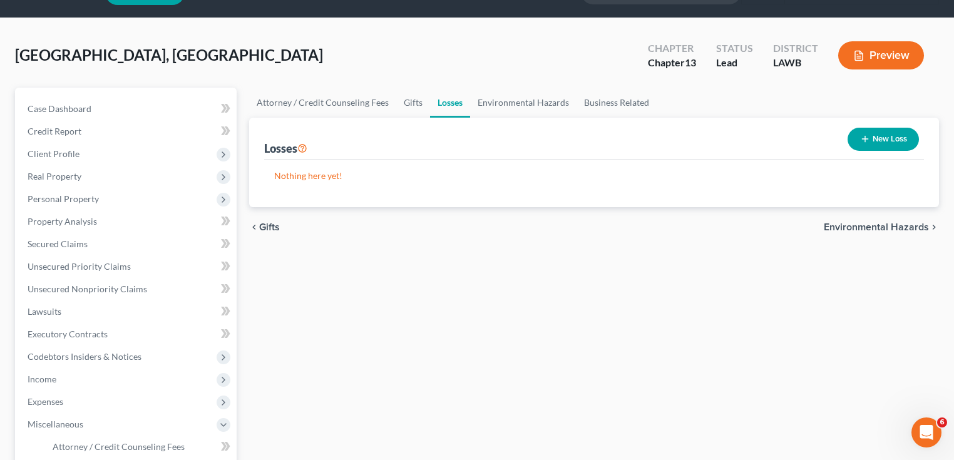
scroll to position [50, 0]
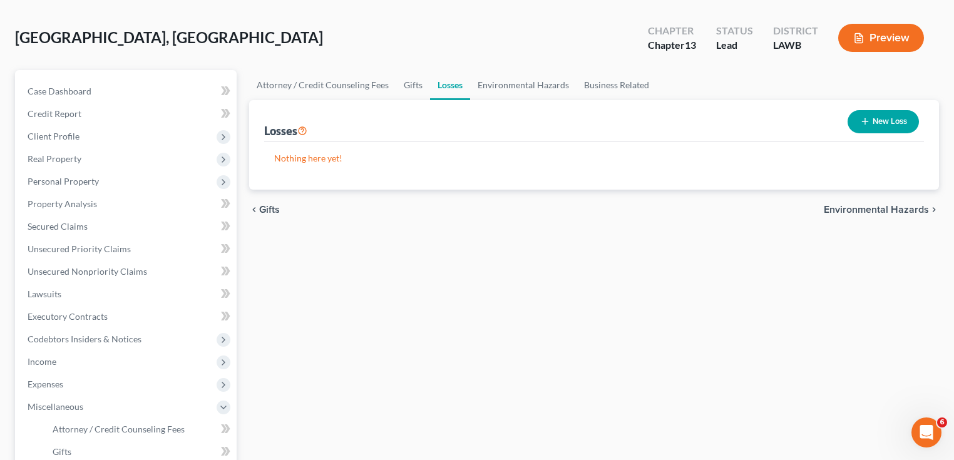
click at [907, 210] on span "Environmental Hazards" at bounding box center [876, 210] width 105 height 10
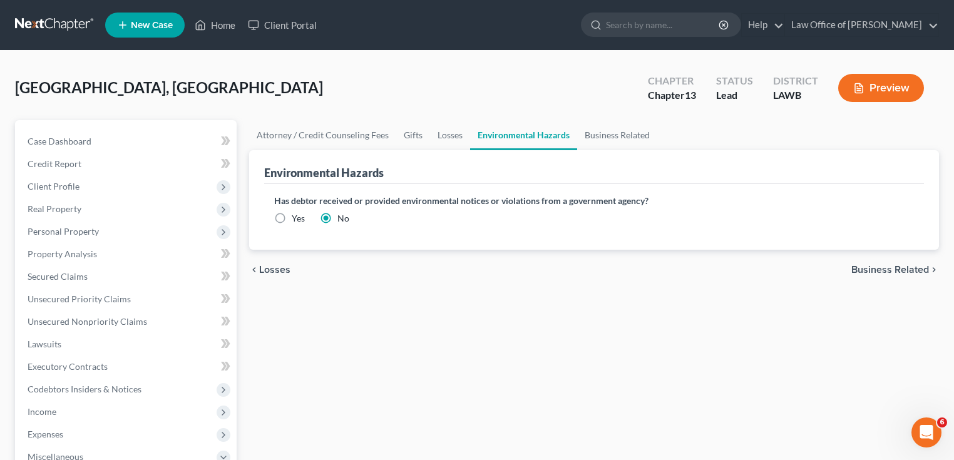
click at [884, 269] on span "Business Related" at bounding box center [891, 270] width 78 height 10
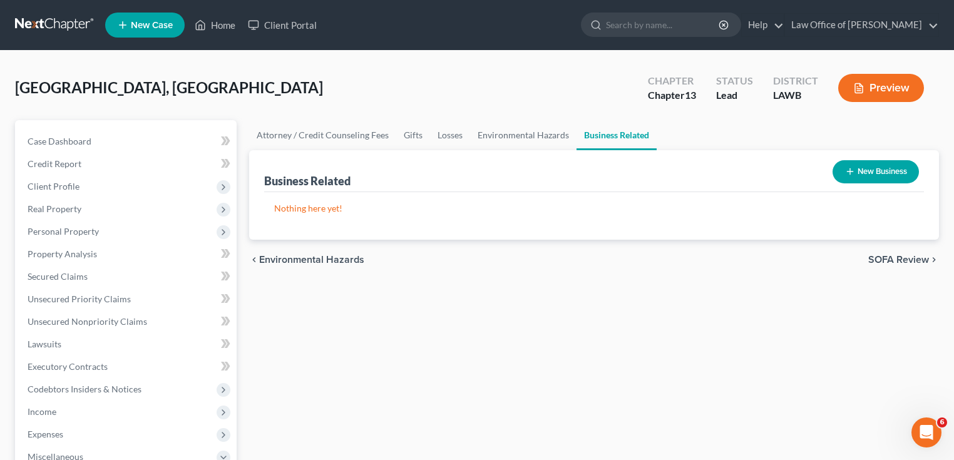
click at [922, 258] on span "SOFA Review" at bounding box center [899, 260] width 61 height 10
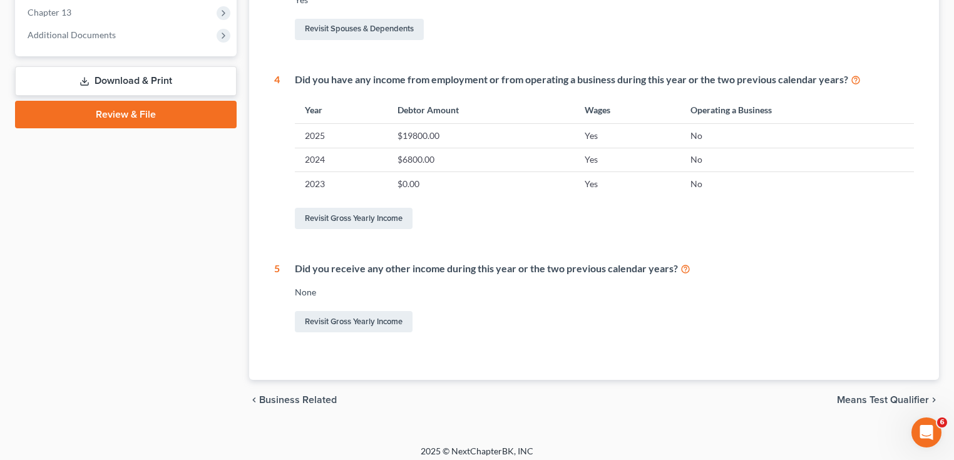
scroll to position [519, 0]
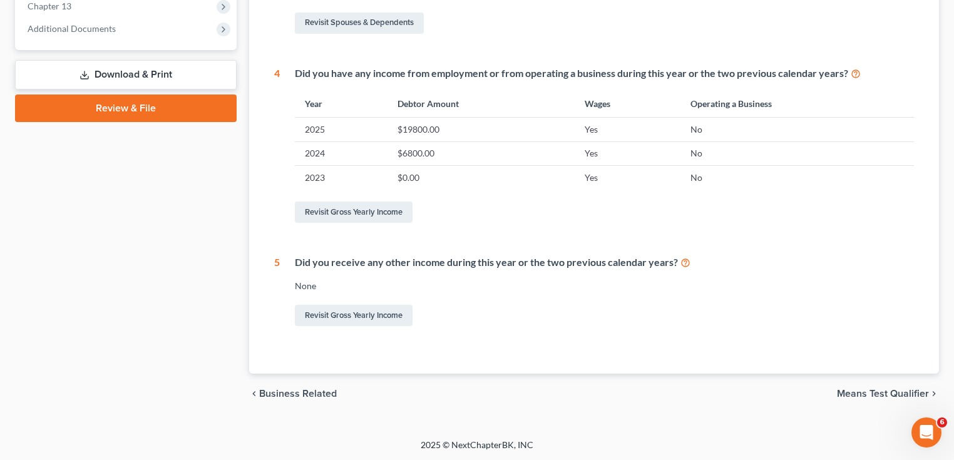
click at [873, 398] on span "Means Test Qualifier" at bounding box center [883, 394] width 92 height 10
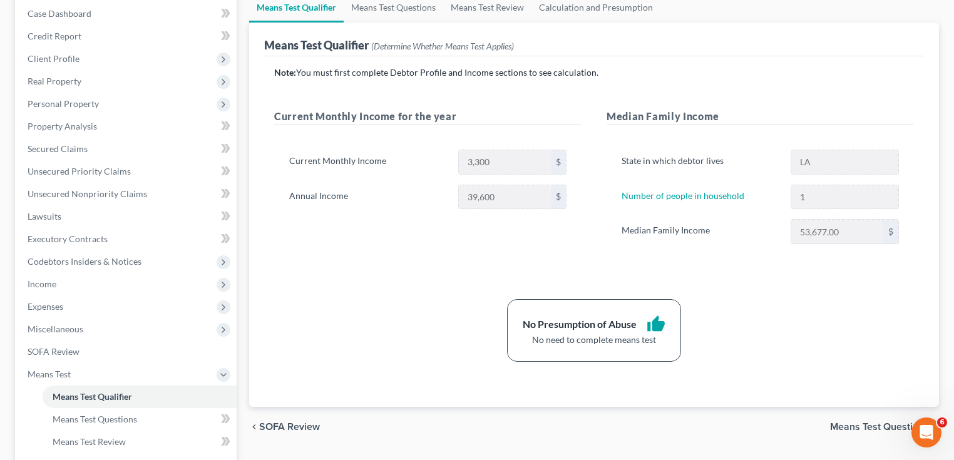
scroll to position [150, 0]
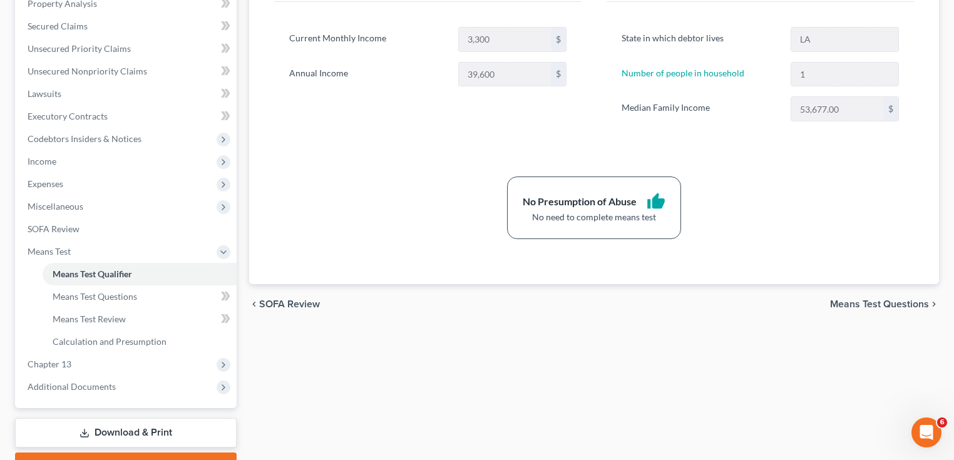
click at [879, 304] on span "Means Test Questions" at bounding box center [879, 304] width 99 height 10
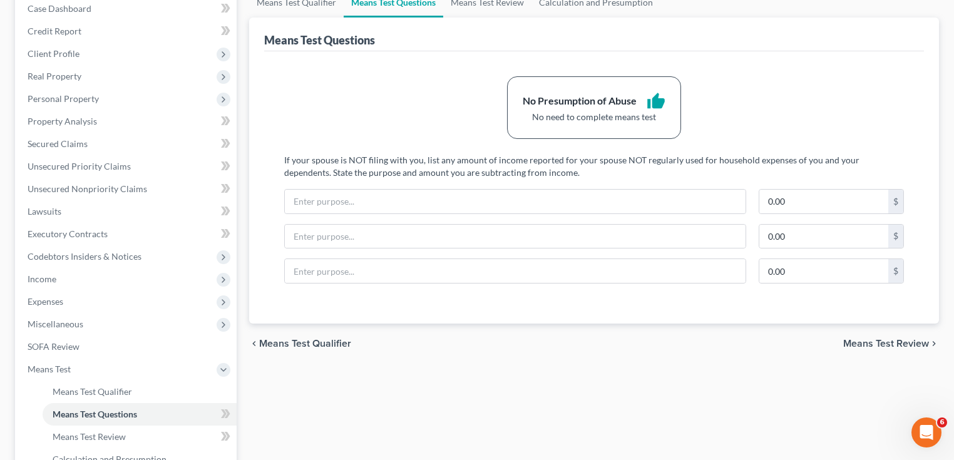
scroll to position [150, 0]
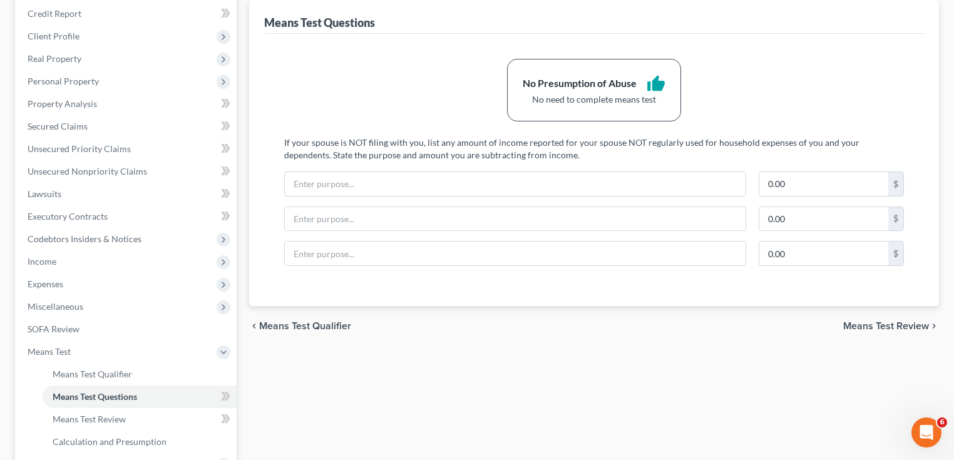
click at [902, 324] on span "Means Test Review" at bounding box center [887, 326] width 86 height 10
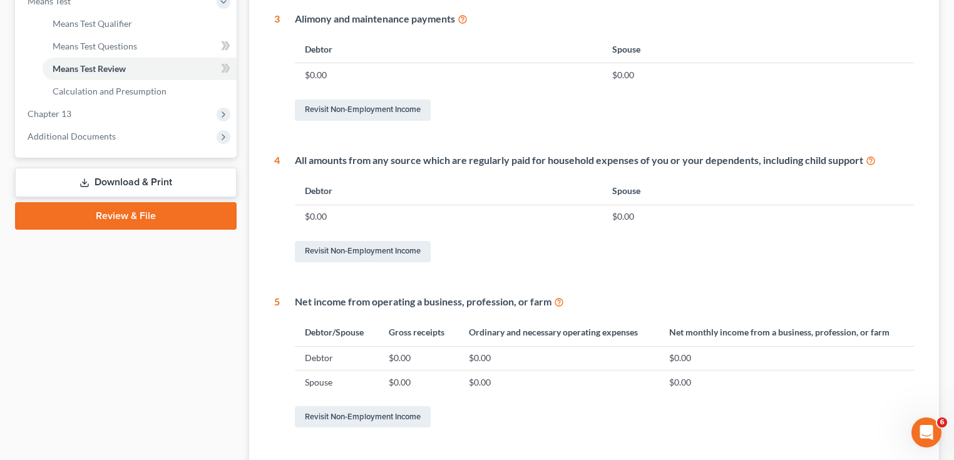
scroll to position [551, 0]
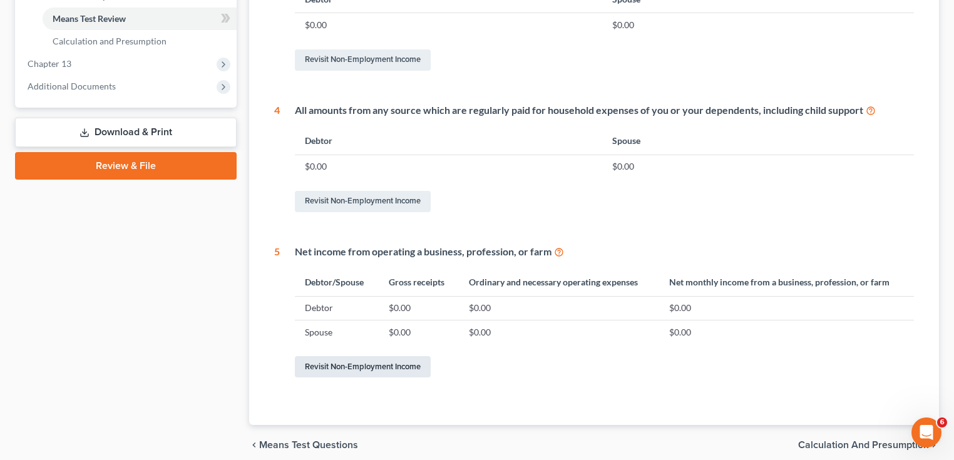
click at [404, 370] on link "Revisit Non-Employment Income" at bounding box center [363, 366] width 136 height 21
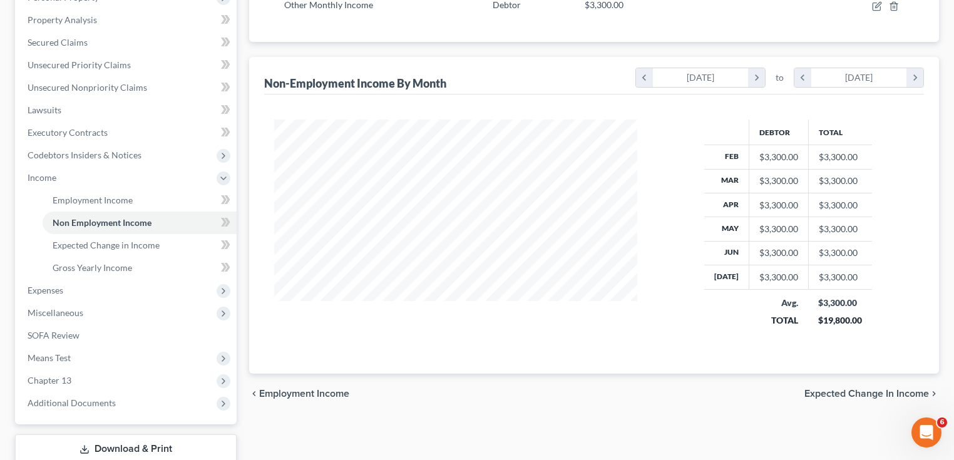
scroll to position [317, 0]
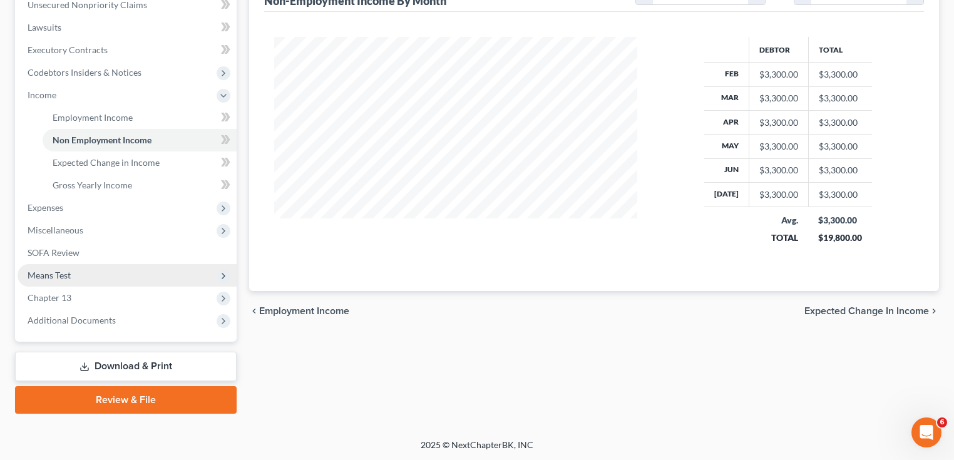
click at [70, 272] on span "Means Test" at bounding box center [49, 275] width 43 height 11
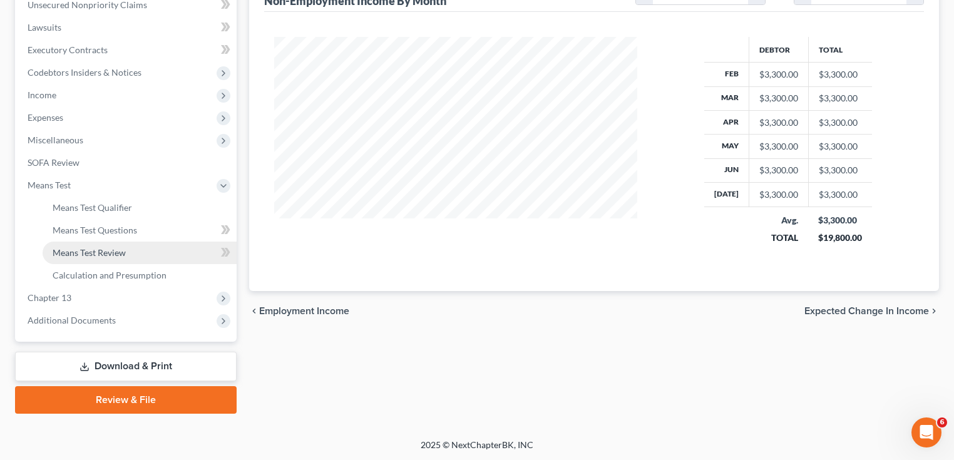
click at [80, 244] on link "Means Test Review" at bounding box center [140, 253] width 194 height 23
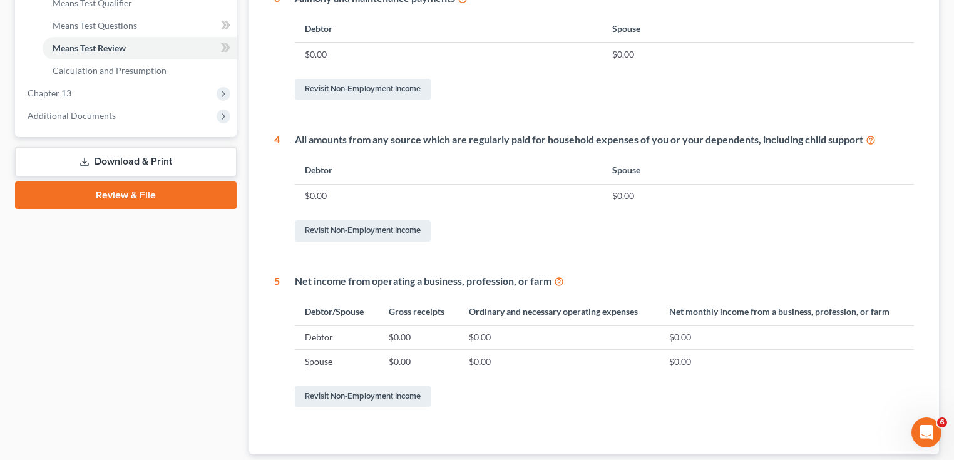
scroll to position [602, 0]
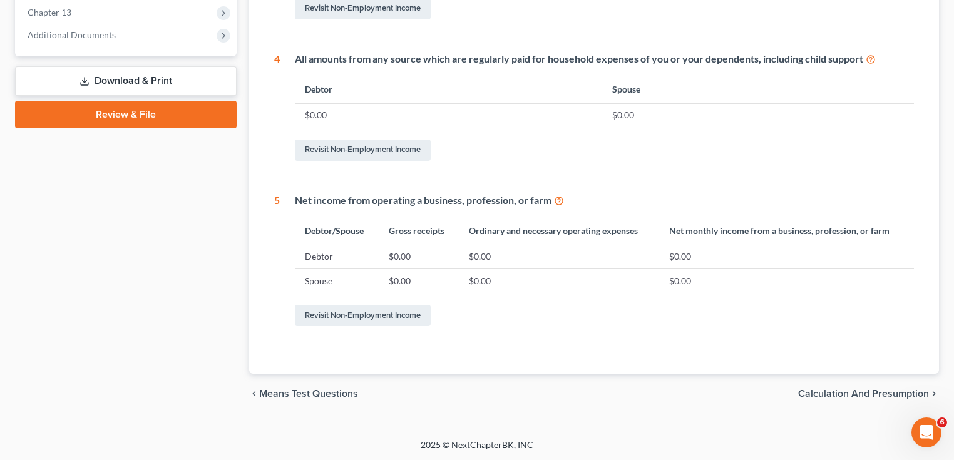
click at [882, 398] on span "Calculation and Presumption" at bounding box center [863, 394] width 131 height 10
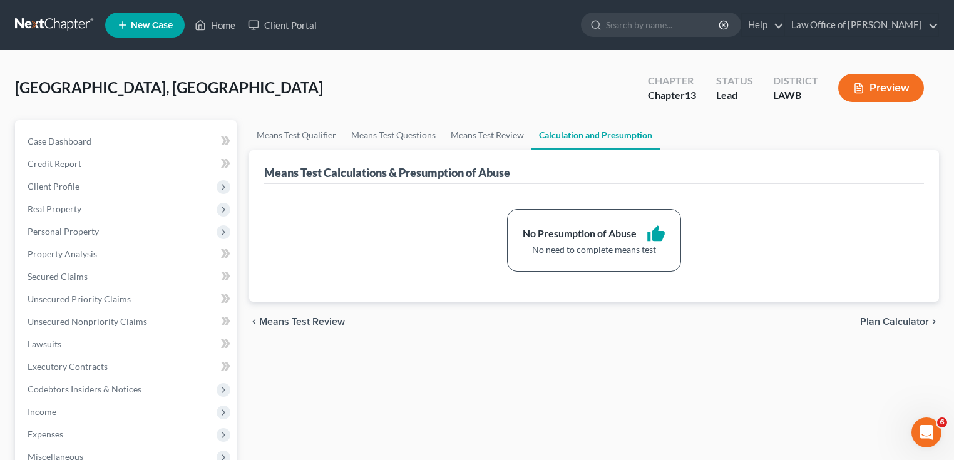
click at [885, 318] on span "Plan Calculator" at bounding box center [894, 322] width 69 height 10
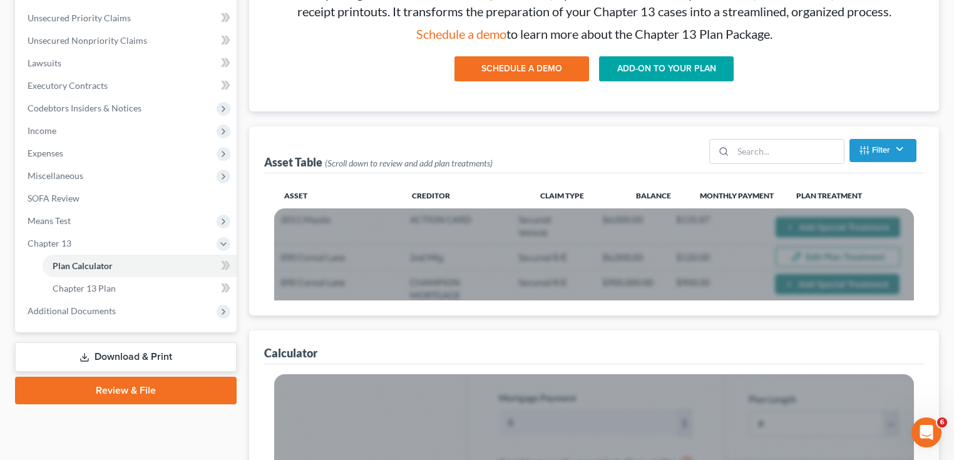
scroll to position [289, 0]
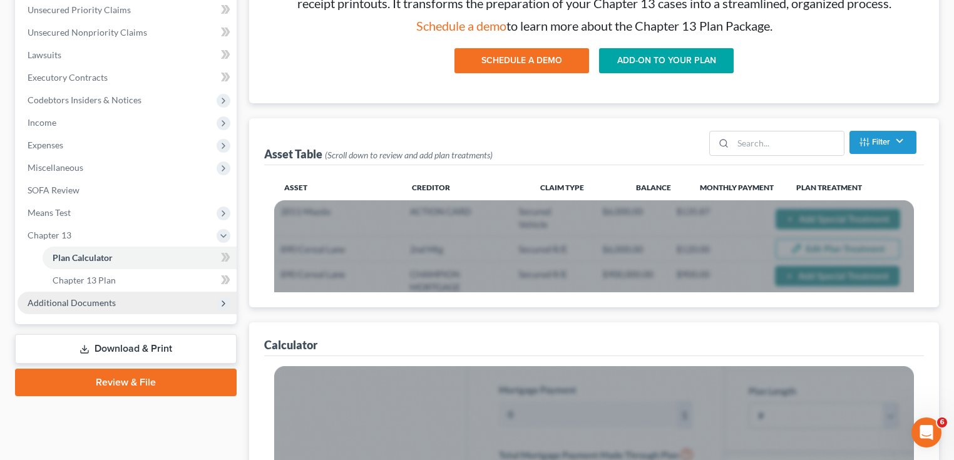
click at [133, 304] on span "Additional Documents" at bounding box center [127, 303] width 219 height 23
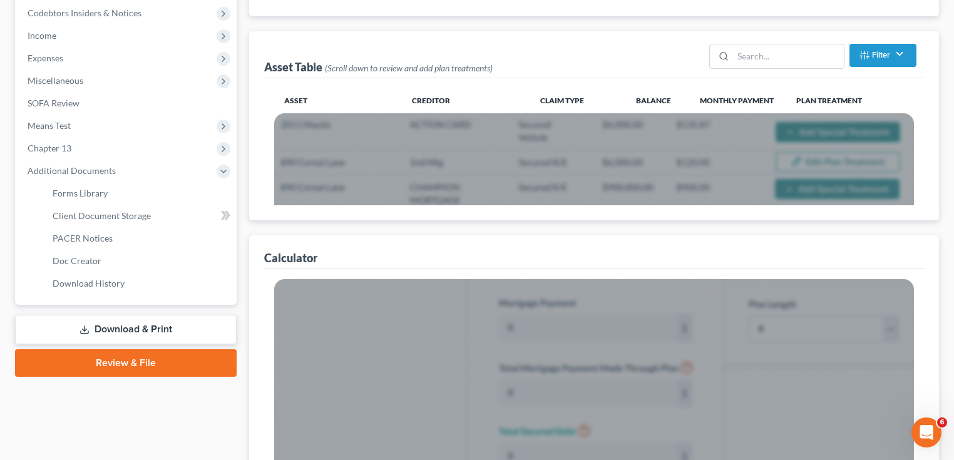
scroll to position [390, 0]
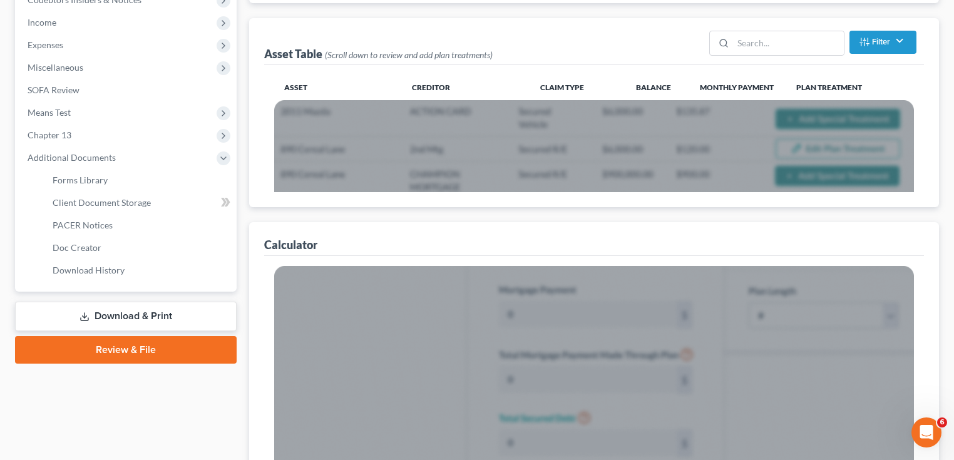
click at [168, 323] on link "Download & Print" at bounding box center [126, 316] width 222 height 29
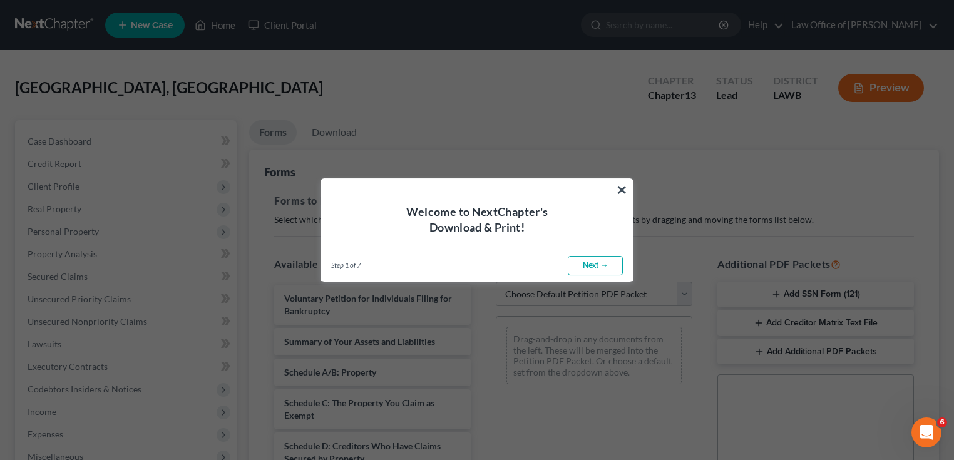
click at [594, 266] on link "Next →" at bounding box center [595, 266] width 55 height 20
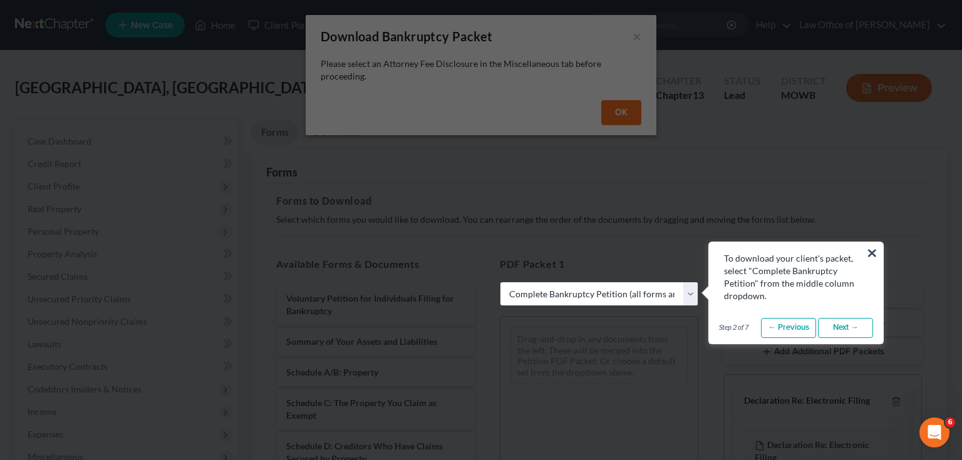
click at [850, 327] on link "Next →" at bounding box center [845, 328] width 55 height 20
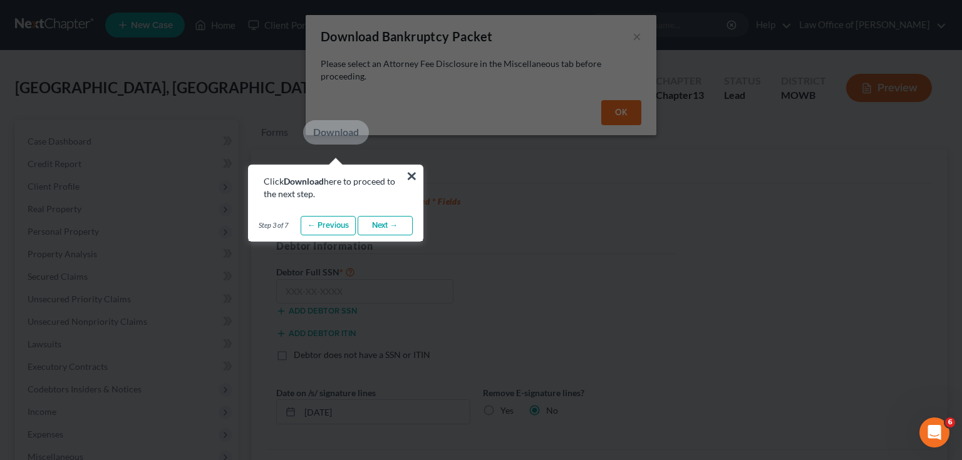
click at [396, 230] on link "Next →" at bounding box center [385, 226] width 55 height 20
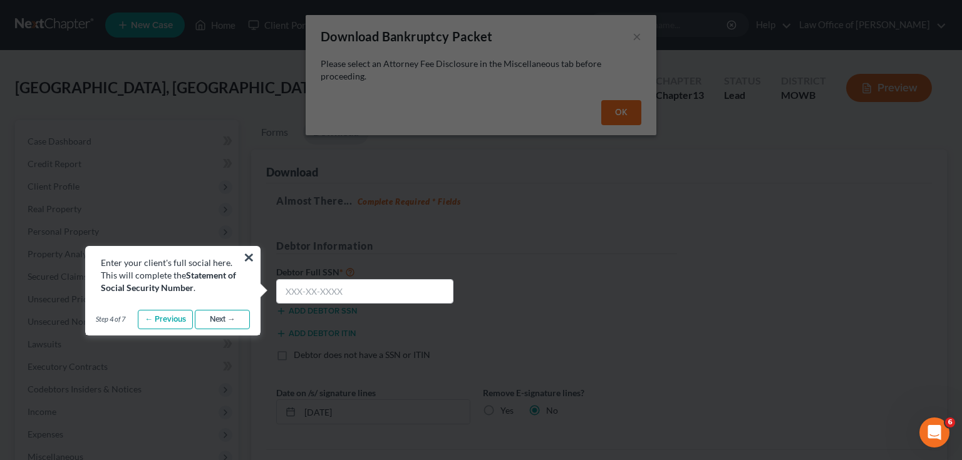
click at [230, 312] on link "Next →" at bounding box center [222, 320] width 55 height 20
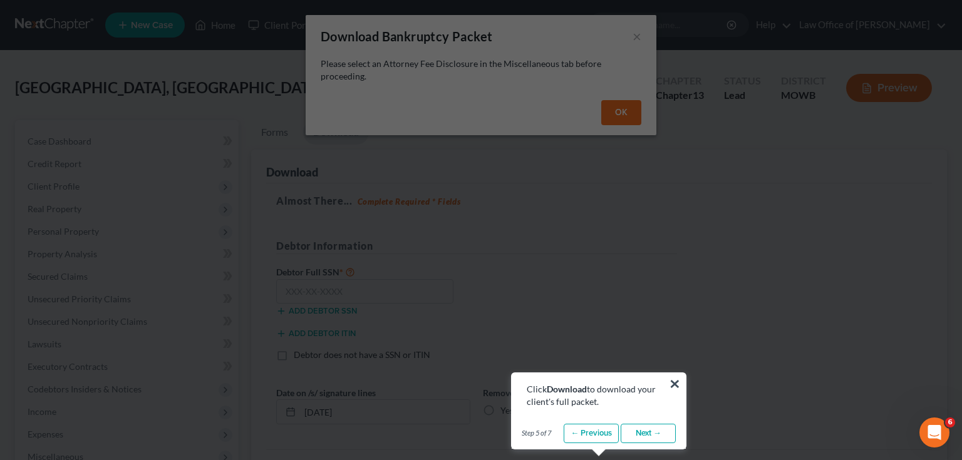
click at [636, 437] on link "Next →" at bounding box center [648, 434] width 55 height 20
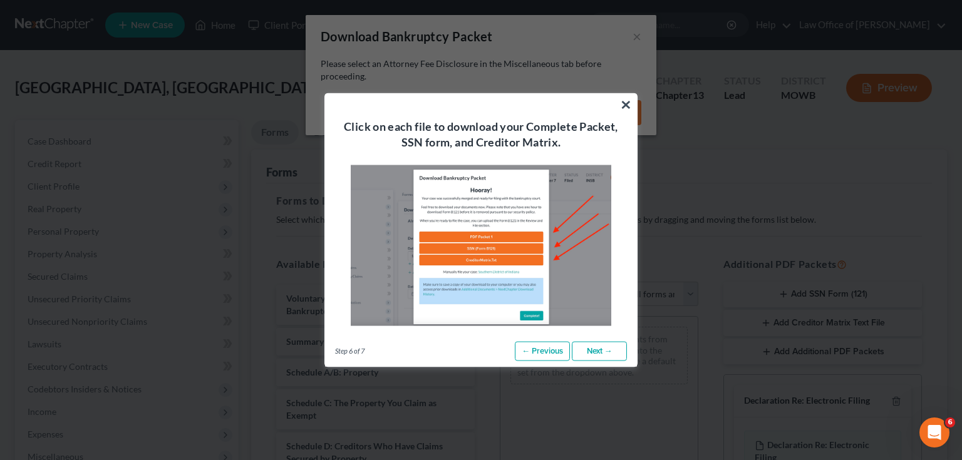
click at [596, 345] on link "Next →" at bounding box center [599, 351] width 55 height 20
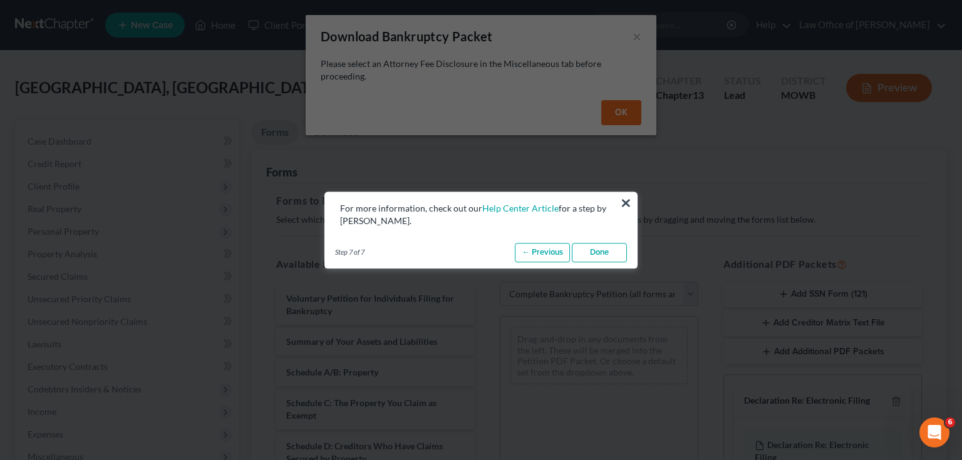
click at [619, 256] on link "Done" at bounding box center [599, 253] width 55 height 20
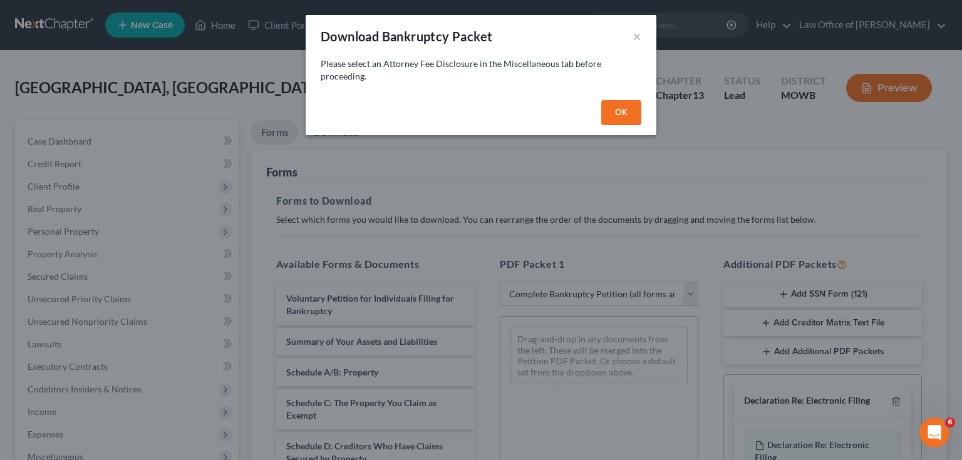
click at [611, 118] on button "OK" at bounding box center [621, 112] width 40 height 25
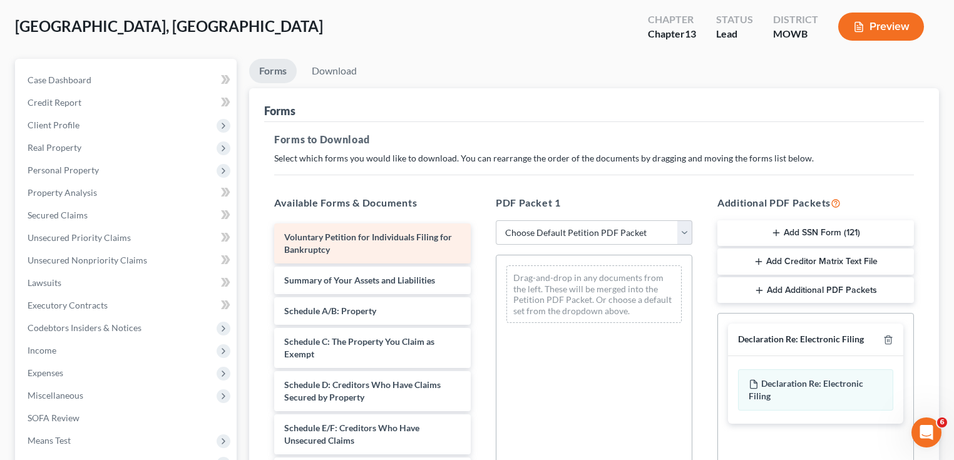
click at [375, 248] on div "Voluntary Petition for Individuals Filing for Bankruptcy" at bounding box center [372, 244] width 197 height 40
click at [378, 244] on div "Voluntary Petition for Individuals Filing for Bankruptcy" at bounding box center [372, 244] width 197 height 40
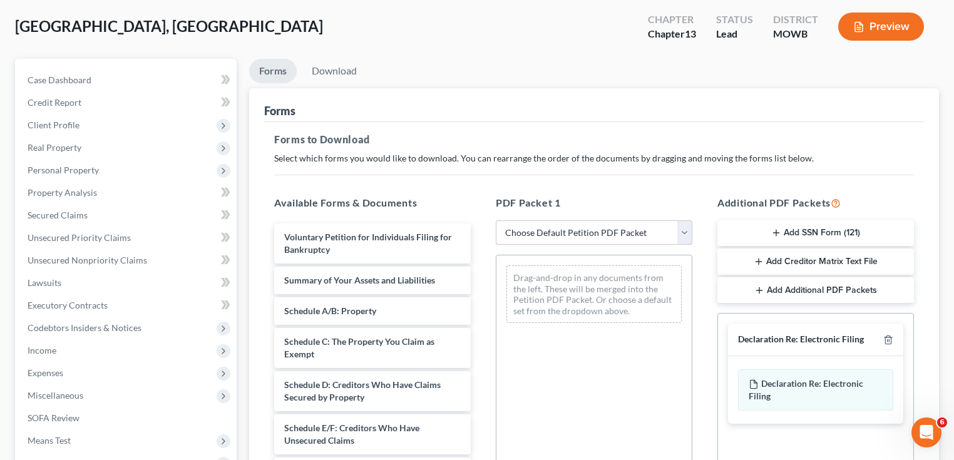
click at [544, 229] on select "Choose Default Petition PDF Packet Complete Bankruptcy Petition (all forms and …" at bounding box center [594, 232] width 197 height 25
click at [500, 220] on select "Choose Default Petition PDF Packet Complete Bankruptcy Petition (all forms and …" at bounding box center [594, 232] width 197 height 25
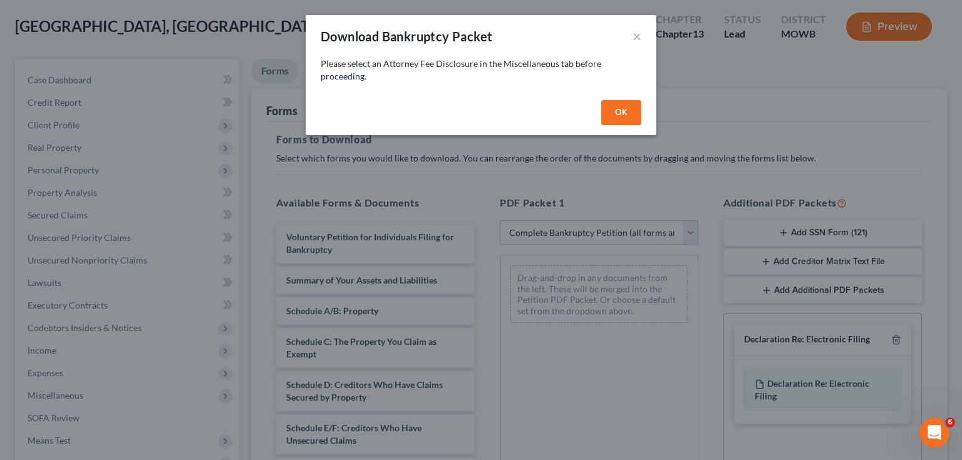
click at [624, 110] on button "OK" at bounding box center [621, 112] width 40 height 25
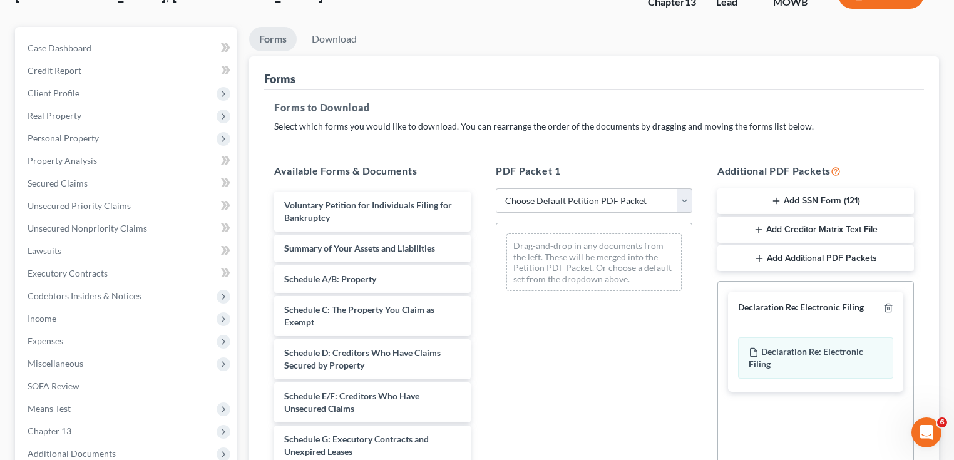
scroll to position [111, 0]
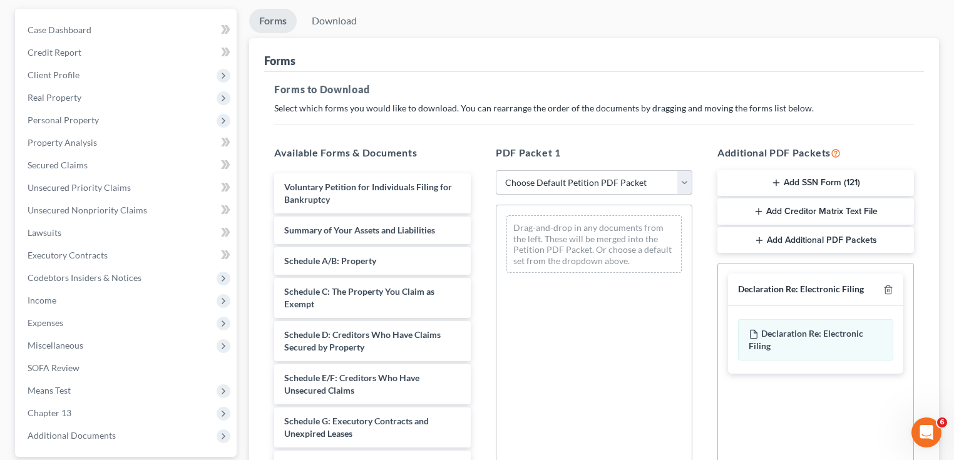
click at [541, 183] on select "Choose Default Petition PDF Packet Complete Bankruptcy Petition (all forms and …" at bounding box center [594, 182] width 197 height 25
drag, startPoint x: 541, startPoint y: 183, endPoint x: 483, endPoint y: 192, distance: 58.4
click at [541, 183] on select "Choose Default Petition PDF Packet Complete Bankruptcy Petition (all forms and …" at bounding box center [594, 182] width 197 height 25
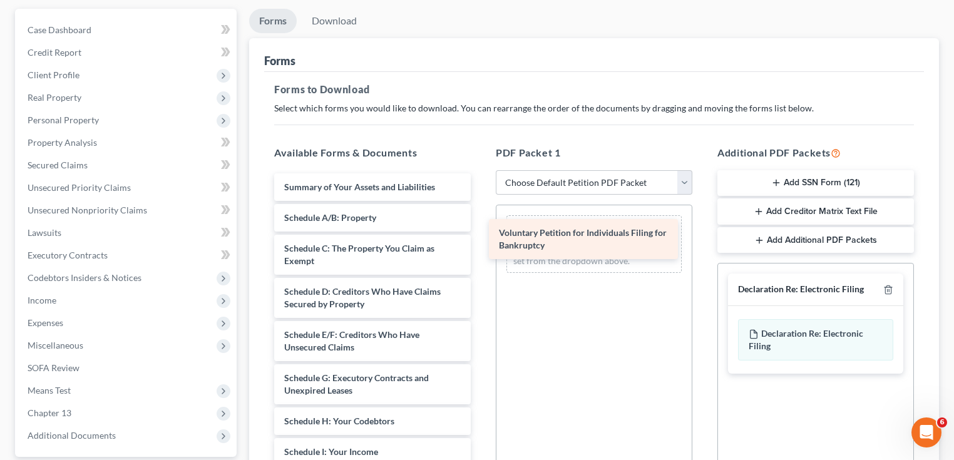
drag, startPoint x: 425, startPoint y: 197, endPoint x: 637, endPoint y: 243, distance: 216.6
click at [481, 243] on div "Voluntary Petition for Individuals Filing for Bankruptcy Voluntary Petition for…" at bounding box center [372, 467] width 217 height 588
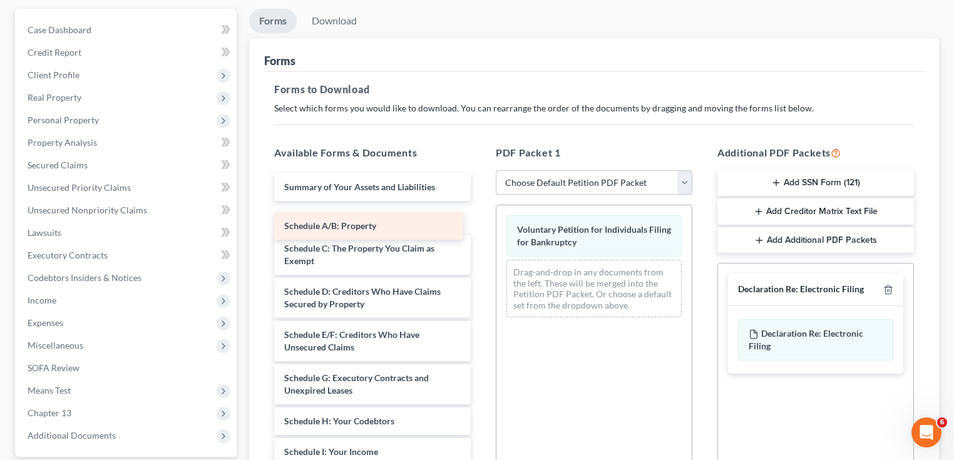
click at [376, 218] on div "Schedule A/B: Property Summary of Your Assets and Liabilities Schedule A/B: Pro…" at bounding box center [372, 467] width 217 height 588
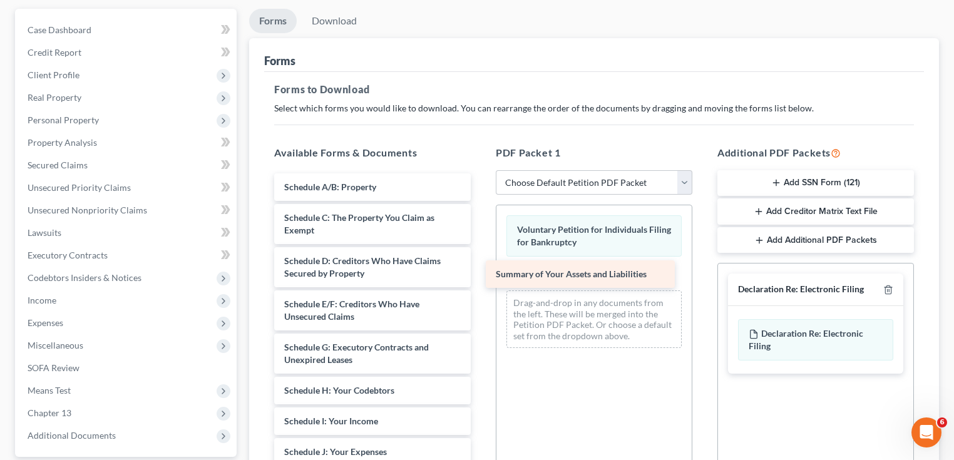
drag, startPoint x: 371, startPoint y: 192, endPoint x: 582, endPoint y: 281, distance: 229.4
click at [481, 281] on div "Summary of Your Assets and Liabilities Summary of Your Assets and Liabilities S…" at bounding box center [372, 451] width 217 height 557
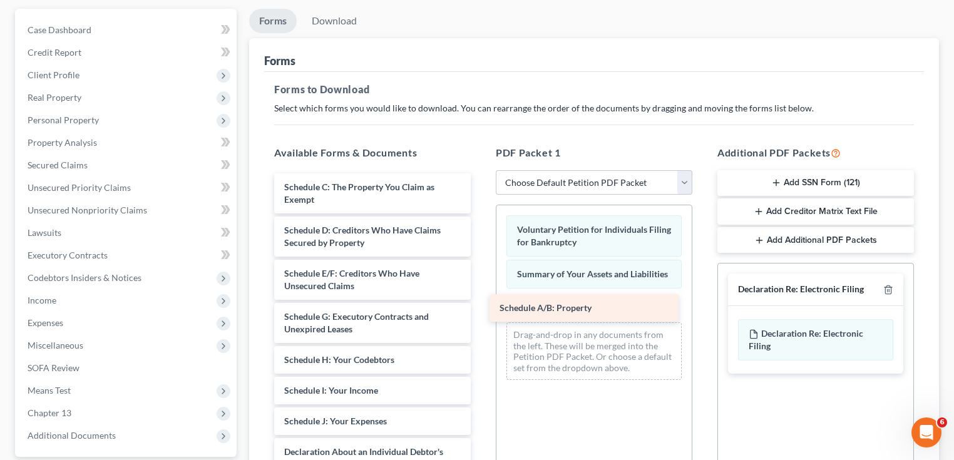
drag, startPoint x: 386, startPoint y: 195, endPoint x: 574, endPoint y: 308, distance: 220.0
click at [481, 318] on div "Schedule A/B: Property Schedule A/B: Property Schedule C: The Property You Clai…" at bounding box center [372, 436] width 217 height 527
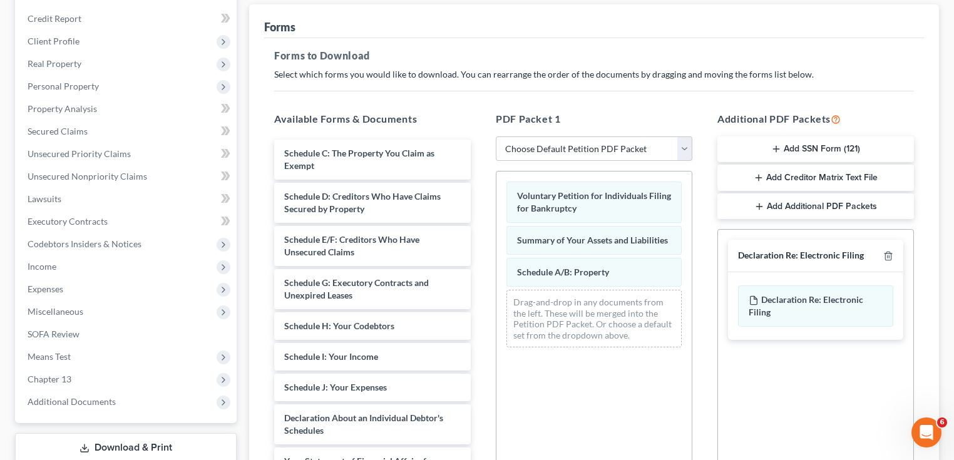
scroll to position [162, 0]
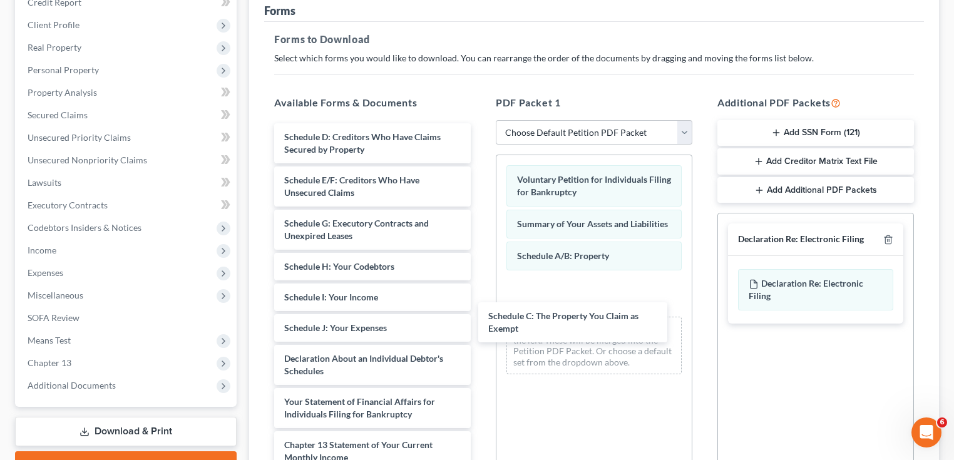
drag, startPoint x: 378, startPoint y: 140, endPoint x: 539, endPoint y: 286, distance: 216.8
click at [481, 318] on div "Schedule C: The Property You Claim as Exempt Schedule C: The Property You Claim…" at bounding box center [372, 364] width 217 height 483
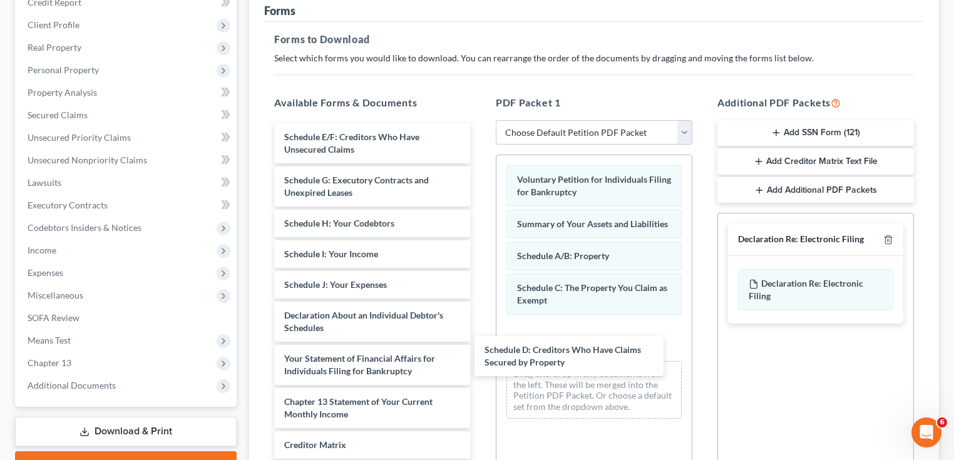
drag, startPoint x: 381, startPoint y: 140, endPoint x: 562, endPoint y: 322, distance: 256.8
click at [481, 346] on div "Schedule D: Creditors Who Have Claims Secured by Property Schedule D: Creditors…" at bounding box center [372, 343] width 217 height 440
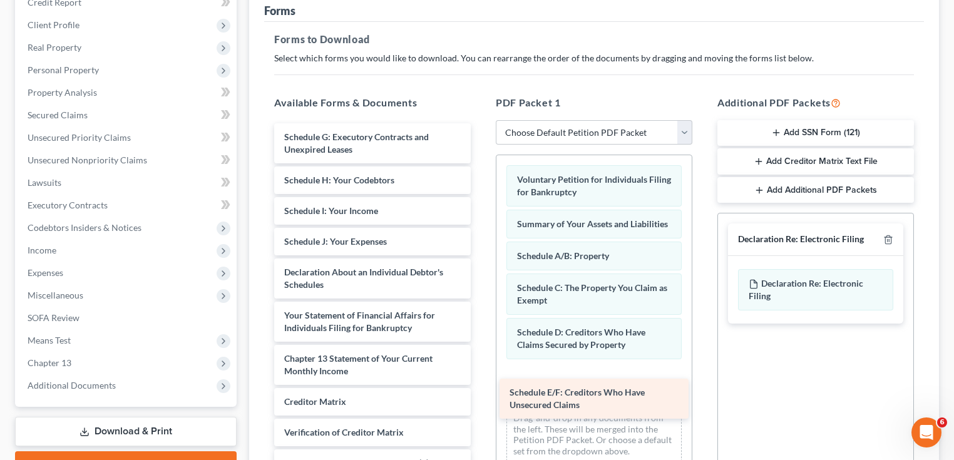
drag, startPoint x: 367, startPoint y: 142, endPoint x: 592, endPoint y: 398, distance: 341.7
click at [481, 398] on div "Schedule E/F: Creditors Who Have Unsecured Claims Schedule E/F: Creditors Who H…" at bounding box center [372, 321] width 217 height 397
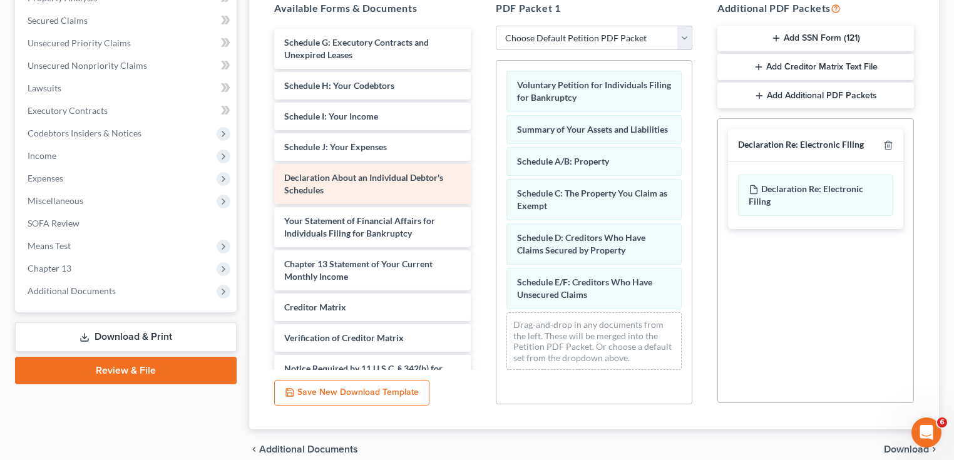
scroll to position [262, 0]
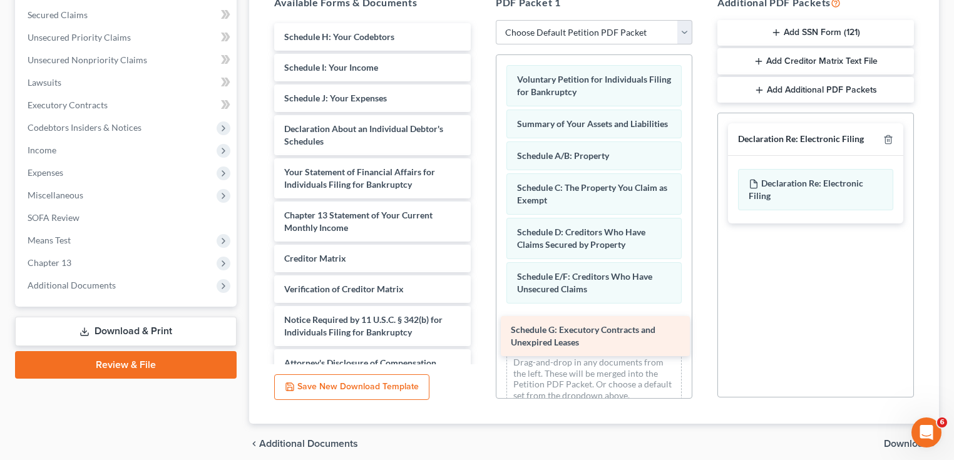
drag, startPoint x: 347, startPoint y: 43, endPoint x: 574, endPoint y: 337, distance: 371.5
click at [481, 337] on div "Schedule G: Executory Contracts and Unexpired Leases Schedule G: Executory Cont…" at bounding box center [372, 200] width 217 height 354
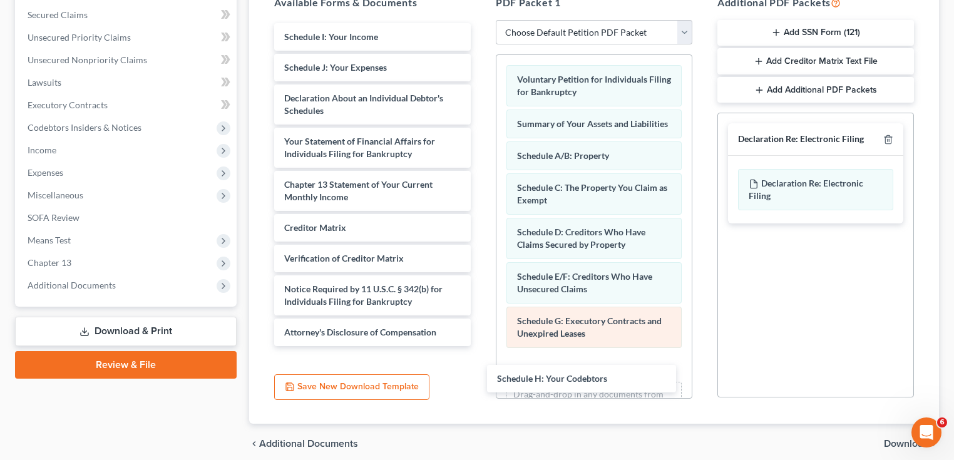
drag, startPoint x: 376, startPoint y: 42, endPoint x: 599, endPoint y: 332, distance: 365.8
click at [481, 346] on div "Schedule H: Your Codebtors Schedule H: Your Codebtors Schedule I: Your Income S…" at bounding box center [372, 184] width 217 height 323
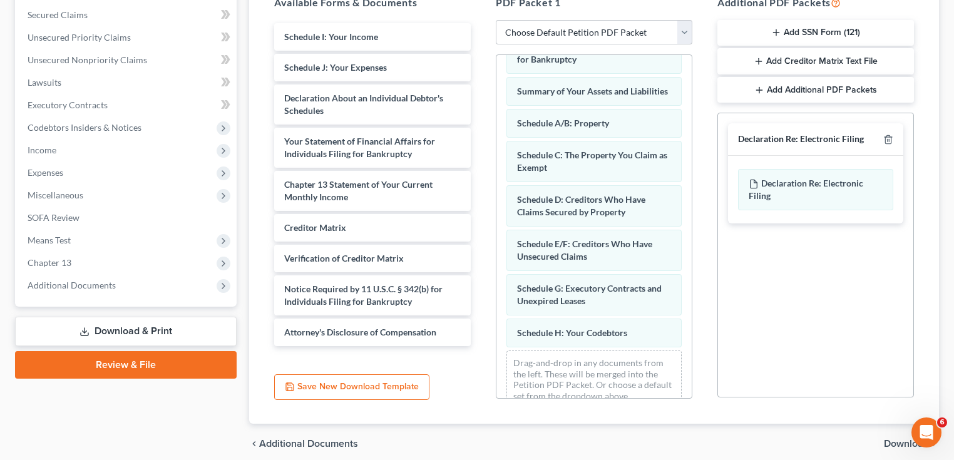
scroll to position [63, 0]
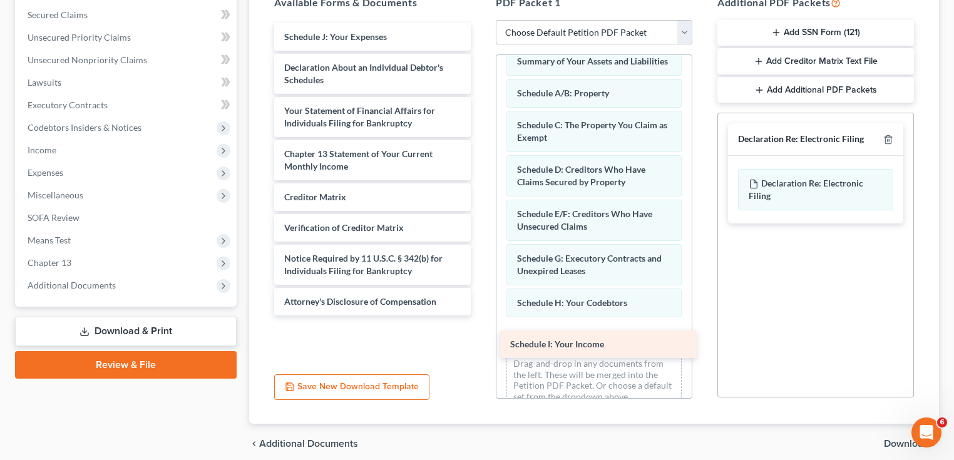
drag, startPoint x: 347, startPoint y: 43, endPoint x: 573, endPoint y: 352, distance: 382.7
click at [481, 316] on div "Schedule I: Your Income Schedule I: Your Income Schedule J: Your Expenses Decla…" at bounding box center [372, 169] width 217 height 292
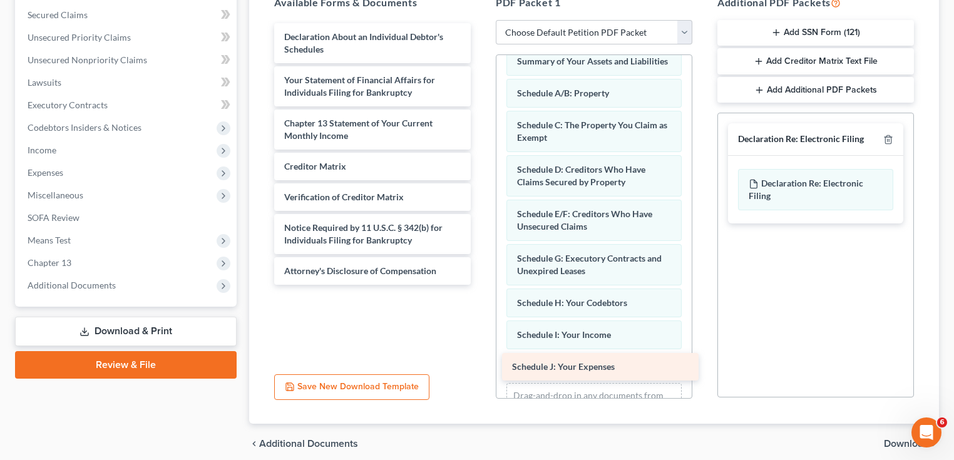
drag, startPoint x: 338, startPoint y: 38, endPoint x: 566, endPoint y: 370, distance: 402.2
click at [481, 285] on div "Schedule J: Your Expenses Schedule J: Your Expenses Declaration About an Indivi…" at bounding box center [372, 154] width 217 height 262
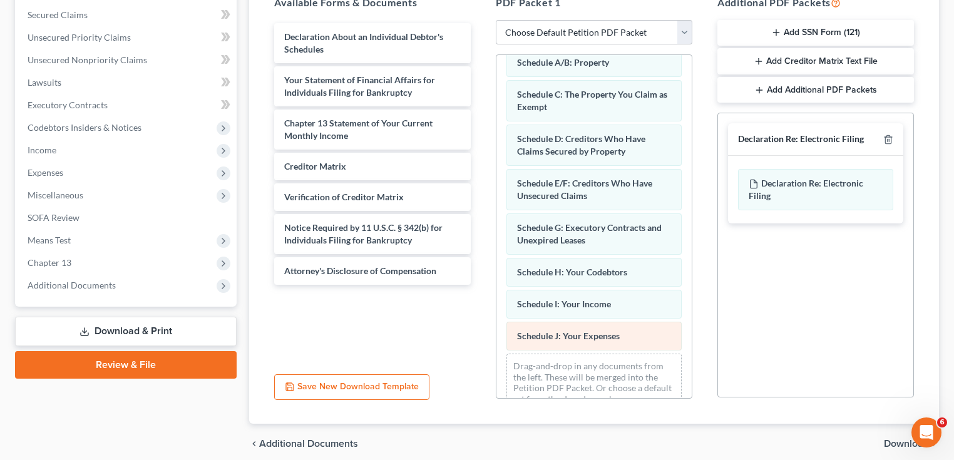
scroll to position [125, 0]
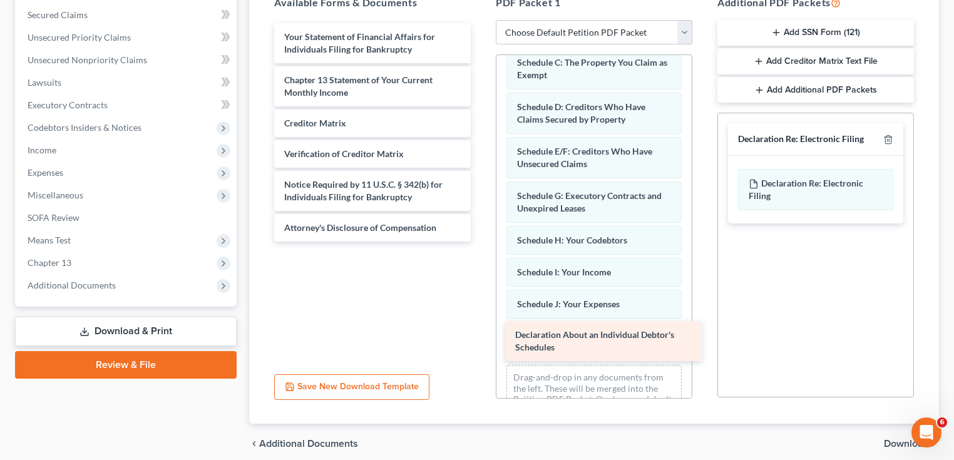
drag, startPoint x: 337, startPoint y: 44, endPoint x: 568, endPoint y: 343, distance: 378.2
click at [481, 242] on div "Declaration About an Individual Debtor's Schedules Declaration About an Individ…" at bounding box center [372, 132] width 217 height 219
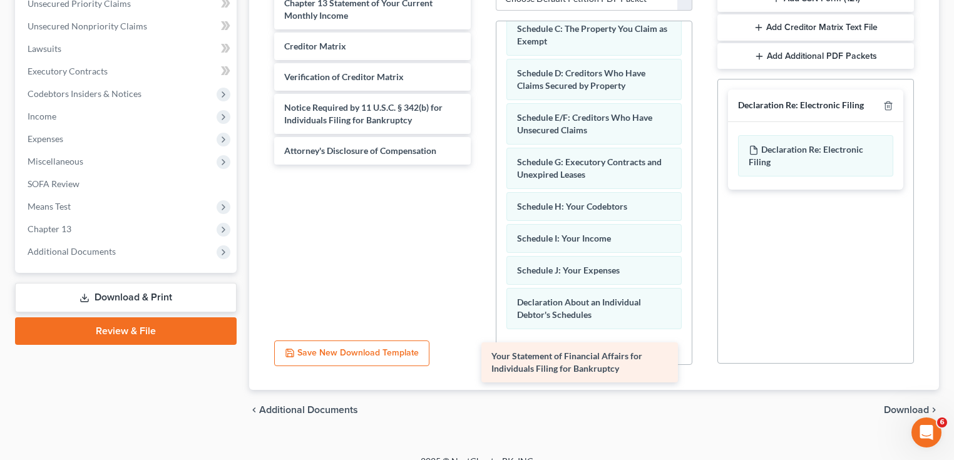
scroll to position [312, 0]
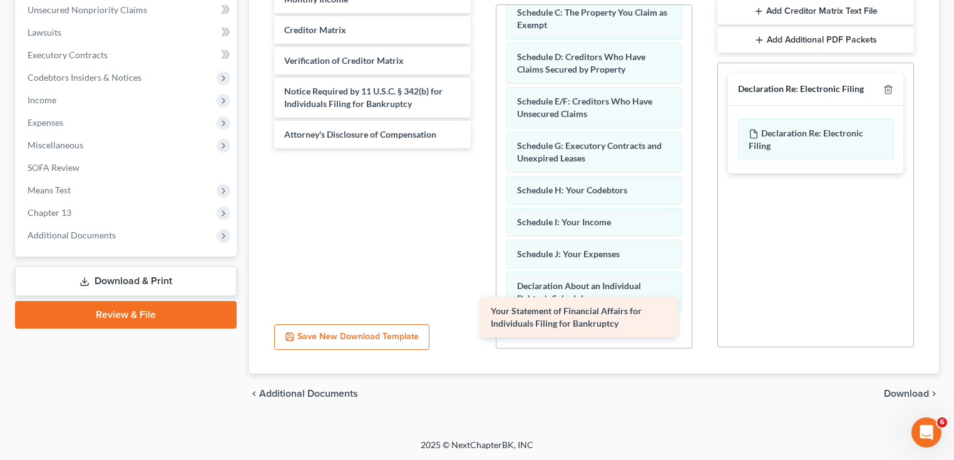
drag, startPoint x: 386, startPoint y: 45, endPoint x: 593, endPoint y: 321, distance: 344.4
click at [481, 148] on div "Your Statement of Financial Affairs for Individuals Filing for Bankruptcy Your …" at bounding box center [372, 60] width 217 height 175
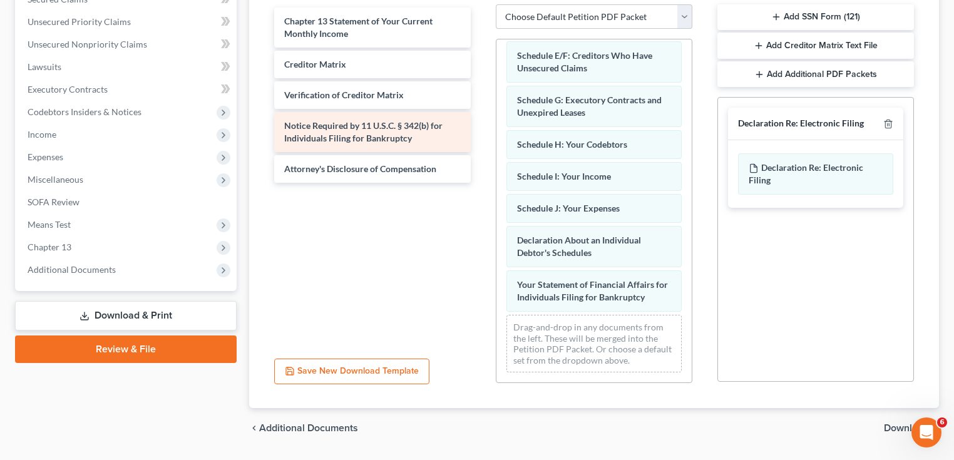
scroll to position [262, 0]
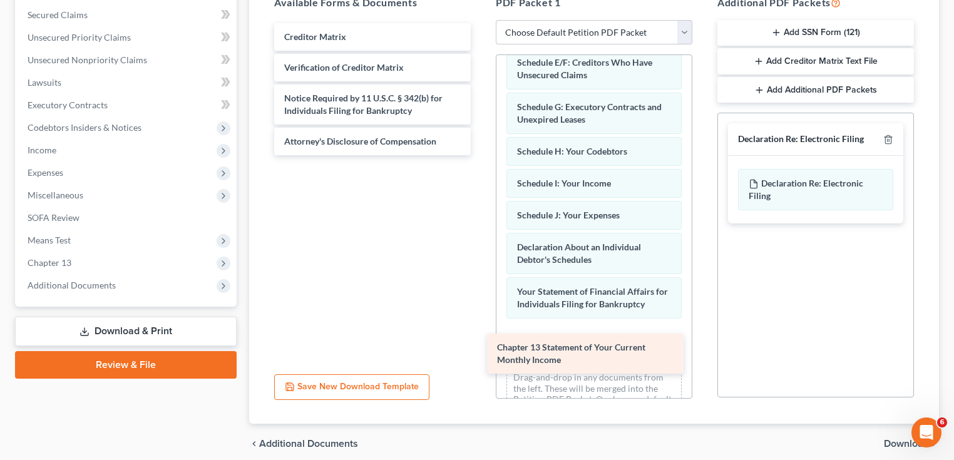
drag, startPoint x: 348, startPoint y: 46, endPoint x: 562, endPoint y: 358, distance: 378.0
click at [481, 155] on div "Chapter 13 Statement of Your Current Monthly Income Chapter 13 Statement of You…" at bounding box center [372, 89] width 217 height 132
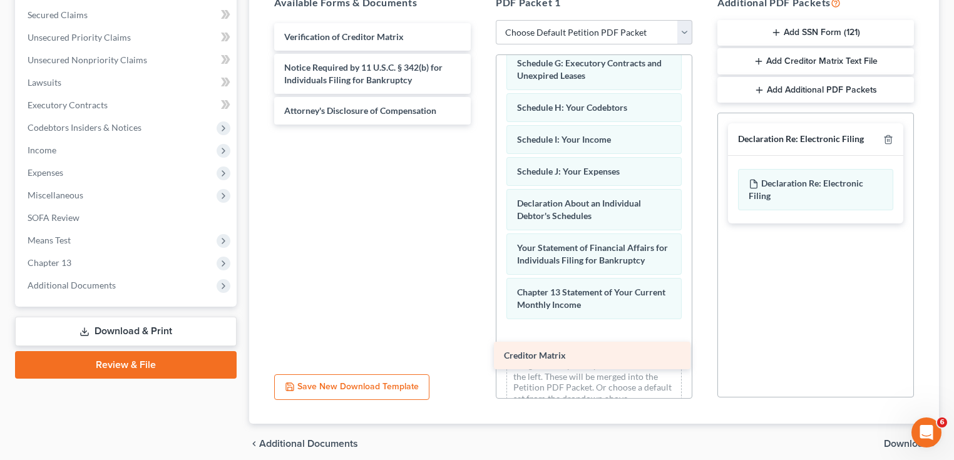
drag, startPoint x: 356, startPoint y: 35, endPoint x: 576, endPoint y: 350, distance: 384.1
click at [481, 125] on div "Creditor Matrix Creditor Matrix Verification of Creditor Matrix Notice Required…" at bounding box center [372, 73] width 217 height 101
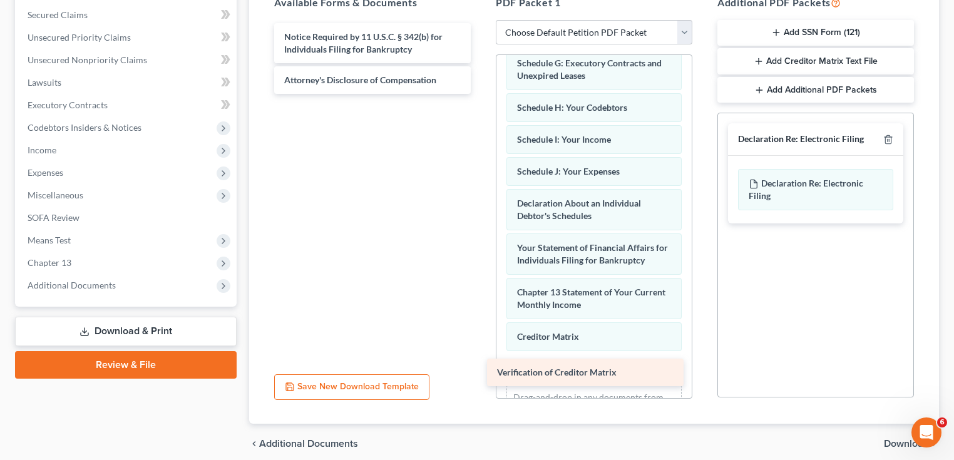
drag, startPoint x: 366, startPoint y: 36, endPoint x: 579, endPoint y: 373, distance: 398.6
click at [481, 94] on div "Verification of Creditor Matrix Verification of Creditor Matrix Notice Required…" at bounding box center [372, 58] width 217 height 71
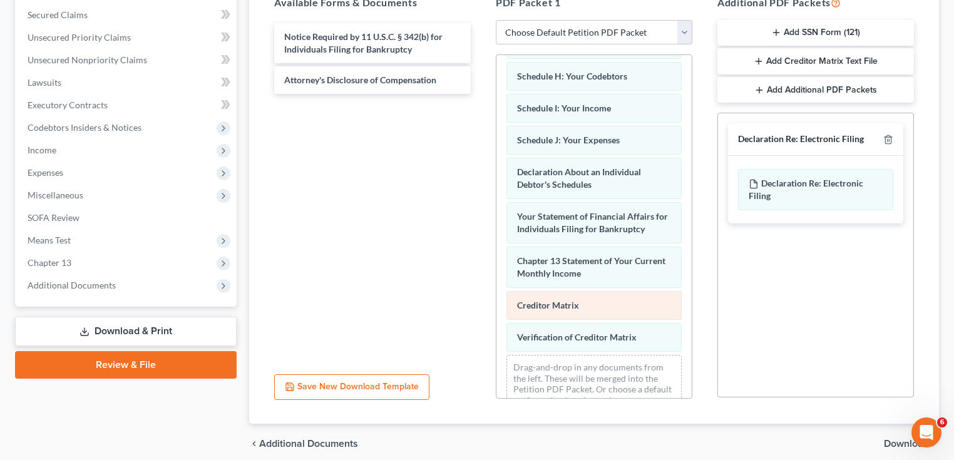
scroll to position [321, 0]
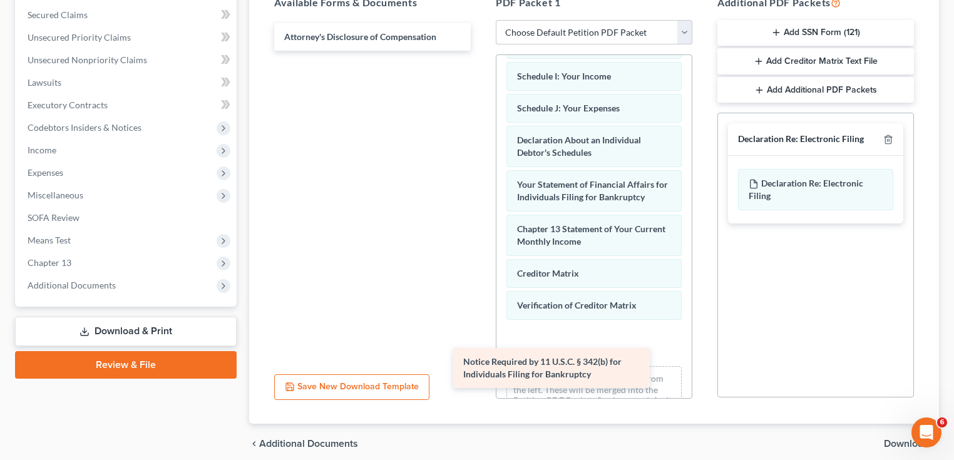
drag, startPoint x: 379, startPoint y: 52, endPoint x: 577, endPoint y: 361, distance: 367.6
click at [481, 51] on div "Notice Required by 11 U.S.C. § 342(b) for Individuals Filing for Bankruptcy Not…" at bounding box center [372, 37] width 217 height 28
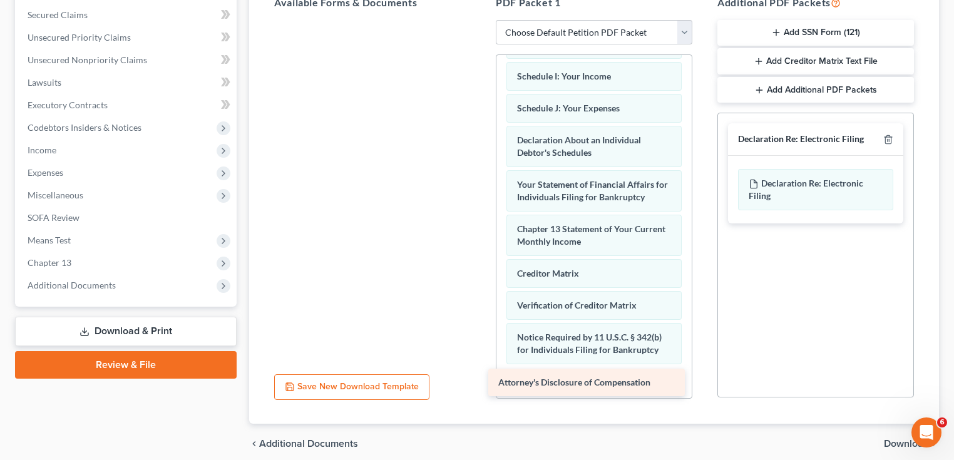
drag, startPoint x: 357, startPoint y: 39, endPoint x: 561, endPoint y: 371, distance: 390.2
click at [481, 20] on div "Attorney's Disclosure of Compensation Attorney's Disclosure of Compensation" at bounding box center [372, 20] width 217 height 0
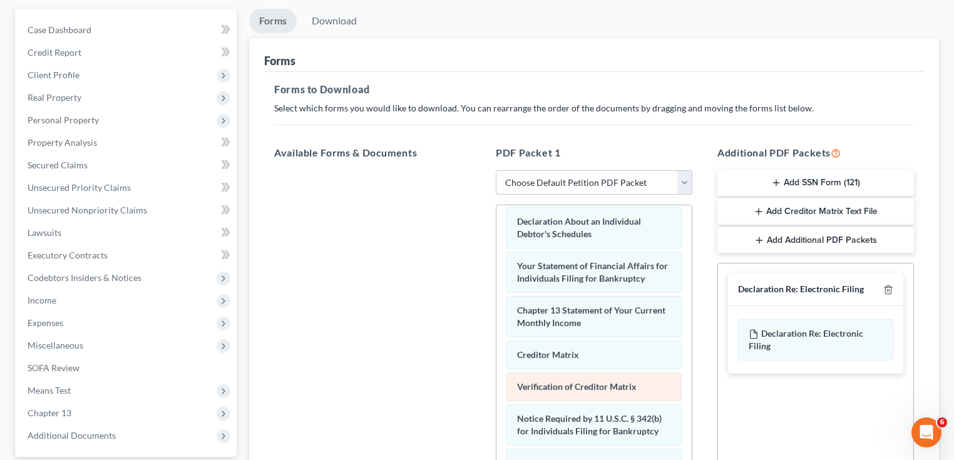
scroll to position [410, 0]
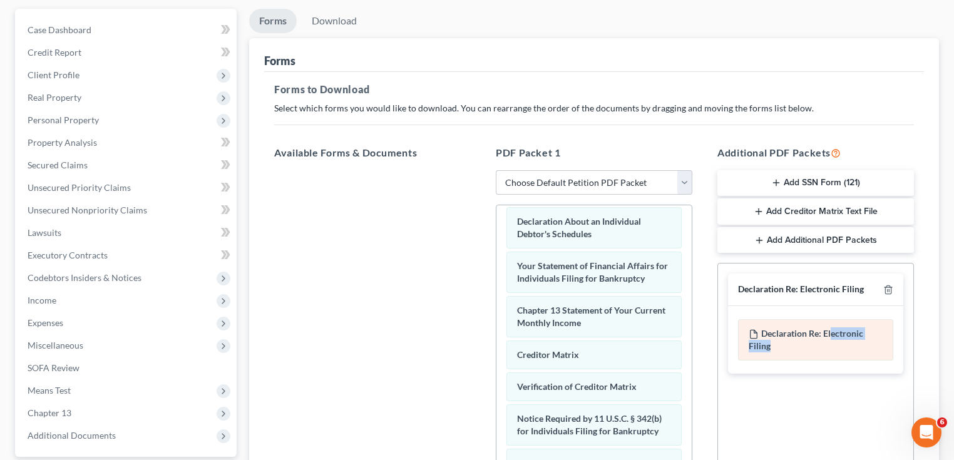
drag, startPoint x: 831, startPoint y: 336, endPoint x: 794, endPoint y: 345, distance: 38.1
click at [784, 348] on div "Declaration Re: Electronic Filing of Petition, Lists, Schedules and Statements …" at bounding box center [815, 339] width 155 height 41
click at [801, 342] on div "Declaration Re: Electronic Filing of Petition, Lists, Schedules and Statements …" at bounding box center [815, 339] width 155 height 41
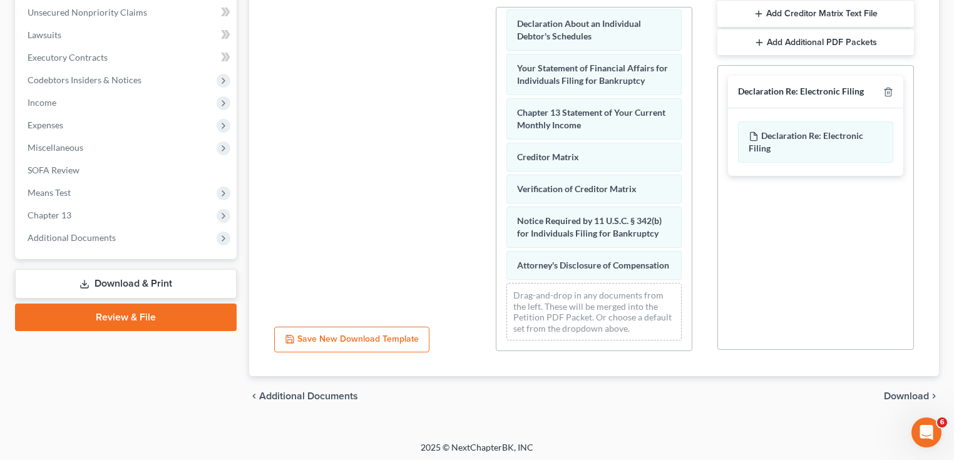
scroll to position [312, 0]
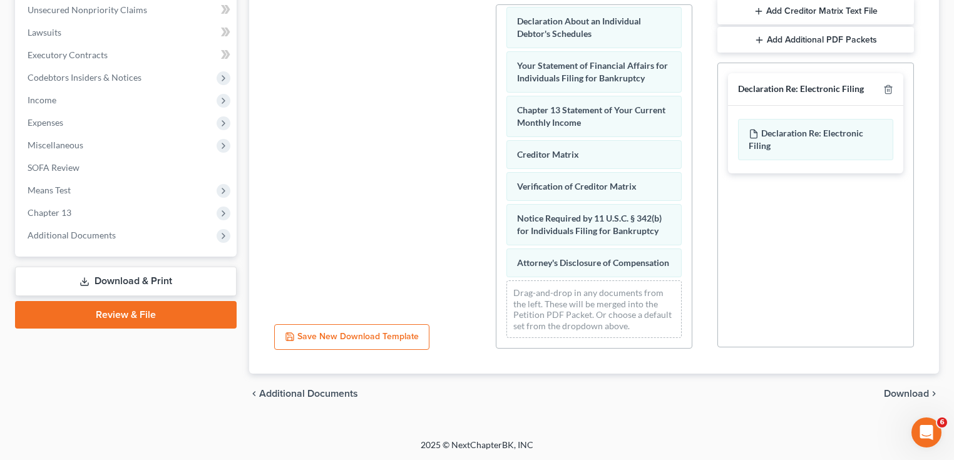
click at [344, 333] on button "Save New Download Template" at bounding box center [351, 337] width 155 height 26
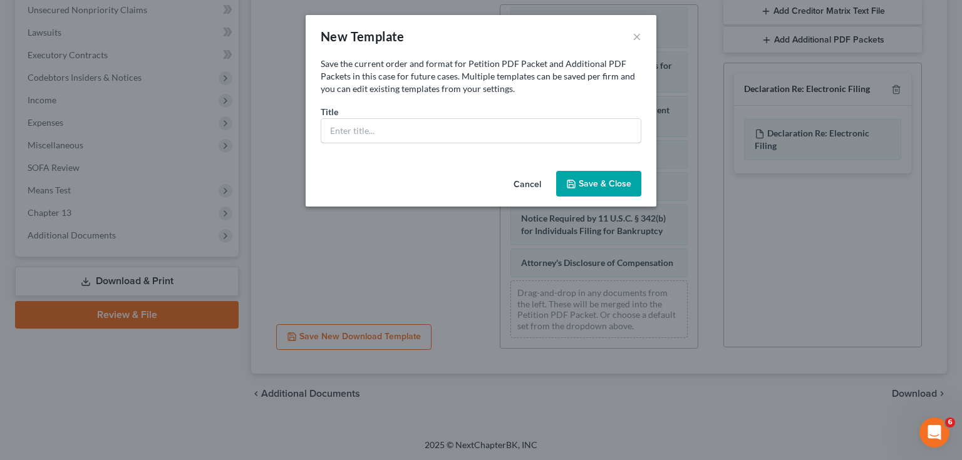
drag, startPoint x: 370, startPoint y: 133, endPoint x: 410, endPoint y: 148, distance: 43.4
click at [369, 133] on input "text" at bounding box center [480, 131] width 319 height 24
click at [520, 183] on button "Cancel" at bounding box center [528, 184] width 48 height 25
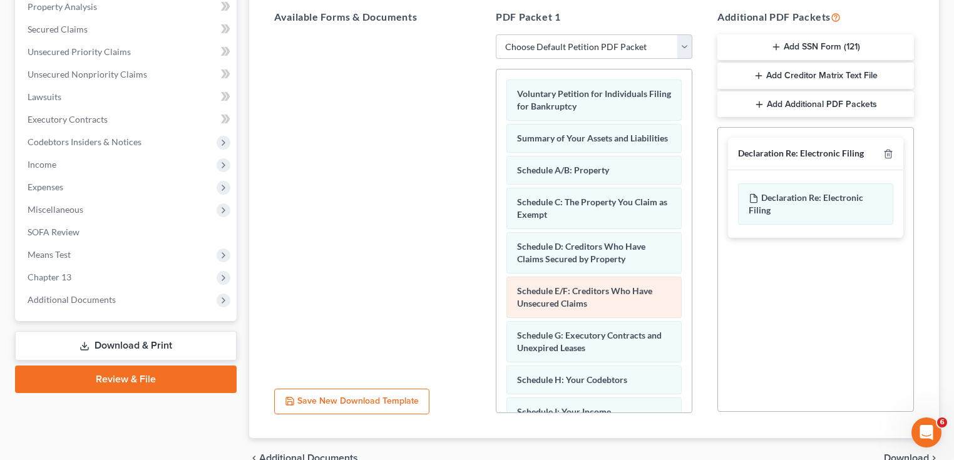
scroll to position [301, 0]
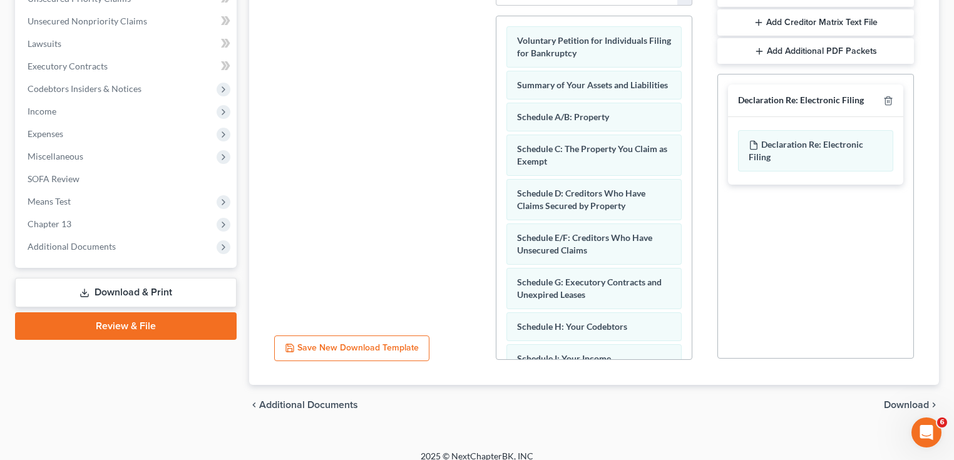
click at [897, 403] on span "Download" at bounding box center [906, 405] width 45 height 10
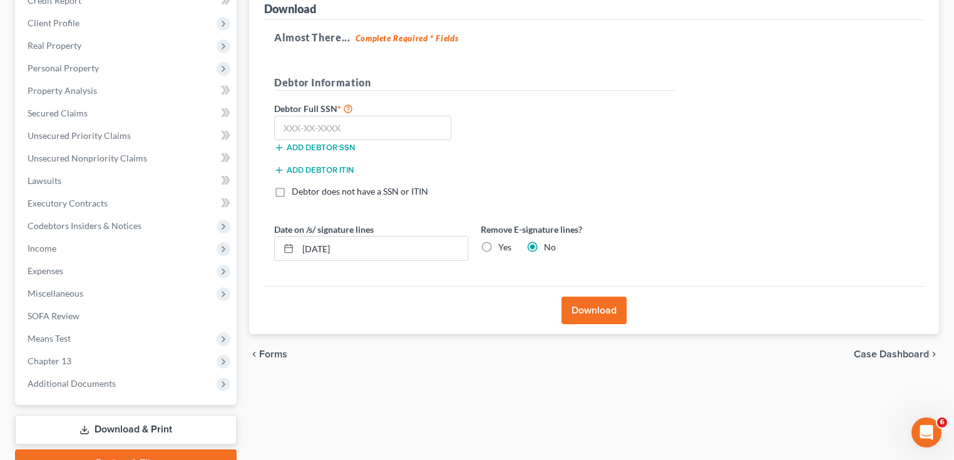
scroll to position [26, 0]
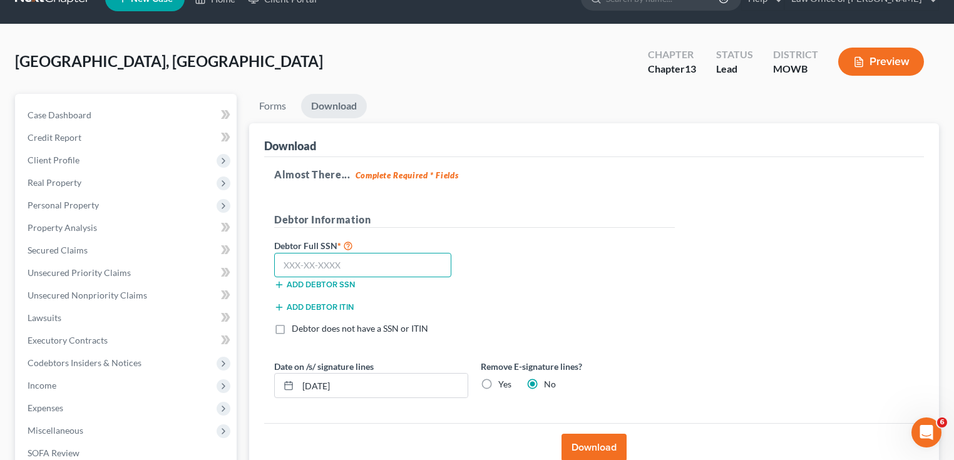
drag, startPoint x: 329, startPoint y: 270, endPoint x: 378, endPoint y: 280, distance: 49.9
click at [330, 270] on input "text" at bounding box center [362, 265] width 177 height 25
click at [598, 441] on button "Download" at bounding box center [594, 448] width 65 height 28
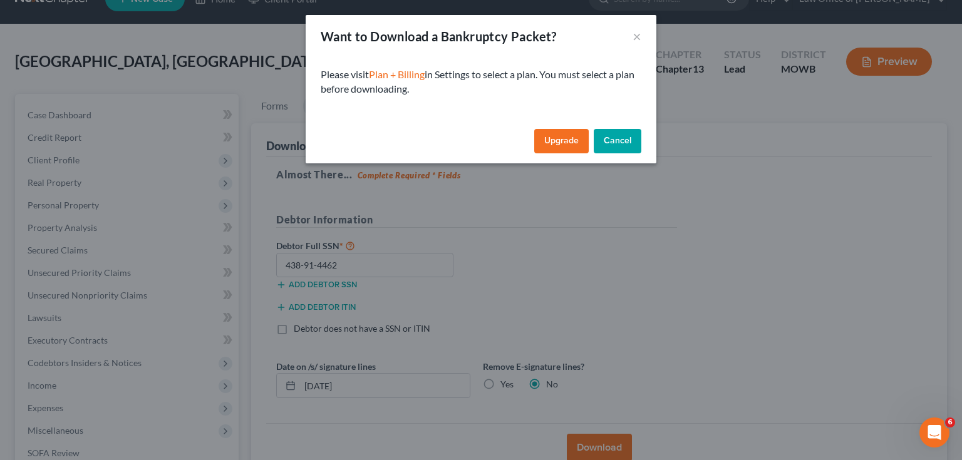
click at [621, 141] on button "Cancel" at bounding box center [618, 141] width 48 height 25
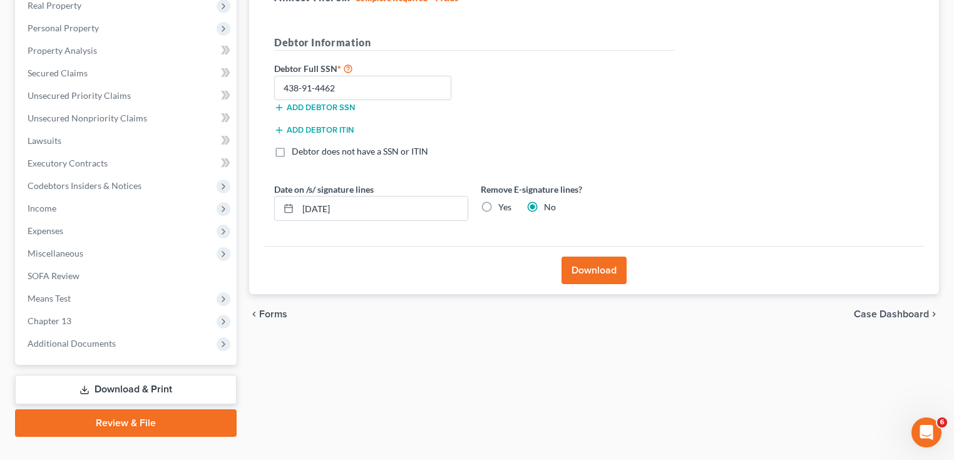
scroll to position [227, 0]
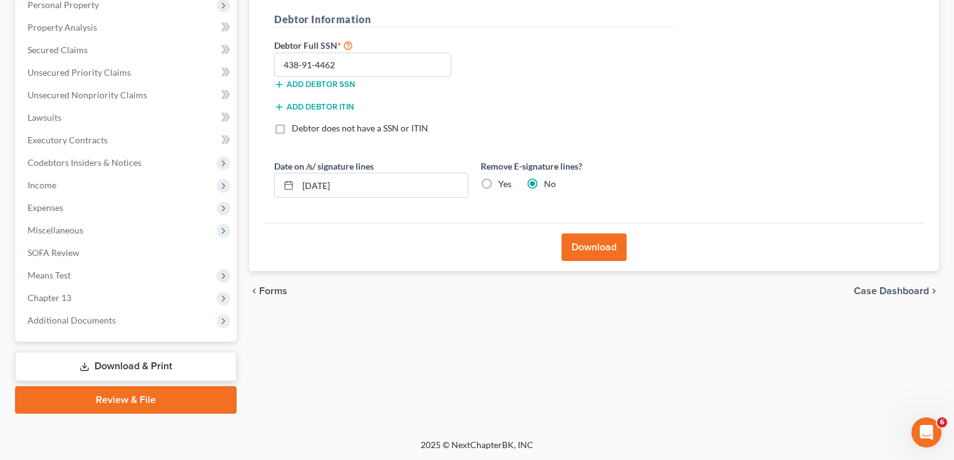
click at [128, 396] on link "Review & File" at bounding box center [126, 400] width 222 height 28
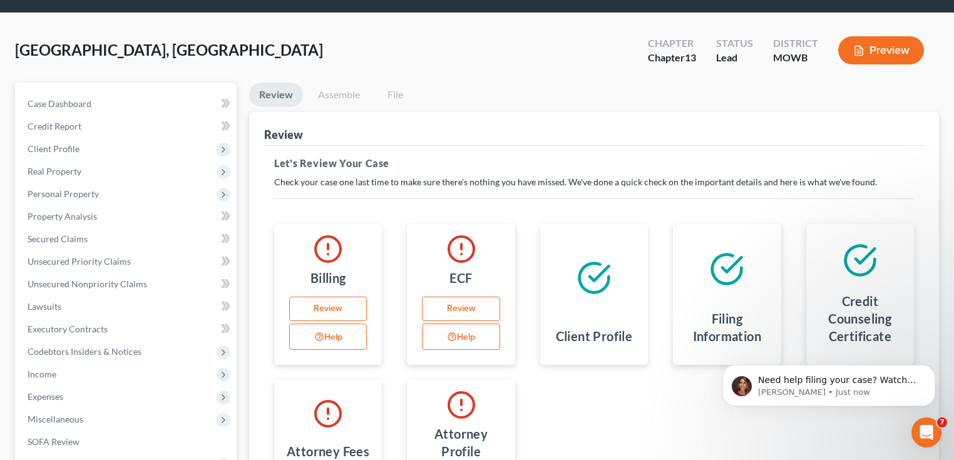
scroll to position [31, 0]
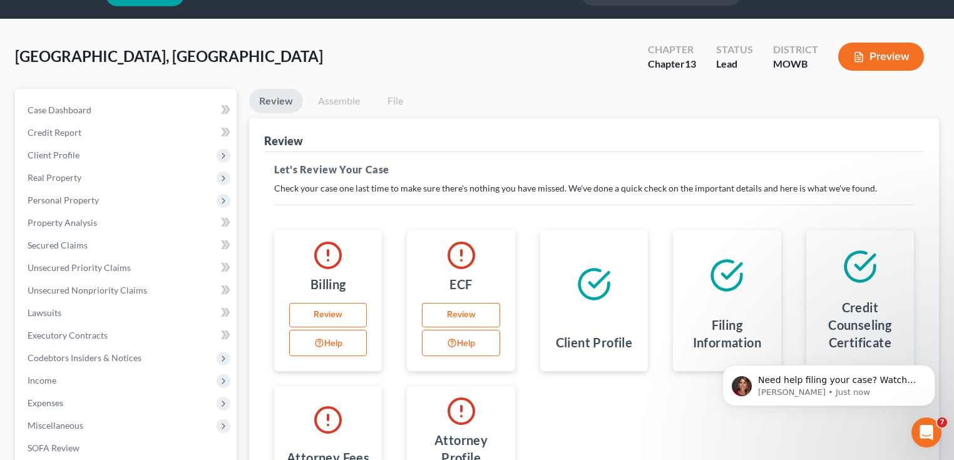
click at [928, 435] on icon "Open Intercom Messenger" at bounding box center [927, 433] width 21 height 21
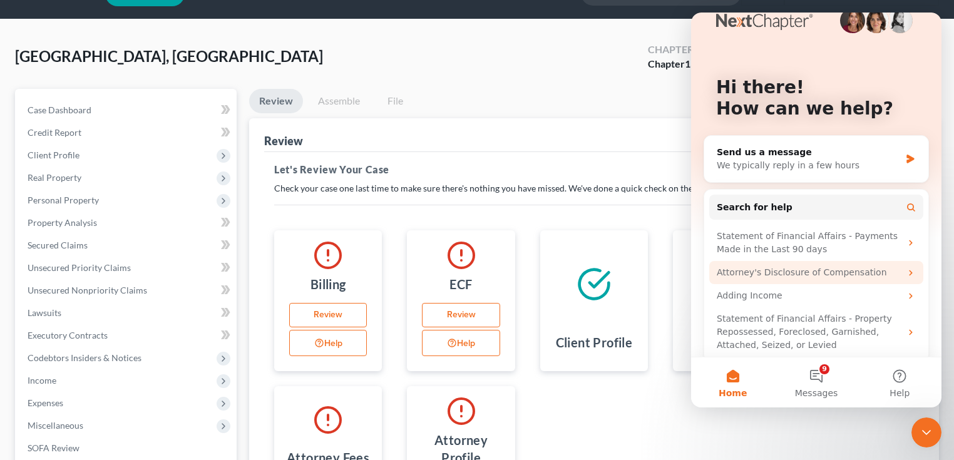
scroll to position [35, 0]
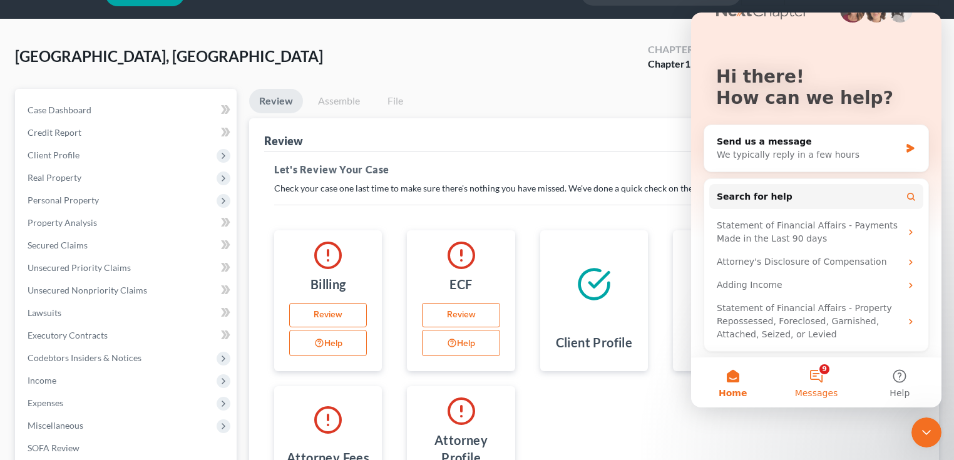
click at [810, 376] on button "9 Messages" at bounding box center [816, 383] width 83 height 50
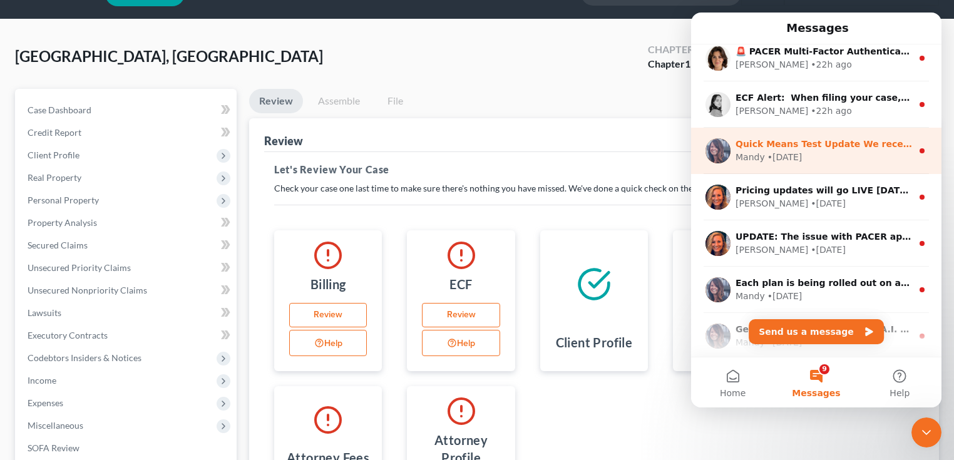
scroll to position [200, 0]
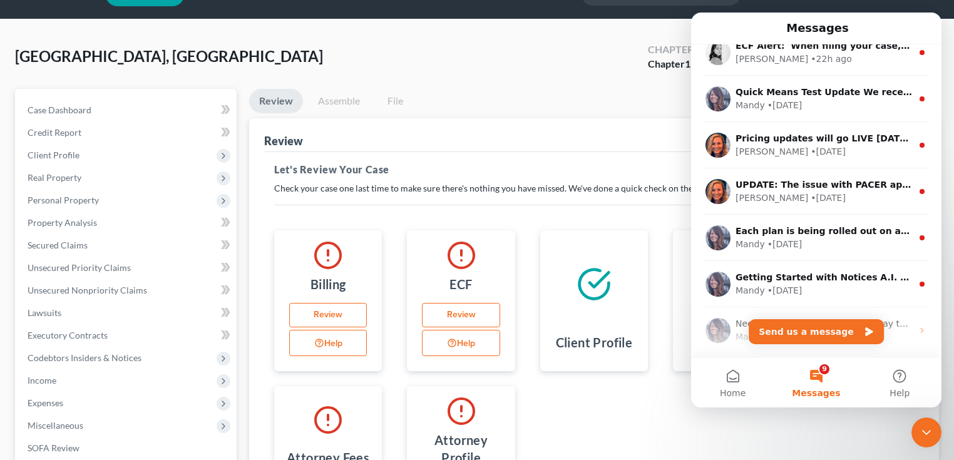
click at [924, 430] on icon "Close Intercom Messenger" at bounding box center [926, 432] width 15 height 15
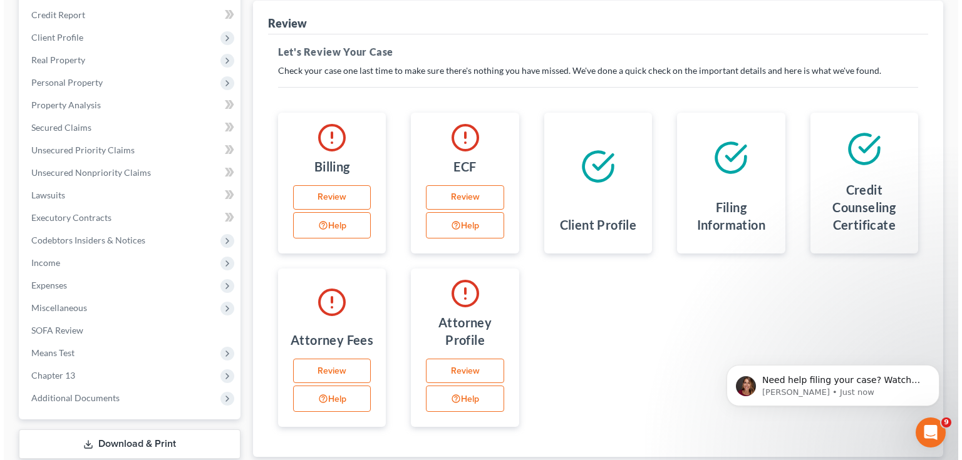
scroll to position [0, 0]
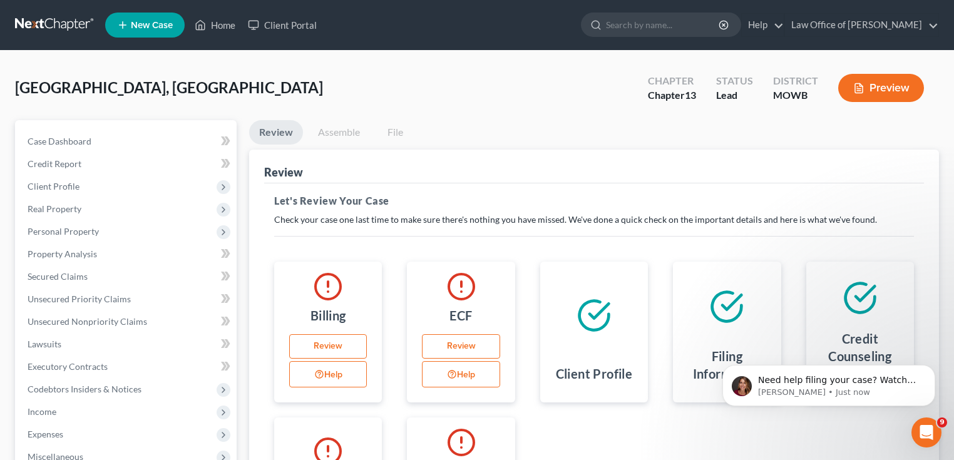
click at [872, 80] on button "Preview" at bounding box center [882, 88] width 86 height 28
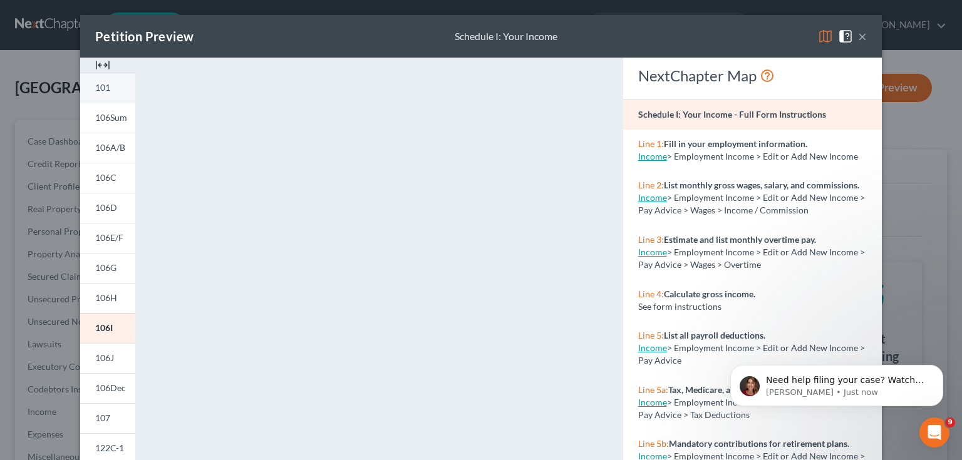
click at [123, 95] on link "101" at bounding box center [107, 88] width 55 height 30
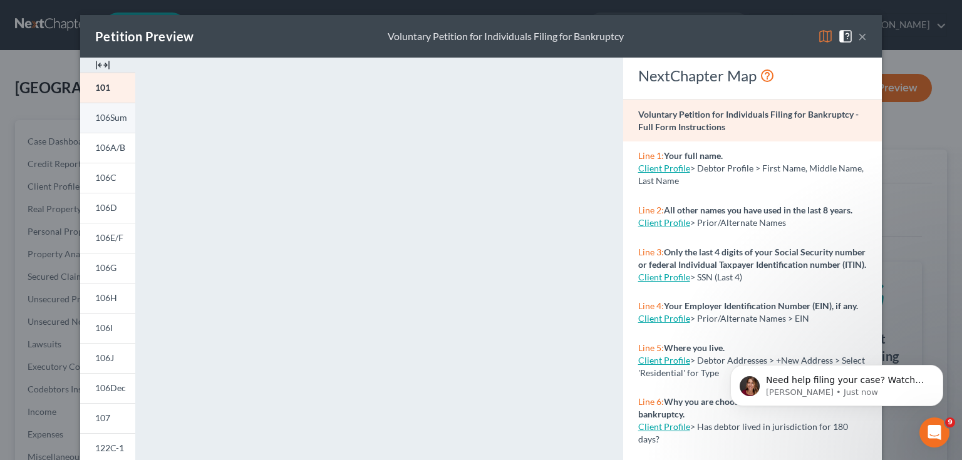
click at [120, 119] on span "106Sum" at bounding box center [111, 117] width 32 height 11
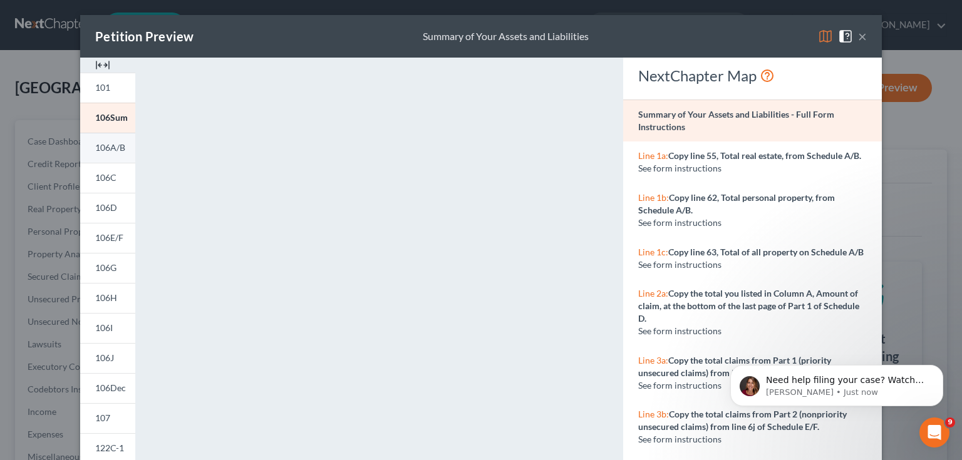
click at [112, 153] on link "106A/B" at bounding box center [107, 148] width 55 height 30
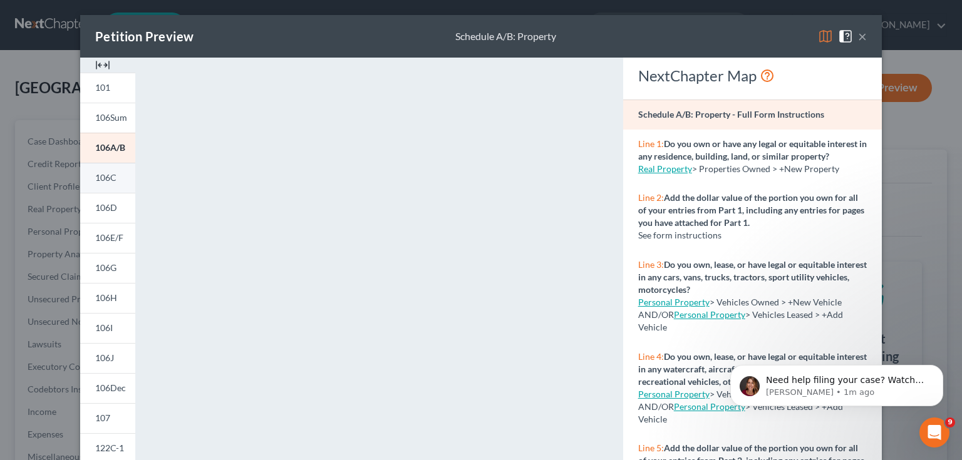
click at [106, 173] on span "106C" at bounding box center [105, 177] width 21 height 11
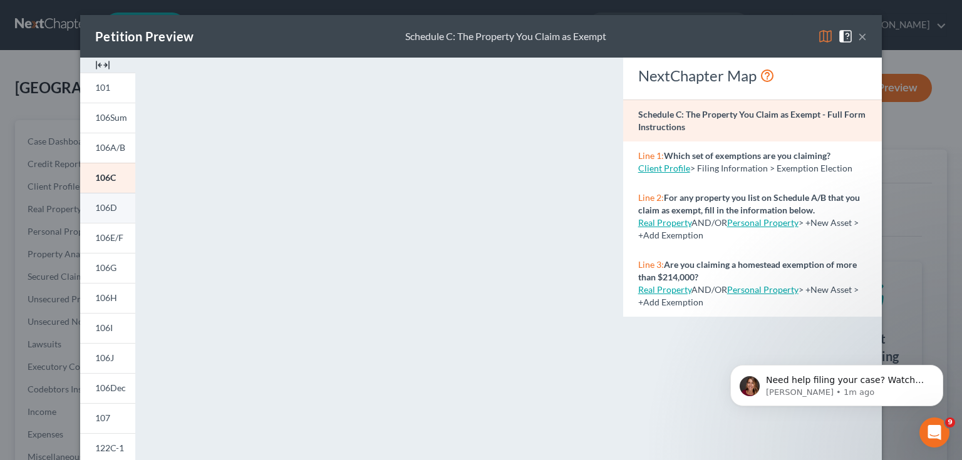
click at [98, 209] on span "106D" at bounding box center [106, 207] width 22 height 11
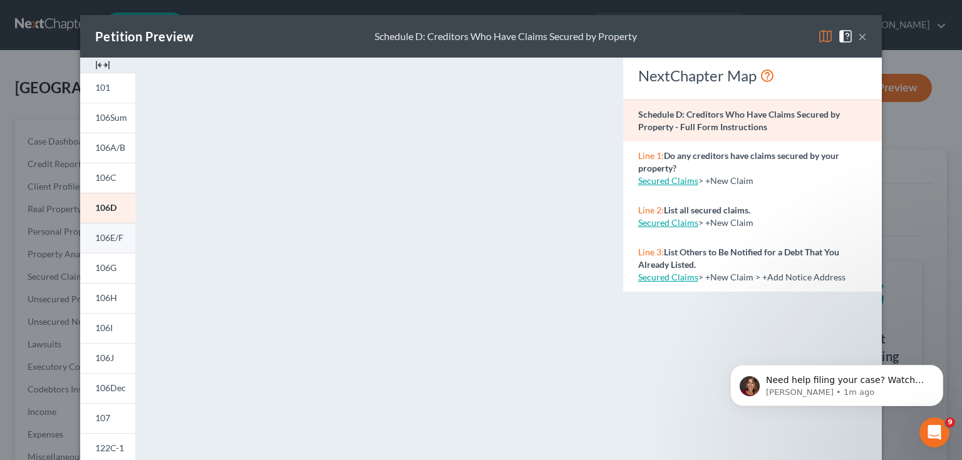
click at [123, 235] on link "106E/F" at bounding box center [107, 238] width 55 height 30
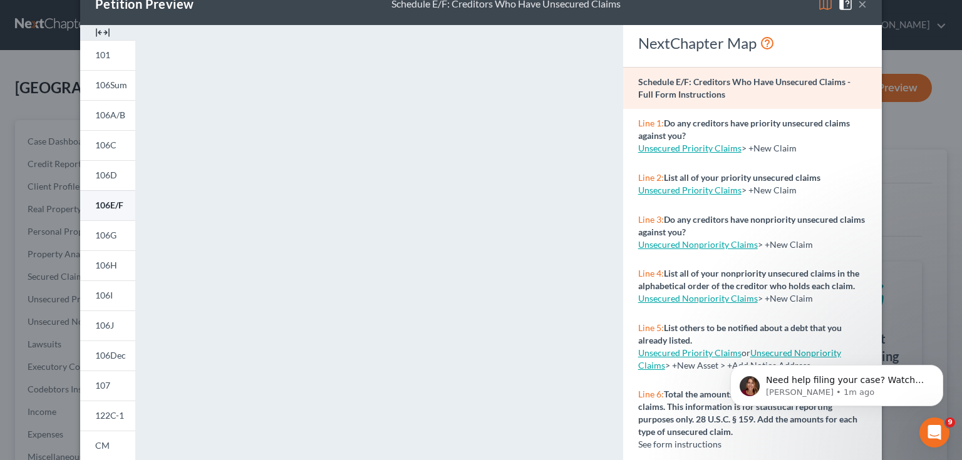
scroll to position [50, 0]
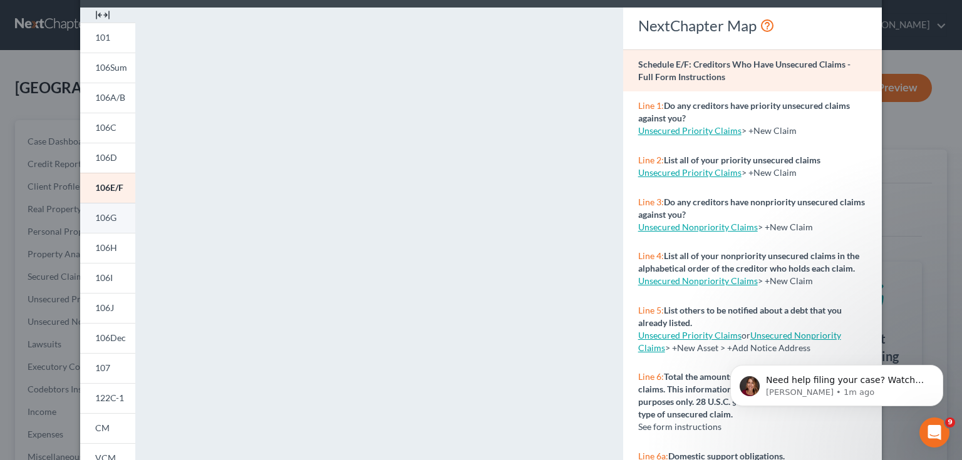
click at [111, 222] on span "106G" at bounding box center [105, 217] width 21 height 11
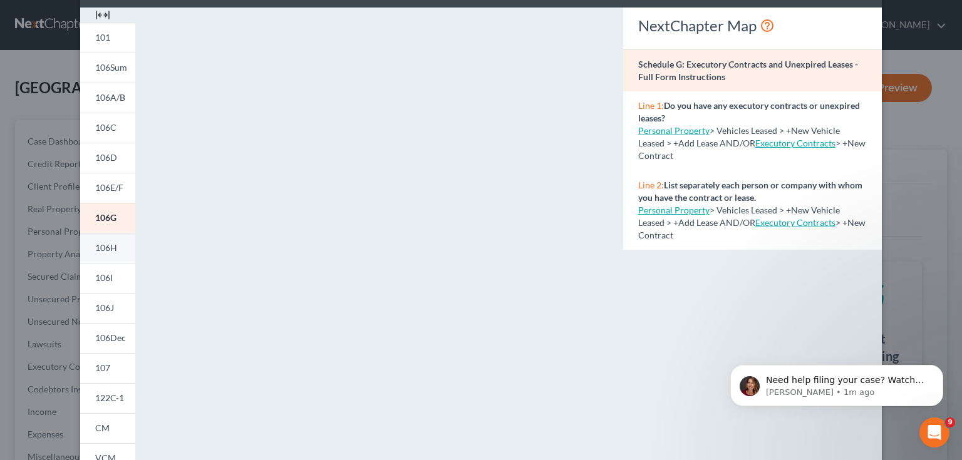
click at [108, 250] on span "106H" at bounding box center [106, 247] width 22 height 11
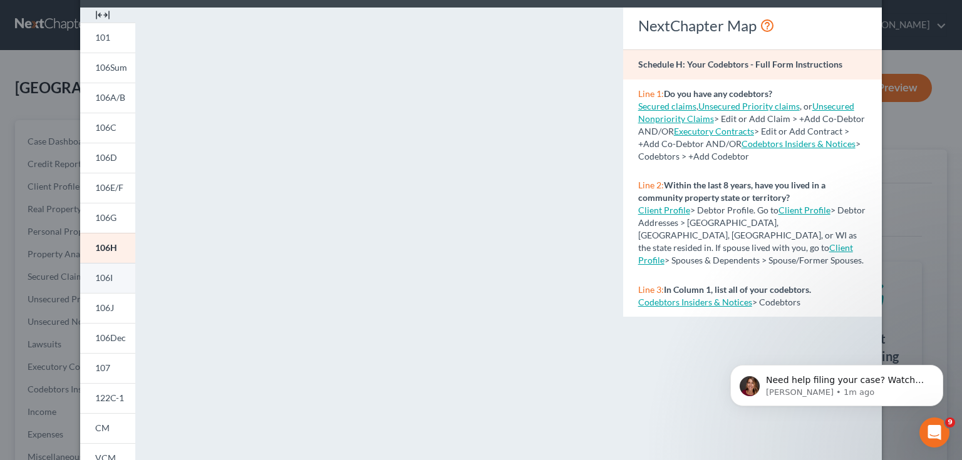
click at [110, 276] on link "106I" at bounding box center [107, 278] width 55 height 30
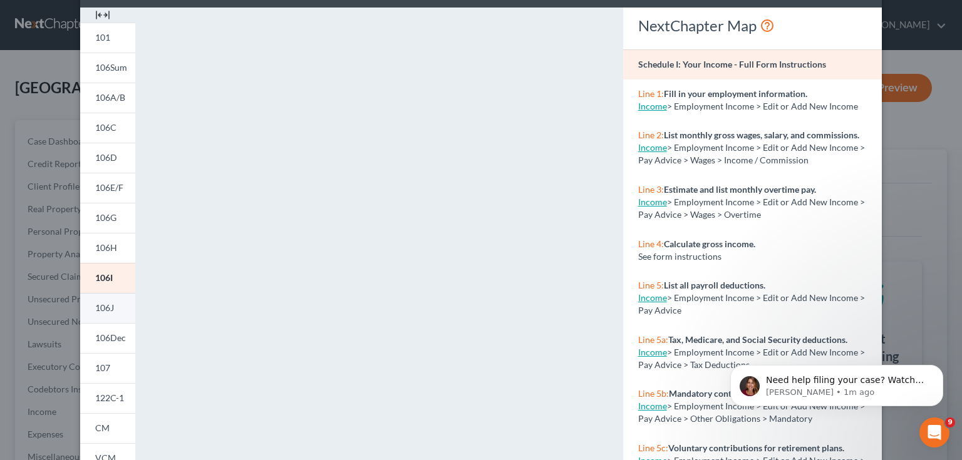
click at [108, 310] on span "106J" at bounding box center [104, 307] width 19 height 11
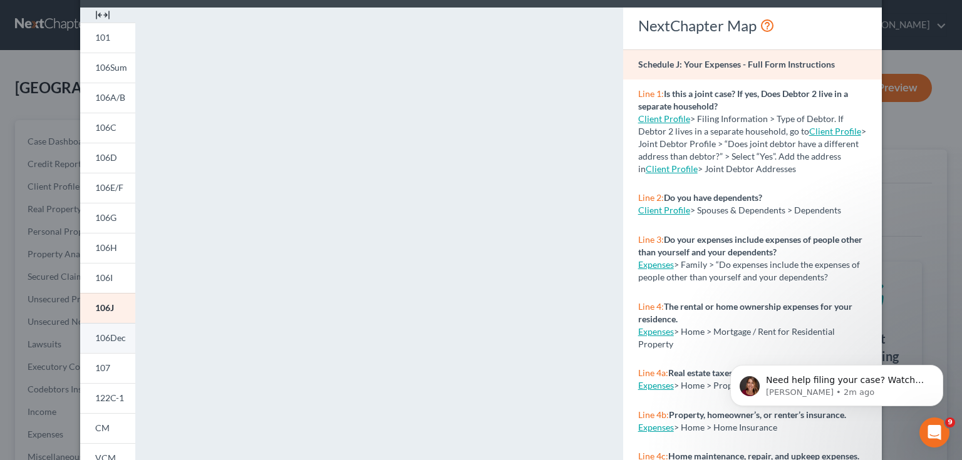
click at [121, 343] on span "106Dec" at bounding box center [110, 338] width 31 height 11
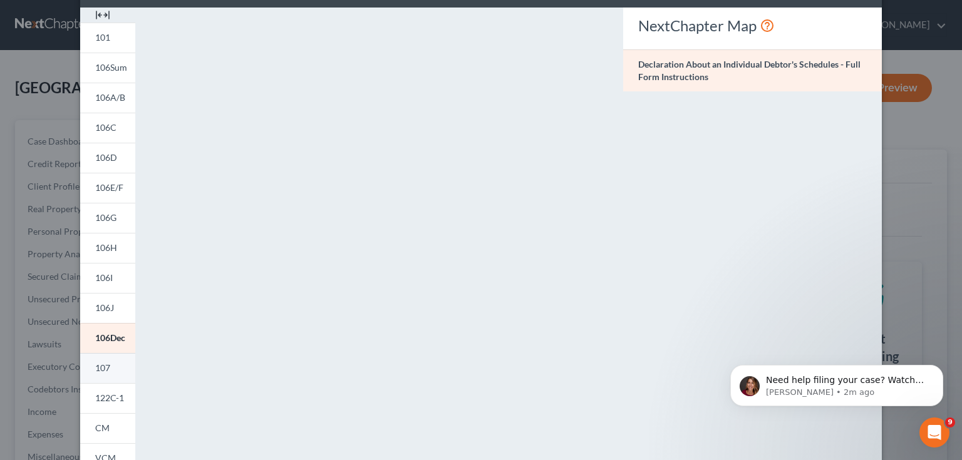
click at [101, 366] on span "107" at bounding box center [102, 368] width 15 height 11
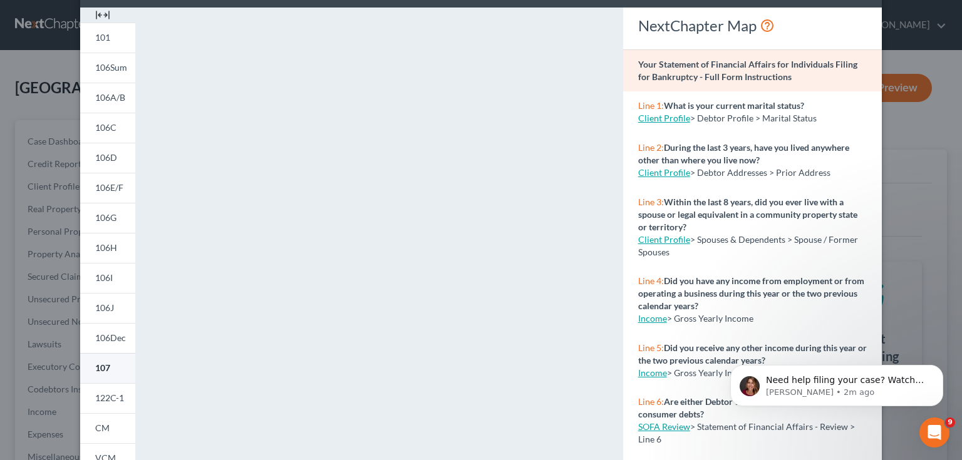
click at [98, 395] on span "122C-1" at bounding box center [109, 398] width 29 height 11
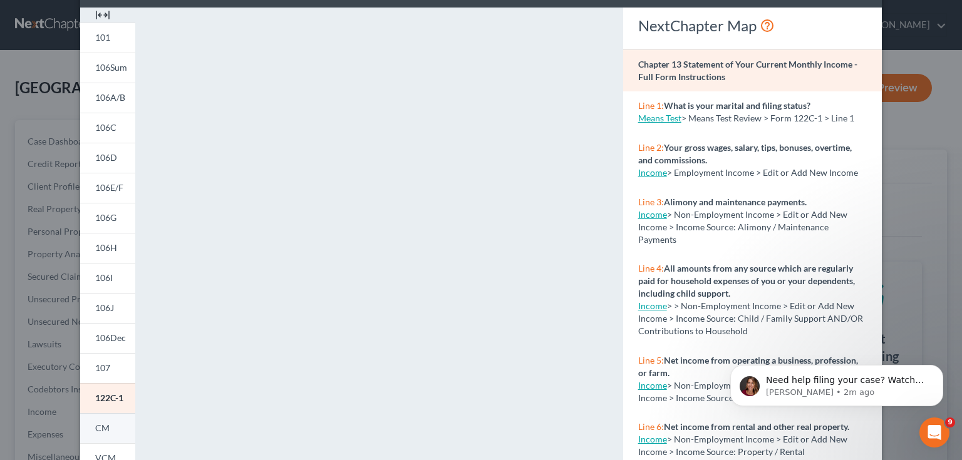
click at [123, 435] on link "CM" at bounding box center [107, 428] width 55 height 30
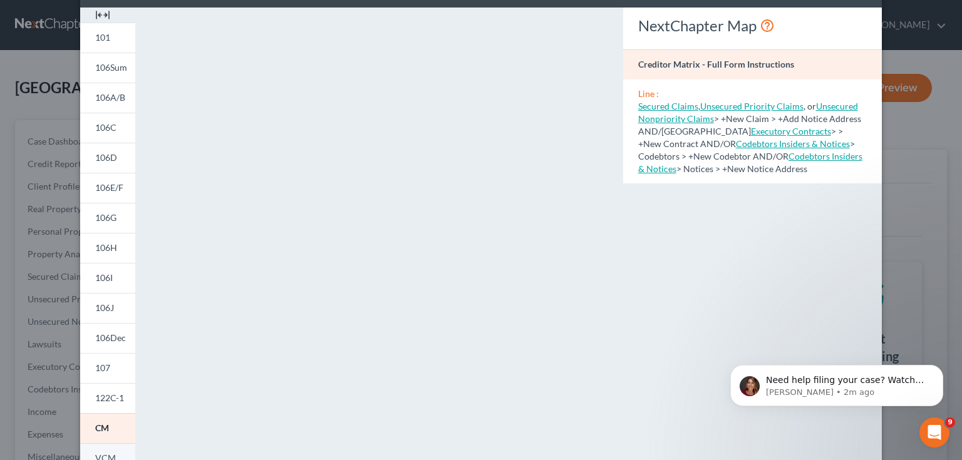
click at [111, 452] on link "VCM" at bounding box center [107, 458] width 55 height 30
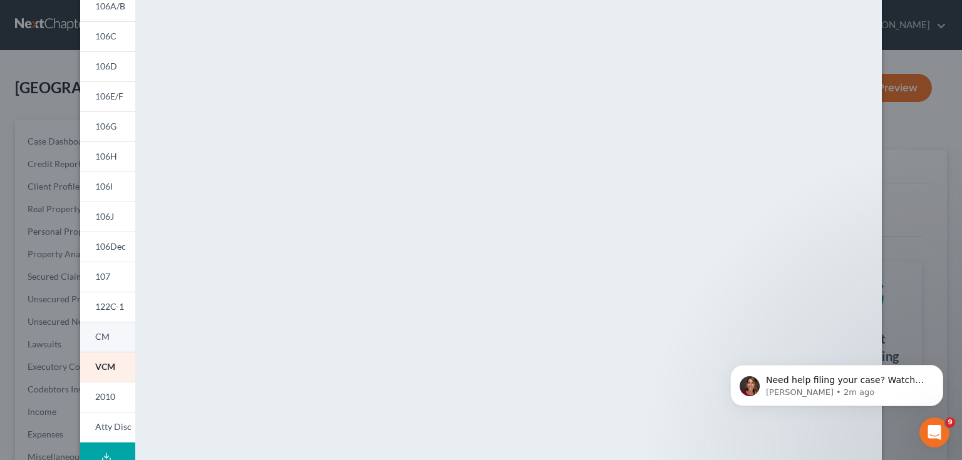
scroll to position [150, 0]
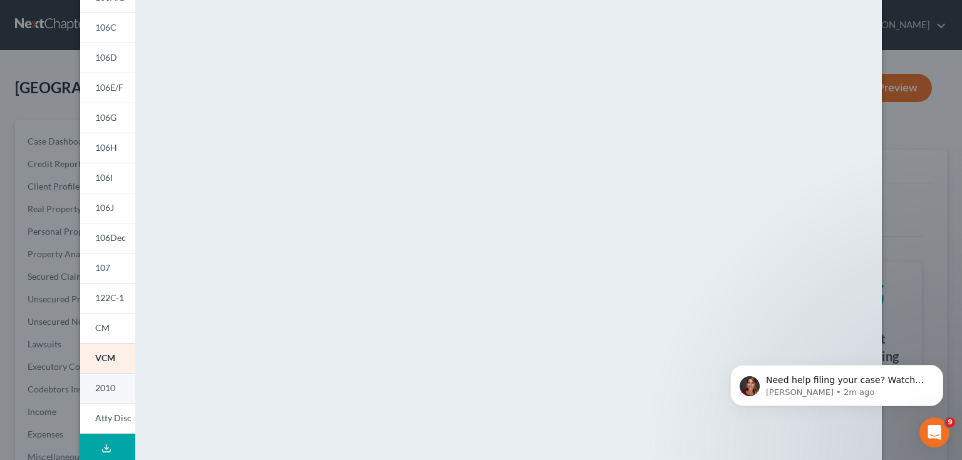
click at [107, 383] on span "2010" at bounding box center [105, 388] width 20 height 11
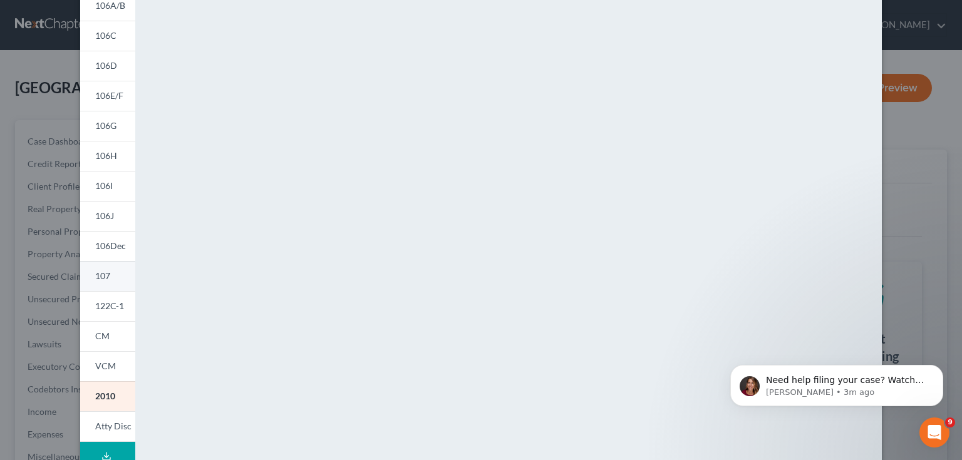
scroll to position [200, 0]
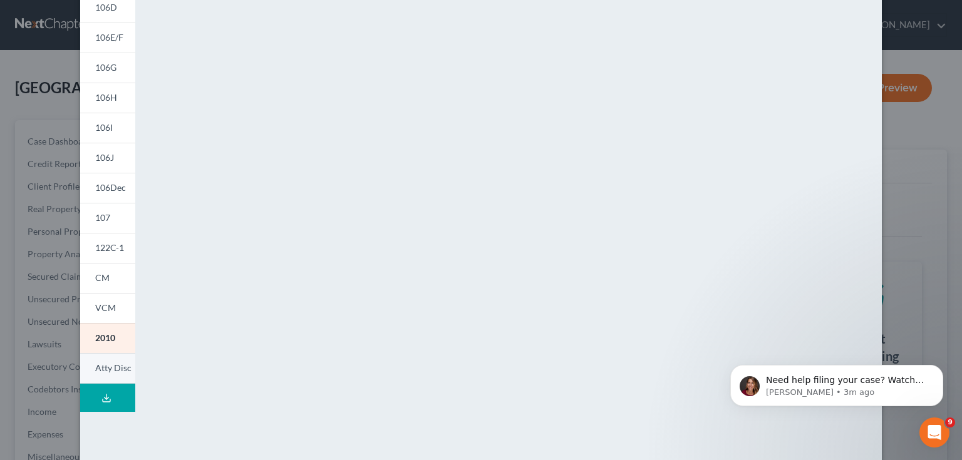
click at [109, 371] on span "Atty Disc" at bounding box center [113, 368] width 36 height 11
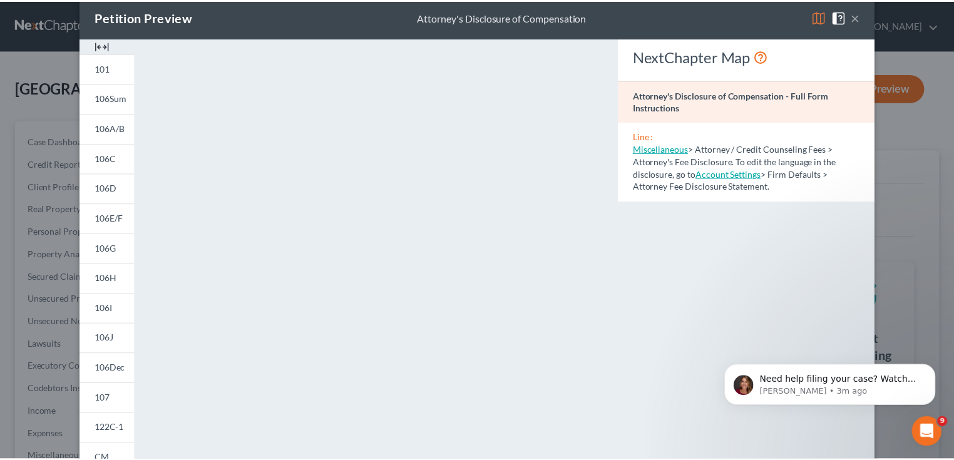
scroll to position [0, 0]
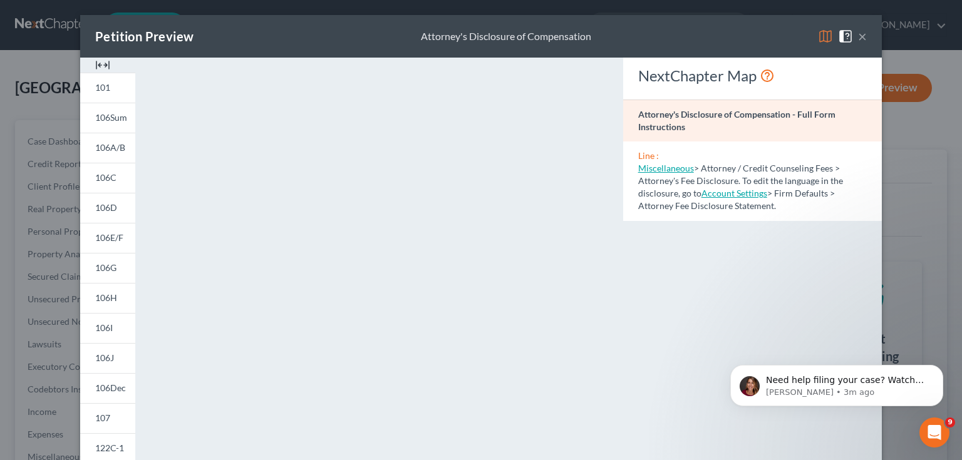
click at [858, 39] on button "×" at bounding box center [862, 36] width 9 height 15
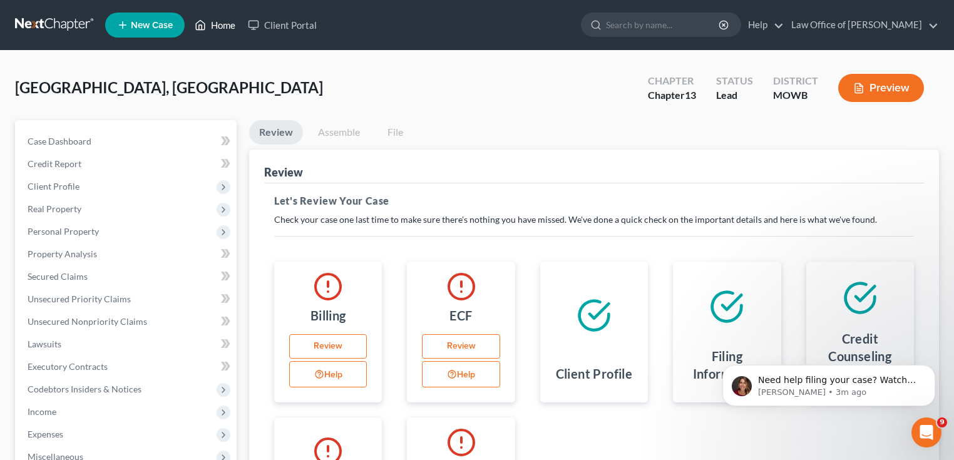
click at [227, 21] on link "Home" at bounding box center [215, 25] width 53 height 23
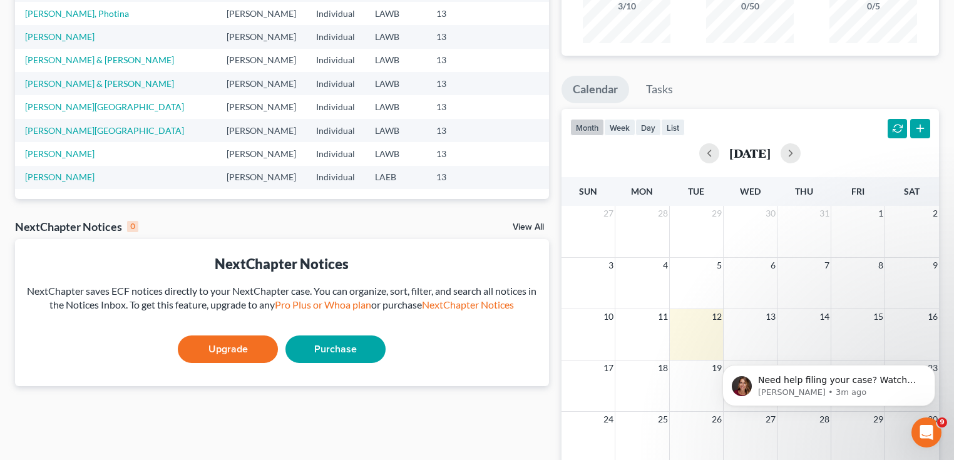
scroll to position [150, 0]
